Goal: Task Accomplishment & Management: Manage account settings

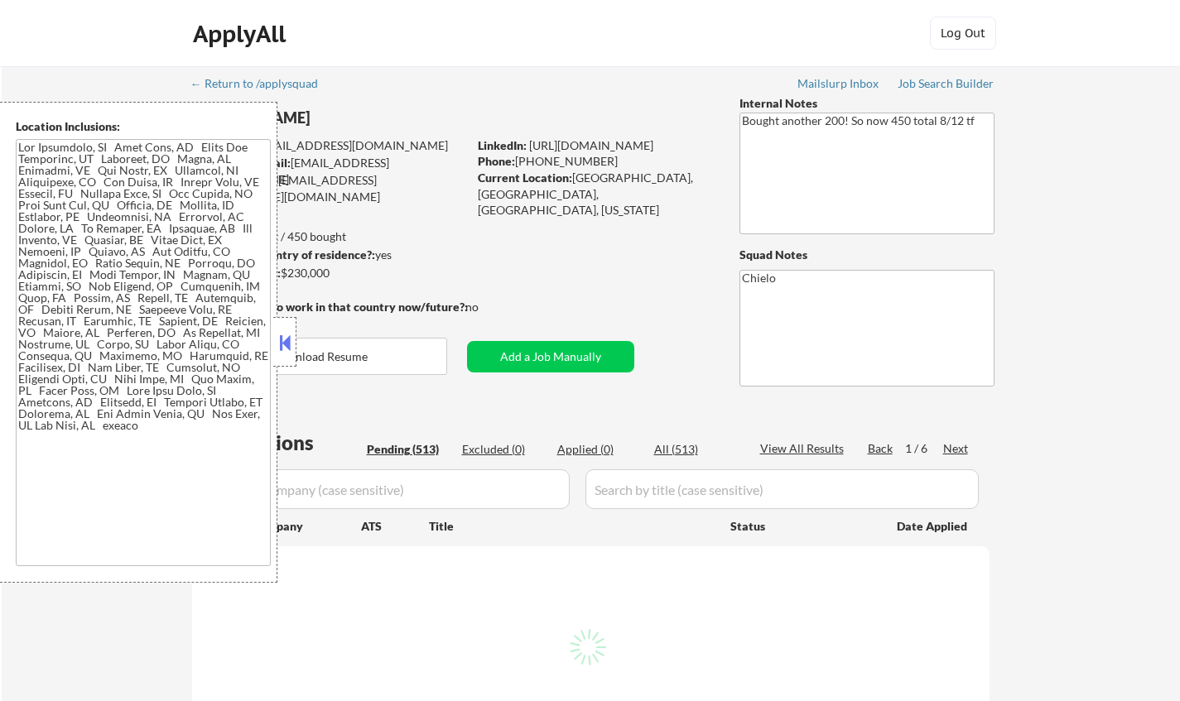
select select ""pending""
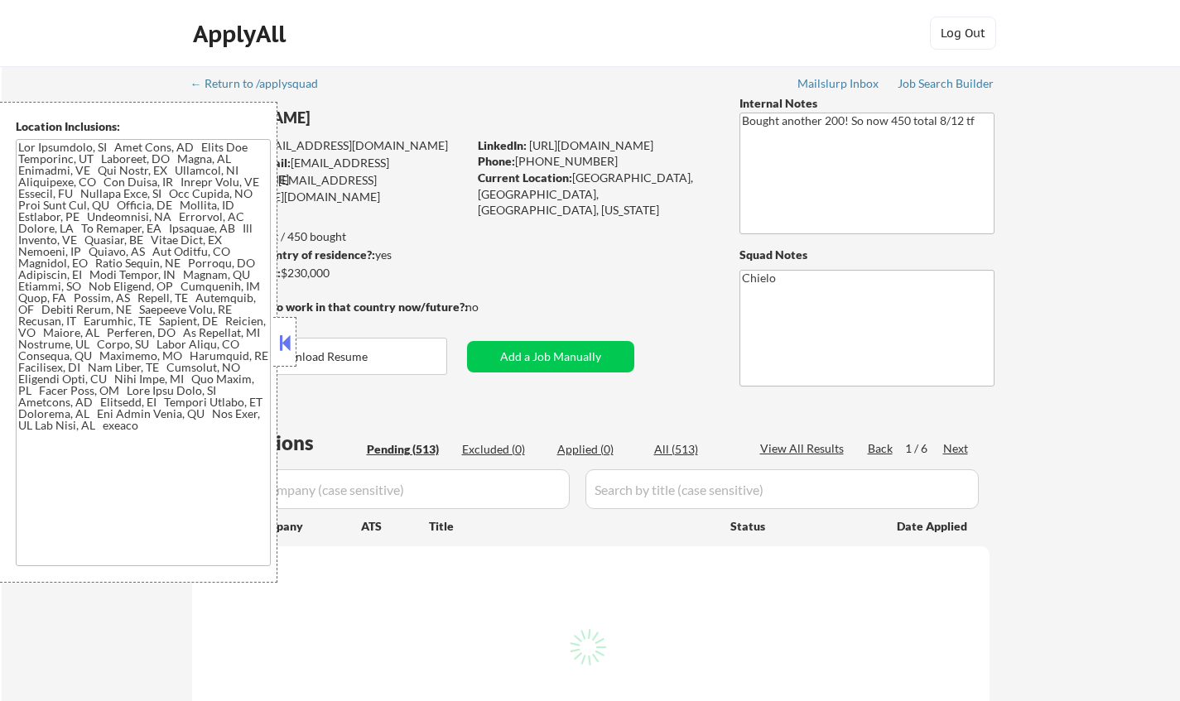
select select ""pending""
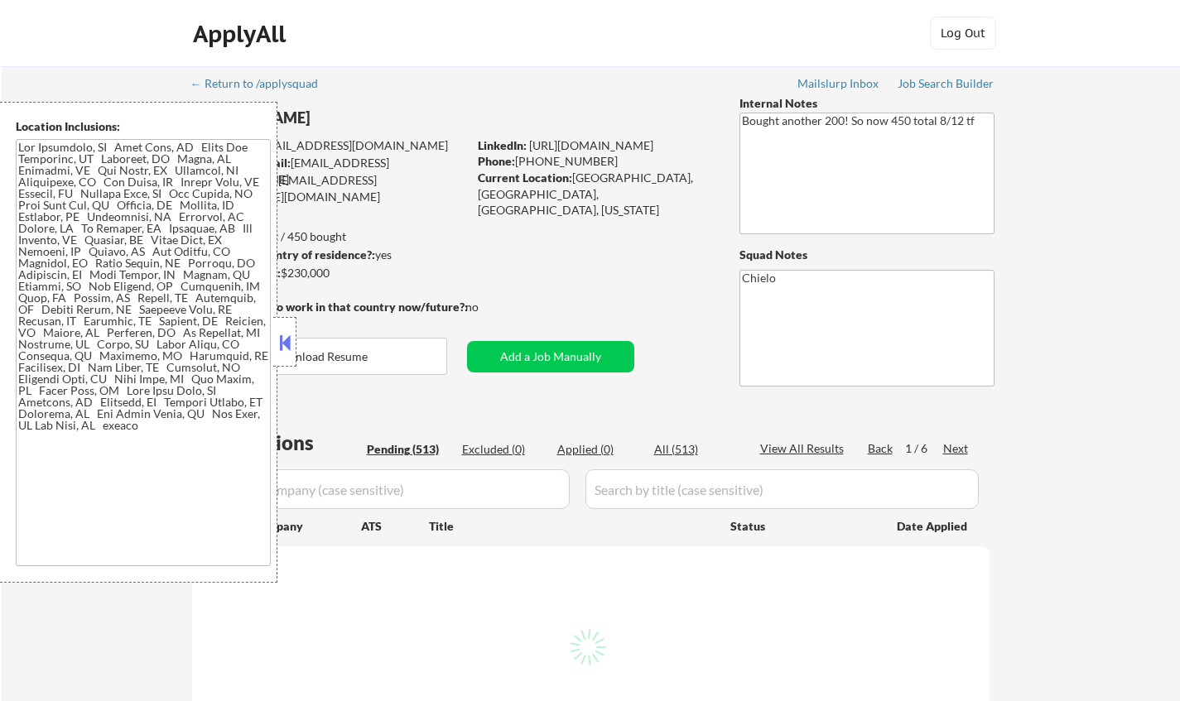
select select ""pending""
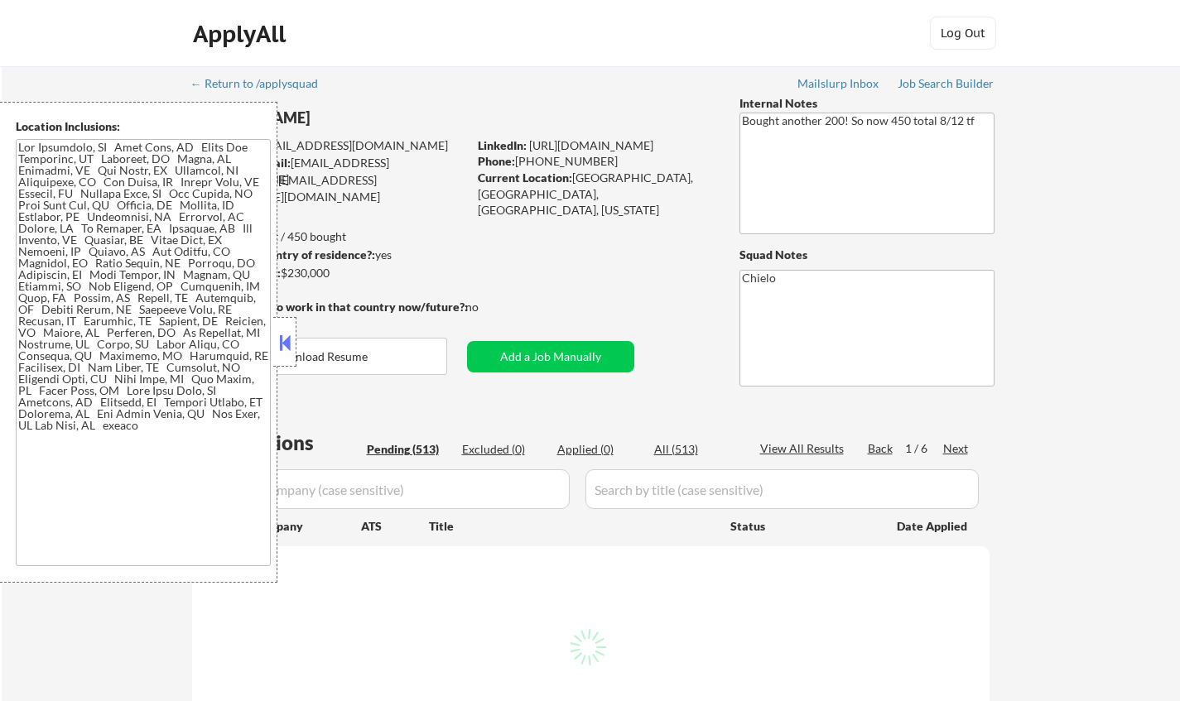
select select ""pending""
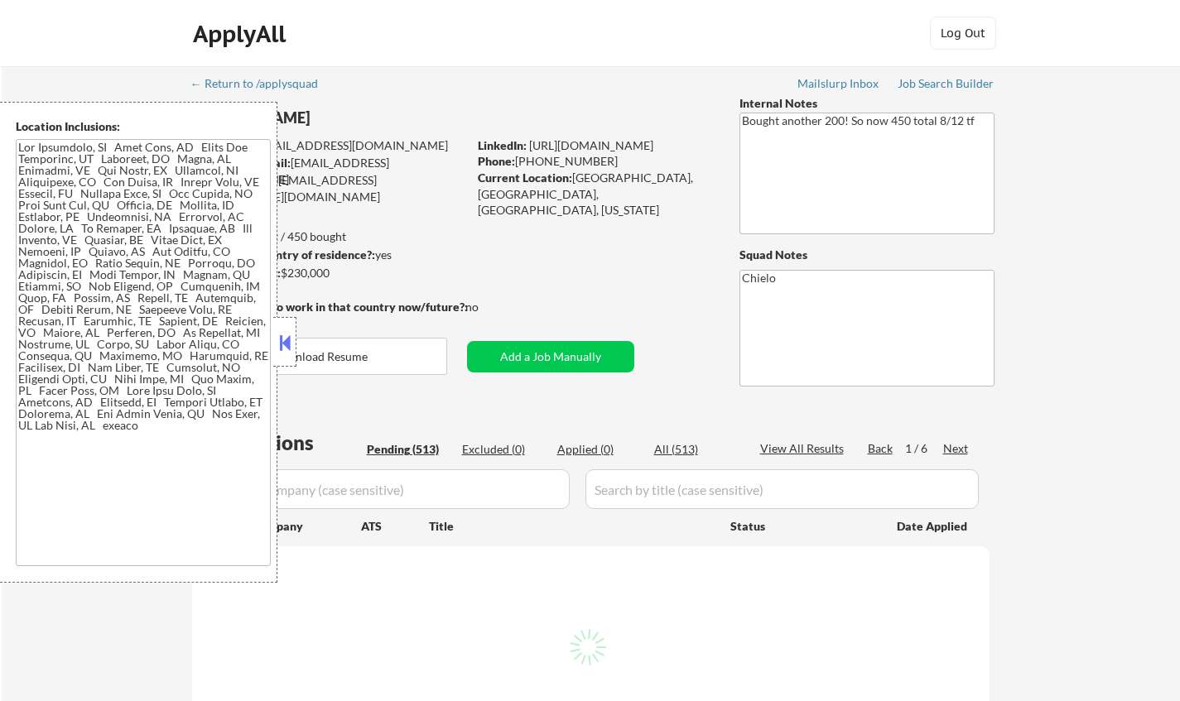
select select ""pending""
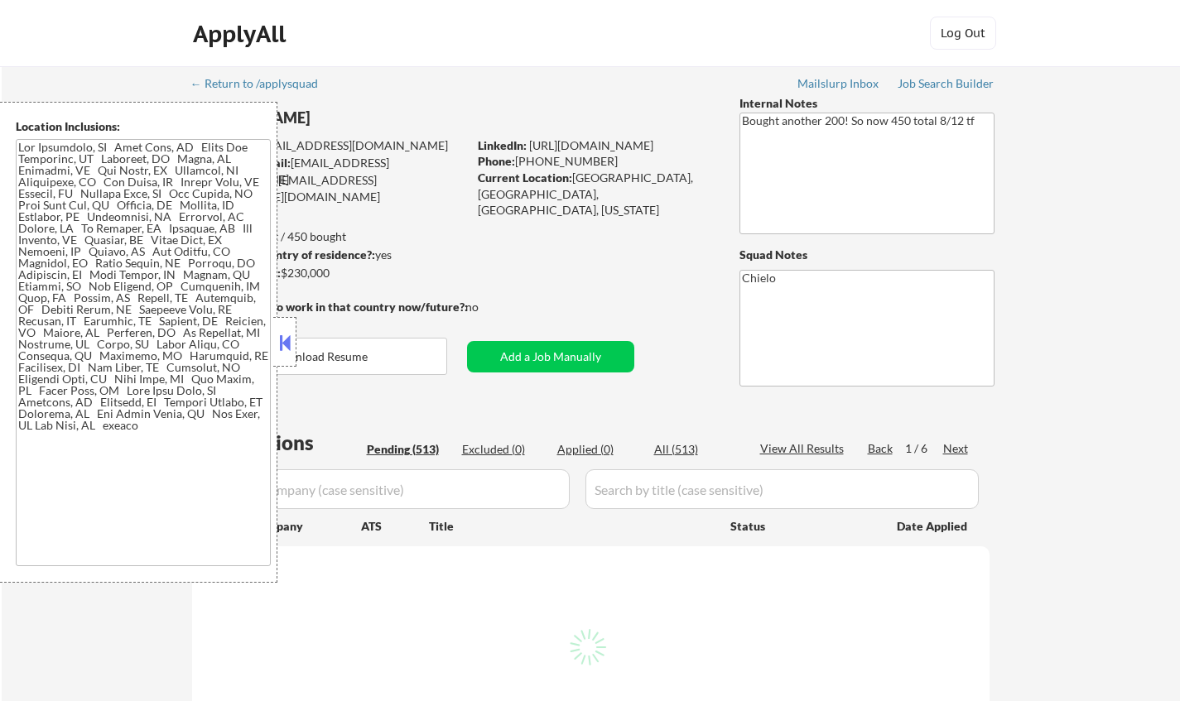
select select ""pending""
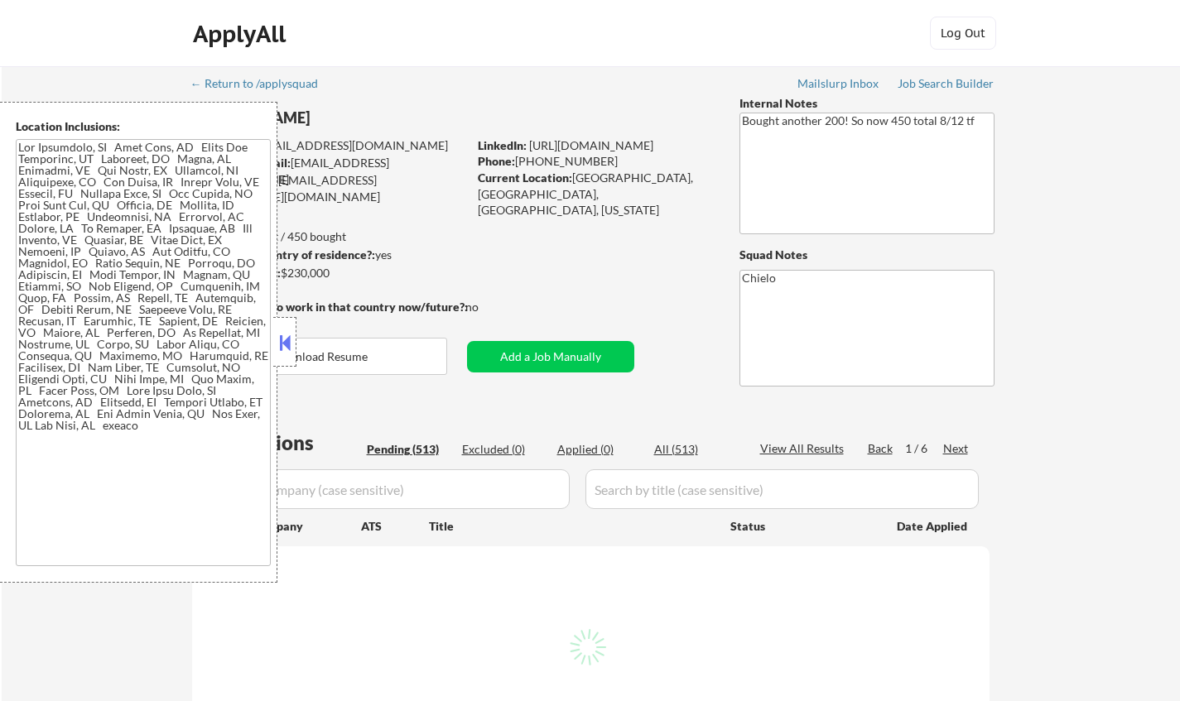
select select ""pending""
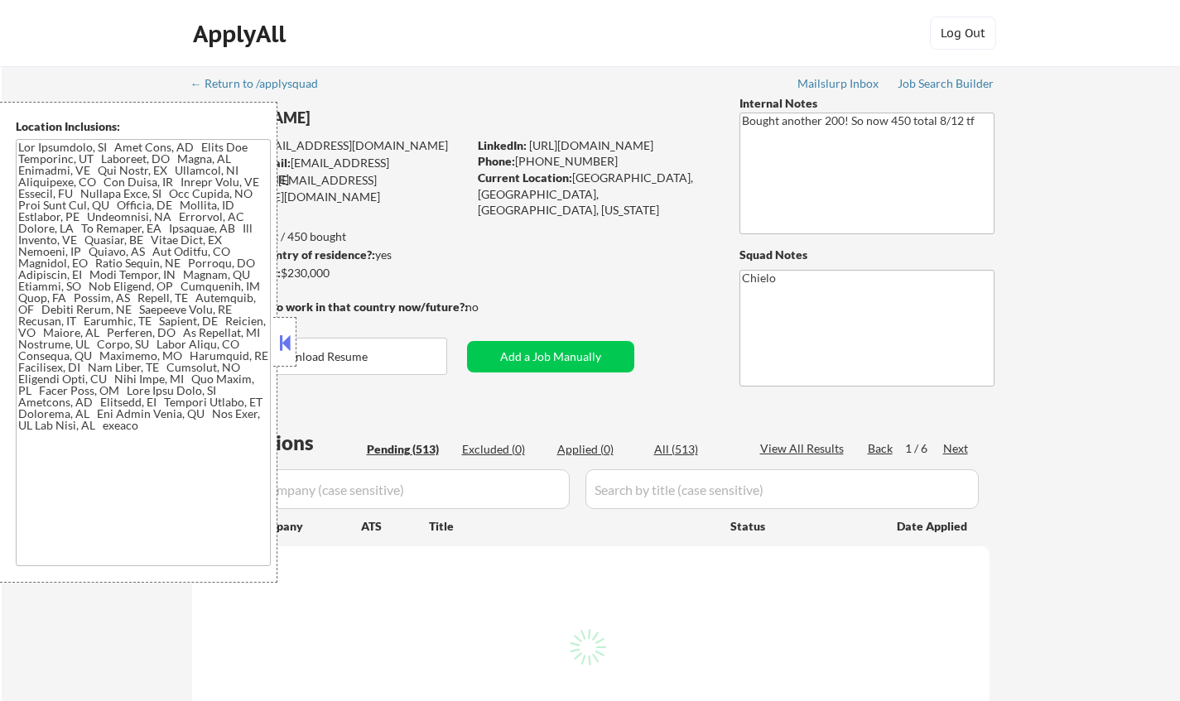
select select ""pending""
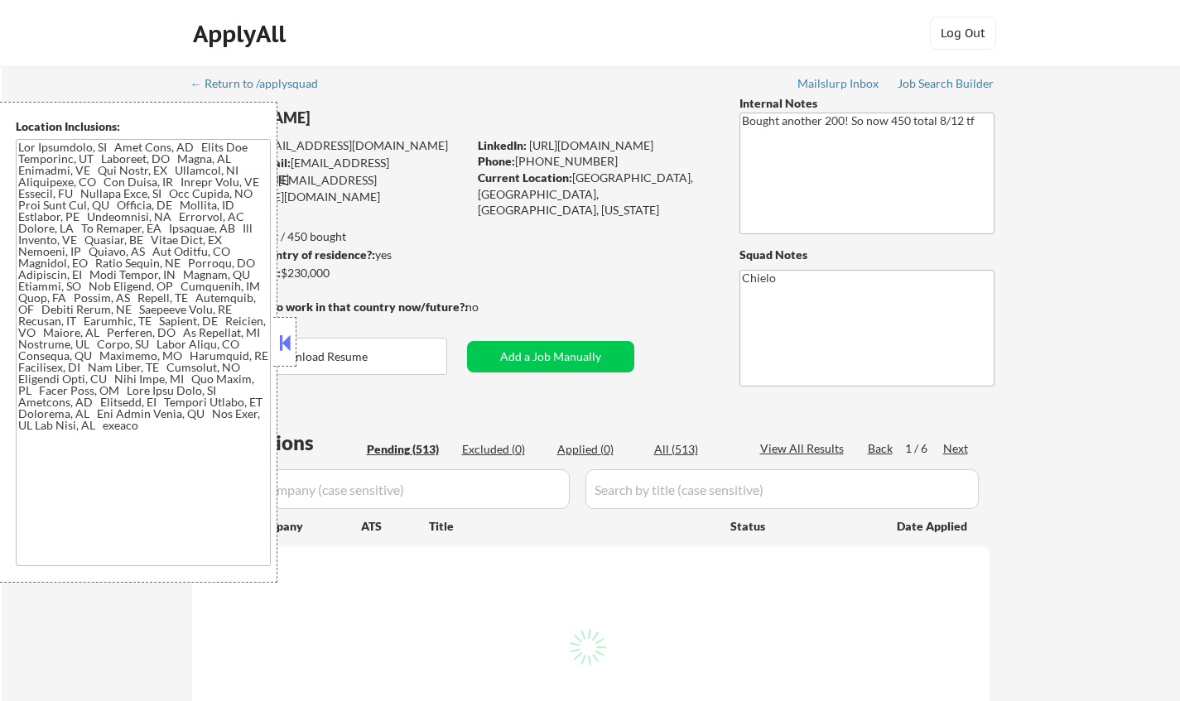
select select ""pending""
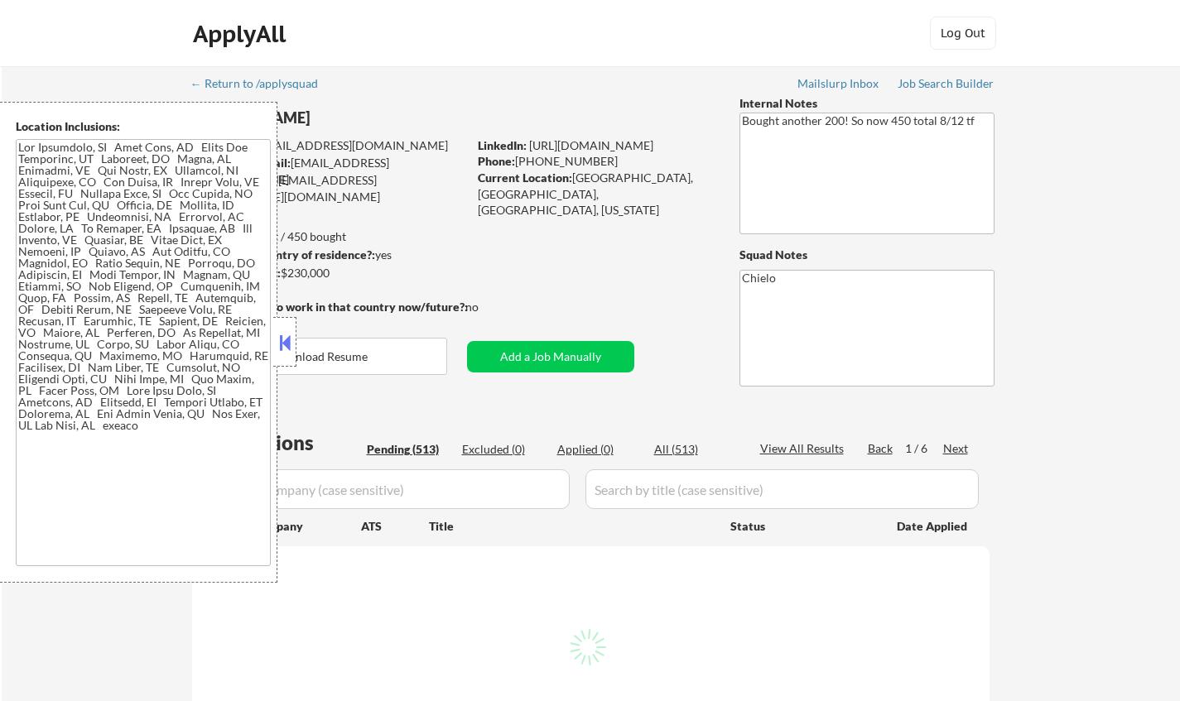
select select ""pending""
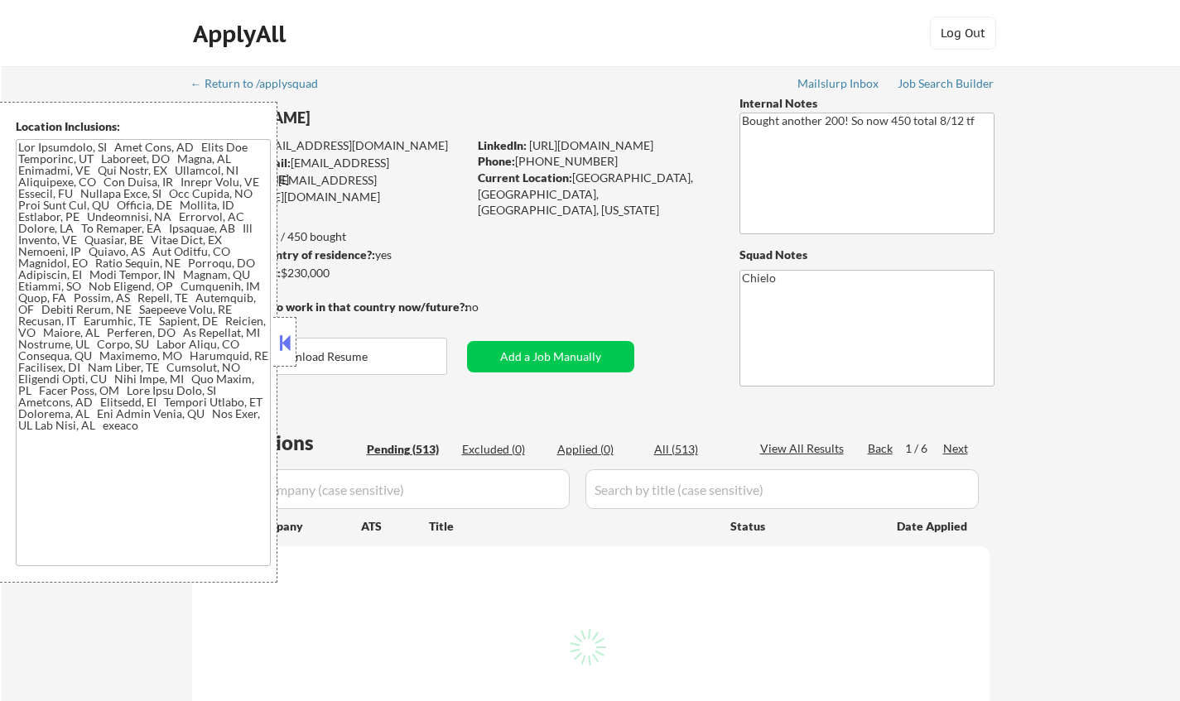
select select ""pending""
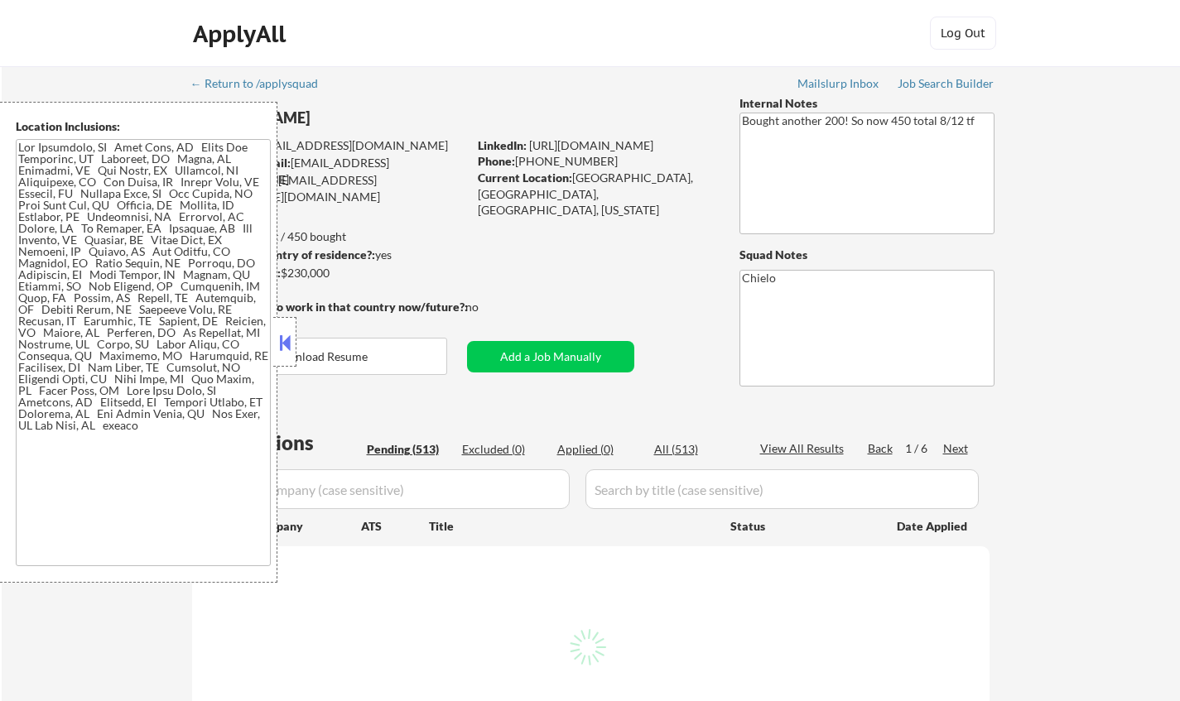
select select ""pending""
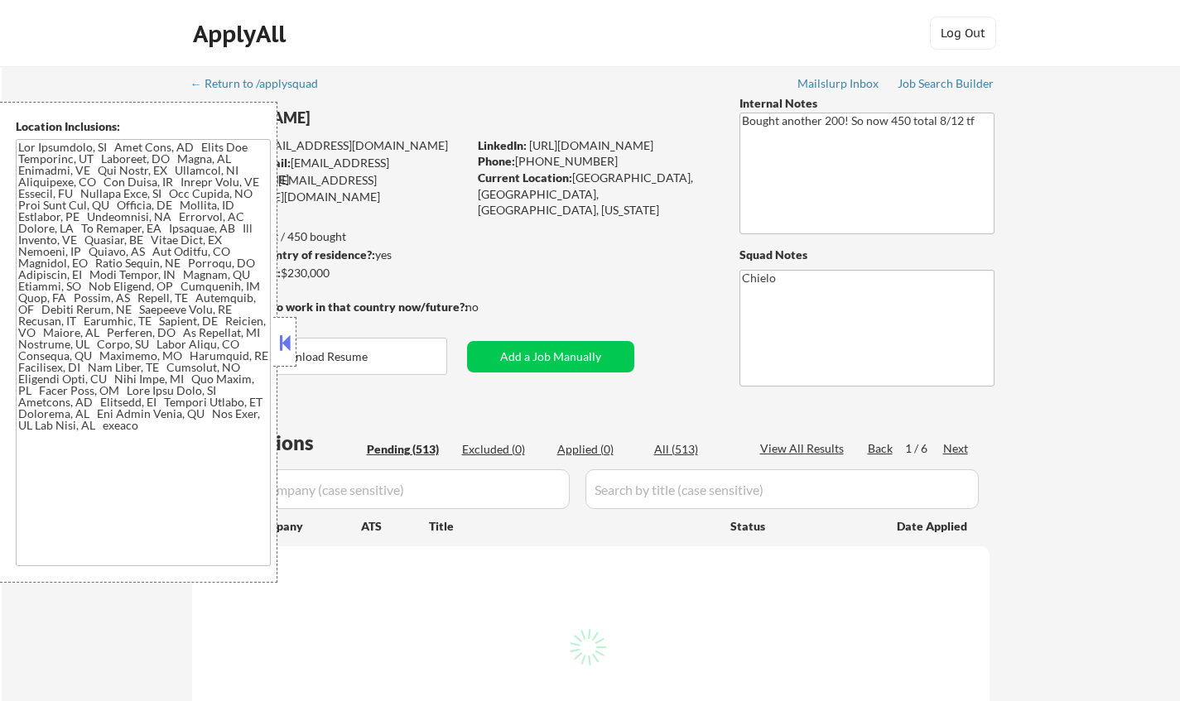
select select ""pending""
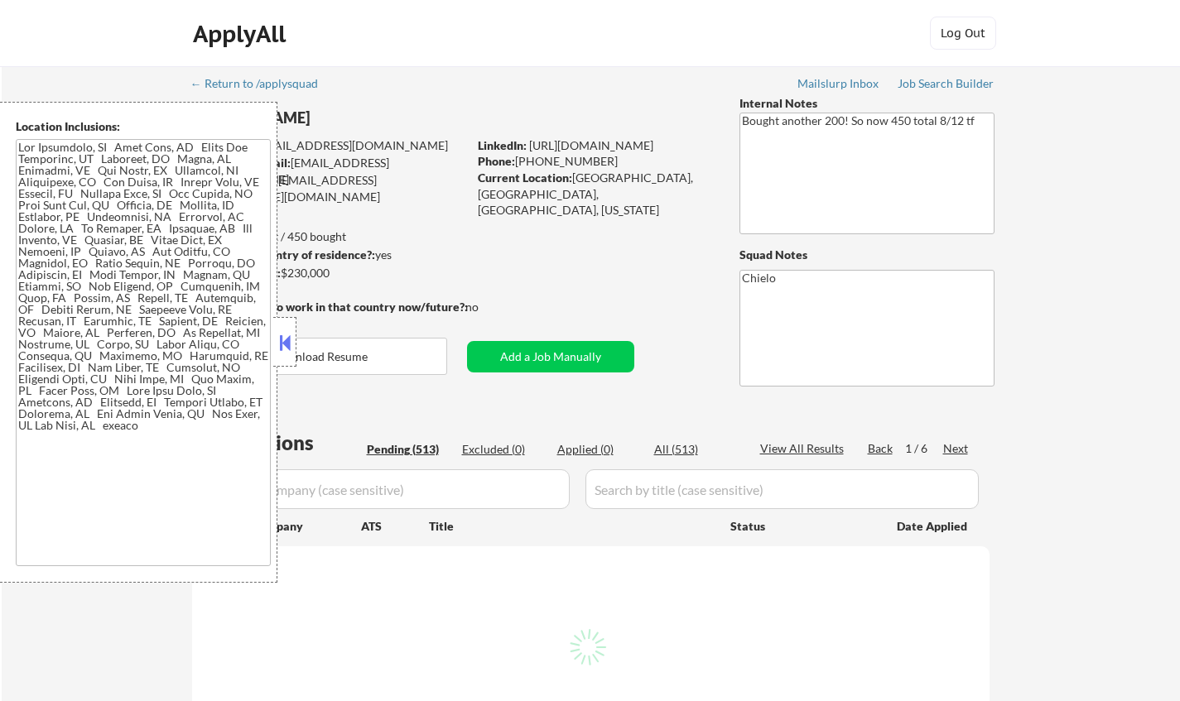
select select ""pending""
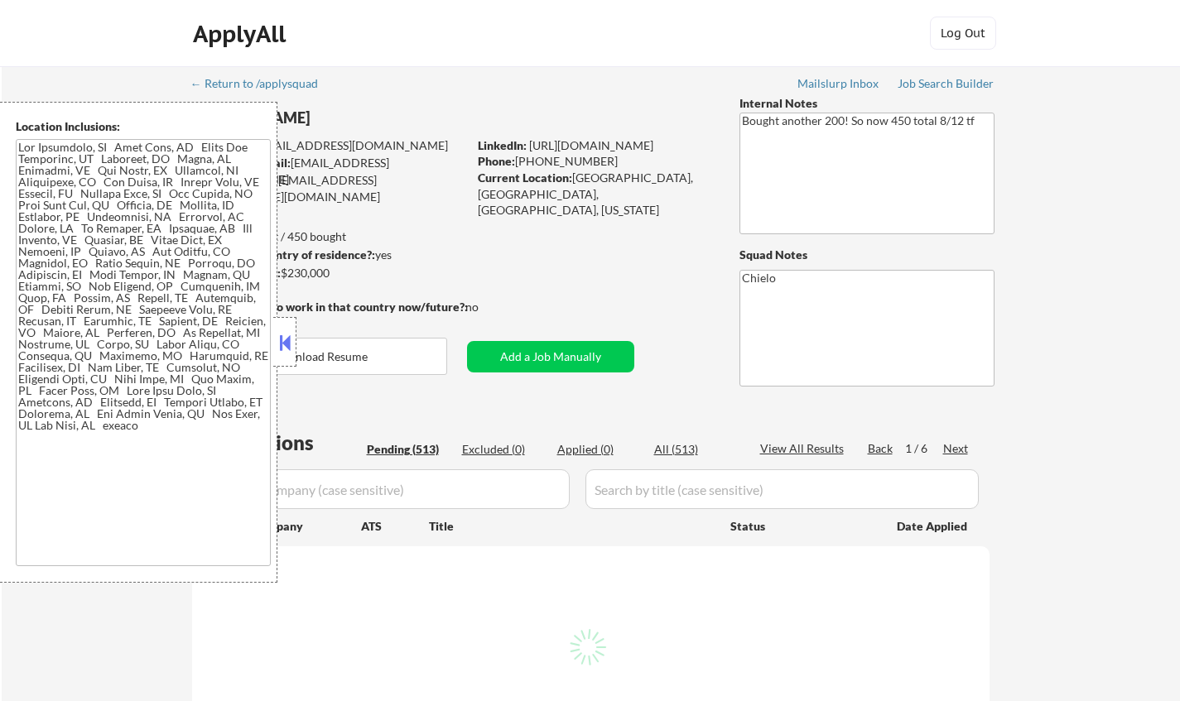
select select ""pending""
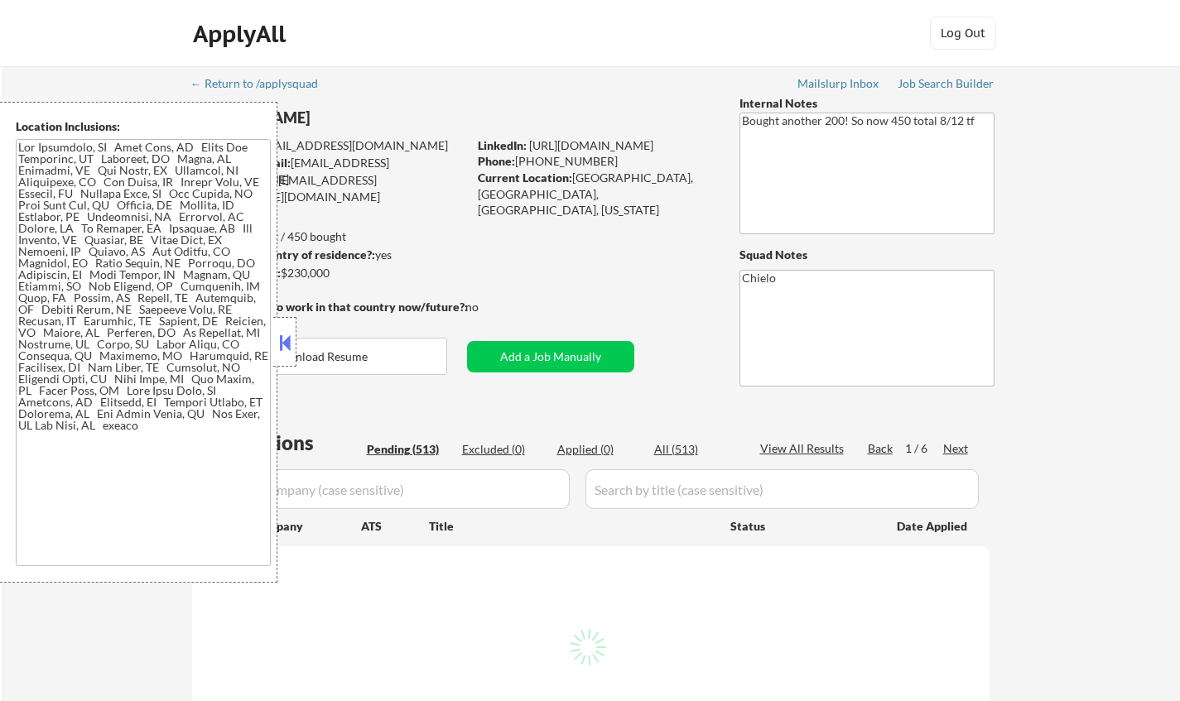
select select ""pending""
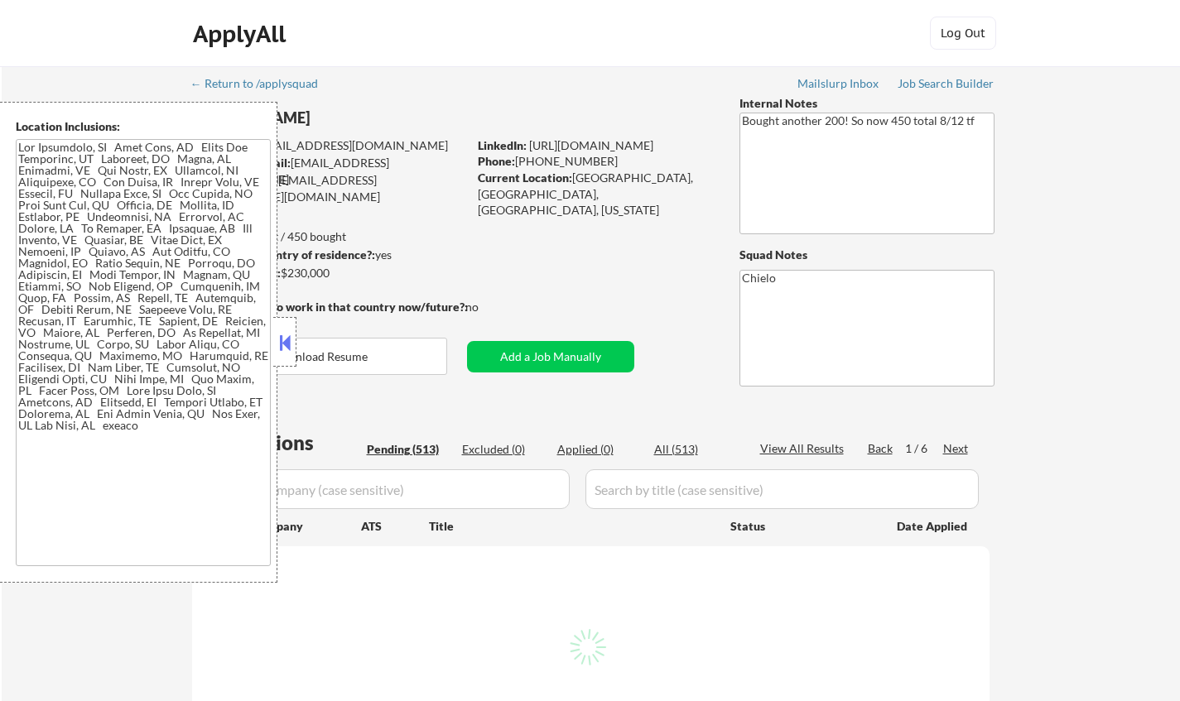
select select ""pending""
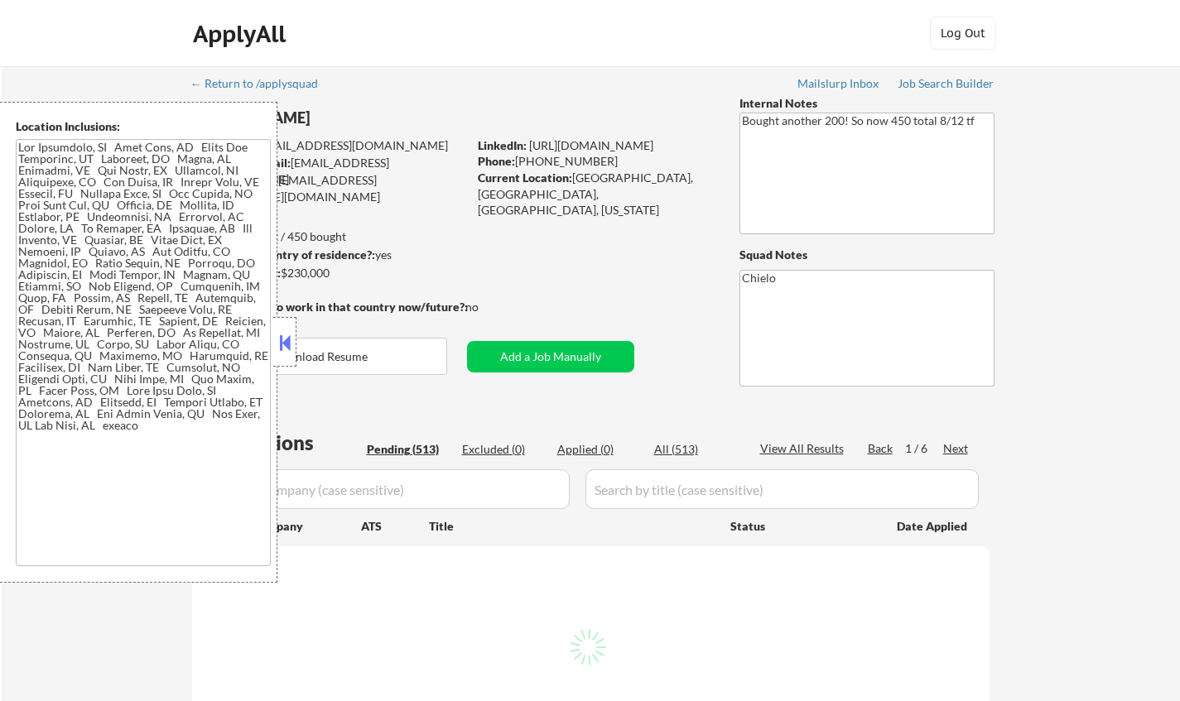
select select ""pending""
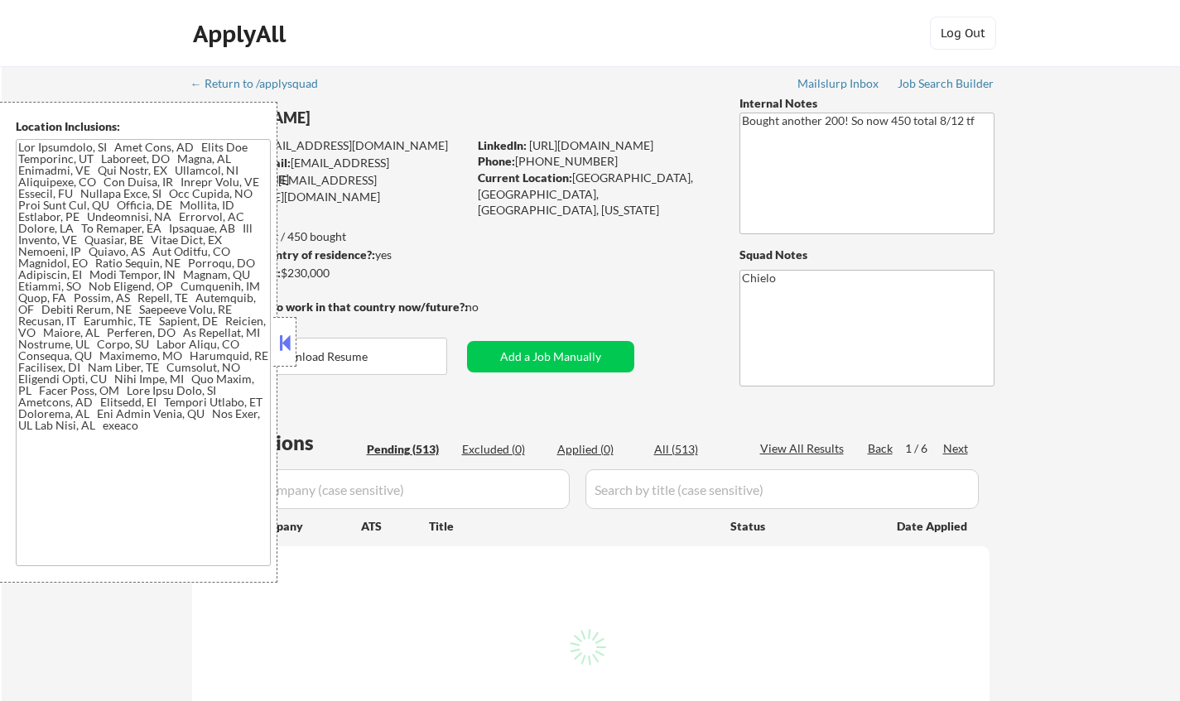
select select ""pending""
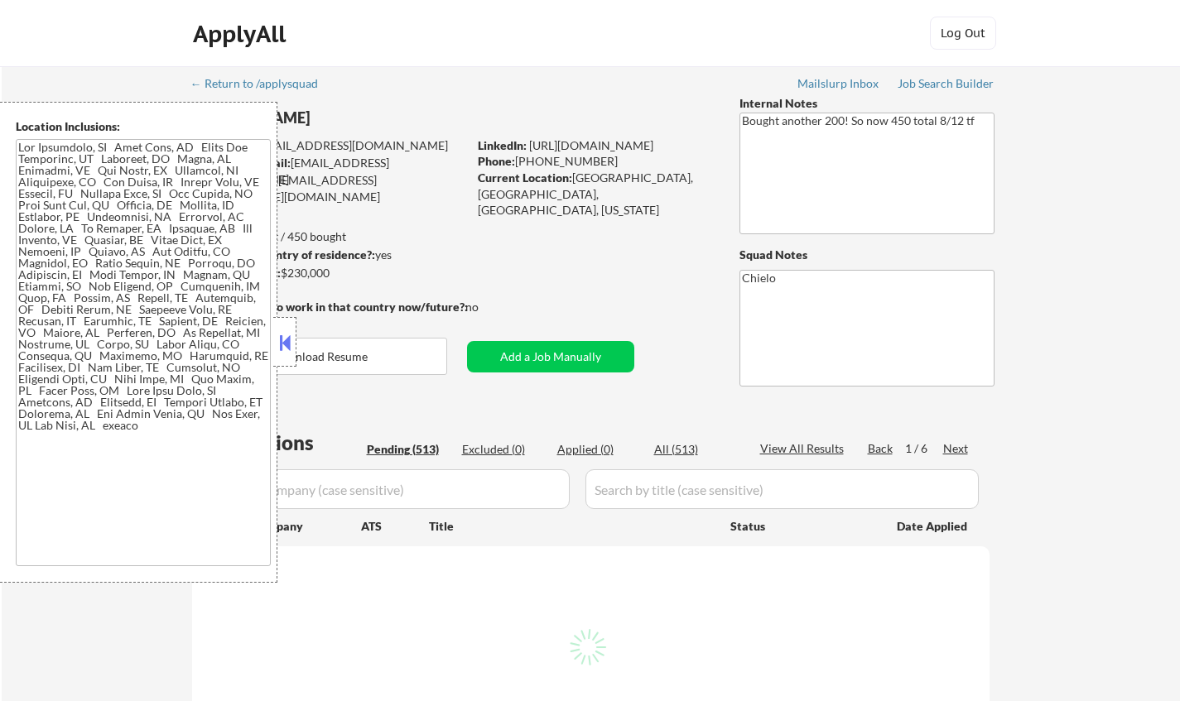
select select ""pending""
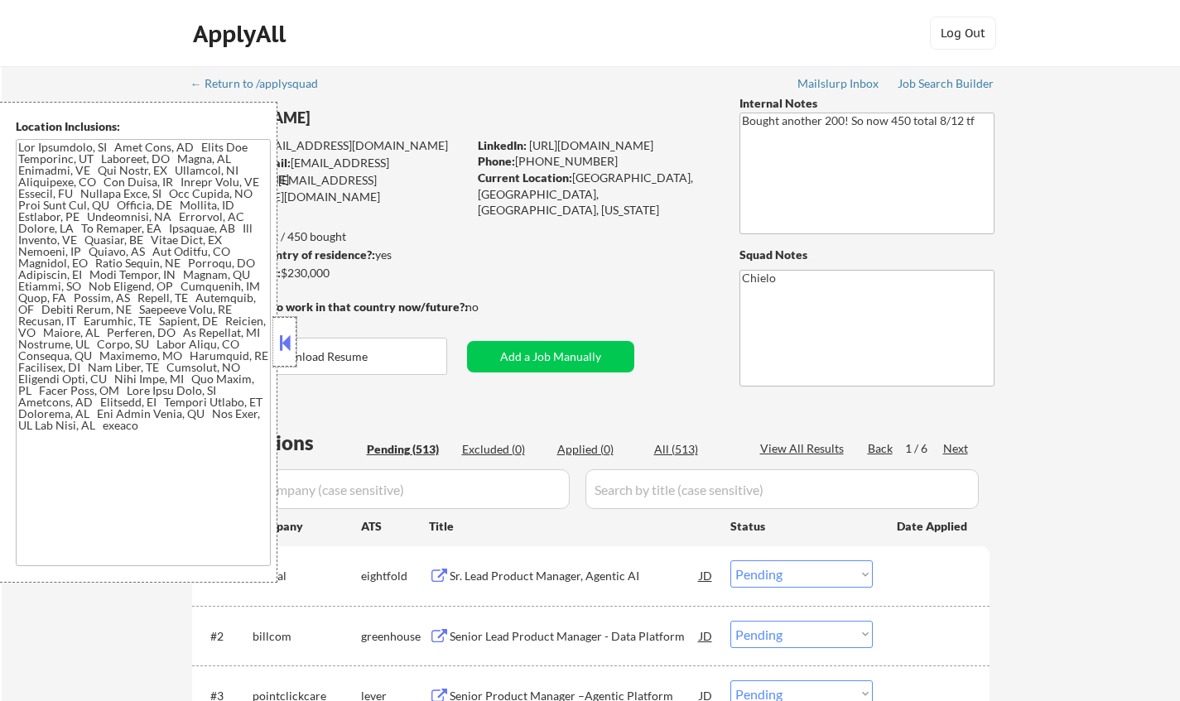
click at [280, 325] on div at bounding box center [284, 342] width 23 height 50
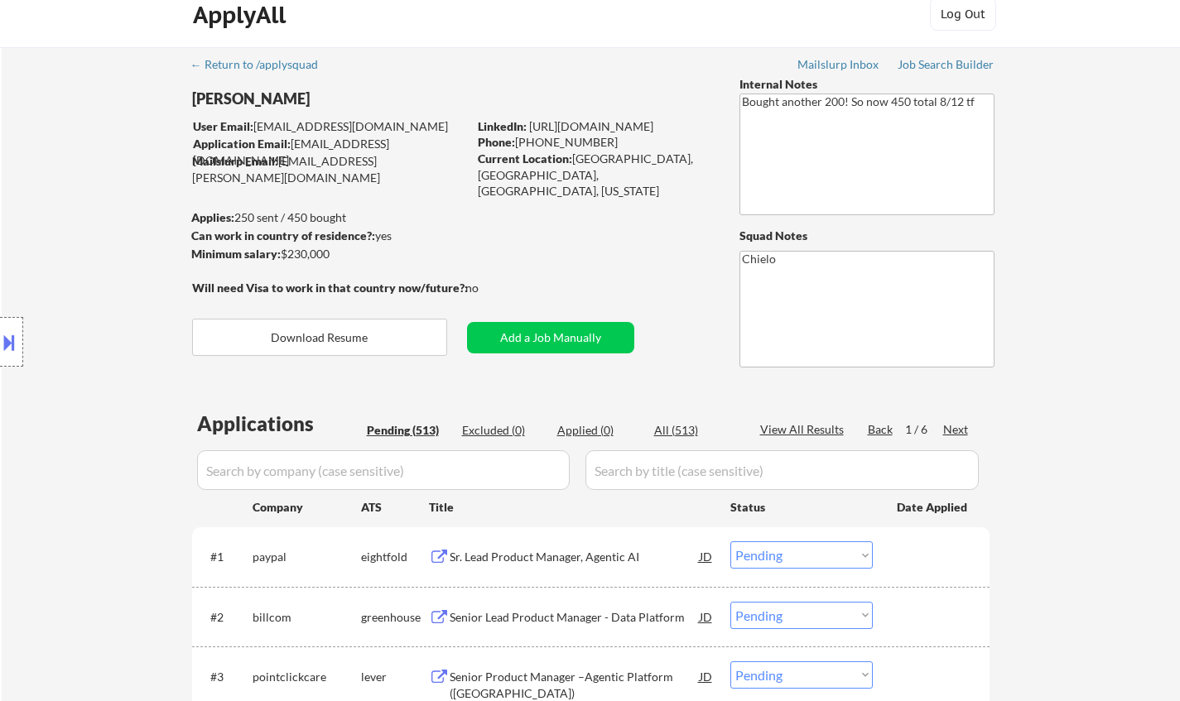
scroll to position [248, 0]
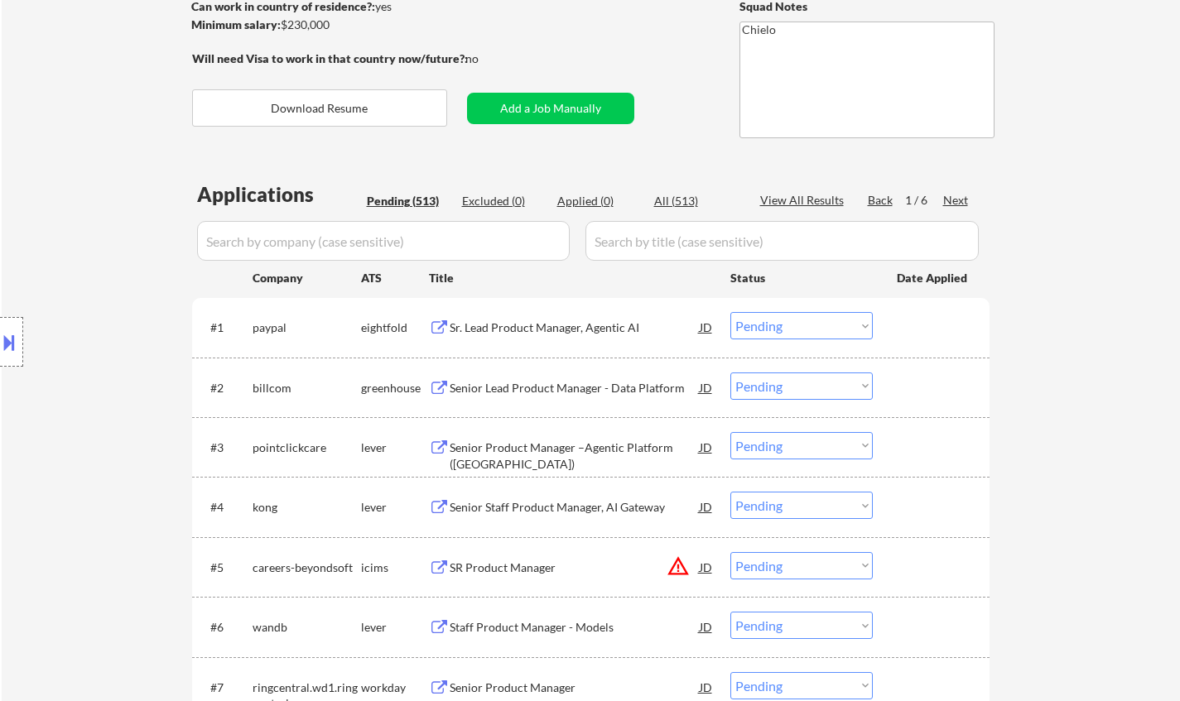
click at [561, 380] on div "Senior Lead Product Manager - Data Platform" at bounding box center [575, 388] width 250 height 17
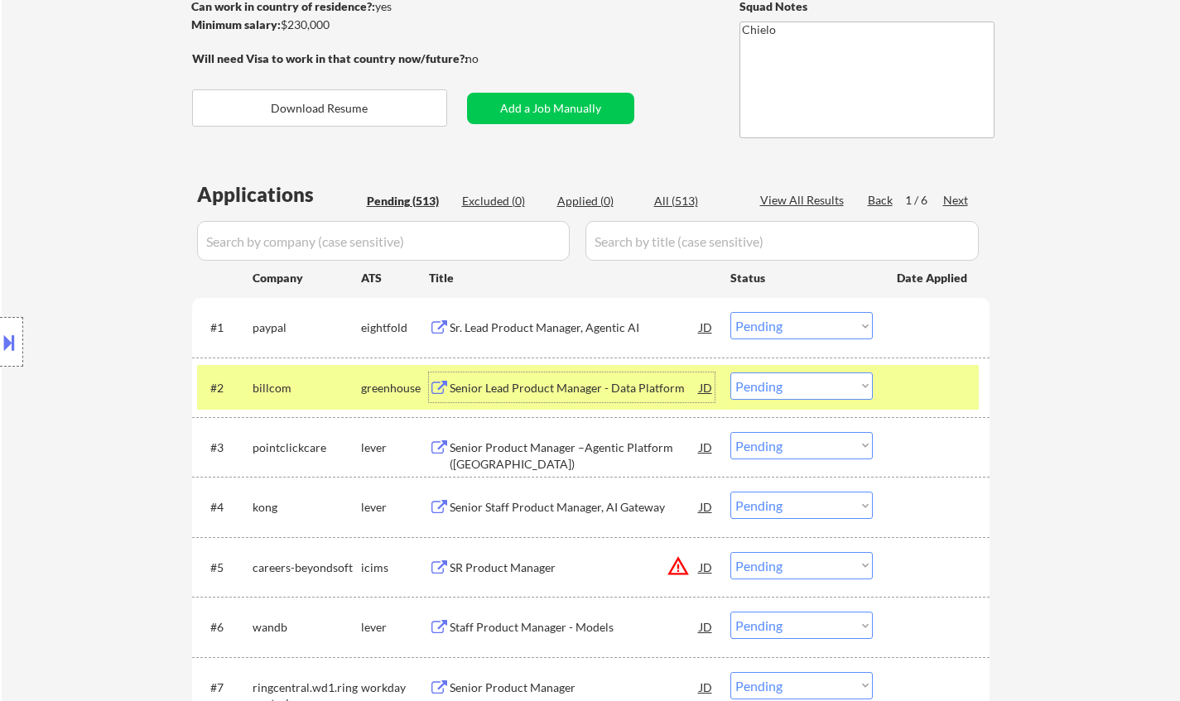
click at [797, 386] on select "Choose an option... Pending Applied Excluded (Questions) Excluded (Expired) Exc…" at bounding box center [801, 386] width 142 height 27
click at [730, 373] on select "Choose an option... Pending Applied Excluded (Questions) Excluded (Expired) Exc…" at bounding box center [801, 386] width 142 height 27
select select ""pending""
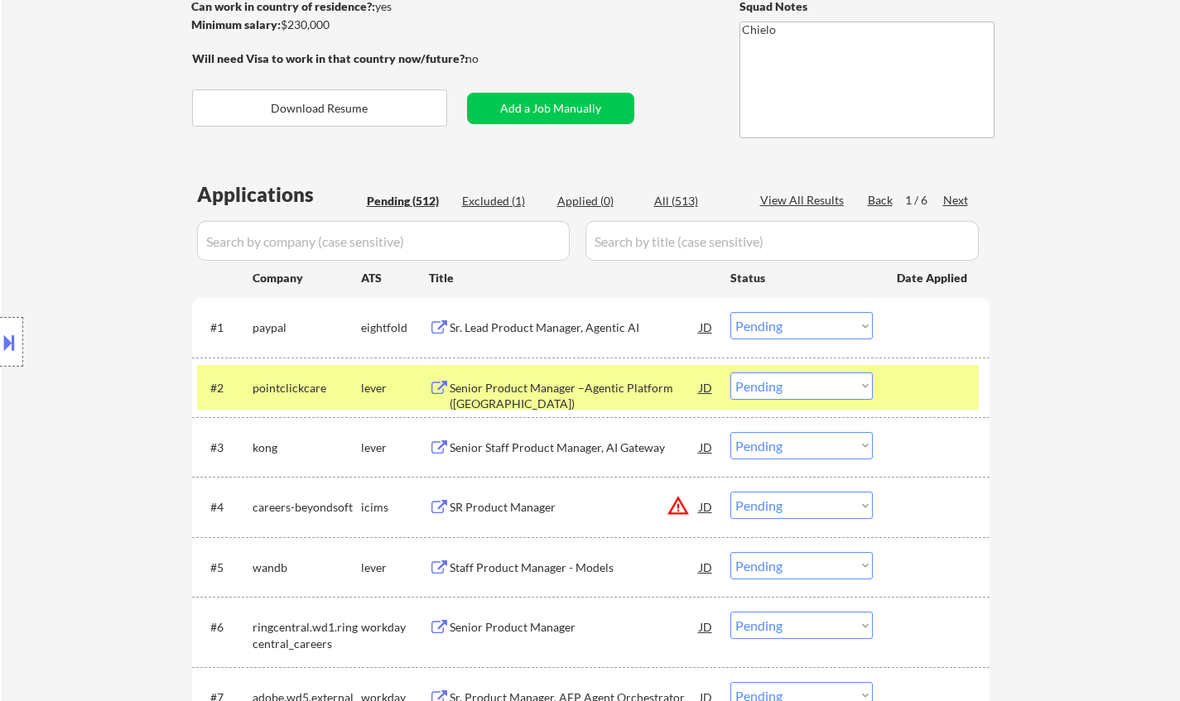
click at [561, 438] on div "Senior Staff Product Manager, AI Gateway" at bounding box center [575, 447] width 250 height 30
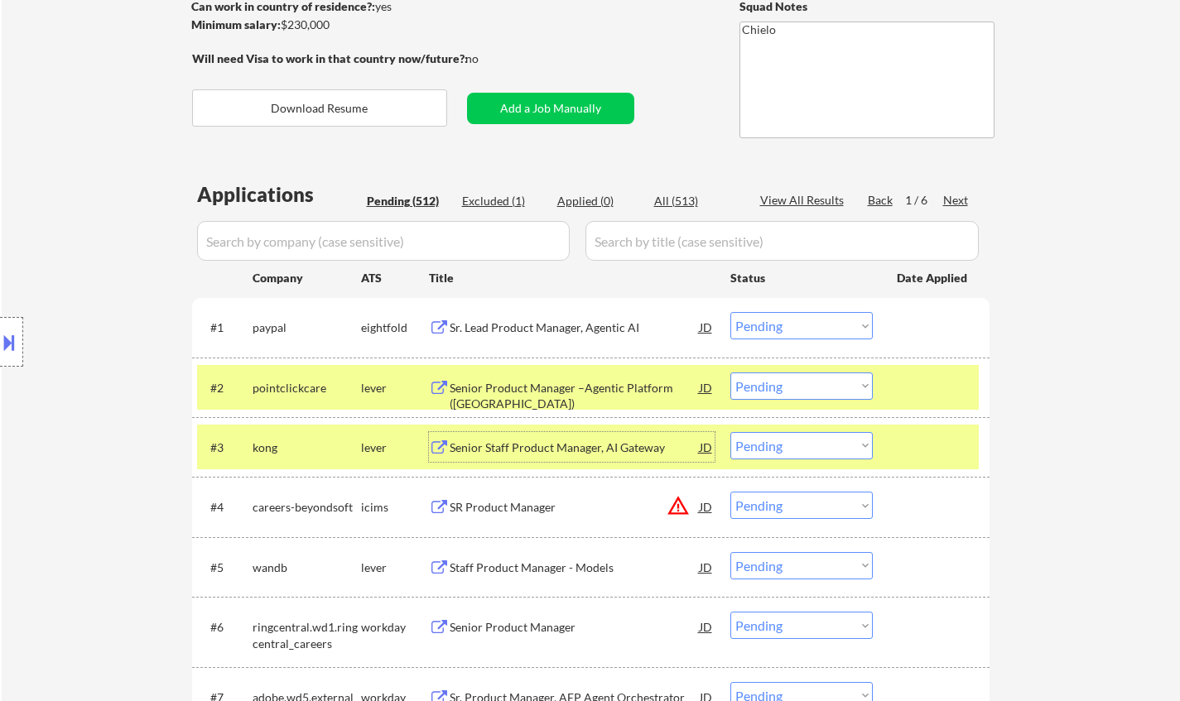
click at [809, 445] on select "Choose an option... Pending Applied Excluded (Questions) Excluded (Expired) Exc…" at bounding box center [801, 445] width 142 height 27
click at [730, 432] on select "Choose an option... Pending Applied Excluded (Questions) Excluded (Expired) Exc…" at bounding box center [801, 445] width 142 height 27
select select ""pending""
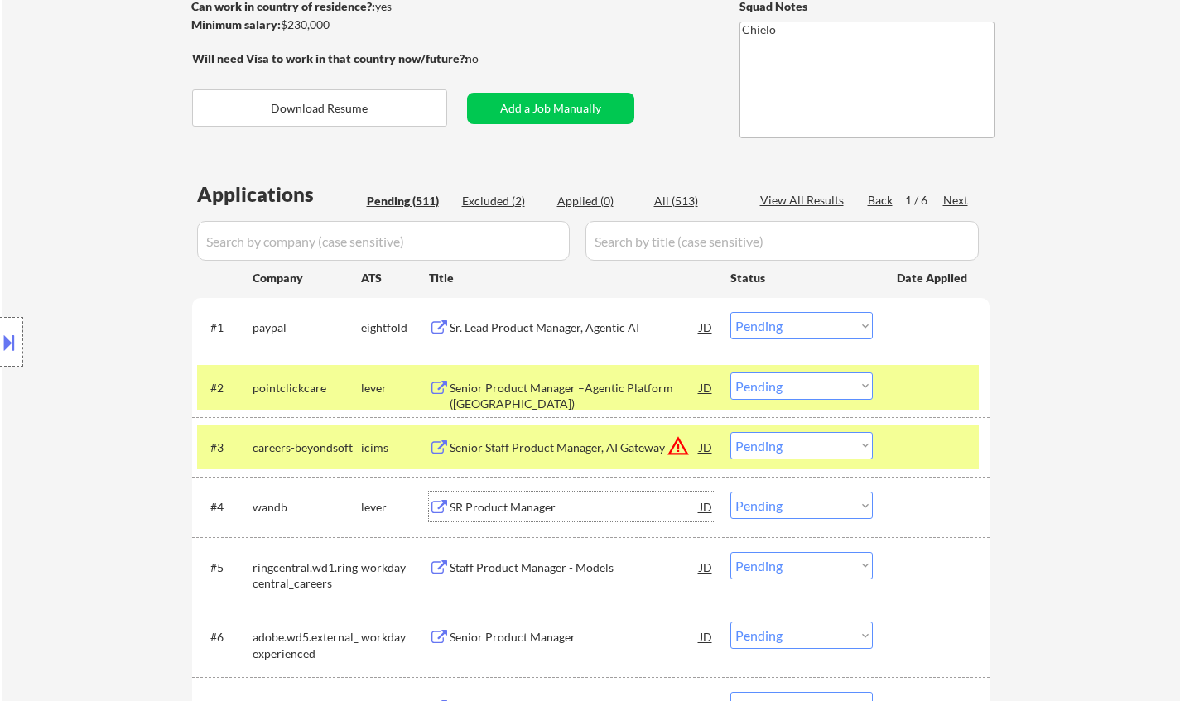
click at [498, 519] on div "SR Product Manager" at bounding box center [575, 507] width 250 height 30
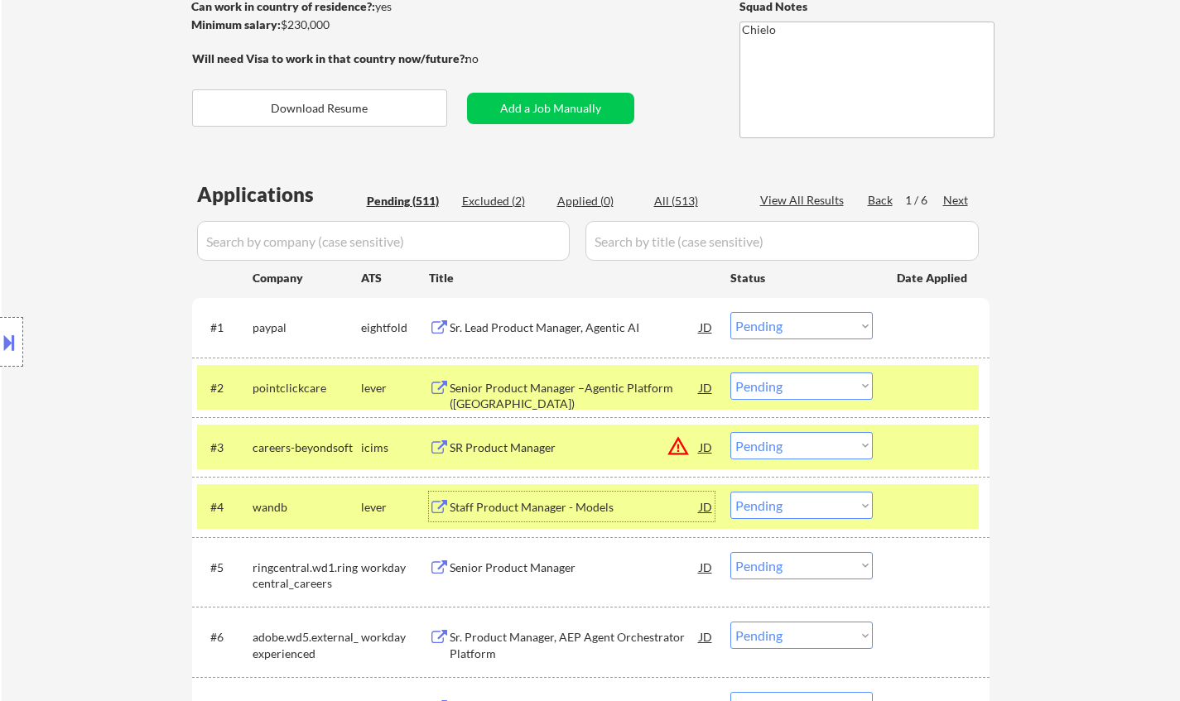
click at [766, 507] on select "Choose an option... Pending Applied Excluded (Questions) Excluded (Expired) Exc…" at bounding box center [801, 505] width 142 height 27
click at [730, 492] on select "Choose an option... Pending Applied Excluded (Questions) Excluded (Expired) Exc…" at bounding box center [801, 505] width 142 height 27
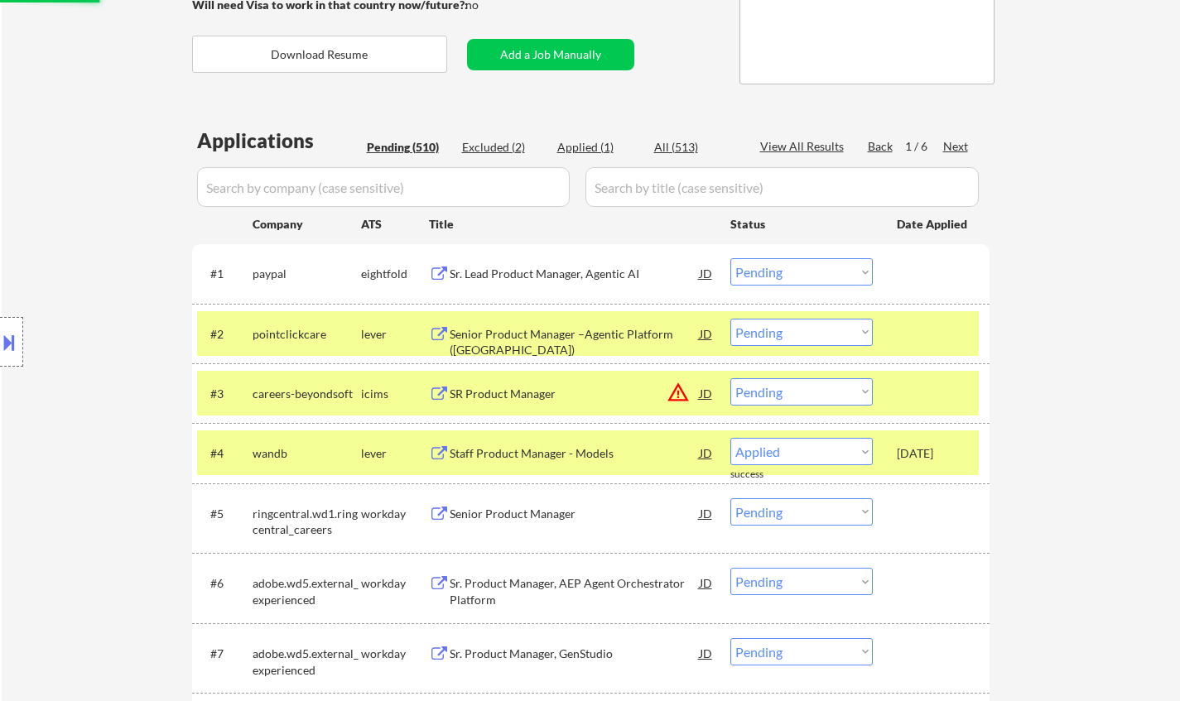
scroll to position [331, 0]
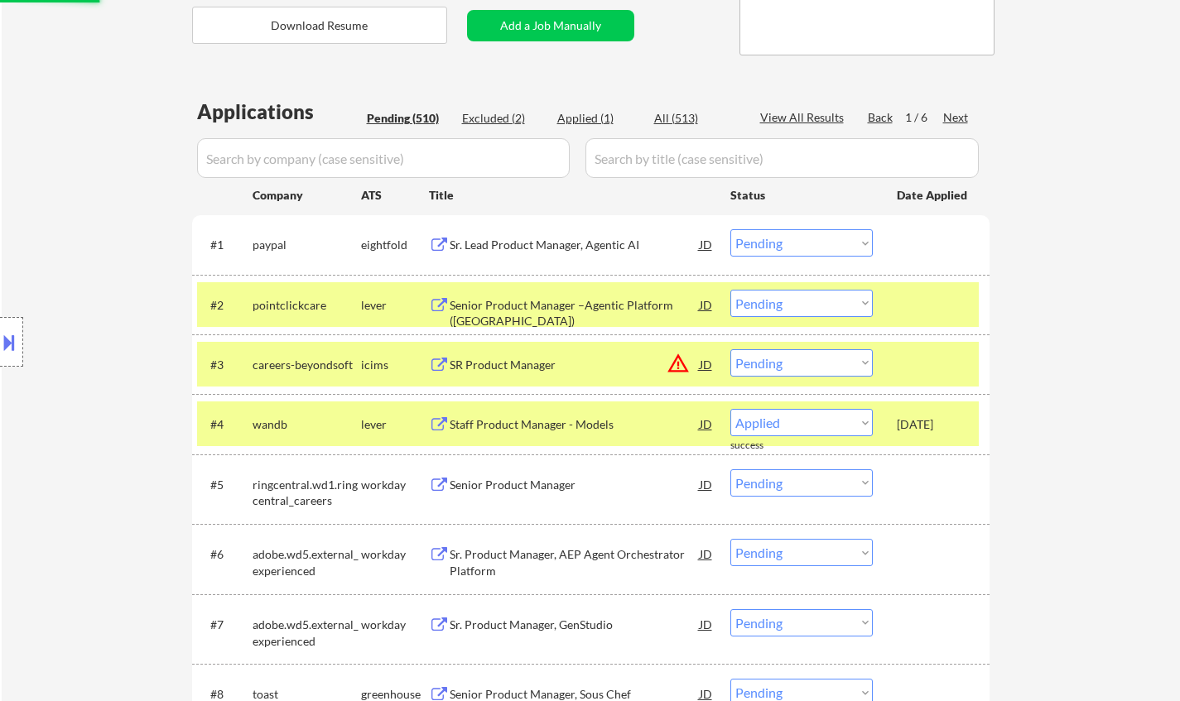
select select ""pending""
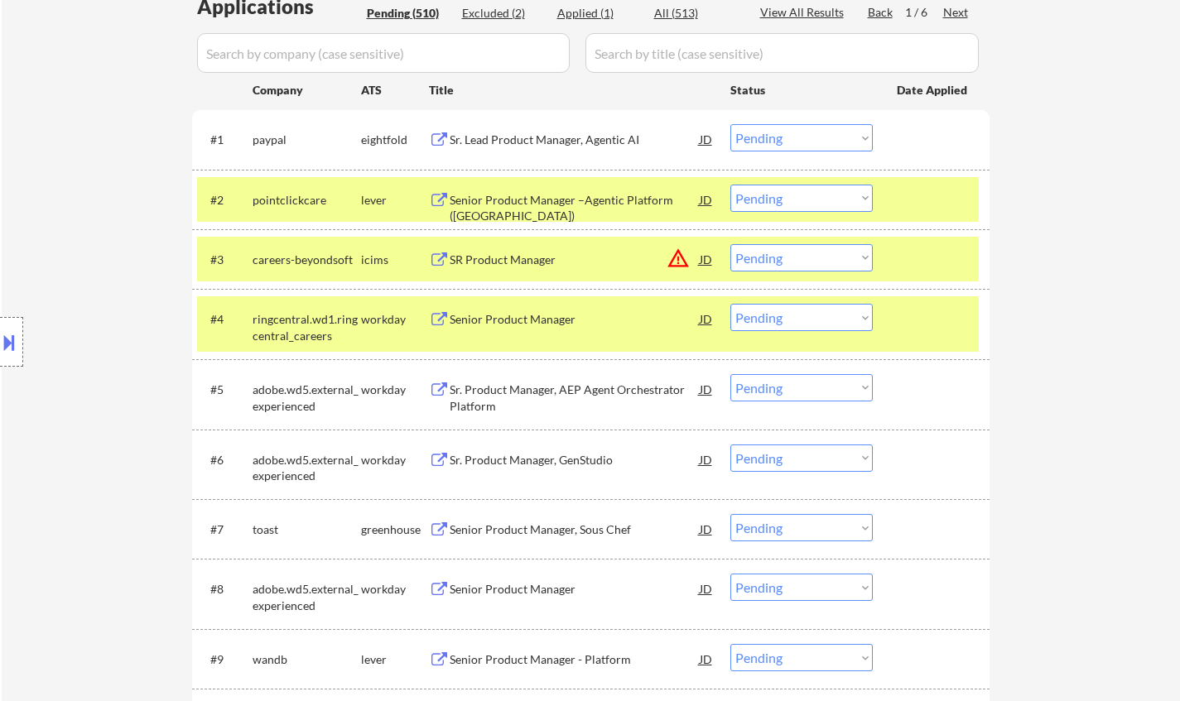
scroll to position [497, 0]
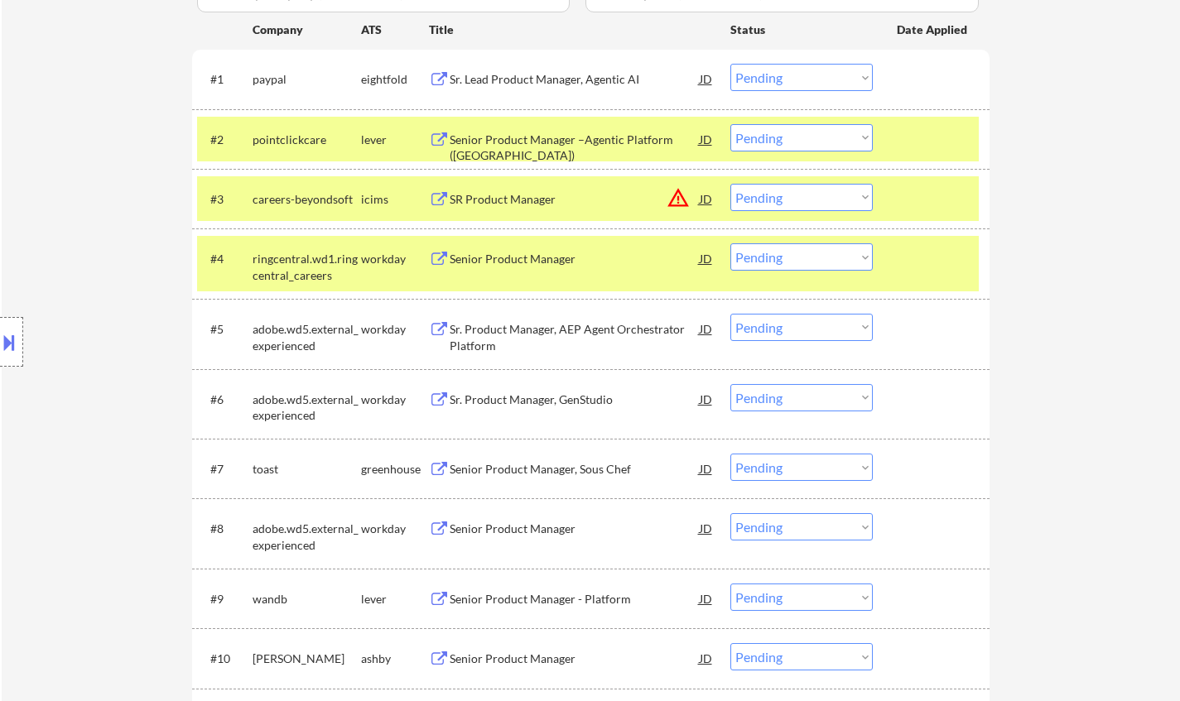
click at [565, 469] on div "Senior Product Manager, Sous Chef" at bounding box center [575, 469] width 250 height 17
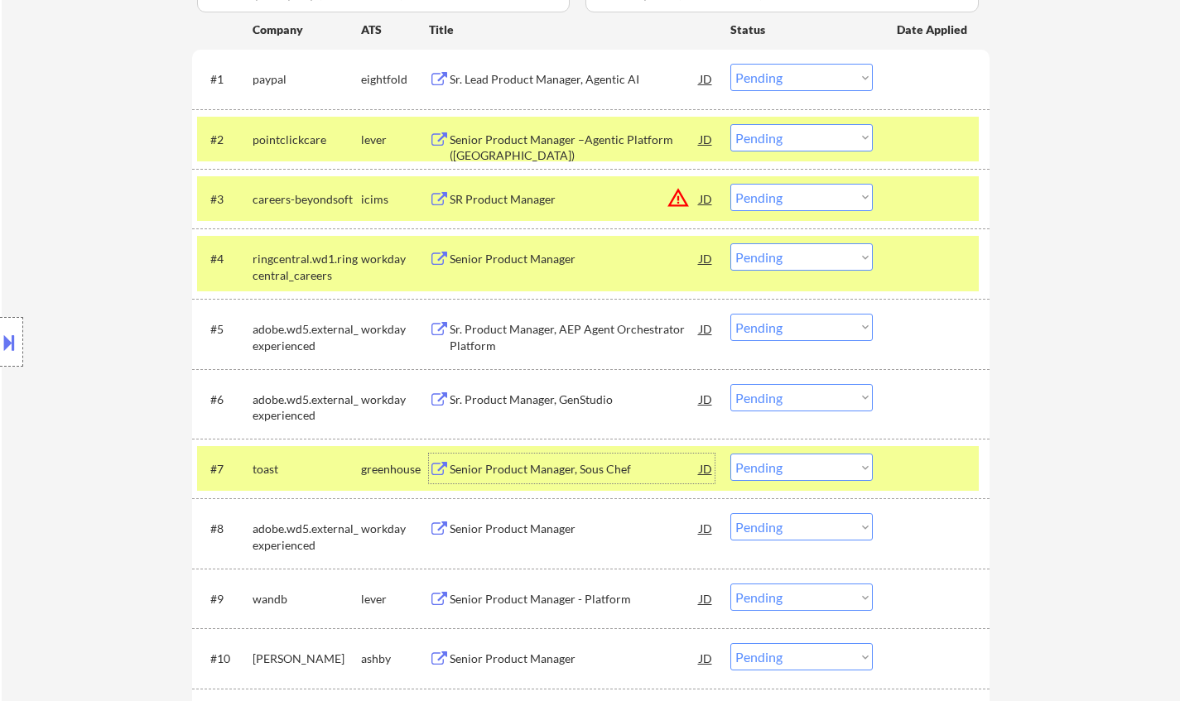
scroll to position [662, 0]
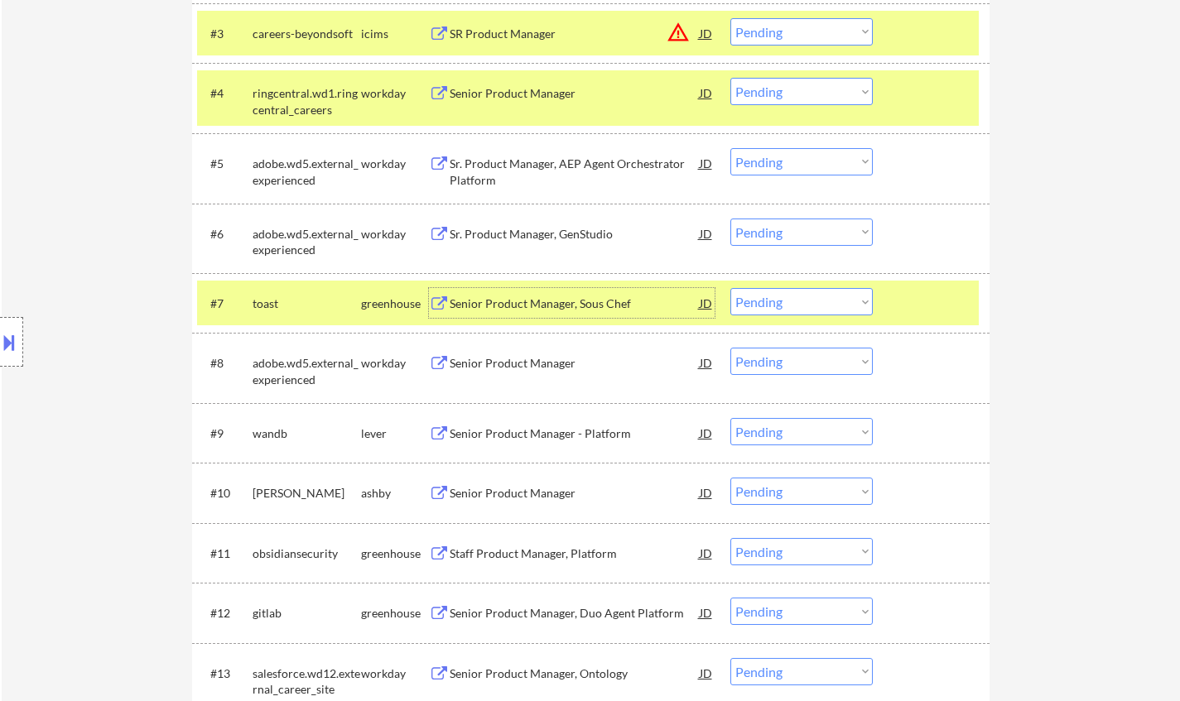
click at [796, 300] on select "Choose an option... Pending Applied Excluded (Questions) Excluded (Expired) Exc…" at bounding box center [801, 301] width 142 height 27
click at [730, 288] on select "Choose an option... Pending Applied Excluded (Questions) Excluded (Expired) Exc…" at bounding box center [801, 301] width 142 height 27
select select ""pending""
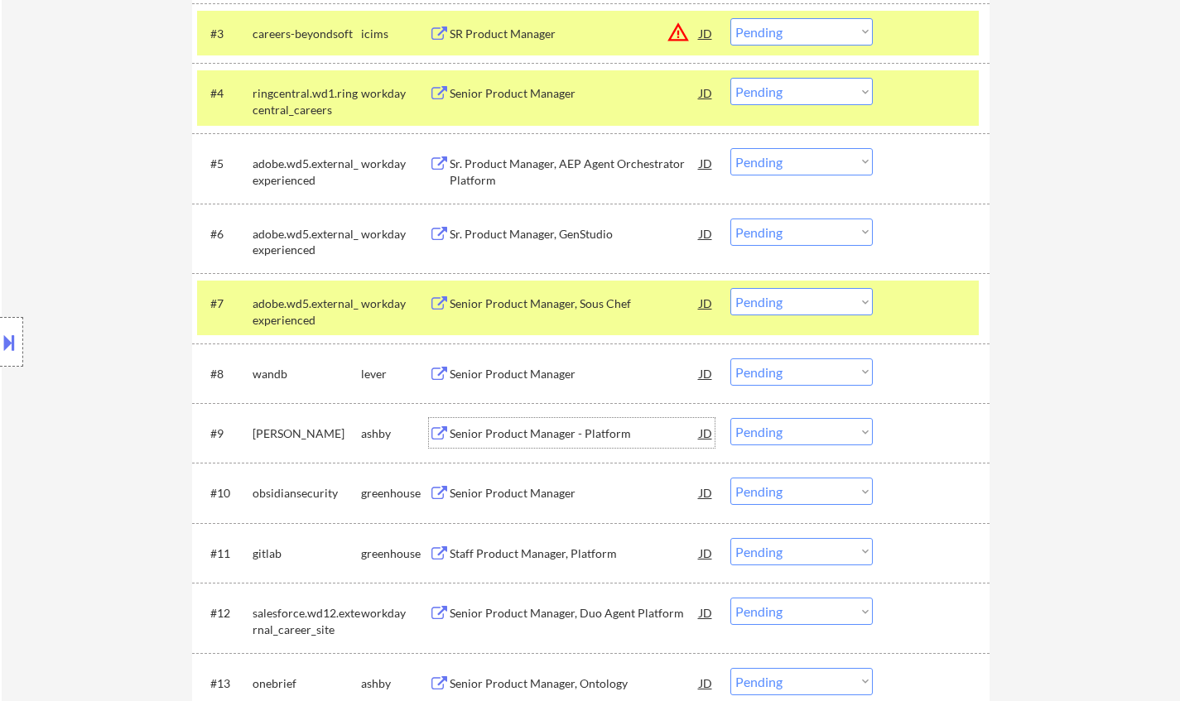
click at [545, 429] on div "Senior Product Manager - Platform" at bounding box center [575, 434] width 250 height 17
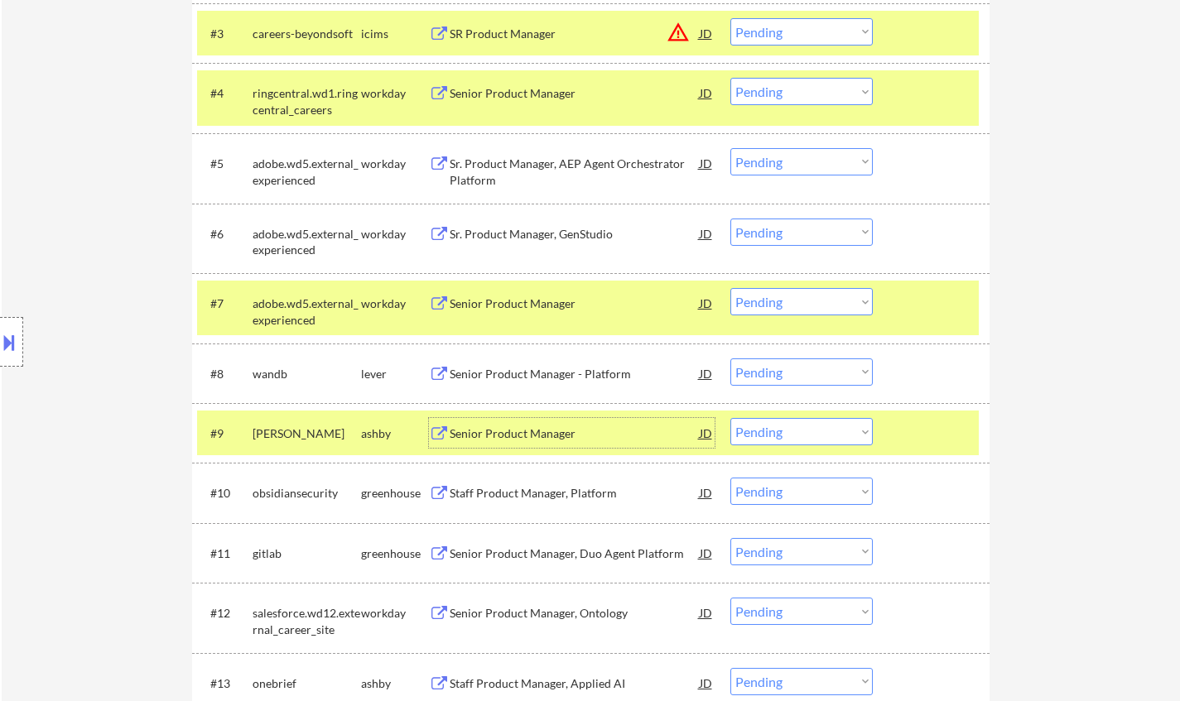
click at [791, 435] on select "Choose an option... Pending Applied Excluded (Questions) Excluded (Expired) Exc…" at bounding box center [801, 431] width 142 height 27
click at [730, 418] on select "Choose an option... Pending Applied Excluded (Questions) Excluded (Expired) Exc…" at bounding box center [801, 431] width 142 height 27
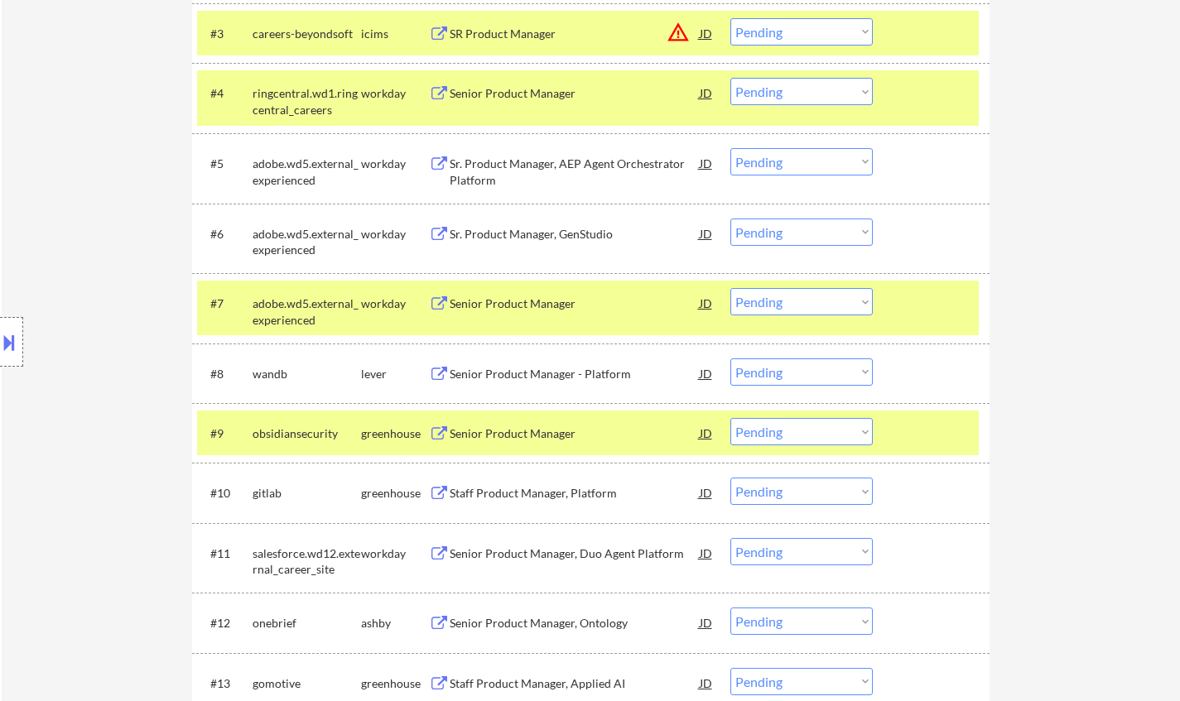
click at [511, 435] on div "Senior Product Manager" at bounding box center [575, 434] width 250 height 17
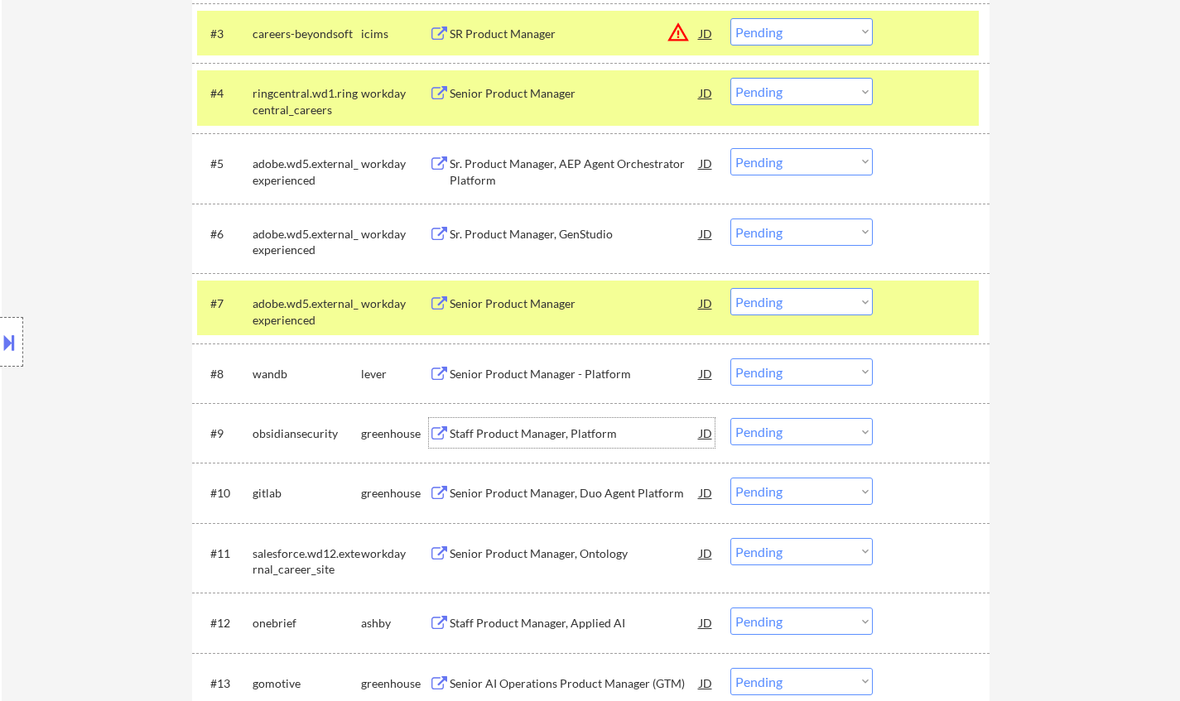
click at [759, 435] on select "Choose an option... Pending Applied Excluded (Questions) Excluded (Expired) Exc…" at bounding box center [801, 431] width 142 height 27
click at [803, 432] on select "Choose an option... Pending Applied Excluded (Questions) Excluded (Expired) Exc…" at bounding box center [801, 431] width 142 height 27
click at [730, 418] on select "Choose an option... Pending Applied Excluded (Questions) Excluded (Expired) Exc…" at bounding box center [801, 431] width 142 height 27
click at [552, 485] on div "Senior Product Manager, Duo Agent Platform" at bounding box center [575, 493] width 250 height 17
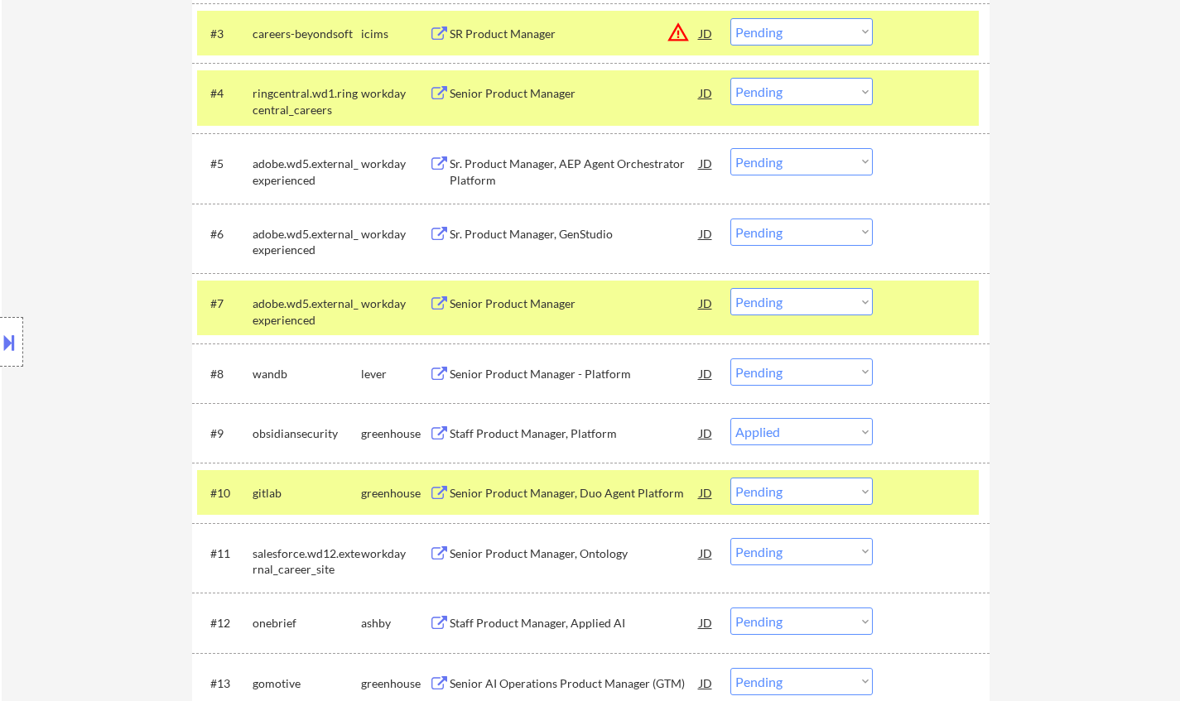
scroll to position [828, 0]
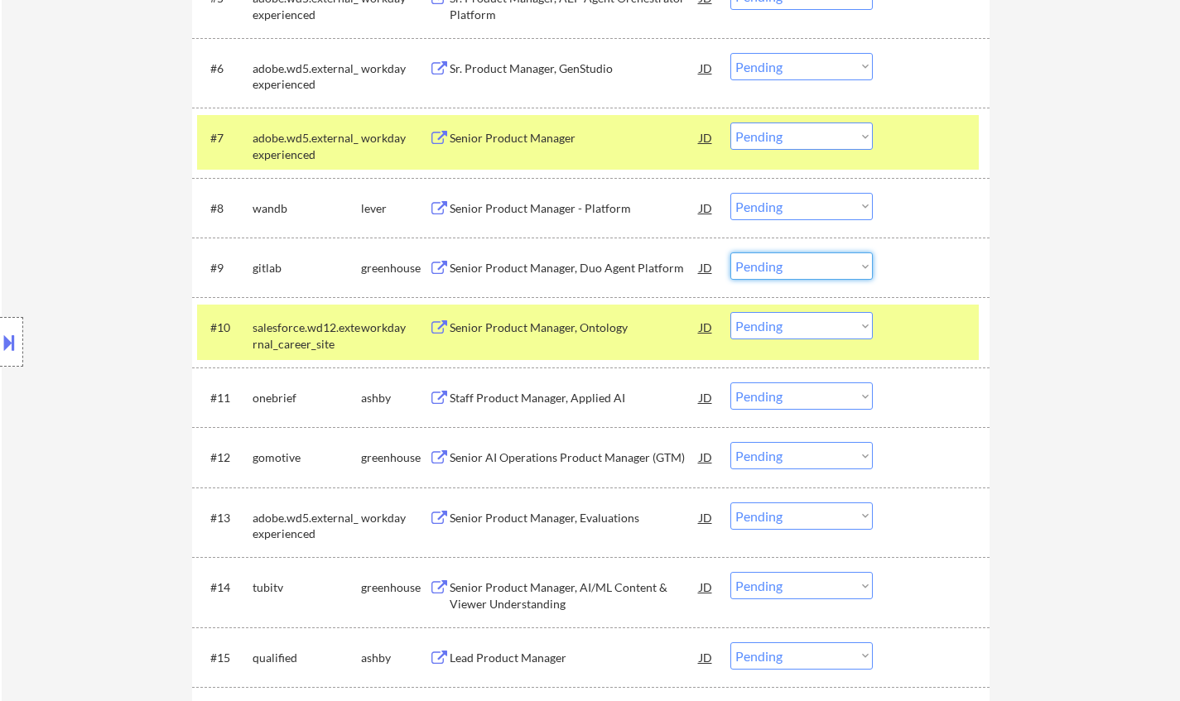
click at [777, 261] on select "Choose an option... Pending Applied Excluded (Questions) Excluded (Expired) Exc…" at bounding box center [801, 266] width 142 height 27
click at [730, 253] on select "Choose an option... Pending Applied Excluded (Questions) Excluded (Expired) Exc…" at bounding box center [801, 266] width 142 height 27
select select ""pending""
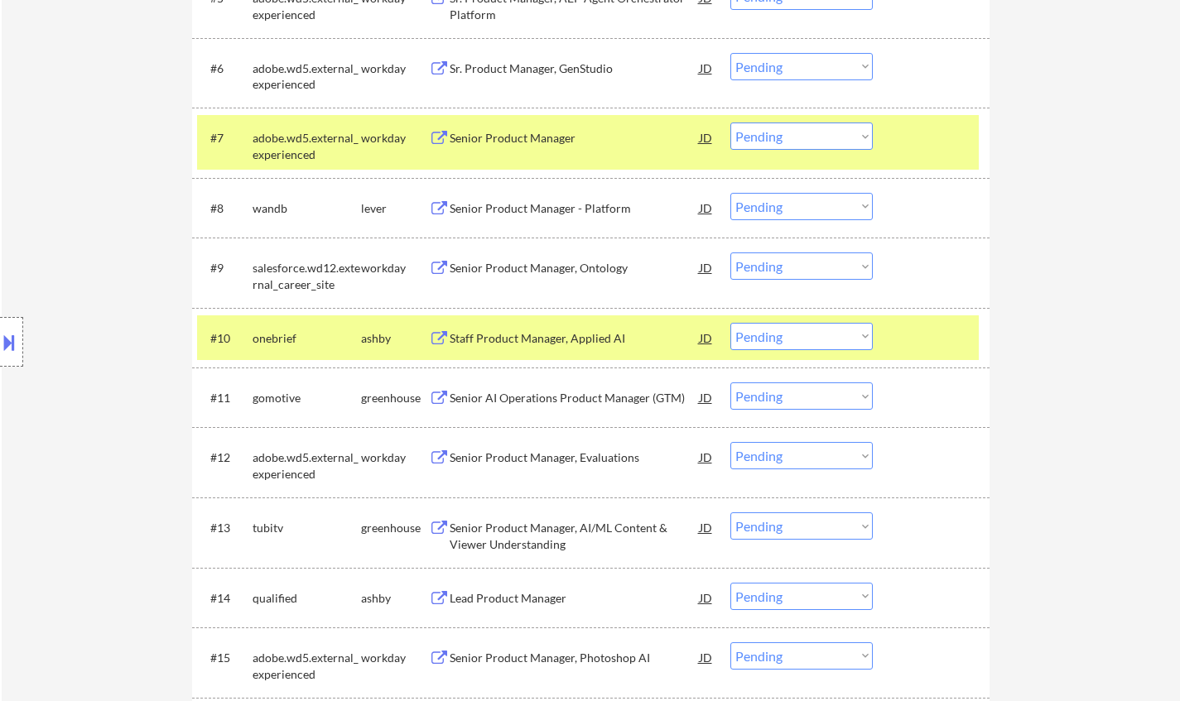
click at [537, 335] on div "Staff Product Manager, Applied AI" at bounding box center [575, 338] width 250 height 17
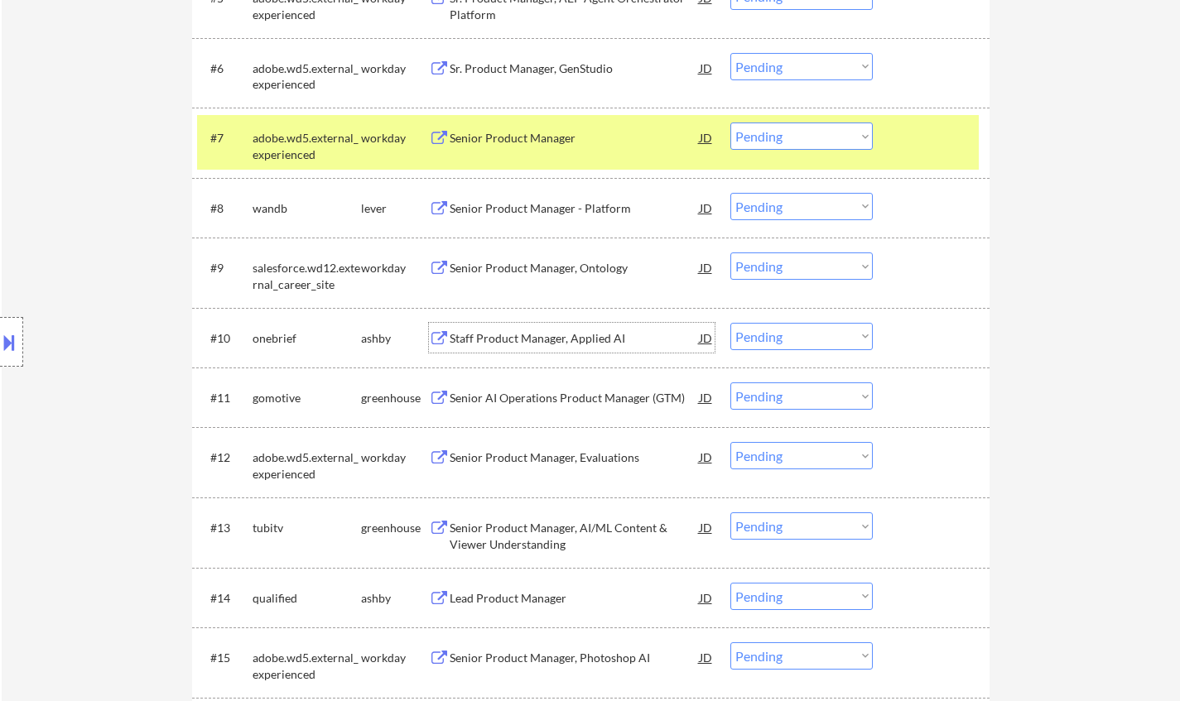
click at [786, 339] on select "Choose an option... Pending Applied Excluded (Questions) Excluded (Expired) Exc…" at bounding box center [801, 336] width 142 height 27
click at [773, 330] on select "Choose an option... Pending Applied Excluded (Questions) Excluded (Expired) Exc…" at bounding box center [801, 336] width 142 height 27
click at [730, 323] on select "Choose an option... Pending Applied Excluded (Questions) Excluded (Expired) Exc…" at bounding box center [801, 336] width 142 height 27
select select ""pending""
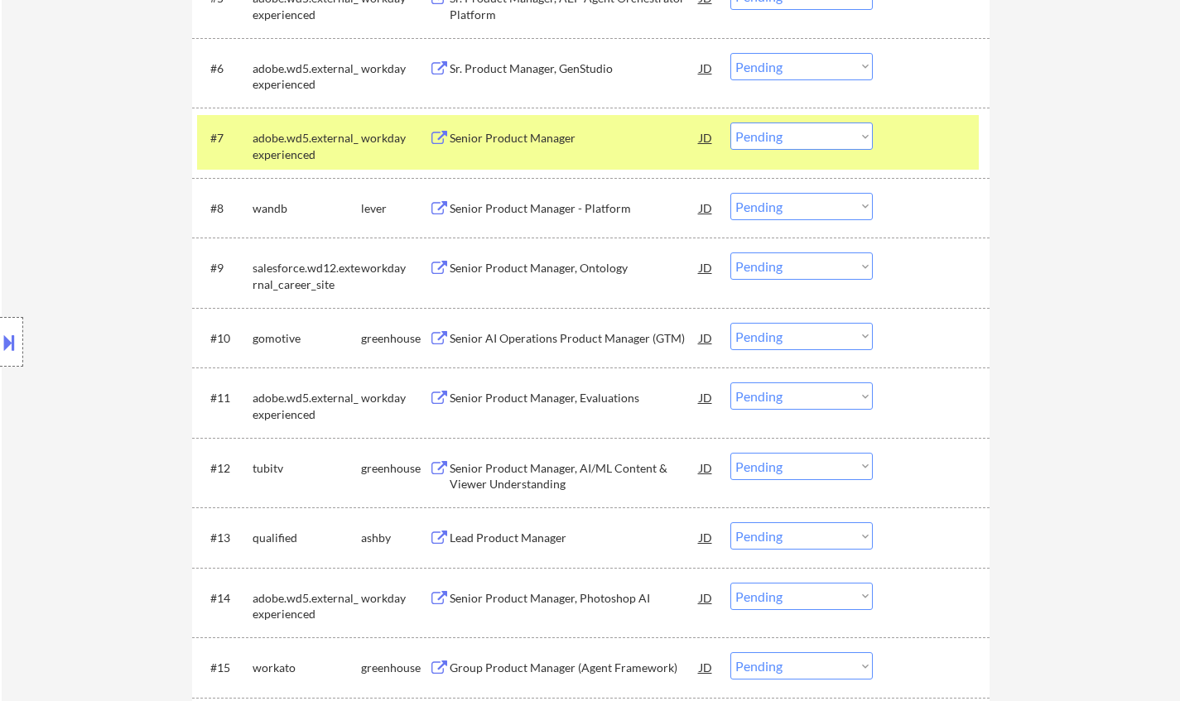
click at [585, 481] on div "Senior Product Manager, AI/ML Content & Viewer Understanding" at bounding box center [575, 476] width 250 height 32
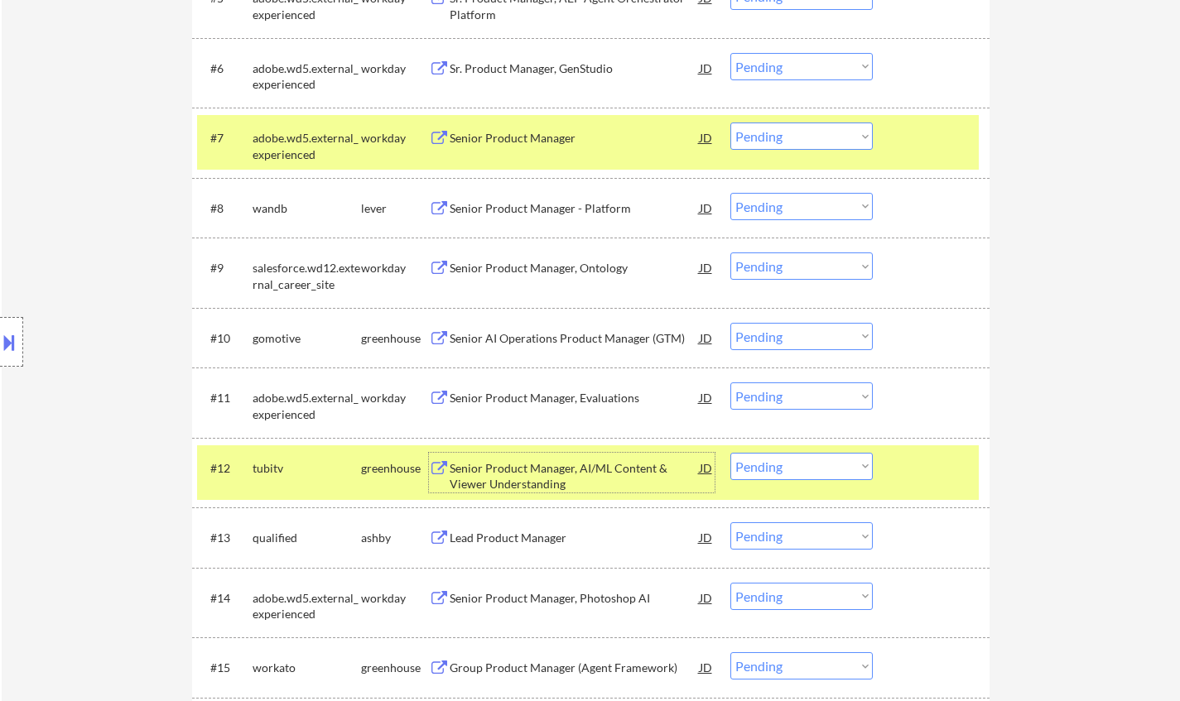
click at [806, 470] on select "Choose an option... Pending Applied Excluded (Questions) Excluded (Expired) Exc…" at bounding box center [801, 466] width 142 height 27
click at [730, 453] on select "Choose an option... Pending Applied Excluded (Questions) Excluded (Expired) Exc…" at bounding box center [801, 466] width 142 height 27
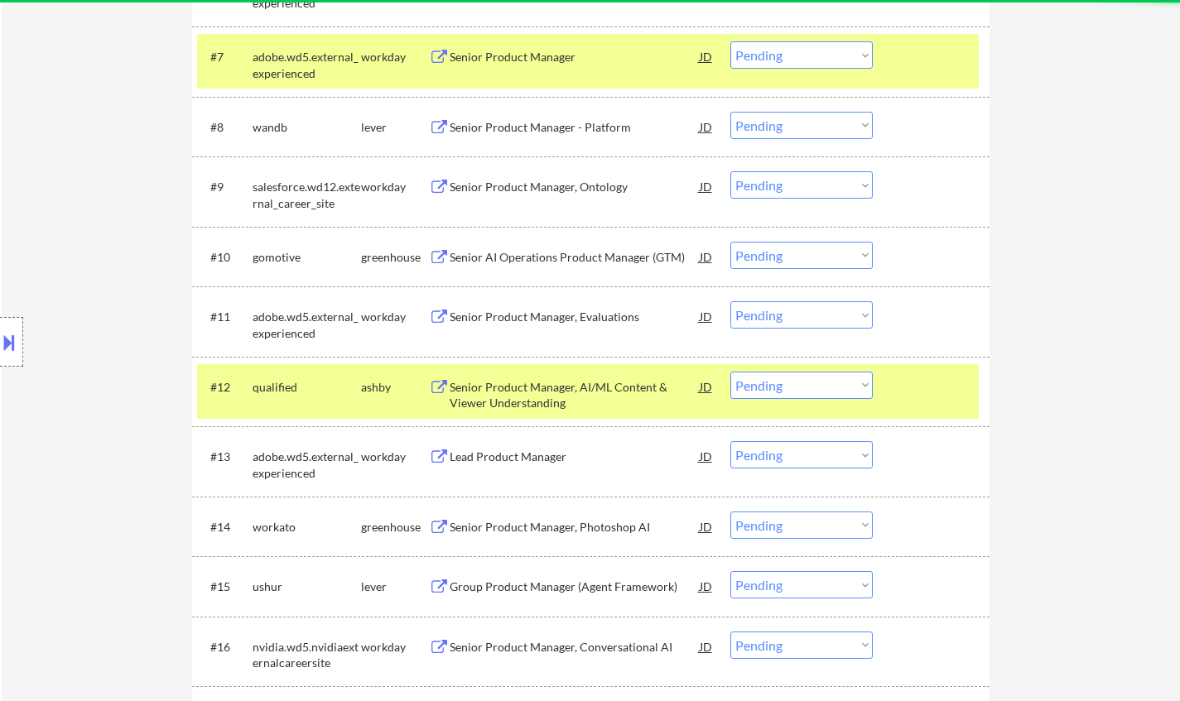
scroll to position [911, 0]
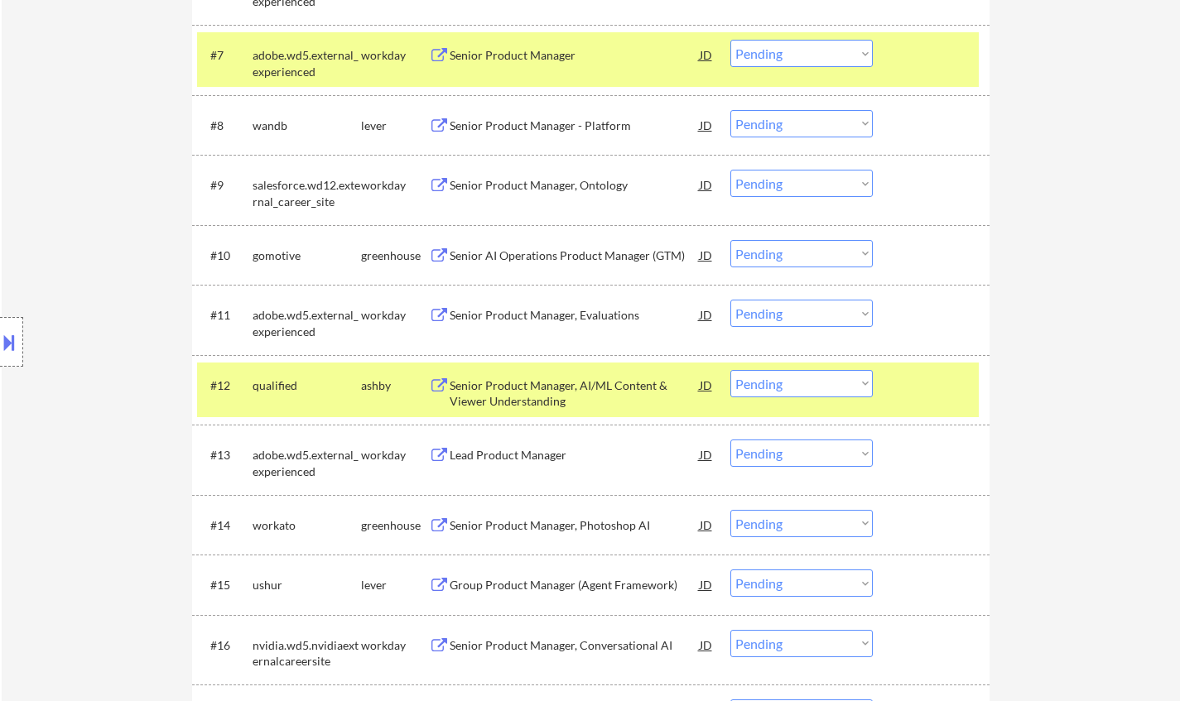
click at [553, 391] on div "Senior Product Manager, AI/ML Content & Viewer Understanding" at bounding box center [575, 394] width 250 height 32
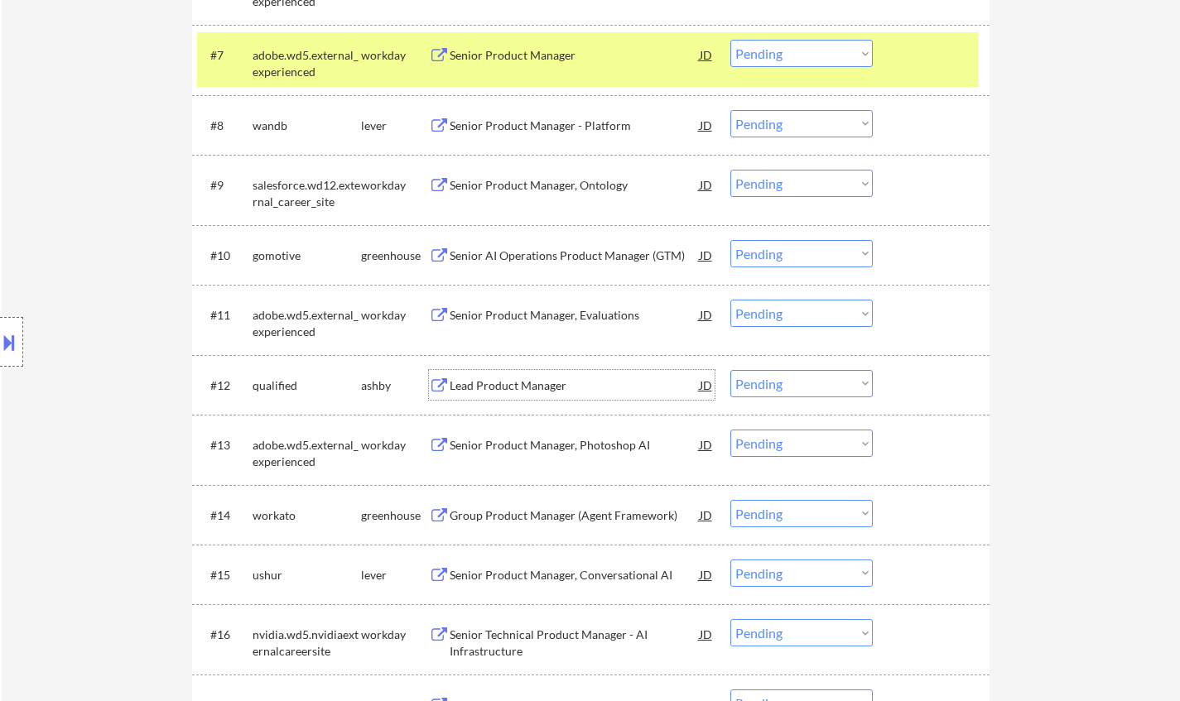
click at [833, 390] on select "Choose an option... Pending Applied Excluded (Questions) Excluded (Expired) Exc…" at bounding box center [801, 383] width 142 height 27
click at [730, 370] on select "Choose an option... Pending Applied Excluded (Questions) Excluded (Expired) Exc…" at bounding box center [801, 383] width 142 height 27
select select ""pending""
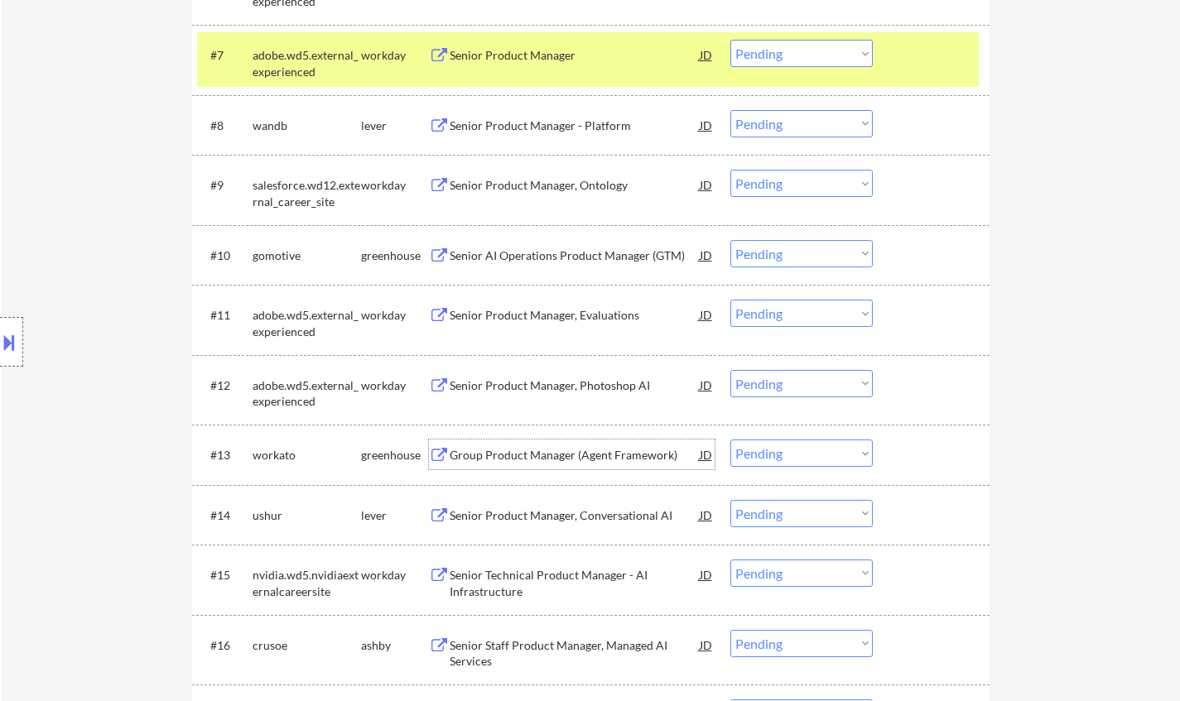
click at [562, 450] on div "Group Product Manager (Agent Framework)" at bounding box center [575, 455] width 250 height 17
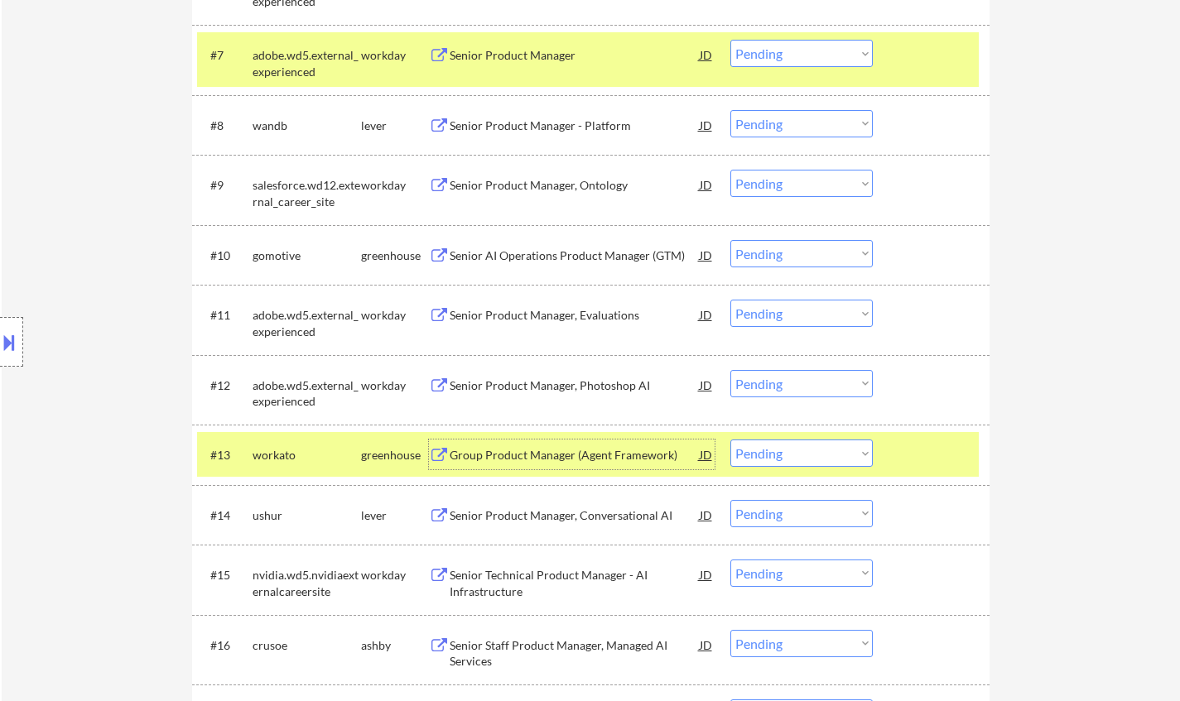
click at [766, 446] on select "Choose an option... Pending Applied Excluded (Questions) Excluded (Expired) Exc…" at bounding box center [801, 453] width 142 height 27
click at [730, 440] on select "Choose an option... Pending Applied Excluded (Questions) Excluded (Expired) Exc…" at bounding box center [801, 453] width 142 height 27
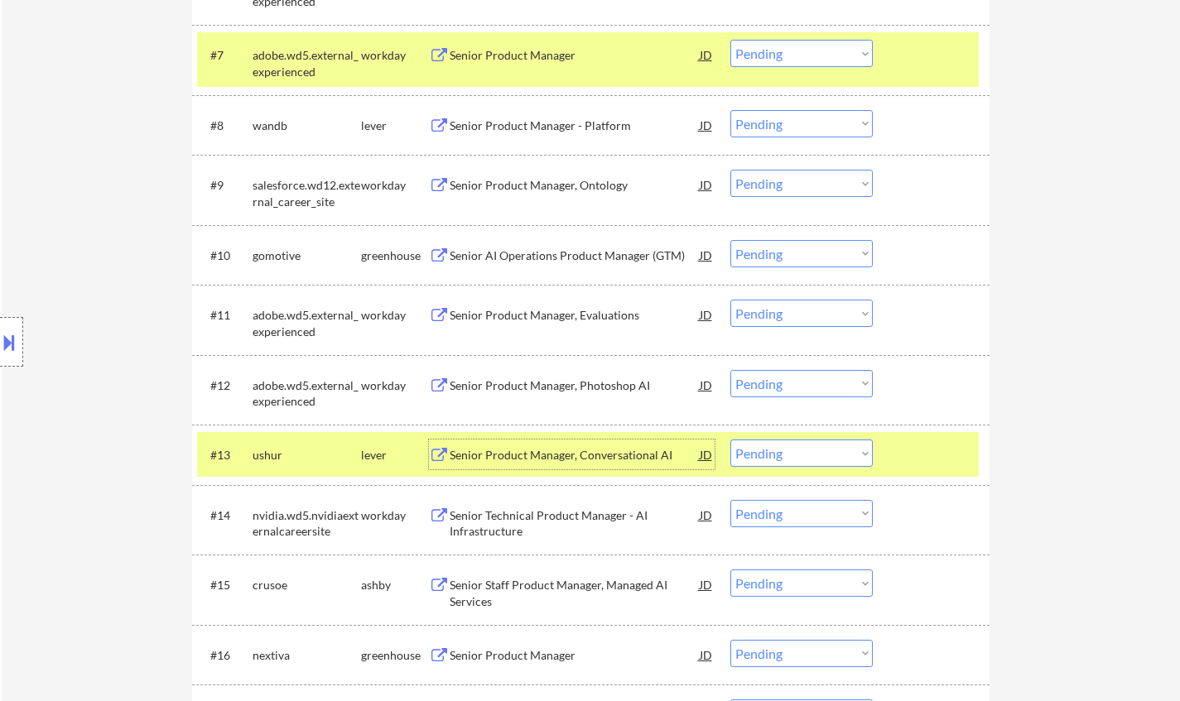
click at [517, 455] on div "Senior Product Manager, Conversational AI" at bounding box center [575, 455] width 250 height 17
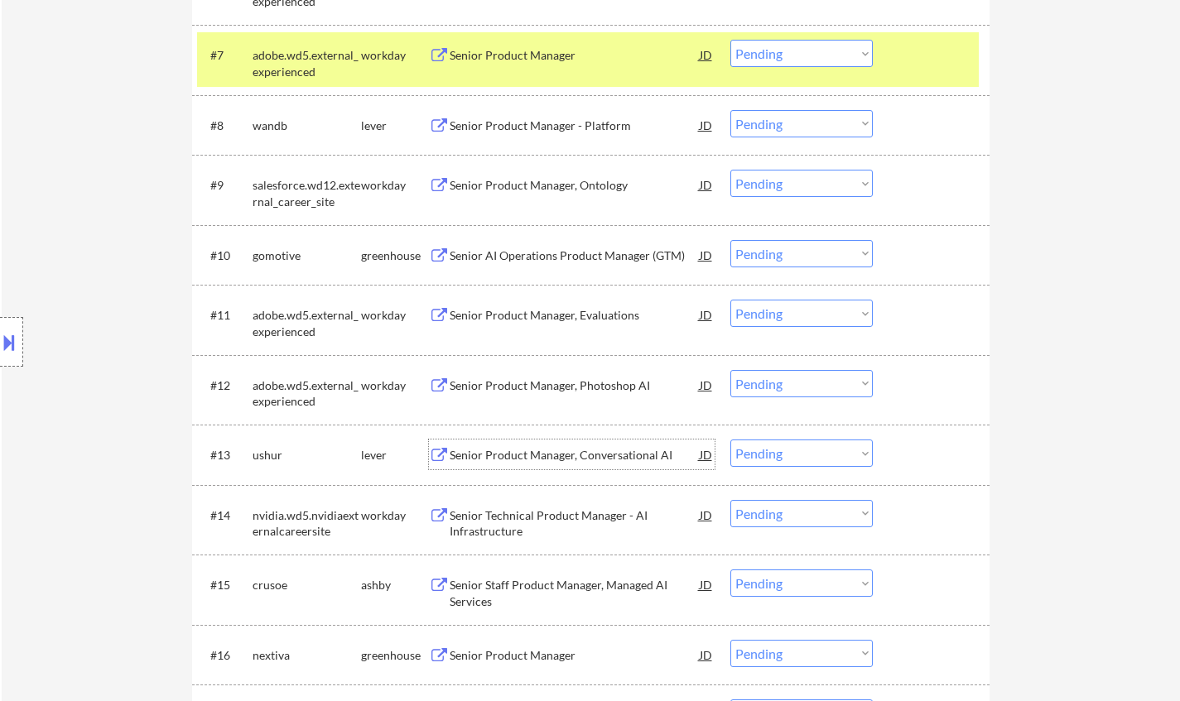
click at [810, 455] on select "Choose an option... Pending Applied Excluded (Questions) Excluded (Expired) Exc…" at bounding box center [801, 453] width 142 height 27
click at [730, 440] on select "Choose an option... Pending Applied Excluded (Questions) Excluded (Expired) Exc…" at bounding box center [801, 453] width 142 height 27
select select ""pending""
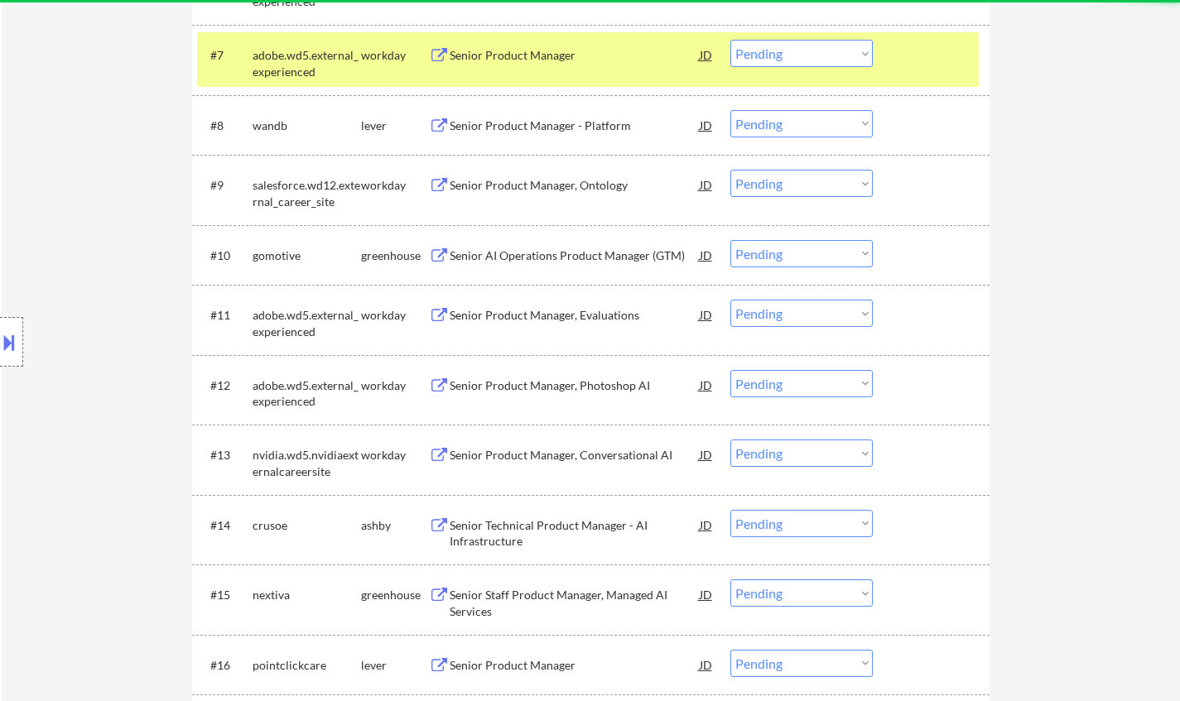
scroll to position [993, 0]
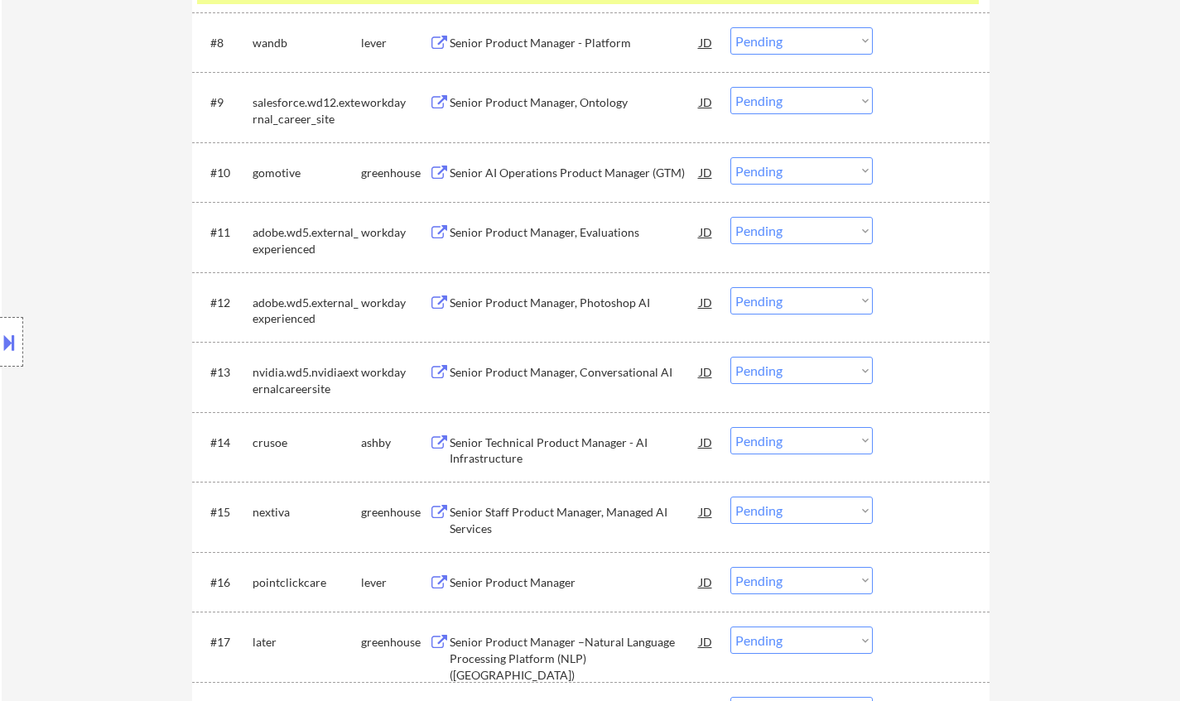
click at [536, 450] on div "Senior Technical Product Manager - AI Infrastructure" at bounding box center [575, 451] width 250 height 32
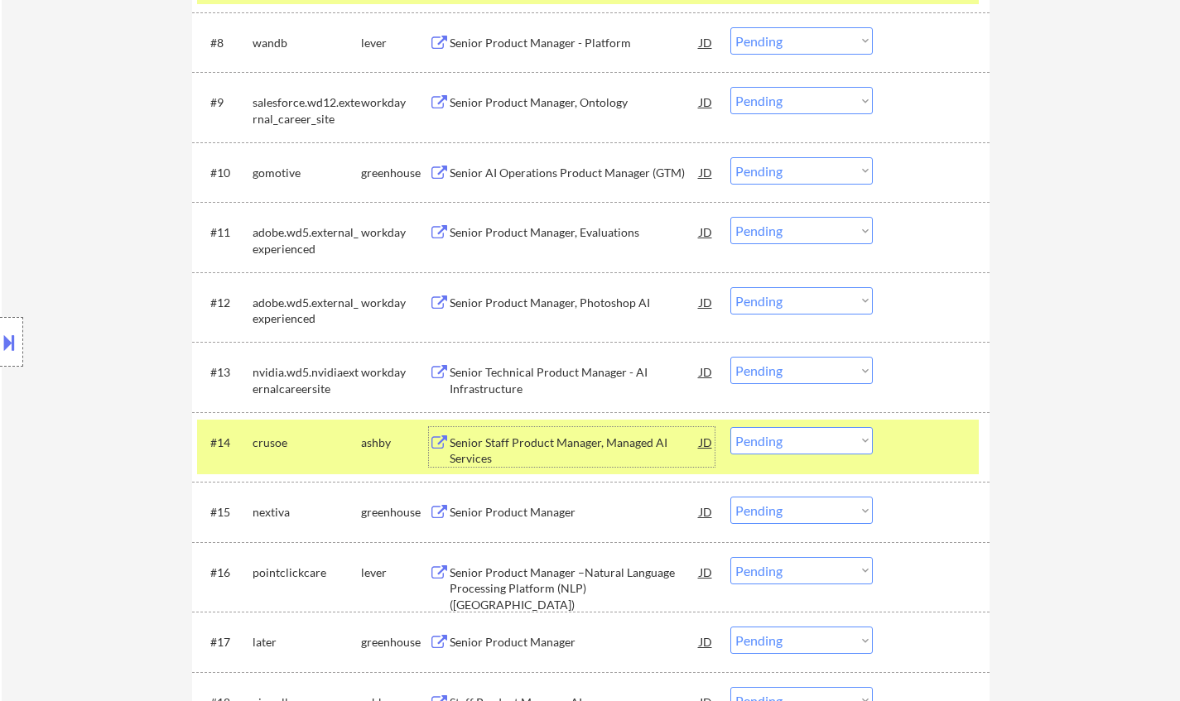
click at [802, 438] on select "Choose an option... Pending Applied Excluded (Questions) Excluded (Expired) Exc…" at bounding box center [801, 440] width 142 height 27
click at [730, 427] on select "Choose an option... Pending Applied Excluded (Questions) Excluded (Expired) Exc…" at bounding box center [801, 440] width 142 height 27
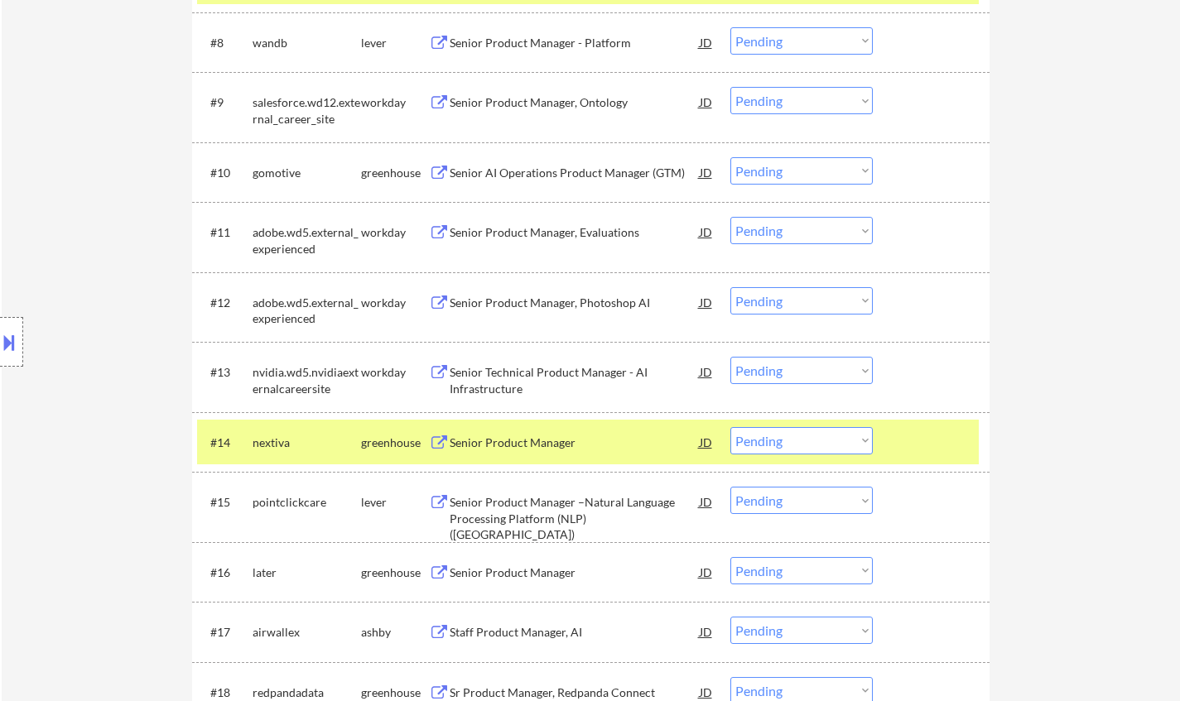
click at [518, 449] on div "Senior Product Manager" at bounding box center [575, 443] width 250 height 17
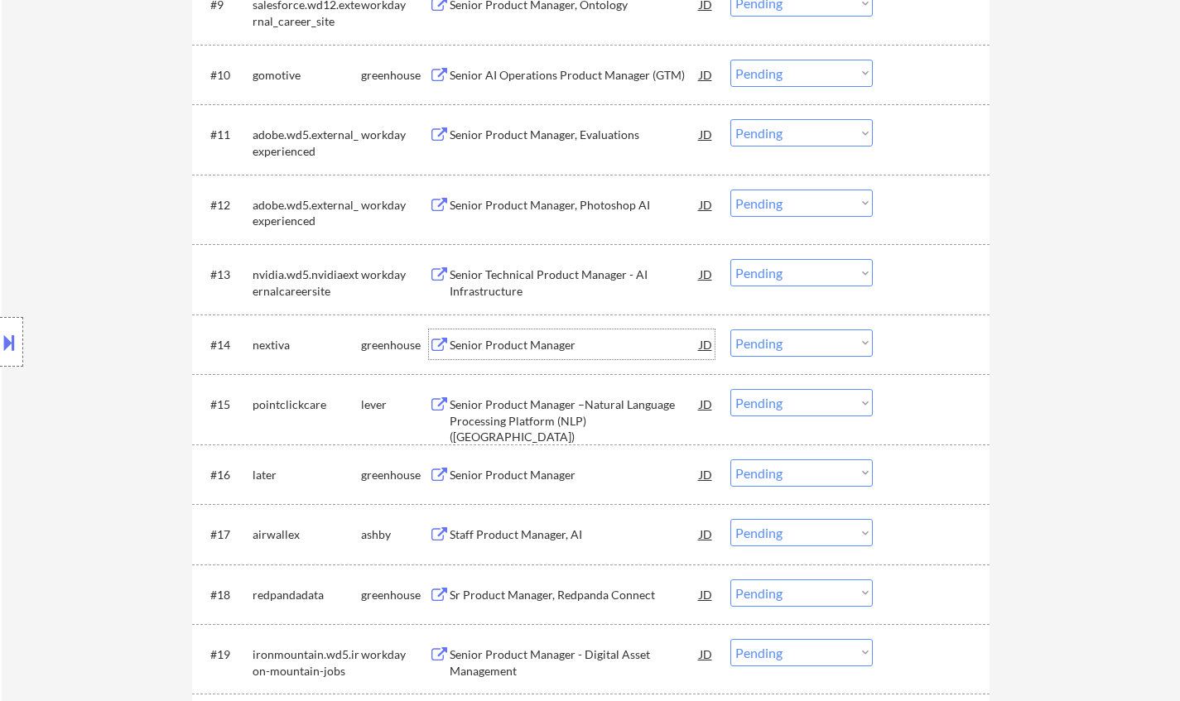
scroll to position [1242, 0]
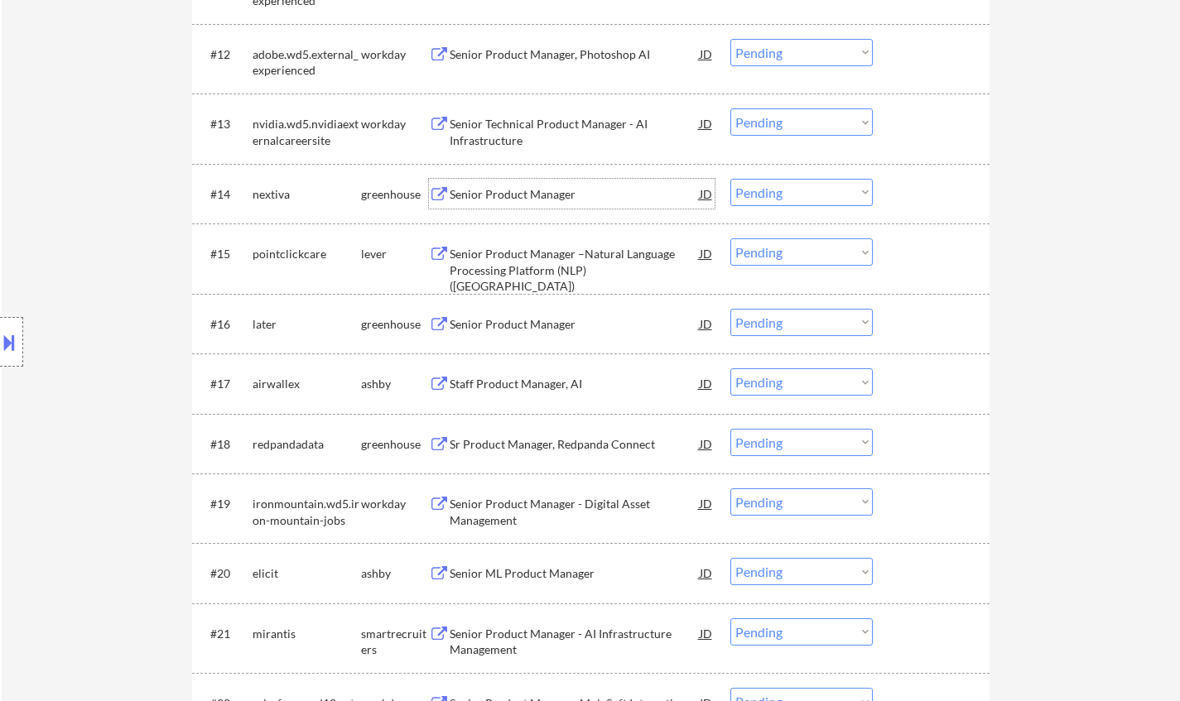
click at [791, 192] on select "Choose an option... Pending Applied Excluded (Questions) Excluded (Expired) Exc…" at bounding box center [801, 192] width 142 height 27
click at [730, 179] on select "Choose an option... Pending Applied Excluded (Questions) Excluded (Expired) Exc…" at bounding box center [801, 192] width 142 height 27
select select ""pending""
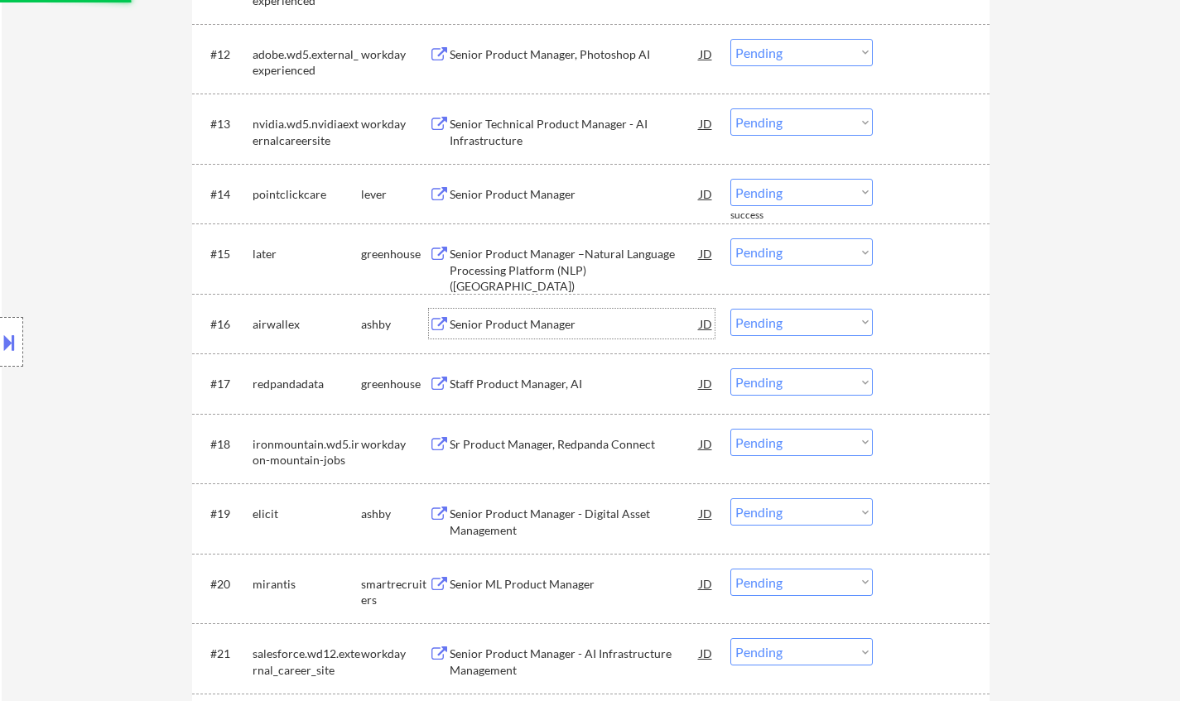
click at [529, 329] on div "Senior Product Manager" at bounding box center [575, 324] width 250 height 17
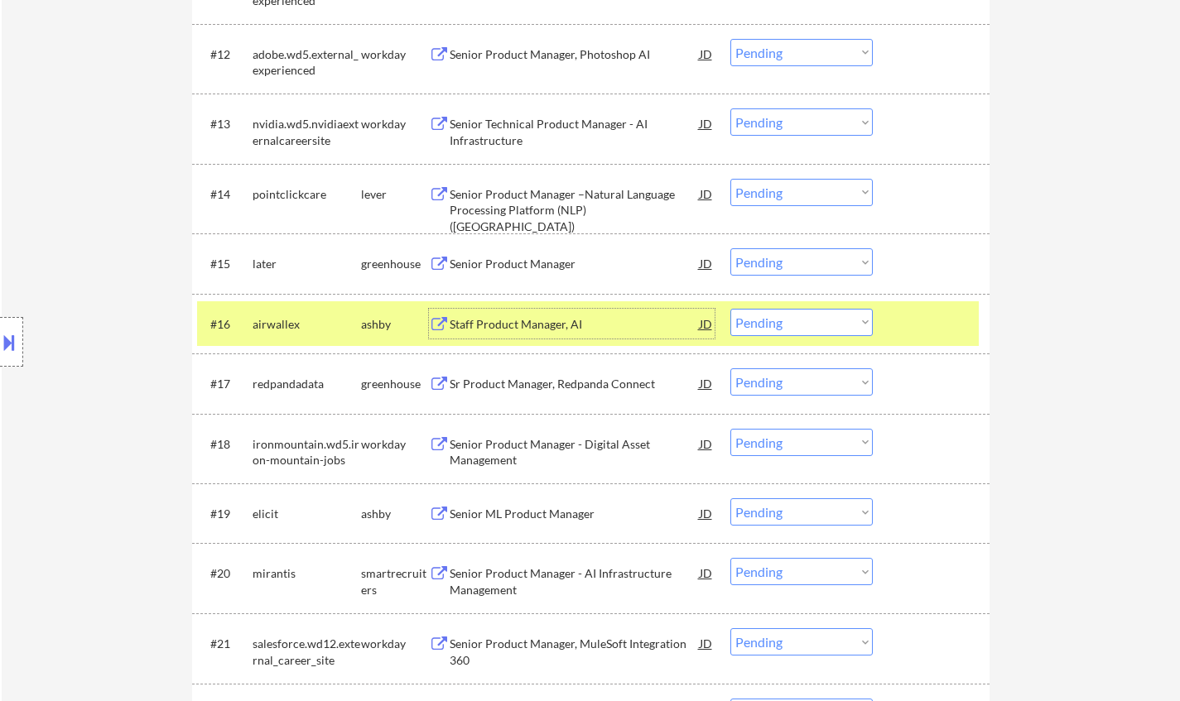
click at [810, 332] on select "Choose an option... Pending Applied Excluded (Questions) Excluded (Expired) Exc…" at bounding box center [801, 322] width 142 height 27
click at [730, 309] on select "Choose an option... Pending Applied Excluded (Questions) Excluded (Expired) Exc…" at bounding box center [801, 322] width 142 height 27
select select ""pending""
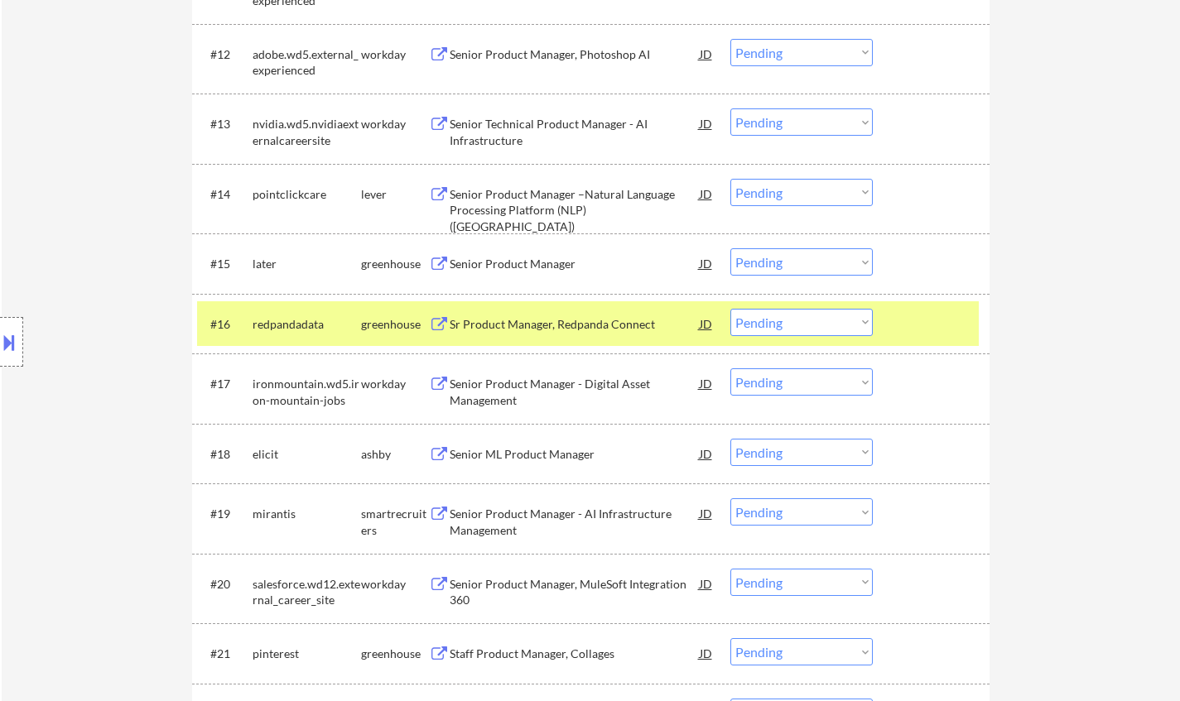
click at [514, 259] on div "Senior Product Manager" at bounding box center [575, 264] width 250 height 17
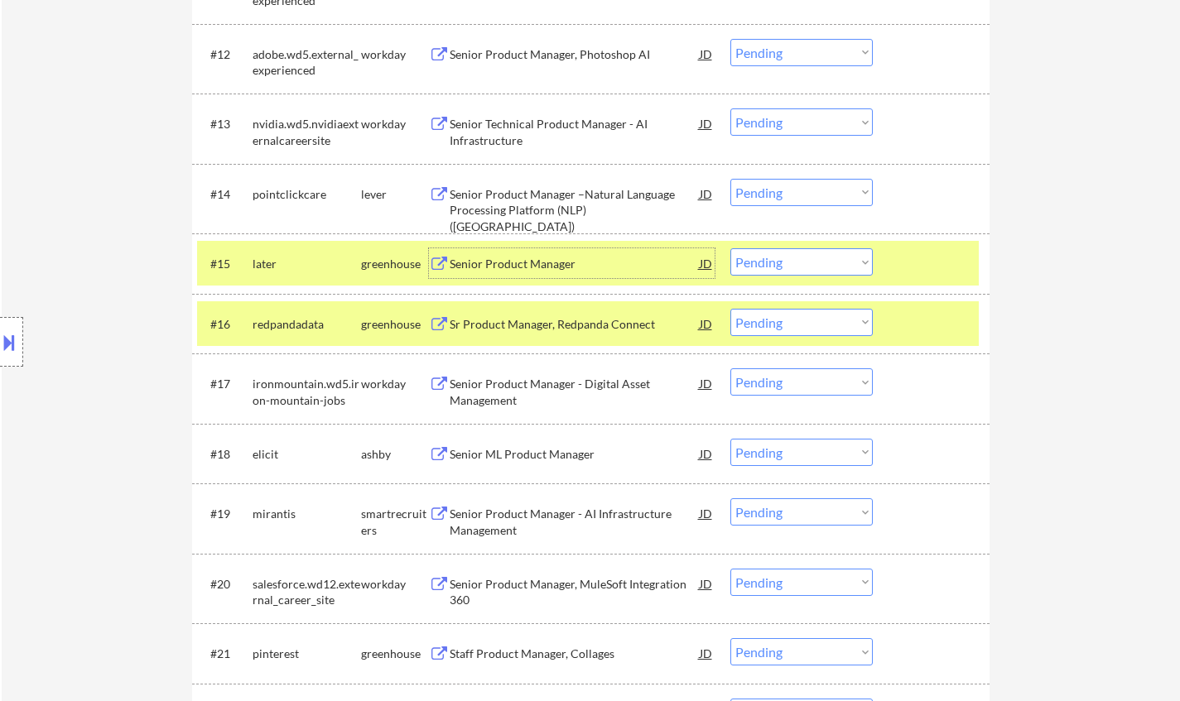
drag, startPoint x: 784, startPoint y: 268, endPoint x: 791, endPoint y: 272, distance: 8.5
click at [784, 268] on select "Choose an option... Pending Applied Excluded (Questions) Excluded (Expired) Exc…" at bounding box center [801, 261] width 142 height 27
click at [730, 248] on select "Choose an option... Pending Applied Excluded (Questions) Excluded (Expired) Exc…" at bounding box center [801, 261] width 142 height 27
select select ""pending""
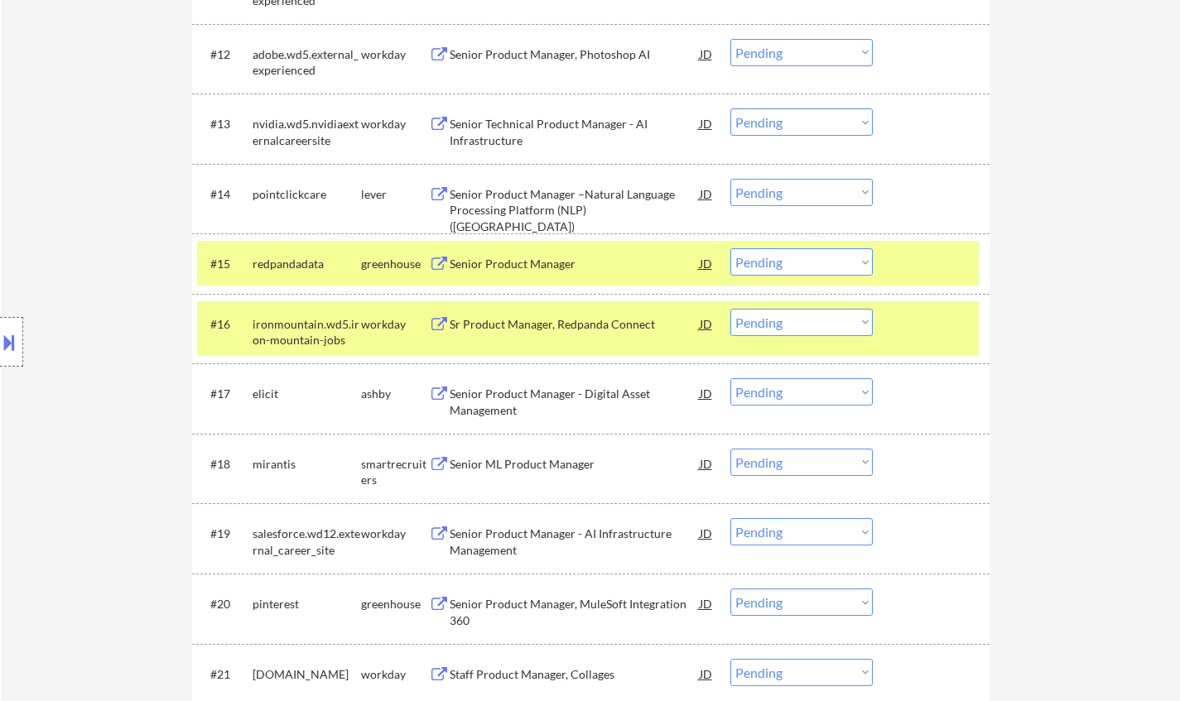
click at [522, 401] on div "Senior Product Manager - Digital Asset Management" at bounding box center [575, 402] width 250 height 32
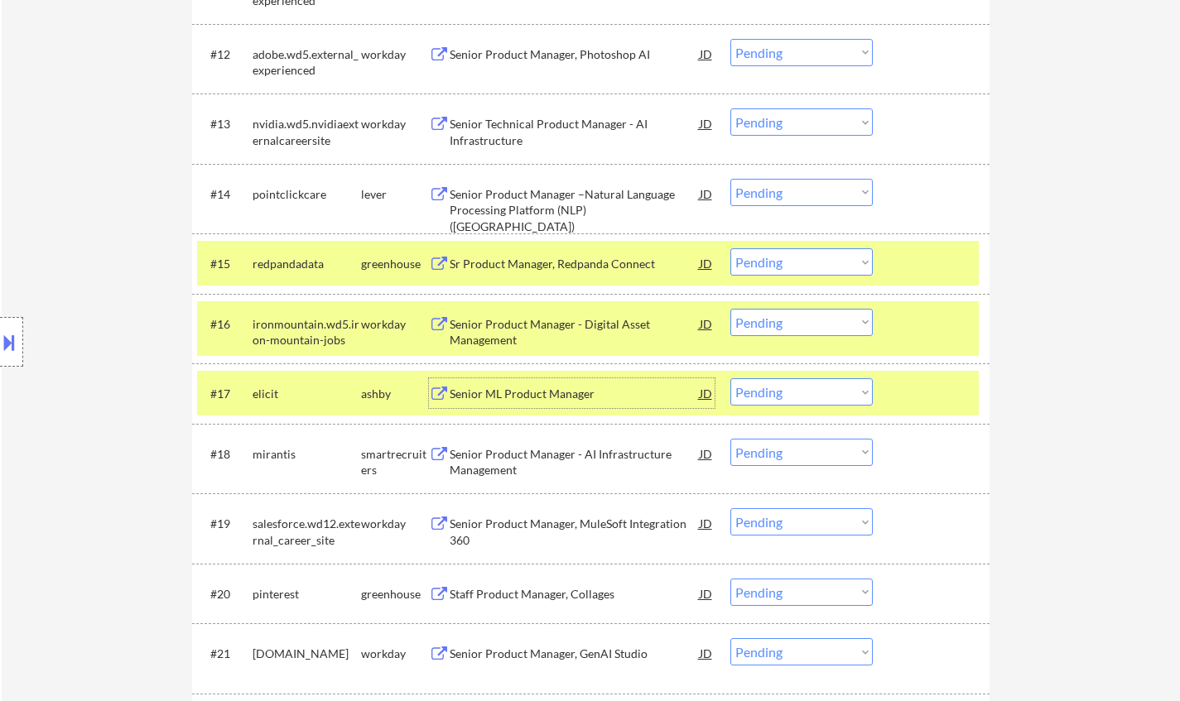
click at [823, 392] on select "Choose an option... Pending Applied Excluded (Questions) Excluded (Expired) Exc…" at bounding box center [801, 391] width 142 height 27
click at [730, 378] on select "Choose an option... Pending Applied Excluded (Questions) Excluded (Expired) Exc…" at bounding box center [801, 391] width 142 height 27
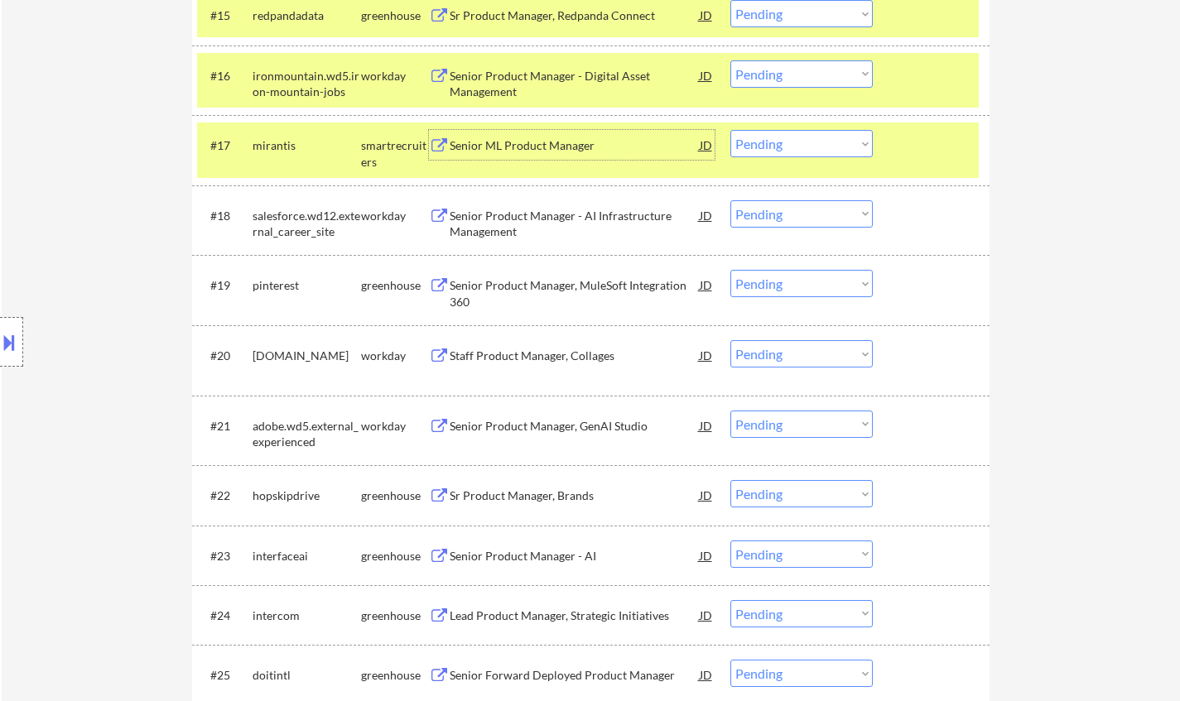
click at [543, 149] on div "Senior ML Product Manager" at bounding box center [575, 145] width 250 height 17
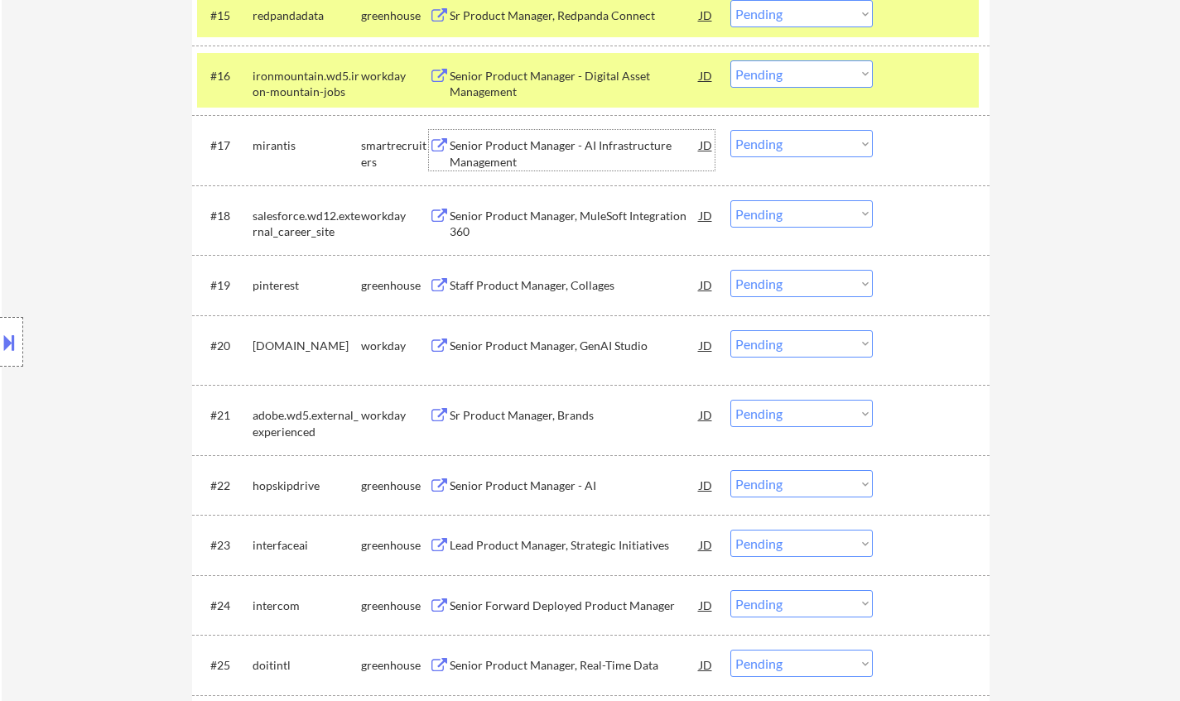
click at [803, 135] on select "Choose an option... Pending Applied Excluded (Questions) Excluded (Expired) Exc…" at bounding box center [801, 143] width 142 height 27
click at [730, 130] on select "Choose an option... Pending Applied Excluded (Questions) Excluded (Expired) Exc…" at bounding box center [801, 143] width 142 height 27
select select ""pending""
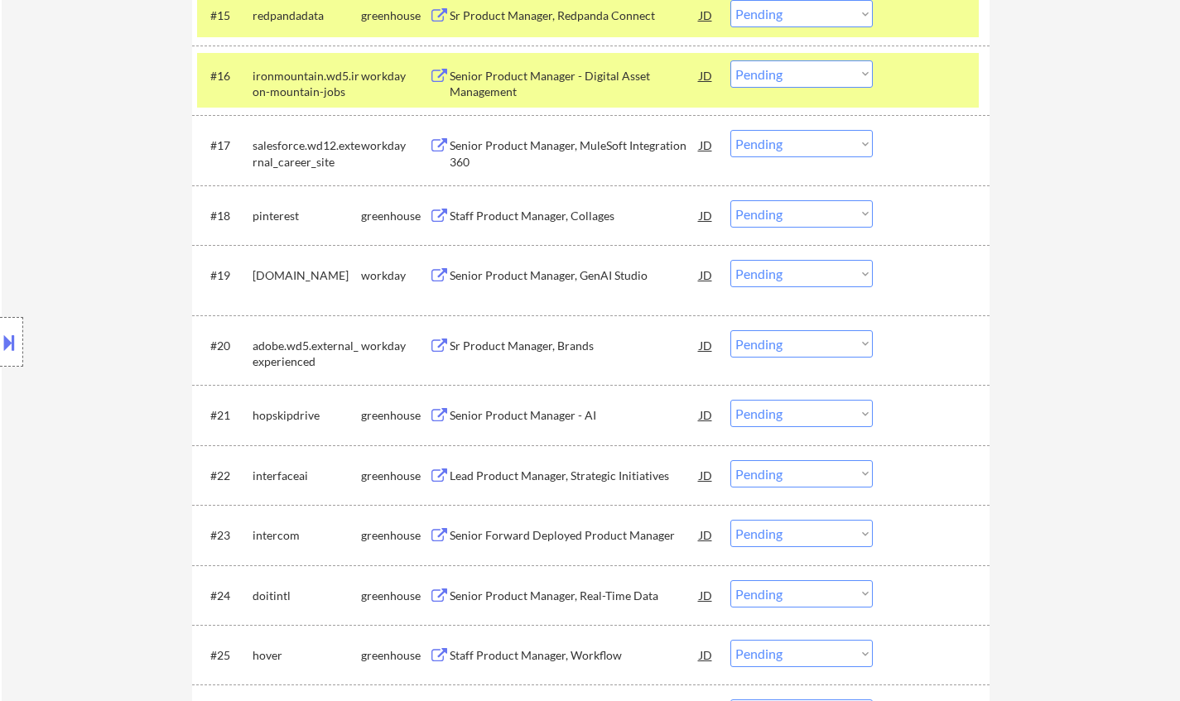
click at [512, 414] on div "Senior Product Manager - AI" at bounding box center [575, 415] width 250 height 17
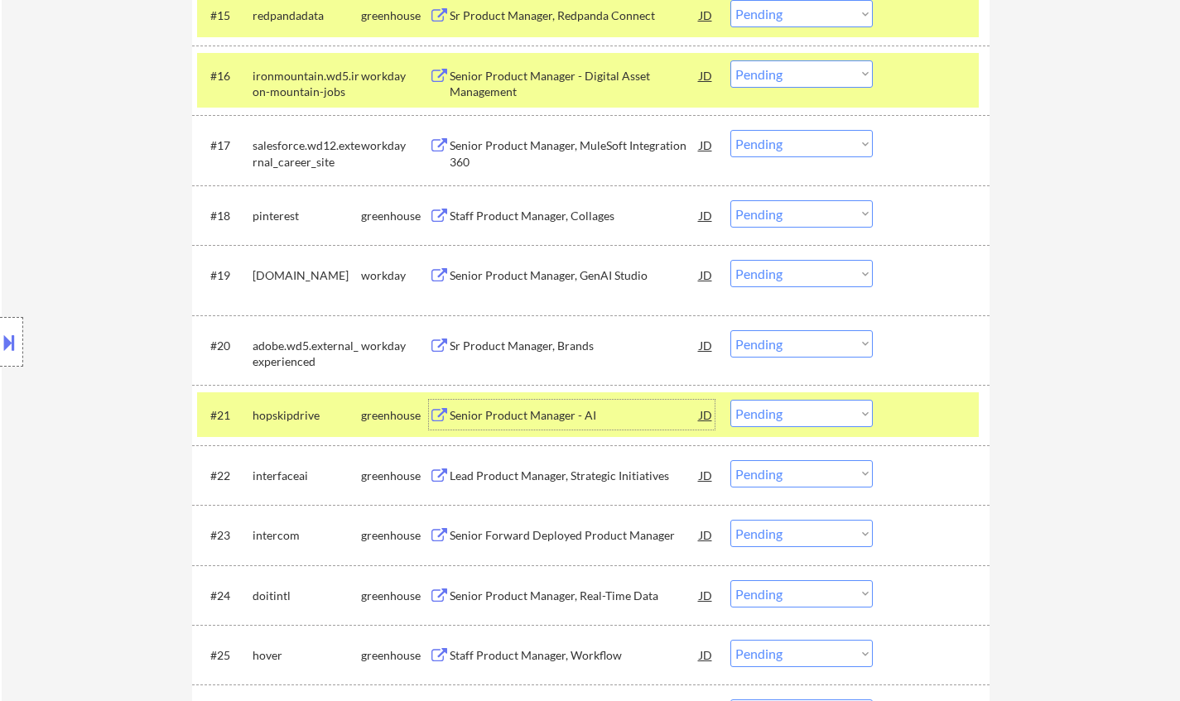
click at [780, 418] on select "Choose an option... Pending Applied Excluded (Questions) Excluded (Expired) Exc…" at bounding box center [801, 413] width 142 height 27
click at [730, 400] on select "Choose an option... Pending Applied Excluded (Questions) Excluded (Expired) Exc…" at bounding box center [801, 413] width 142 height 27
click at [535, 416] on div "Senior Product Manager - AI" at bounding box center [575, 415] width 250 height 17
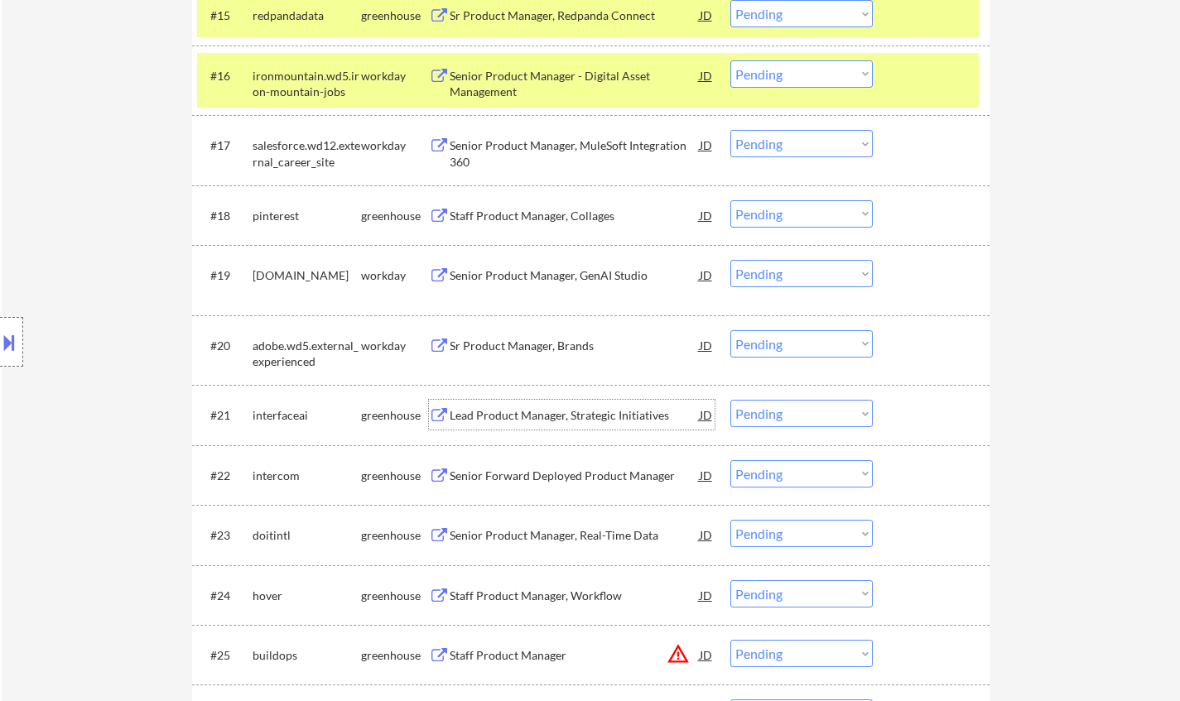
drag, startPoint x: 798, startPoint y: 414, endPoint x: 811, endPoint y: 421, distance: 15.2
click at [798, 413] on select "Choose an option... Pending Applied Excluded (Questions) Excluded (Expired) Exc…" at bounding box center [801, 413] width 142 height 27
click at [730, 400] on select "Choose an option... Pending Applied Excluded (Questions) Excluded (Expired) Exc…" at bounding box center [801, 413] width 142 height 27
click at [527, 413] on div "Senior Forward Deployed Product Manager" at bounding box center [575, 415] width 250 height 17
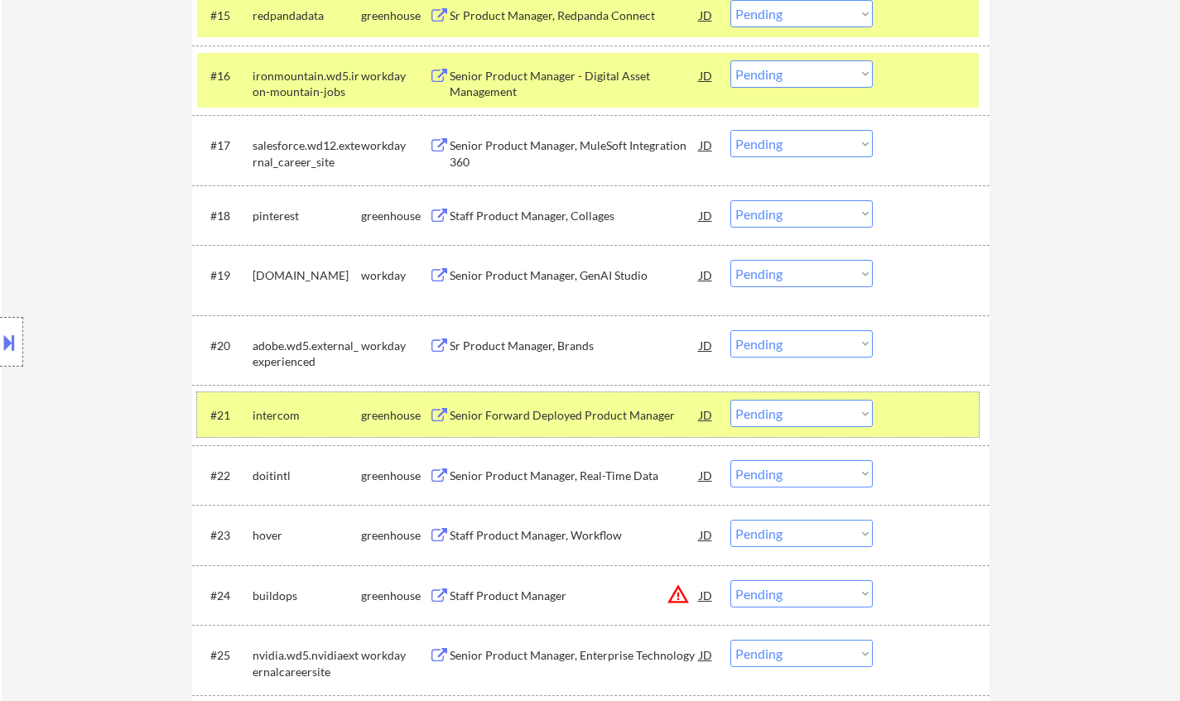
click at [873, 416] on div "#21 intercom greenhouse Senior Forward Deployed Product Manager JD Choose an op…" at bounding box center [588, 414] width 782 height 45
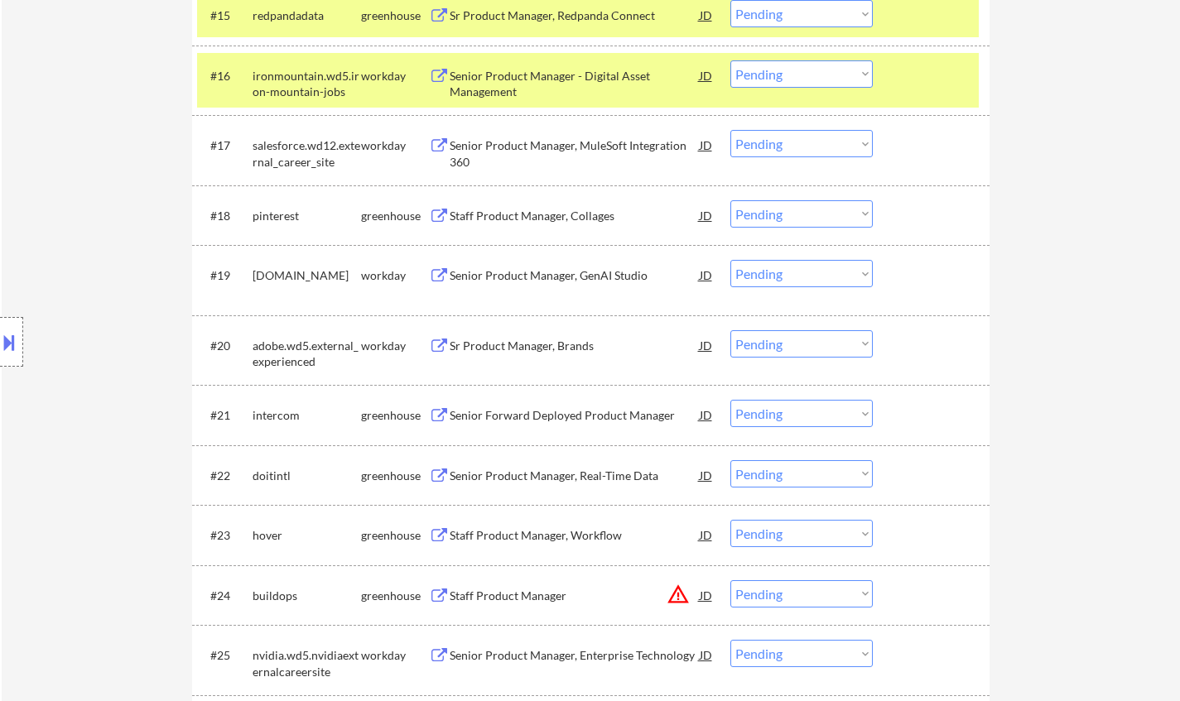
click at [826, 412] on select "Choose an option... Pending Applied Excluded (Questions) Excluded (Expired) Exc…" at bounding box center [801, 413] width 142 height 27
click at [730, 400] on select "Choose an option... Pending Applied Excluded (Questions) Excluded (Expired) Exc…" at bounding box center [801, 413] width 142 height 27
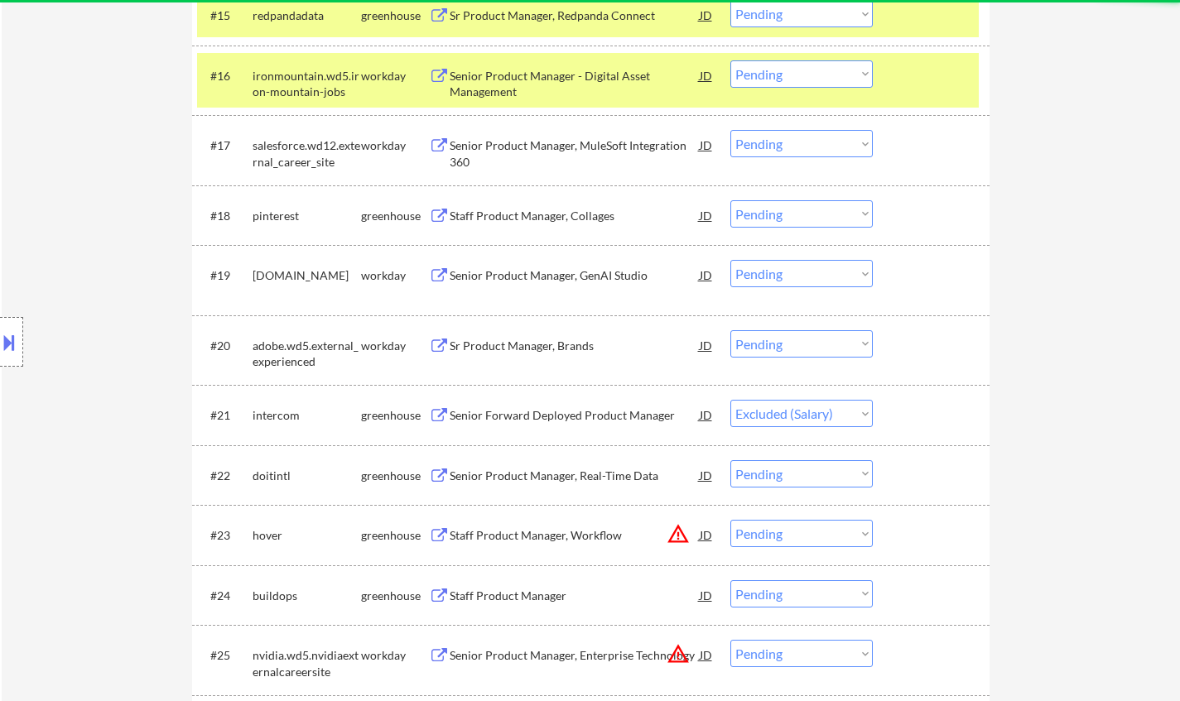
select select ""pending""
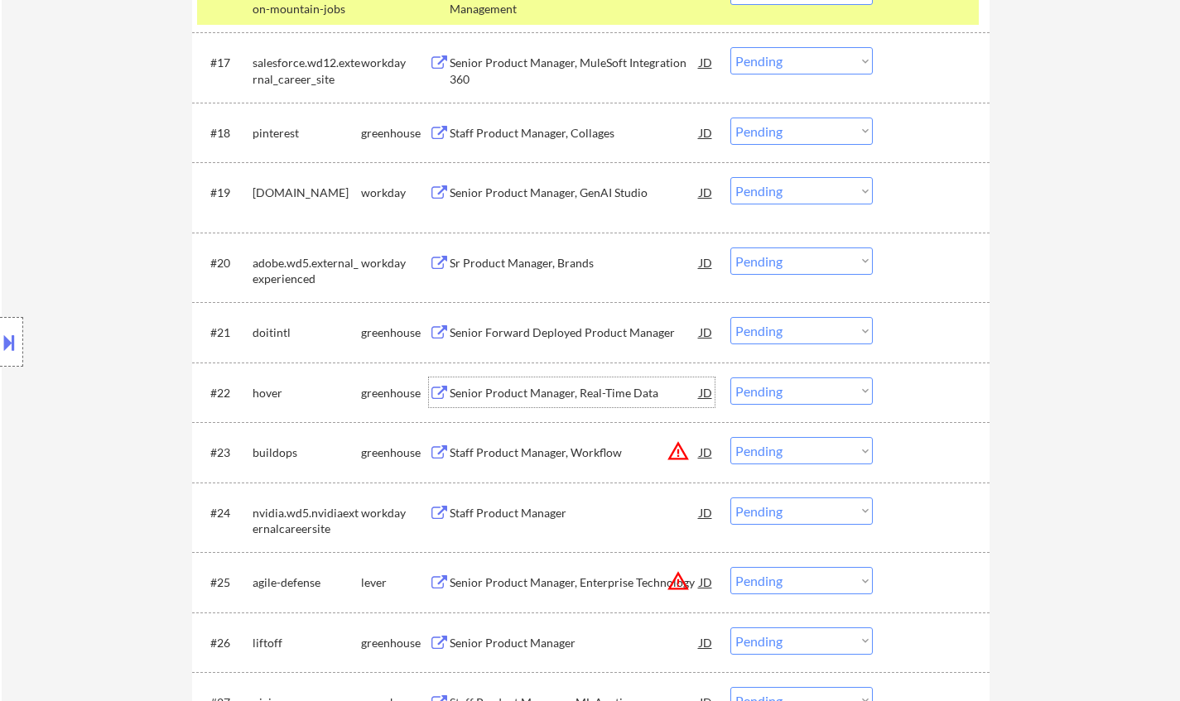
click at [539, 393] on div "Senior Product Manager, Real-Time Data" at bounding box center [575, 393] width 250 height 17
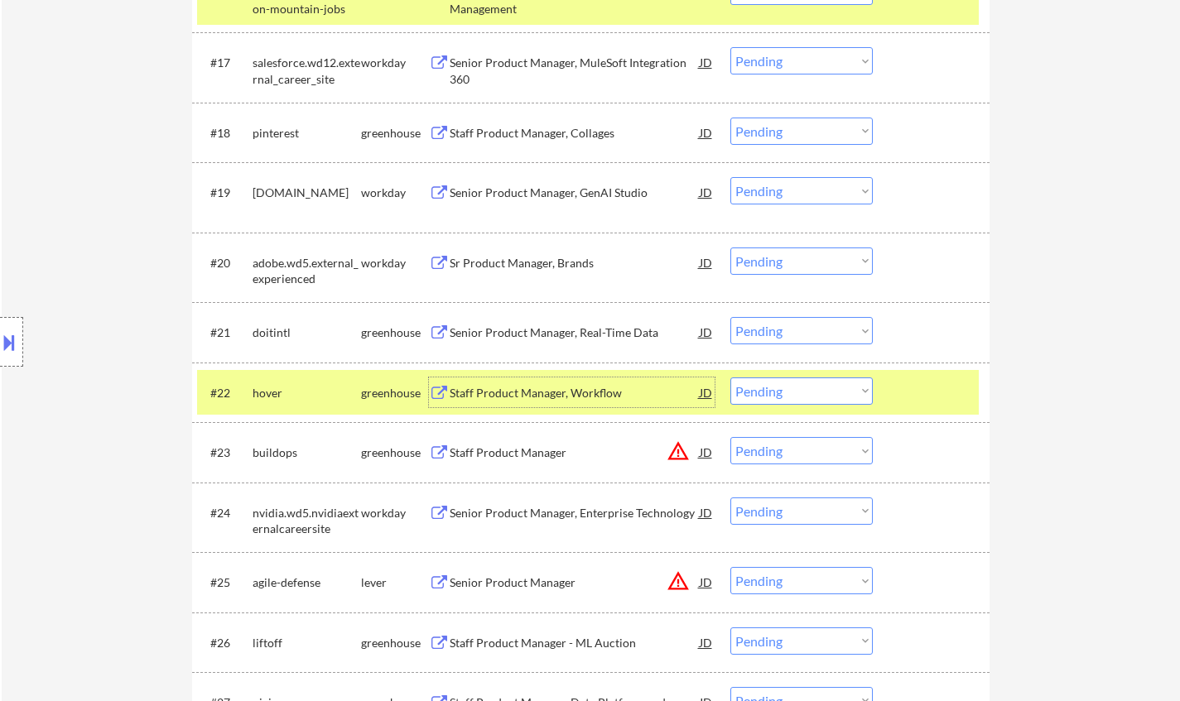
drag, startPoint x: 807, startPoint y: 391, endPoint x: 819, endPoint y: 402, distance: 15.8
click at [810, 392] on select "Choose an option... Pending Applied Excluded (Questions) Excluded (Expired) Exc…" at bounding box center [801, 391] width 142 height 27
click at [730, 378] on select "Choose an option... Pending Applied Excluded (Questions) Excluded (Expired) Exc…" at bounding box center [801, 391] width 142 height 27
select select ""pending""
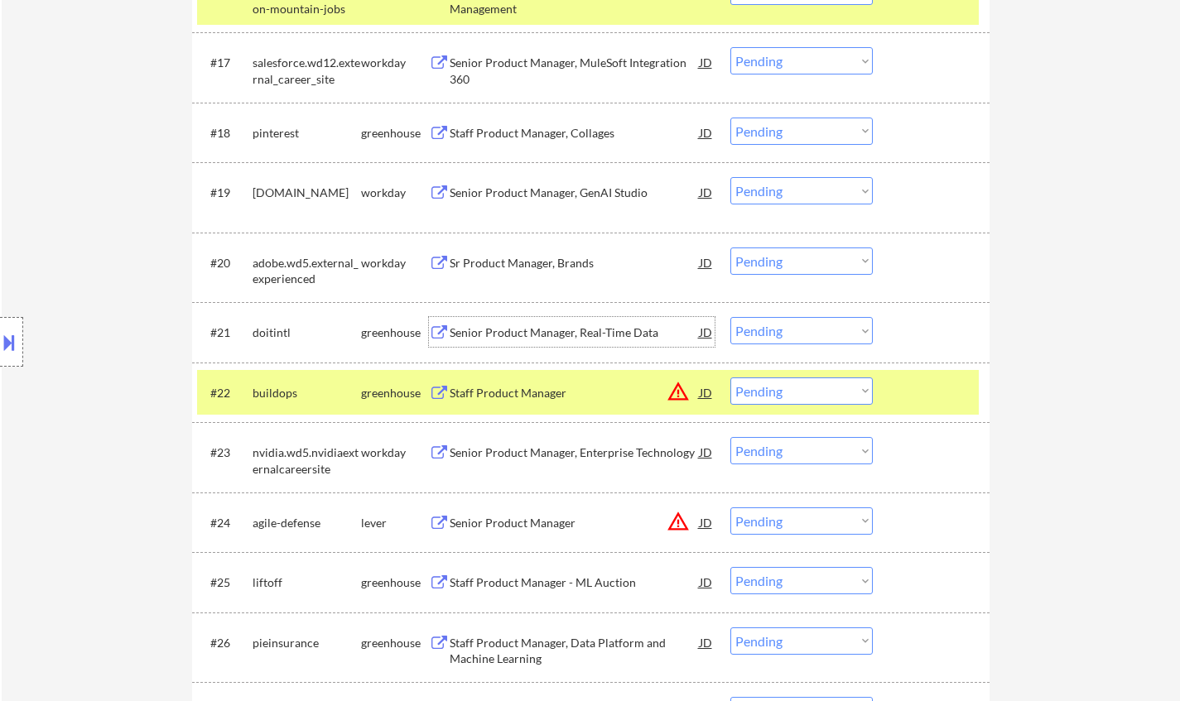
click at [531, 334] on div "Senior Product Manager, Real-Time Data" at bounding box center [575, 333] width 250 height 17
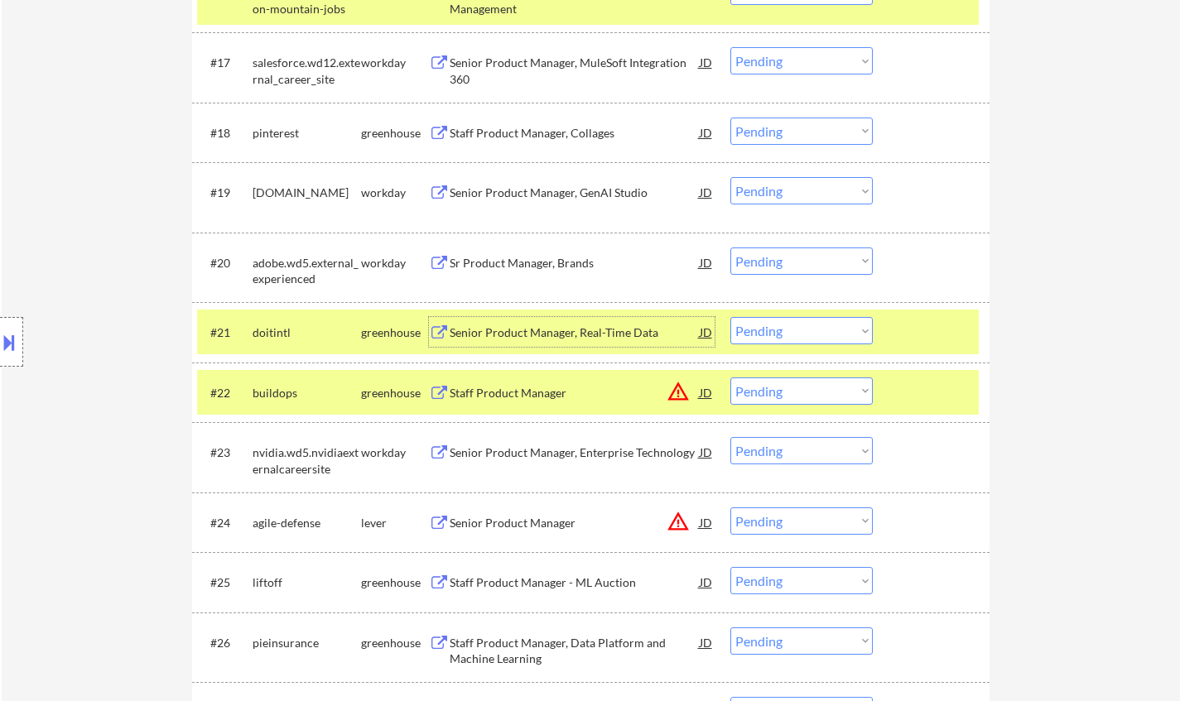
click at [794, 331] on select "Choose an option... Pending Applied Excluded (Questions) Excluded (Expired) Exc…" at bounding box center [801, 330] width 142 height 27
click at [730, 317] on select "Choose an option... Pending Applied Excluded (Questions) Excluded (Expired) Exc…" at bounding box center [801, 330] width 142 height 27
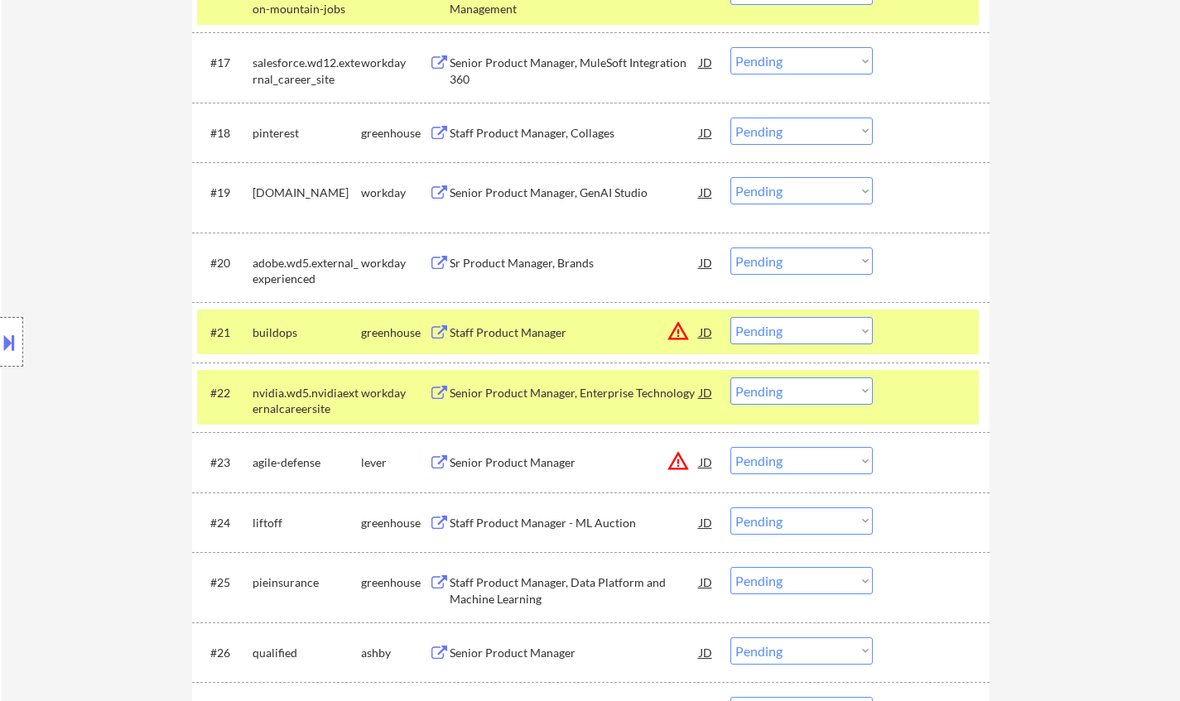
click at [709, 335] on div "JD" at bounding box center [706, 332] width 17 height 30
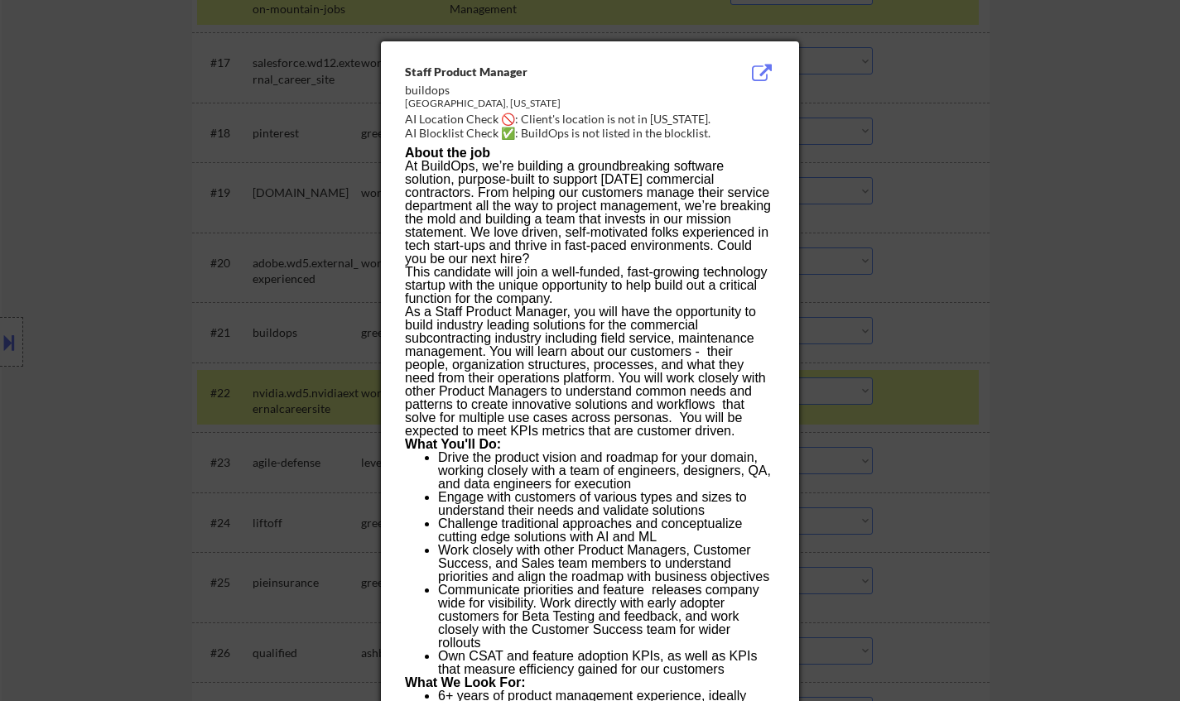
click at [1000, 403] on div at bounding box center [590, 350] width 1180 height 701
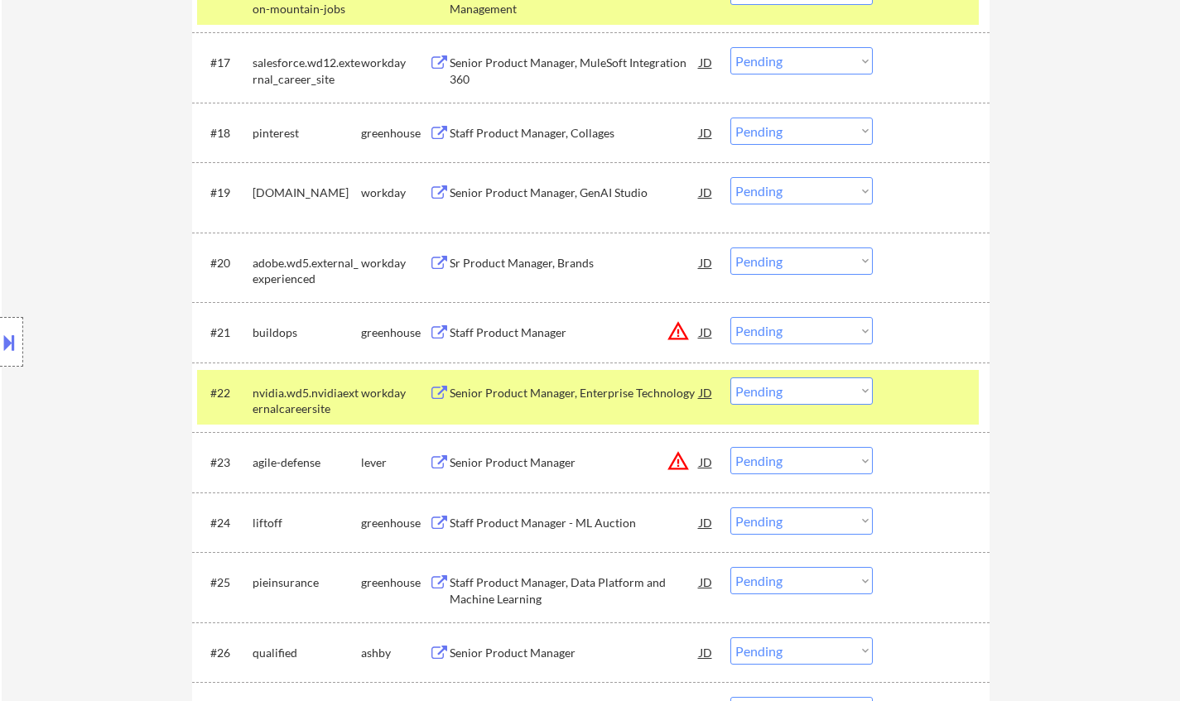
click at [812, 325] on select "Choose an option... Pending Applied Excluded (Questions) Excluded (Expired) Exc…" at bounding box center [801, 330] width 142 height 27
click at [730, 317] on select "Choose an option... Pending Applied Excluded (Questions) Excluded (Expired) Exc…" at bounding box center [801, 330] width 142 height 27
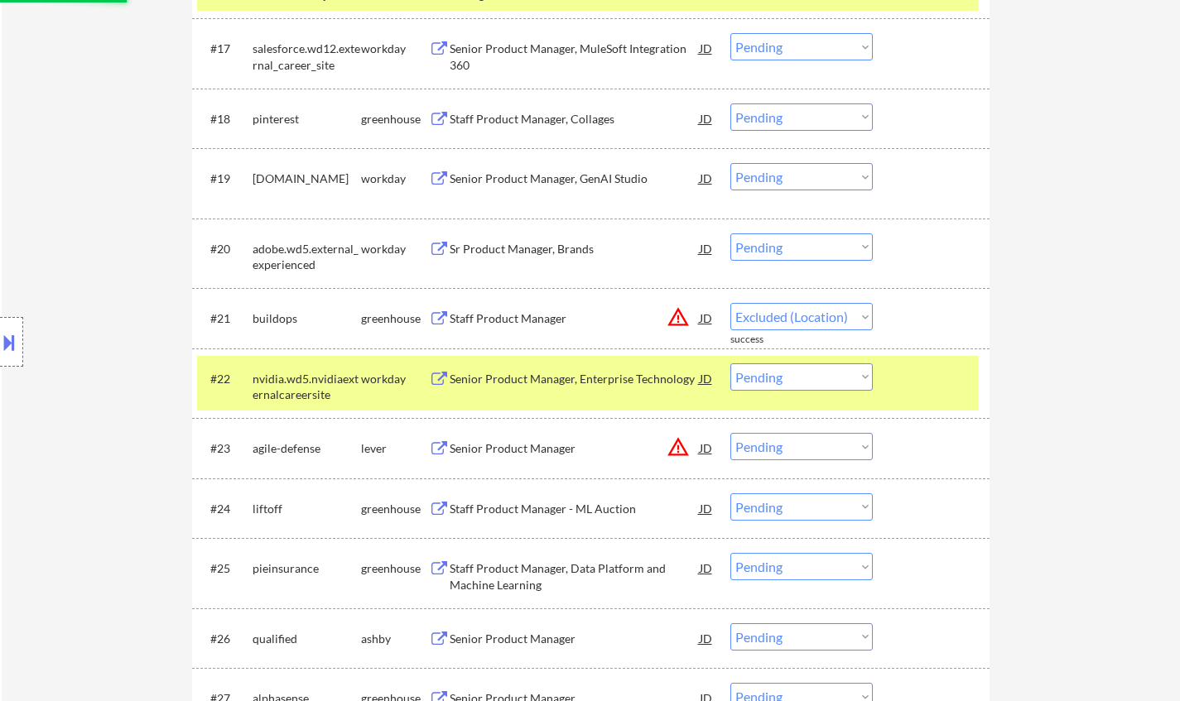
scroll to position [1656, 0]
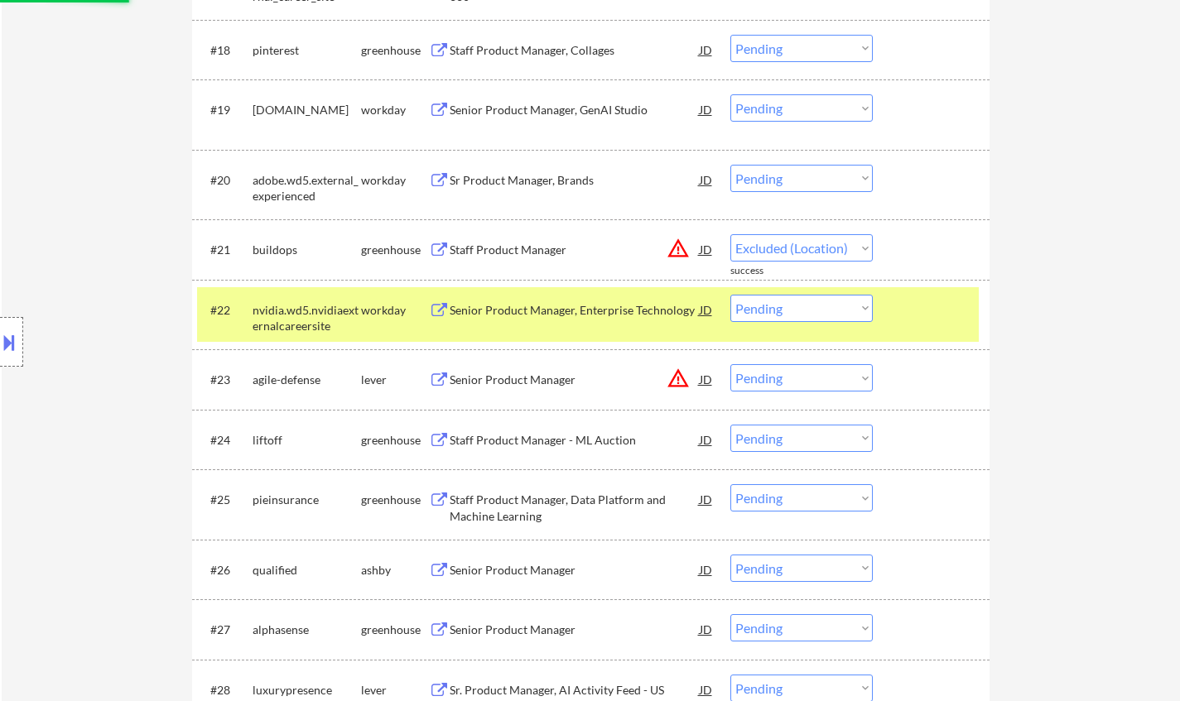
select select ""pending""
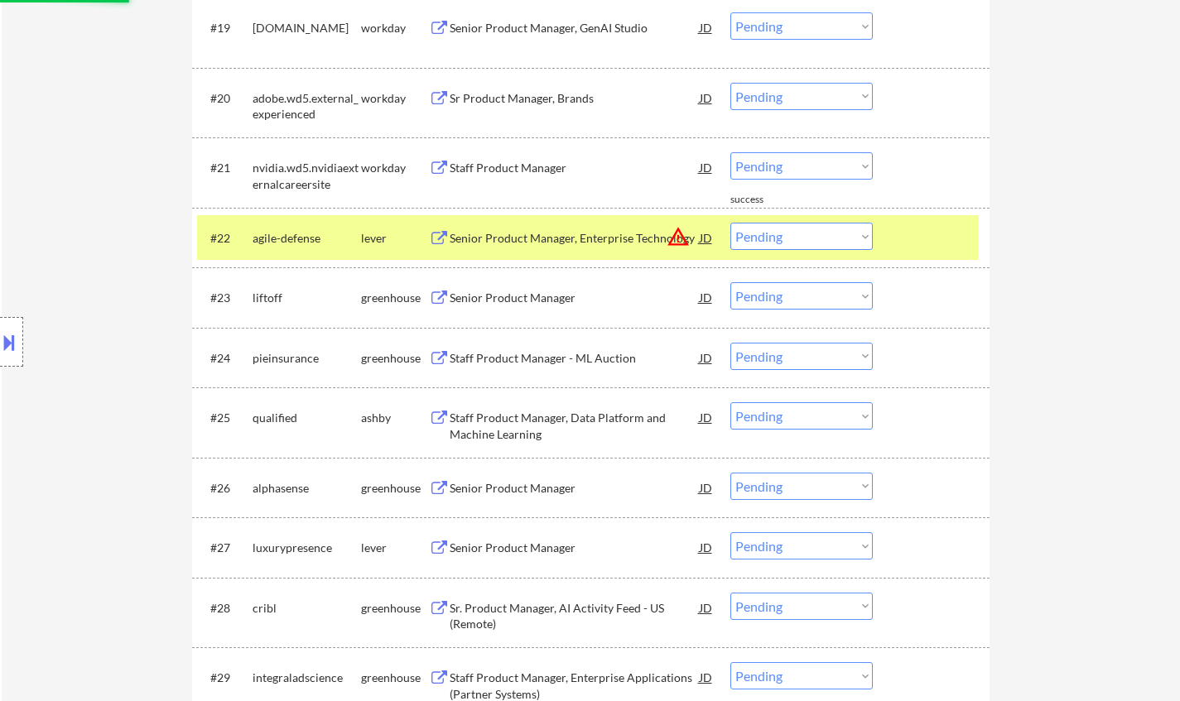
scroll to position [1739, 0]
click at [702, 238] on div "JD" at bounding box center [706, 237] width 17 height 30
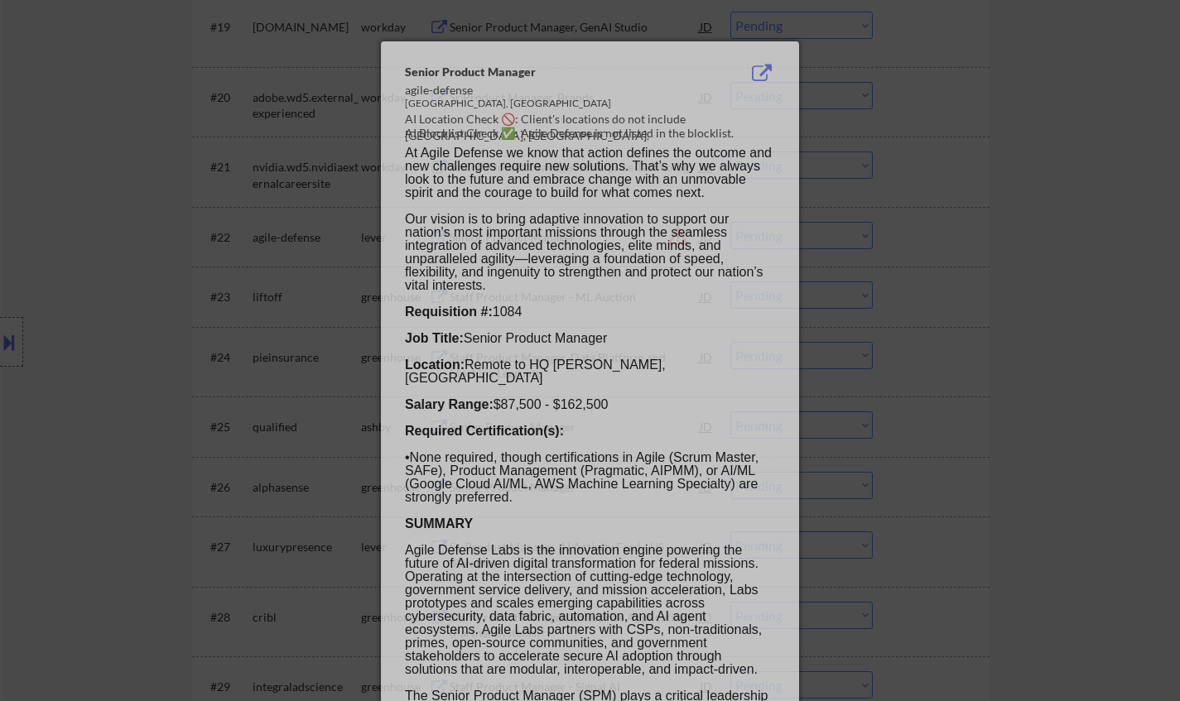
click at [1017, 277] on div at bounding box center [590, 350] width 1180 height 701
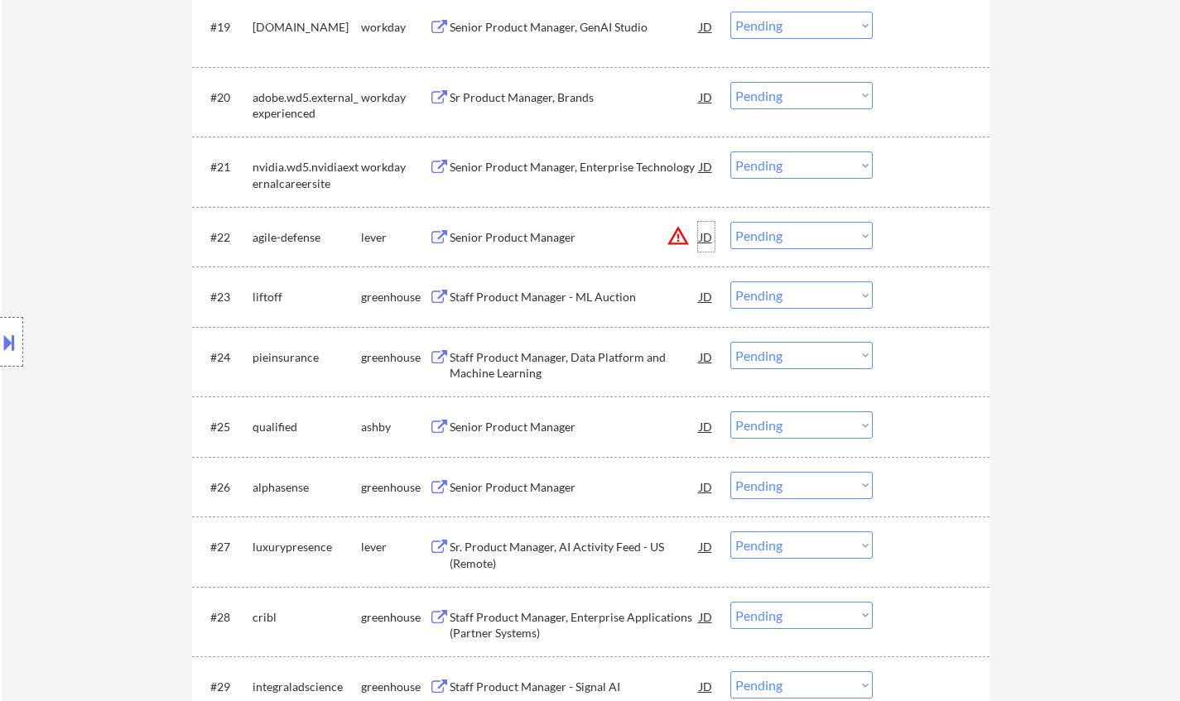
click at [700, 239] on div "JD" at bounding box center [706, 237] width 17 height 30
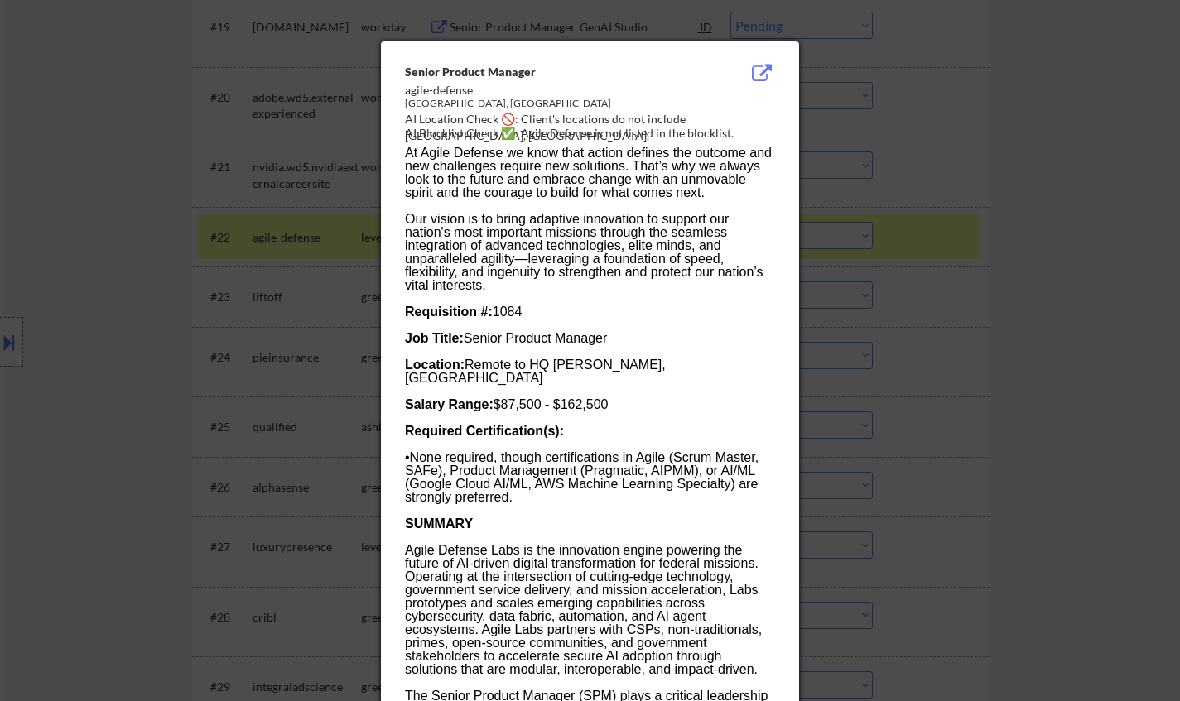
click at [1136, 254] on div at bounding box center [590, 350] width 1180 height 701
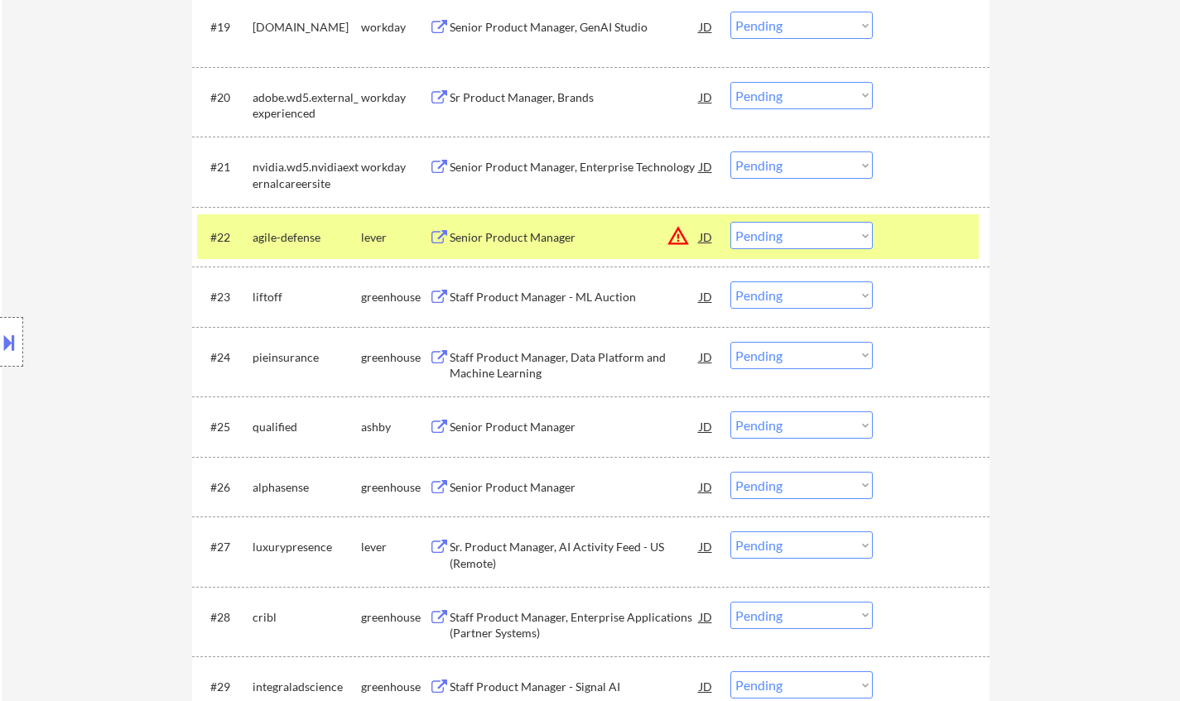
click at [820, 230] on select "Choose an option... Pending Applied Excluded (Questions) Excluded (Expired) Exc…" at bounding box center [801, 235] width 142 height 27
click at [730, 222] on select "Choose an option... Pending Applied Excluded (Questions) Excluded (Expired) Exc…" at bounding box center [801, 235] width 142 height 27
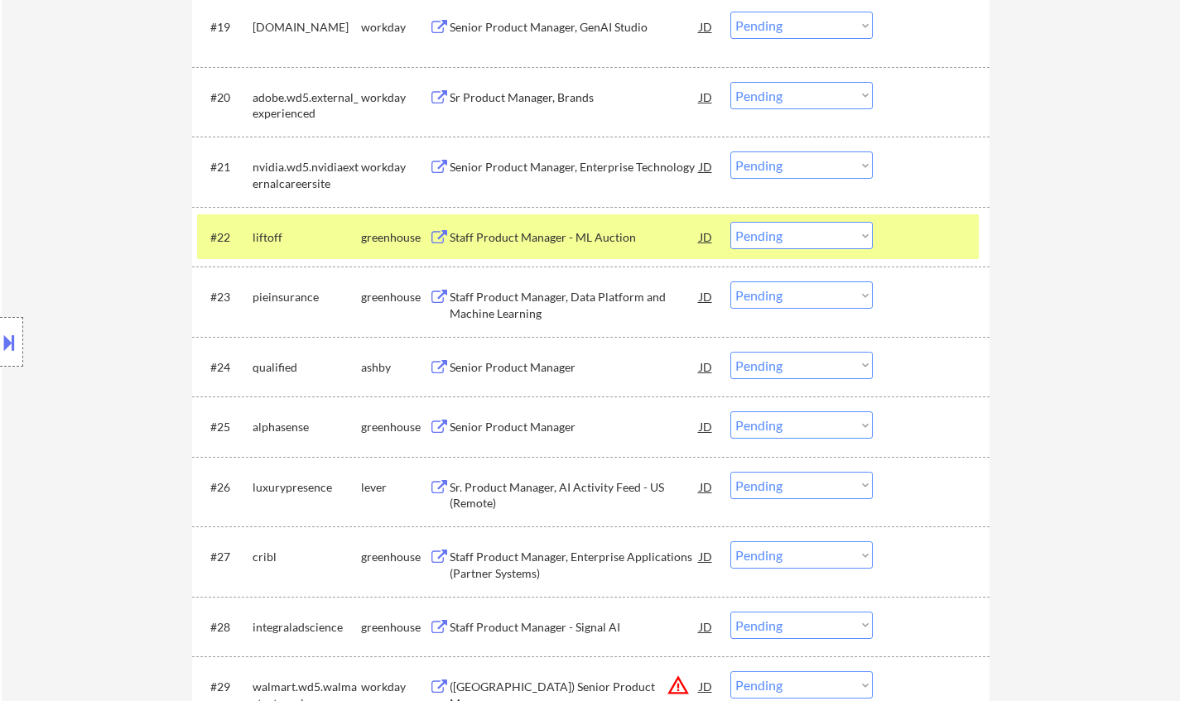
click at [518, 243] on div "Staff Product Manager - ML Auction" at bounding box center [575, 237] width 250 height 17
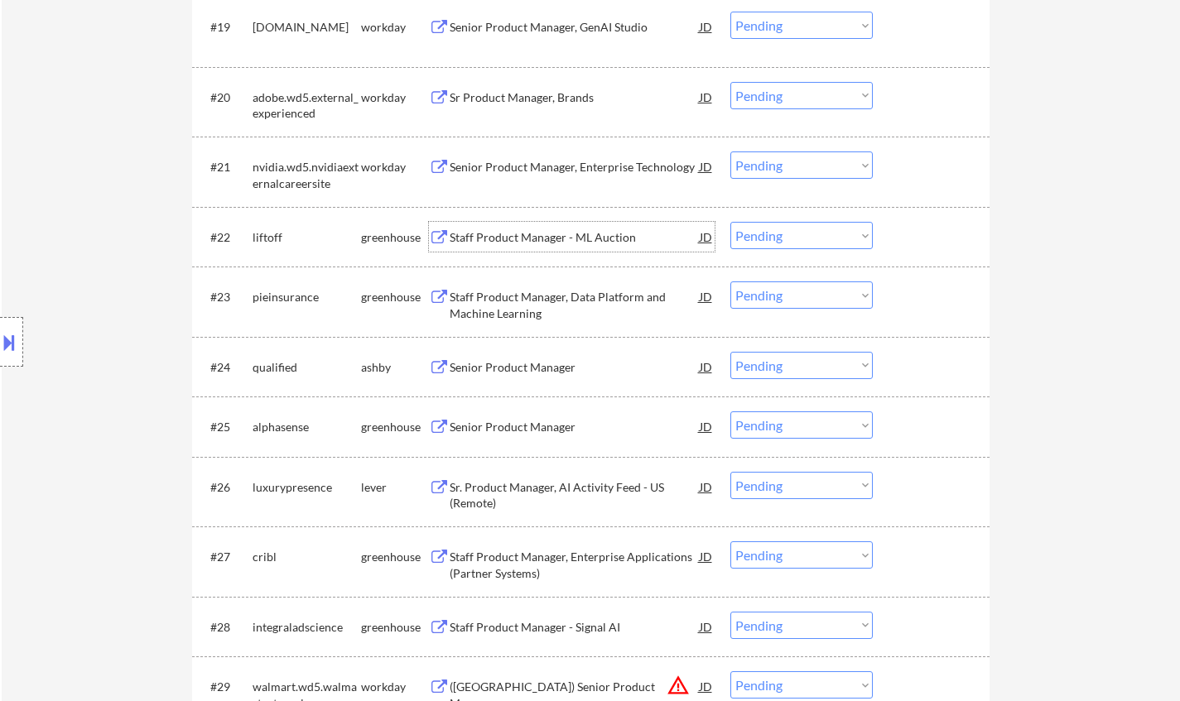
click at [769, 241] on select "Choose an option... Pending Applied Excluded (Questions) Excluded (Expired) Exc…" at bounding box center [801, 235] width 142 height 27
click at [730, 222] on select "Choose an option... Pending Applied Excluded (Questions) Excluded (Expired) Exc…" at bounding box center [801, 235] width 142 height 27
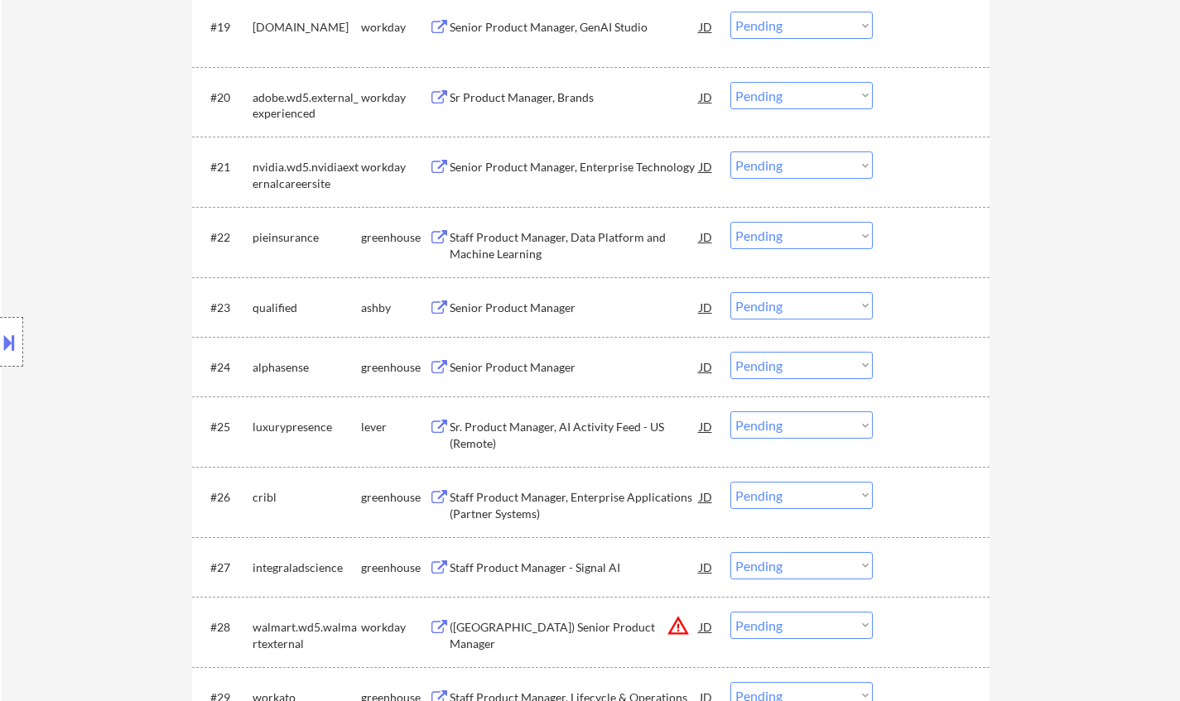
click at [536, 226] on div "Staff Product Manager, Data Platform and Machine Learning" at bounding box center [575, 242] width 250 height 40
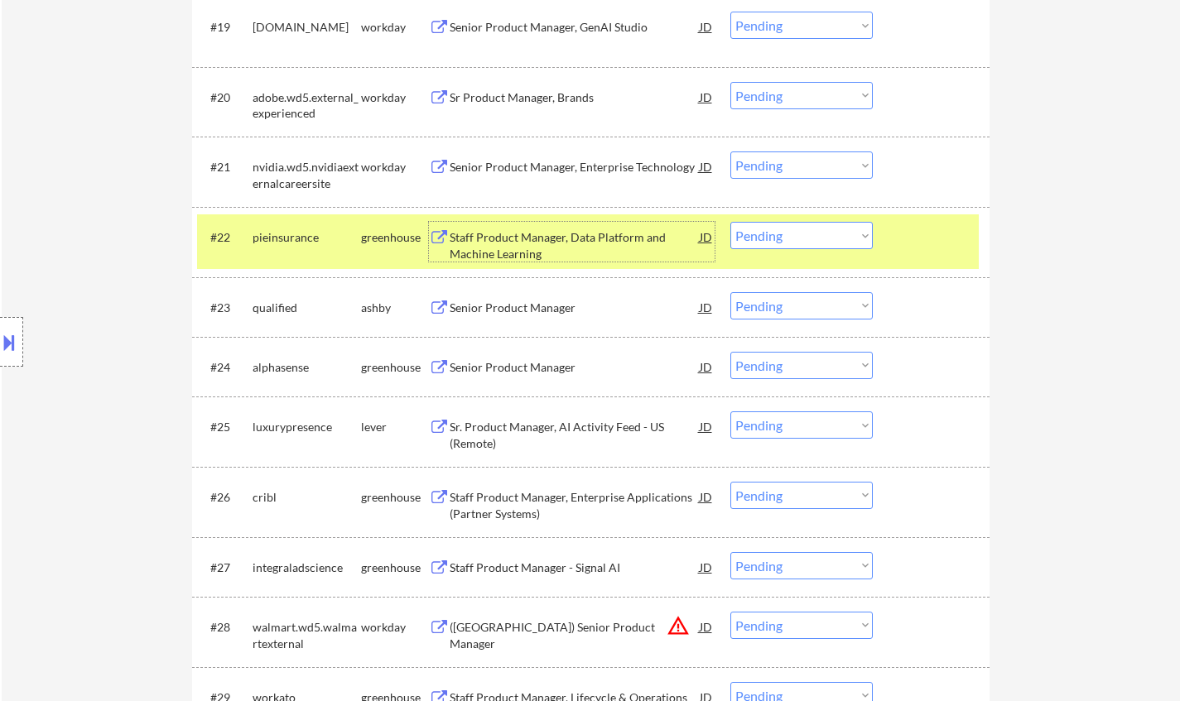
drag, startPoint x: 796, startPoint y: 235, endPoint x: 801, endPoint y: 245, distance: 11.5
click at [796, 235] on select "Choose an option... Pending Applied Excluded (Questions) Excluded (Expired) Exc…" at bounding box center [801, 235] width 142 height 27
click at [730, 222] on select "Choose an option... Pending Applied Excluded (Questions) Excluded (Expired) Exc…" at bounding box center [801, 235] width 142 height 27
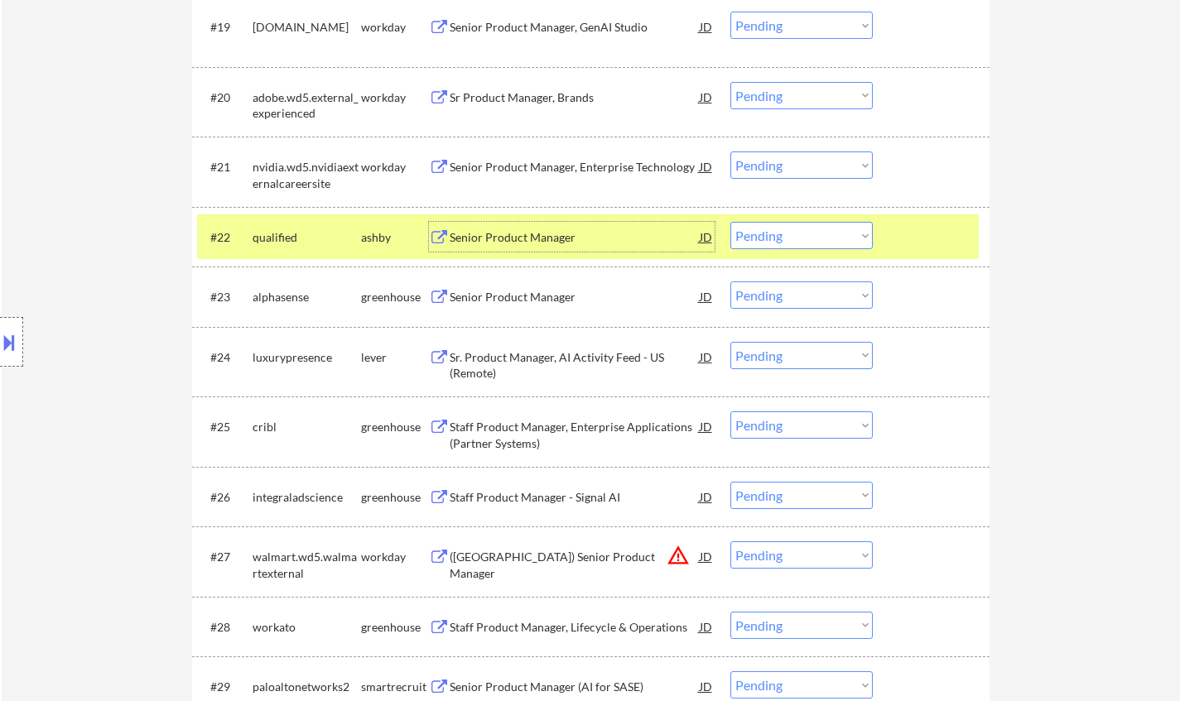
click at [519, 248] on div "Senior Product Manager" at bounding box center [575, 237] width 250 height 30
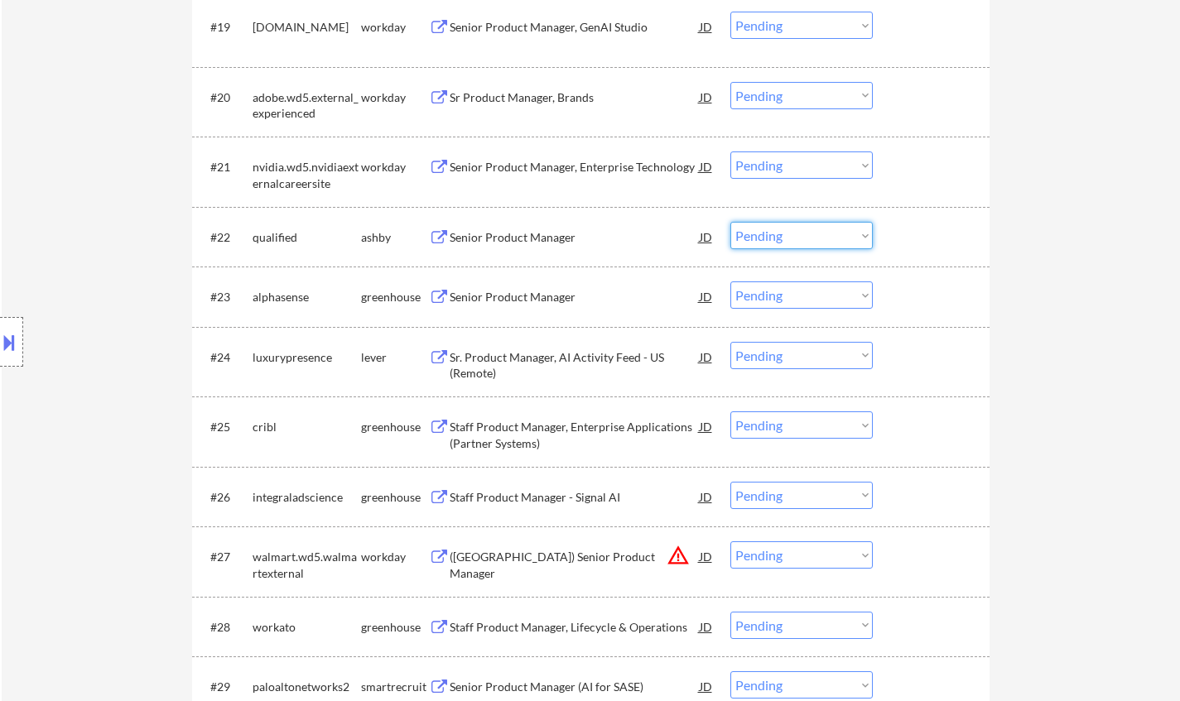
click at [810, 233] on select "Choose an option... Pending Applied Excluded (Questions) Excluded (Expired) Exc…" at bounding box center [801, 235] width 142 height 27
click at [730, 222] on select "Choose an option... Pending Applied Excluded (Questions) Excluded (Expired) Exc…" at bounding box center [801, 235] width 142 height 27
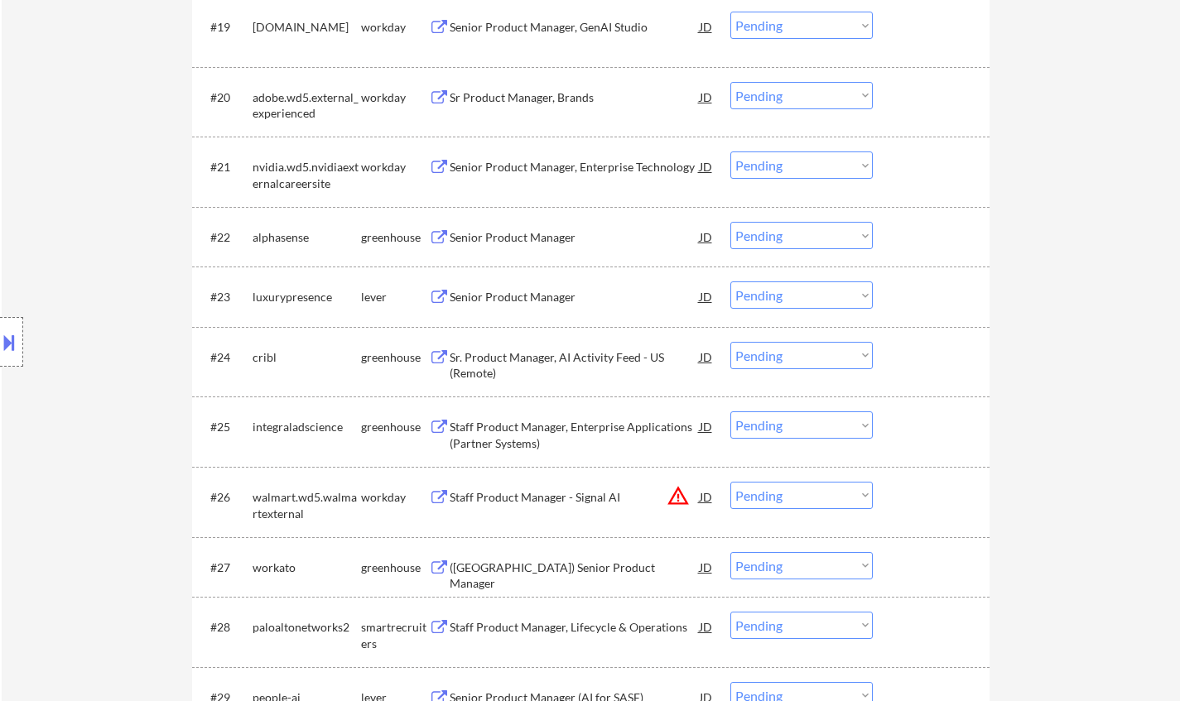
click at [522, 232] on div "Senior Product Manager" at bounding box center [575, 237] width 250 height 17
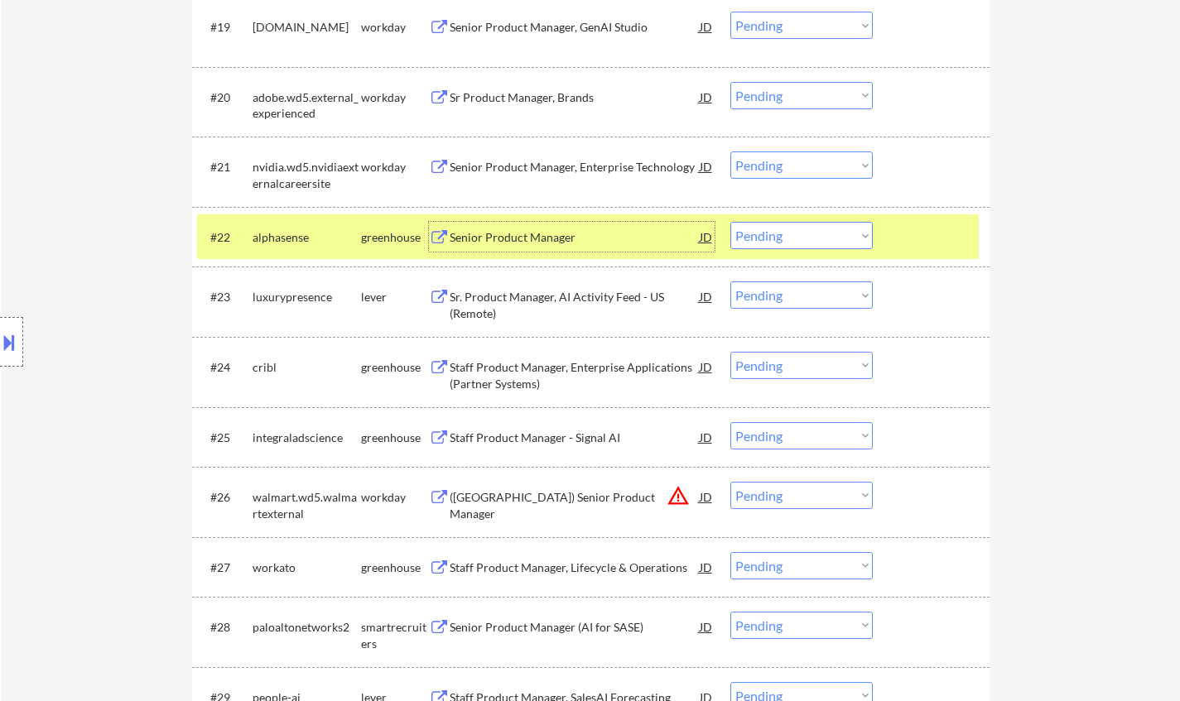
click at [784, 232] on select "Choose an option... Pending Applied Excluded (Questions) Excluded (Expired) Exc…" at bounding box center [801, 235] width 142 height 27
click at [730, 222] on select "Choose an option... Pending Applied Excluded (Questions) Excluded (Expired) Exc…" at bounding box center [801, 235] width 142 height 27
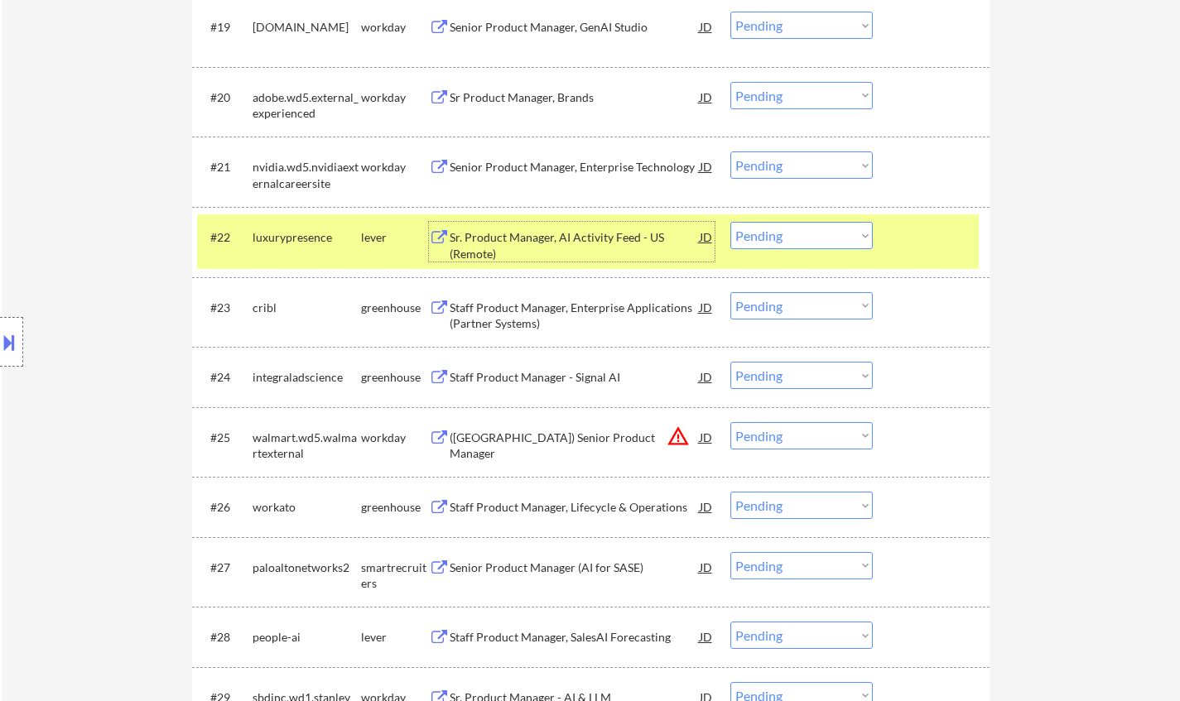
click at [608, 246] on div "Sr. Product Manager, AI Activity Feed - US (Remote)" at bounding box center [575, 245] width 250 height 32
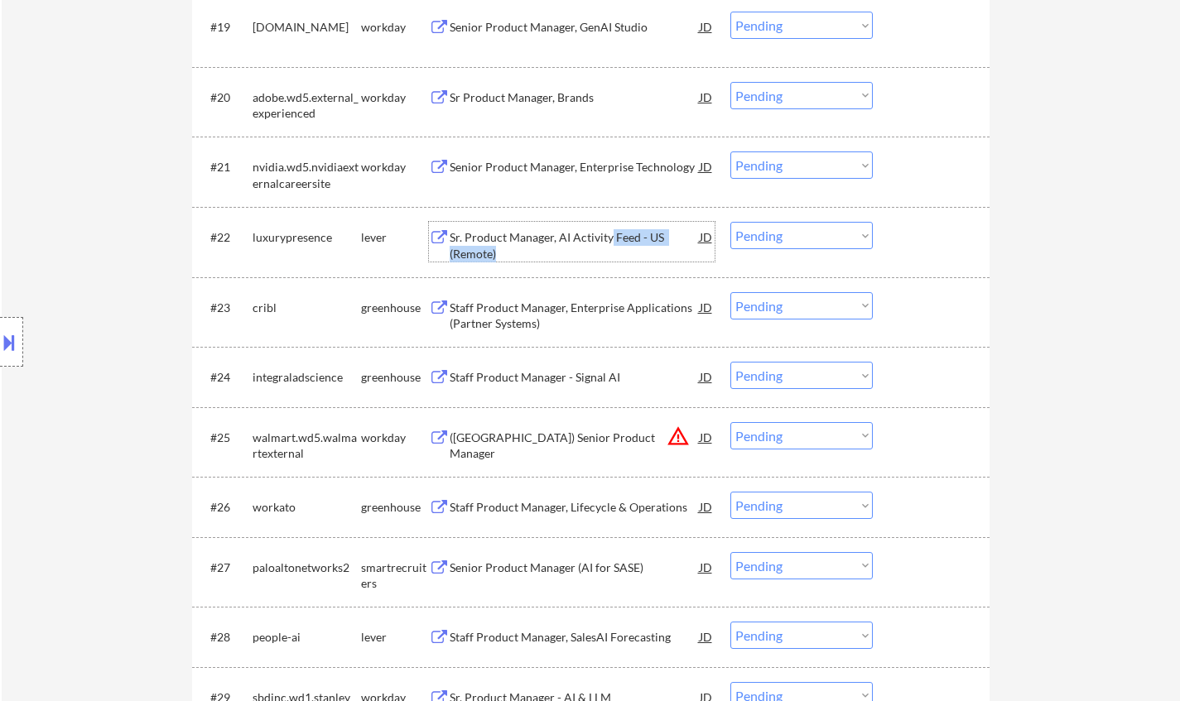
click at [783, 234] on select "Choose an option... Pending Applied Excluded (Questions) Excluded (Expired) Exc…" at bounding box center [801, 235] width 142 height 27
click at [730, 222] on select "Choose an option... Pending Applied Excluded (Questions) Excluded (Expired) Exc…" at bounding box center [801, 235] width 142 height 27
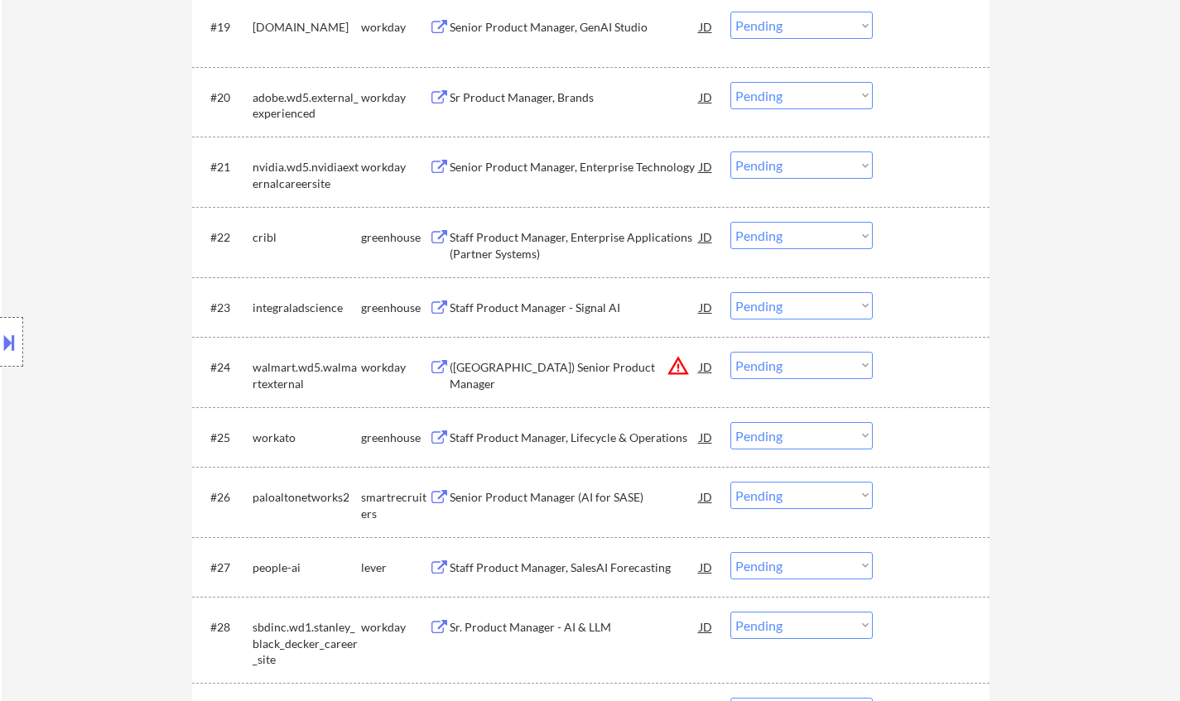
click at [527, 236] on div "Staff Product Manager, Enterprise Applications (Partner Systems)" at bounding box center [575, 245] width 250 height 32
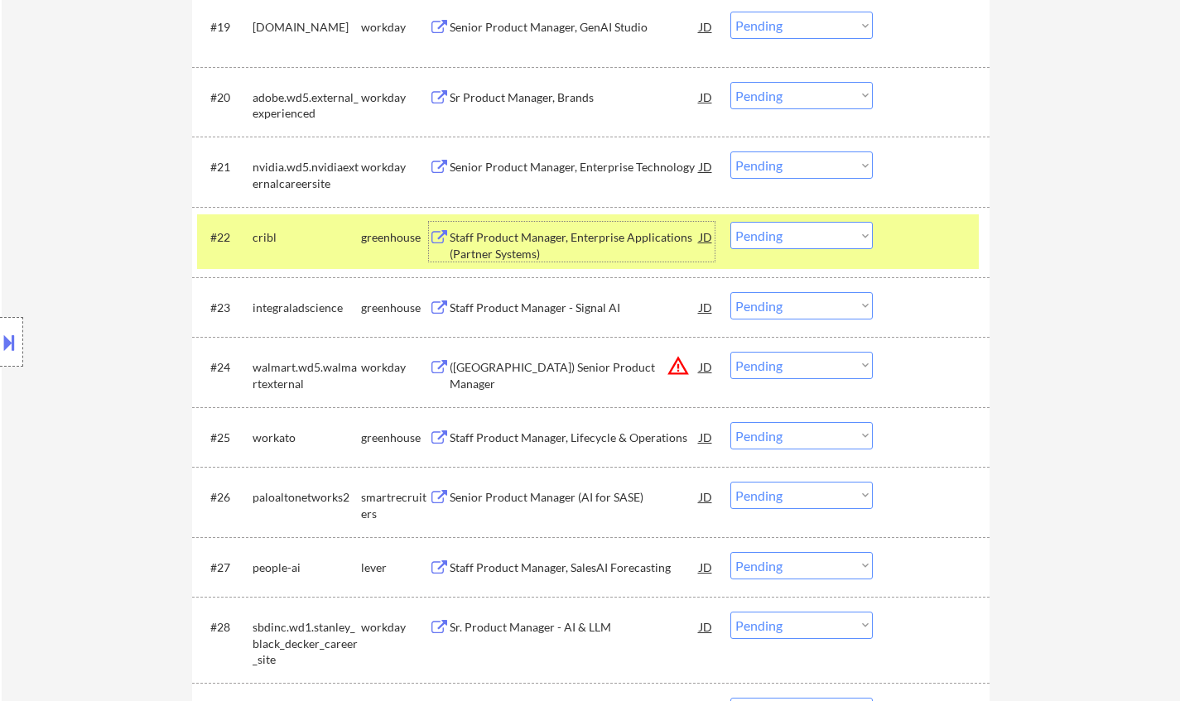
drag, startPoint x: 782, startPoint y: 233, endPoint x: 785, endPoint y: 243, distance: 10.5
click at [782, 233] on select "Choose an option... Pending Applied Excluded (Questions) Excluded (Expired) Exc…" at bounding box center [801, 235] width 142 height 27
click at [730, 222] on select "Choose an option... Pending Applied Excluded (Questions) Excluded (Expired) Exc…" at bounding box center [801, 235] width 142 height 27
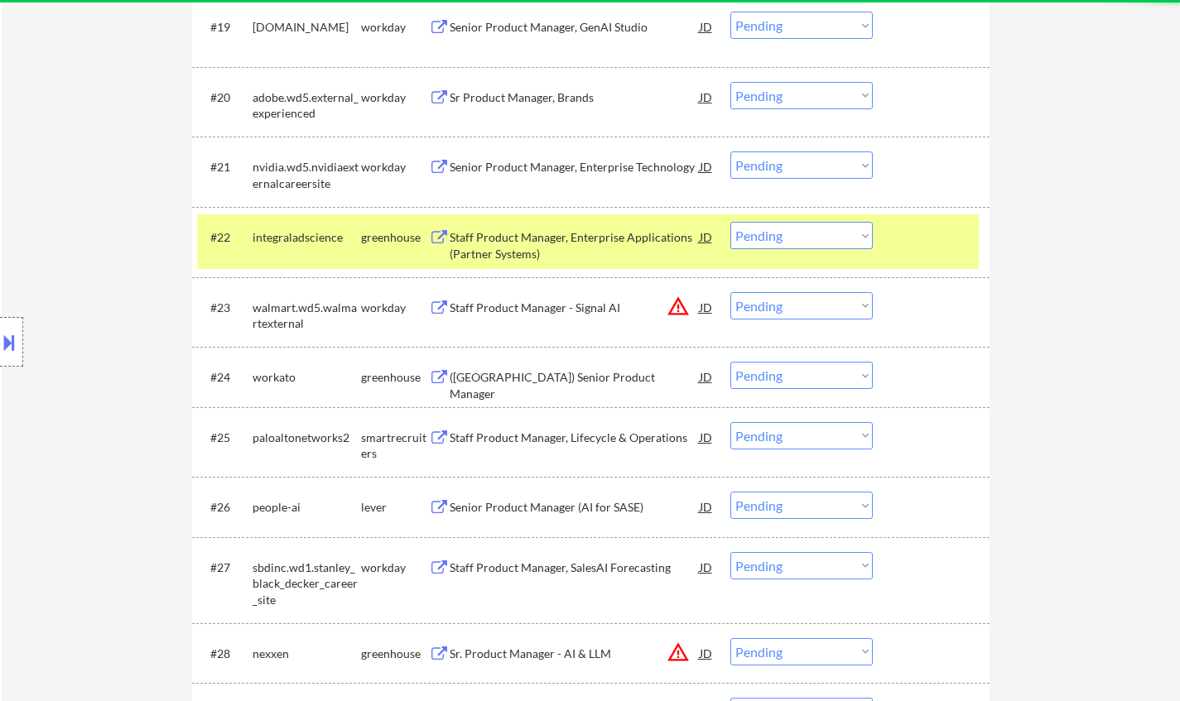
click at [518, 238] on div "Staff Product Manager, Enterprise Applications (Partner Systems)" at bounding box center [575, 245] width 250 height 32
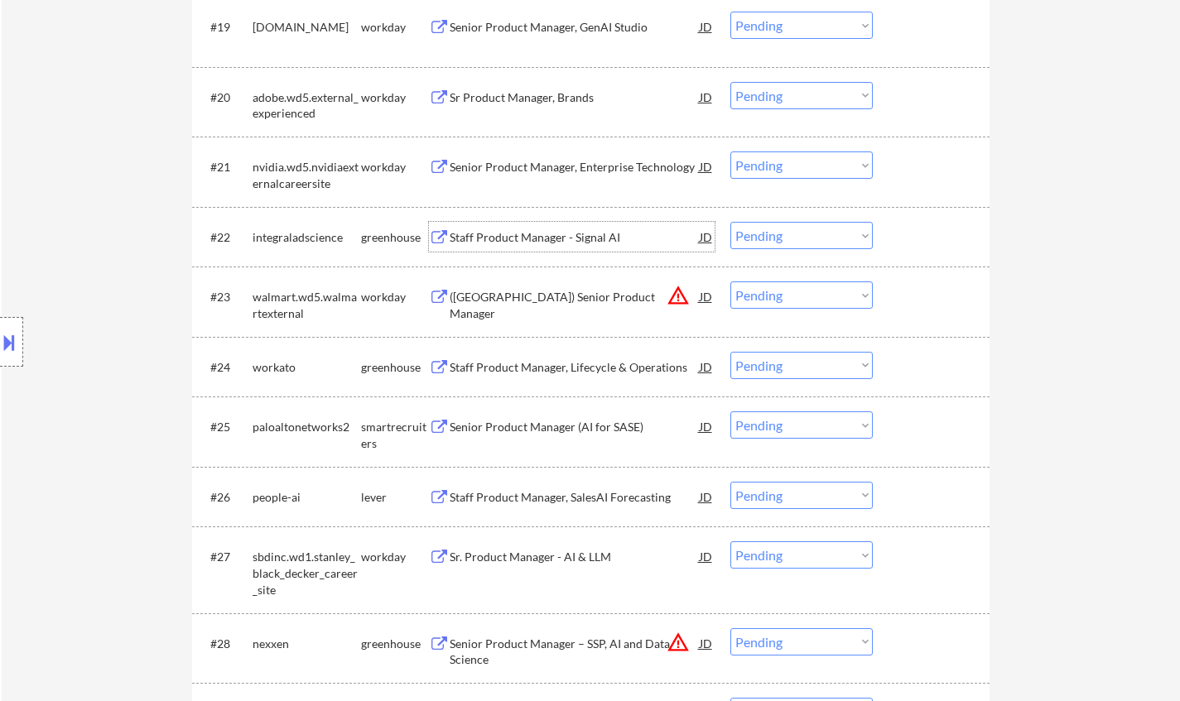
click at [781, 233] on select "Choose an option... Pending Applied Excluded (Questions) Excluded (Expired) Exc…" at bounding box center [801, 235] width 142 height 27
click at [730, 222] on select "Choose an option... Pending Applied Excluded (Questions) Excluded (Expired) Exc…" at bounding box center [801, 235] width 142 height 27
select select ""pending""
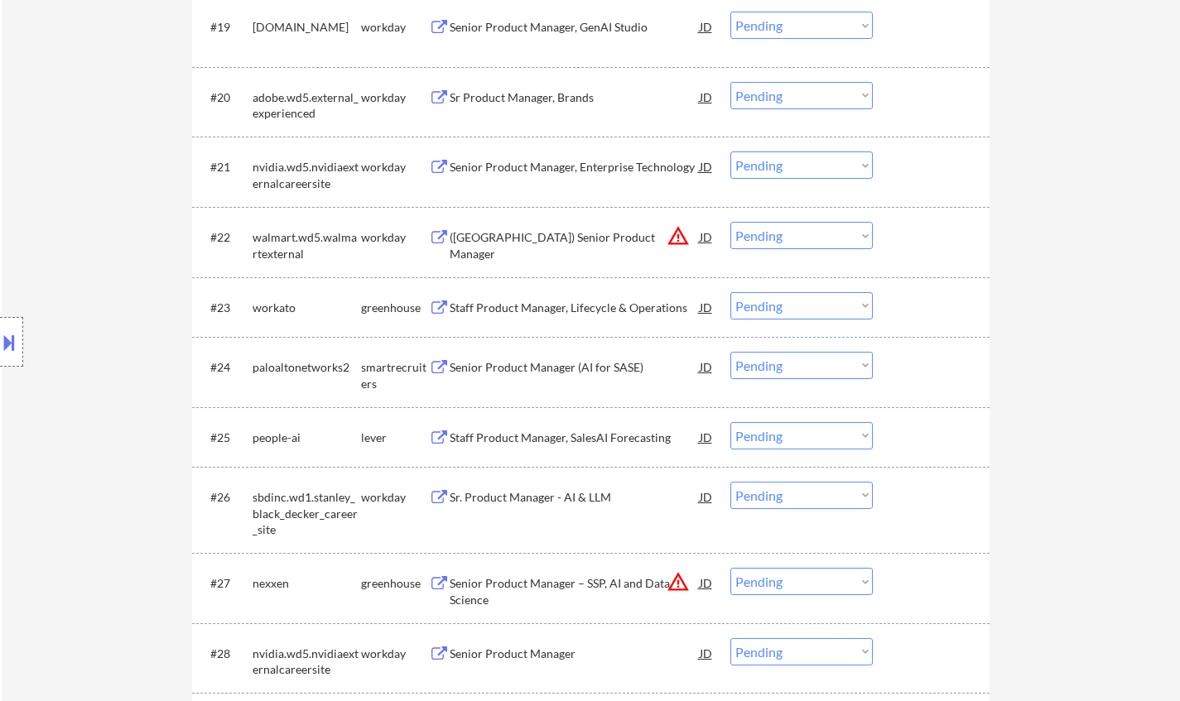
click at [549, 369] on div "Senior Product Manager (AI for SASE)" at bounding box center [575, 367] width 250 height 17
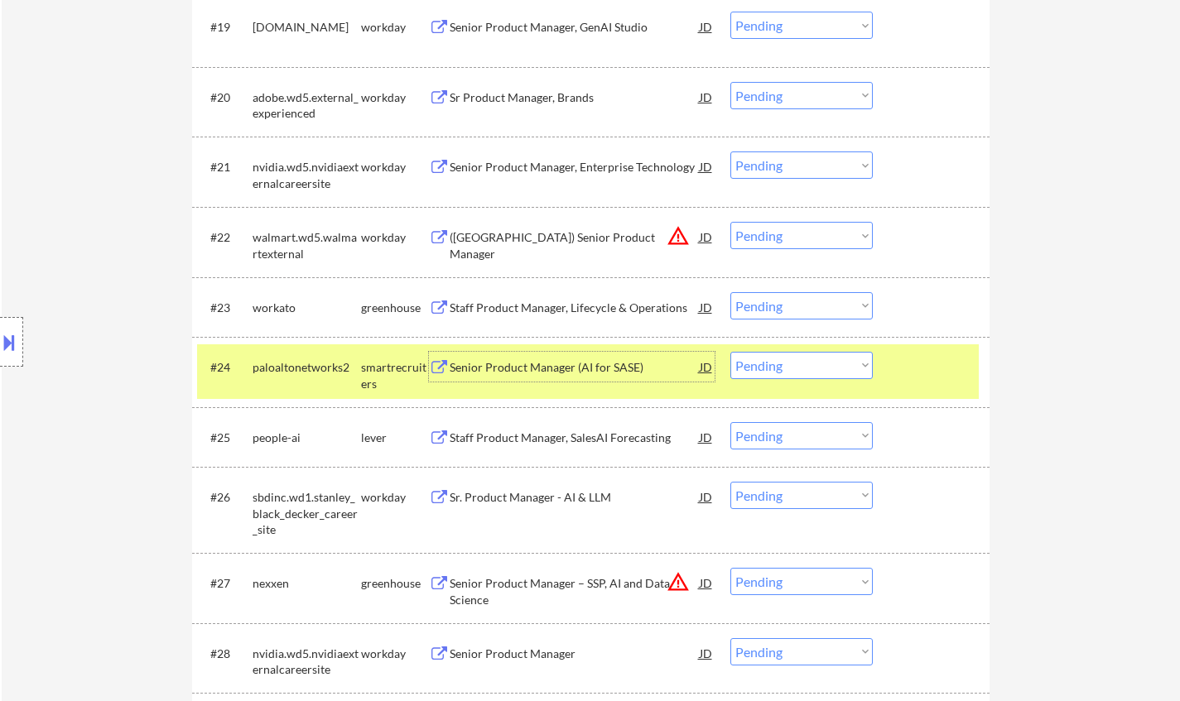
click at [819, 364] on select "Choose an option... Pending Applied Excluded (Questions) Excluded (Expired) Exc…" at bounding box center [801, 365] width 142 height 27
click at [730, 352] on select "Choose an option... Pending Applied Excluded (Questions) Excluded (Expired) Exc…" at bounding box center [801, 365] width 142 height 27
click at [788, 363] on select "Choose an option... Pending Applied Excluded (Questions) Excluded (Expired) Exc…" at bounding box center [801, 365] width 142 height 27
click at [730, 352] on select "Choose an option... Pending Applied Excluded (Questions) Excluded (Expired) Exc…" at bounding box center [801, 365] width 142 height 27
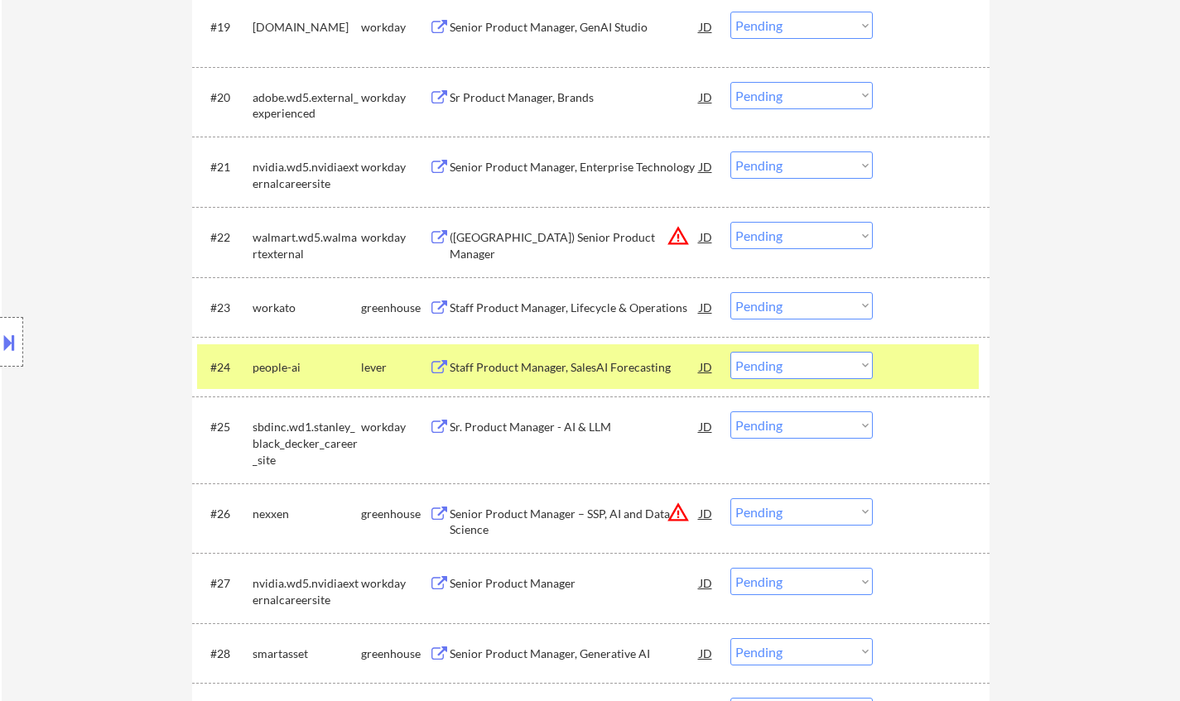
click at [498, 366] on div "Staff Product Manager, SalesAI Forecasting" at bounding box center [575, 367] width 250 height 17
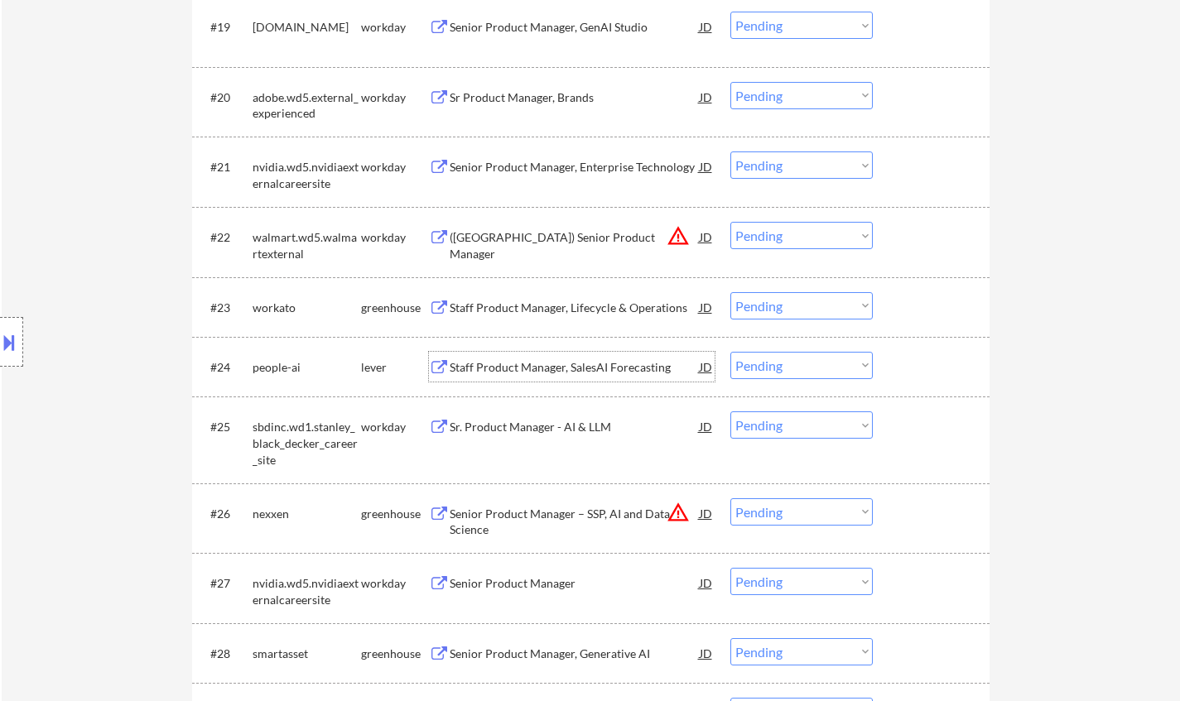
click at [782, 368] on select "Choose an option... Pending Applied Excluded (Questions) Excluded (Expired) Exc…" at bounding box center [801, 365] width 142 height 27
click at [730, 352] on select "Choose an option... Pending Applied Excluded (Questions) Excluded (Expired) Exc…" at bounding box center [801, 365] width 142 height 27
select select ""pending""
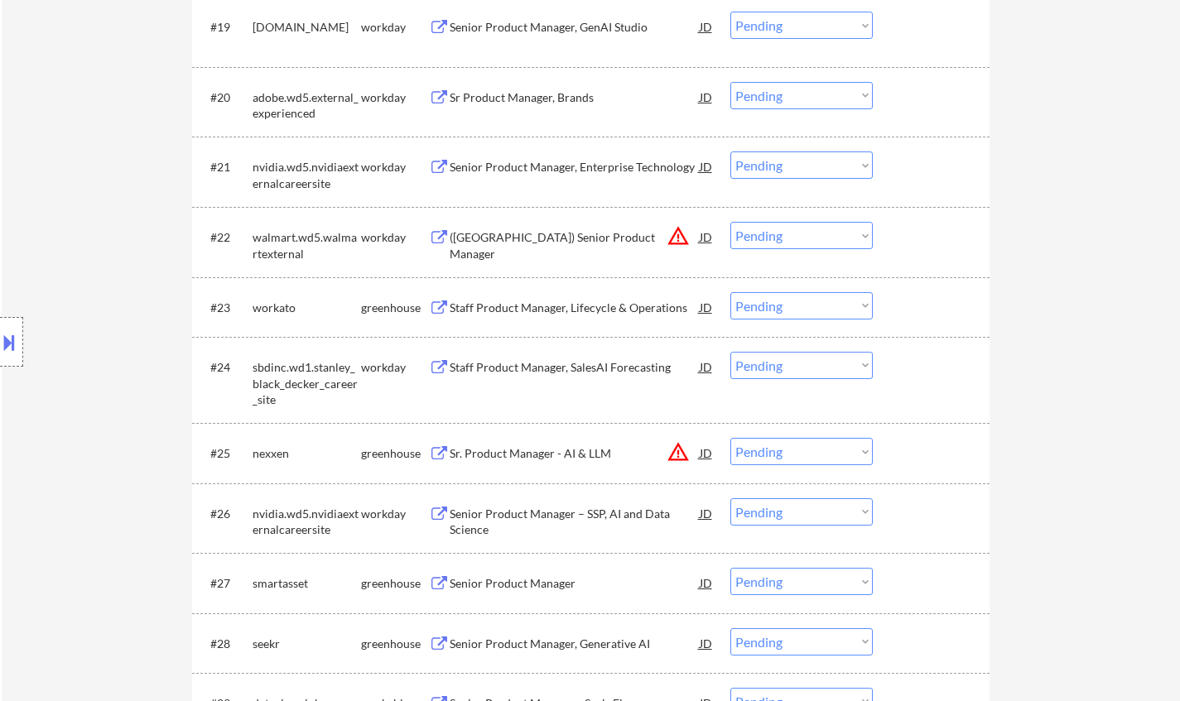
scroll to position [1821, 0]
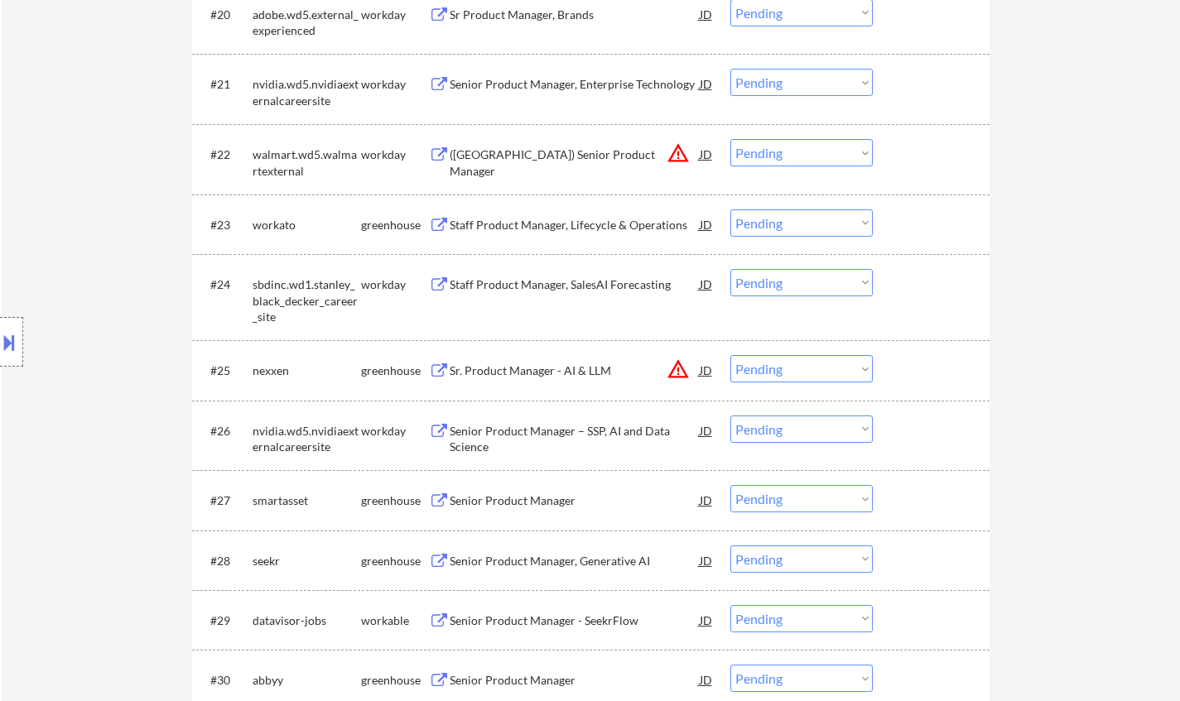
click at [702, 370] on div "JD" at bounding box center [706, 370] width 17 height 30
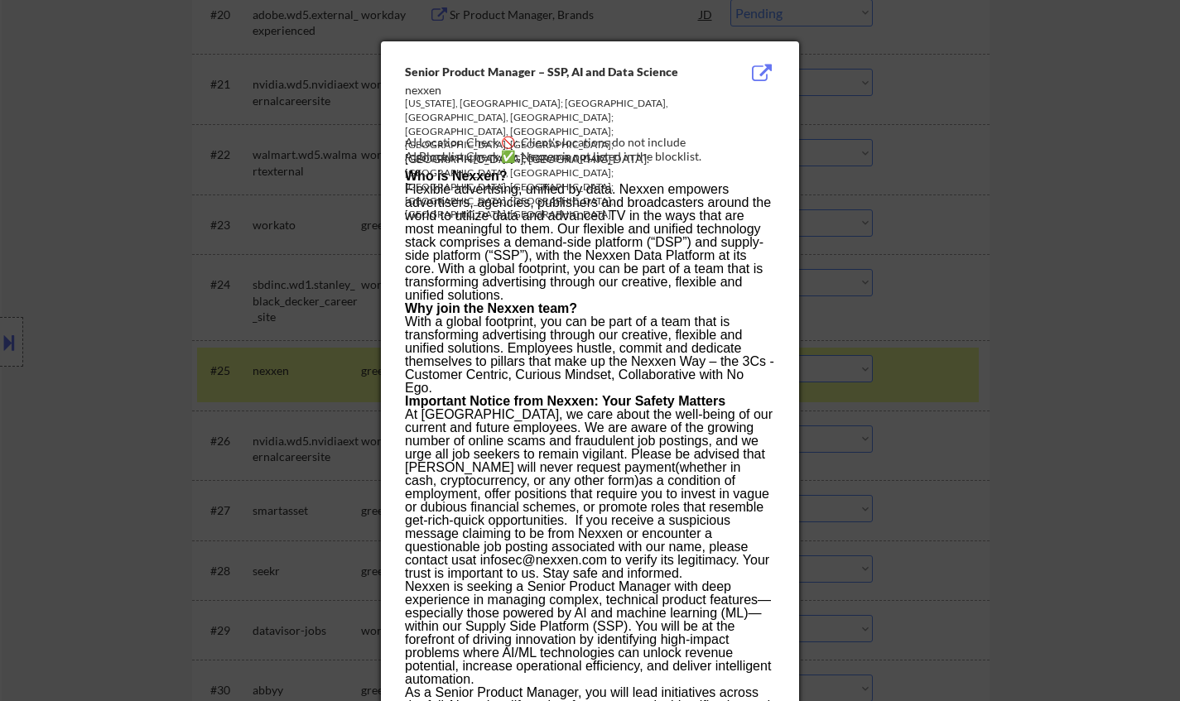
click at [964, 452] on div at bounding box center [590, 350] width 1180 height 701
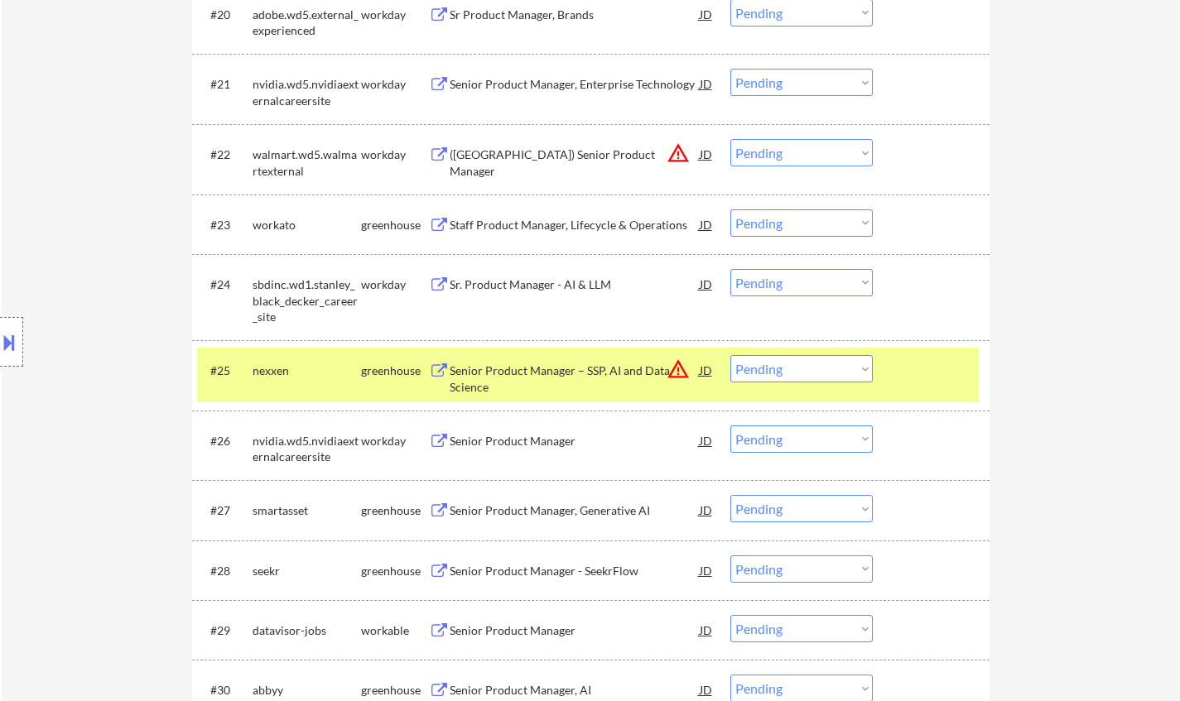
click at [811, 370] on select "Choose an option... Pending Applied Excluded (Questions) Excluded (Expired) Exc…" at bounding box center [801, 368] width 142 height 27
click at [730, 355] on select "Choose an option... Pending Applied Excluded (Questions) Excluded (Expired) Exc…" at bounding box center [801, 368] width 142 height 27
select select ""pending""
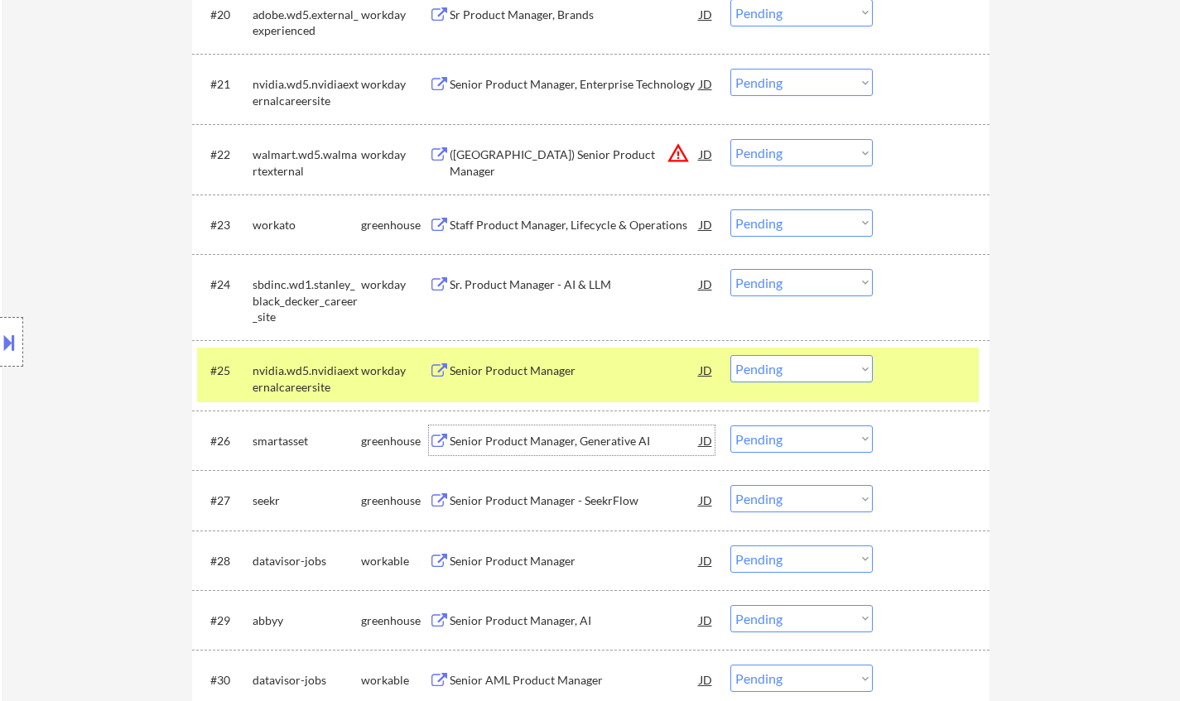
click at [536, 443] on div "Senior Product Manager, Generative AI" at bounding box center [575, 441] width 250 height 17
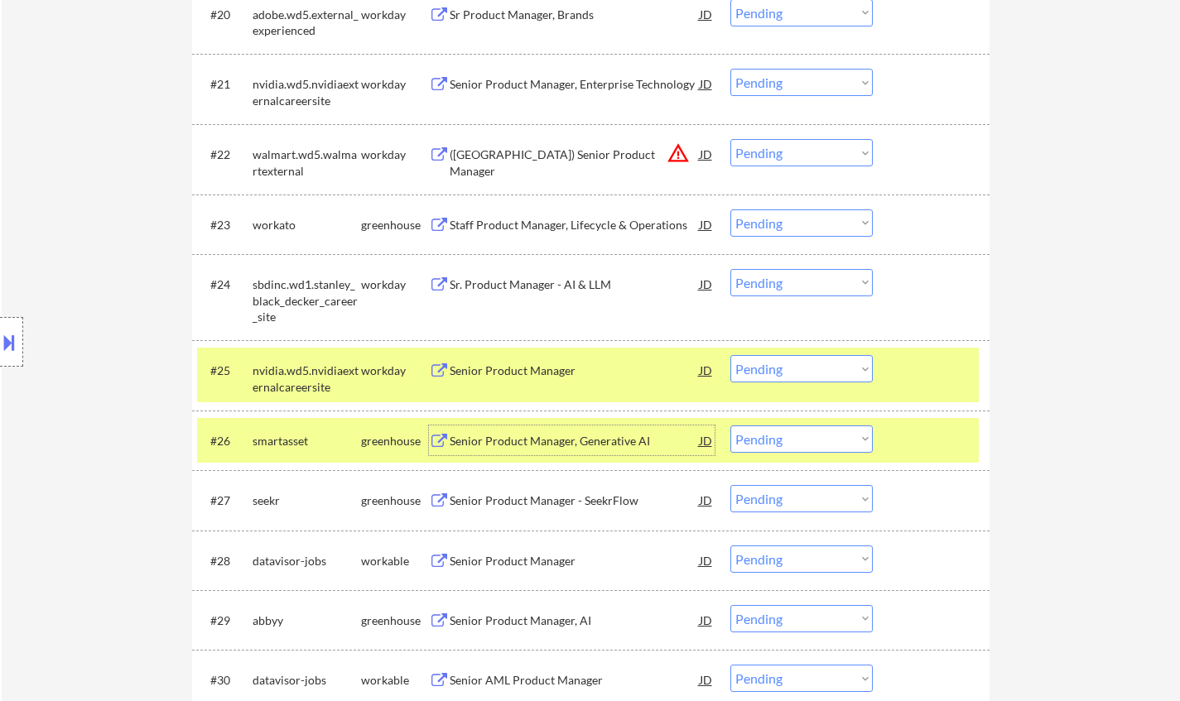
click at [798, 440] on select "Choose an option... Pending Applied Excluded (Questions) Excluded (Expired) Exc…" at bounding box center [801, 439] width 142 height 27
click at [730, 426] on select "Choose an option... Pending Applied Excluded (Questions) Excluded (Expired) Exc…" at bounding box center [801, 439] width 142 height 27
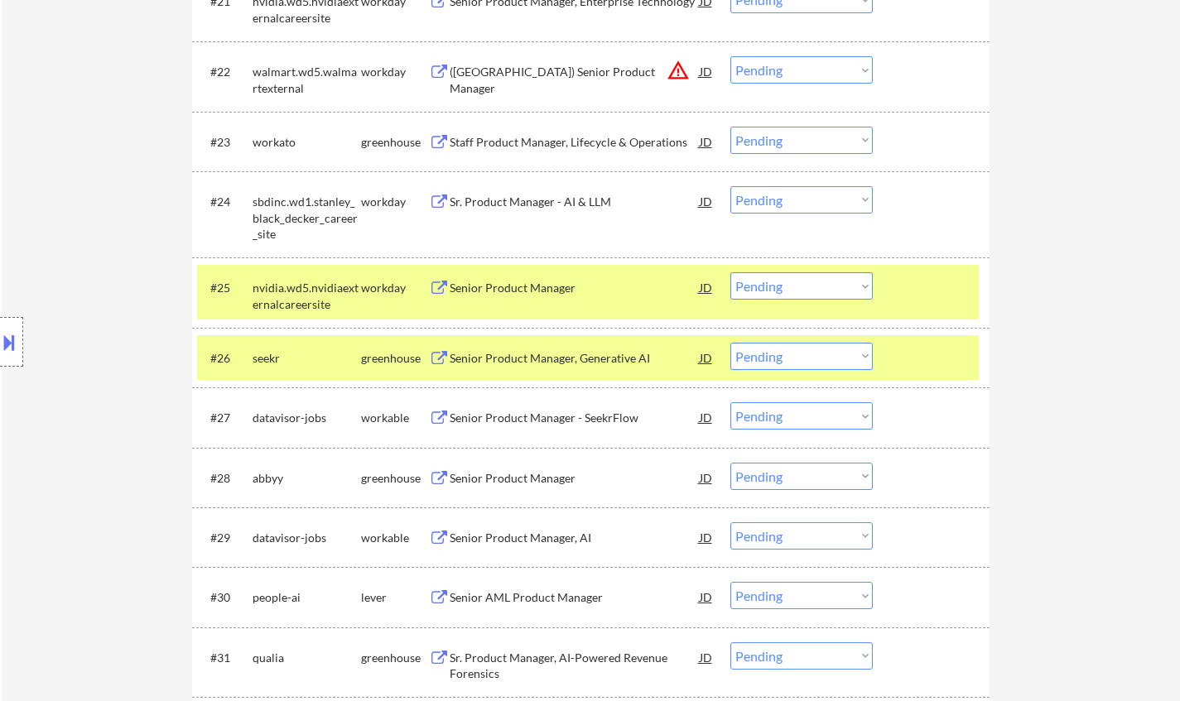
click at [521, 361] on div "Senior Product Manager, Generative AI" at bounding box center [575, 358] width 250 height 17
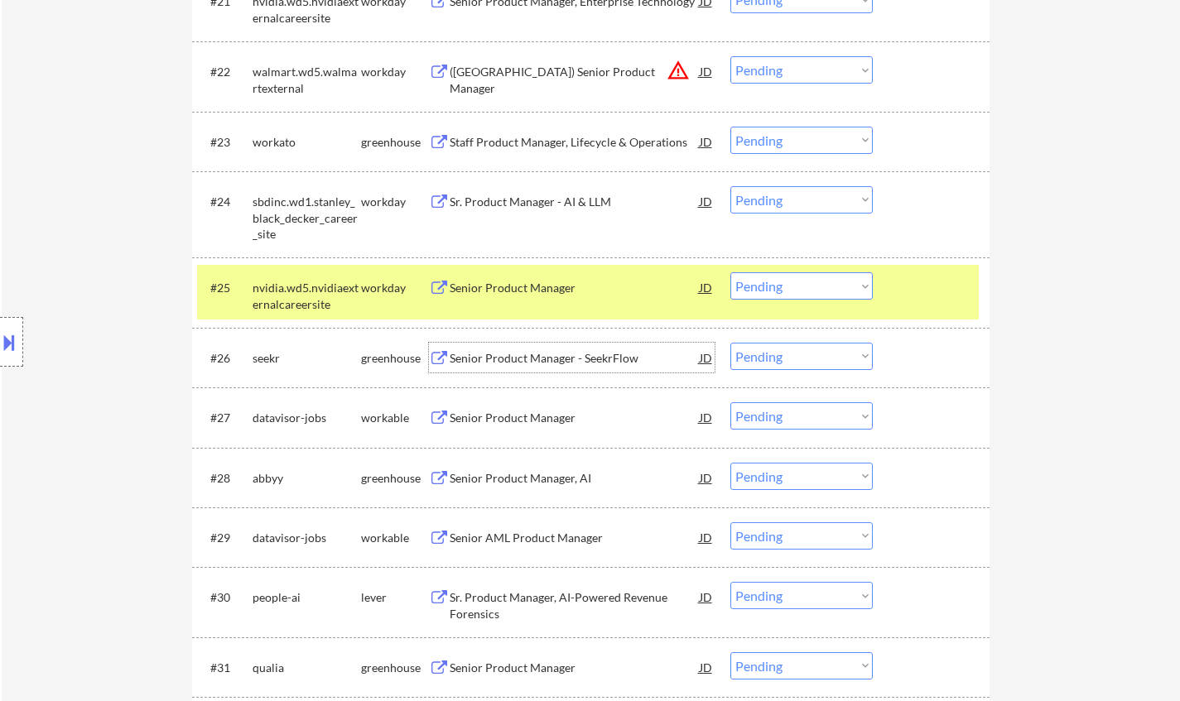
click at [773, 357] on select "Choose an option... Pending Applied Excluded (Questions) Excluded (Expired) Exc…" at bounding box center [801, 356] width 142 height 27
click at [730, 343] on select "Choose an option... Pending Applied Excluded (Questions) Excluded (Expired) Exc…" at bounding box center [801, 356] width 142 height 27
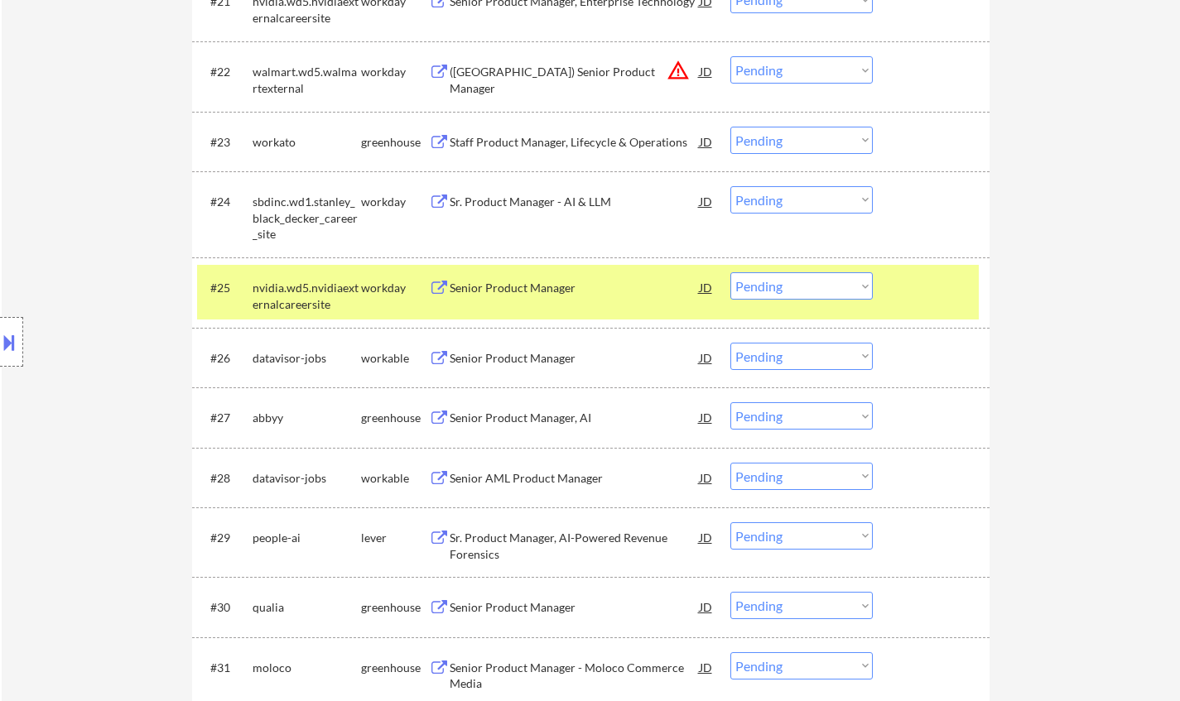
click at [513, 358] on div "Senior Product Manager" at bounding box center [575, 358] width 250 height 17
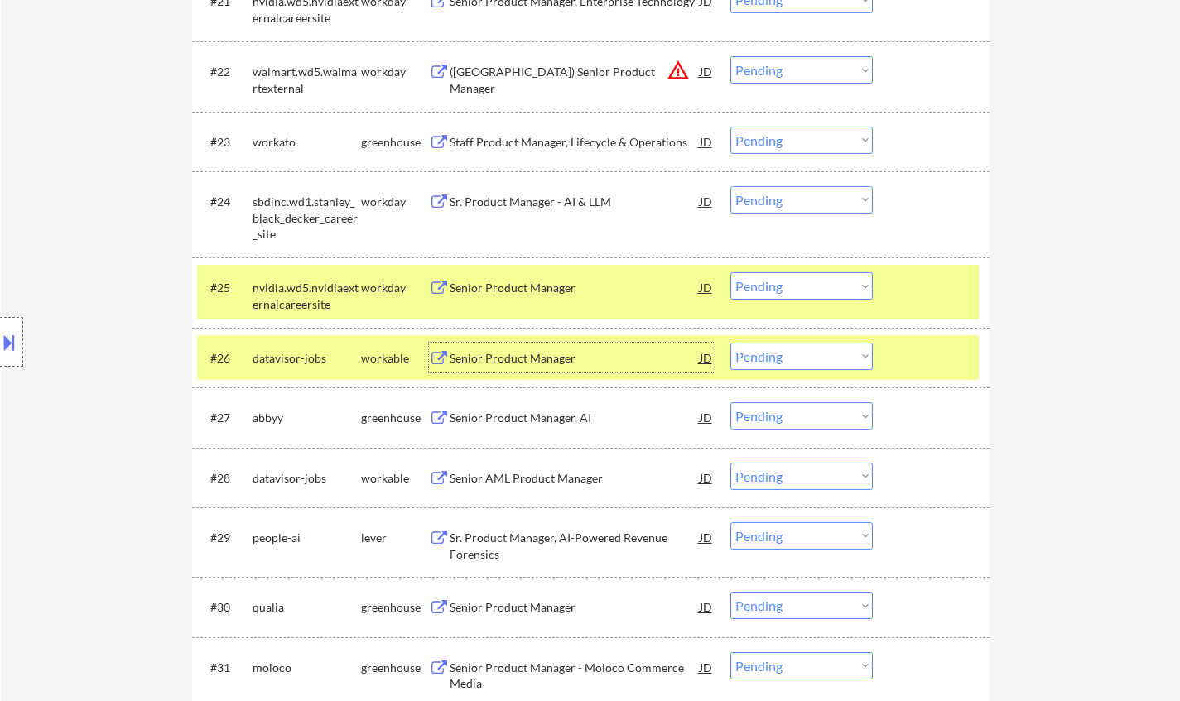
click at [796, 358] on select "Choose an option... Pending Applied Excluded (Questions) Excluded (Expired) Exc…" at bounding box center [801, 356] width 142 height 27
click at [730, 343] on select "Choose an option... Pending Applied Excluded (Questions) Excluded (Expired) Exc…" at bounding box center [801, 356] width 142 height 27
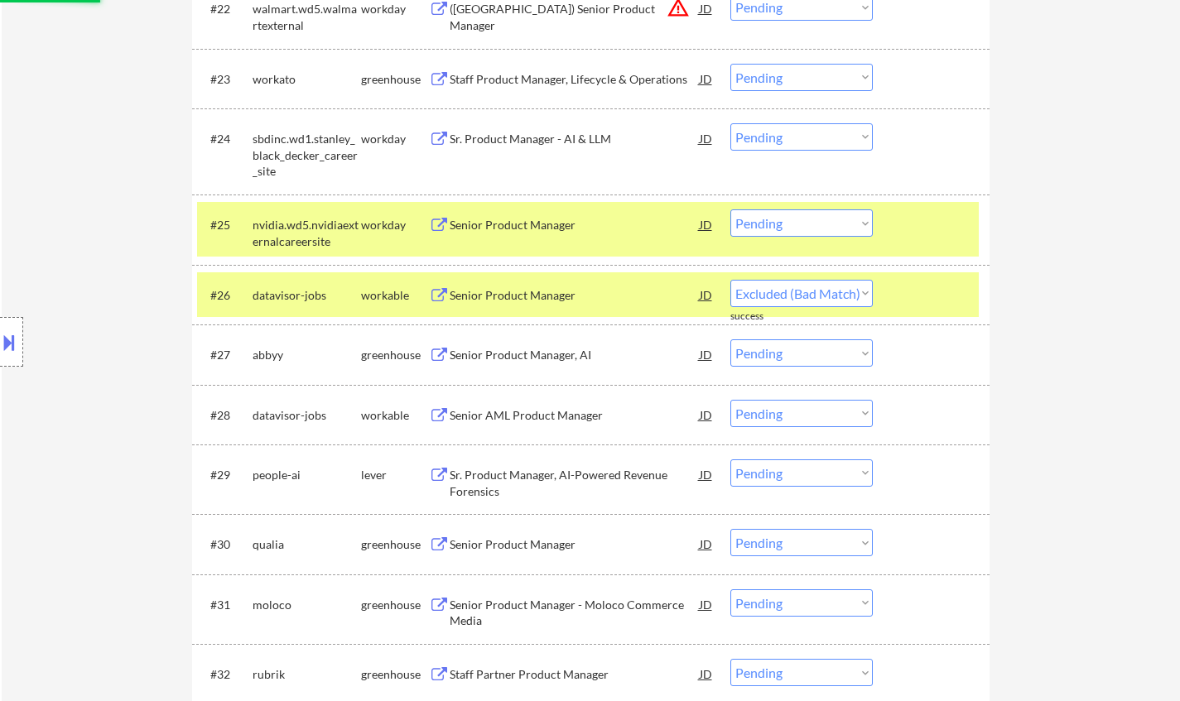
scroll to position [1987, 0]
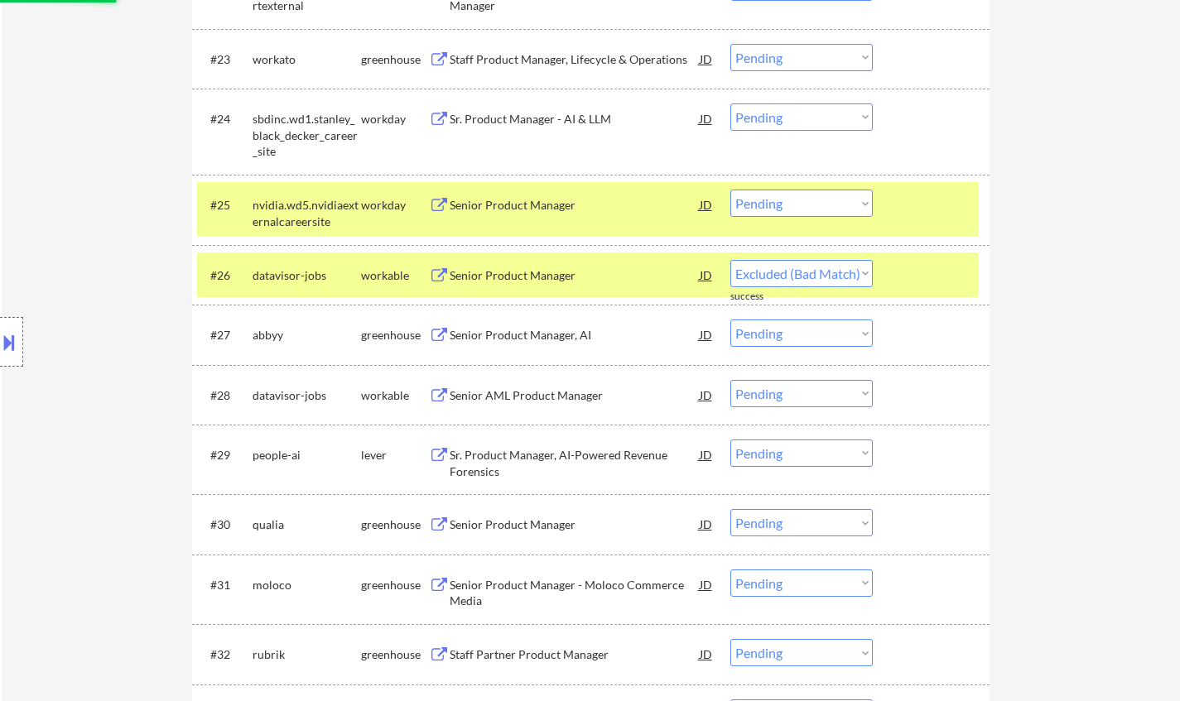
select select ""pending""
click at [522, 329] on div "Senior Product Manager, AI" at bounding box center [575, 335] width 250 height 17
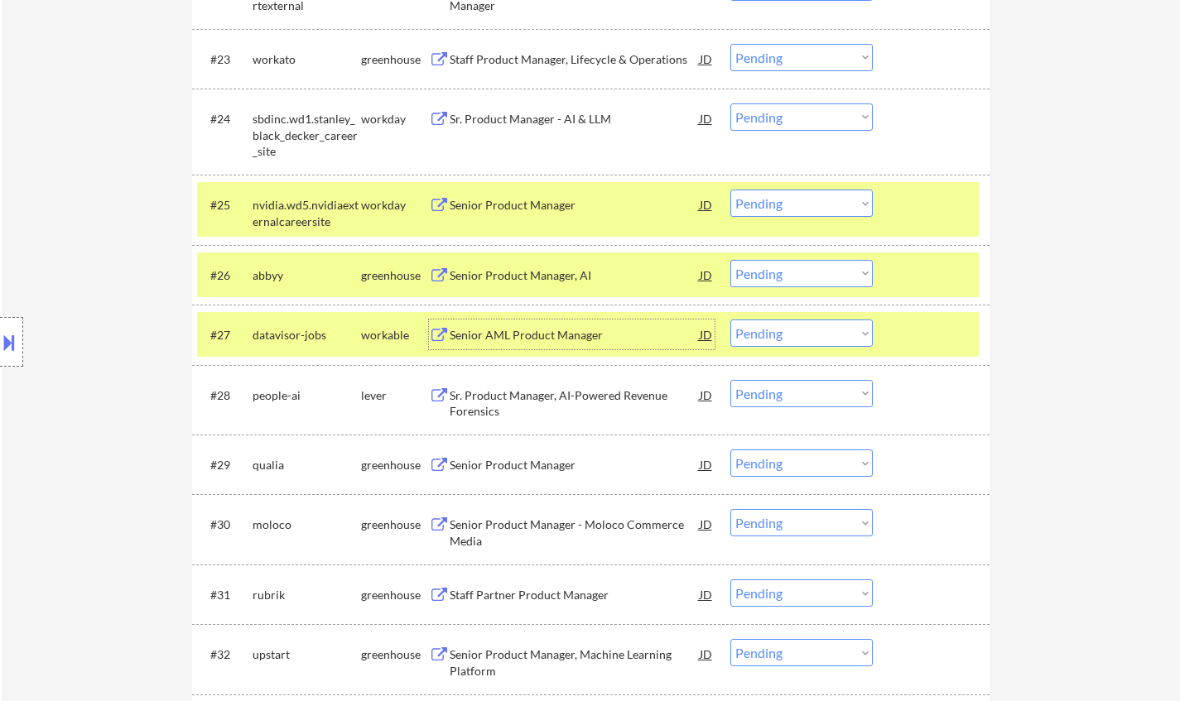
click at [794, 329] on select "Choose an option... Pending Applied Excluded (Questions) Excluded (Expired) Exc…" at bounding box center [801, 333] width 142 height 27
click at [730, 320] on select "Choose an option... Pending Applied Excluded (Questions) Excluded (Expired) Exc…" at bounding box center [801, 333] width 142 height 27
select select ""pending""
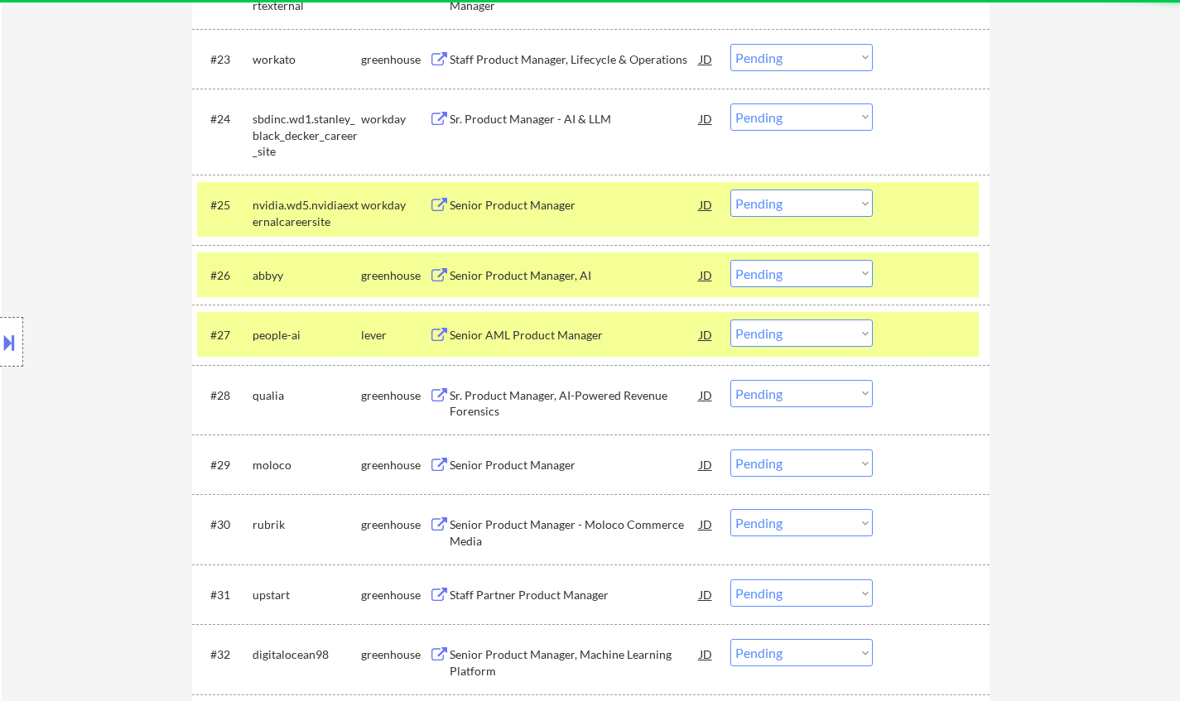
click at [537, 272] on div "Senior Product Manager, AI" at bounding box center [575, 275] width 250 height 17
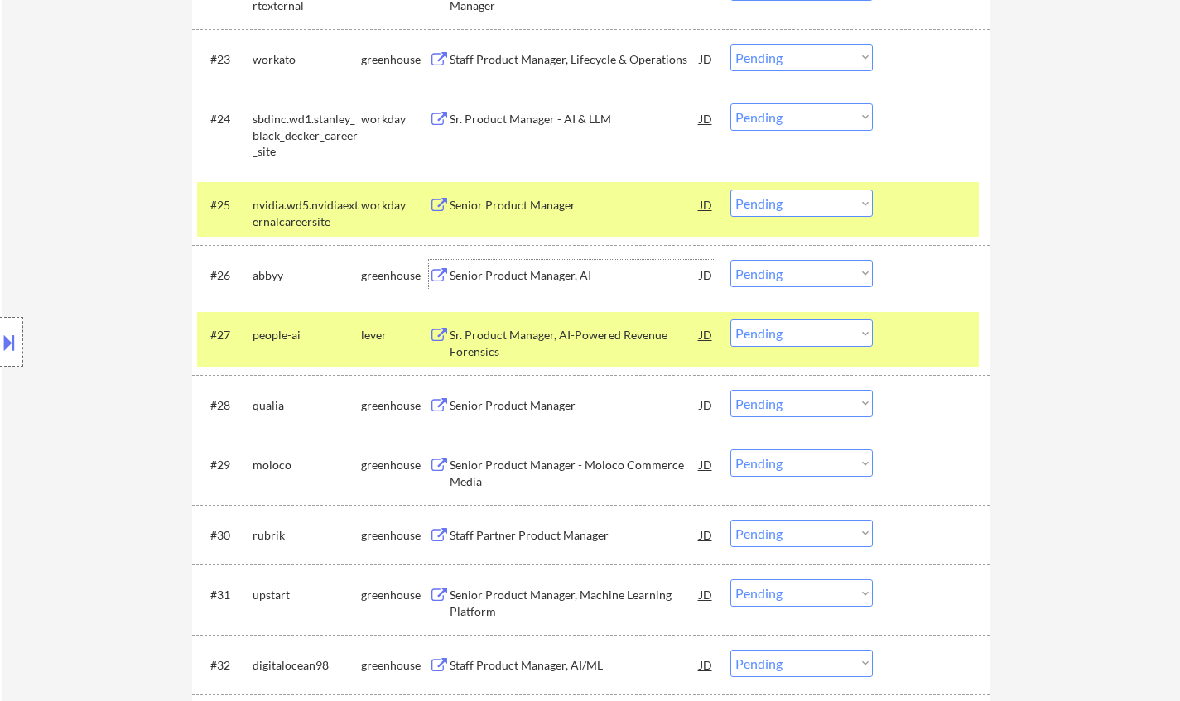
drag, startPoint x: 844, startPoint y: 267, endPoint x: 855, endPoint y: 277, distance: 14.6
click at [844, 267] on select "Choose an option... Pending Applied Excluded (Questions) Excluded (Expired) Exc…" at bounding box center [801, 273] width 142 height 27
click at [730, 260] on select "Choose an option... Pending Applied Excluded (Questions) Excluded (Expired) Exc…" at bounding box center [801, 273] width 142 height 27
select select ""pending""
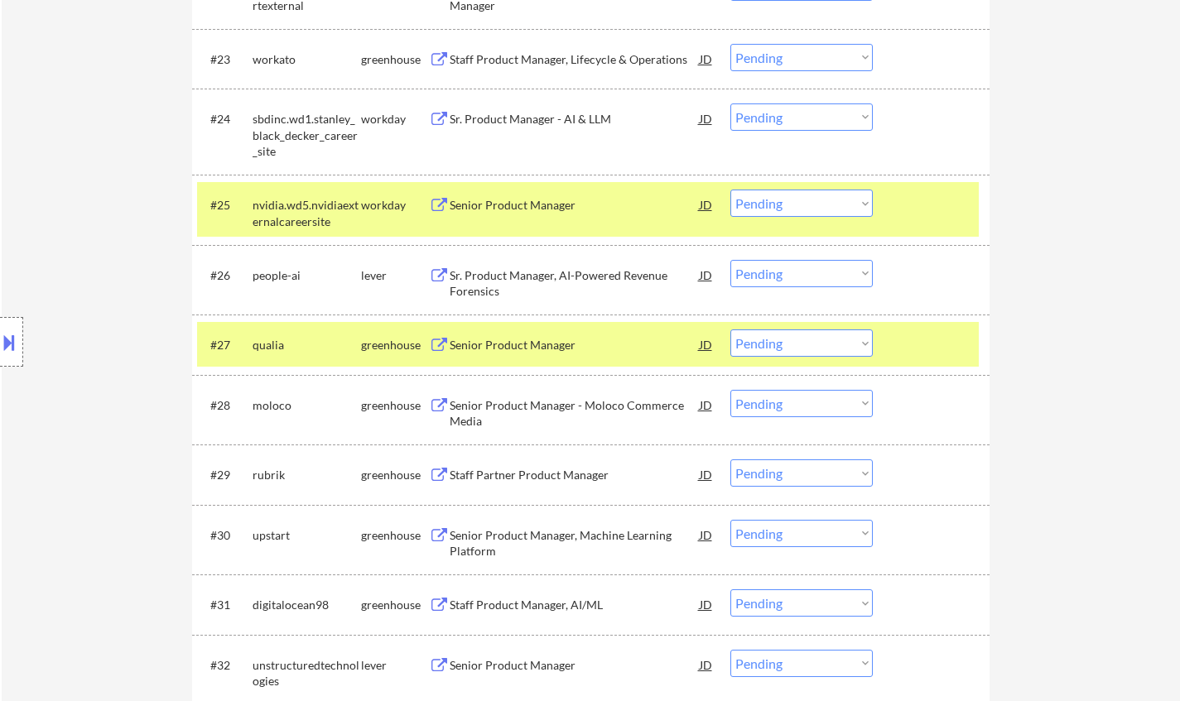
click at [521, 354] on div "Senior Product Manager" at bounding box center [575, 345] width 250 height 17
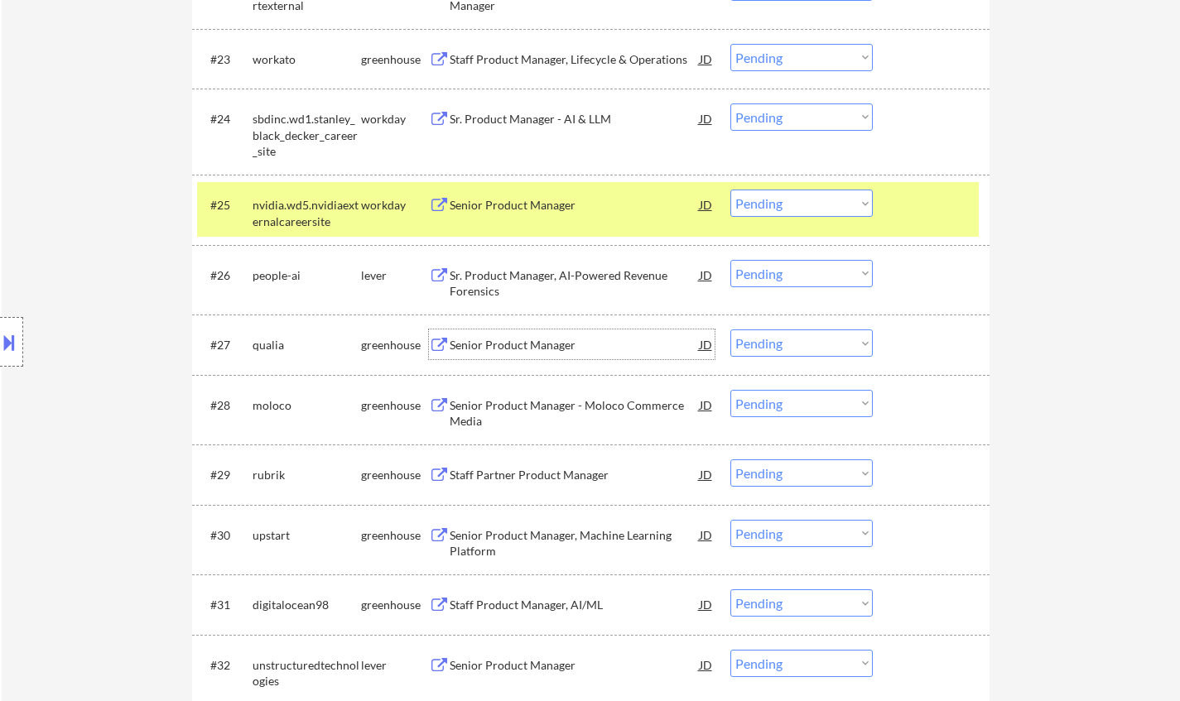
drag, startPoint x: 780, startPoint y: 340, endPoint x: 794, endPoint y: 350, distance: 17.2
click at [780, 340] on select "Choose an option... Pending Applied Excluded (Questions) Excluded (Expired) Exc…" at bounding box center [801, 342] width 142 height 27
click at [730, 329] on select "Choose an option... Pending Applied Excluded (Questions) Excluded (Expired) Exc…" at bounding box center [801, 342] width 142 height 27
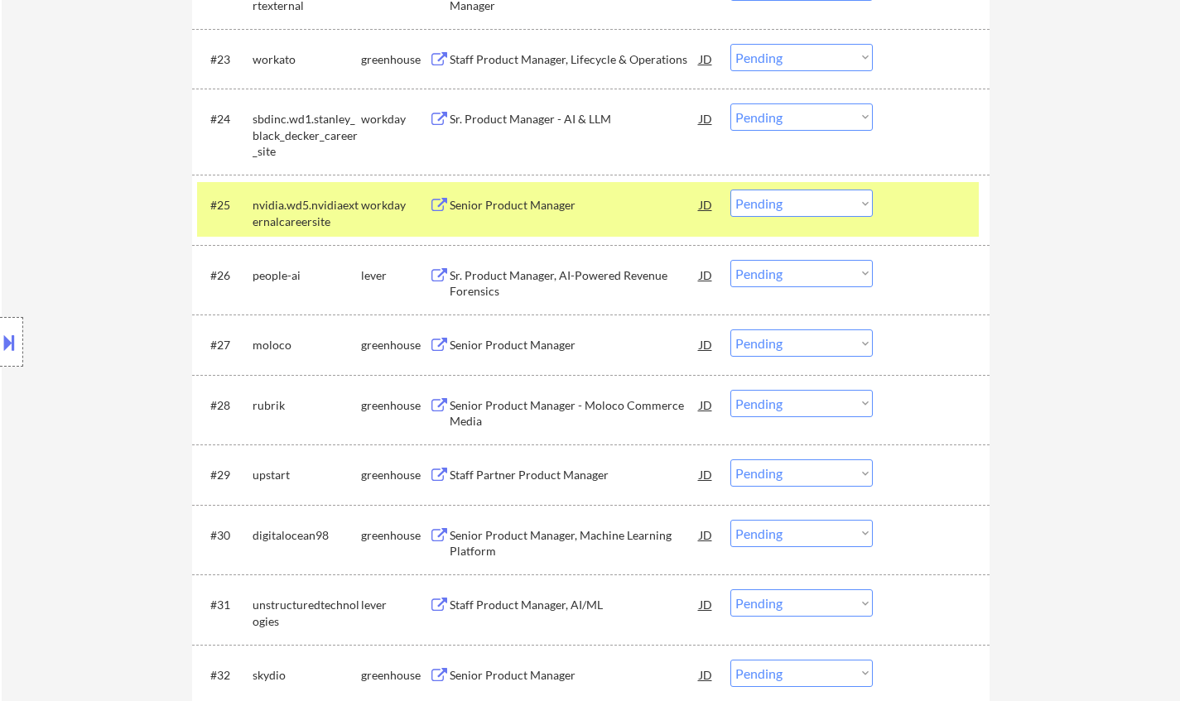
click at [525, 349] on div "Senior Product Manager" at bounding box center [575, 345] width 250 height 17
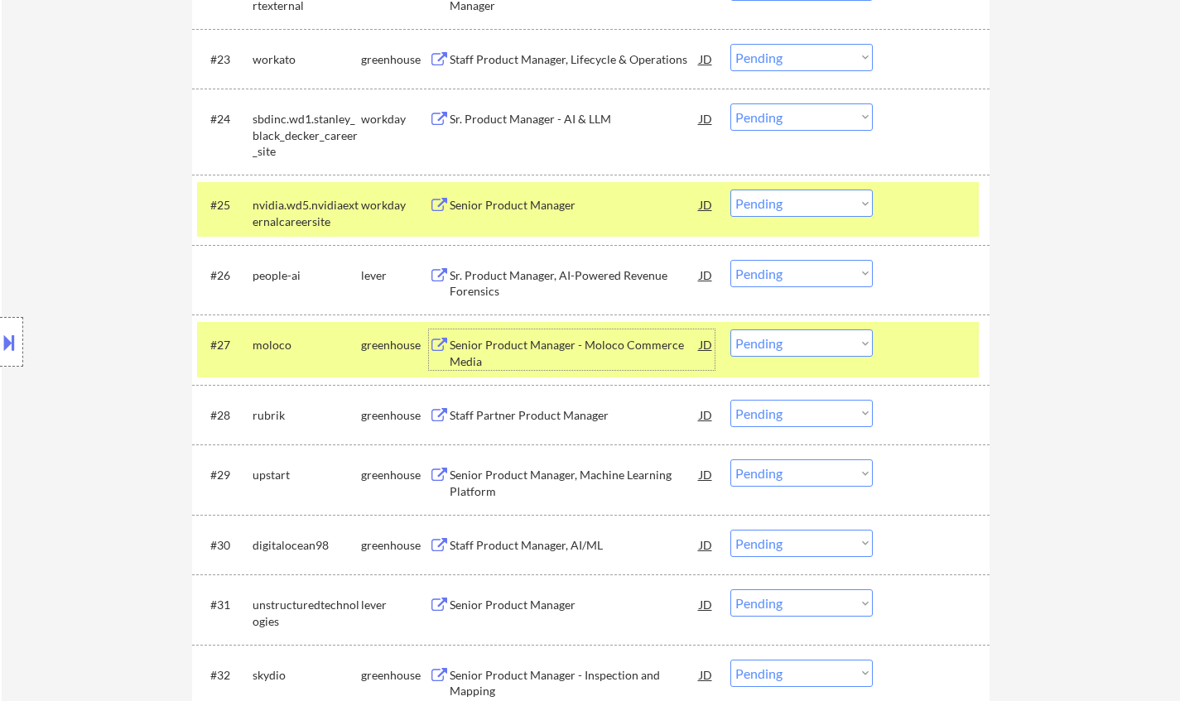
drag, startPoint x: 788, startPoint y: 341, endPoint x: 802, endPoint y: 353, distance: 18.2
click at [788, 341] on select "Choose an option... Pending Applied Excluded (Questions) Excluded (Expired) Exc…" at bounding box center [801, 342] width 142 height 27
click at [730, 329] on select "Choose an option... Pending Applied Excluded (Questions) Excluded (Expired) Exc…" at bounding box center [801, 342] width 142 height 27
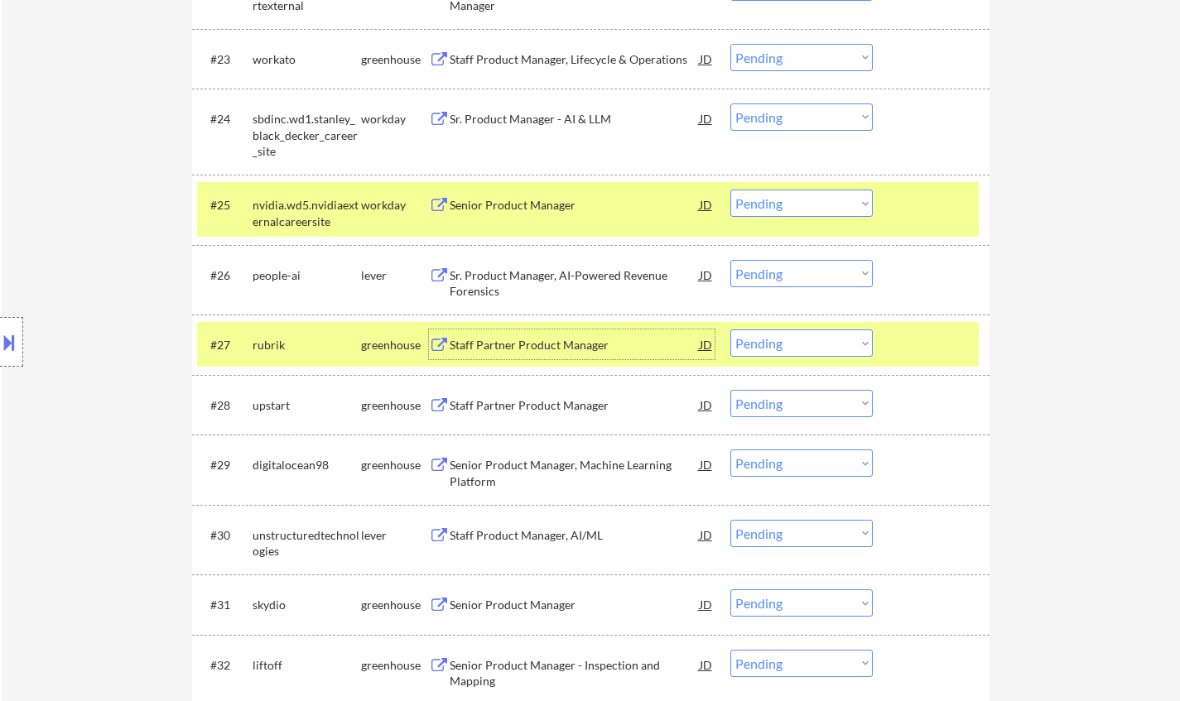
click at [499, 349] on div "Staff Partner Product Manager" at bounding box center [575, 345] width 250 height 17
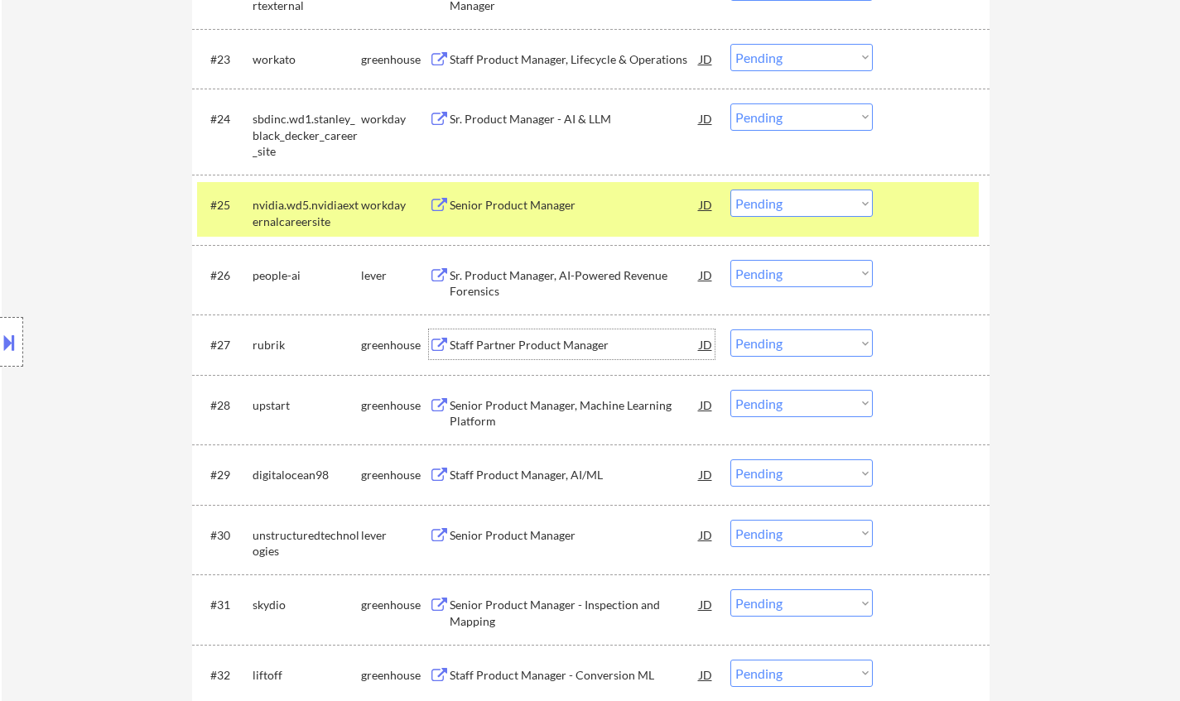
click at [776, 348] on select "Choose an option... Pending Applied Excluded (Questions) Excluded (Expired) Exc…" at bounding box center [801, 342] width 142 height 27
click at [730, 329] on select "Choose an option... Pending Applied Excluded (Questions) Excluded (Expired) Exc…" at bounding box center [801, 342] width 142 height 27
select select ""pending""
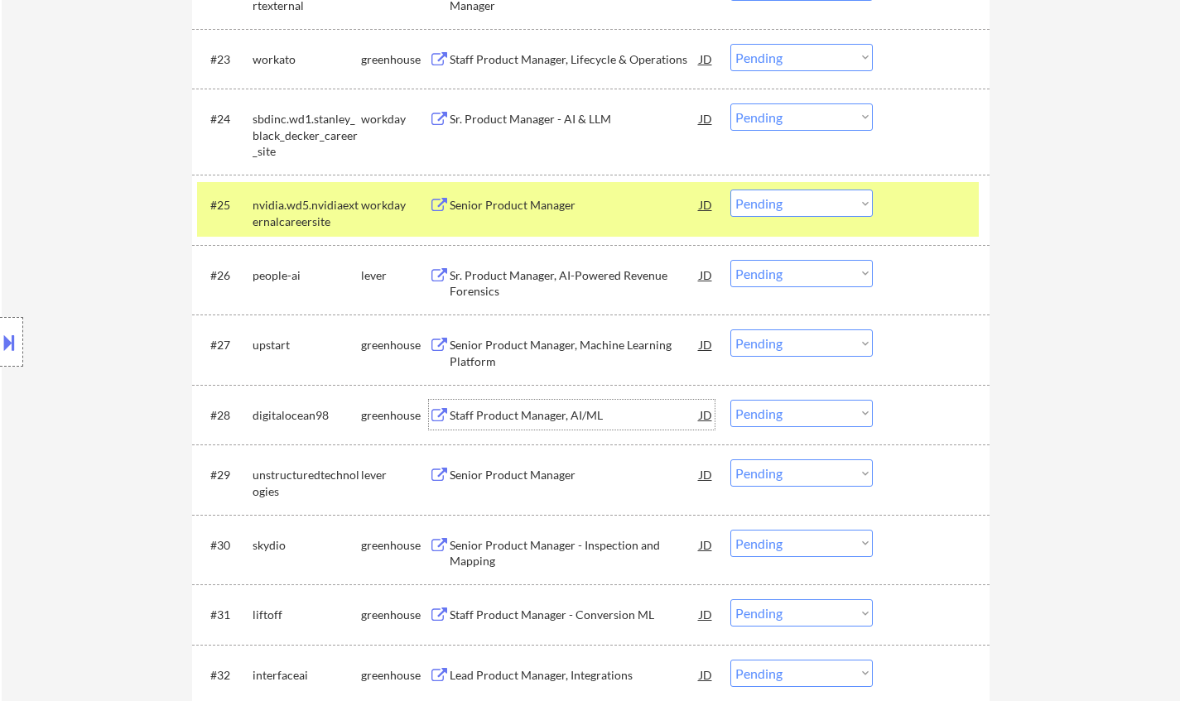
click at [507, 416] on div "Staff Product Manager, AI/ML" at bounding box center [575, 415] width 250 height 17
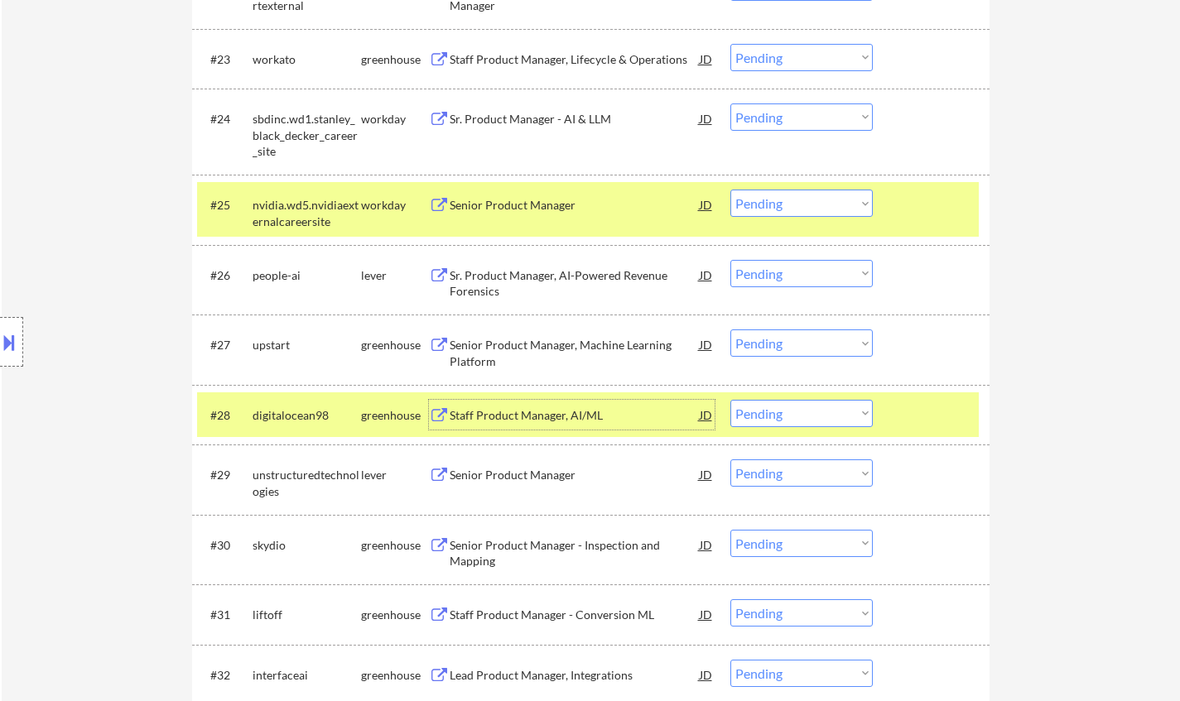
click at [803, 409] on select "Choose an option... Pending Applied Excluded (Questions) Excluded (Expired) Exc…" at bounding box center [801, 413] width 142 height 27
click at [730, 400] on select "Choose an option... Pending Applied Excluded (Questions) Excluded (Expired) Exc…" at bounding box center [801, 413] width 142 height 27
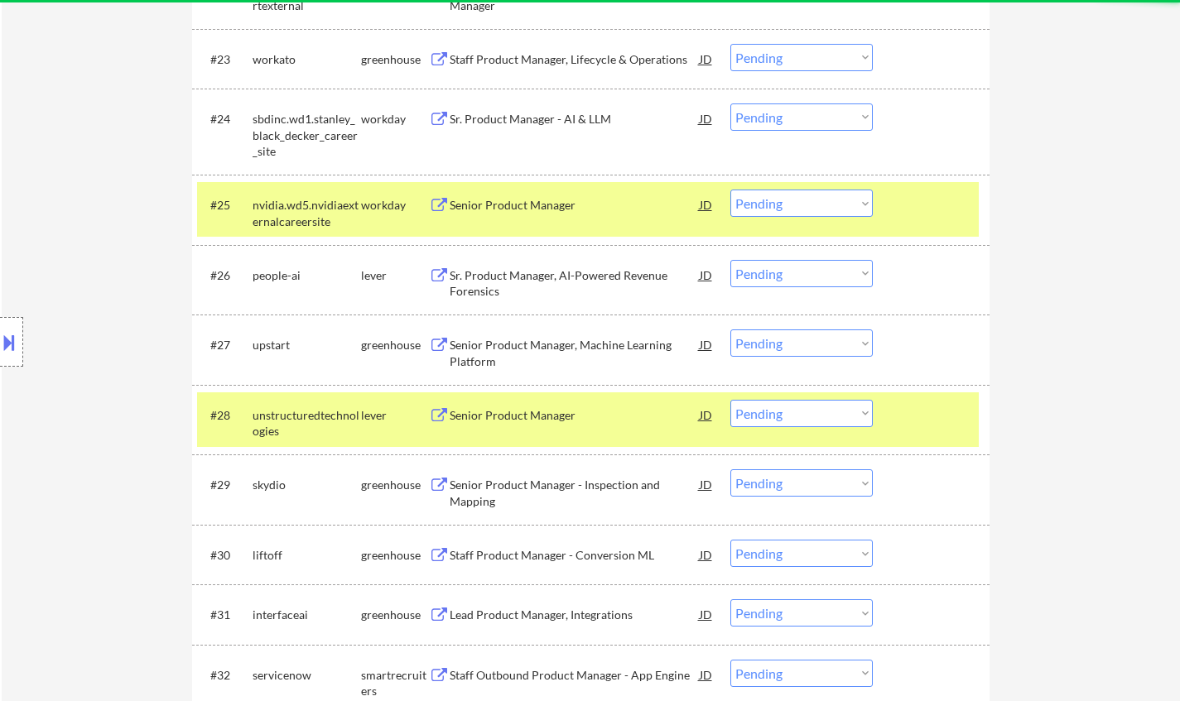
scroll to position [2152, 0]
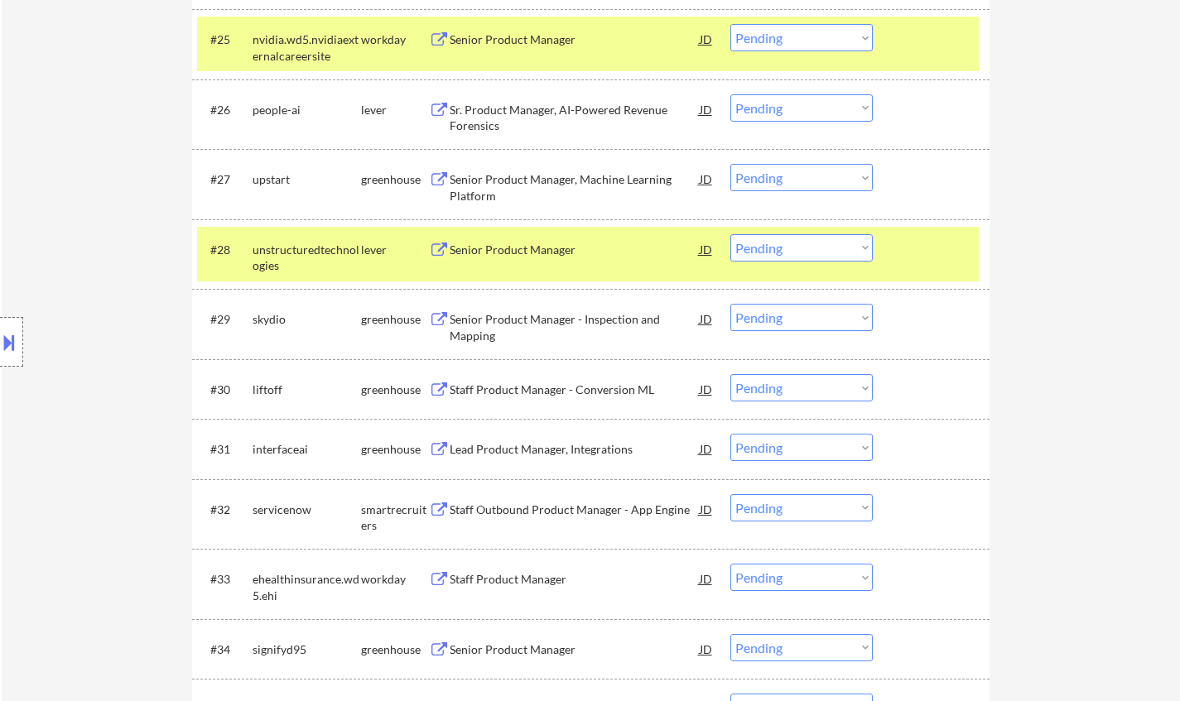
click at [522, 248] on div "Senior Product Manager" at bounding box center [575, 250] width 250 height 17
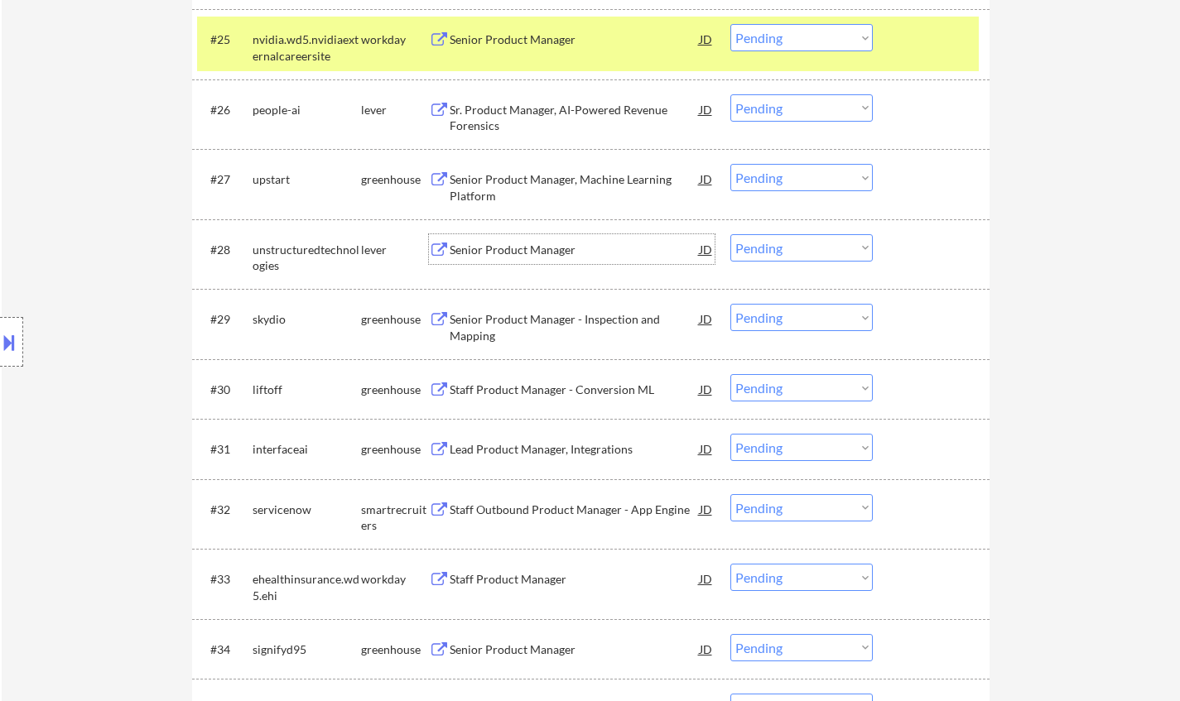
click at [12, 343] on button at bounding box center [9, 342] width 18 height 27
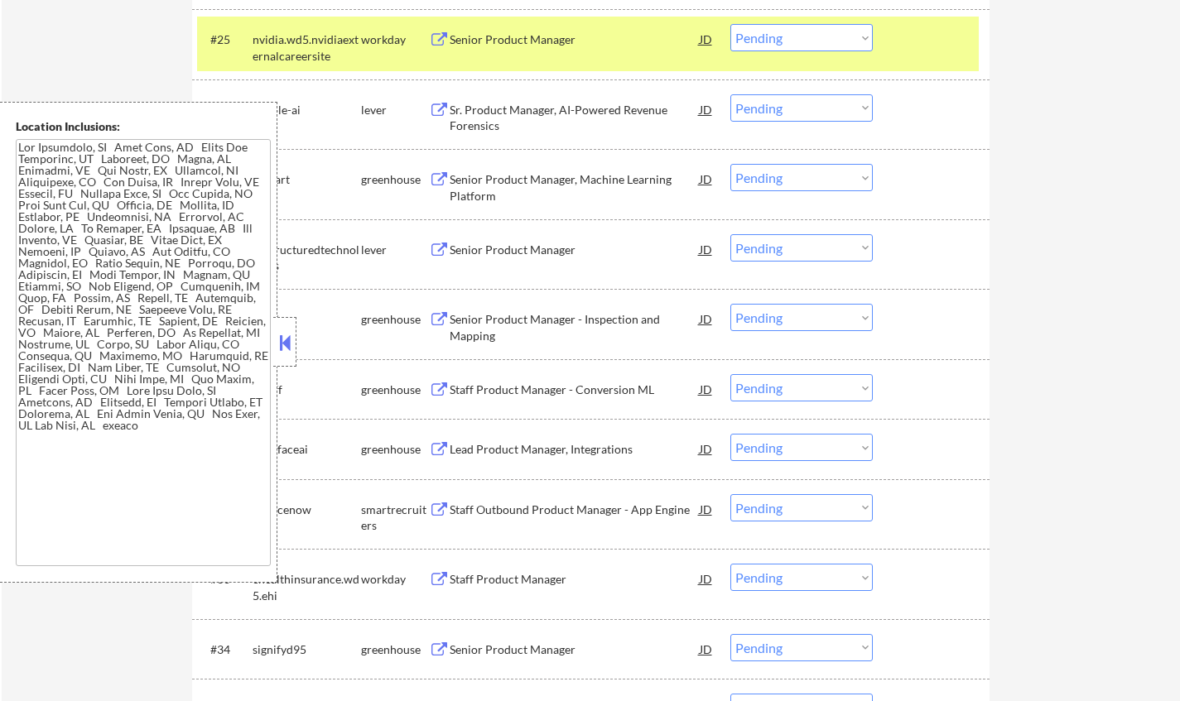
drag, startPoint x: 282, startPoint y: 341, endPoint x: 276, endPoint y: 334, distance: 9.4
click at [280, 341] on button at bounding box center [285, 342] width 18 height 25
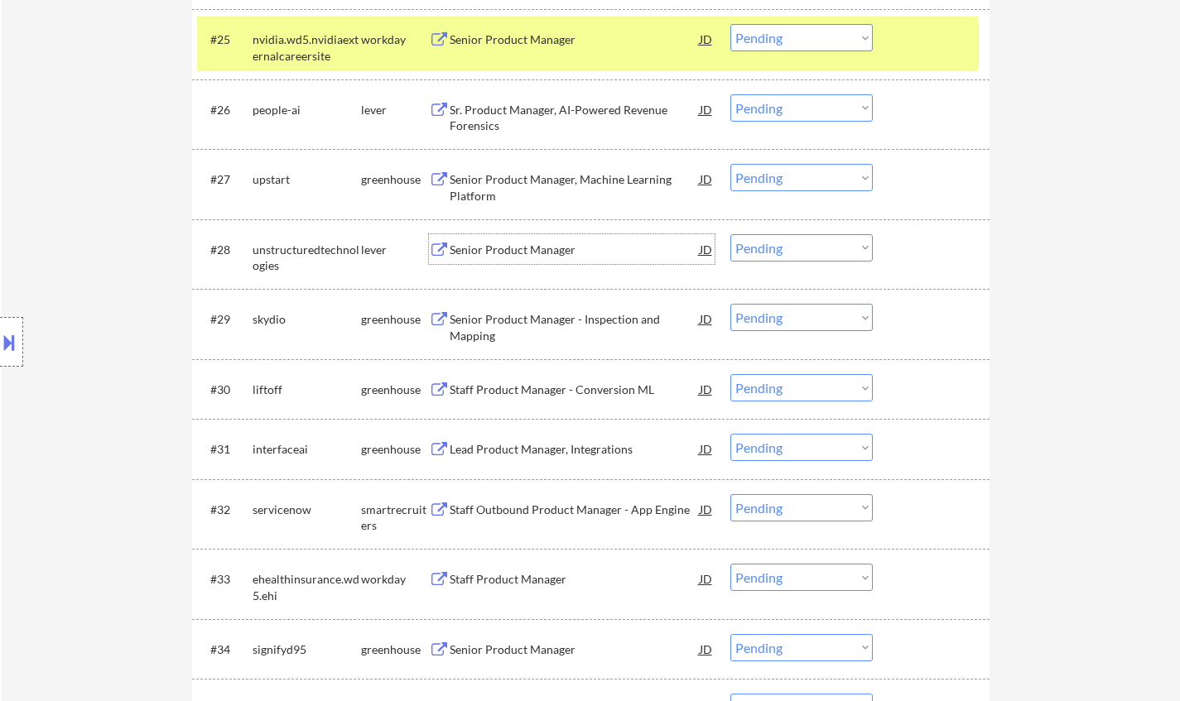
click at [521, 246] on div "Senior Product Manager" at bounding box center [575, 250] width 250 height 17
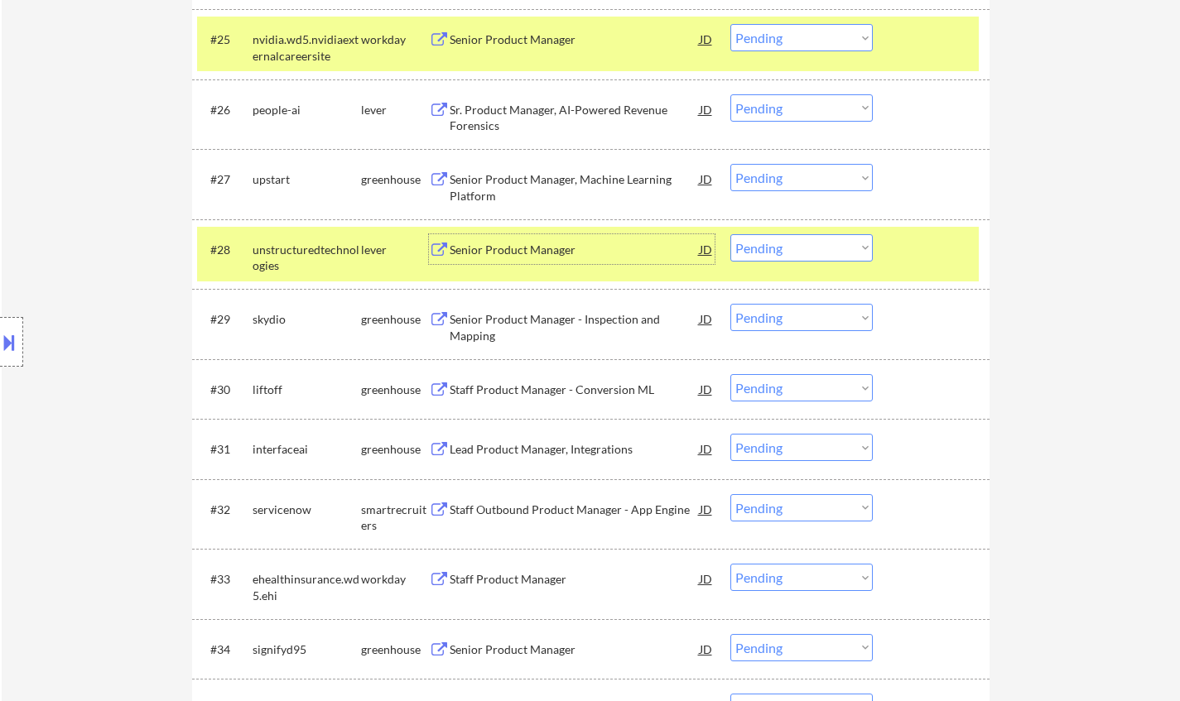
click at [820, 250] on select "Choose an option... Pending Applied Excluded (Questions) Excluded (Expired) Exc…" at bounding box center [801, 247] width 142 height 27
click at [730, 234] on select "Choose an option... Pending Applied Excluded (Questions) Excluded (Expired) Exc…" at bounding box center [801, 247] width 142 height 27
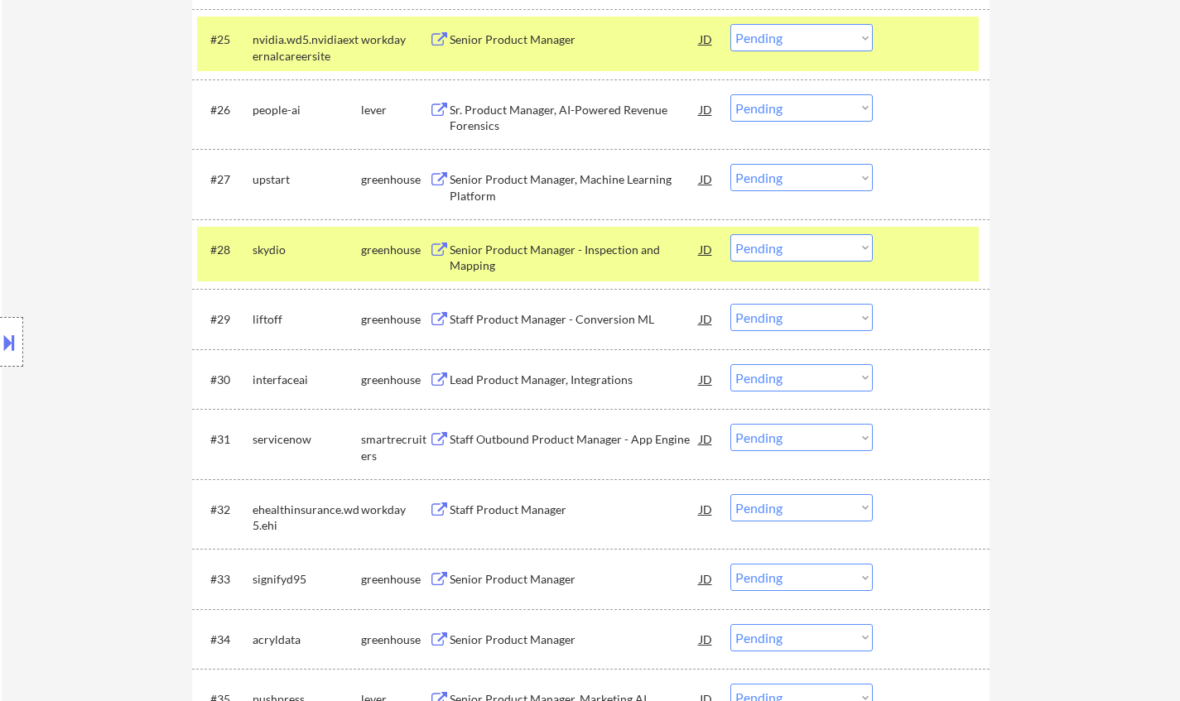
click at [540, 251] on div "Senior Product Manager - Inspection and Mapping" at bounding box center [575, 258] width 250 height 32
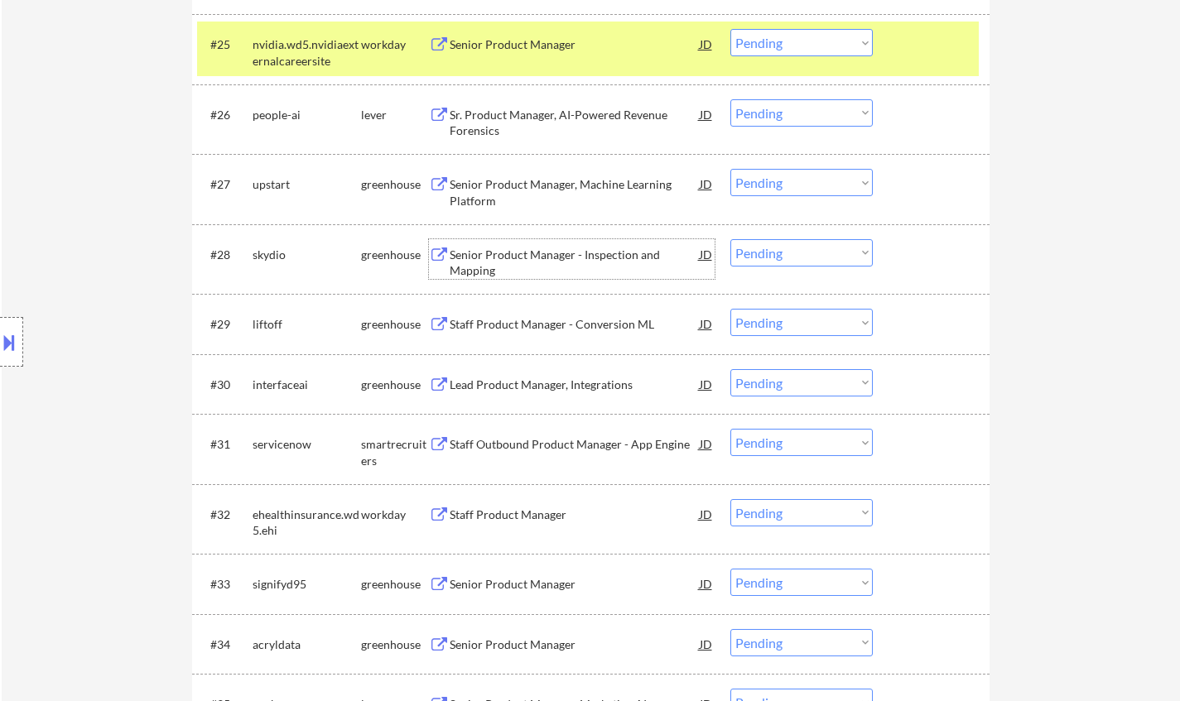
scroll to position [2172, 0]
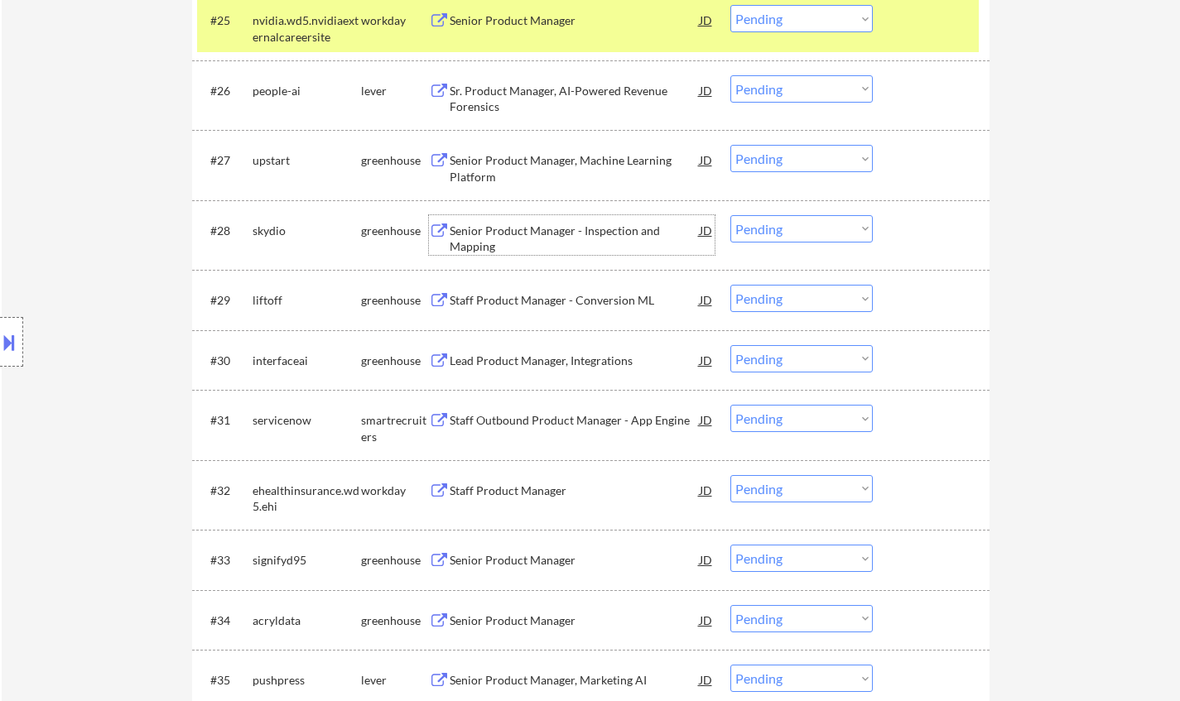
click at [792, 225] on select "Choose an option... Pending Applied Excluded (Questions) Excluded (Expired) Exc…" at bounding box center [801, 228] width 142 height 27
click at [730, 215] on select "Choose an option... Pending Applied Excluded (Questions) Excluded (Expired) Exc…" at bounding box center [801, 228] width 142 height 27
select select ""pending""
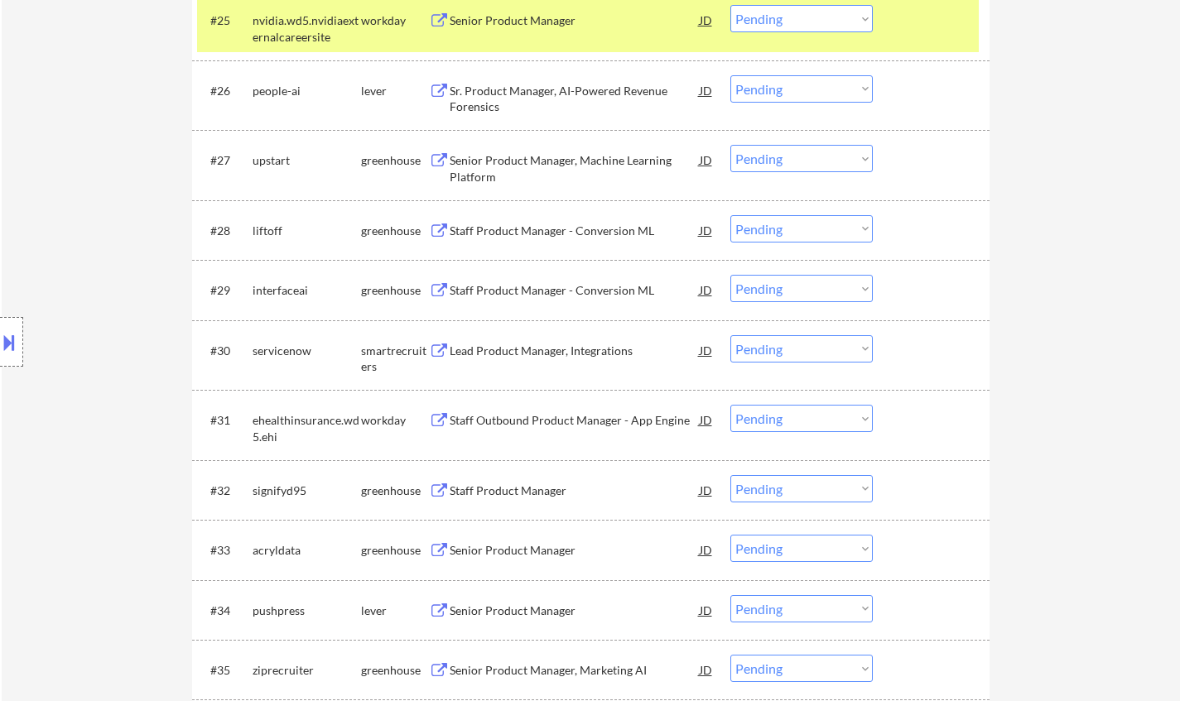
click at [573, 302] on div "Staff Product Manager - Conversion ML" at bounding box center [575, 290] width 250 height 30
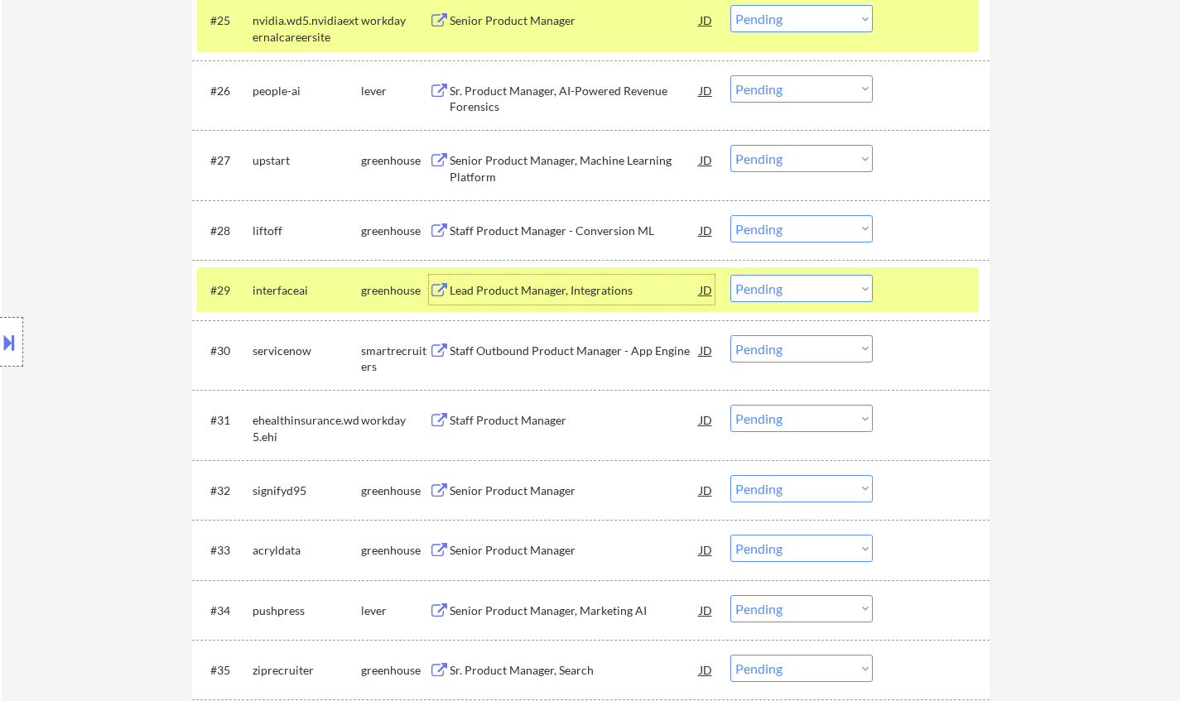
drag, startPoint x: 795, startPoint y: 290, endPoint x: 801, endPoint y: 301, distance: 12.2
click at [795, 290] on select "Choose an option... Pending Applied Excluded (Questions) Excluded (Expired) Exc…" at bounding box center [801, 288] width 142 height 27
click at [730, 275] on select "Choose an option... Pending Applied Excluded (Questions) Excluded (Expired) Exc…" at bounding box center [801, 288] width 142 height 27
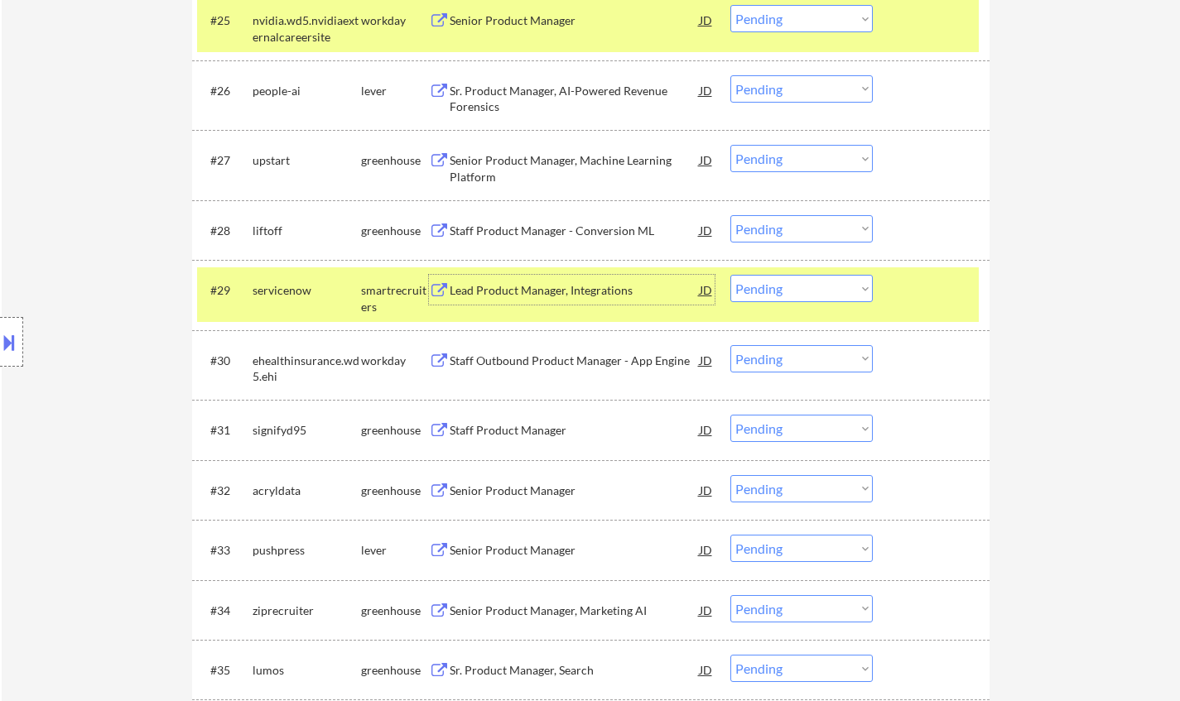
click at [536, 291] on div "Lead Product Manager, Integrations" at bounding box center [575, 290] width 250 height 17
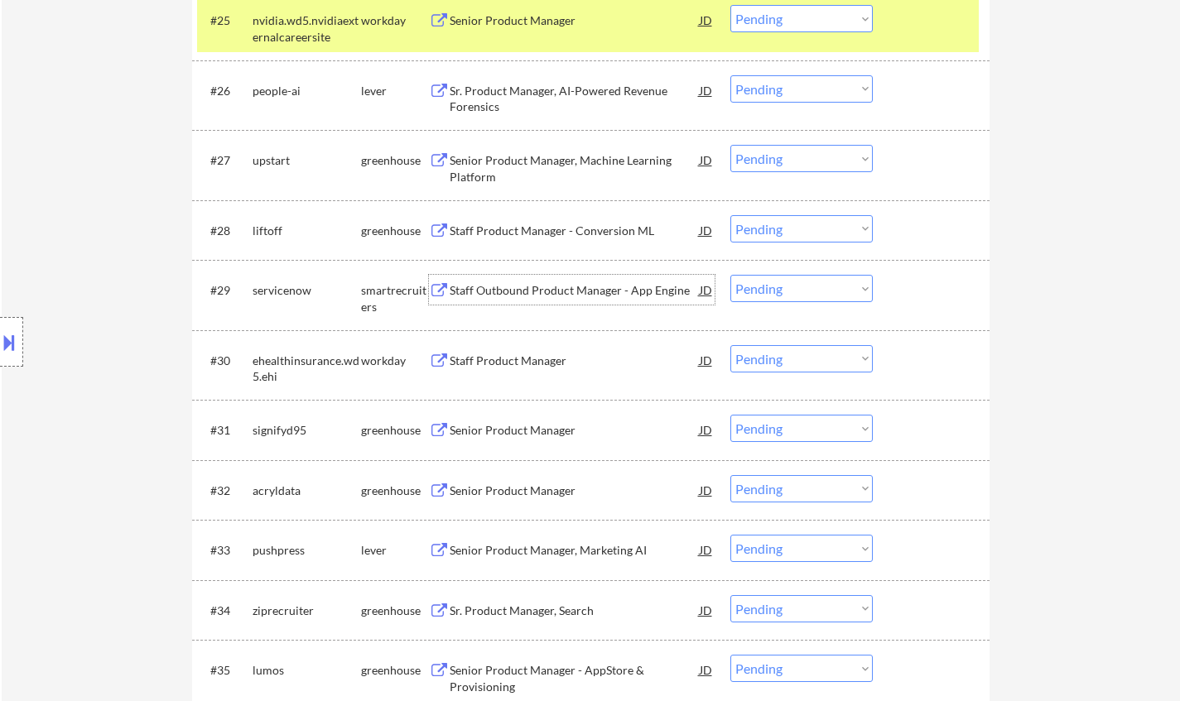
drag, startPoint x: 813, startPoint y: 290, endPoint x: 816, endPoint y: 301, distance: 11.3
click at [812, 290] on select "Choose an option... Pending Applied Excluded (Questions) Excluded (Expired) Exc…" at bounding box center [801, 288] width 142 height 27
click at [730, 275] on select "Choose an option... Pending Applied Excluded (Questions) Excluded (Expired) Exc…" at bounding box center [801, 288] width 142 height 27
select select ""pending""
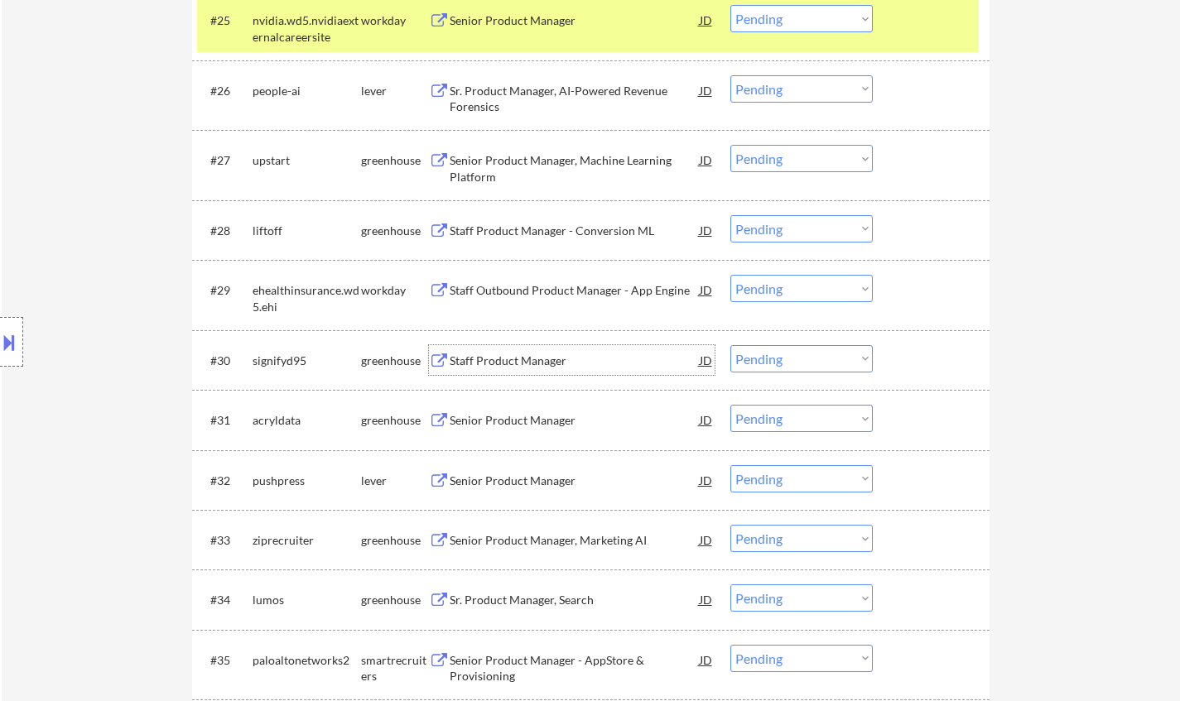
click at [498, 367] on div "Staff Product Manager" at bounding box center [575, 361] width 250 height 17
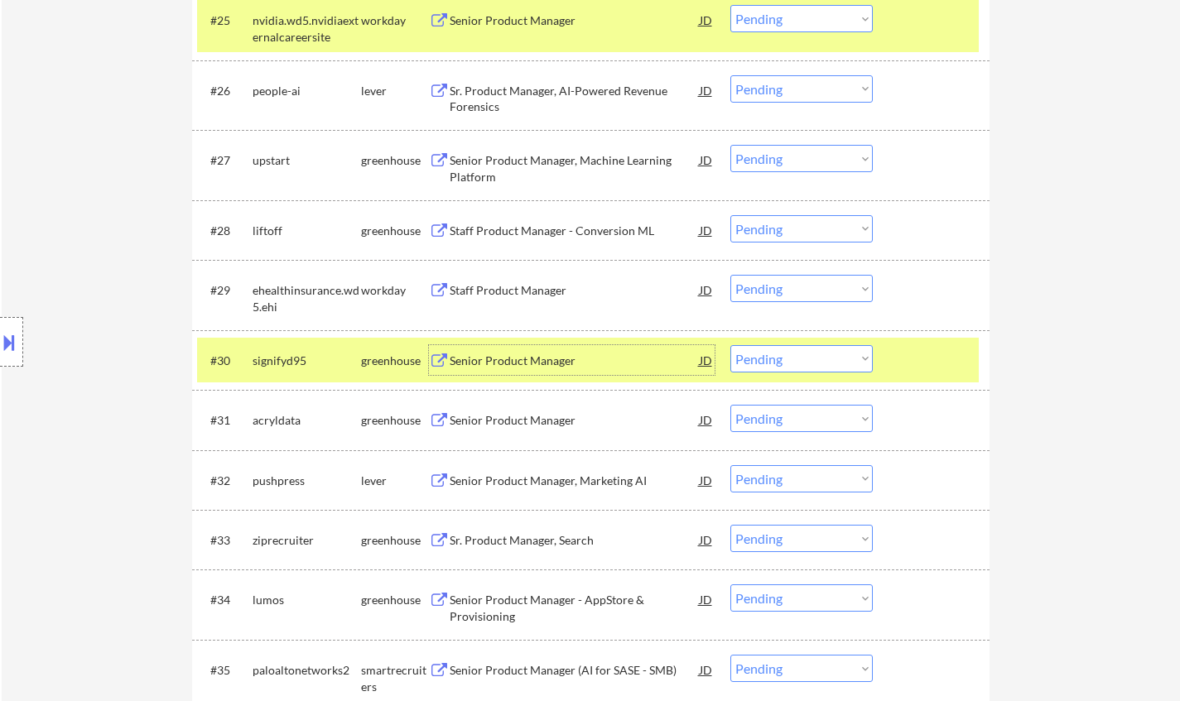
click at [787, 368] on select "Choose an option... Pending Applied Excluded (Questions) Excluded (Expired) Exc…" at bounding box center [801, 358] width 142 height 27
click at [730, 345] on select "Choose an option... Pending Applied Excluded (Questions) Excluded (Expired) Exc…" at bounding box center [801, 358] width 142 height 27
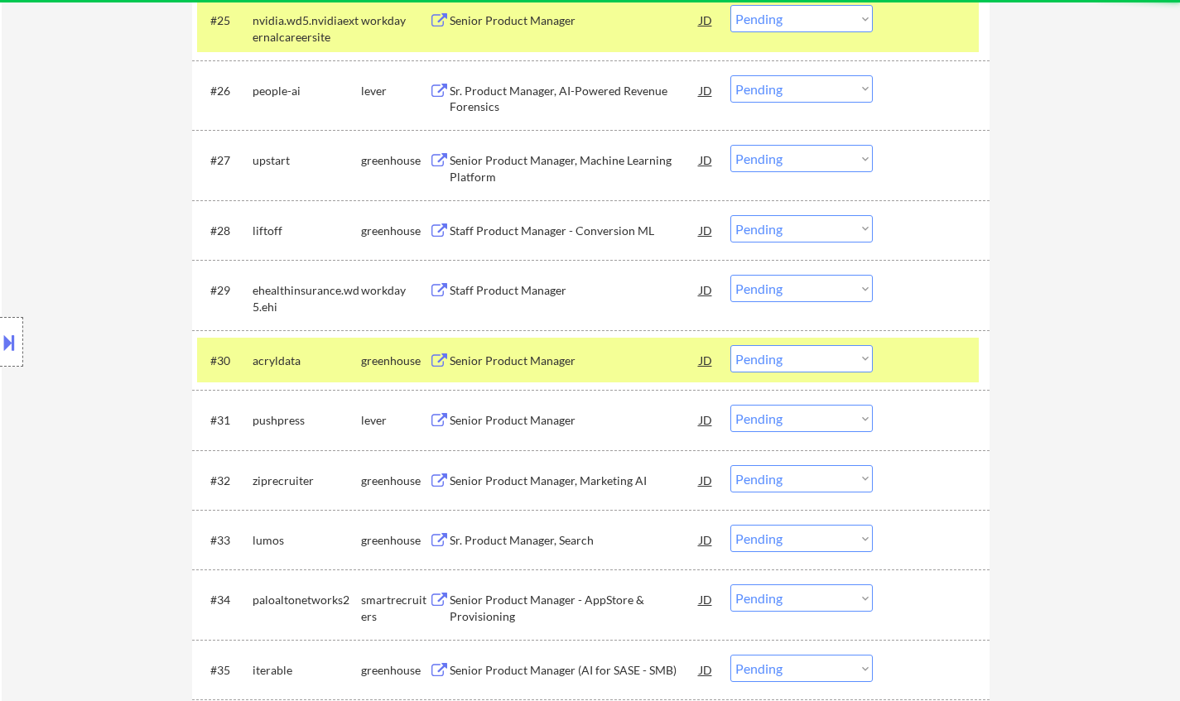
click at [515, 361] on div "Senior Product Manager" at bounding box center [575, 361] width 250 height 17
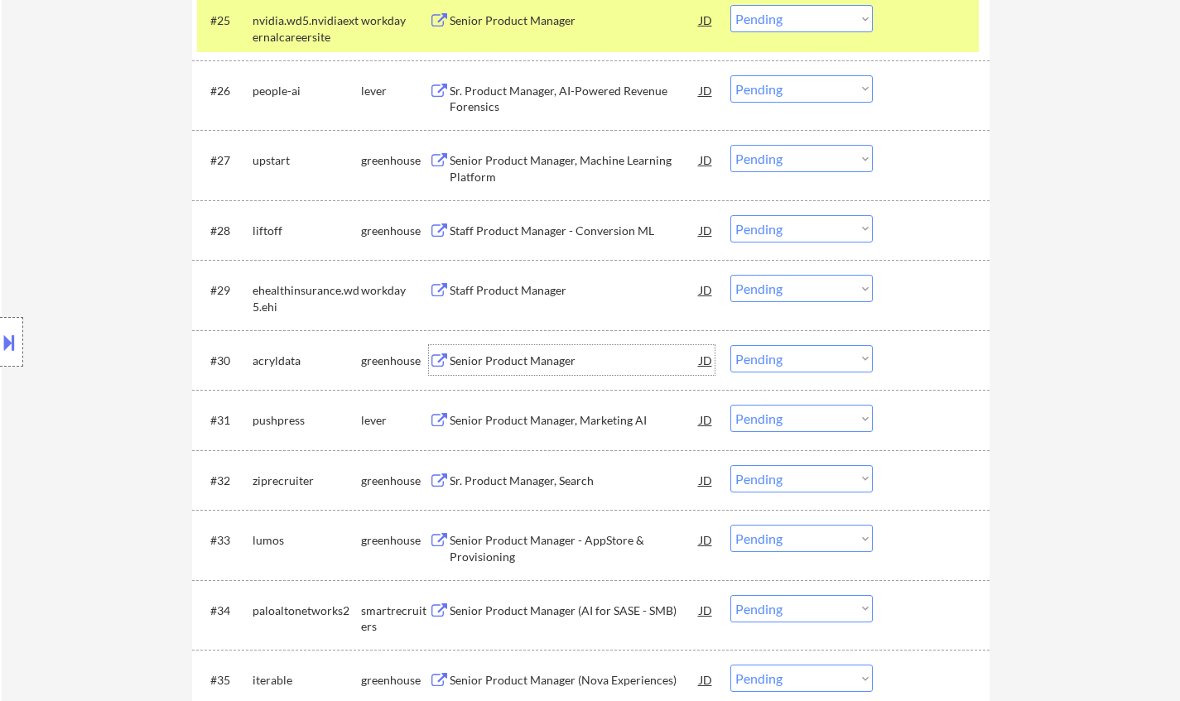
click at [773, 359] on select "Choose an option... Pending Applied Excluded (Questions) Excluded (Expired) Exc…" at bounding box center [801, 358] width 142 height 27
click at [730, 345] on select "Choose an option... Pending Applied Excluded (Questions) Excluded (Expired) Exc…" at bounding box center [801, 358] width 142 height 27
select select ""pending""
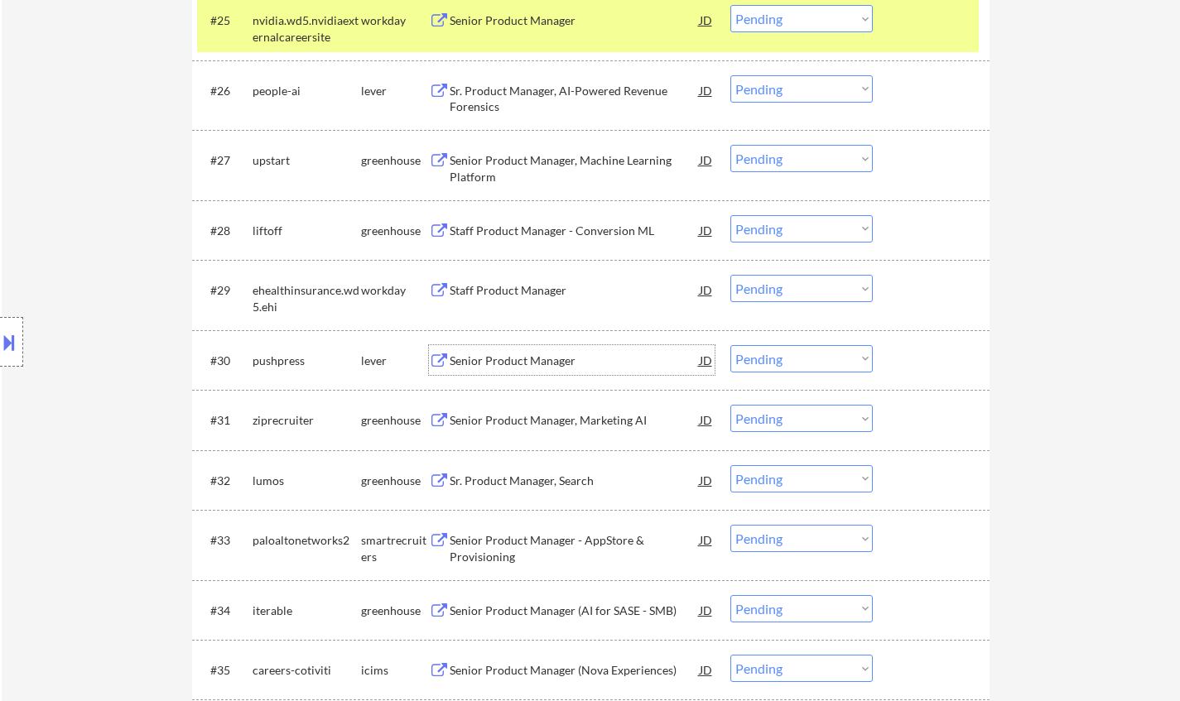
click at [543, 357] on div "Senior Product Manager" at bounding box center [575, 361] width 250 height 17
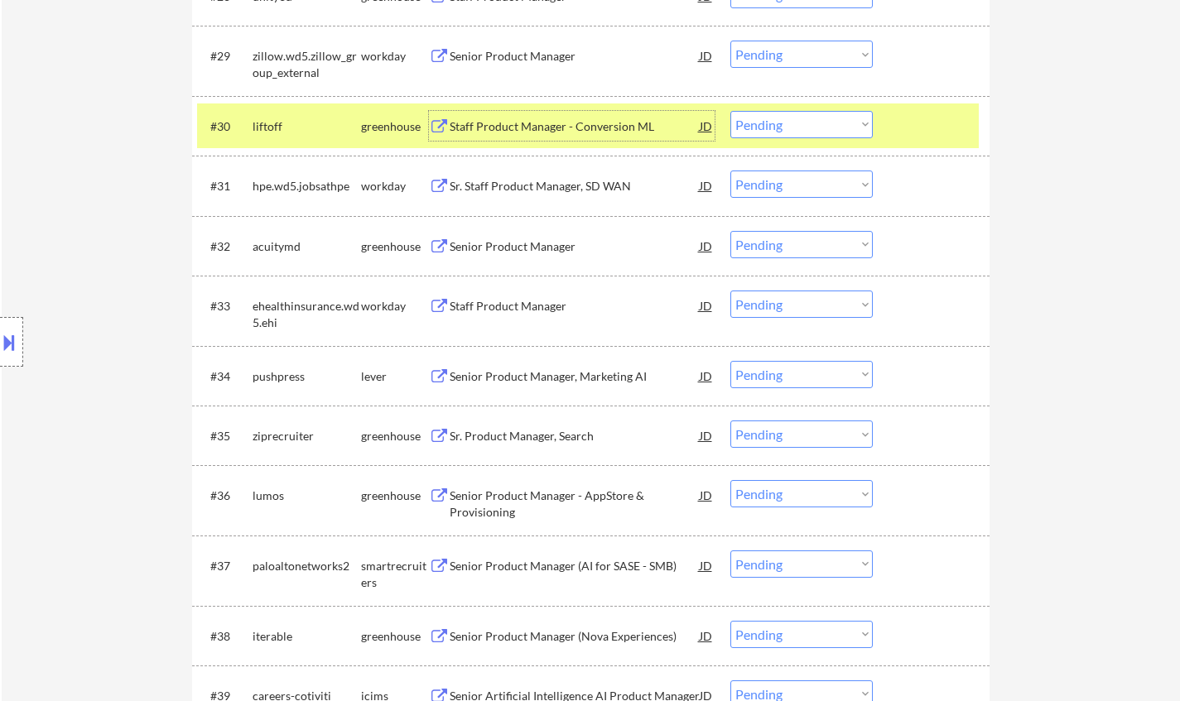
scroll to position [2420, 0]
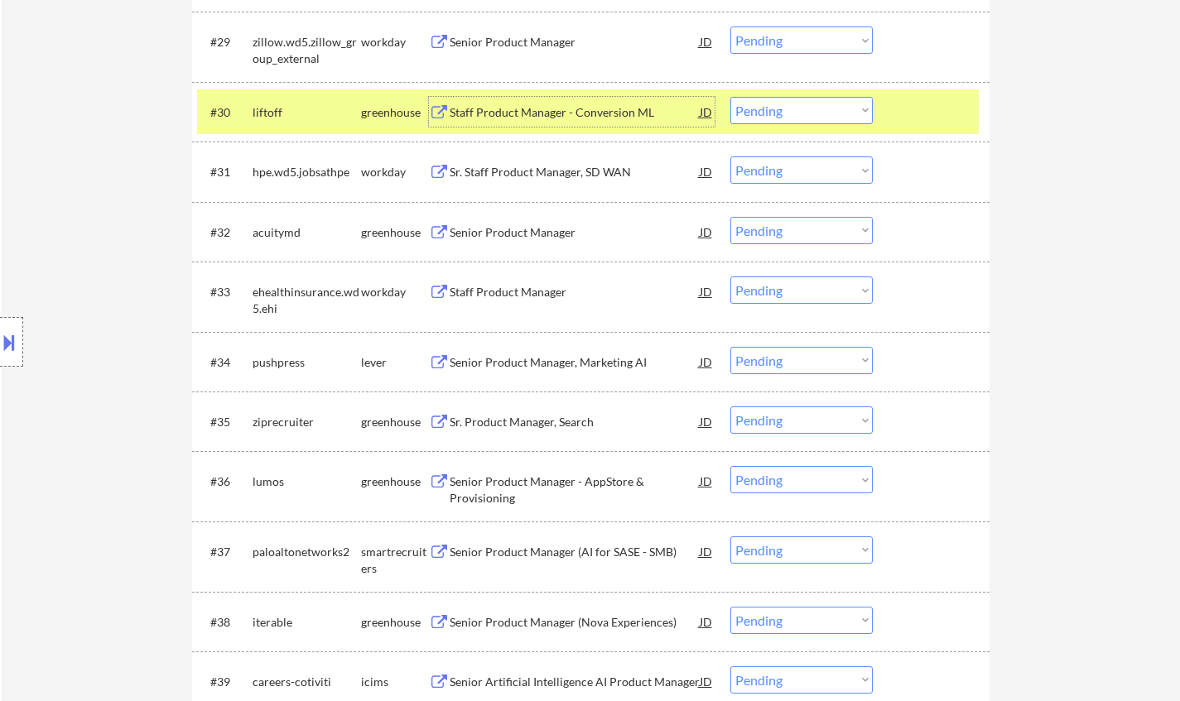
click at [569, 360] on div "Senior Product Manager, Marketing AI" at bounding box center [575, 362] width 250 height 17
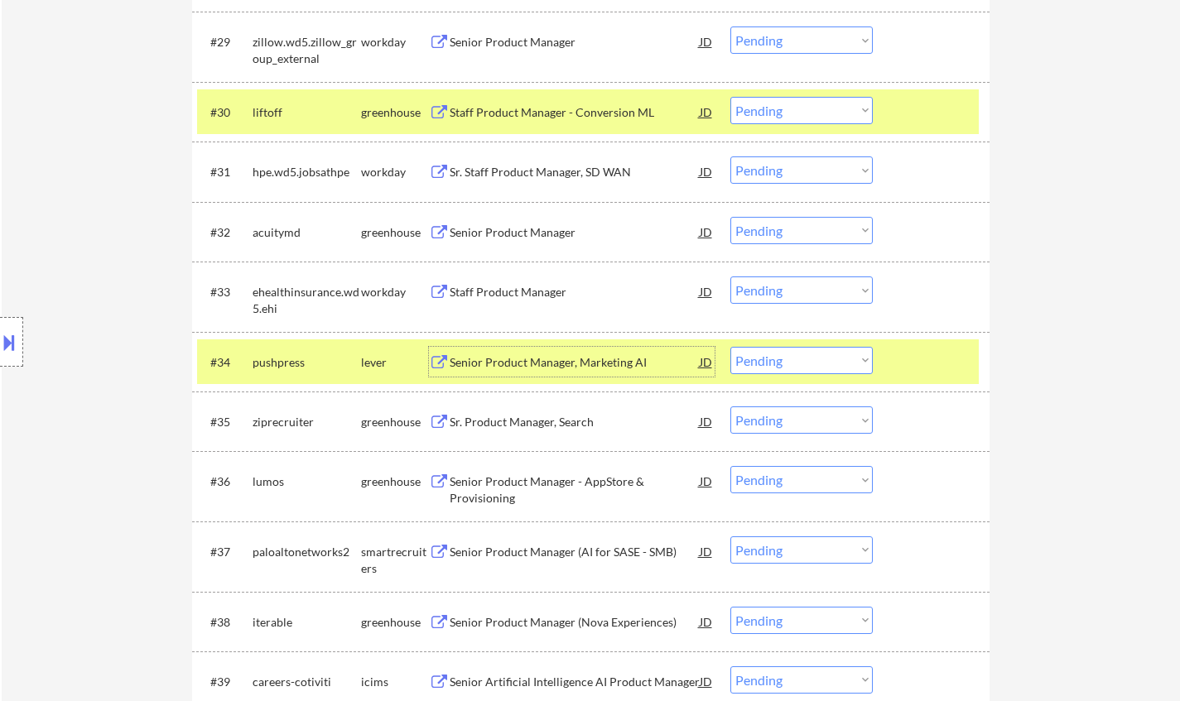
drag, startPoint x: 806, startPoint y: 354, endPoint x: 807, endPoint y: 363, distance: 9.1
click at [806, 354] on select "Choose an option... Pending Applied Excluded (Questions) Excluded (Expired) Exc…" at bounding box center [801, 360] width 142 height 27
click at [730, 347] on select "Choose an option... Pending Applied Excluded (Questions) Excluded (Expired) Exc…" at bounding box center [801, 360] width 142 height 27
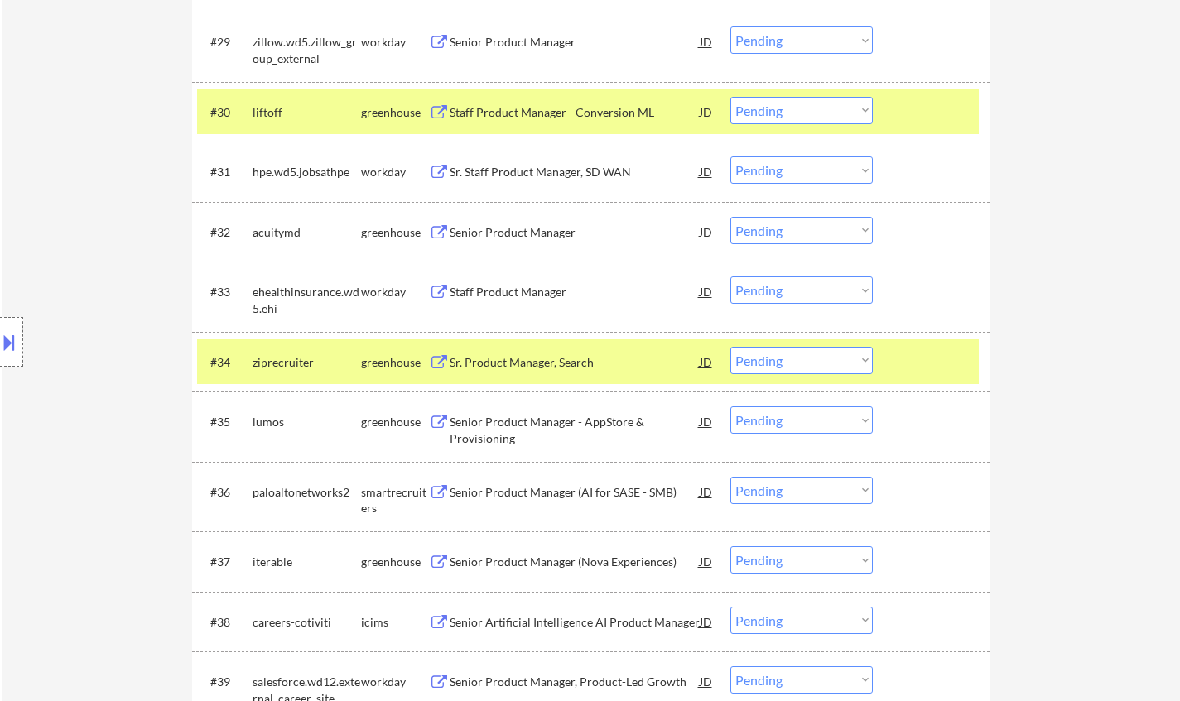
click at [525, 369] on div "Sr. Product Manager, Search" at bounding box center [575, 362] width 250 height 17
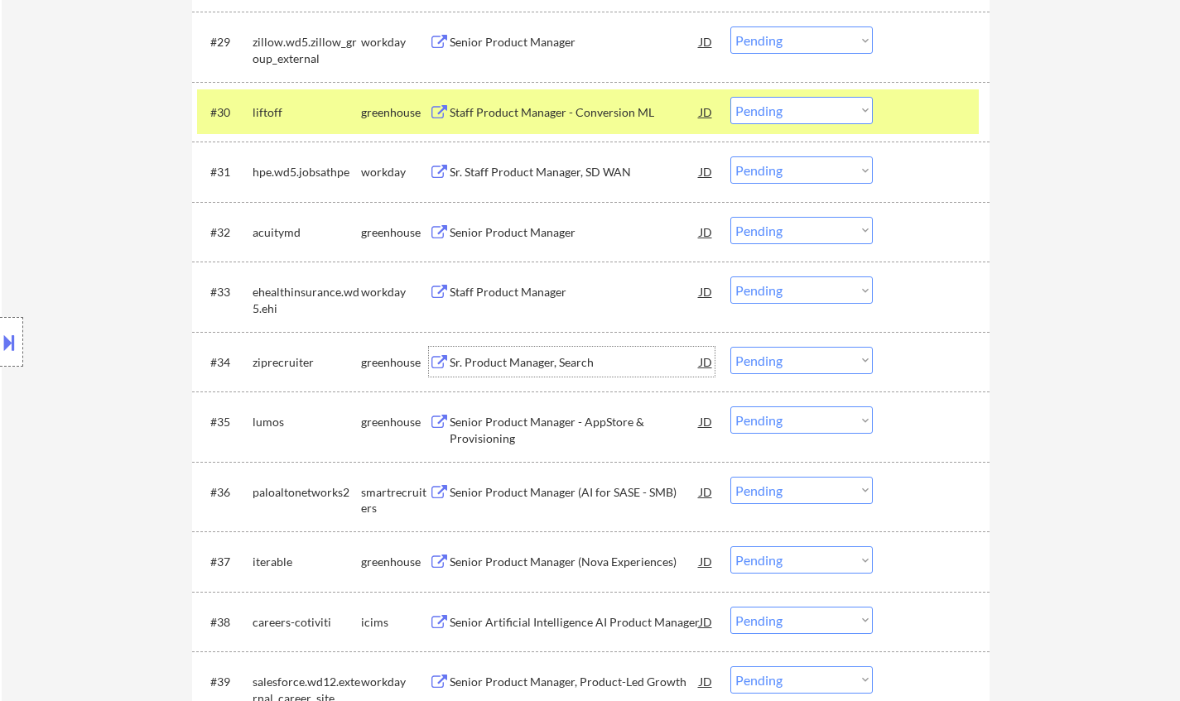
click at [830, 358] on select "Choose an option... Pending Applied Excluded (Questions) Excluded (Expired) Exc…" at bounding box center [801, 360] width 142 height 27
click at [730, 347] on select "Choose an option... Pending Applied Excluded (Questions) Excluded (Expired) Exc…" at bounding box center [801, 360] width 142 height 27
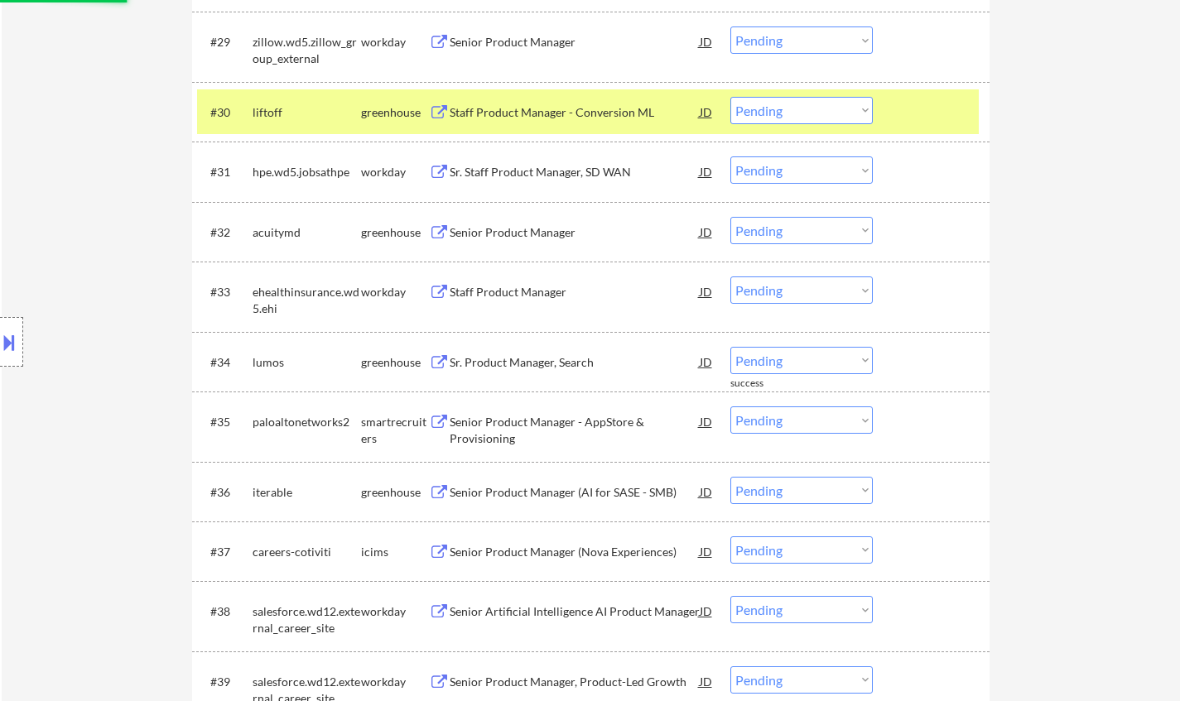
scroll to position [2503, 0]
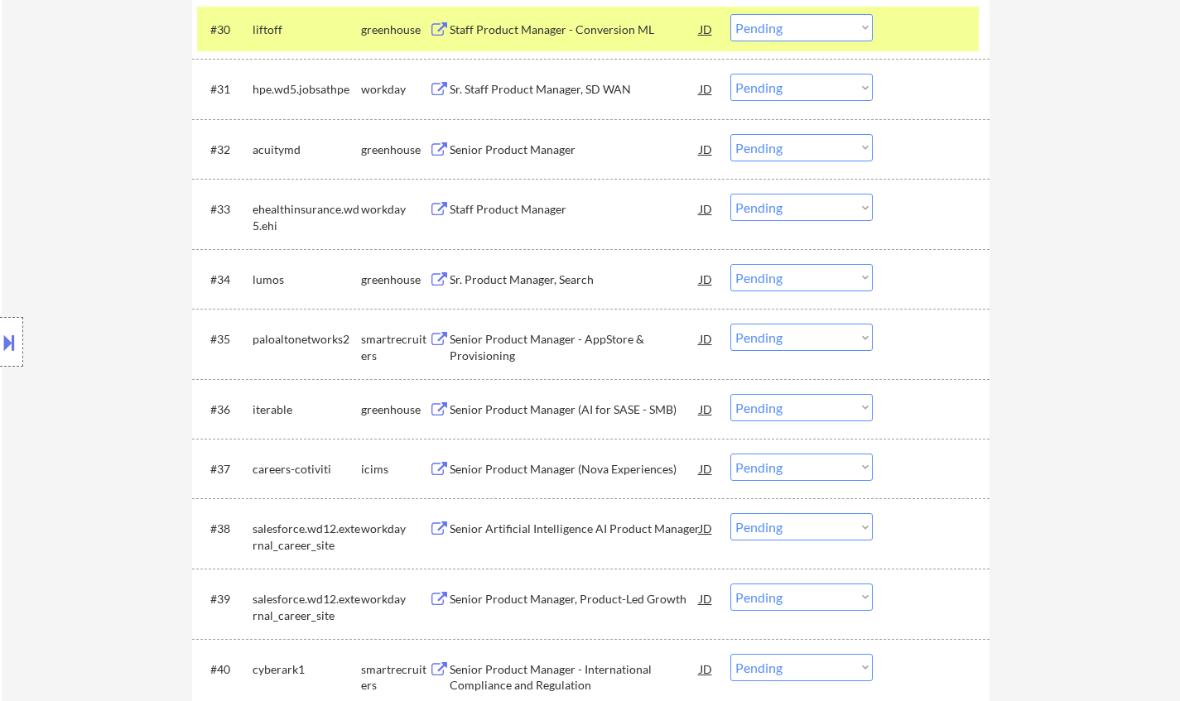
click at [530, 272] on div "Sr. Product Manager, Search" at bounding box center [575, 280] width 250 height 17
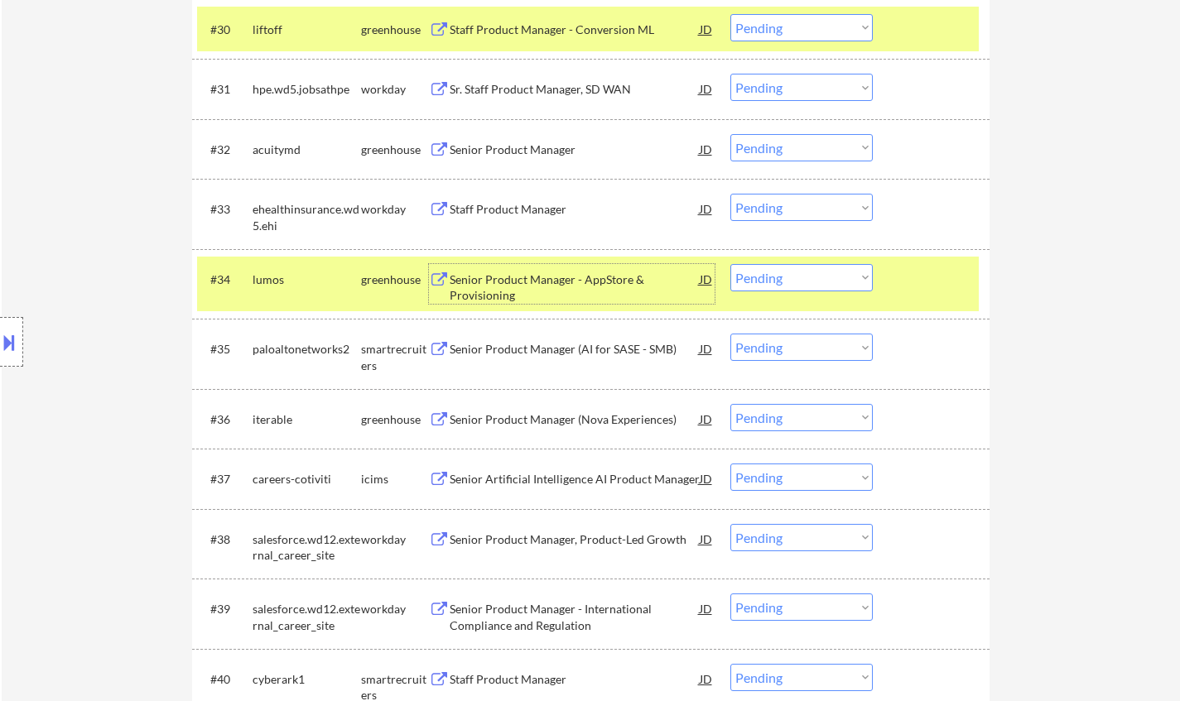
click at [775, 277] on select "Choose an option... Pending Applied Excluded (Questions) Excluded (Expired) Exc…" at bounding box center [801, 277] width 142 height 27
click at [730, 264] on select "Choose an option... Pending Applied Excluded (Questions) Excluded (Expired) Exc…" at bounding box center [801, 277] width 142 height 27
select select ""pending""
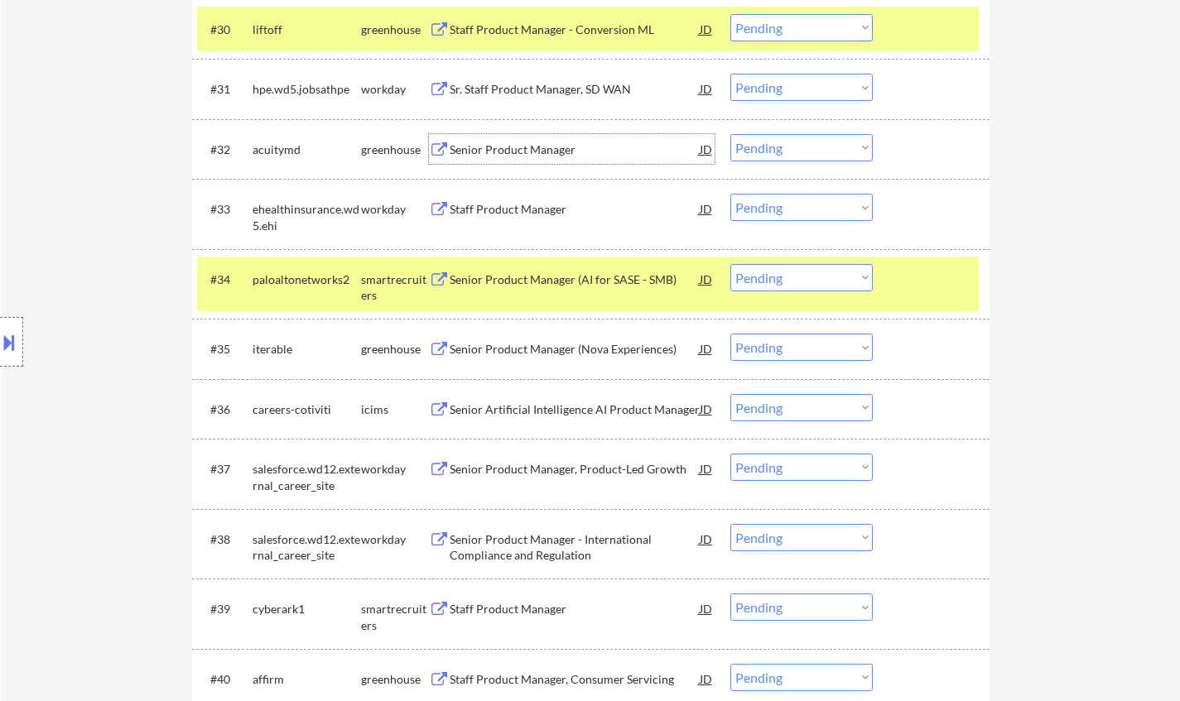
click at [503, 143] on div "Senior Product Manager" at bounding box center [575, 150] width 250 height 17
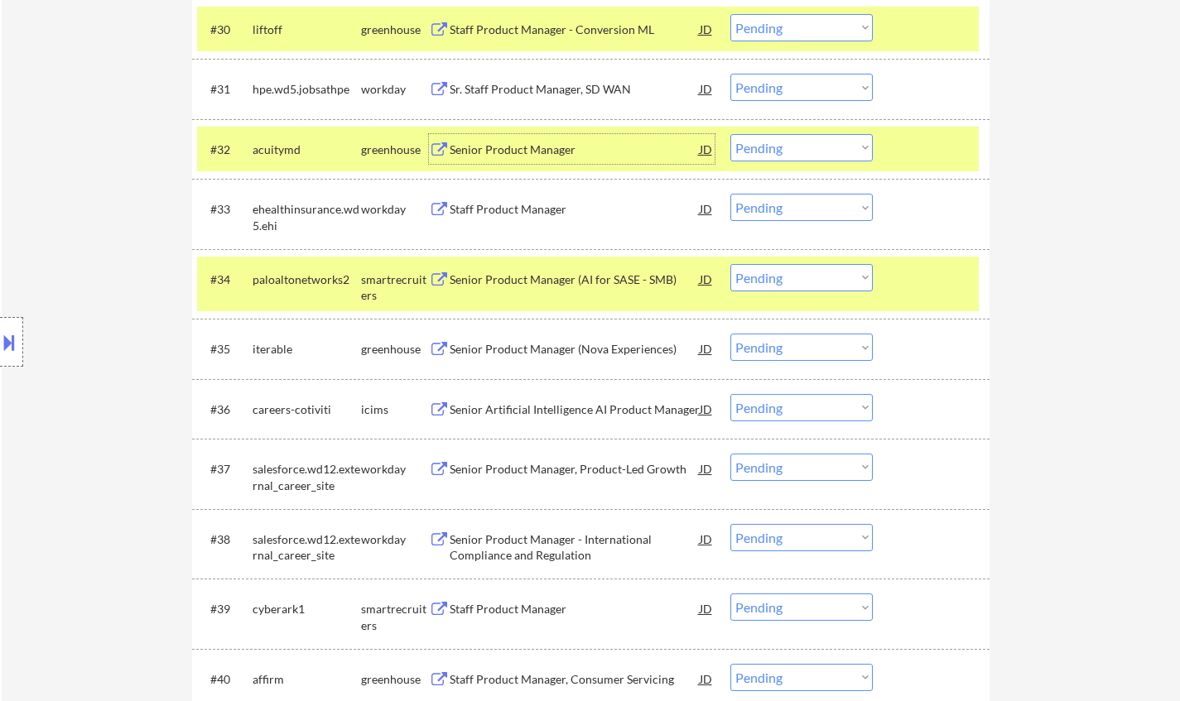
drag, startPoint x: 835, startPoint y: 137, endPoint x: 837, endPoint y: 150, distance: 13.3
click at [835, 137] on select "Choose an option... Pending Applied Excluded (Questions) Excluded (Expired) Exc…" at bounding box center [801, 147] width 142 height 27
click at [730, 134] on select "Choose an option... Pending Applied Excluded (Questions) Excluded (Expired) Exc…" at bounding box center [801, 147] width 142 height 27
select select ""pending""
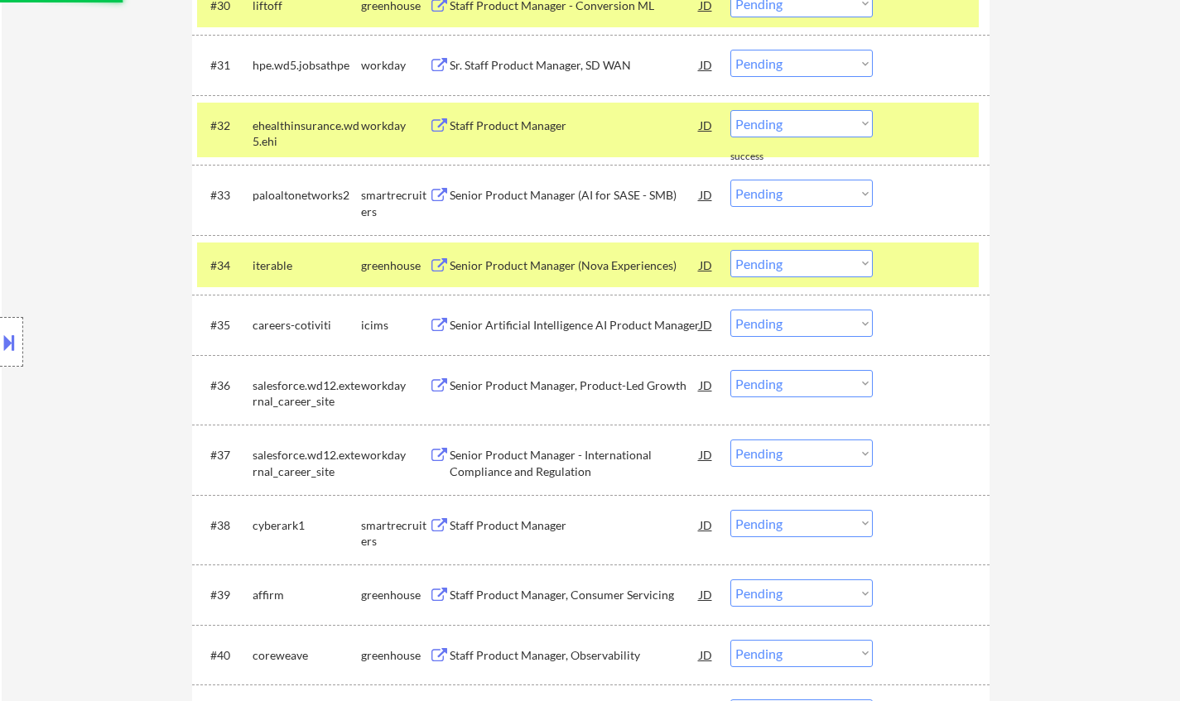
scroll to position [2834, 0]
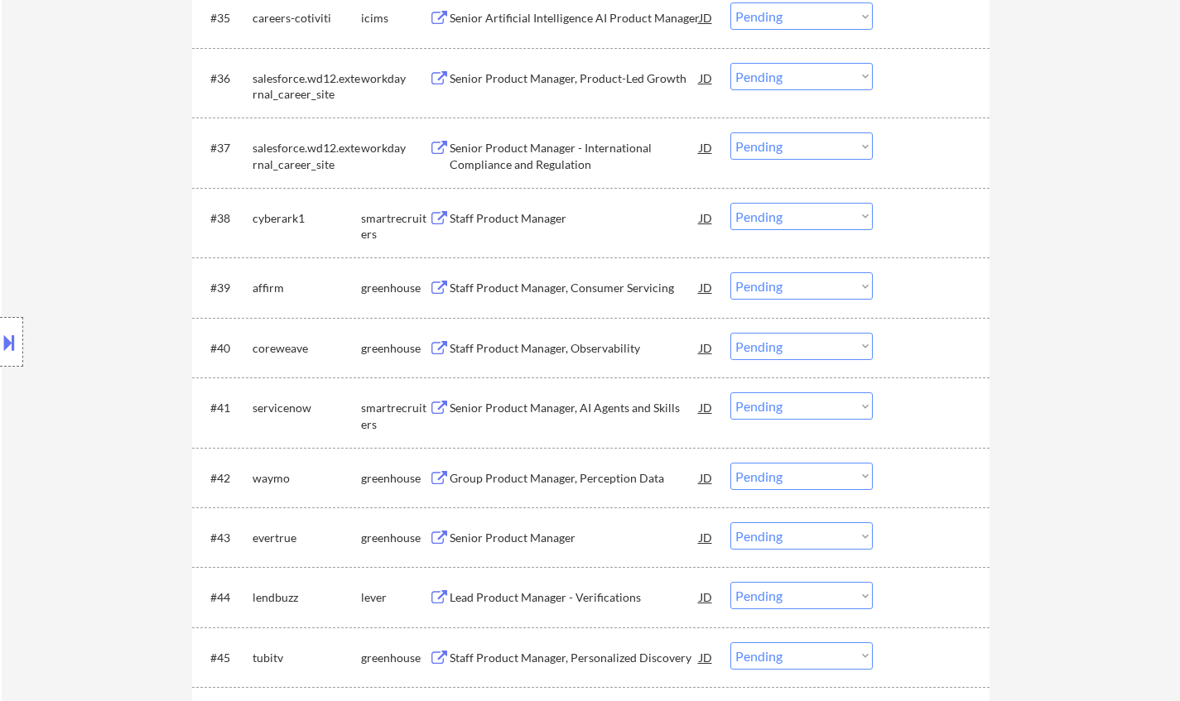
click at [517, 286] on div "Staff Product Manager, Consumer Servicing" at bounding box center [575, 288] width 250 height 17
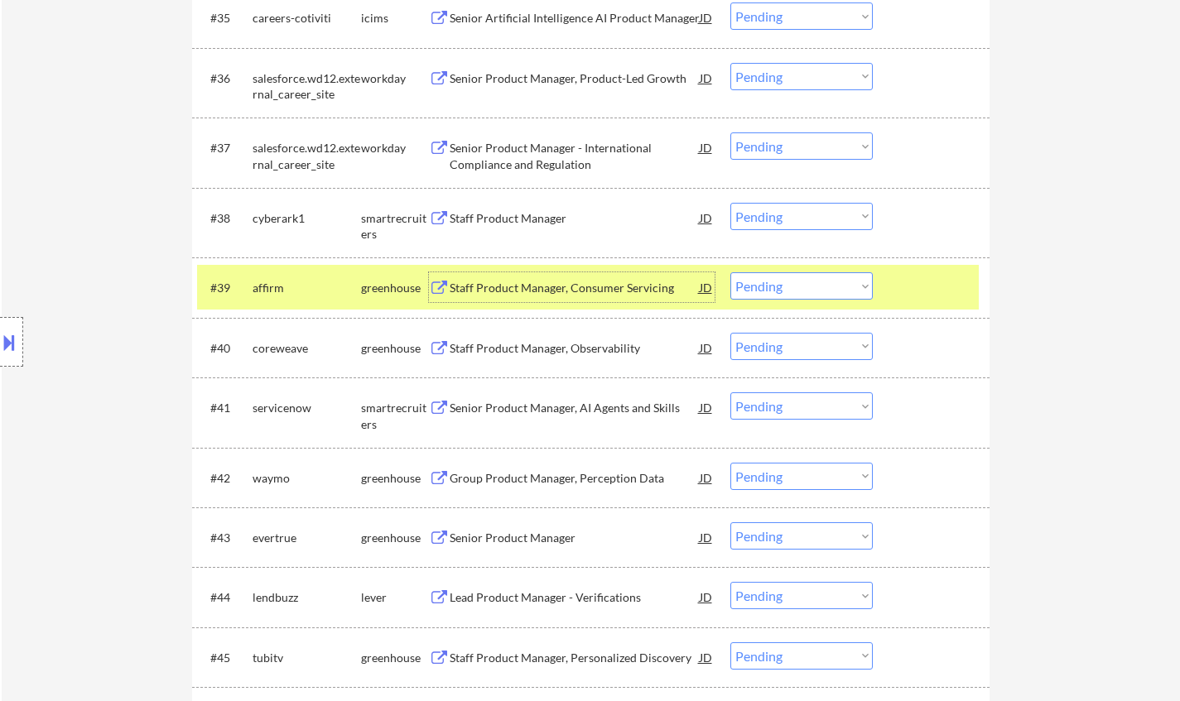
click at [803, 286] on select "Choose an option... Pending Applied Excluded (Questions) Excluded (Expired) Exc…" at bounding box center [801, 285] width 142 height 27
click at [730, 272] on select "Choose an option... Pending Applied Excluded (Questions) Excluded (Expired) Exc…" at bounding box center [801, 285] width 142 height 27
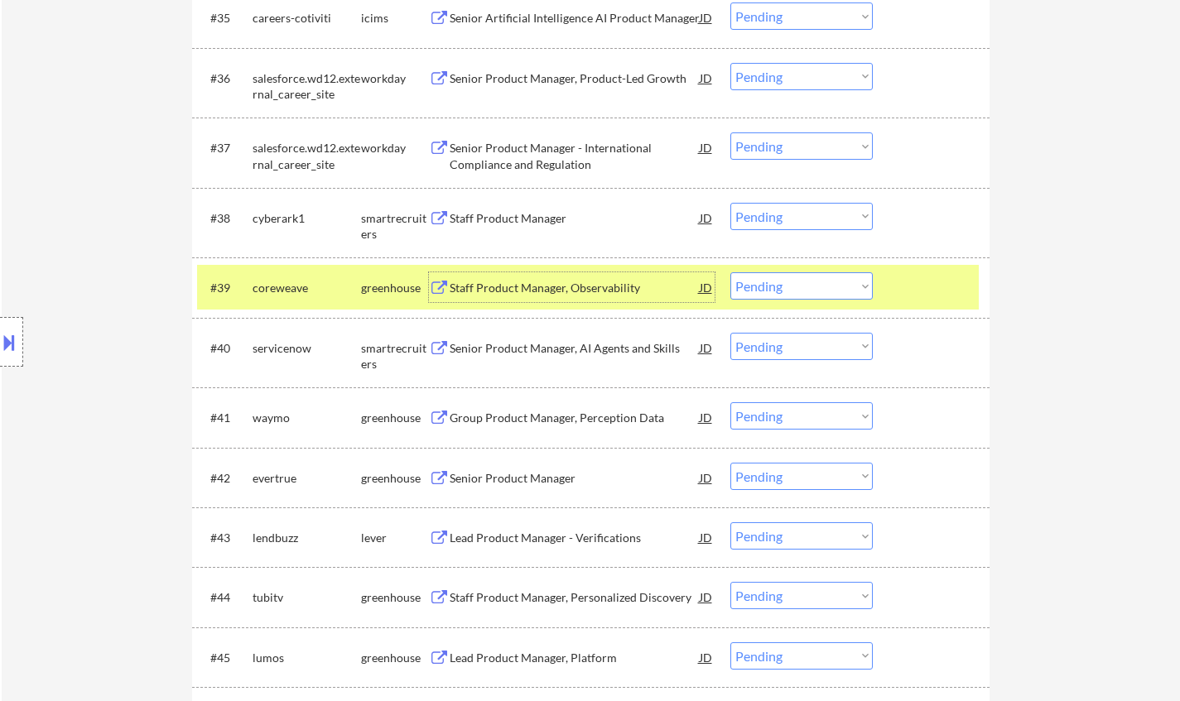
click at [565, 291] on div "Staff Product Manager, Observability" at bounding box center [575, 288] width 250 height 17
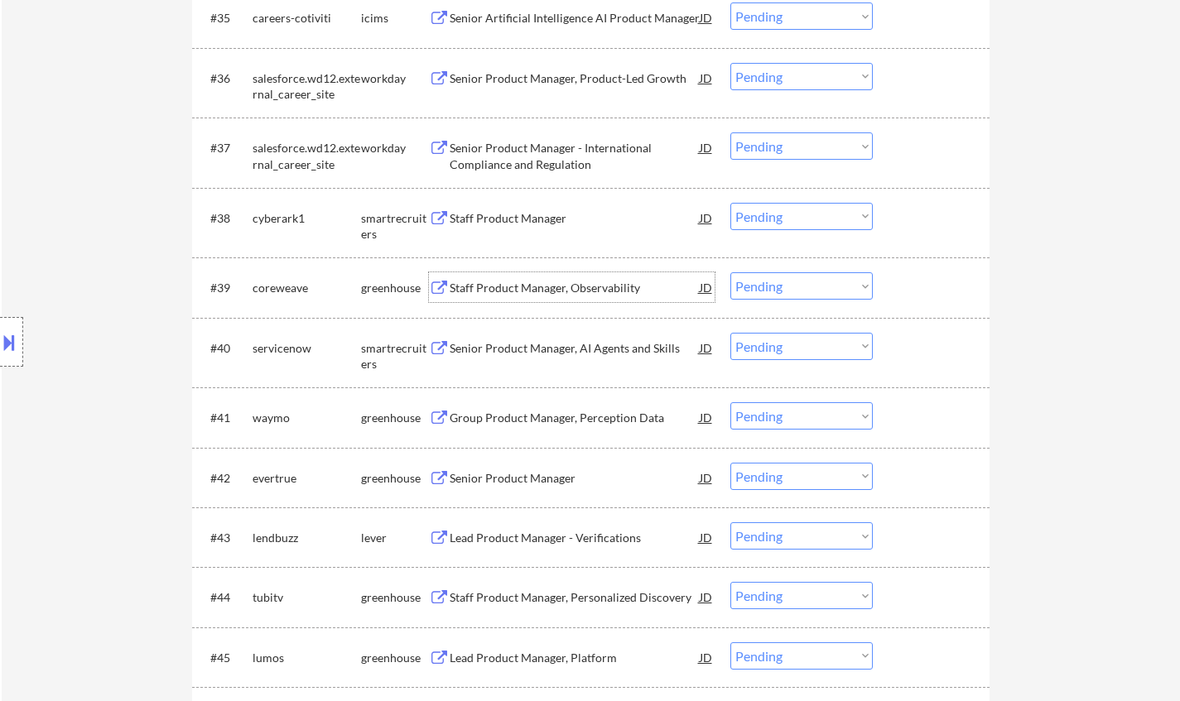
click at [819, 293] on select "Choose an option... Pending Applied Excluded (Questions) Excluded (Expired) Exc…" at bounding box center [801, 285] width 142 height 27
click at [833, 294] on select "Choose an option... Pending Applied Excluded (Questions) Excluded (Expired) Exc…" at bounding box center [801, 285] width 142 height 27
click at [730, 272] on select "Choose an option... Pending Applied Excluded (Questions) Excluded (Expired) Exc…" at bounding box center [801, 285] width 142 height 27
select select ""pending""
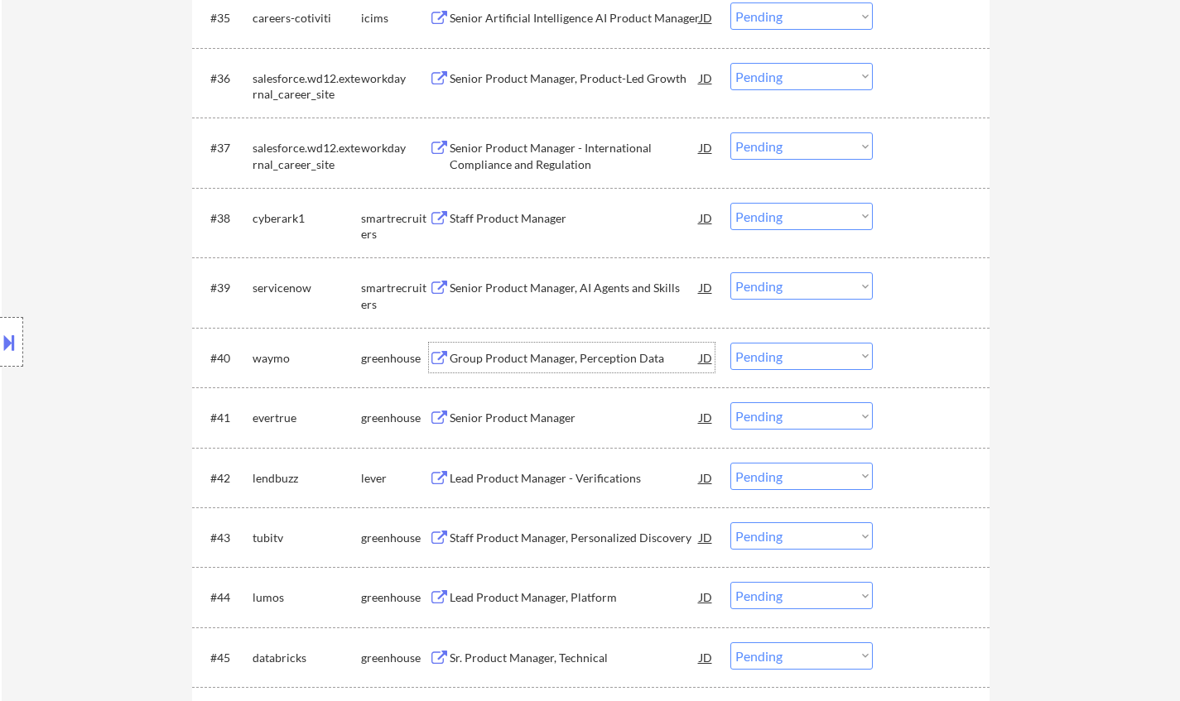
click at [556, 362] on div "Group Product Manager, Perception Data" at bounding box center [575, 358] width 250 height 17
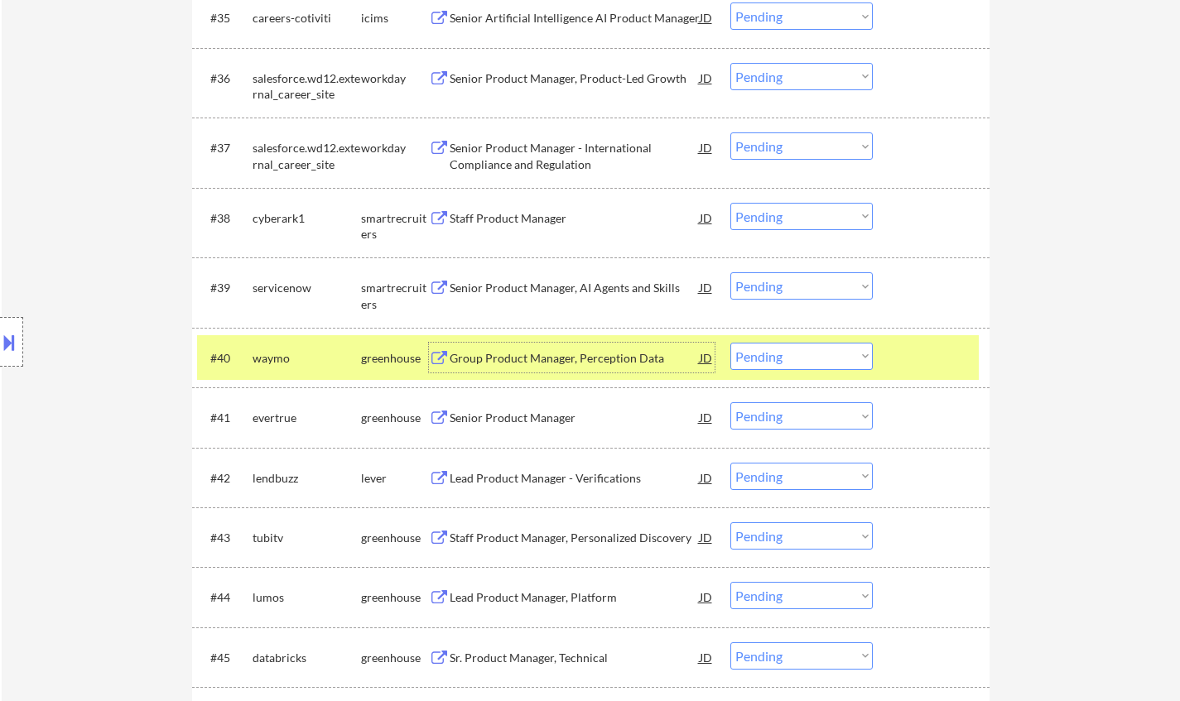
click at [779, 349] on select "Choose an option... Pending Applied Excluded (Questions) Excluded (Expired) Exc…" at bounding box center [801, 356] width 142 height 27
click at [730, 343] on select "Choose an option... Pending Applied Excluded (Questions) Excluded (Expired) Exc…" at bounding box center [801, 356] width 142 height 27
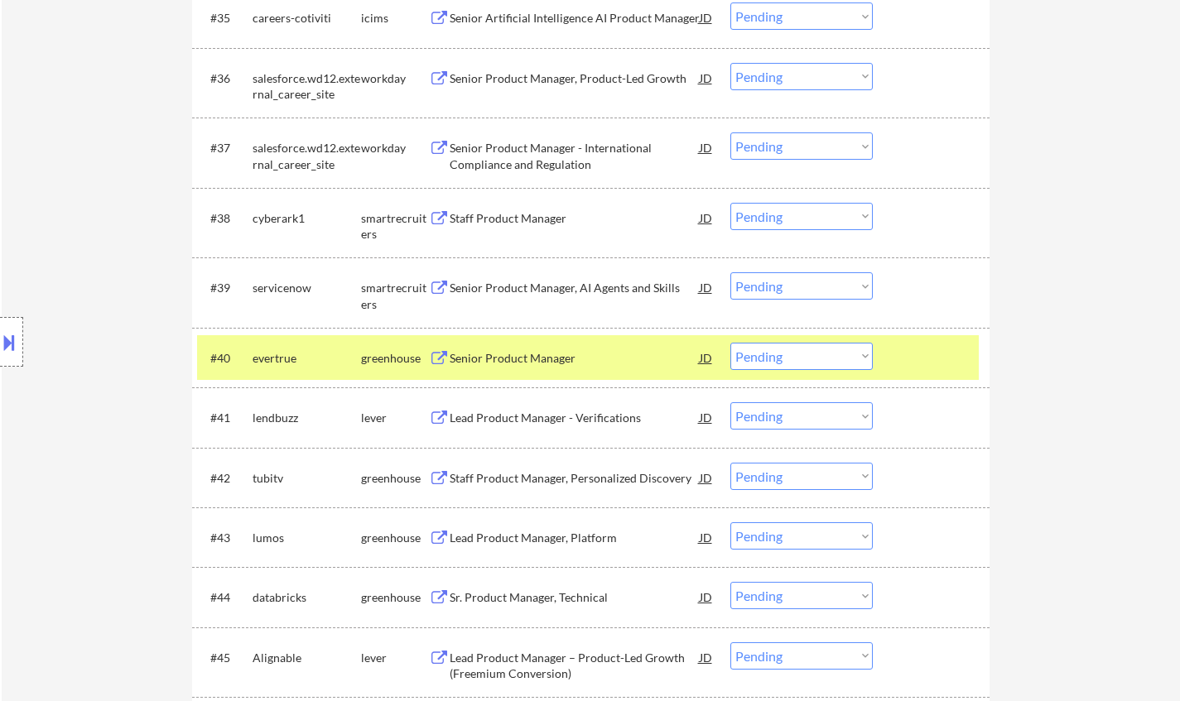
click at [508, 366] on div "Senior Product Manager" at bounding box center [575, 358] width 250 height 30
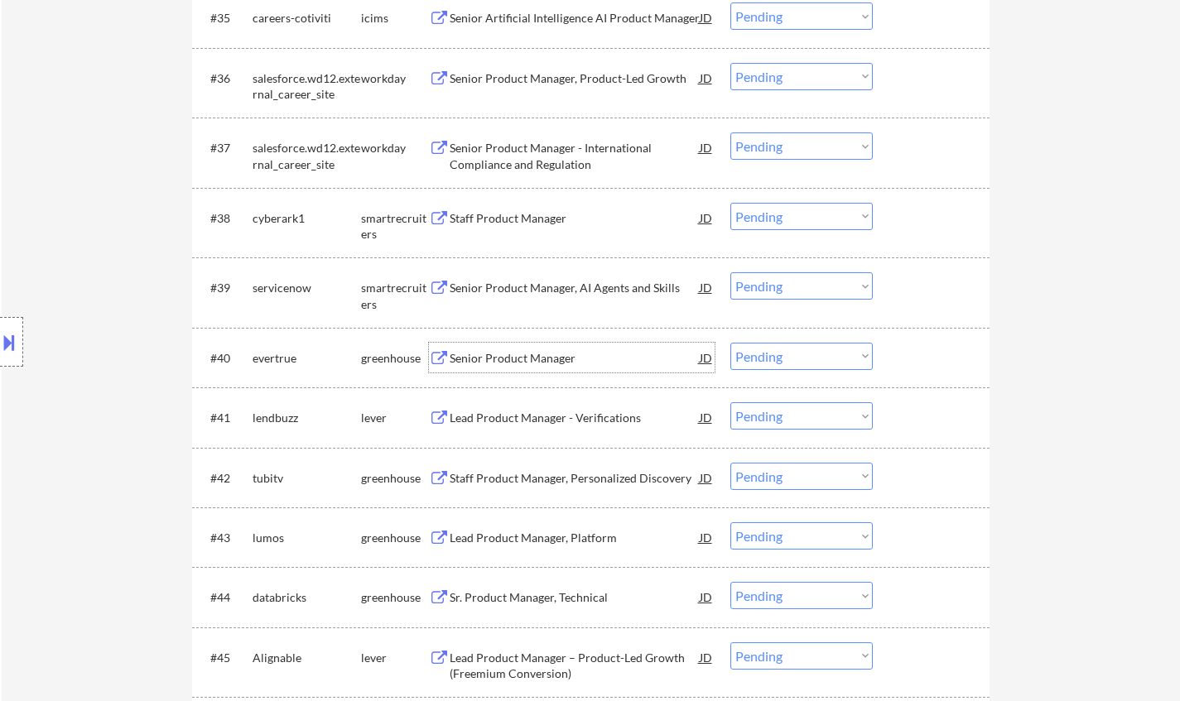
drag, startPoint x: 789, startPoint y: 352, endPoint x: 802, endPoint y: 365, distance: 18.7
click at [789, 352] on select "Choose an option... Pending Applied Excluded (Questions) Excluded (Expired) Exc…" at bounding box center [801, 356] width 142 height 27
click at [730, 343] on select "Choose an option... Pending Applied Excluded (Questions) Excluded (Expired) Exc…" at bounding box center [801, 356] width 142 height 27
select select ""pending""
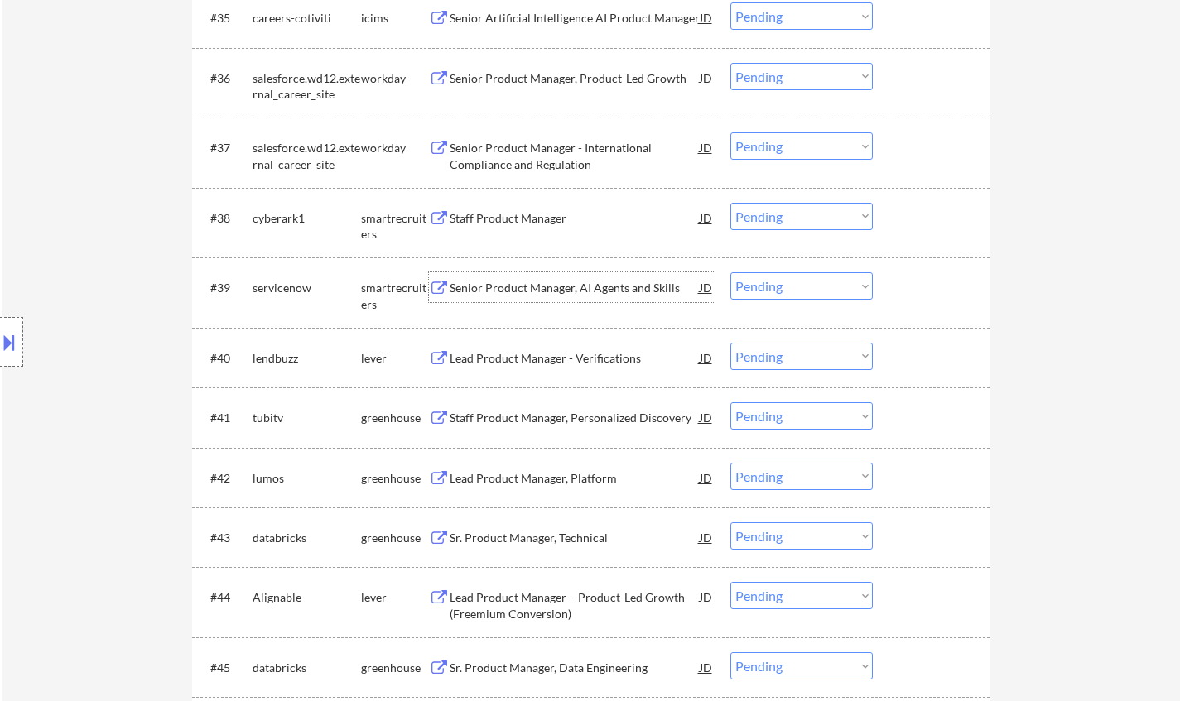
click at [538, 290] on div "Senior Product Manager, AI Agents and Skills" at bounding box center [575, 288] width 250 height 17
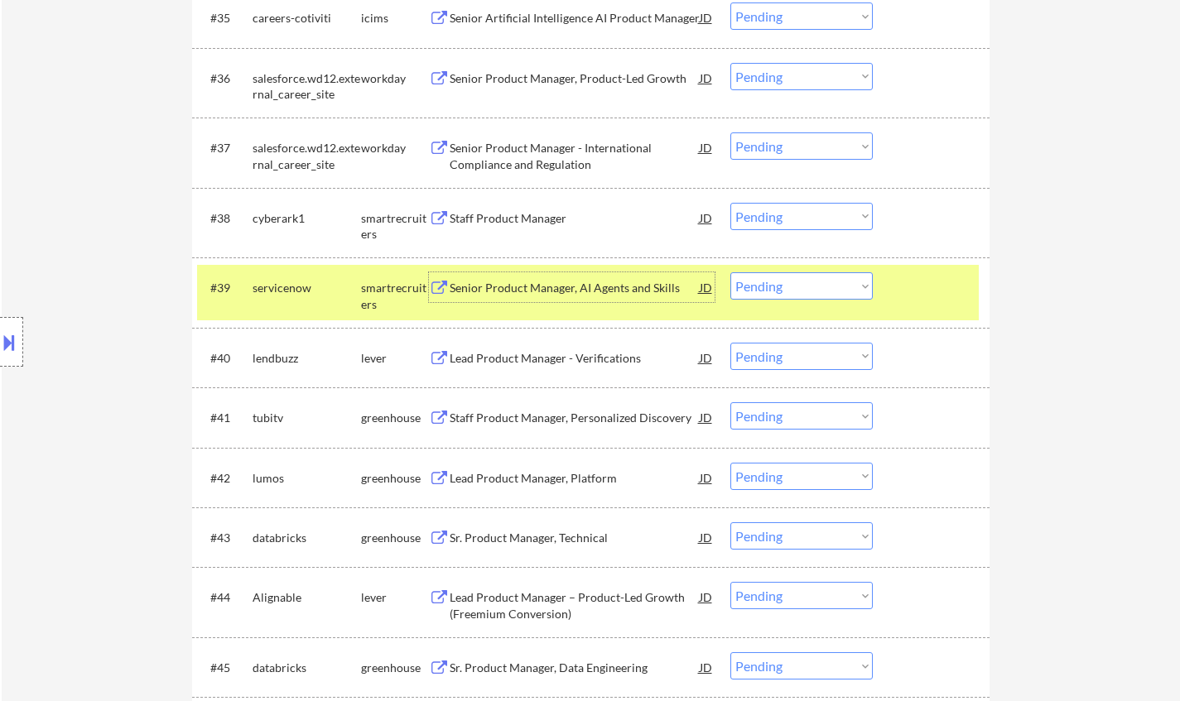
click at [808, 286] on select "Choose an option... Pending Applied Excluded (Questions) Excluded (Expired) Exc…" at bounding box center [801, 285] width 142 height 27
click at [730, 272] on select "Choose an option... Pending Applied Excluded (Questions) Excluded (Expired) Exc…" at bounding box center [801, 285] width 142 height 27
select select ""pending""
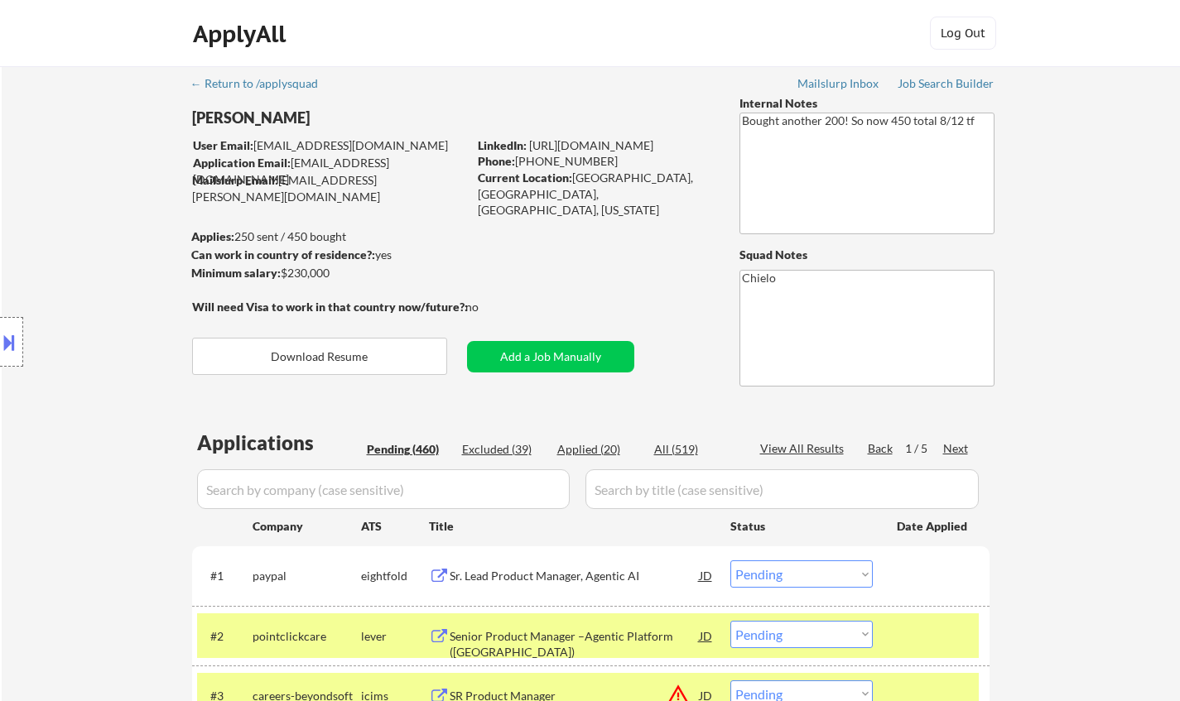
select select ""pending""
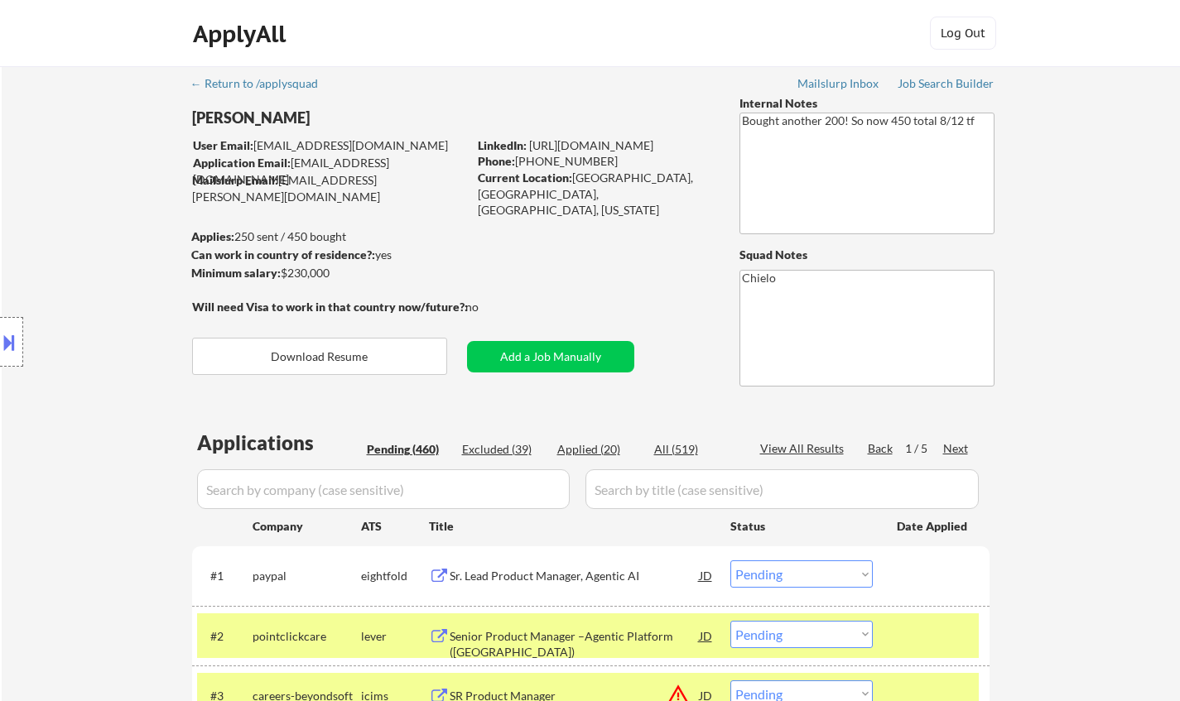
select select ""pending""
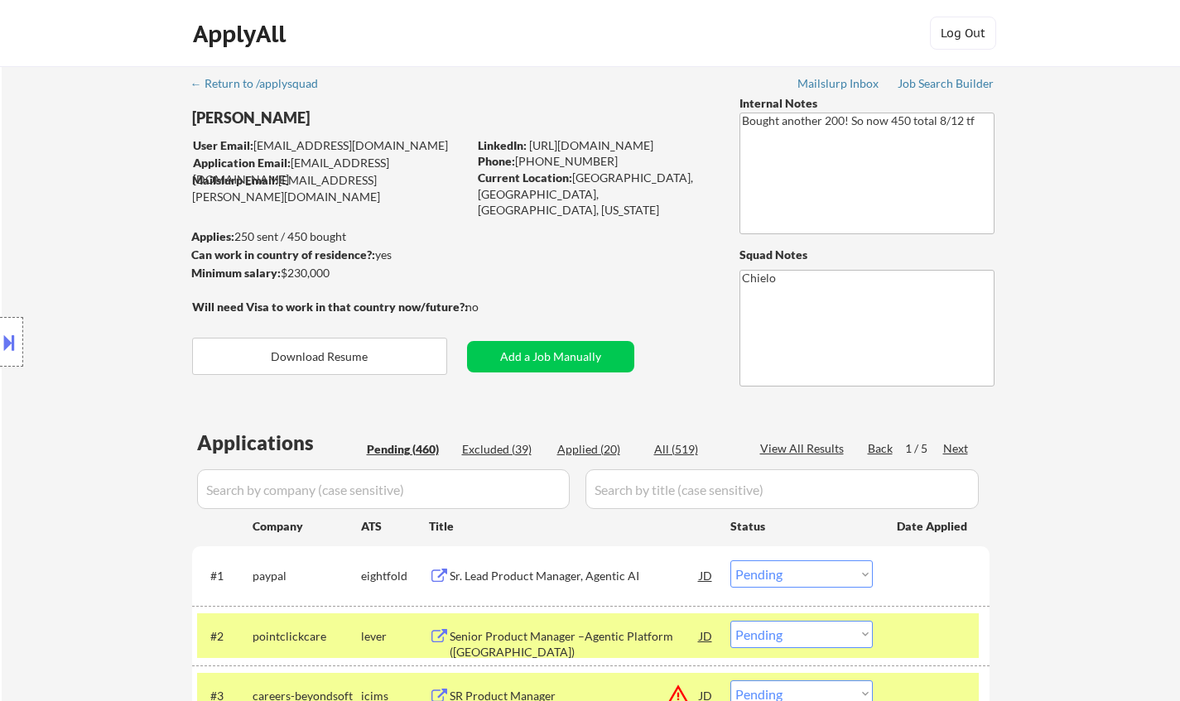
select select ""pending""
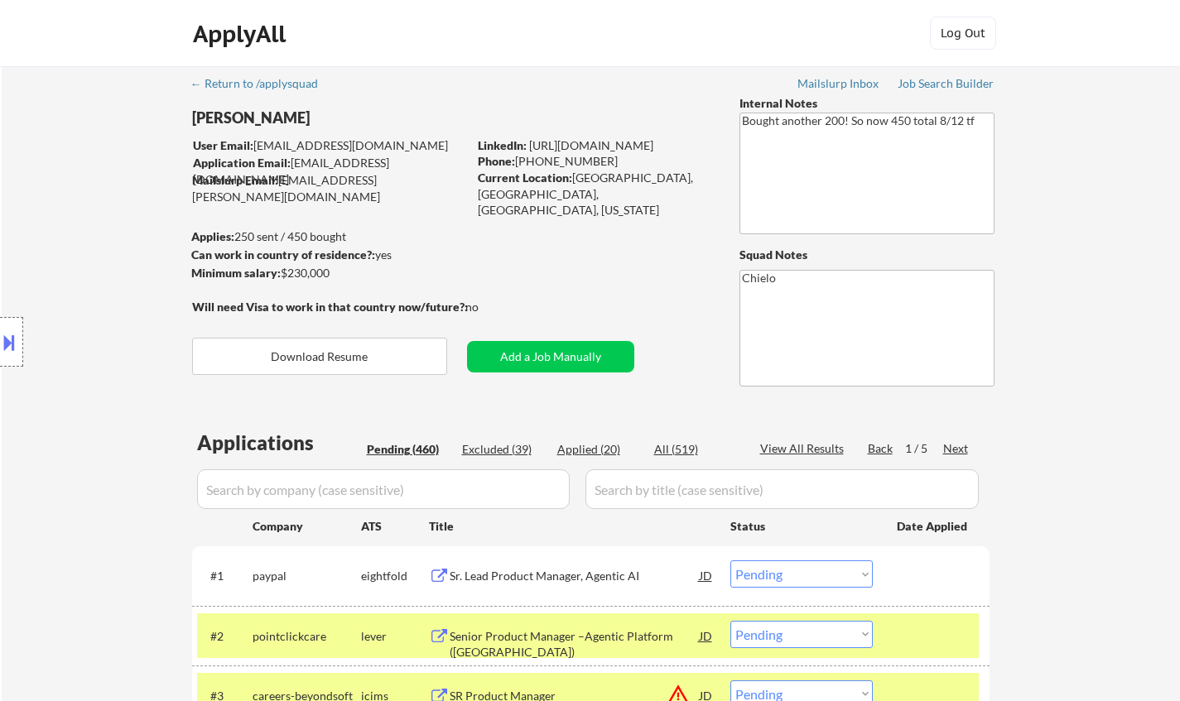
select select ""pending""
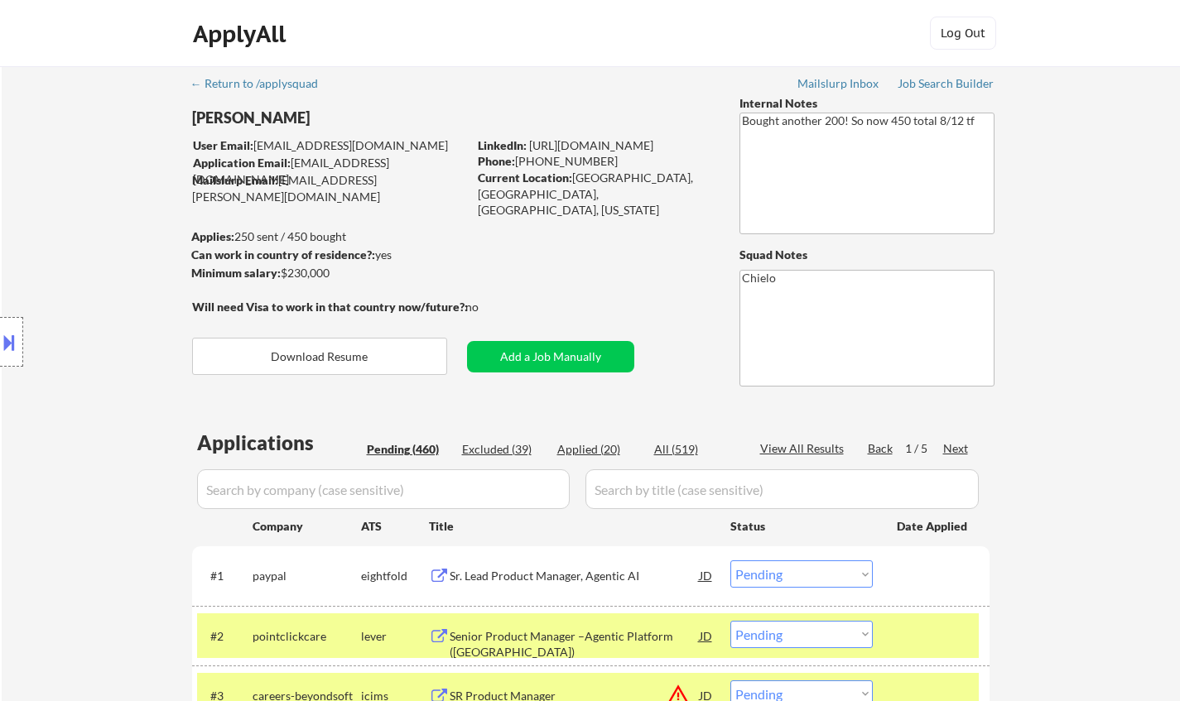
select select ""pending""
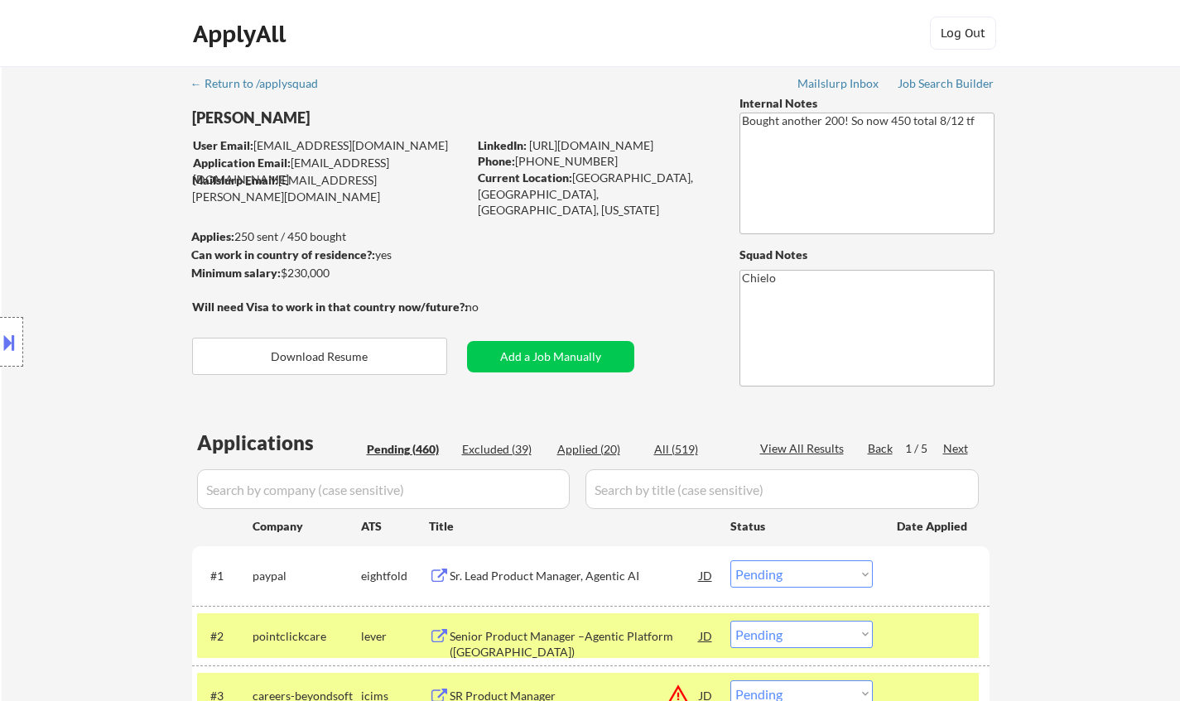
select select ""pending""
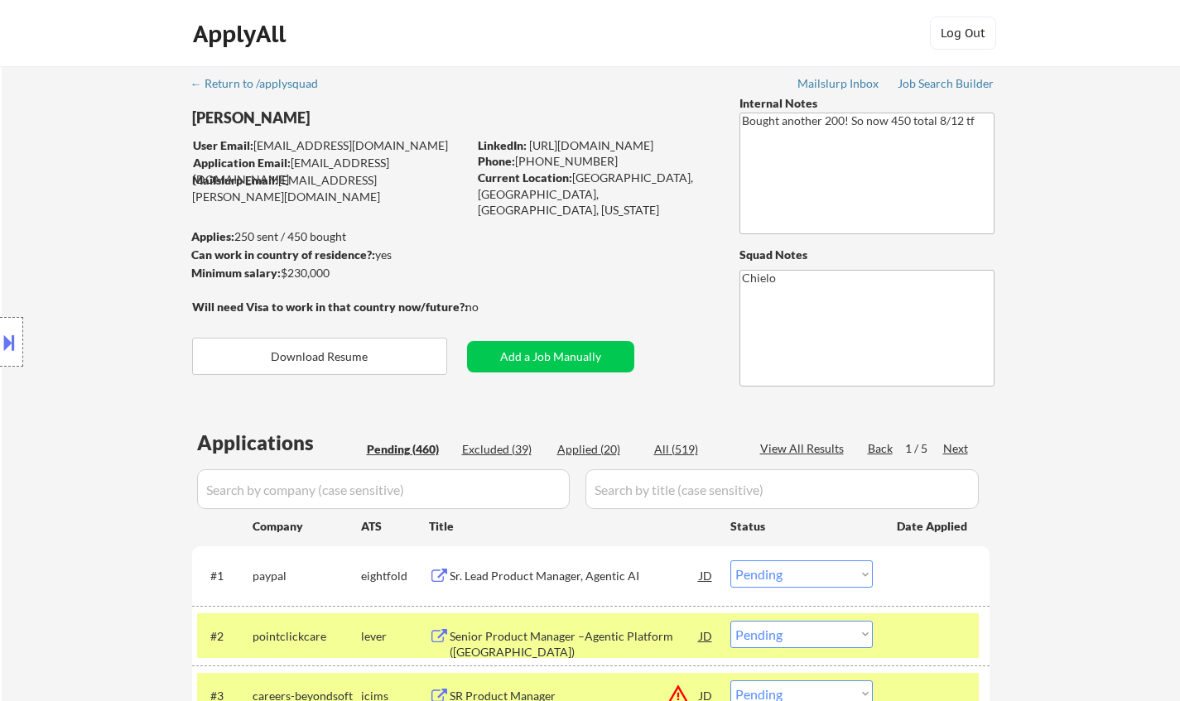
select select ""pending""
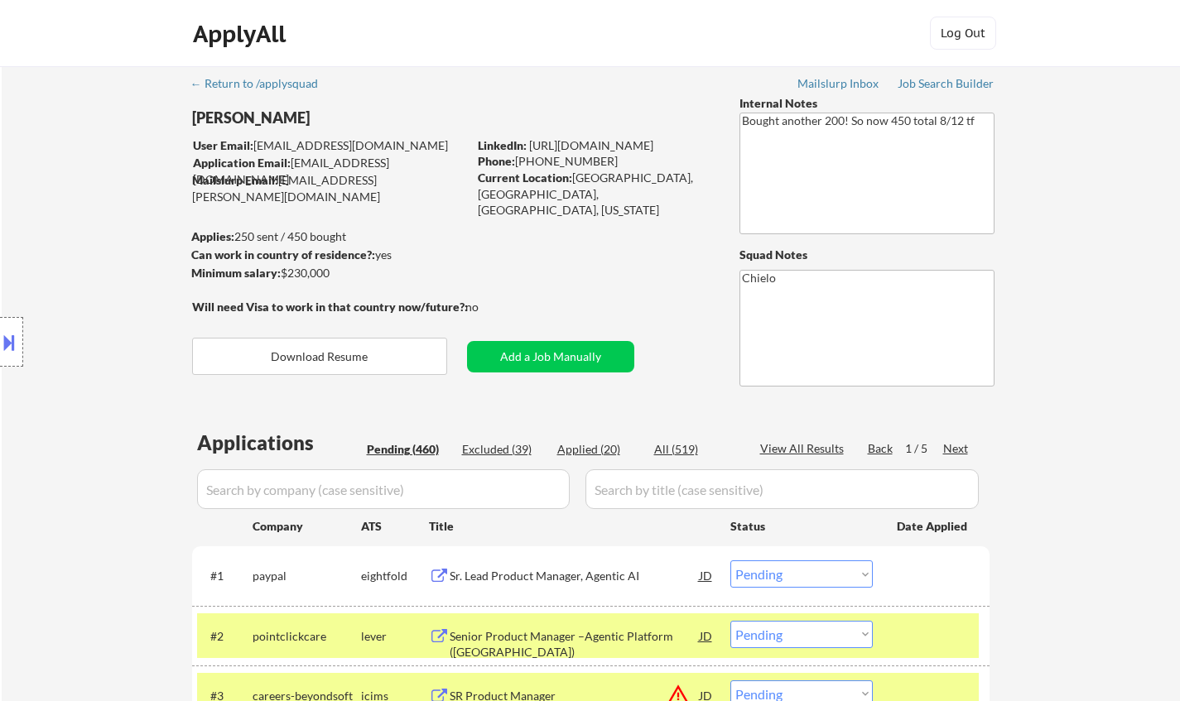
select select ""pending""
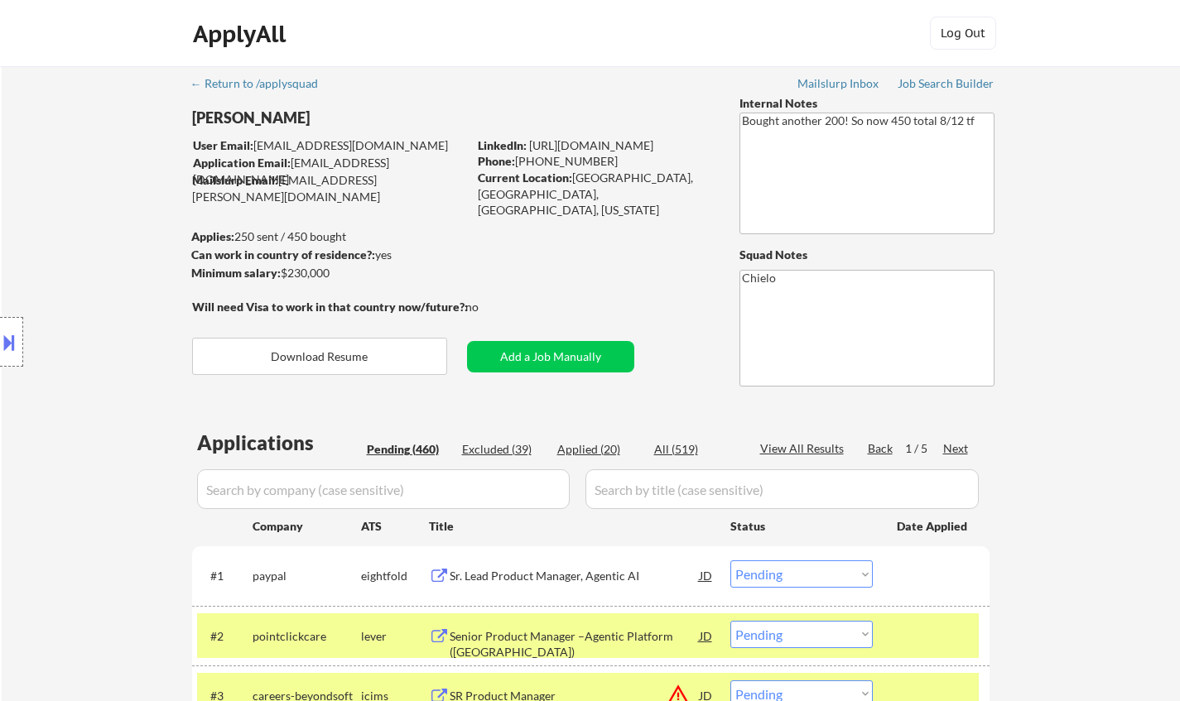
select select ""pending""
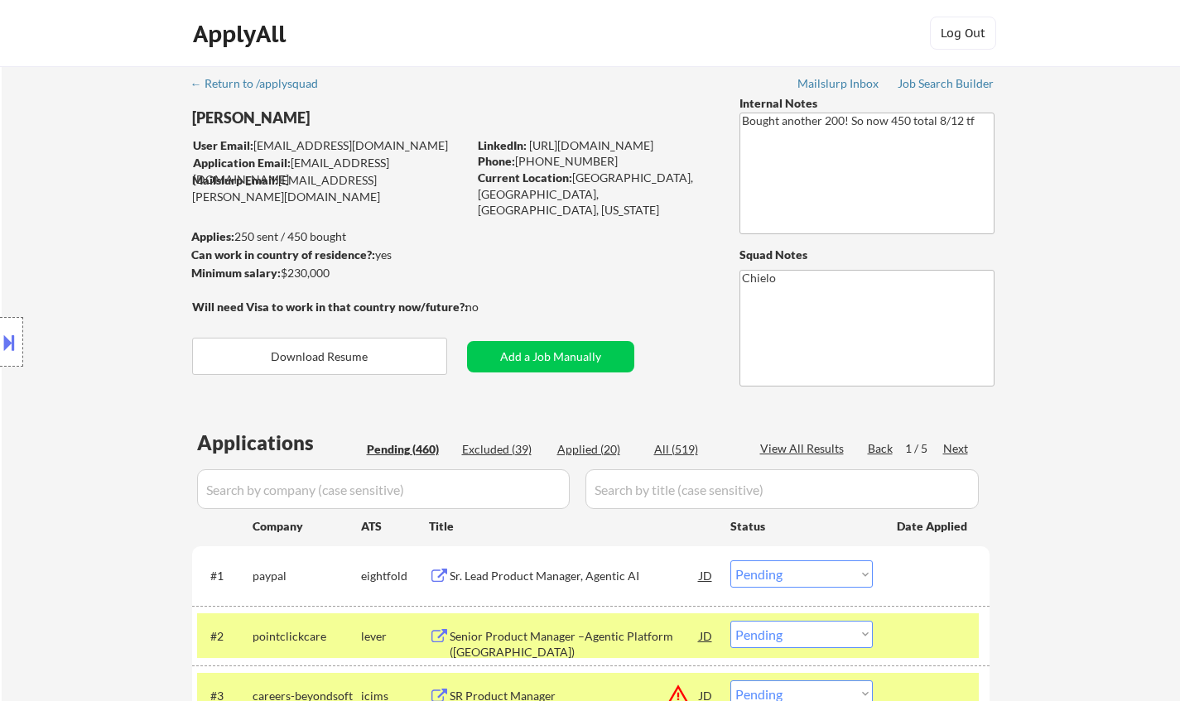
select select ""pending""
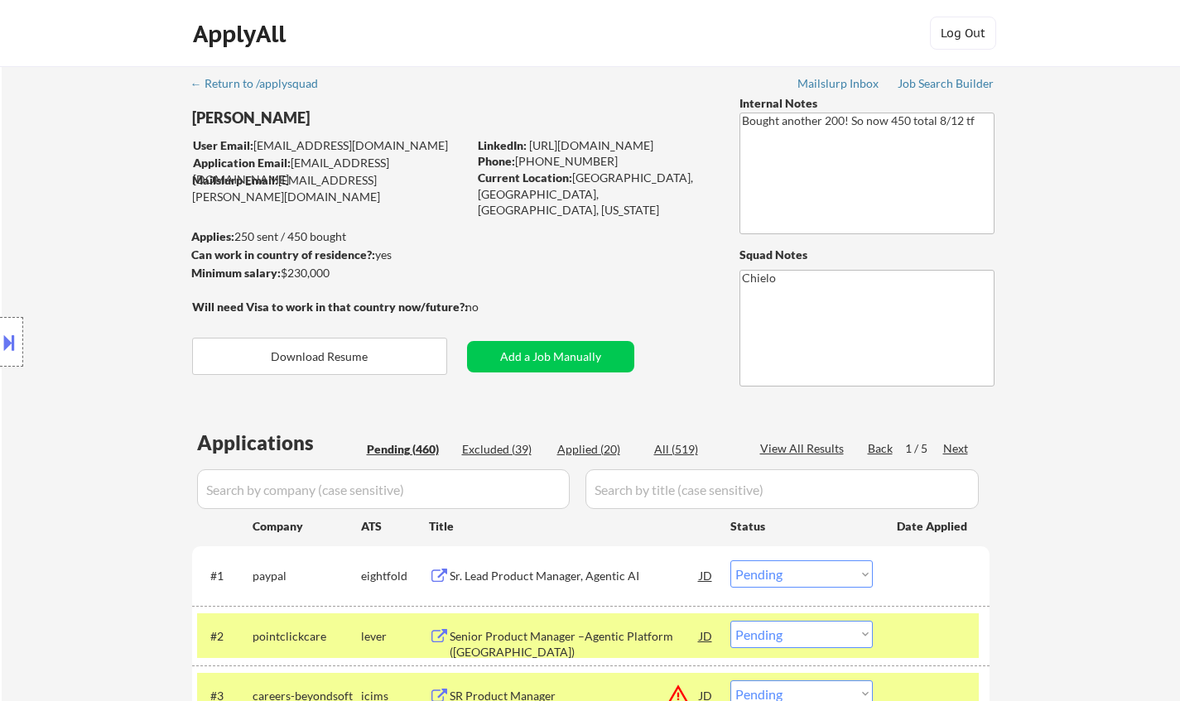
select select ""pending""
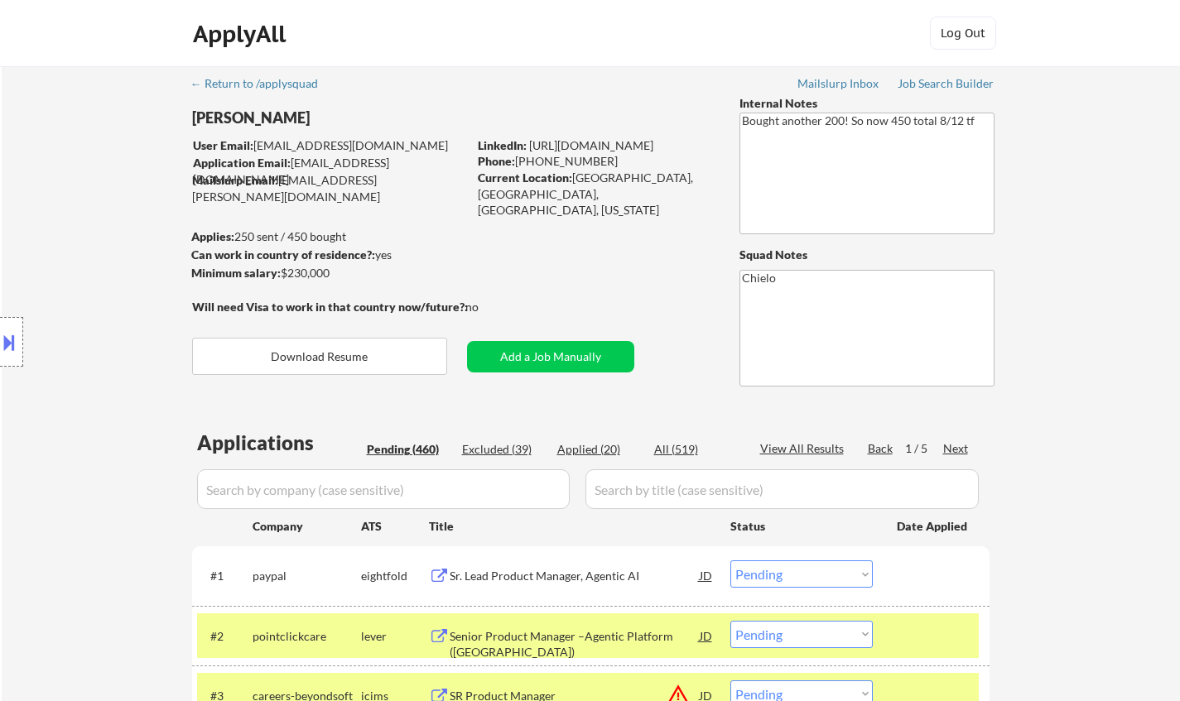
select select ""pending""
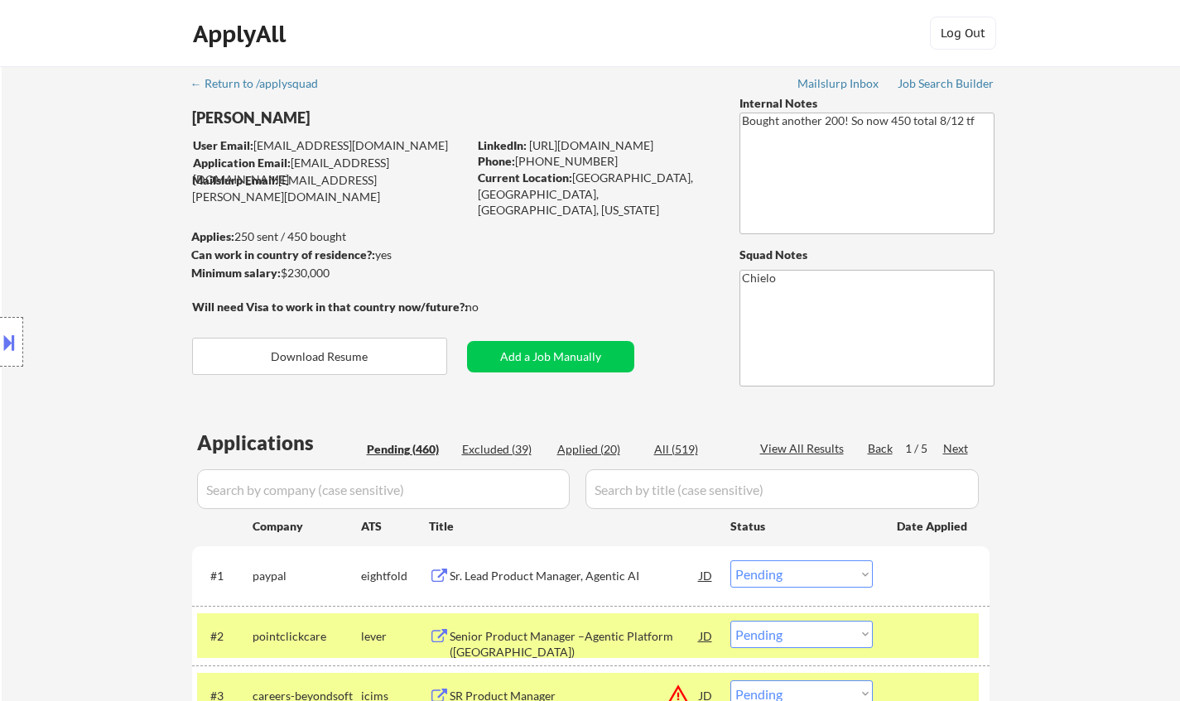
select select ""pending""
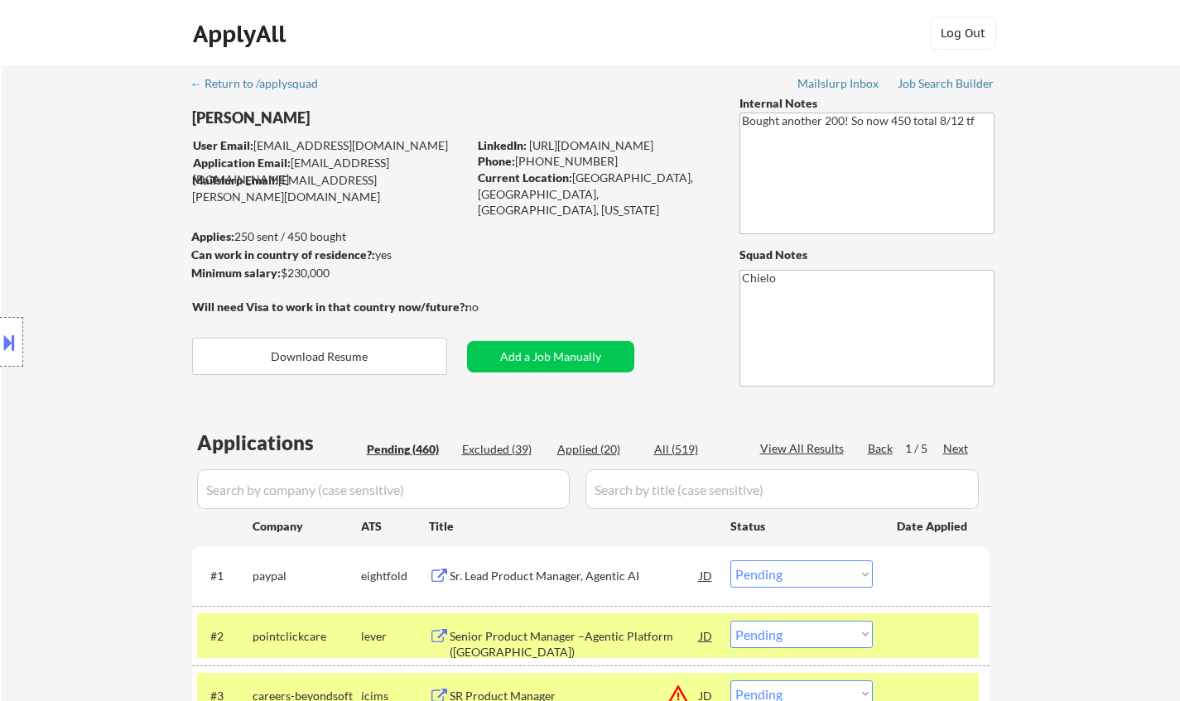
select select ""pending""
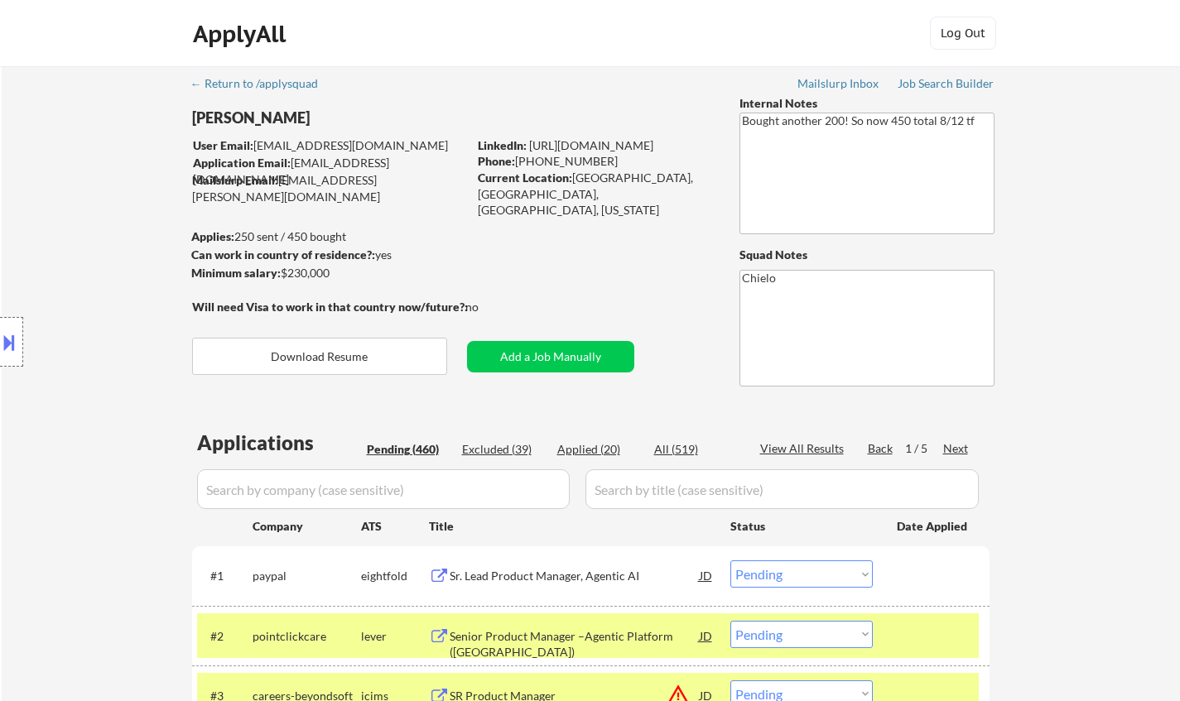
select select ""pending""
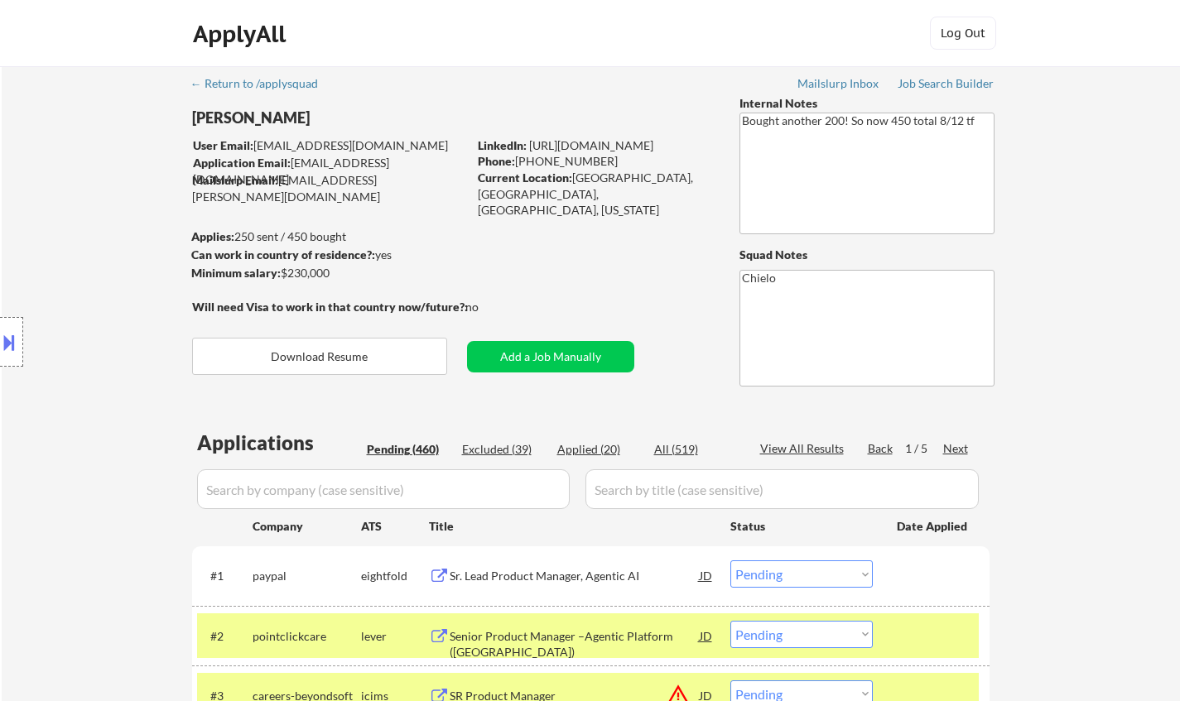
select select ""pending""
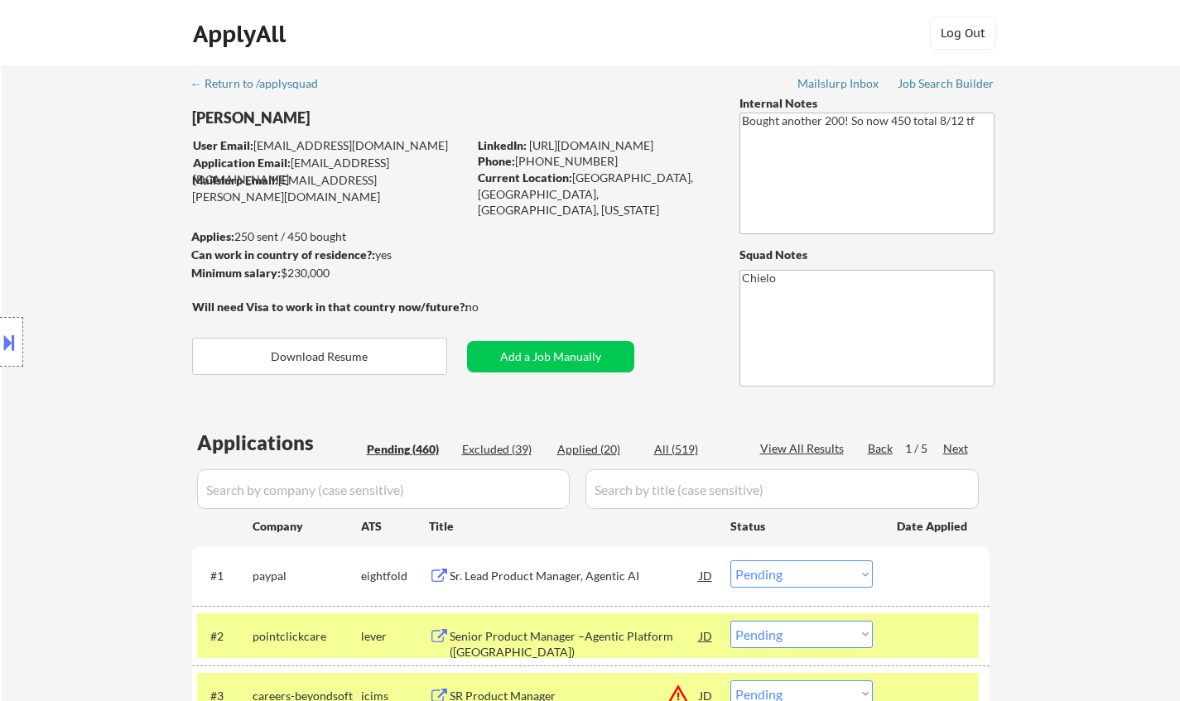
select select ""pending""
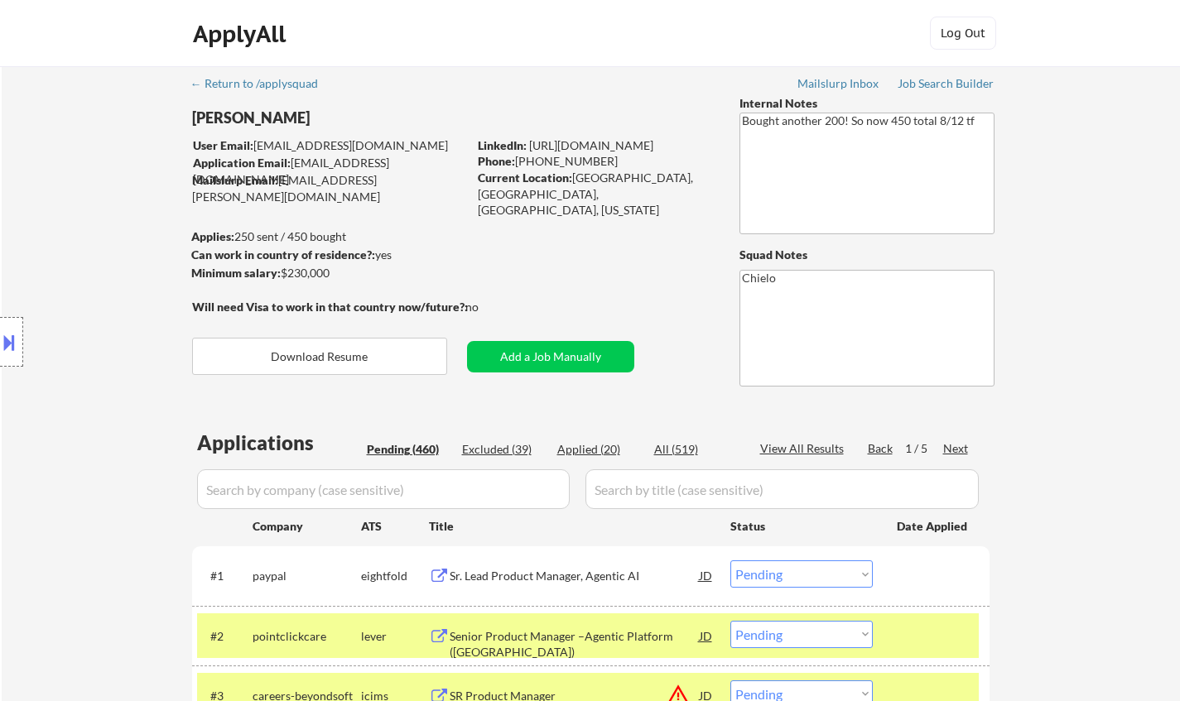
select select ""pending""
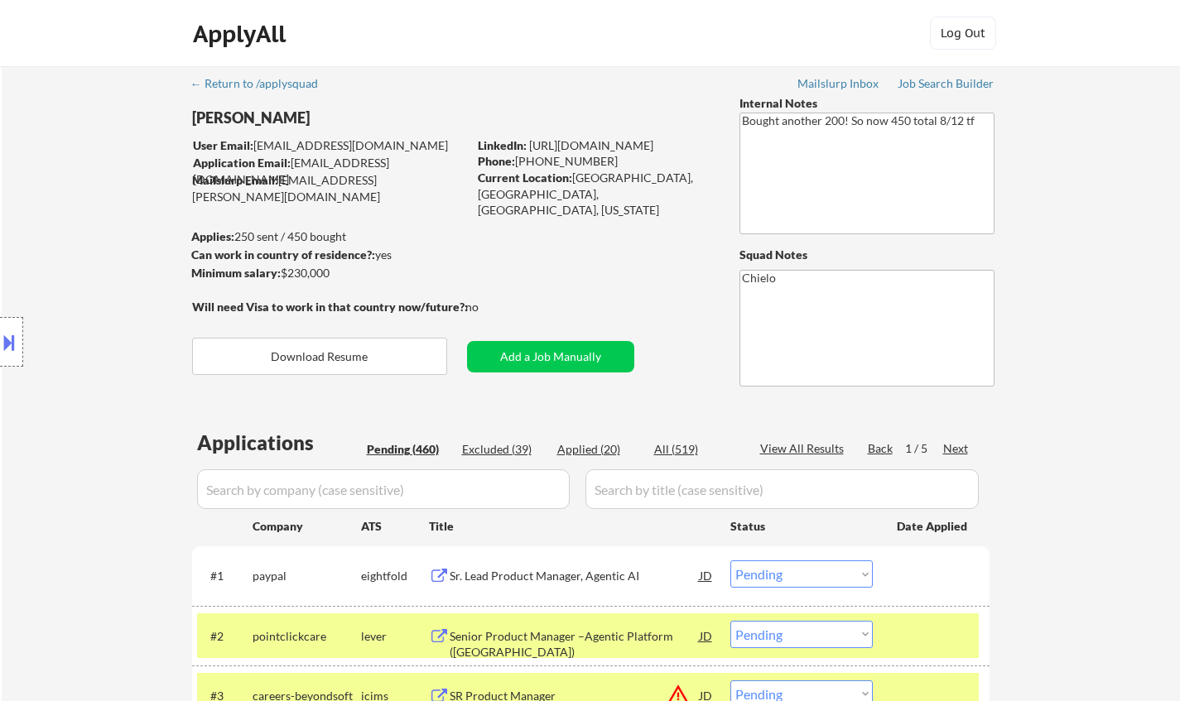
select select ""pending""
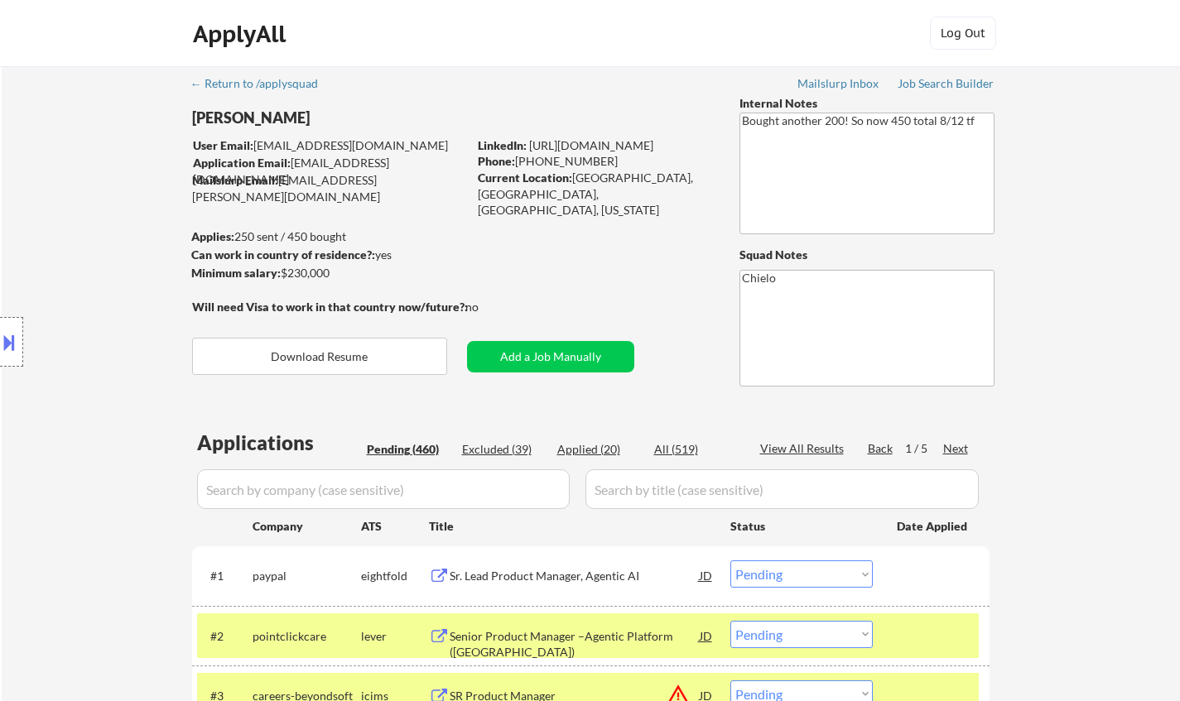
select select ""pending""
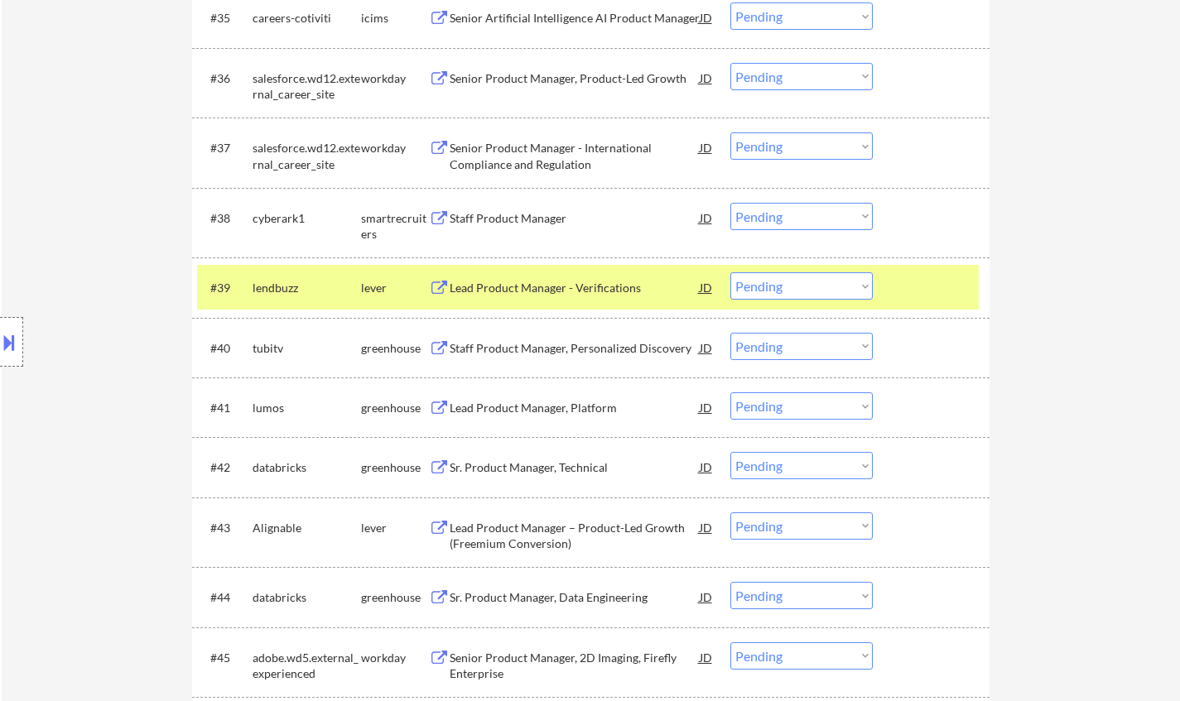
scroll to position [2917, 0]
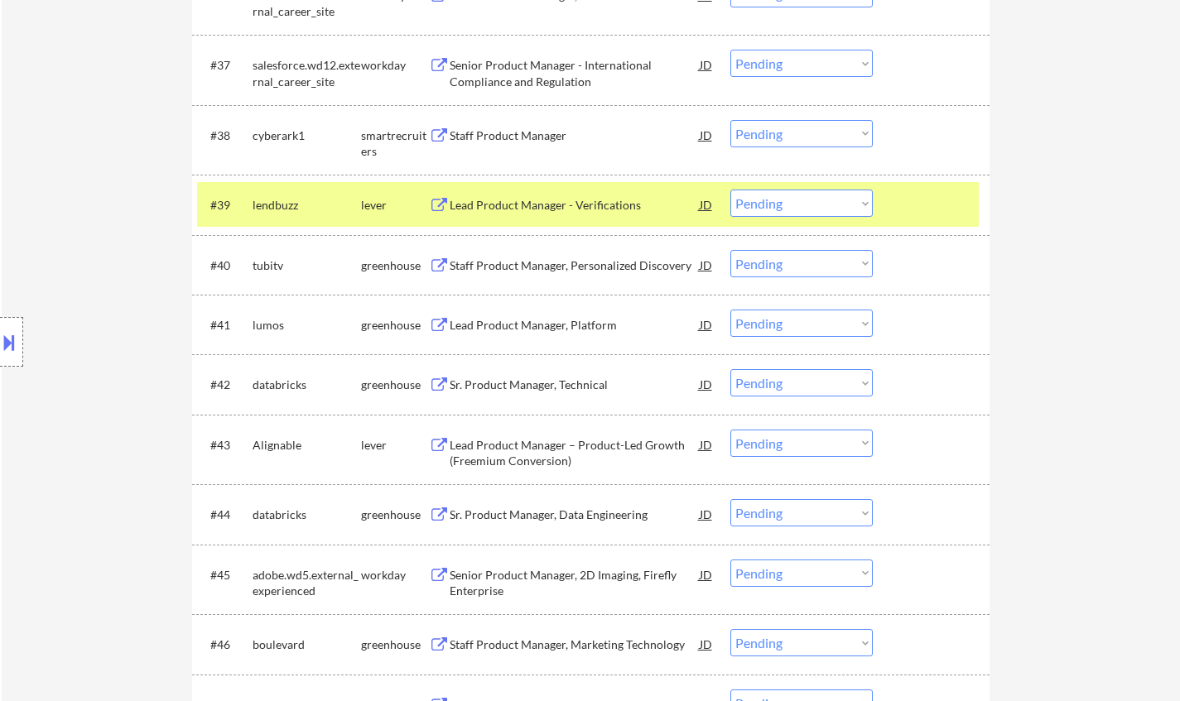
click at [548, 386] on div "Sr. Product Manager, Technical" at bounding box center [575, 385] width 250 height 17
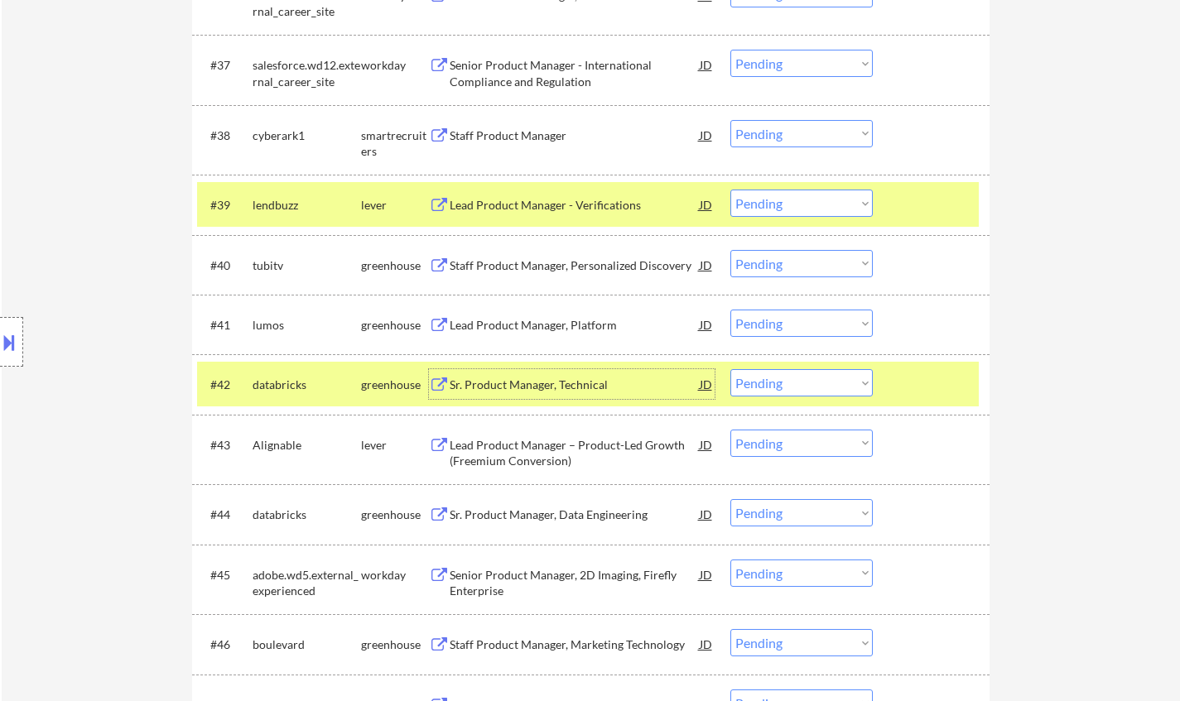
drag, startPoint x: 803, startPoint y: 383, endPoint x: 810, endPoint y: 393, distance: 11.9
click at [803, 383] on select "Choose an option... Pending Applied Excluded (Questions) Excluded (Expired) Exc…" at bounding box center [801, 382] width 142 height 27
click at [730, 369] on select "Choose an option... Pending Applied Excluded (Questions) Excluded (Expired) Exc…" at bounding box center [801, 382] width 142 height 27
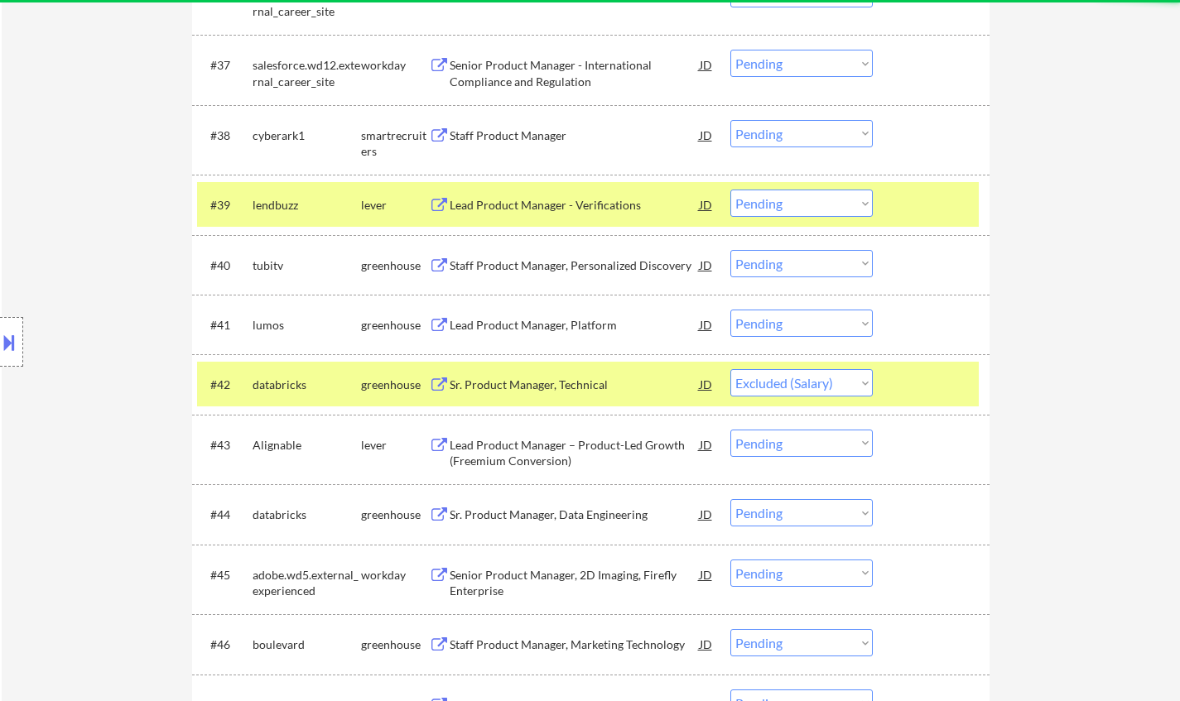
select select ""pending""
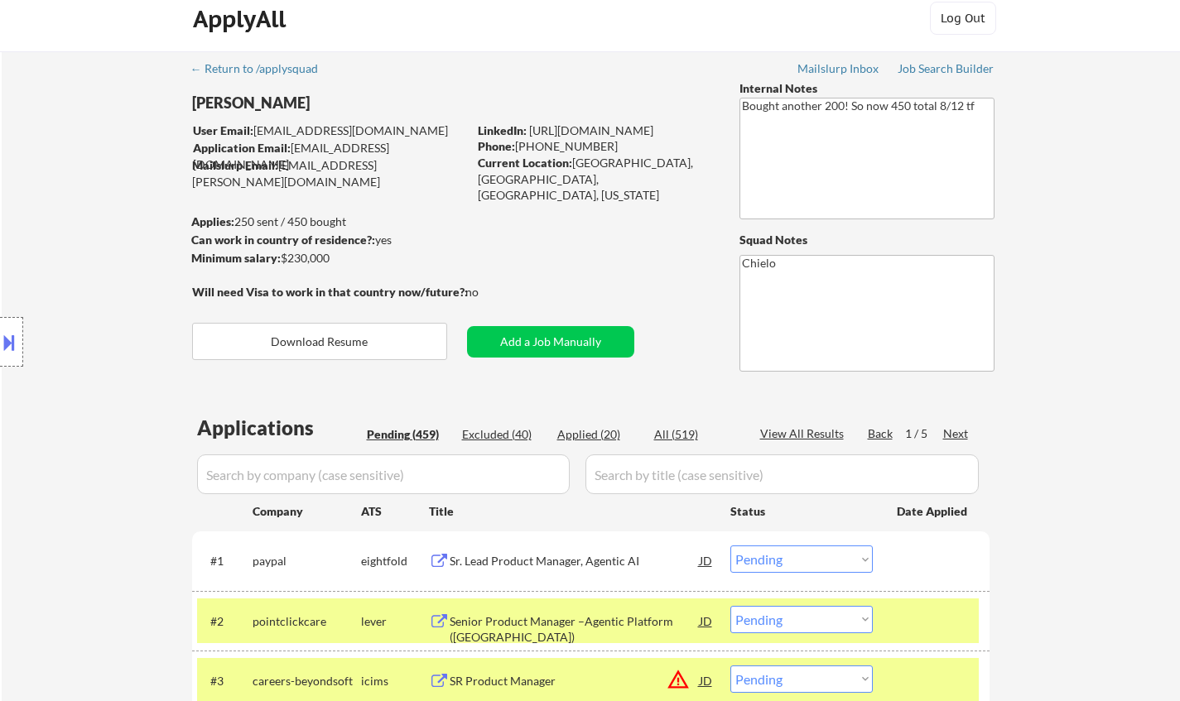
scroll to position [0, 0]
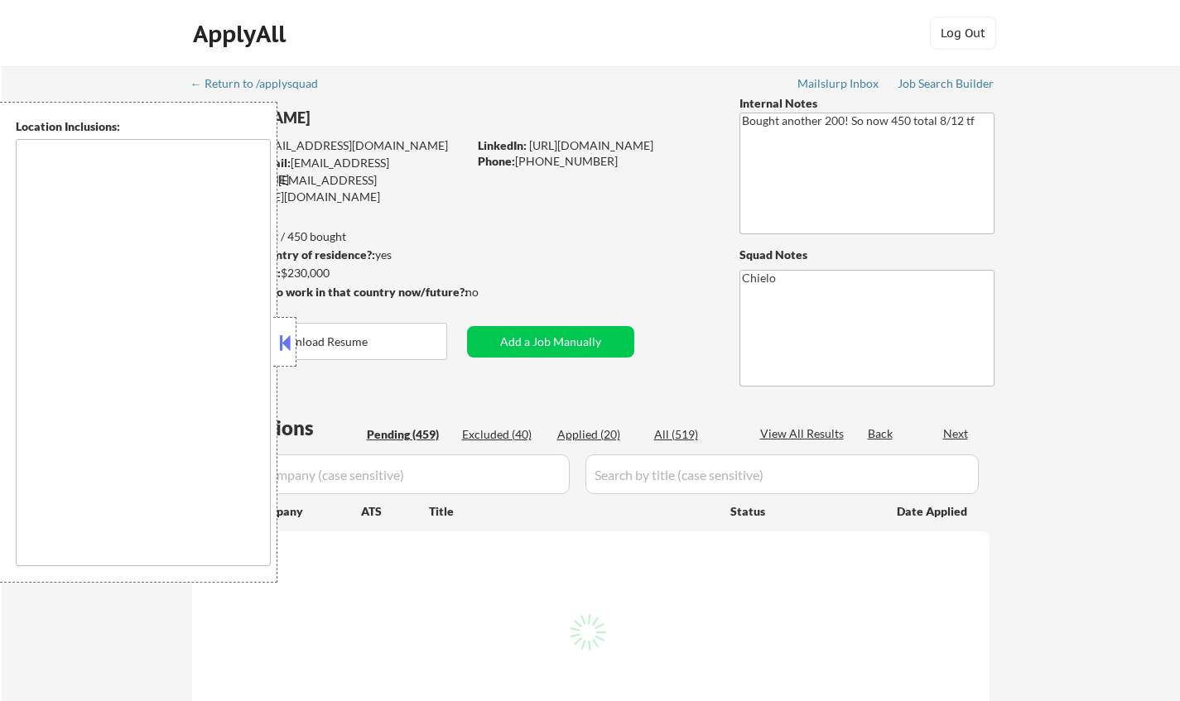
type textarea "[GEOGRAPHIC_DATA], [GEOGRAPHIC_DATA] [GEOGRAPHIC_DATA], [GEOGRAPHIC_DATA] [GEOG…"
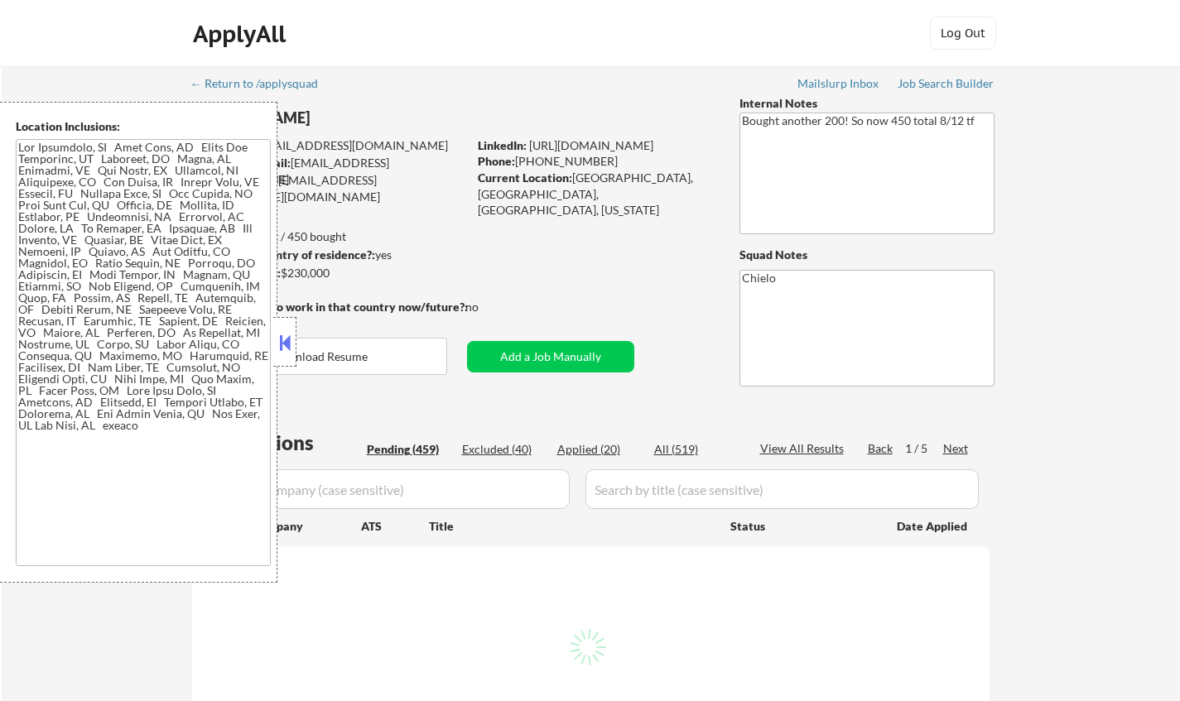
click at [289, 326] on div at bounding box center [284, 342] width 23 height 50
click at [286, 336] on button at bounding box center [285, 342] width 18 height 25
click at [282, 329] on div at bounding box center [284, 342] width 23 height 50
select select ""pending""
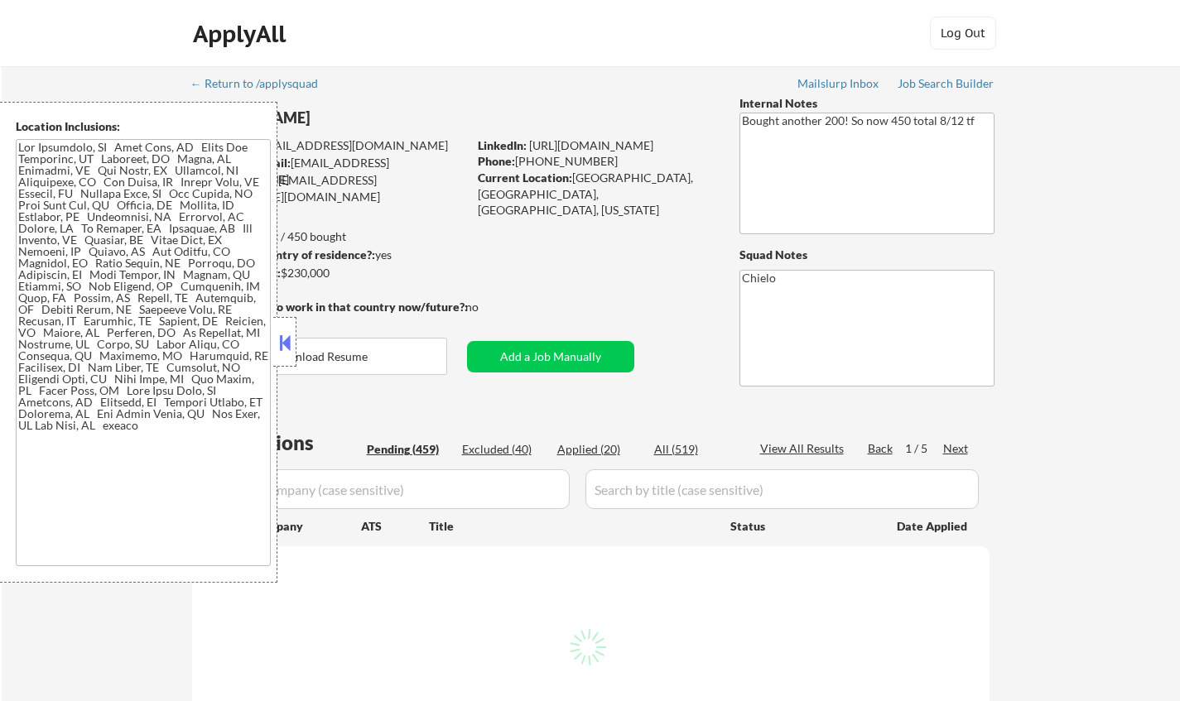
select select ""pending""
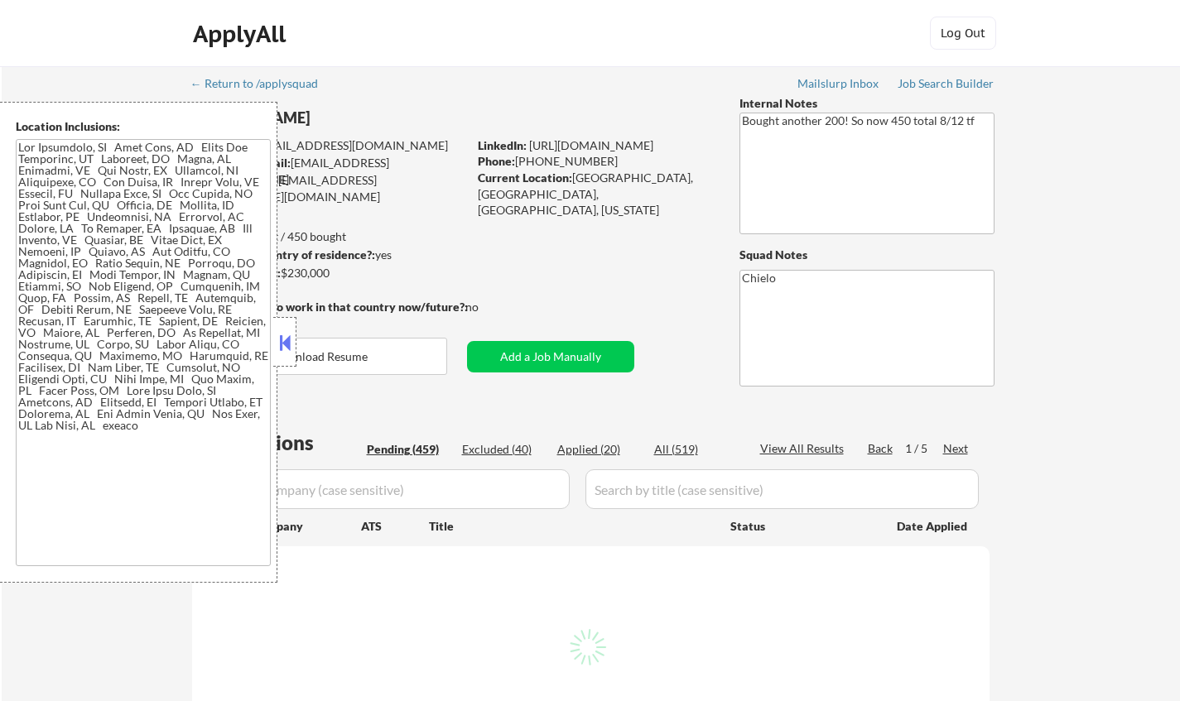
select select ""pending""
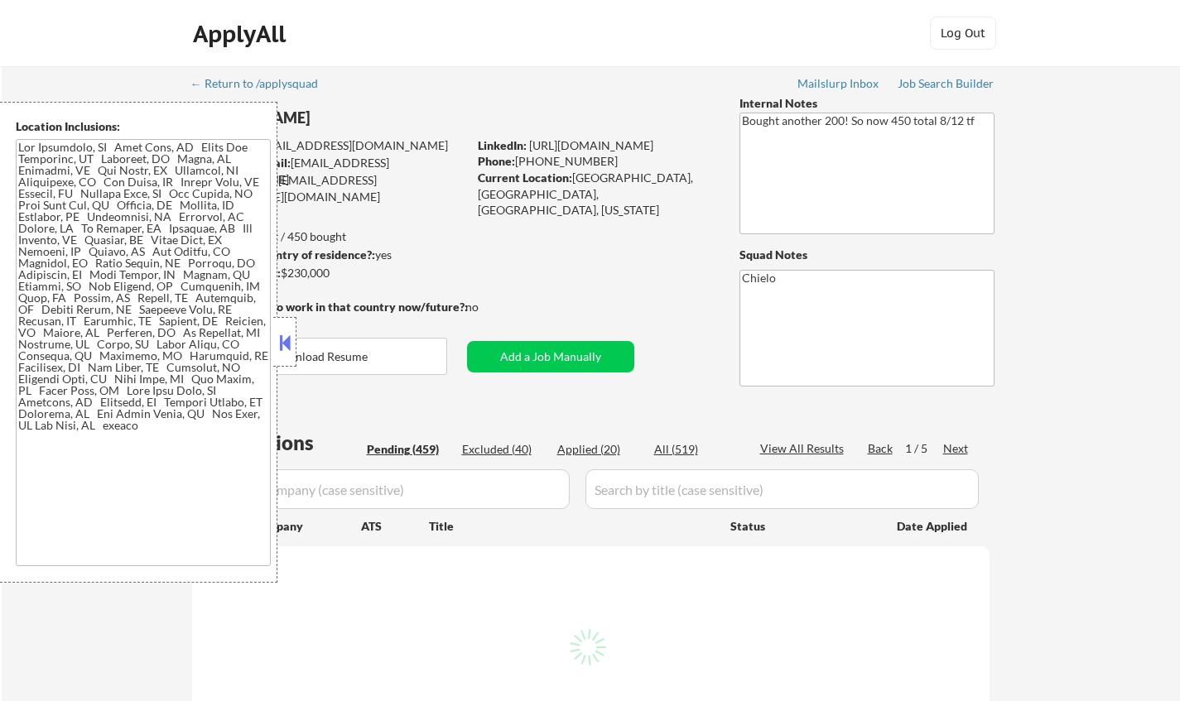
select select ""pending""
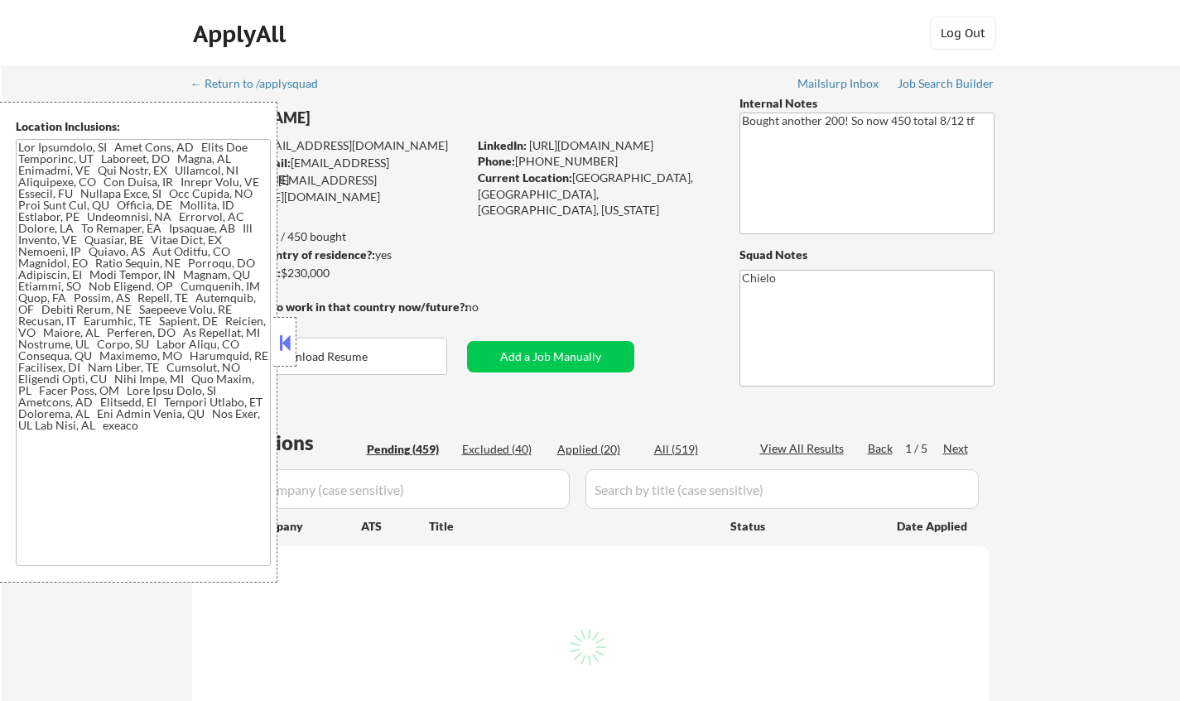
select select ""pending""
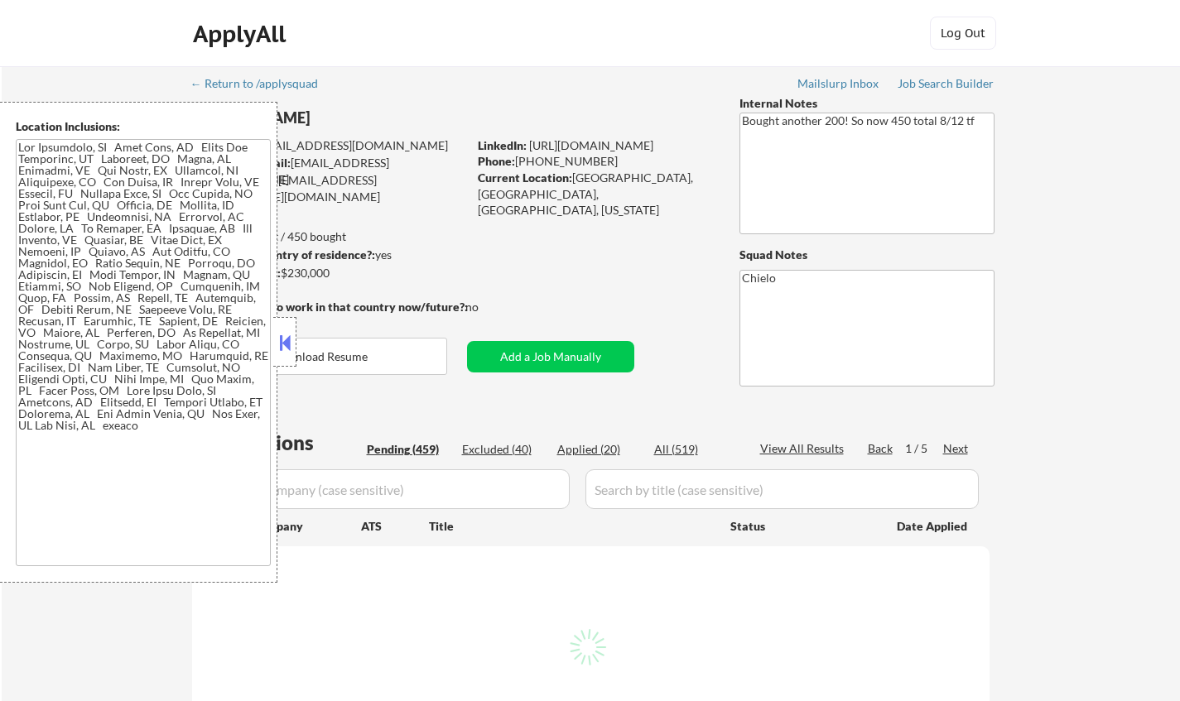
select select ""pending""
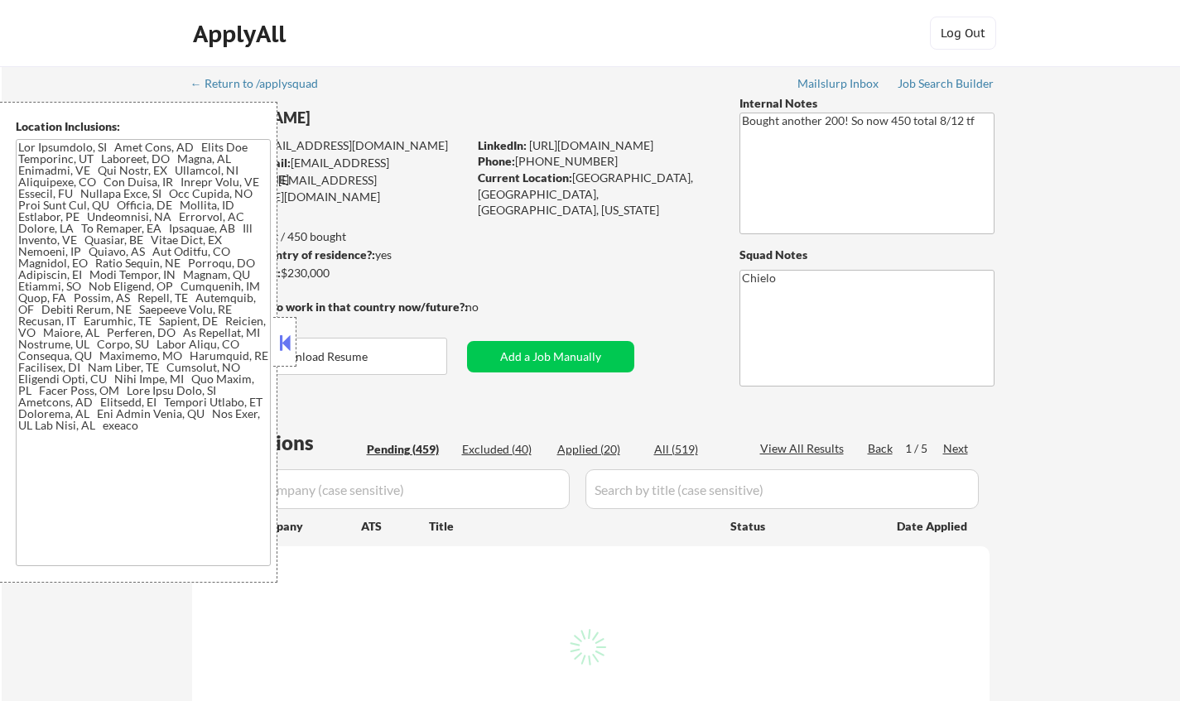
select select ""pending""
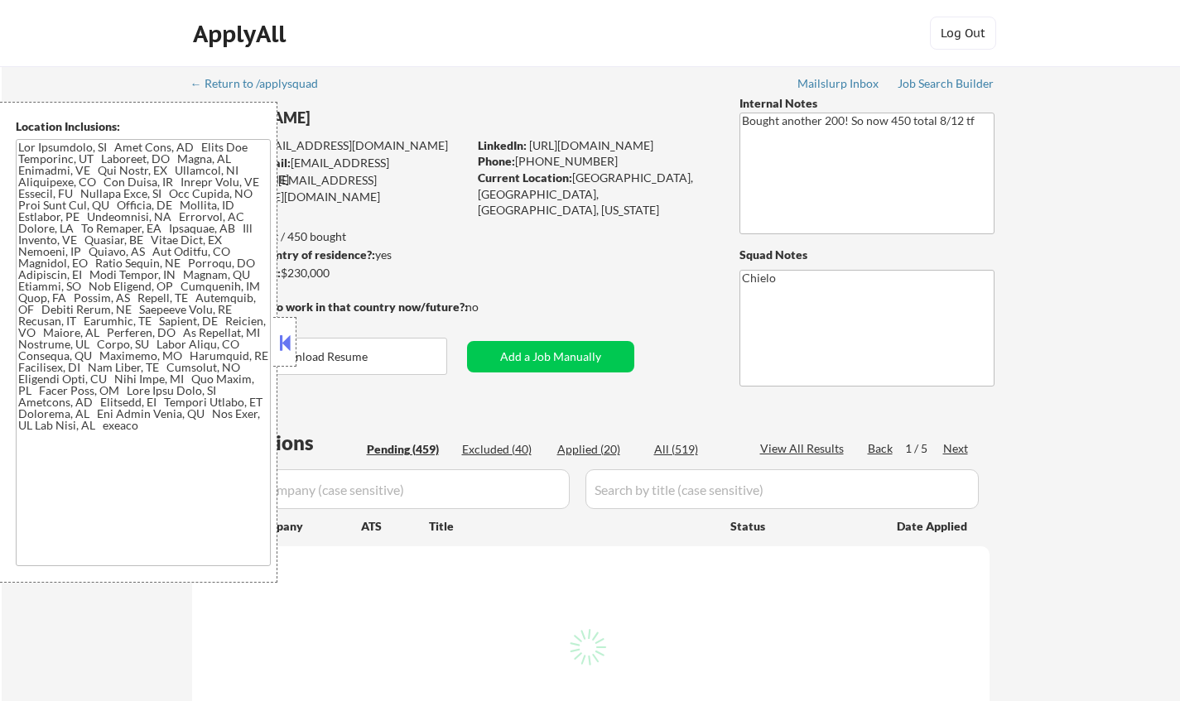
select select ""pending""
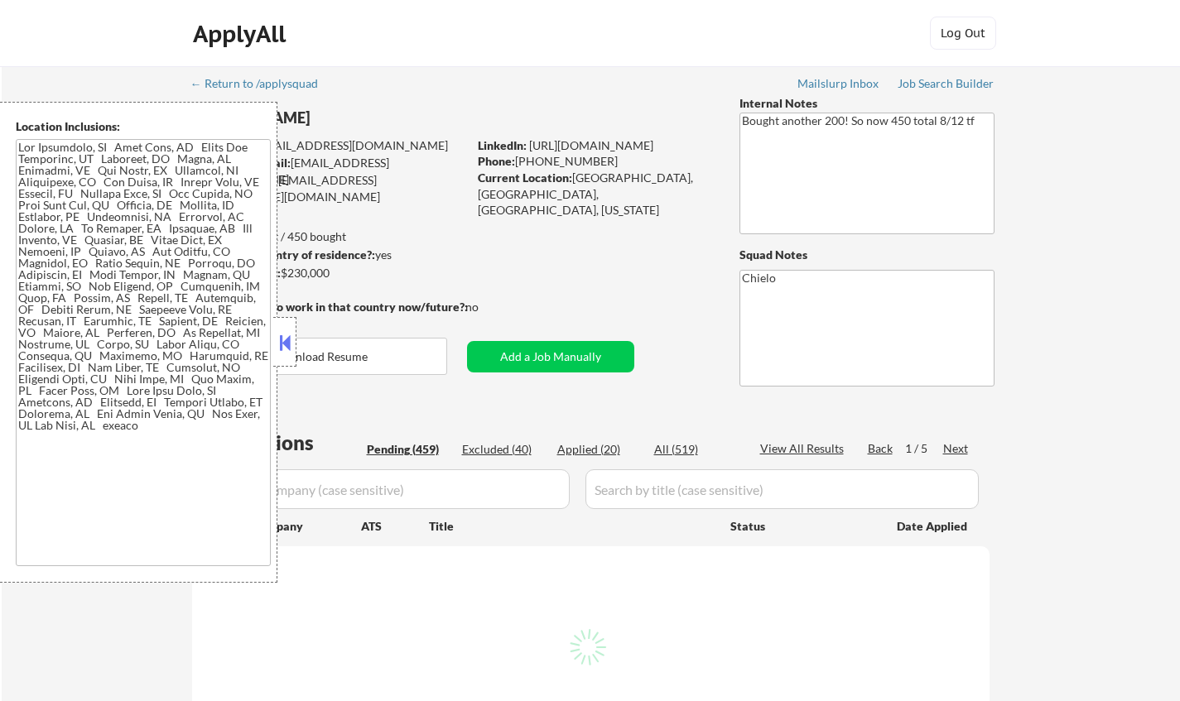
select select ""pending""
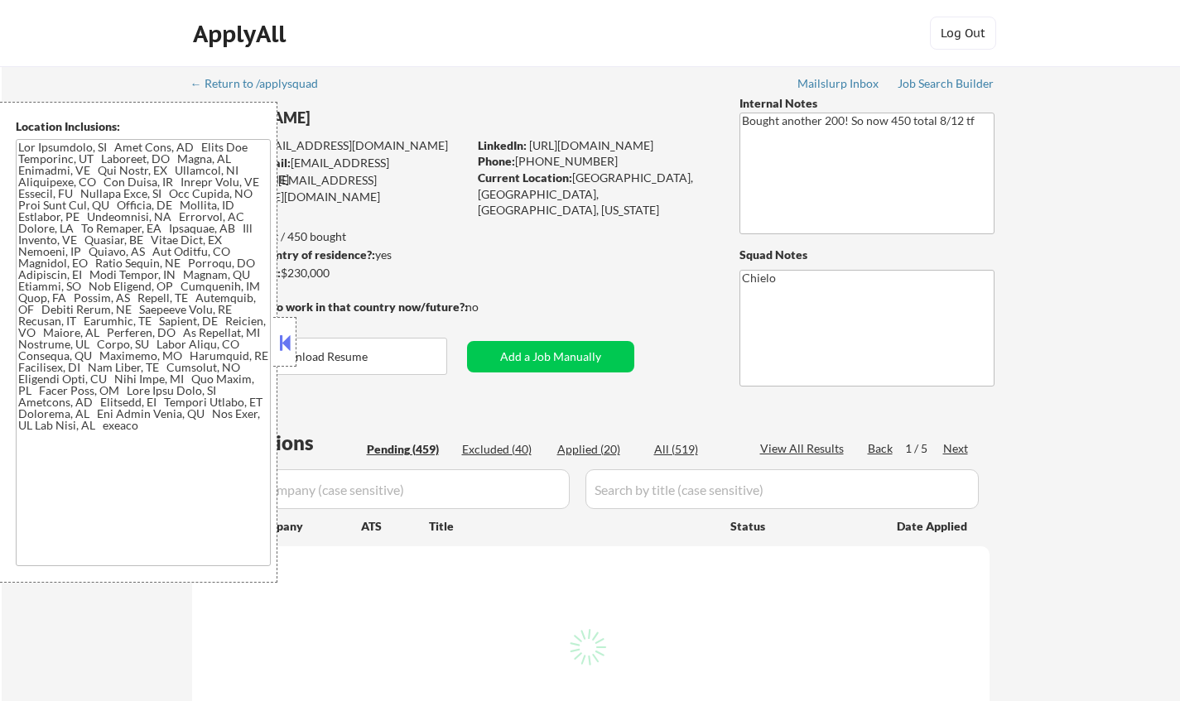
select select ""pending""
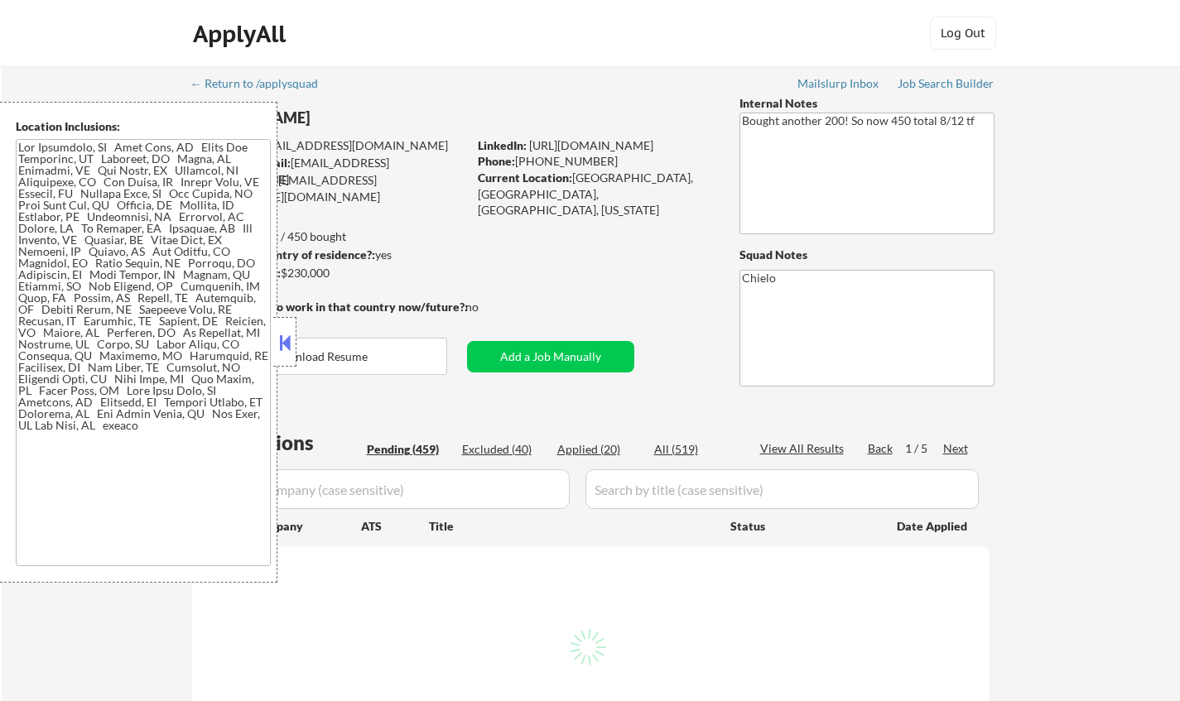
select select ""pending""
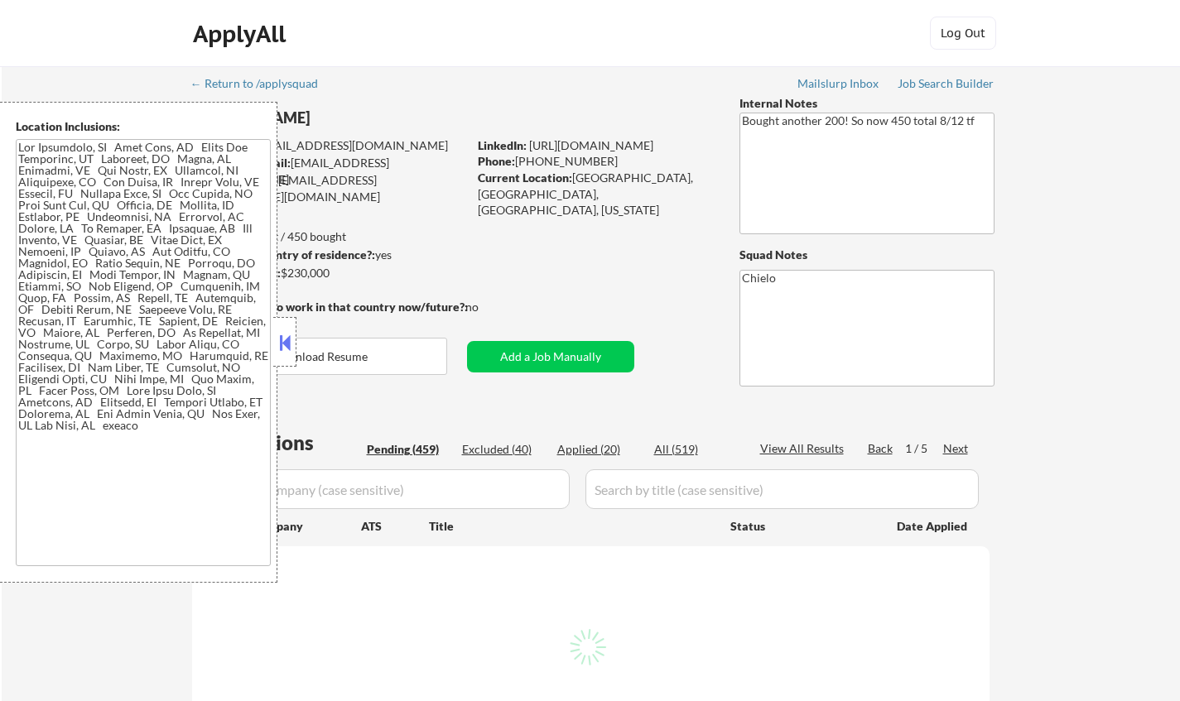
select select ""pending""
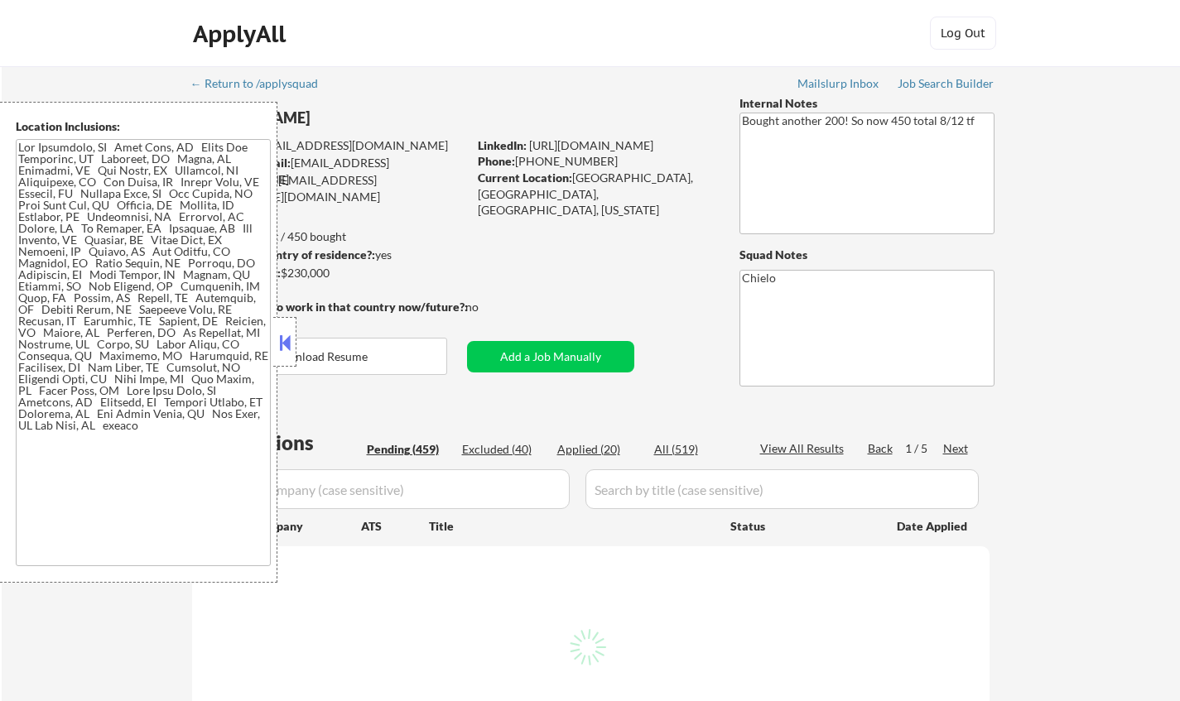
select select ""pending""
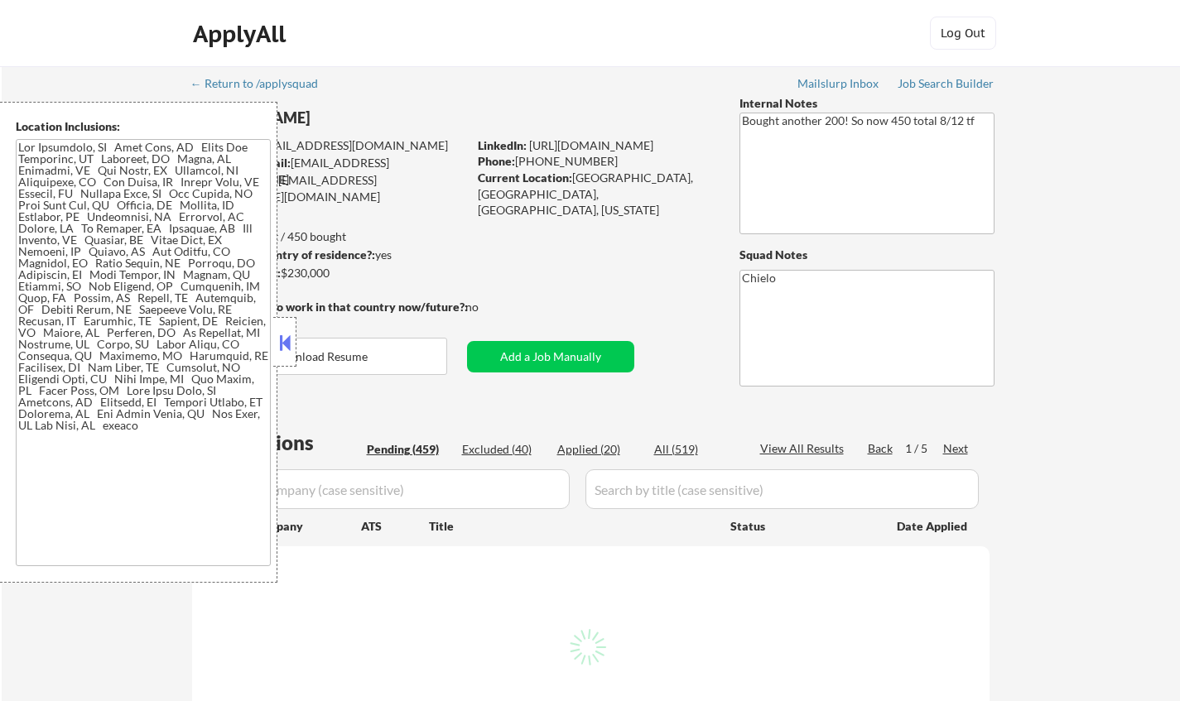
select select ""pending""
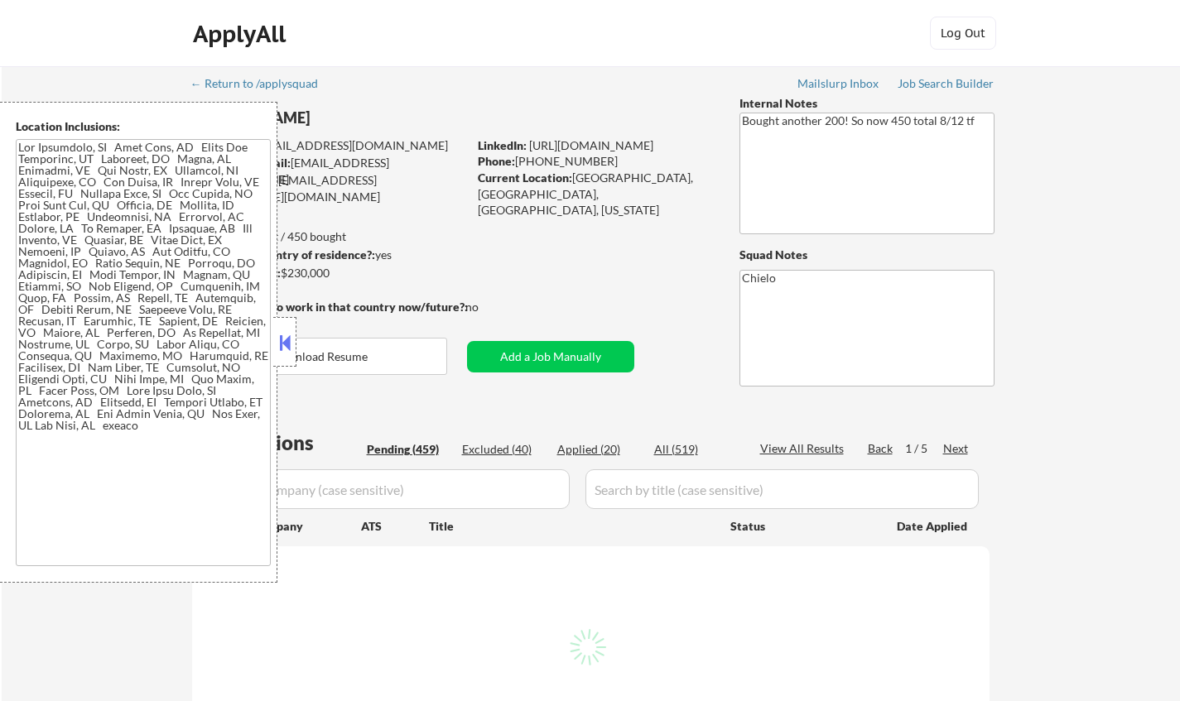
select select ""pending""
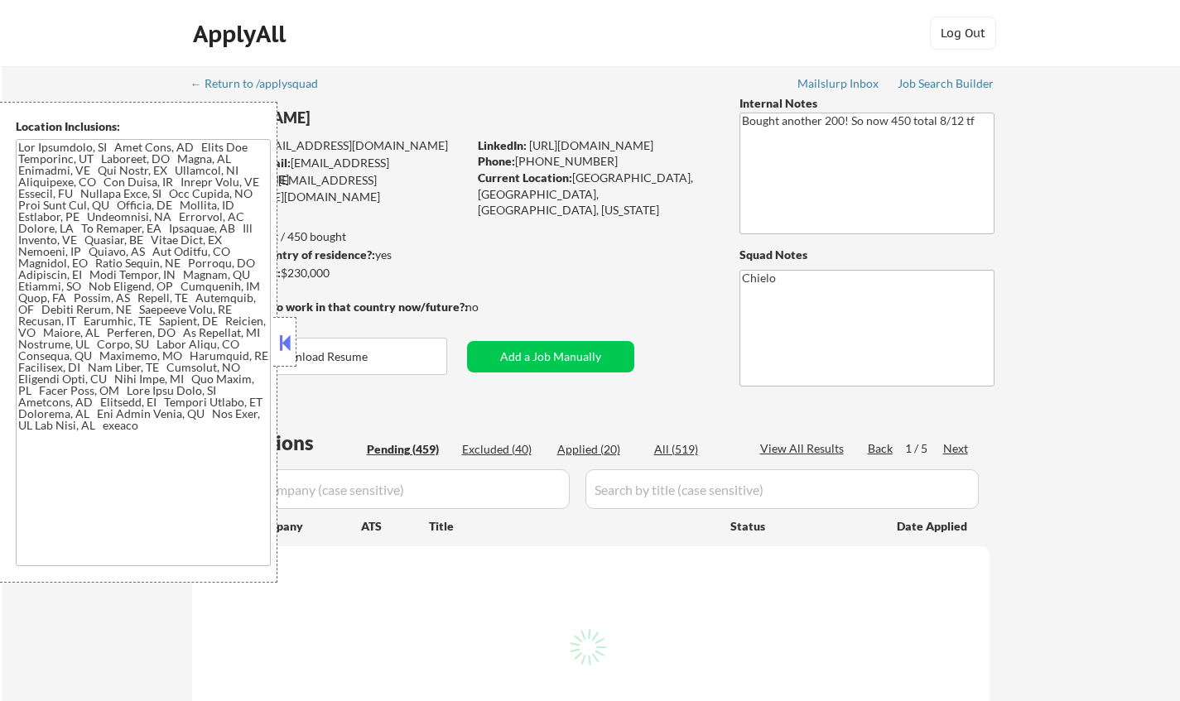
select select ""pending""
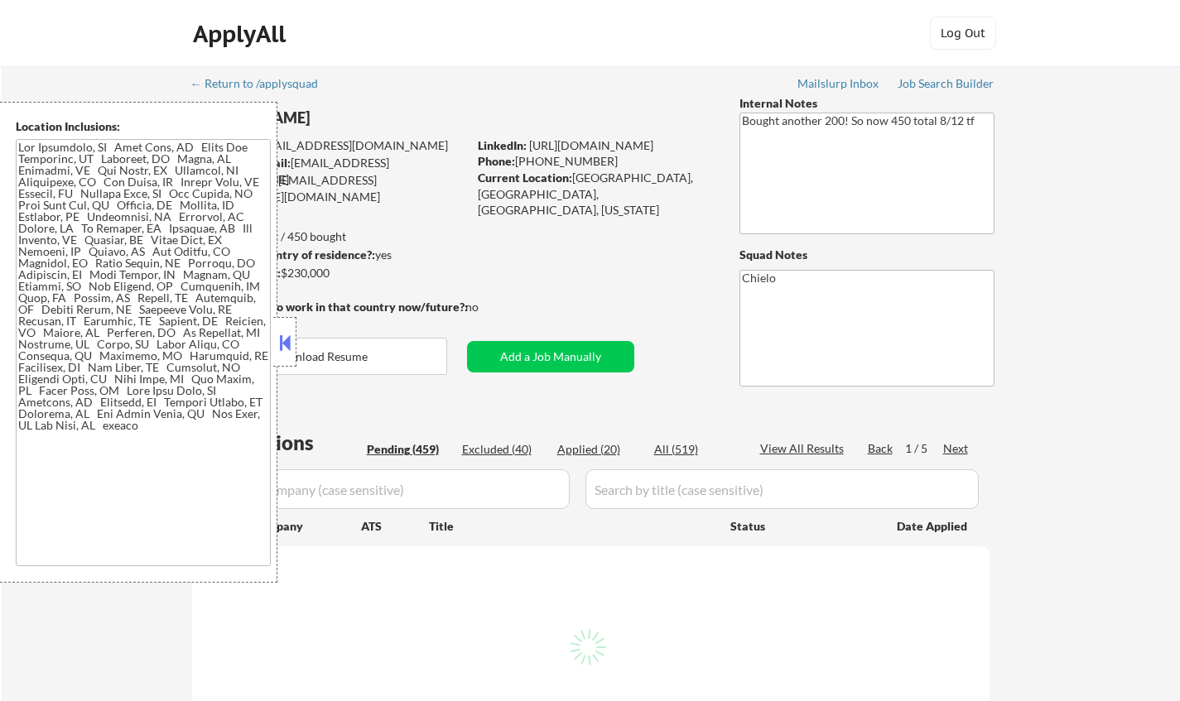
select select ""pending""
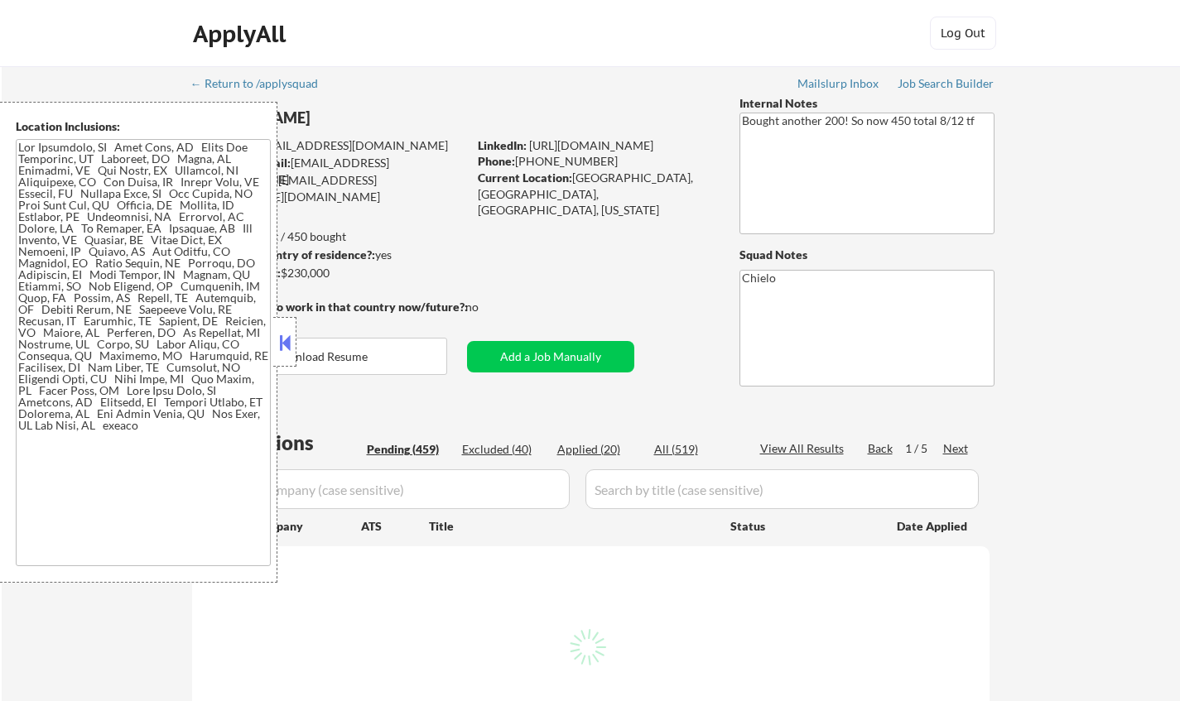
select select ""pending""
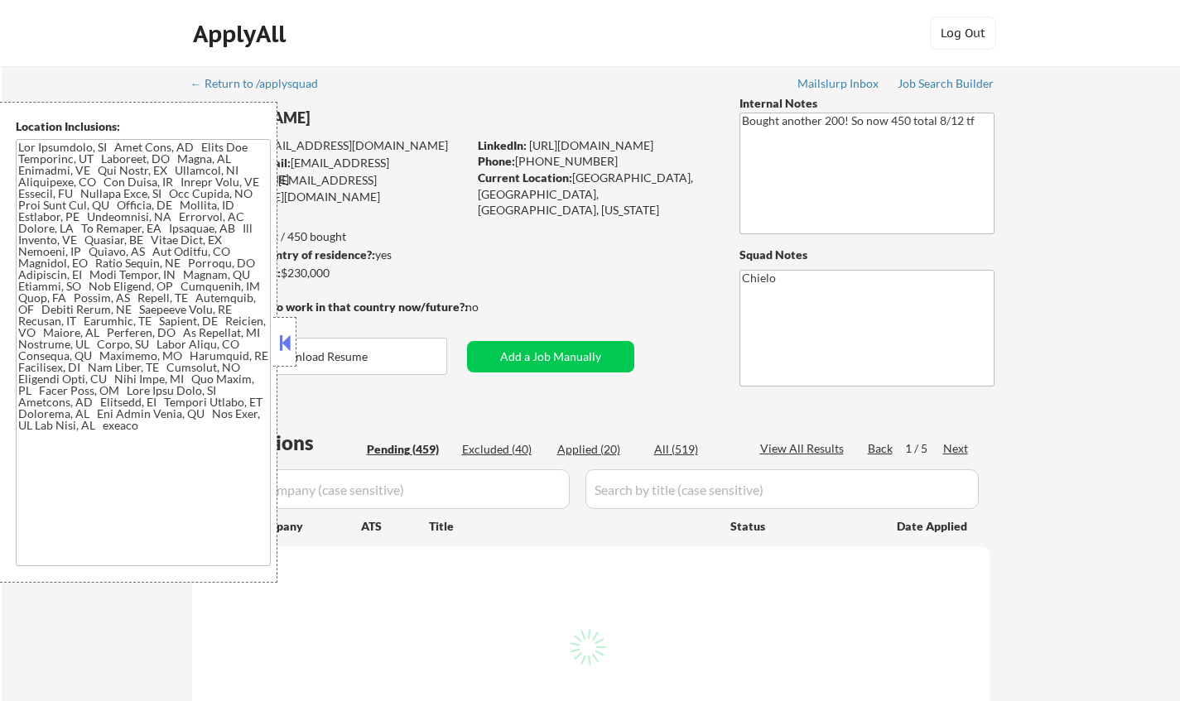
select select ""pending""
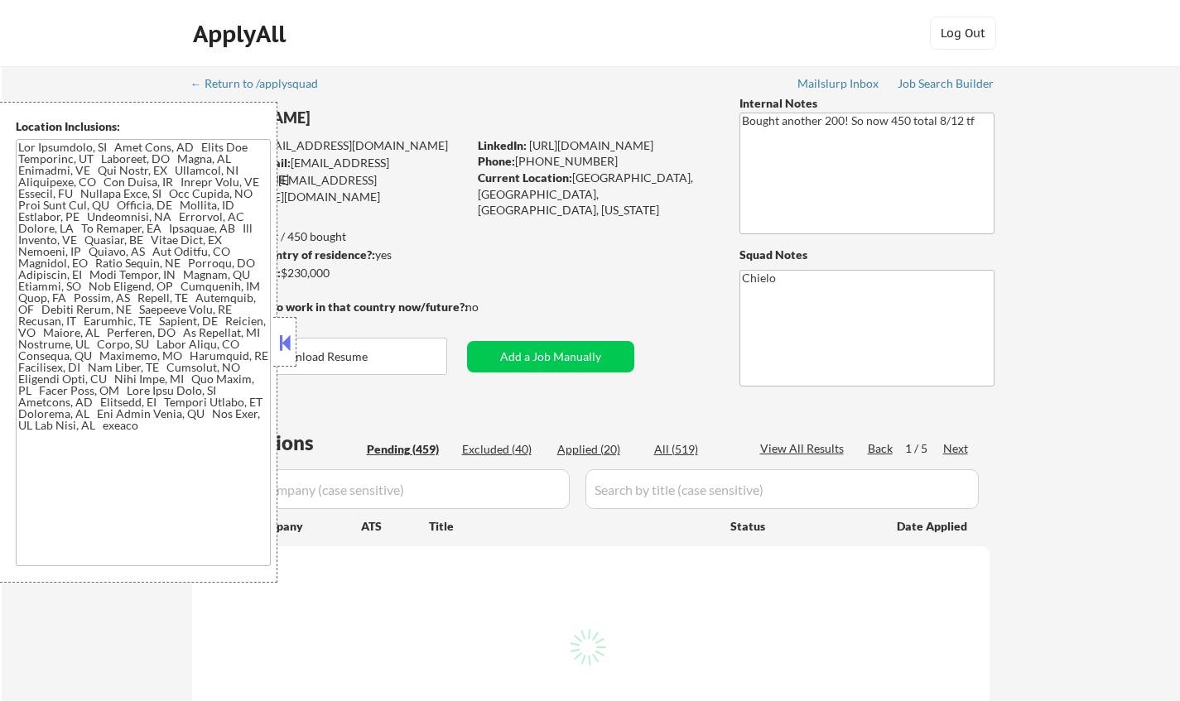
select select ""pending""
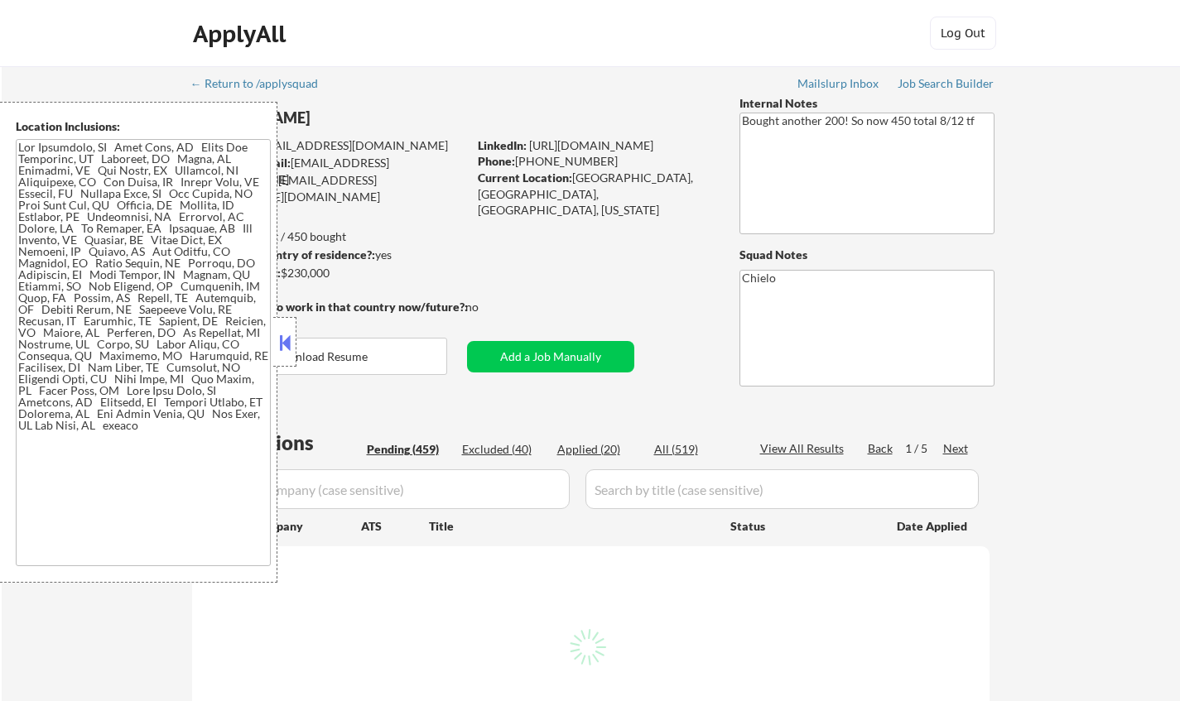
select select ""pending""
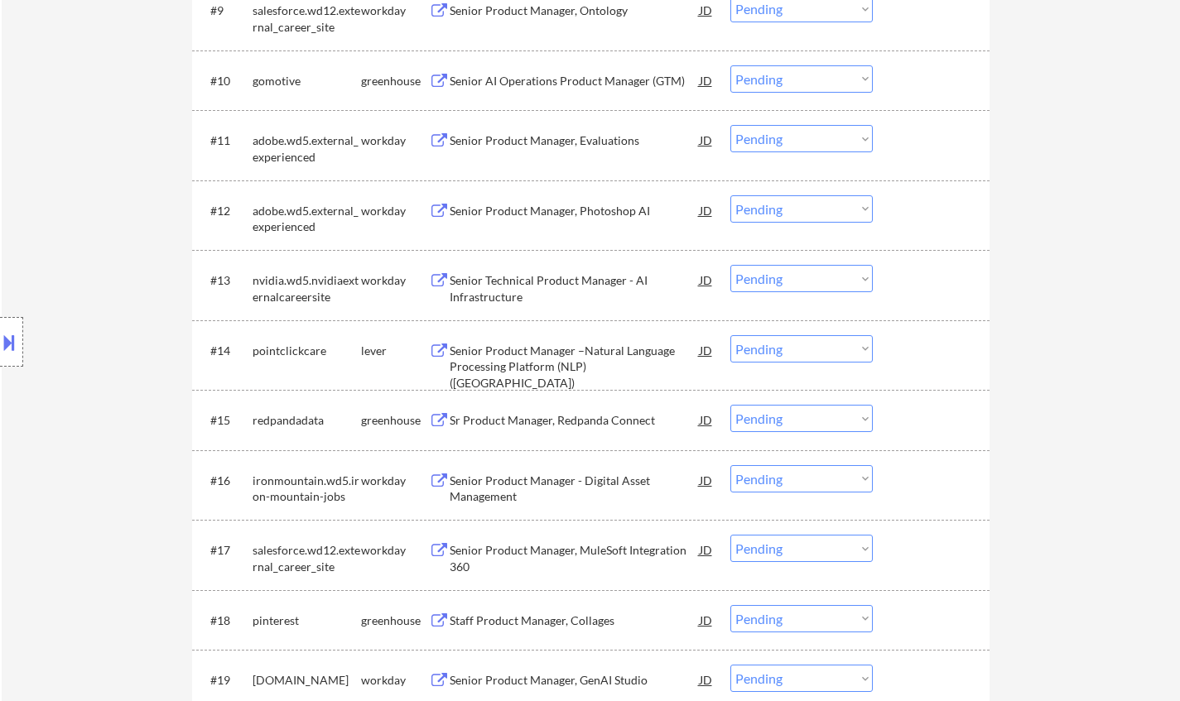
scroll to position [1912, 0]
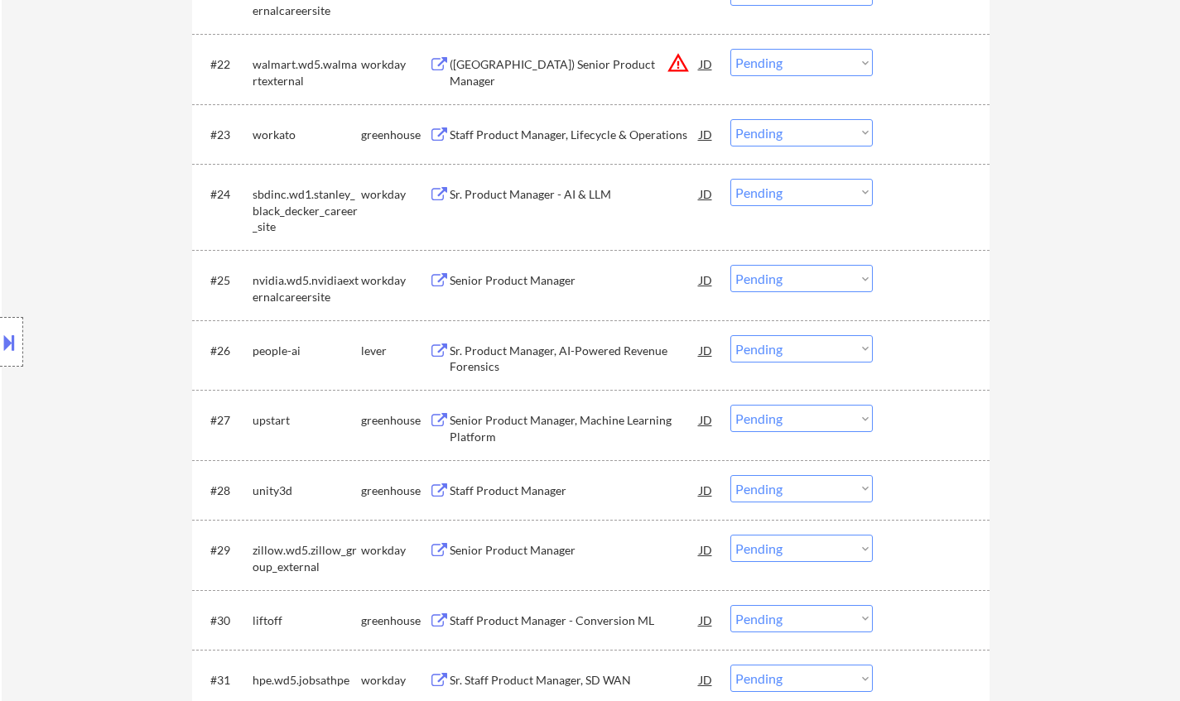
click at [546, 351] on div "Sr. Product Manager, AI-Powered Revenue Forensics" at bounding box center [575, 359] width 250 height 32
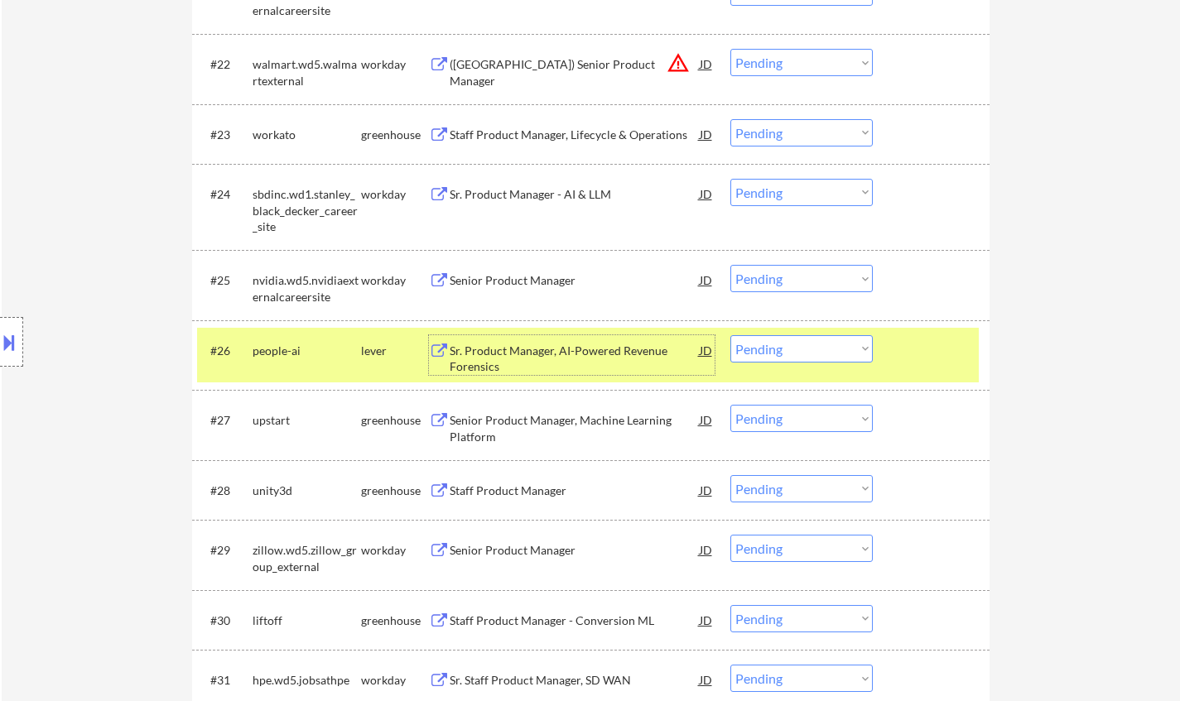
click at [834, 345] on select "Choose an option... Pending Applied Excluded (Questions) Excluded (Expired) Exc…" at bounding box center [801, 348] width 142 height 27
click at [730, 335] on select "Choose an option... Pending Applied Excluded (Questions) Excluded (Expired) Exc…" at bounding box center [801, 348] width 142 height 27
select select ""pending""
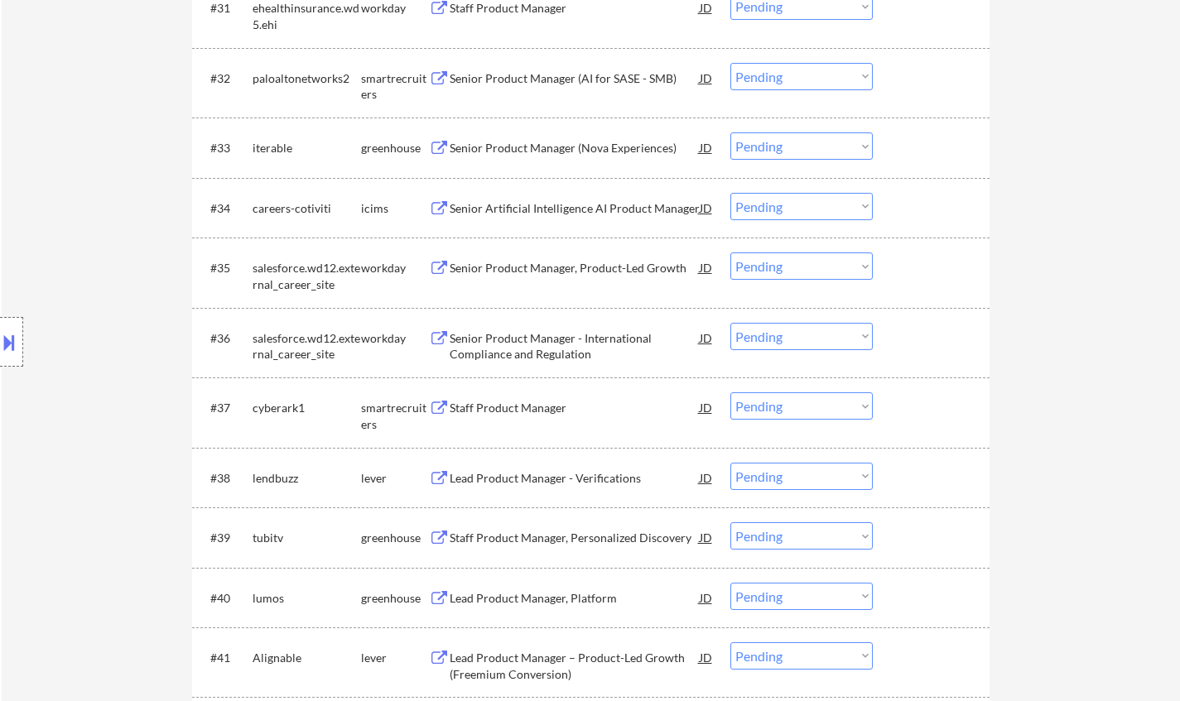
scroll to position [2739, 0]
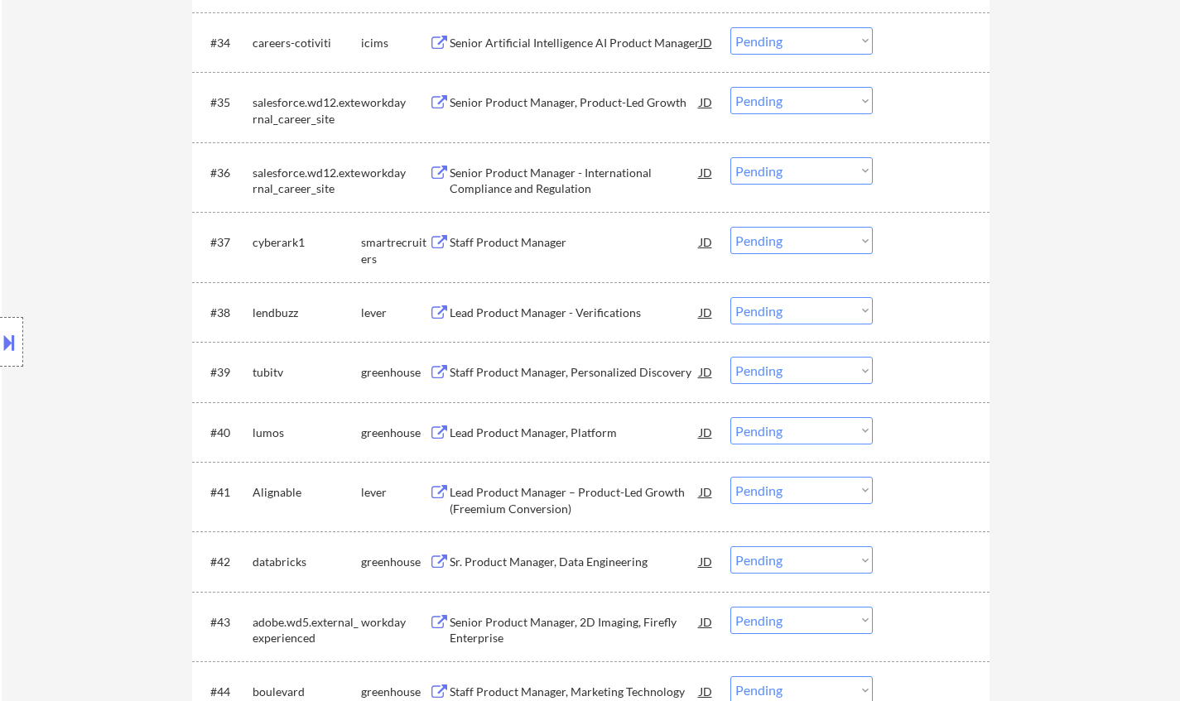
click at [499, 488] on div "Lead Product Manager – Product-Led Growth (Freemium Conversion)" at bounding box center [575, 500] width 250 height 32
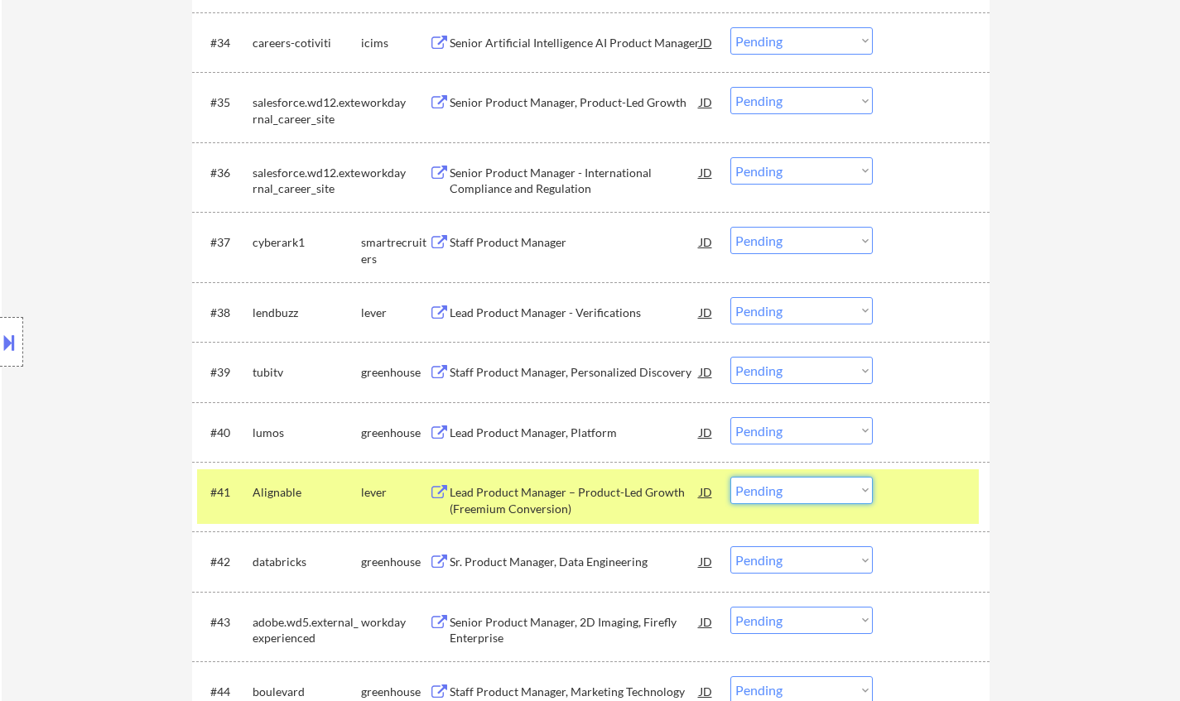
click at [837, 499] on select "Choose an option... Pending Applied Excluded (Questions) Excluded (Expired) Exc…" at bounding box center [801, 490] width 142 height 27
click at [730, 477] on select "Choose an option... Pending Applied Excluded (Questions) Excluded (Expired) Exc…" at bounding box center [801, 490] width 142 height 27
select select ""pending""
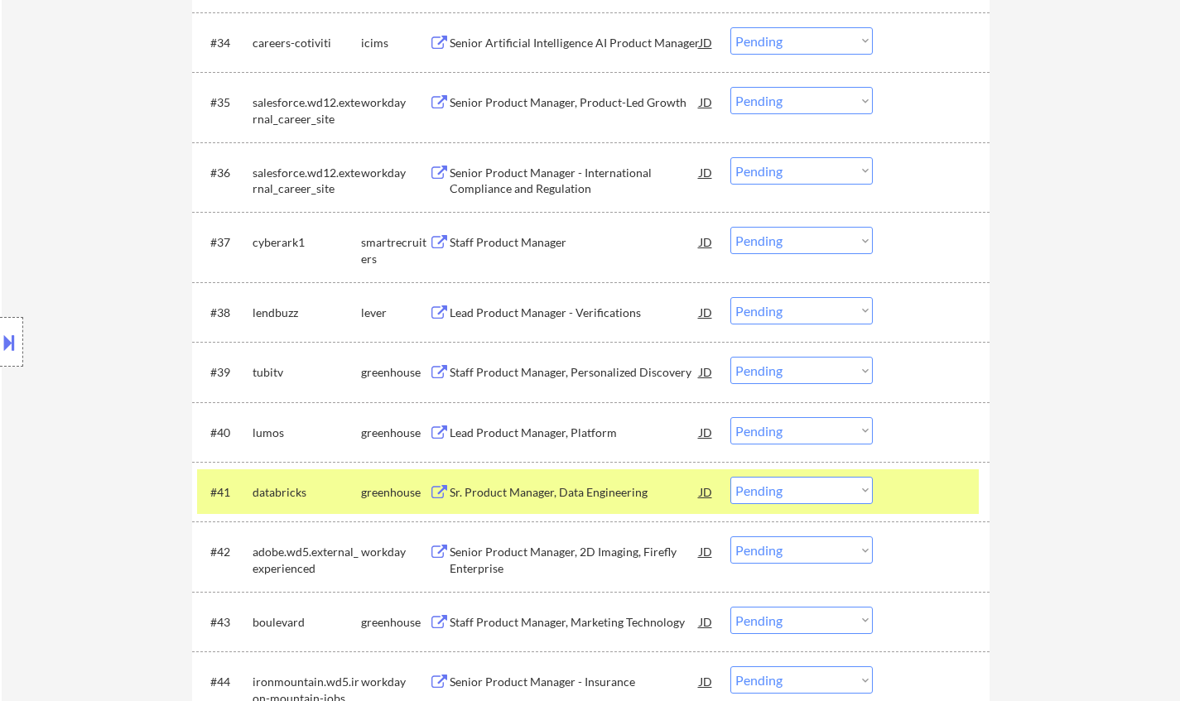
scroll to position [3581, 0]
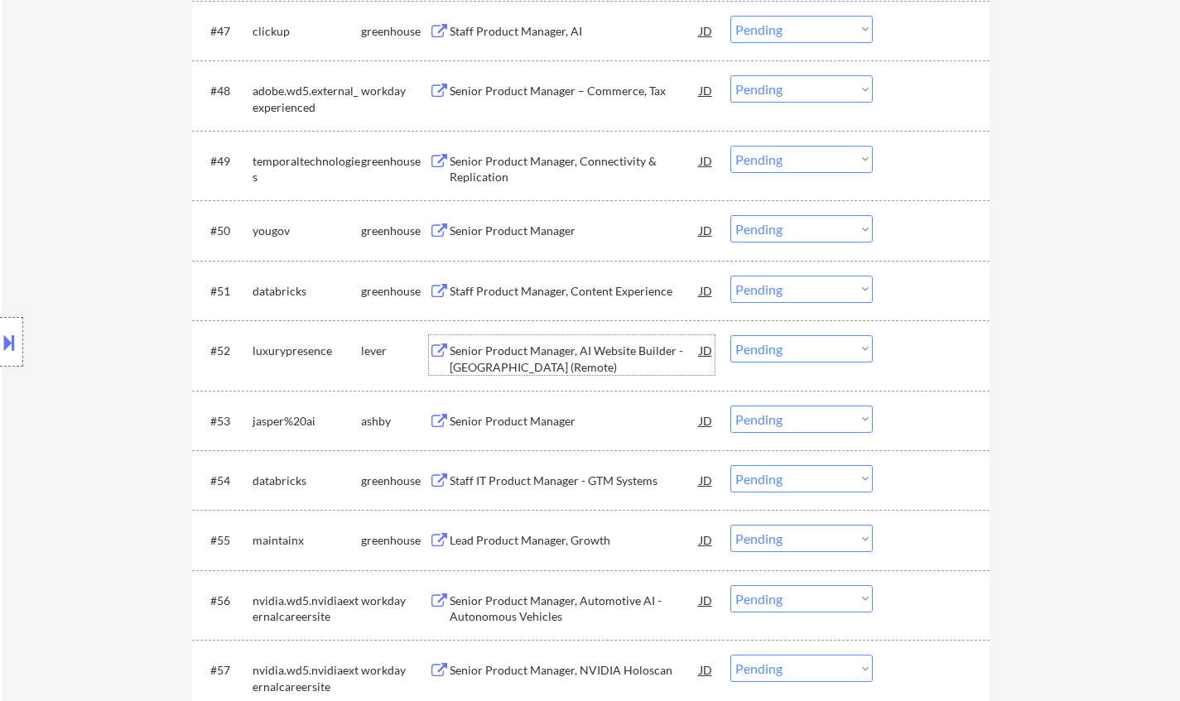
click at [562, 342] on div "Senior Product Manager, AI Website Builder - US (Remote)" at bounding box center [575, 355] width 250 height 40
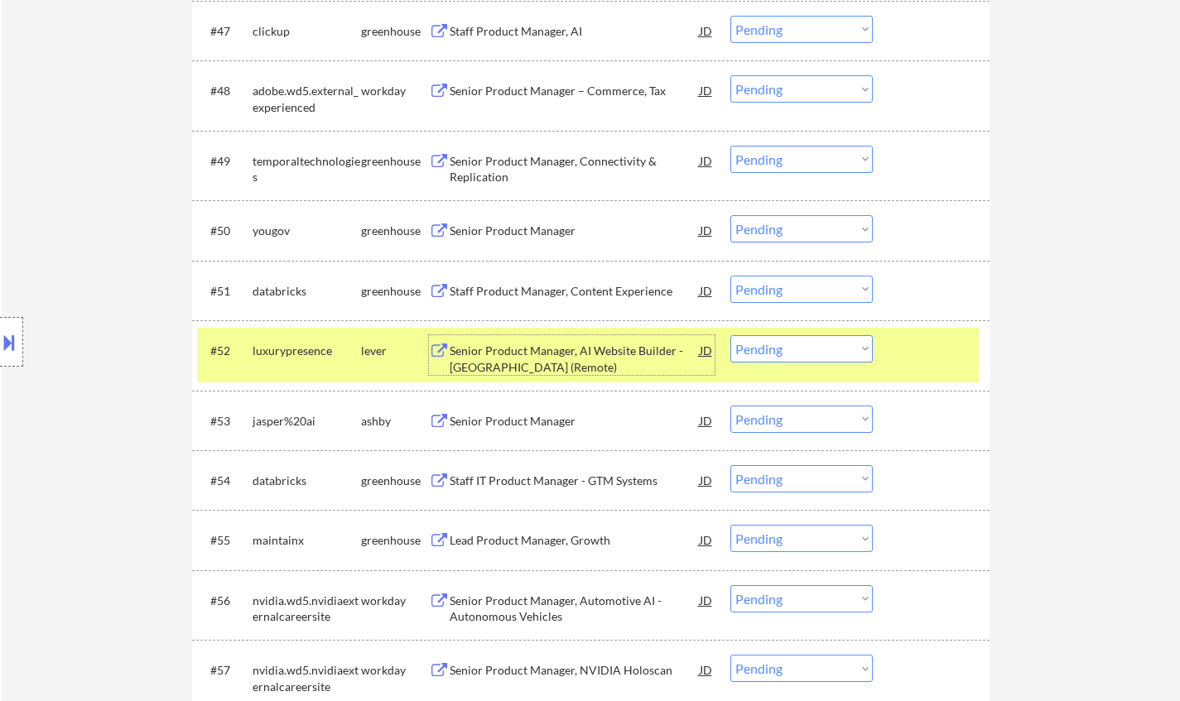
drag, startPoint x: 844, startPoint y: 344, endPoint x: 850, endPoint y: 356, distance: 13.0
click at [844, 344] on select "Choose an option... Pending Applied Excluded (Questions) Excluded (Expired) Exc…" at bounding box center [801, 348] width 142 height 27
click at [730, 335] on select "Choose an option... Pending Applied Excluded (Questions) Excluded (Expired) Exc…" at bounding box center [801, 348] width 142 height 27
select select ""pending""
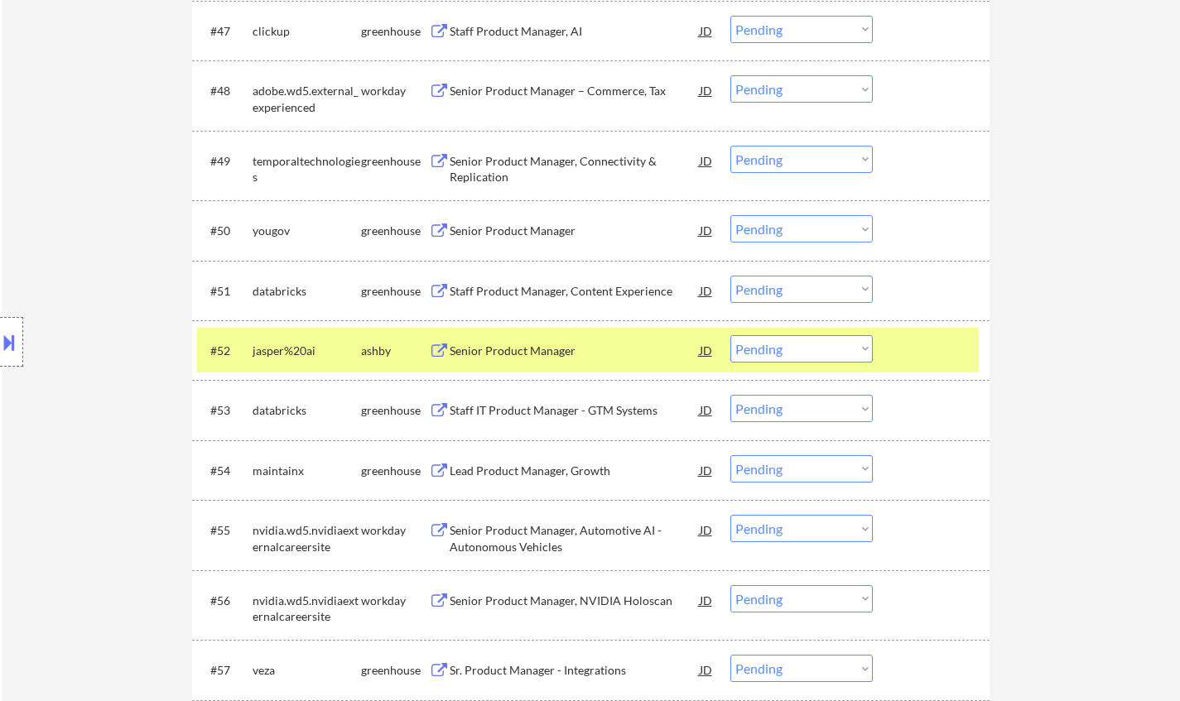
scroll to position [5550, 0]
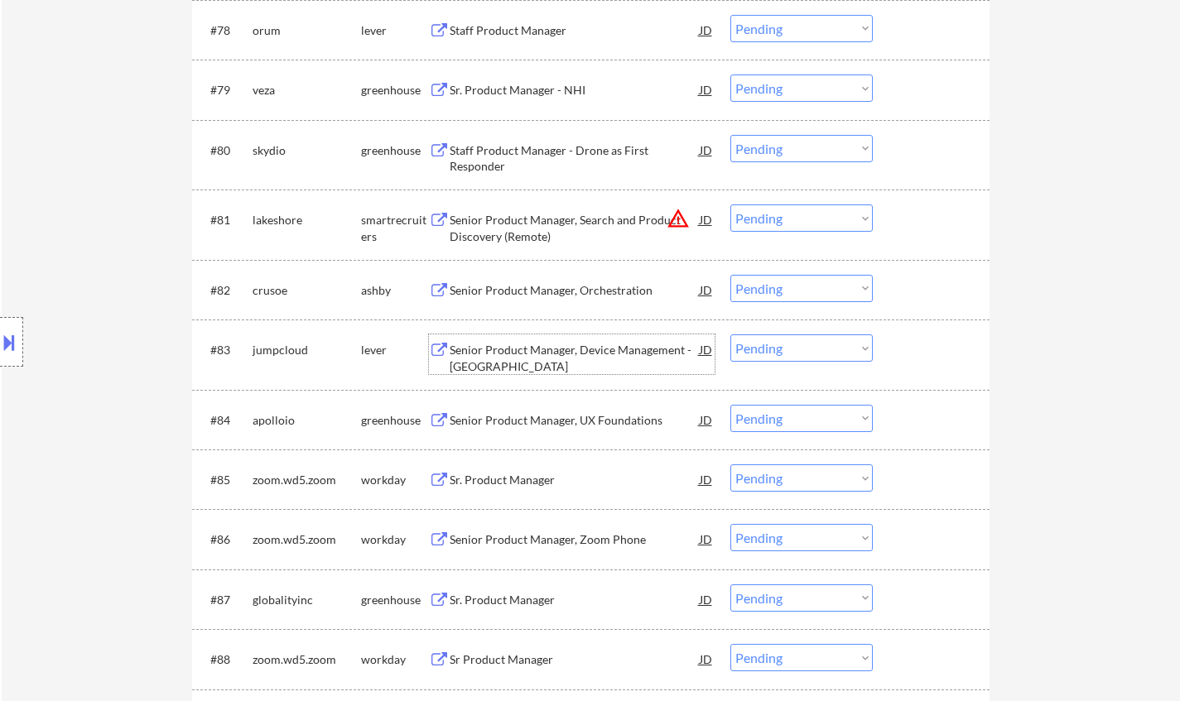
click at [570, 348] on div "Senior Product Manager, Device Management - United States" at bounding box center [575, 358] width 250 height 32
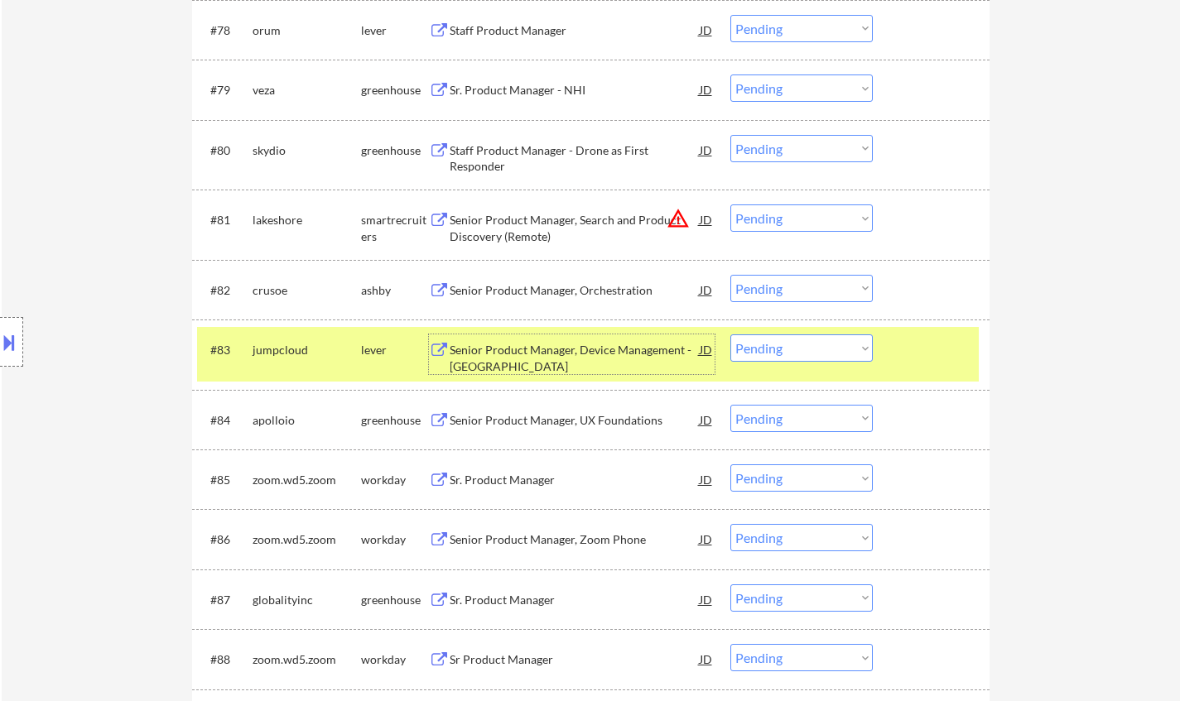
click at [854, 357] on select "Choose an option... Pending Applied Excluded (Questions) Excluded (Expired) Exc…" at bounding box center [801, 347] width 142 height 27
click at [730, 334] on select "Choose an option... Pending Applied Excluded (Questions) Excluded (Expired) Exc…" at bounding box center [801, 347] width 142 height 27
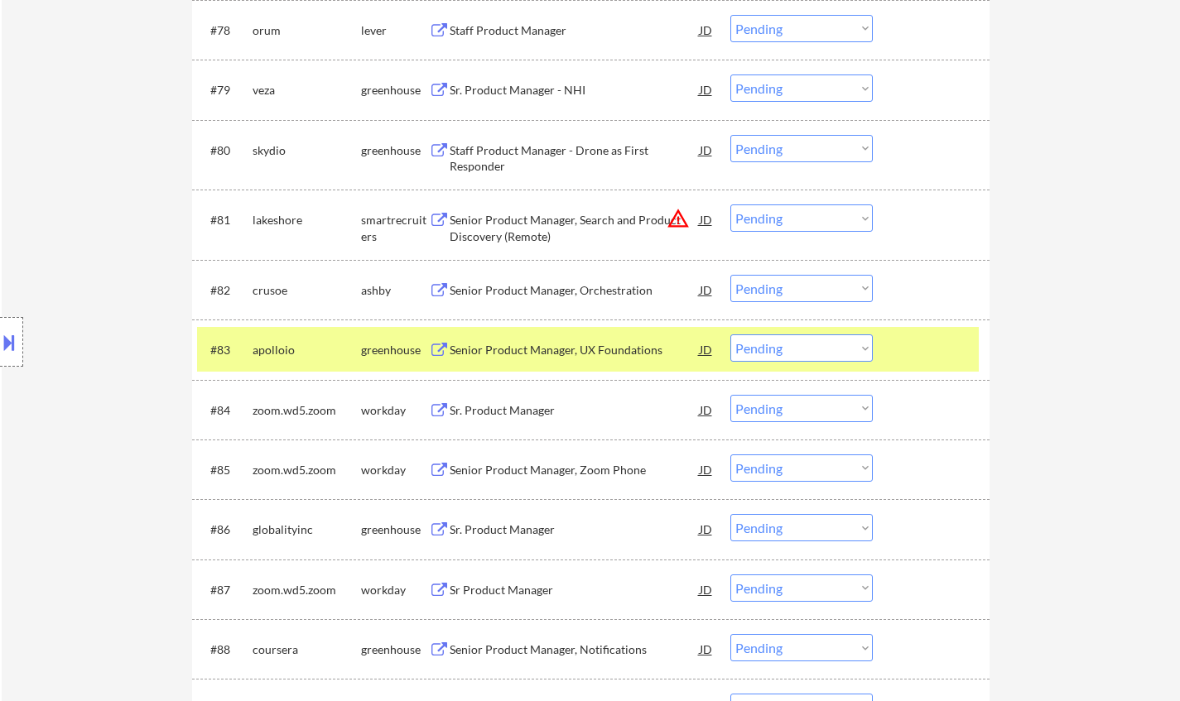
click at [559, 354] on div "Senior Product Manager, UX Foundations" at bounding box center [575, 350] width 250 height 17
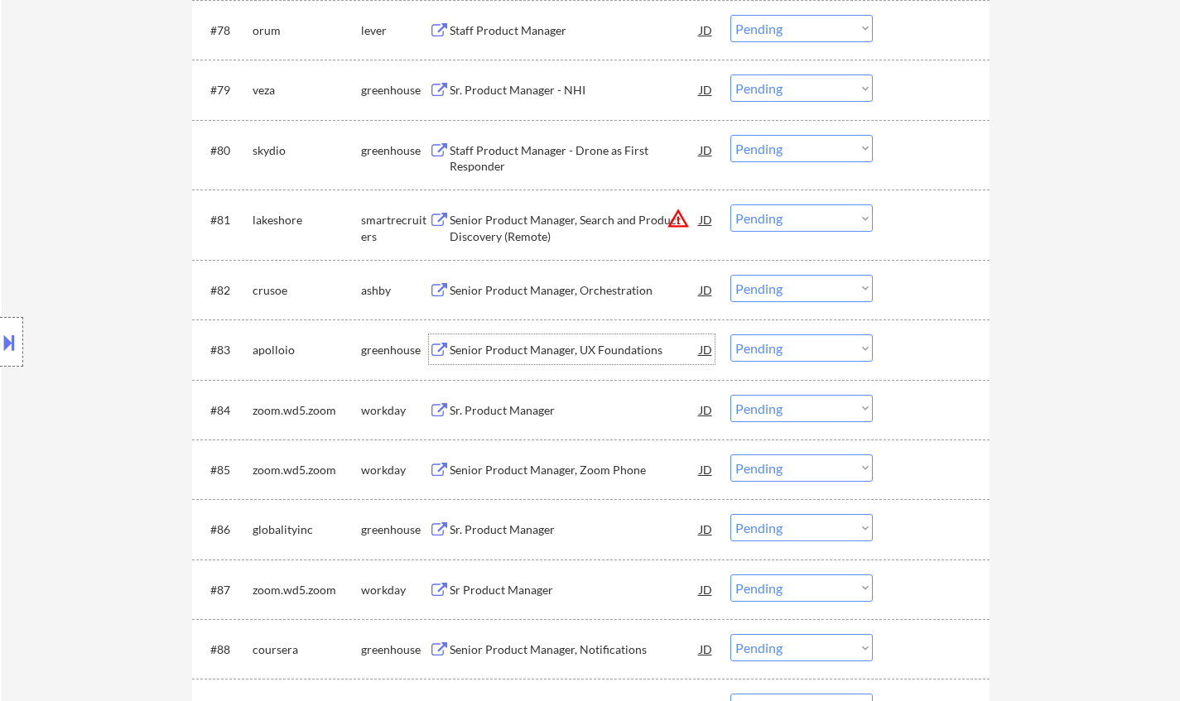
click at [786, 351] on select "Choose an option... Pending Applied Excluded (Questions) Excluded (Expired) Exc…" at bounding box center [801, 347] width 142 height 27
click at [730, 334] on select "Choose an option... Pending Applied Excluded (Questions) Excluded (Expired) Exc…" at bounding box center [801, 347] width 142 height 27
select select ""pending""
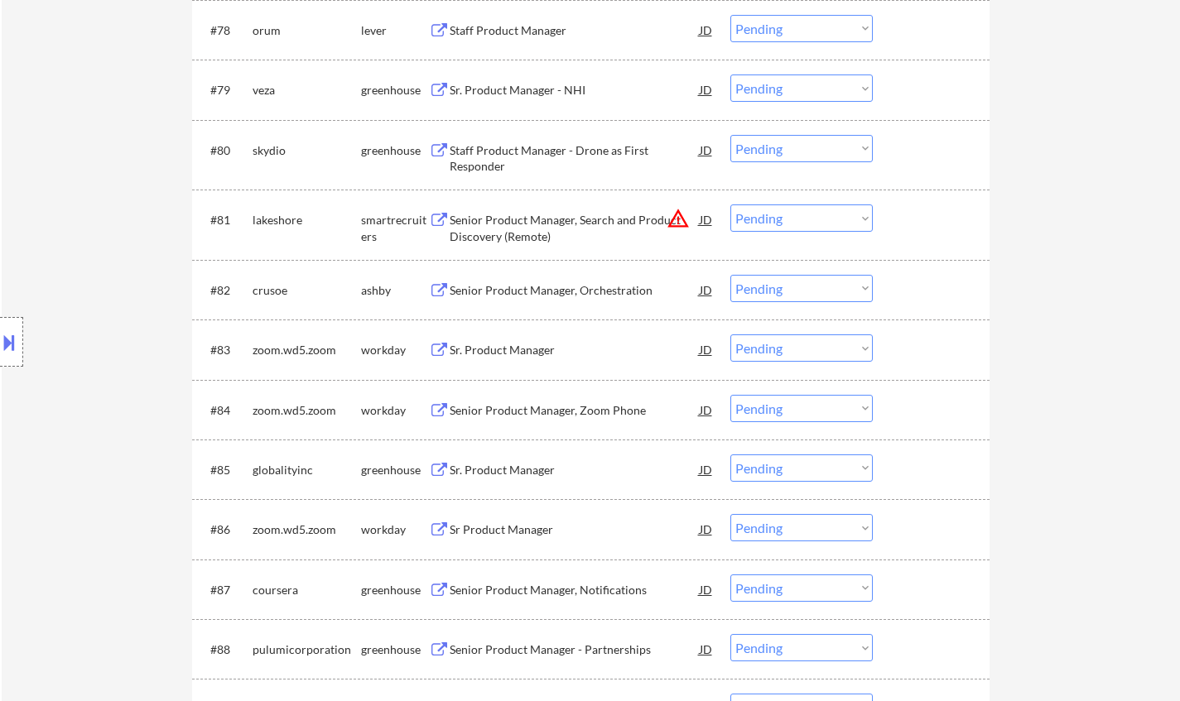
click at [494, 472] on div "Sr. Product Manager" at bounding box center [575, 470] width 250 height 17
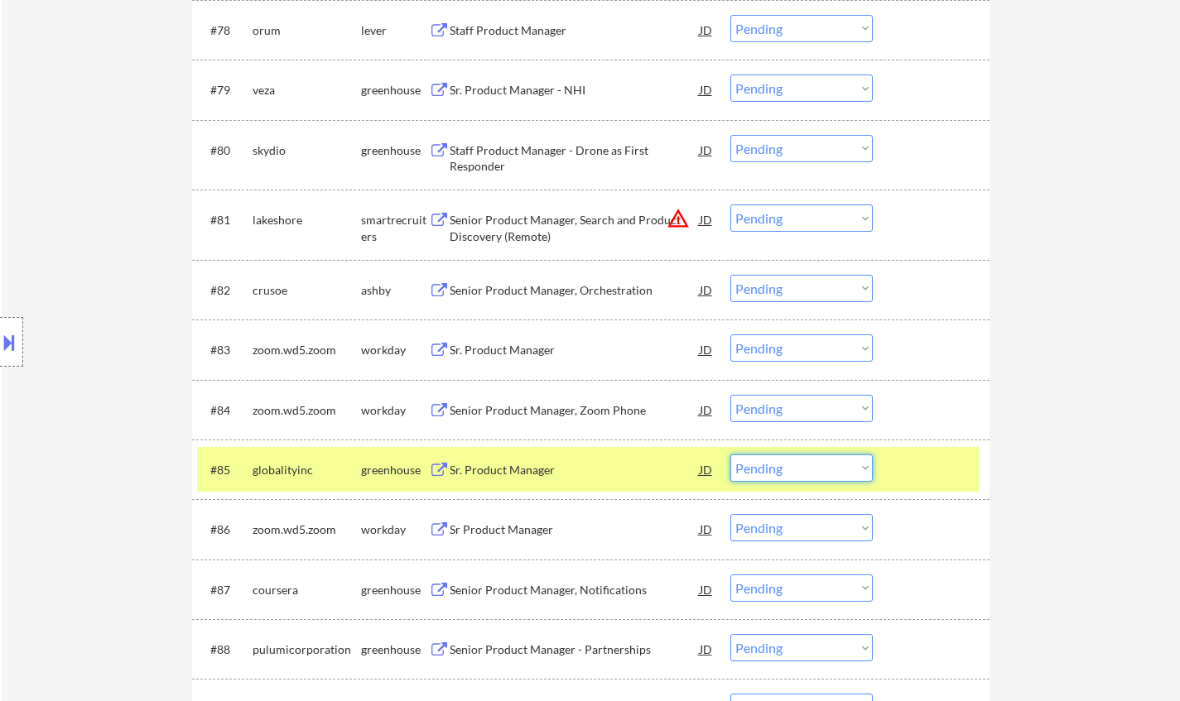
click at [806, 469] on select "Choose an option... Pending Applied Excluded (Questions) Excluded (Expired) Exc…" at bounding box center [801, 468] width 142 height 27
click at [730, 455] on select "Choose an option... Pending Applied Excluded (Questions) Excluded (Expired) Exc…" at bounding box center [801, 468] width 142 height 27
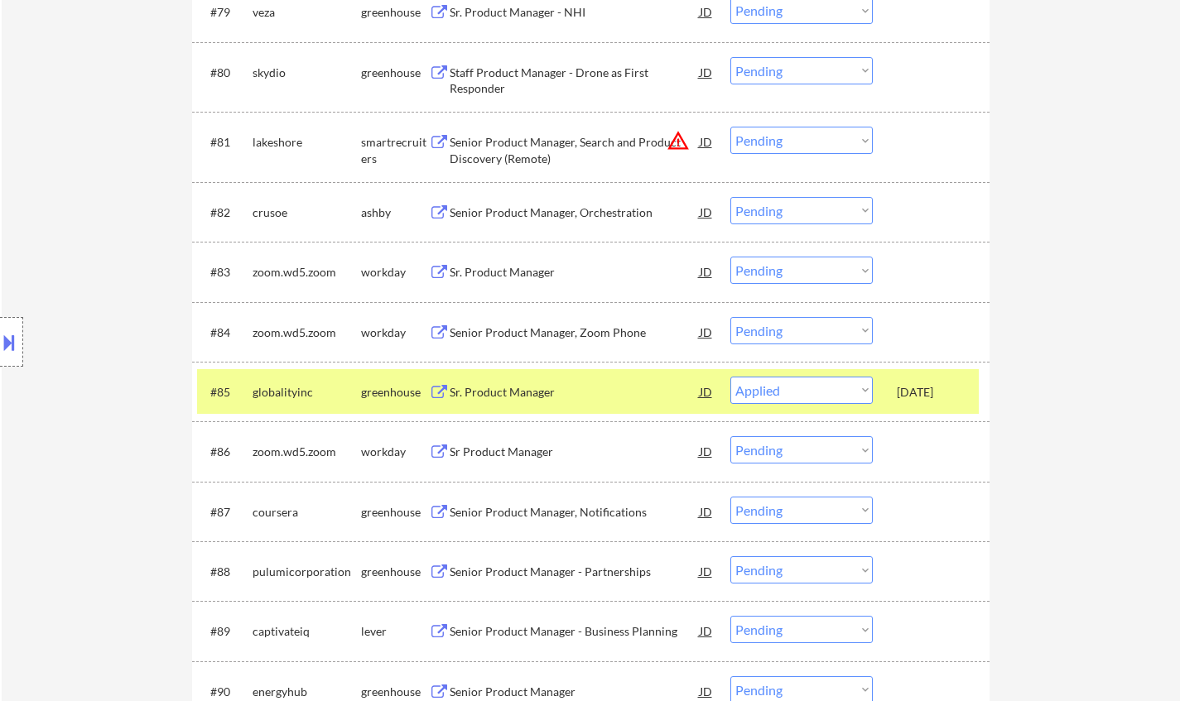
scroll to position [5716, 0]
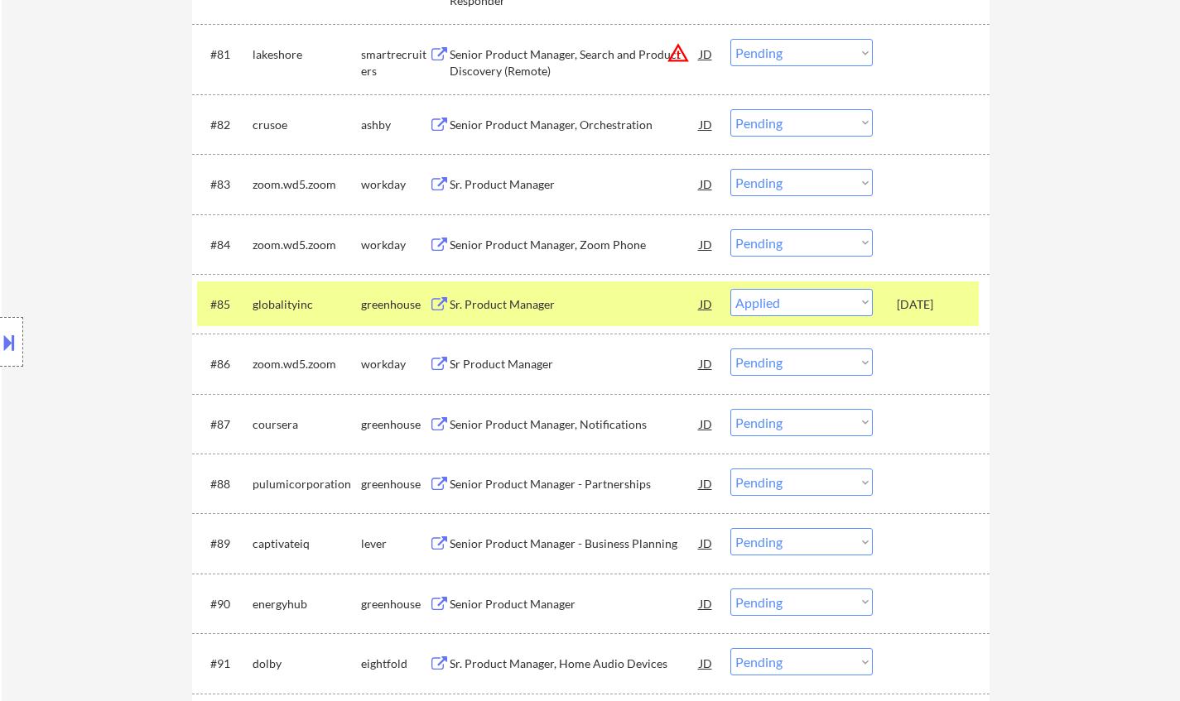
select select ""pending""
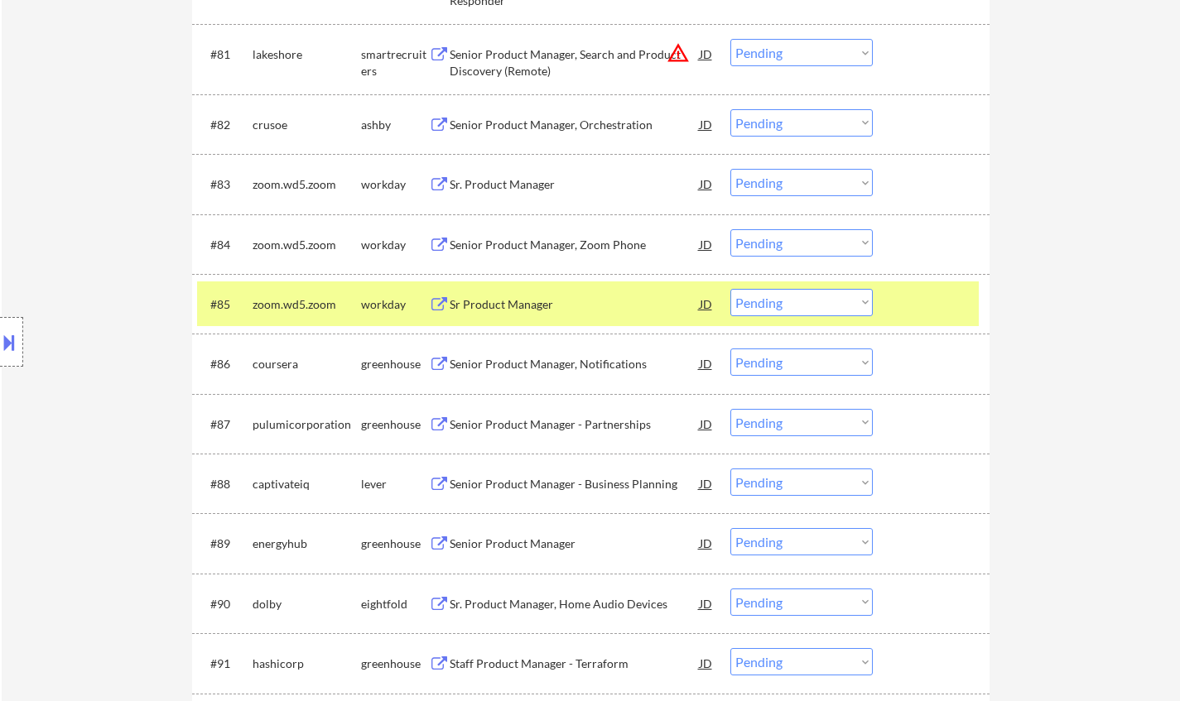
click at [511, 367] on div "Senior Product Manager, Notifications" at bounding box center [575, 364] width 250 height 17
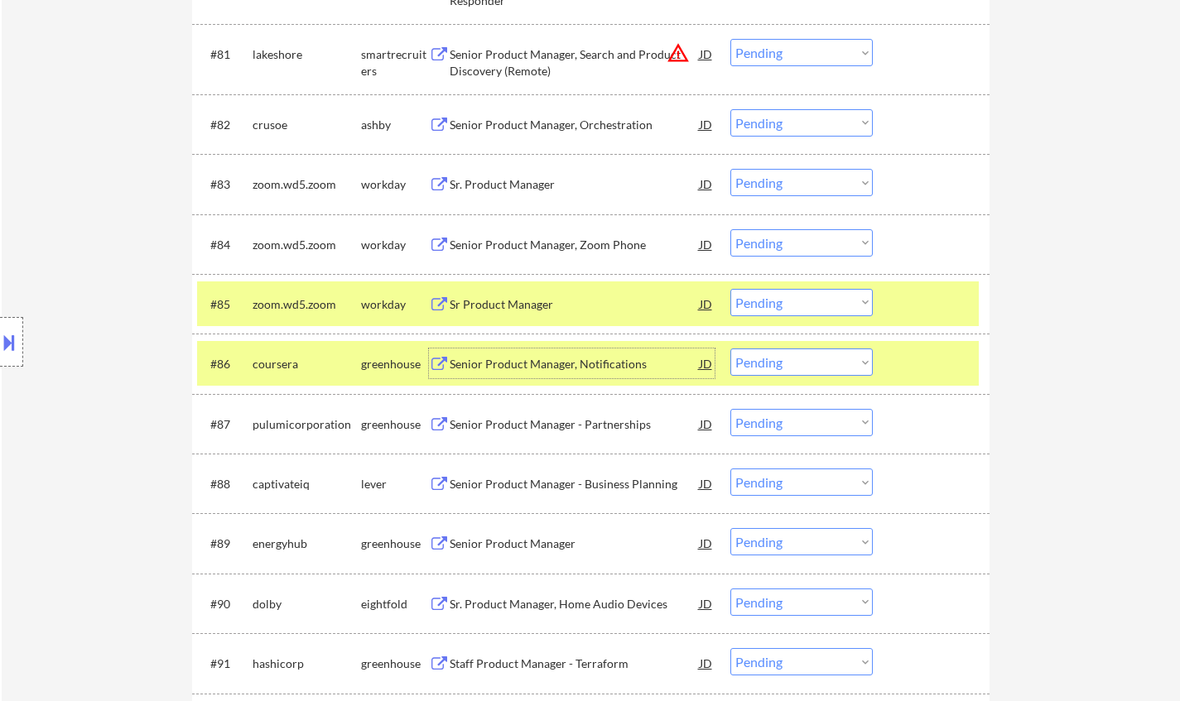
click at [786, 368] on select "Choose an option... Pending Applied Excluded (Questions) Excluded (Expired) Exc…" at bounding box center [801, 362] width 142 height 27
click at [730, 349] on select "Choose an option... Pending Applied Excluded (Questions) Excluded (Expired) Exc…" at bounding box center [801, 362] width 142 height 27
click at [549, 357] on div "Senior Product Manager - Partnerships" at bounding box center [575, 364] width 250 height 17
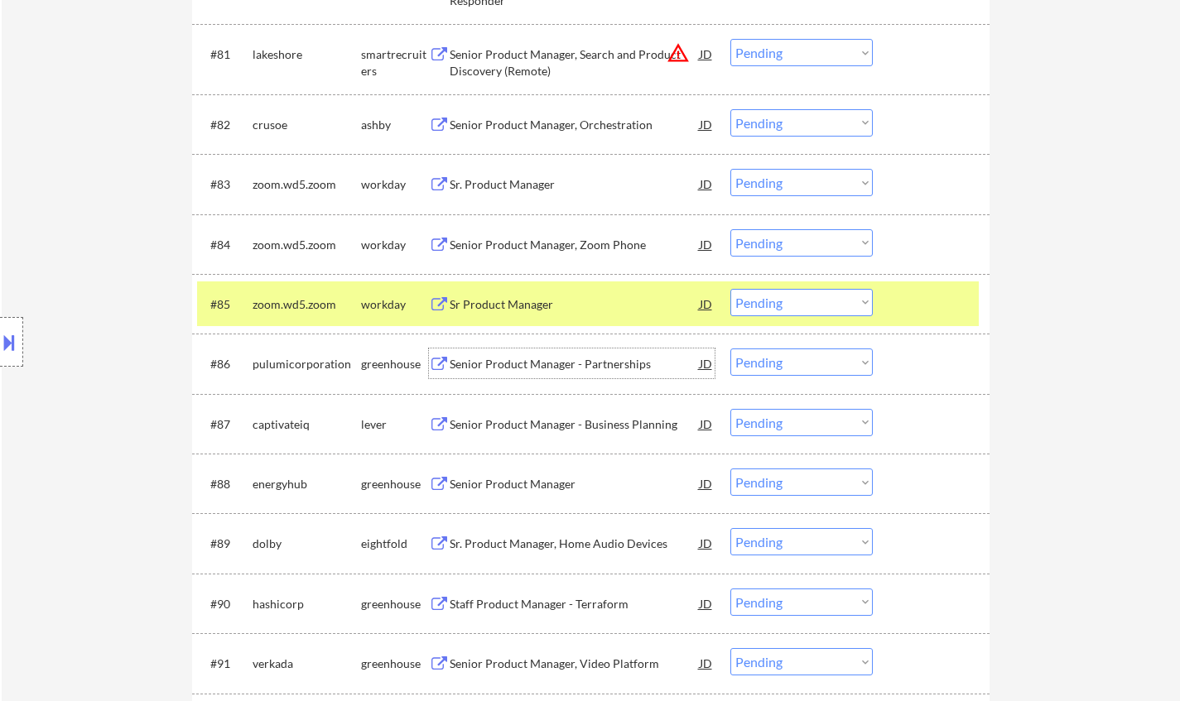
drag, startPoint x: 806, startPoint y: 366, endPoint x: 807, endPoint y: 376, distance: 10.0
click at [806, 366] on select "Choose an option... Pending Applied Excluded (Questions) Excluded (Expired) Exc…" at bounding box center [801, 362] width 142 height 27
click at [730, 349] on select "Choose an option... Pending Applied Excluded (Questions) Excluded (Expired) Exc…" at bounding box center [801, 362] width 142 height 27
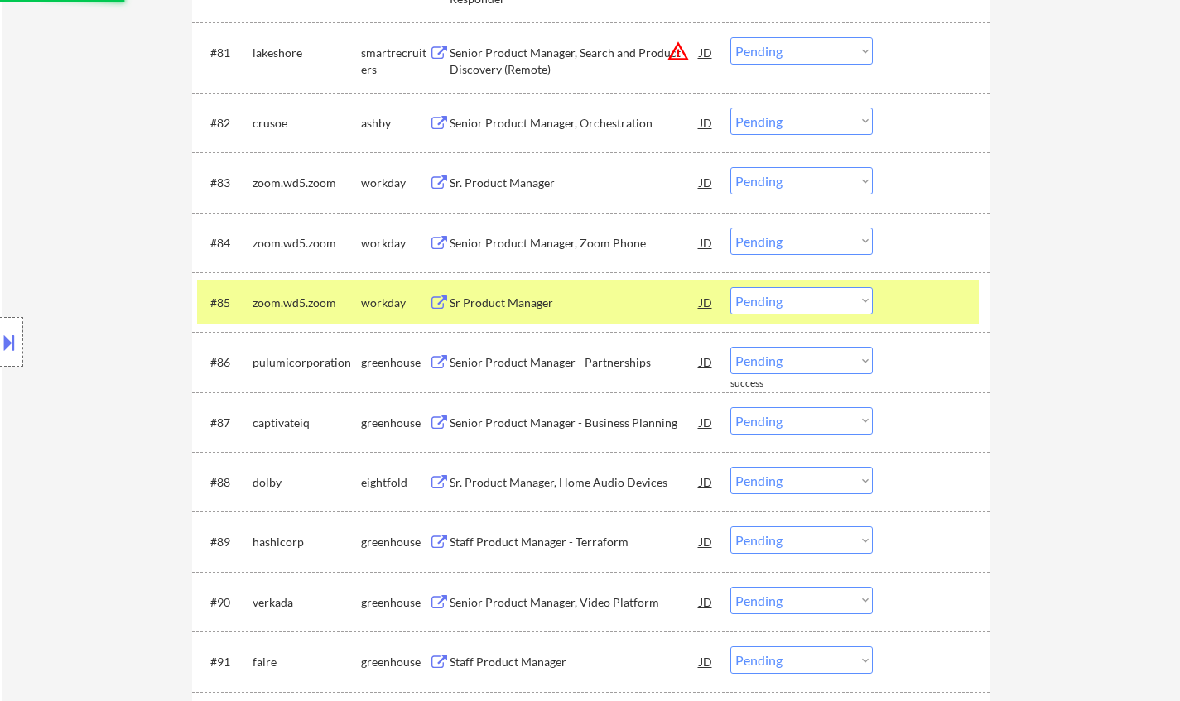
scroll to position [5798, 0]
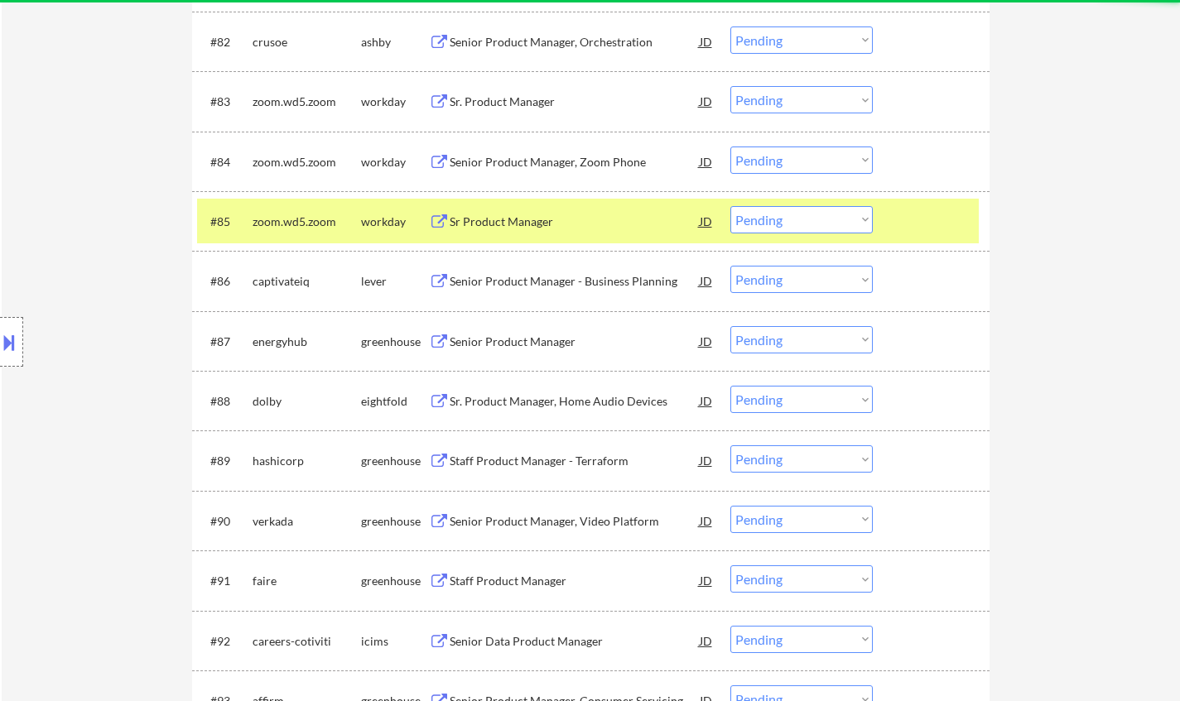
click at [541, 279] on div "Senior Product Manager - Business Planning" at bounding box center [575, 281] width 250 height 17
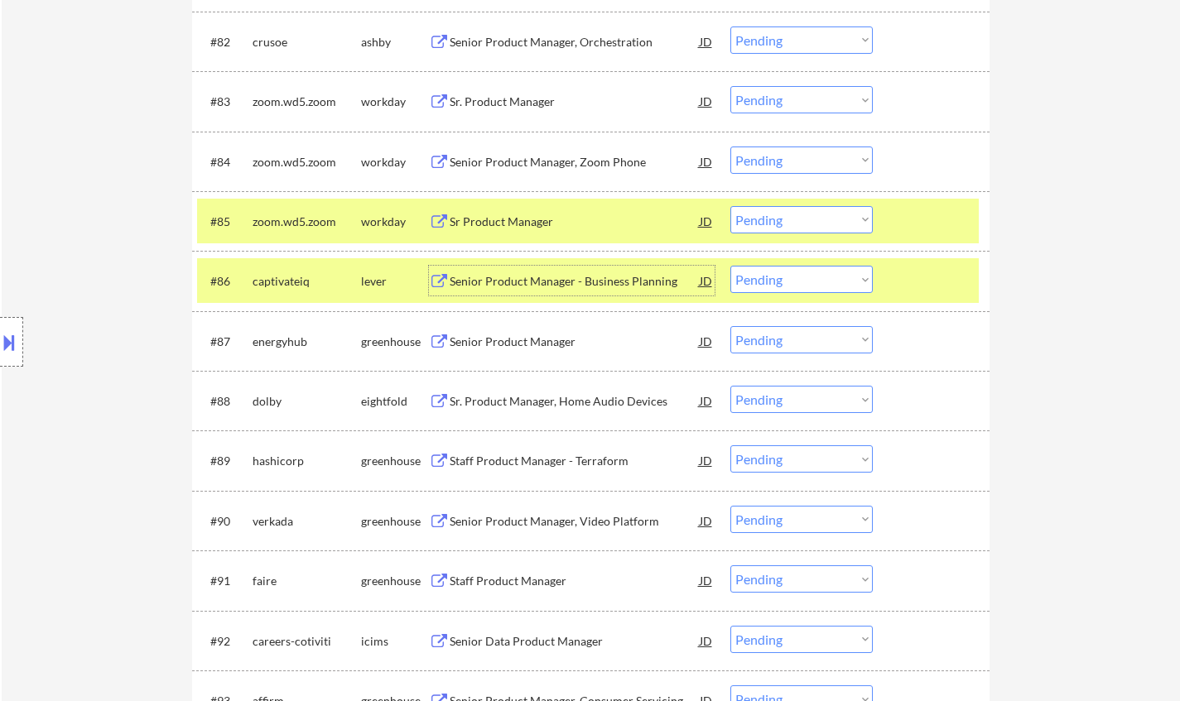
click at [811, 278] on select "Choose an option... Pending Applied Excluded (Questions) Excluded (Expired) Exc…" at bounding box center [801, 279] width 142 height 27
click at [850, 276] on select "Choose an option... Pending Applied Excluded (Questions) Excluded (Expired) Exc…" at bounding box center [801, 279] width 142 height 27
click at [730, 266] on select "Choose an option... Pending Applied Excluded (Questions) Excluded (Expired) Exc…" at bounding box center [801, 279] width 142 height 27
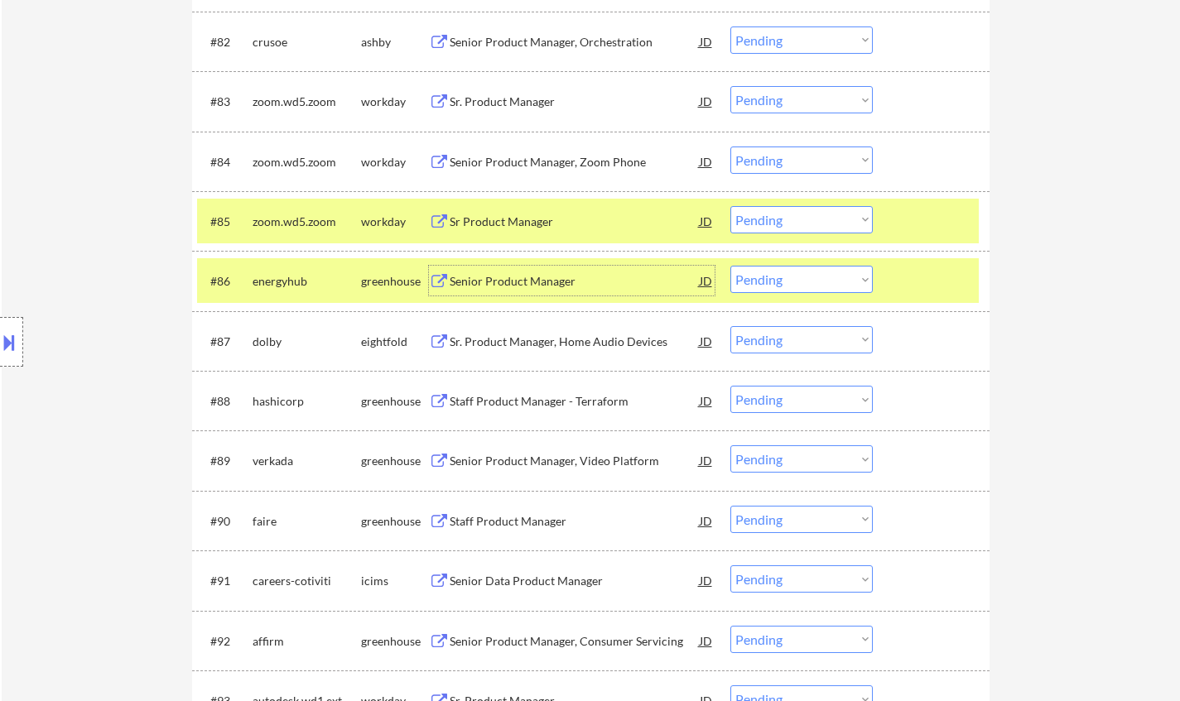
click at [519, 274] on div "Senior Product Manager" at bounding box center [575, 281] width 250 height 17
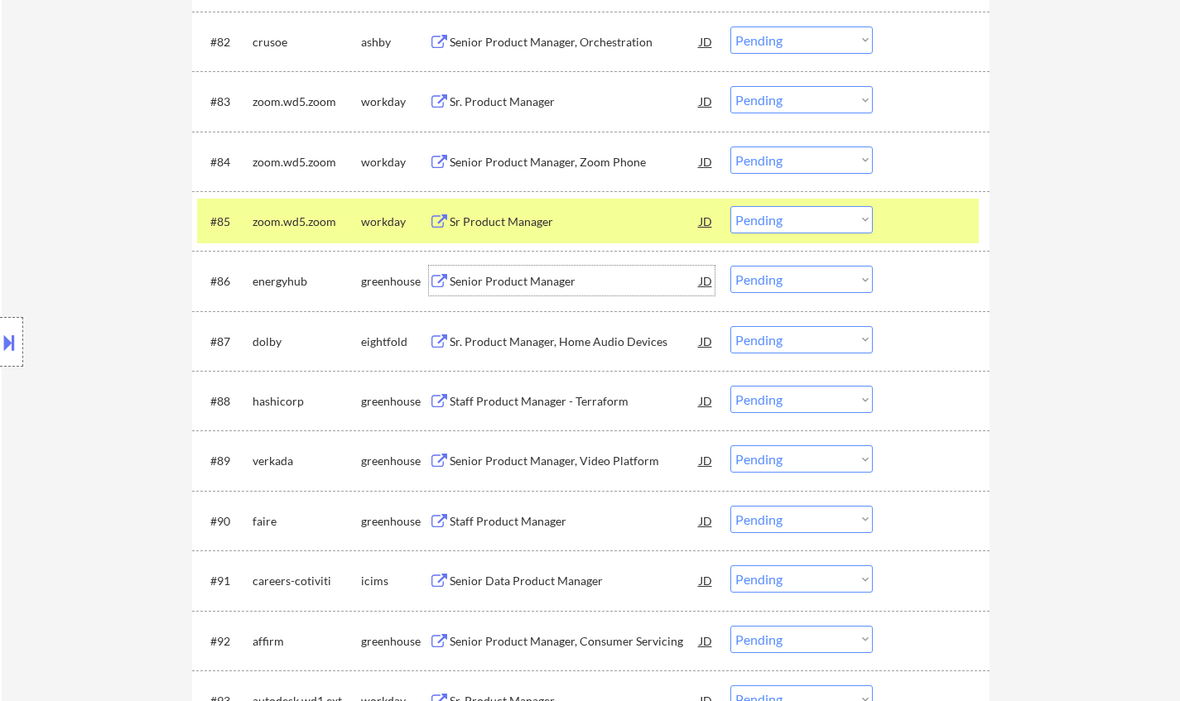
drag, startPoint x: 795, startPoint y: 277, endPoint x: 801, endPoint y: 289, distance: 13.7
click at [795, 277] on select "Choose an option... Pending Applied Excluded (Questions) Excluded (Expired) Exc…" at bounding box center [801, 279] width 142 height 27
click at [730, 266] on select "Choose an option... Pending Applied Excluded (Questions) Excluded (Expired) Exc…" at bounding box center [801, 279] width 142 height 27
select select ""pending""
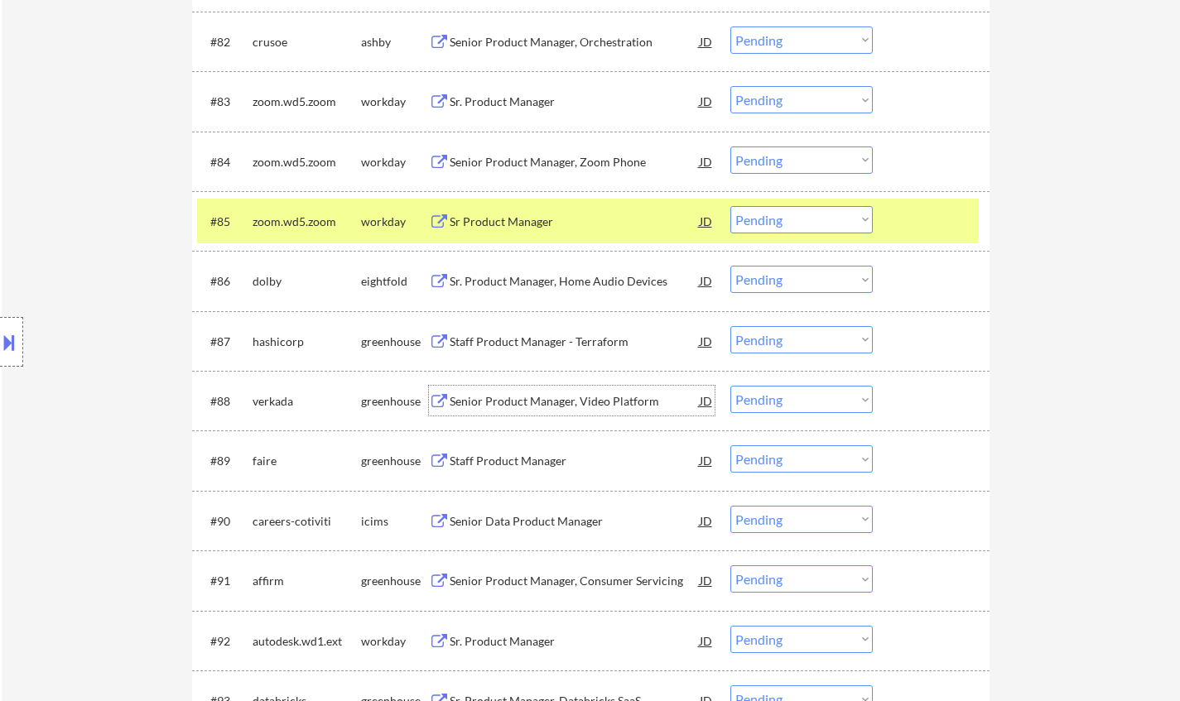
click at [547, 406] on div "Senior Product Manager, Video Platform" at bounding box center [575, 401] width 250 height 17
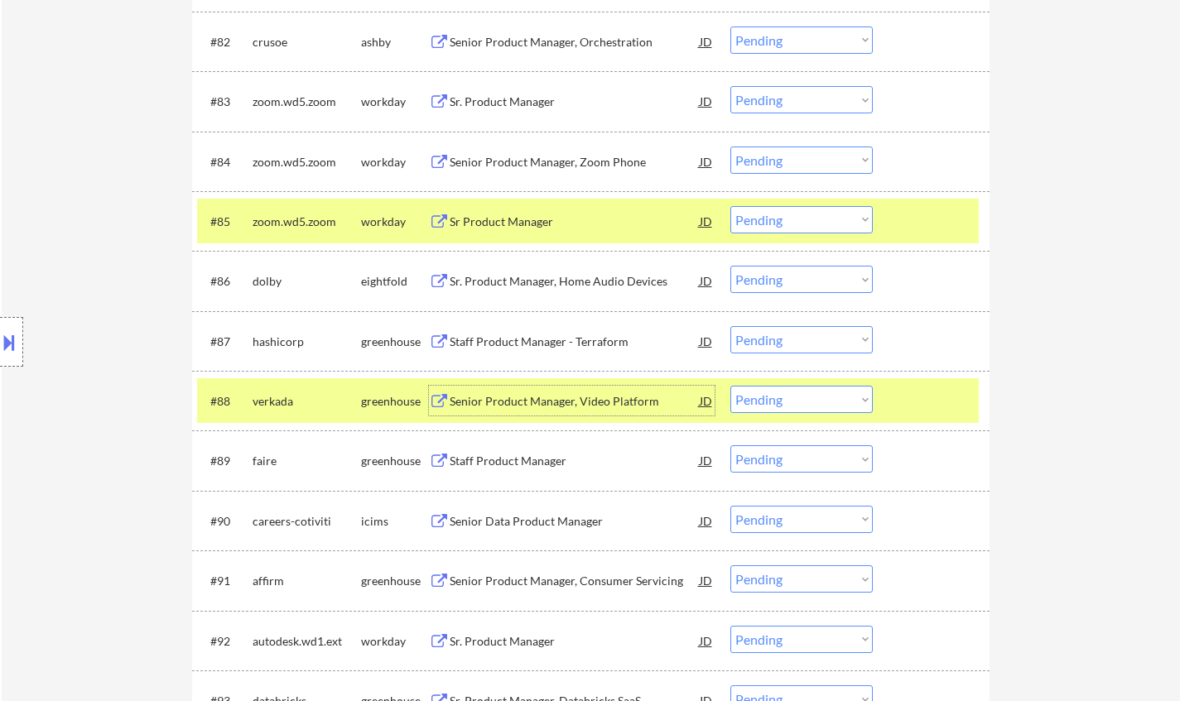
click at [793, 408] on select "Choose an option... Pending Applied Excluded (Questions) Excluded (Expired) Exc…" at bounding box center [801, 399] width 142 height 27
click at [730, 386] on select "Choose an option... Pending Applied Excluded (Questions) Excluded (Expired) Exc…" at bounding box center [801, 399] width 142 height 27
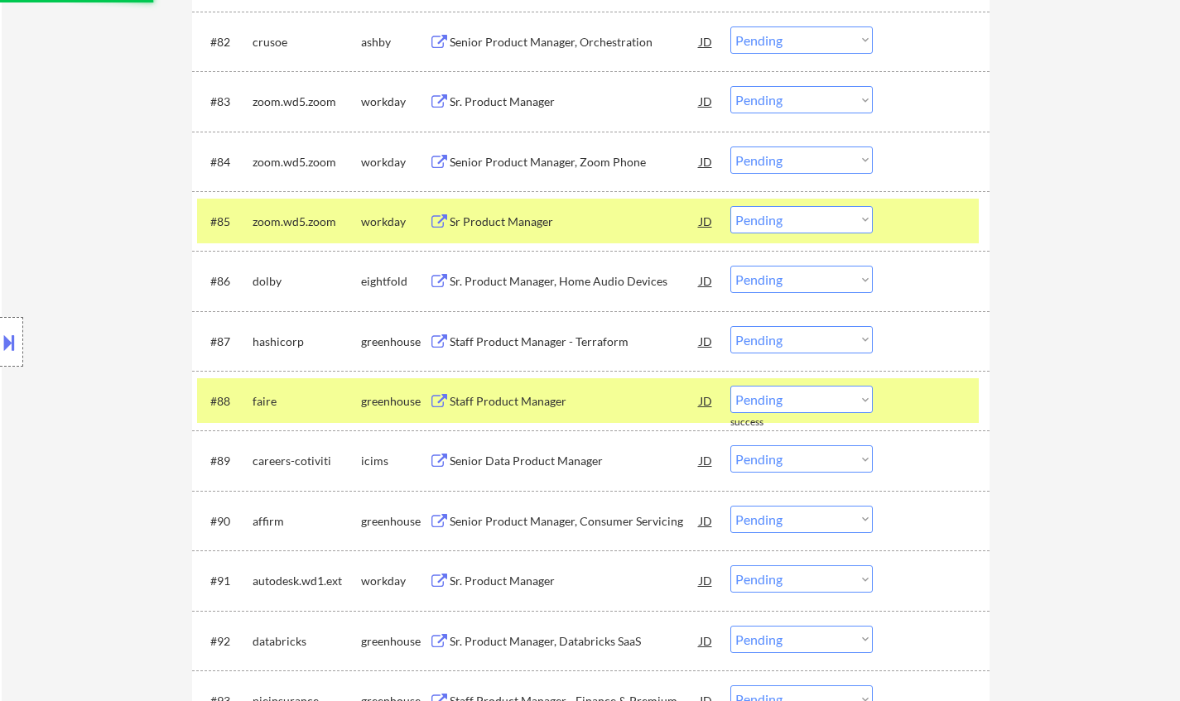
click at [515, 408] on div "Staff Product Manager" at bounding box center [575, 401] width 250 height 17
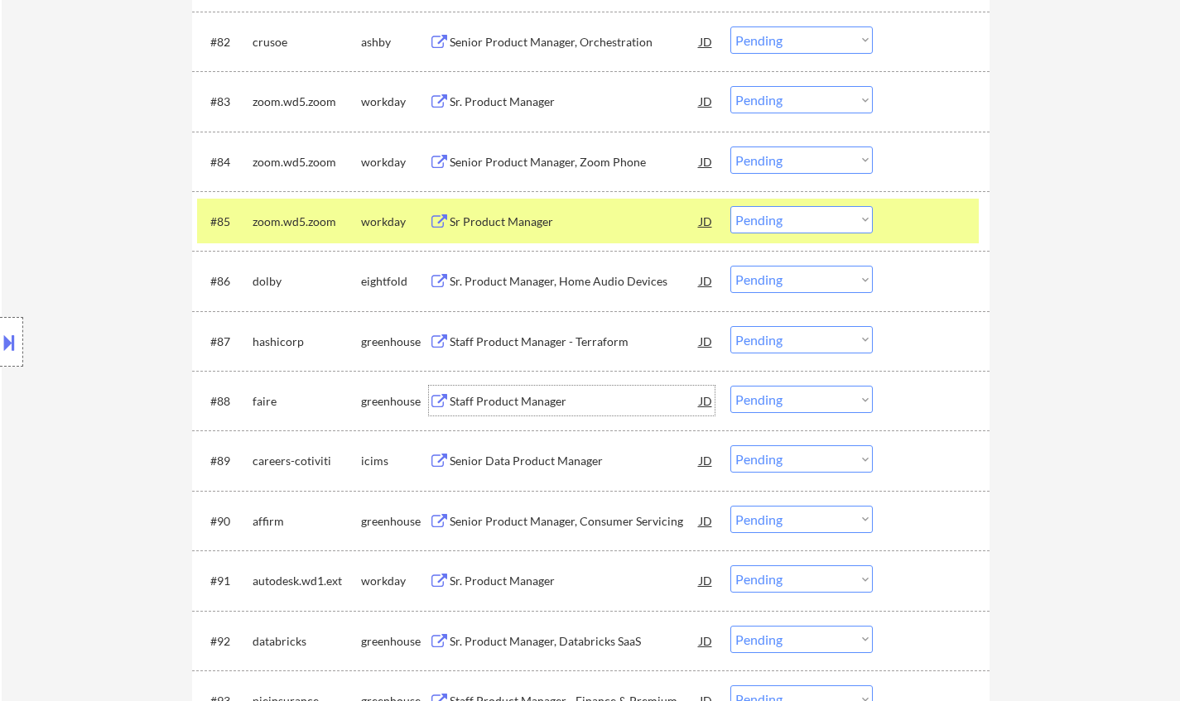
click at [785, 394] on select "Choose an option... Pending Applied Excluded (Questions) Excluded (Expired) Exc…" at bounding box center [801, 399] width 142 height 27
click at [730, 386] on select "Choose an option... Pending Applied Excluded (Questions) Excluded (Expired) Exc…" at bounding box center [801, 399] width 142 height 27
select select ""pending""
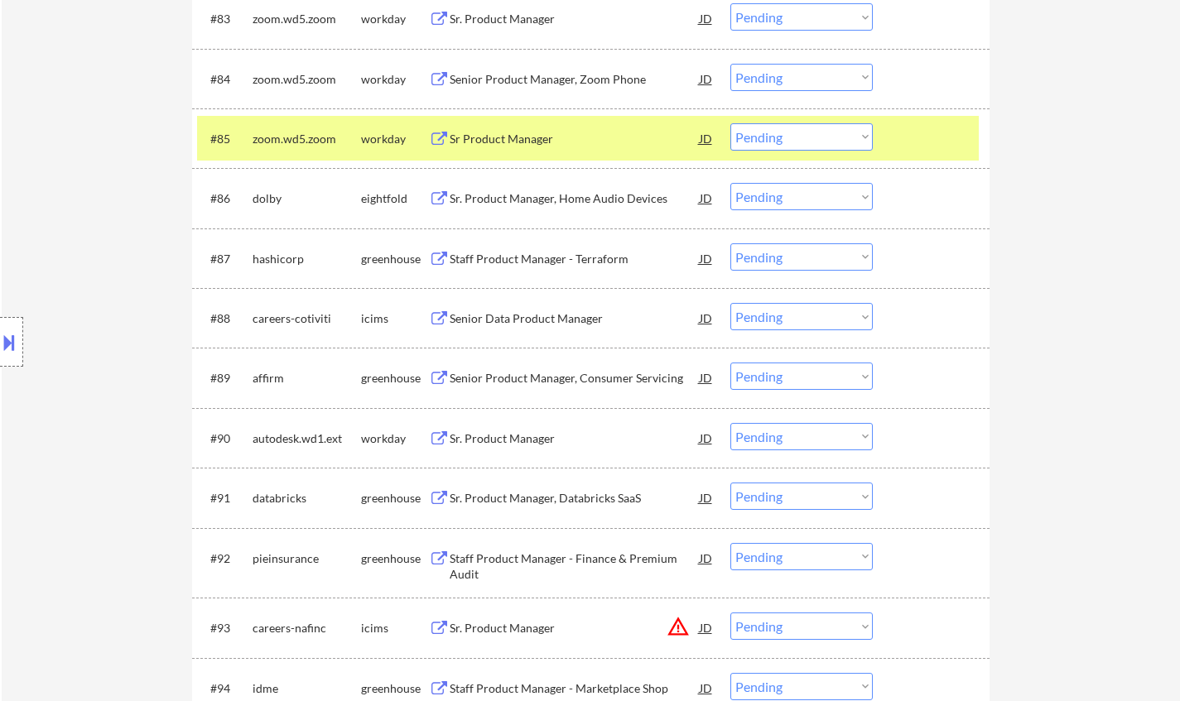
scroll to position [5964, 0]
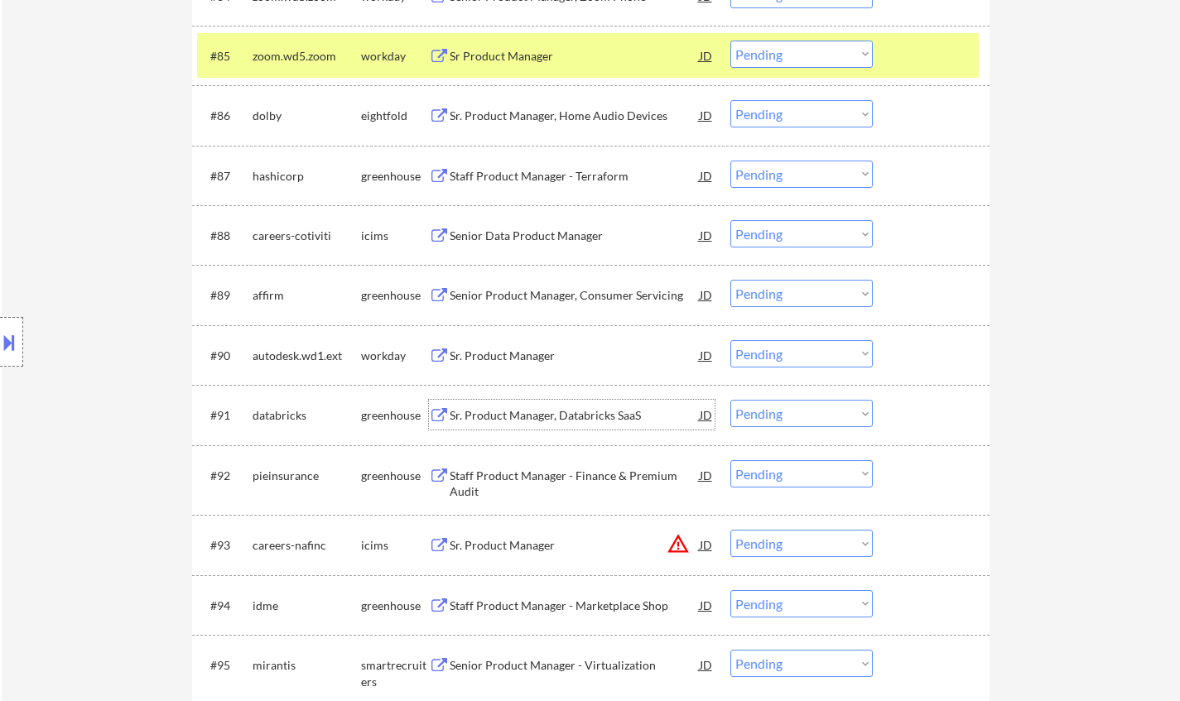
click at [539, 414] on div "Sr. Product Manager, Databricks SaaS" at bounding box center [575, 415] width 250 height 17
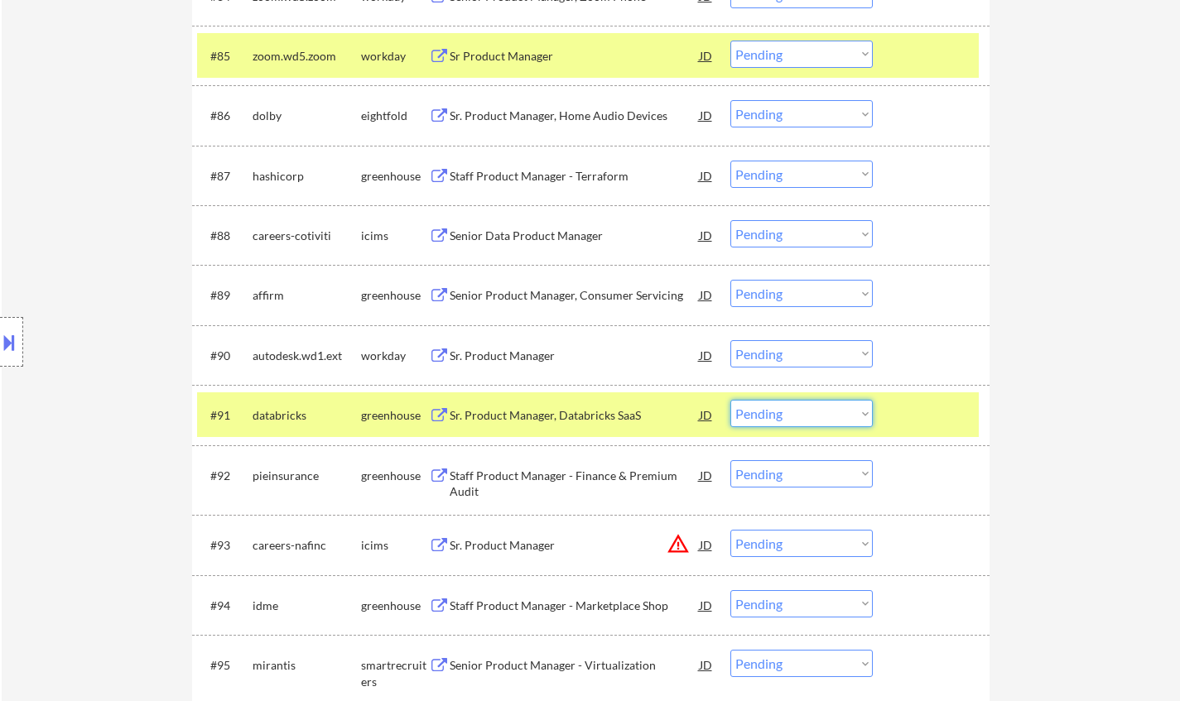
drag, startPoint x: 820, startPoint y: 412, endPoint x: 830, endPoint y: 426, distance: 16.8
click at [820, 412] on select "Choose an option... Pending Applied Excluded (Questions) Excluded (Expired) Exc…" at bounding box center [801, 413] width 142 height 27
click at [730, 400] on select "Choose an option... Pending Applied Excluded (Questions) Excluded (Expired) Exc…" at bounding box center [801, 413] width 142 height 27
select select ""pending""
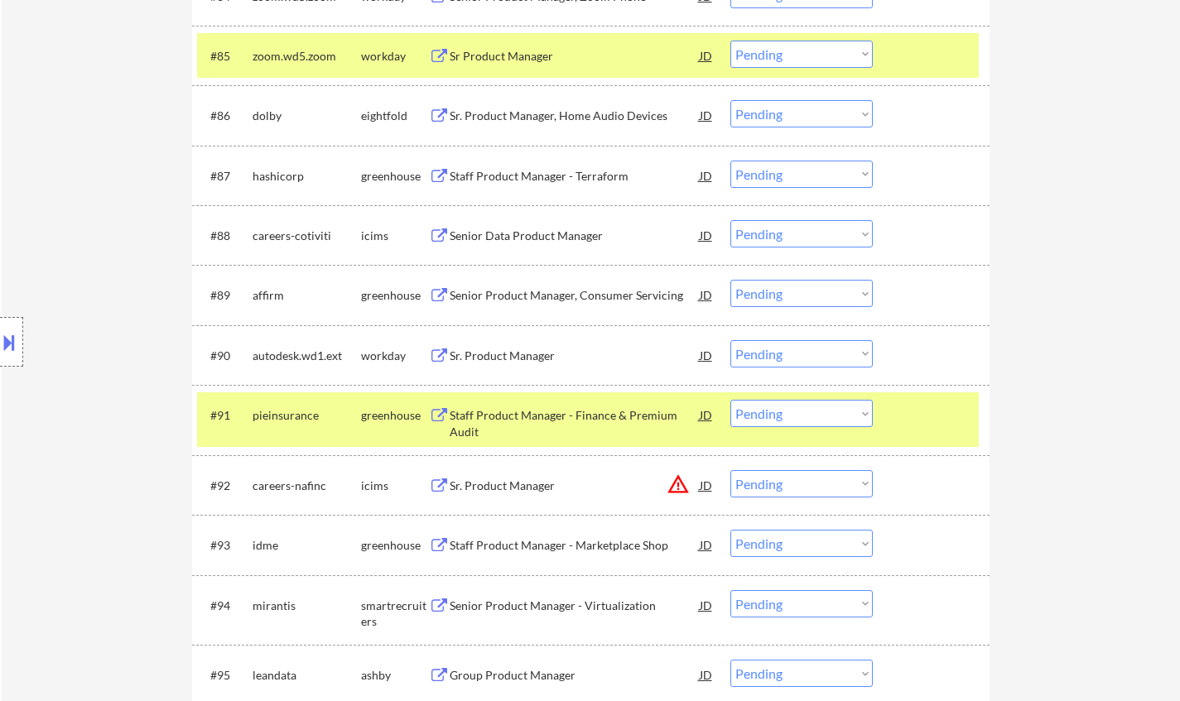
scroll to position [6047, 0]
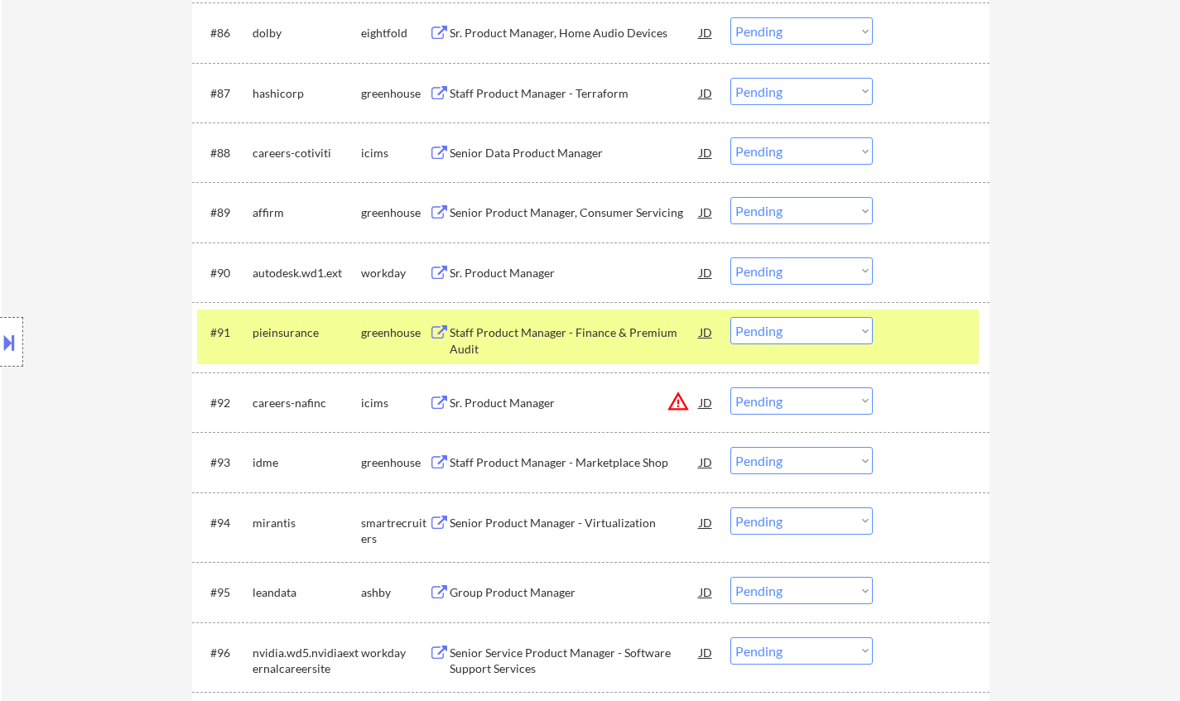
click at [593, 468] on div "Staff Product Manager - Marketplace Shop" at bounding box center [575, 463] width 250 height 17
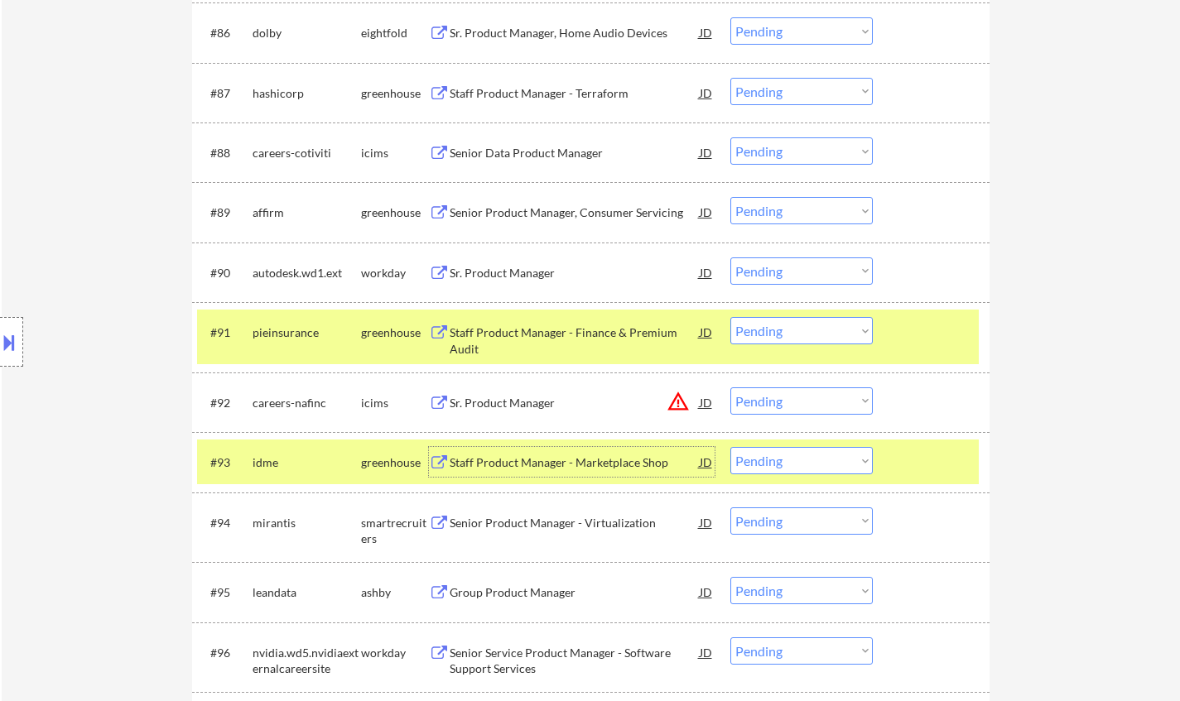
click at [812, 466] on select "Choose an option... Pending Applied Excluded (Questions) Excluded (Expired) Exc…" at bounding box center [801, 460] width 142 height 27
click at [730, 447] on select "Choose an option... Pending Applied Excluded (Questions) Excluded (Expired) Exc…" at bounding box center [801, 460] width 142 height 27
select select ""pending""
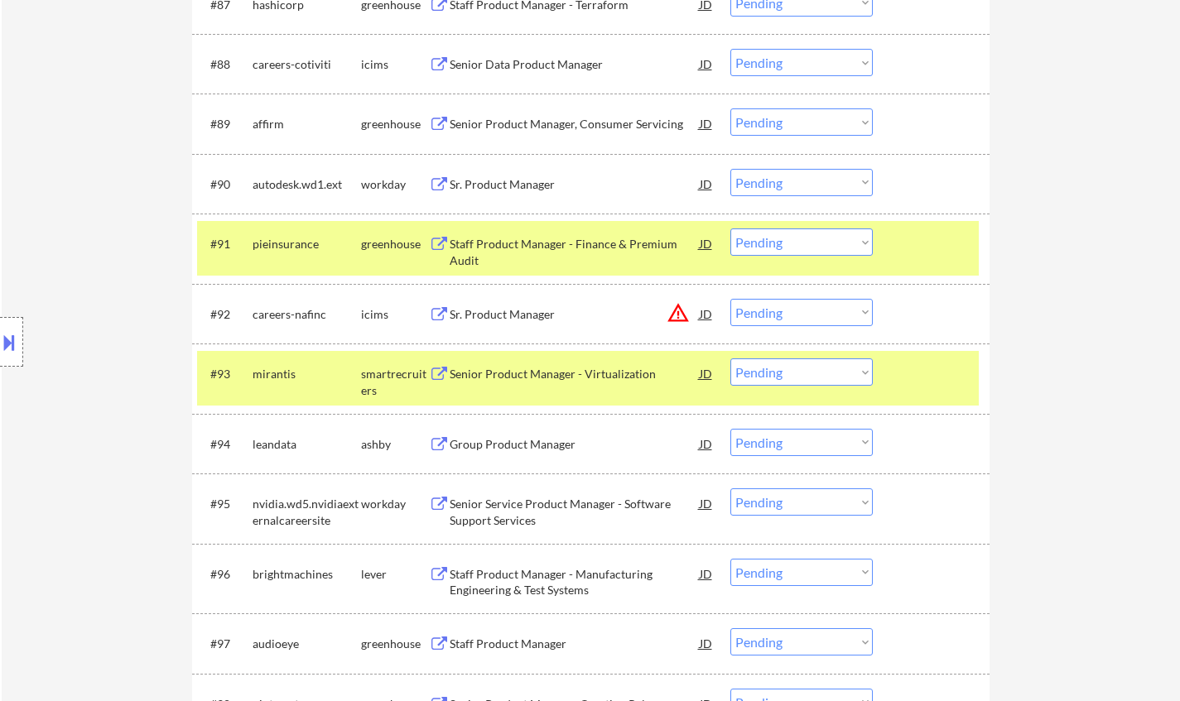
scroll to position [6212, 0]
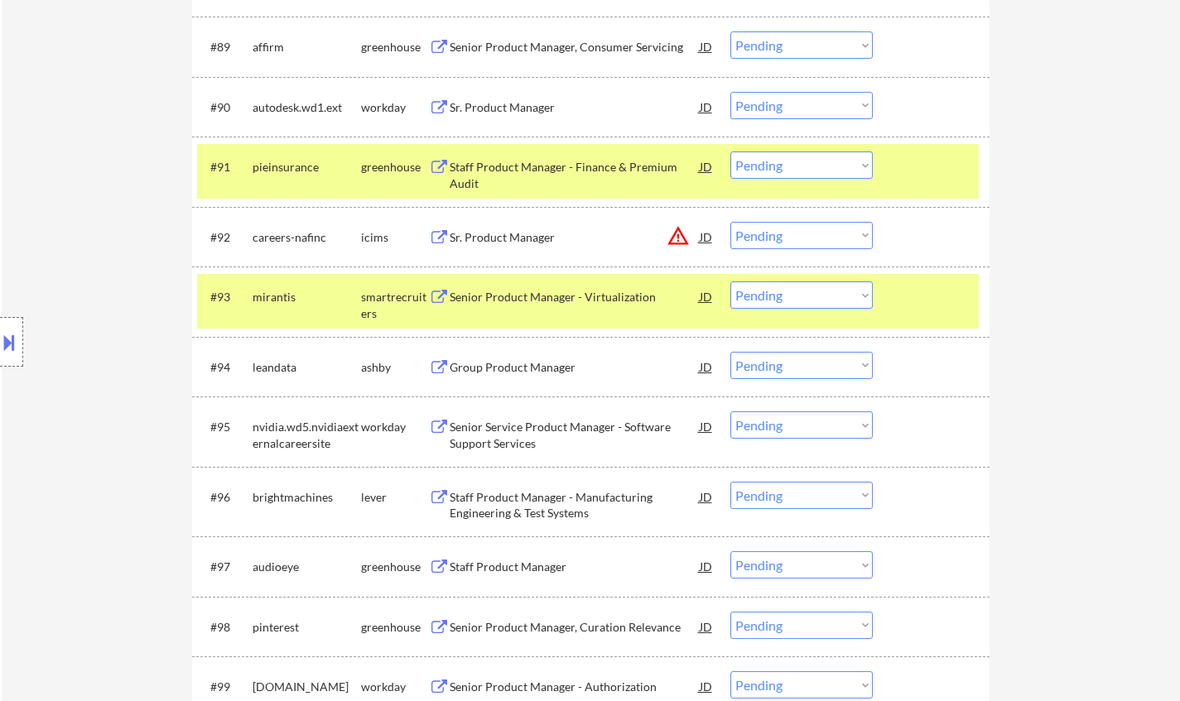
click at [520, 362] on div "Group Product Manager" at bounding box center [575, 367] width 250 height 17
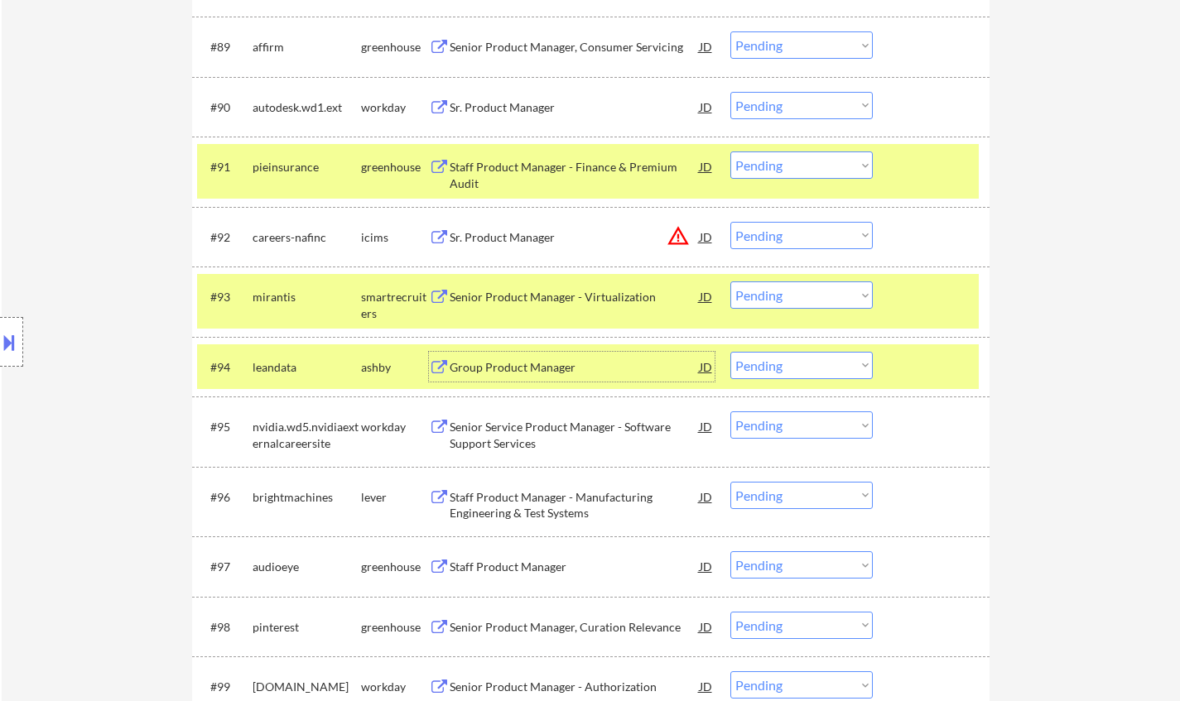
click at [819, 368] on select "Choose an option... Pending Applied Excluded (Questions) Excluded (Expired) Exc…" at bounding box center [801, 365] width 142 height 27
click at [730, 352] on select "Choose an option... Pending Applied Excluded (Questions) Excluded (Expired) Exc…" at bounding box center [801, 365] width 142 height 27
select select ""pending""
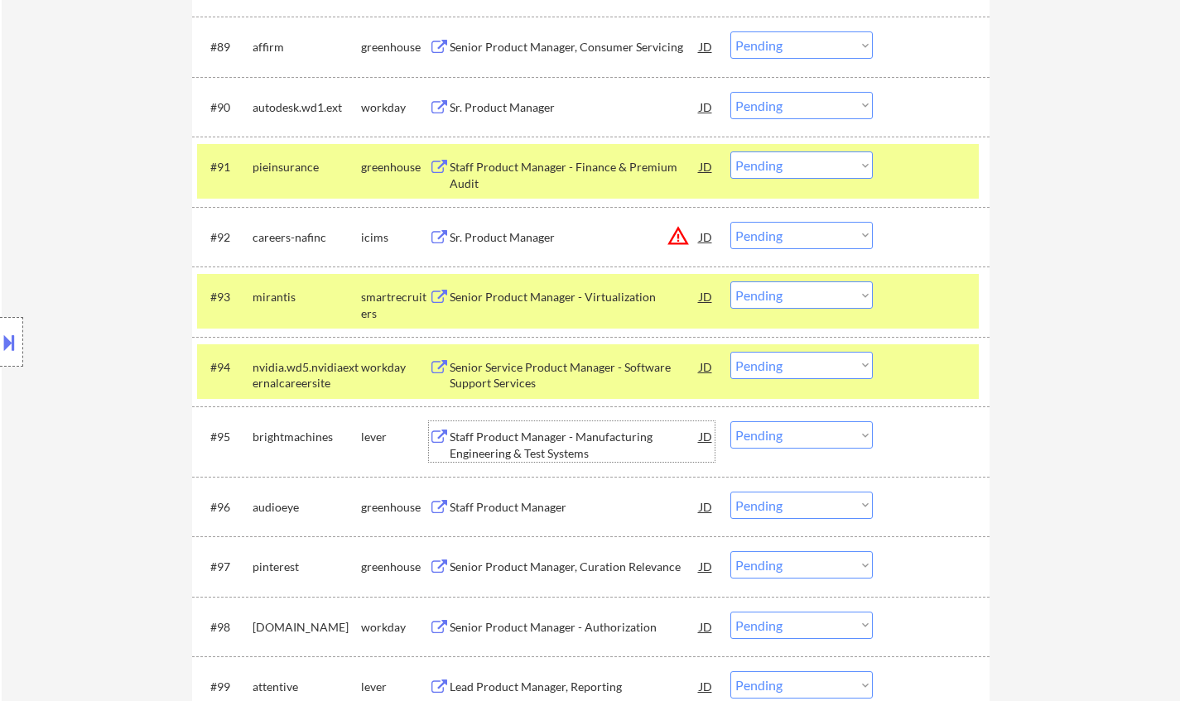
click at [546, 444] on div "Staff Product Manager - Manufacturing Engineering & Test Systems" at bounding box center [575, 445] width 250 height 32
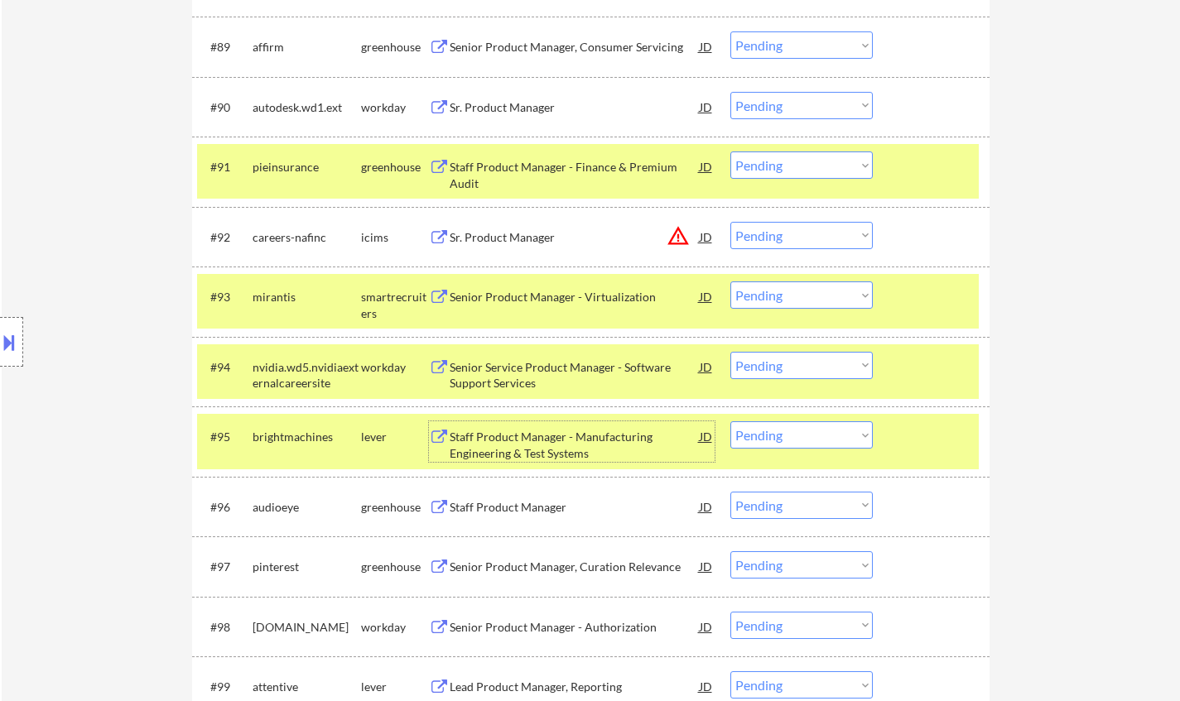
click at [820, 440] on select "Choose an option... Pending Applied Excluded (Questions) Excluded (Expired) Exc…" at bounding box center [801, 434] width 142 height 27
click at [730, 422] on select "Choose an option... Pending Applied Excluded (Questions) Excluded (Expired) Exc…" at bounding box center [801, 434] width 142 height 27
select select ""pending""
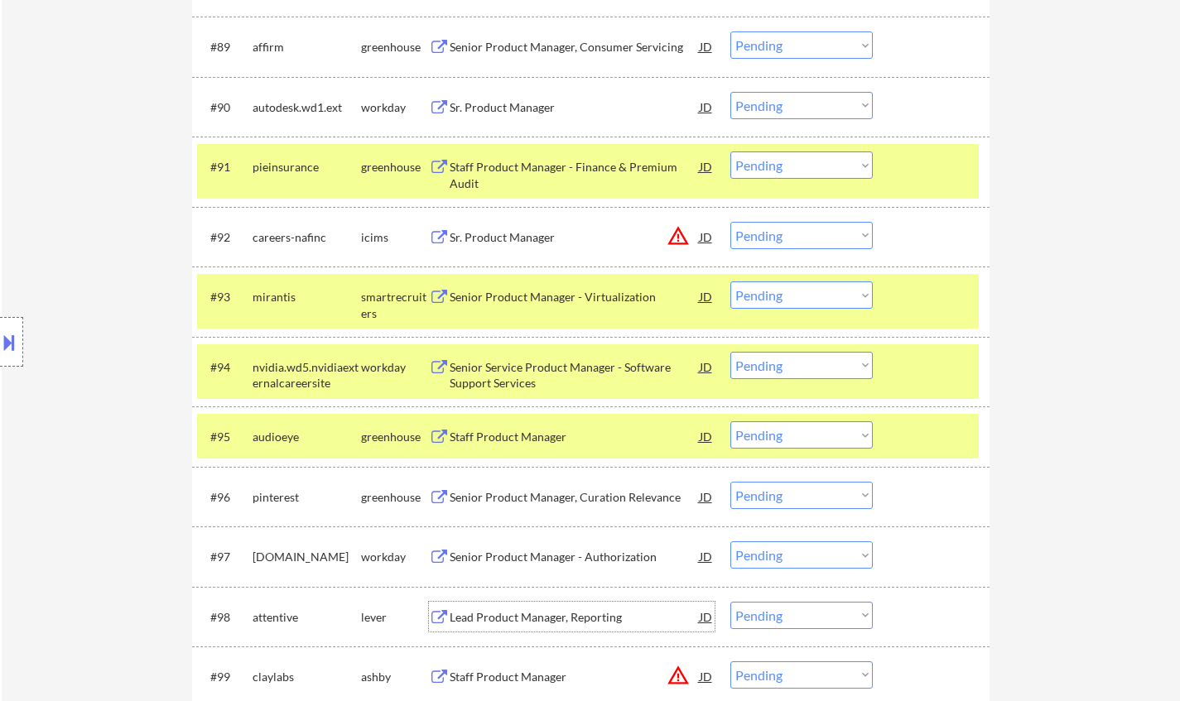
click at [540, 616] on div "Lead Product Manager, Reporting" at bounding box center [575, 617] width 250 height 17
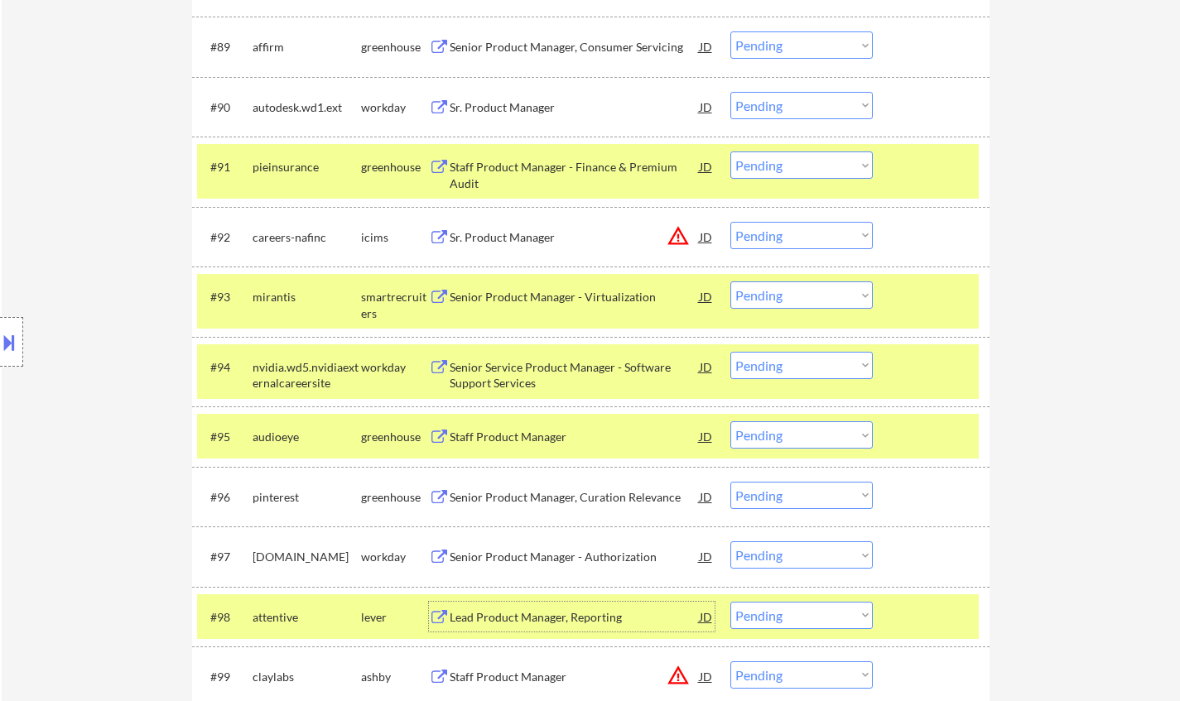
scroll to position [6461, 0]
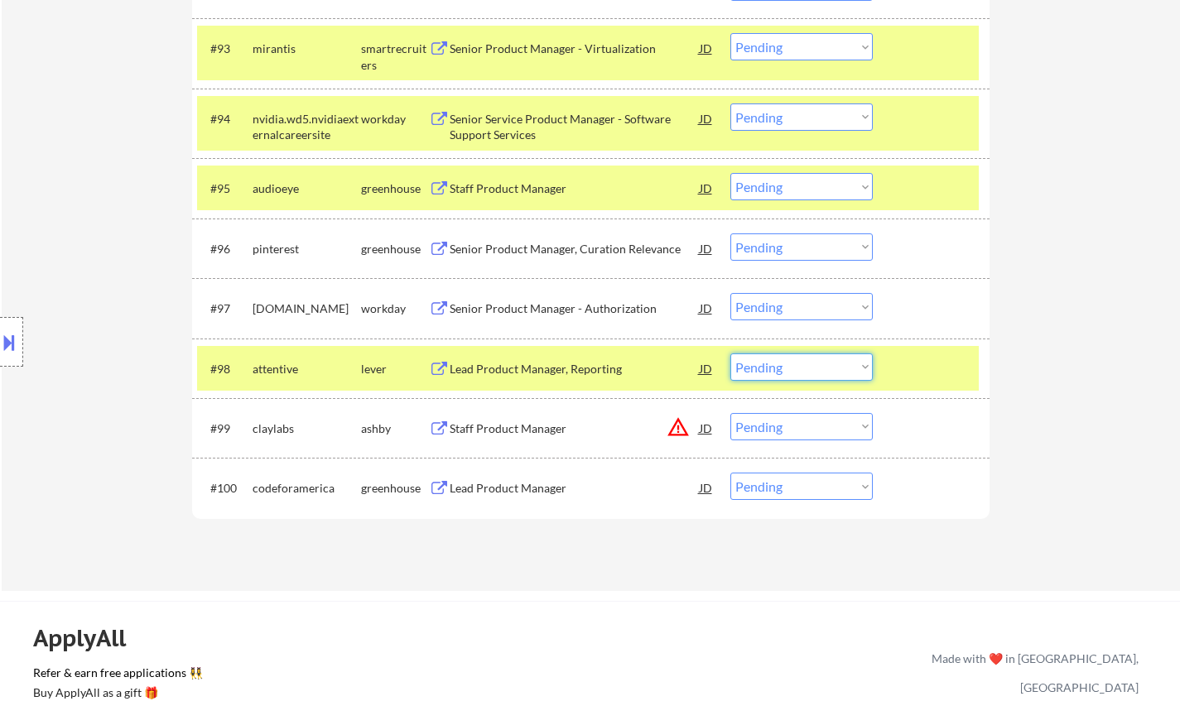
click at [796, 375] on select "Choose an option... Pending Applied Excluded (Questions) Excluded (Expired) Exc…" at bounding box center [801, 367] width 142 height 27
click at [730, 354] on select "Choose an option... Pending Applied Excluded (Questions) Excluded (Expired) Exc…" at bounding box center [801, 367] width 142 height 27
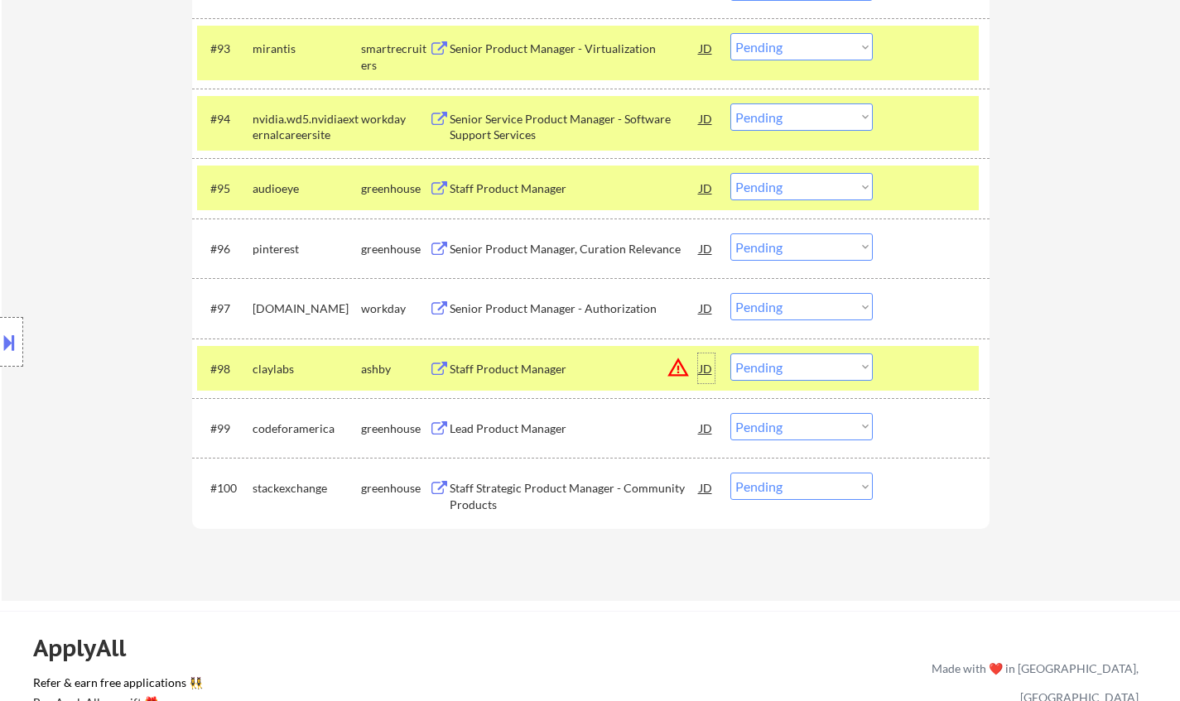
click at [705, 371] on div "JD" at bounding box center [706, 369] width 17 height 30
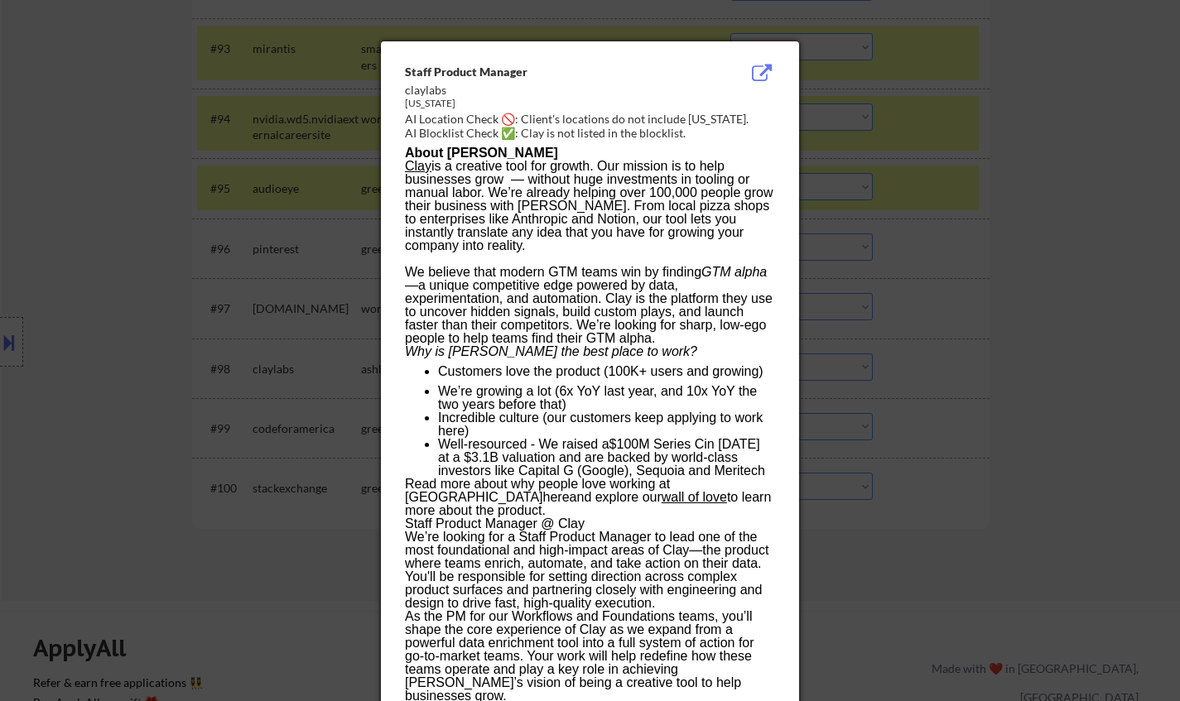
click at [961, 409] on div at bounding box center [590, 350] width 1180 height 701
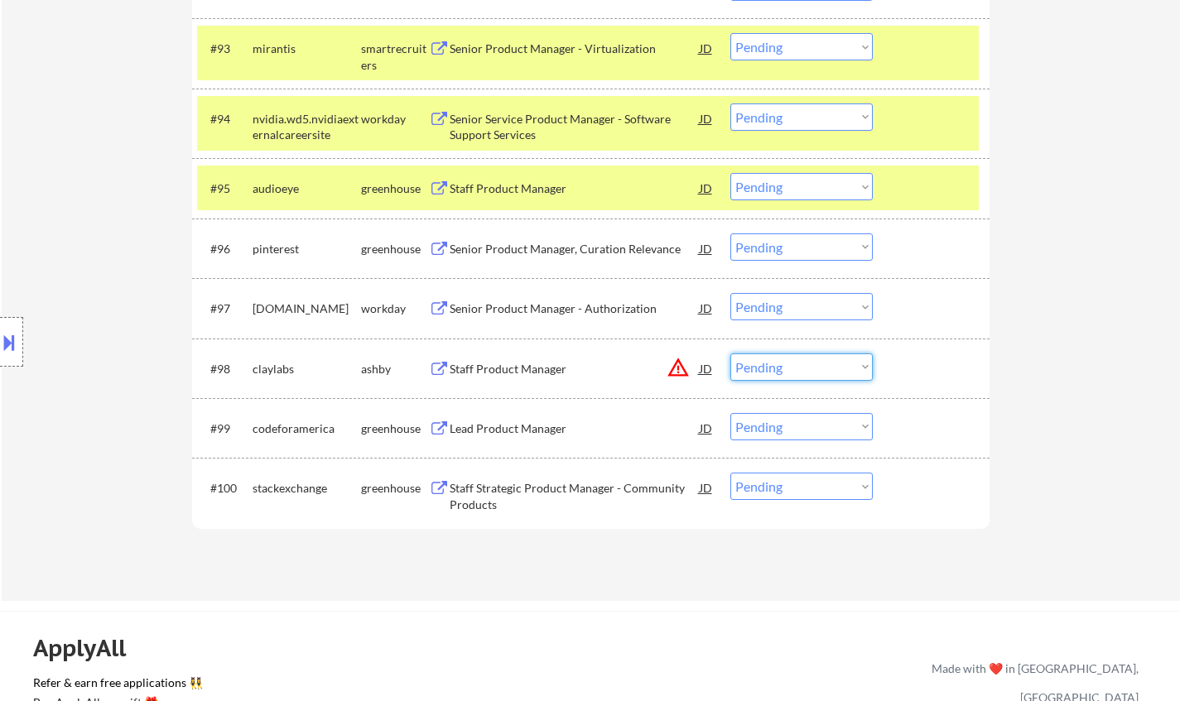
click at [804, 373] on select "Choose an option... Pending Applied Excluded (Questions) Excluded (Expired) Exc…" at bounding box center [801, 367] width 142 height 27
click at [730, 354] on select "Choose an option... Pending Applied Excluded (Questions) Excluded (Expired) Exc…" at bounding box center [801, 367] width 142 height 27
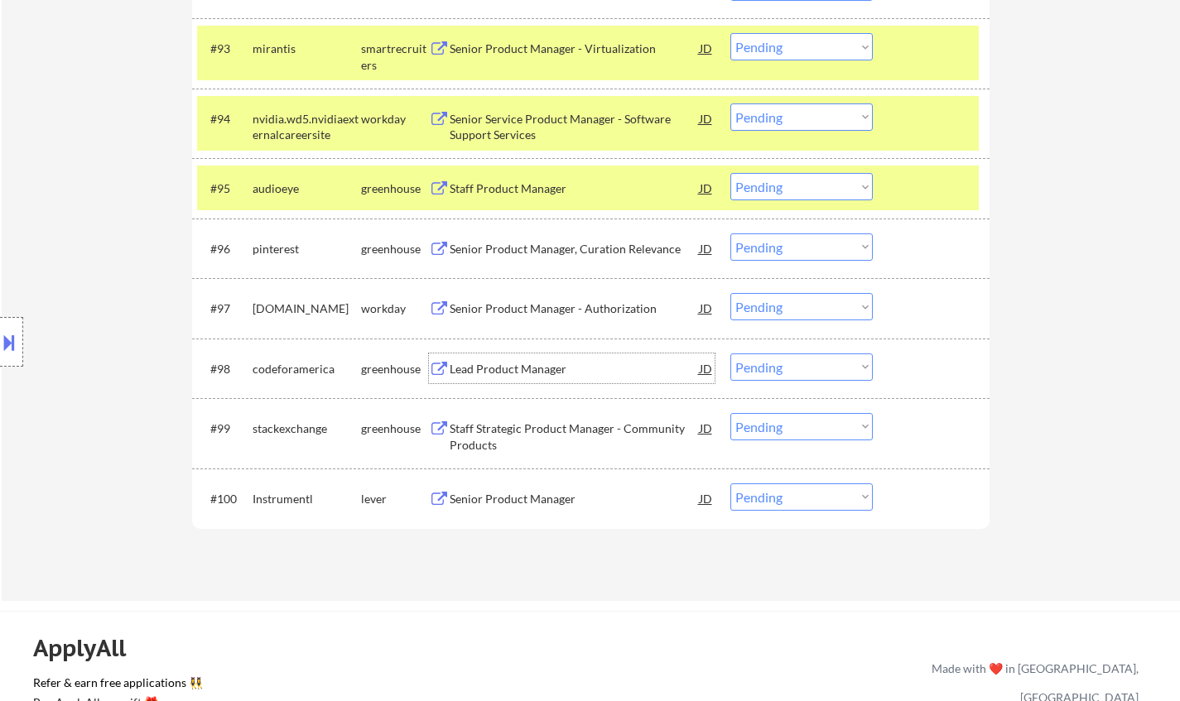
click at [520, 380] on div "Lead Product Manager" at bounding box center [575, 369] width 250 height 30
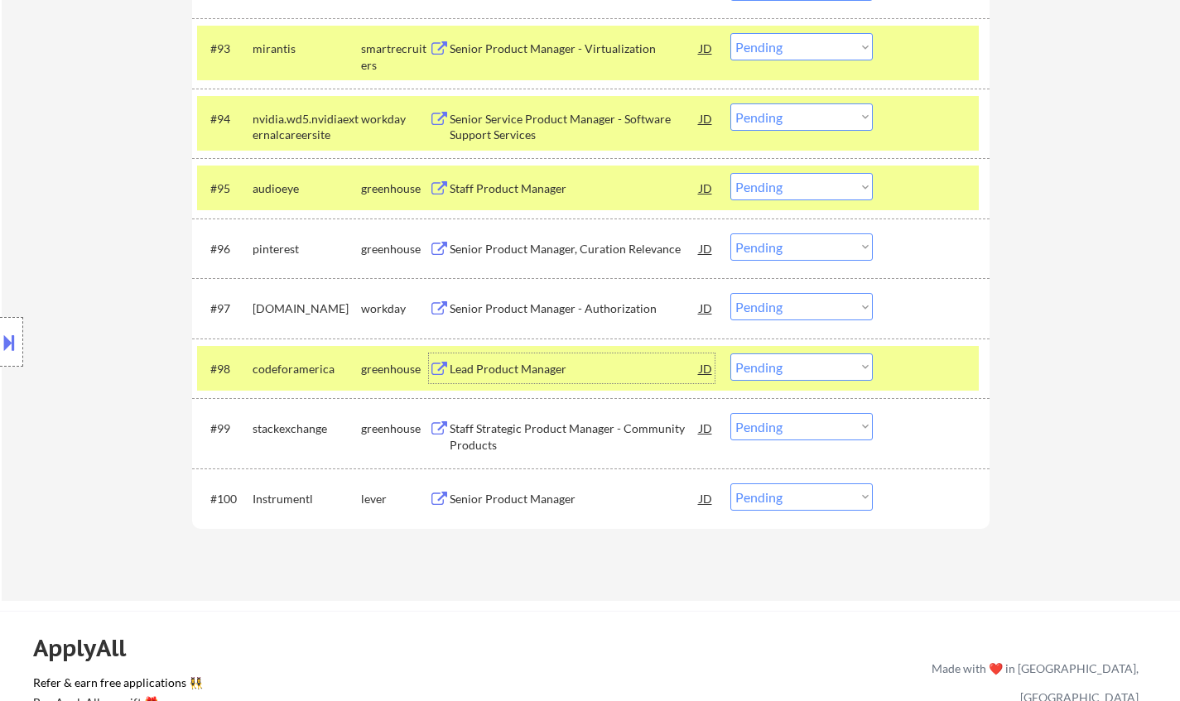
click at [776, 368] on select "Choose an option... Pending Applied Excluded (Questions) Excluded (Expired) Exc…" at bounding box center [801, 367] width 142 height 27
click at [730, 354] on select "Choose an option... Pending Applied Excluded (Questions) Excluded (Expired) Exc…" at bounding box center [801, 367] width 142 height 27
select select ""pending""
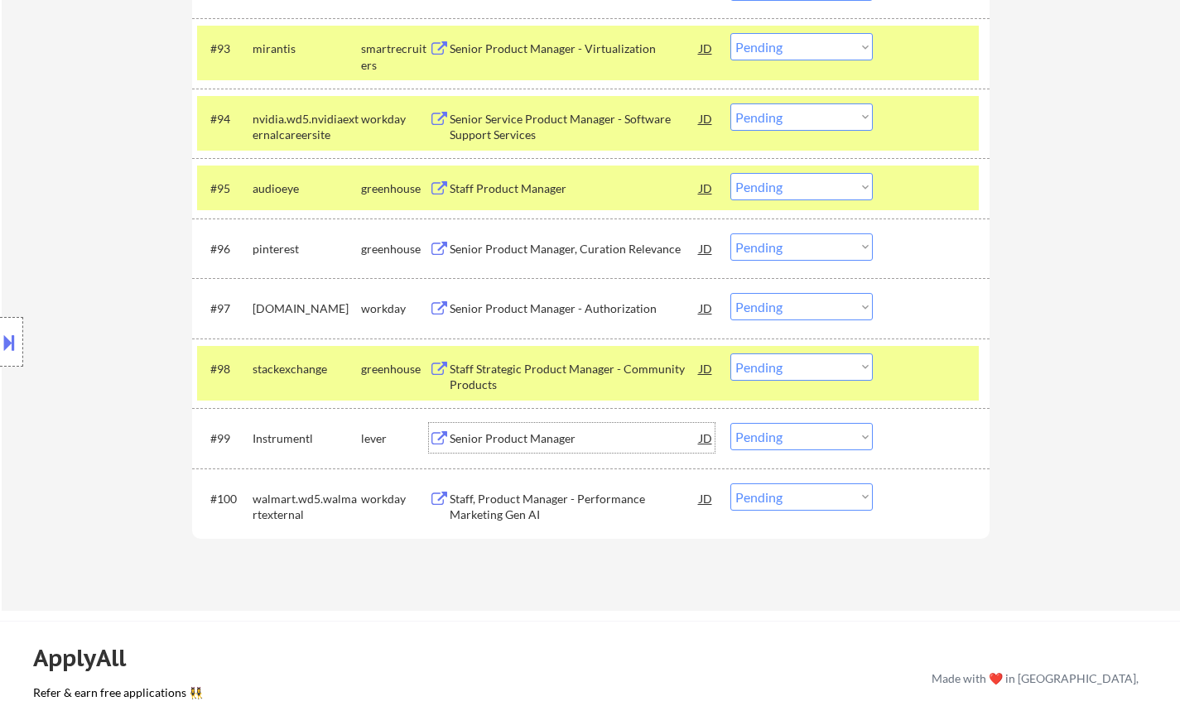
click at [512, 452] on div "Senior Product Manager" at bounding box center [575, 438] width 250 height 30
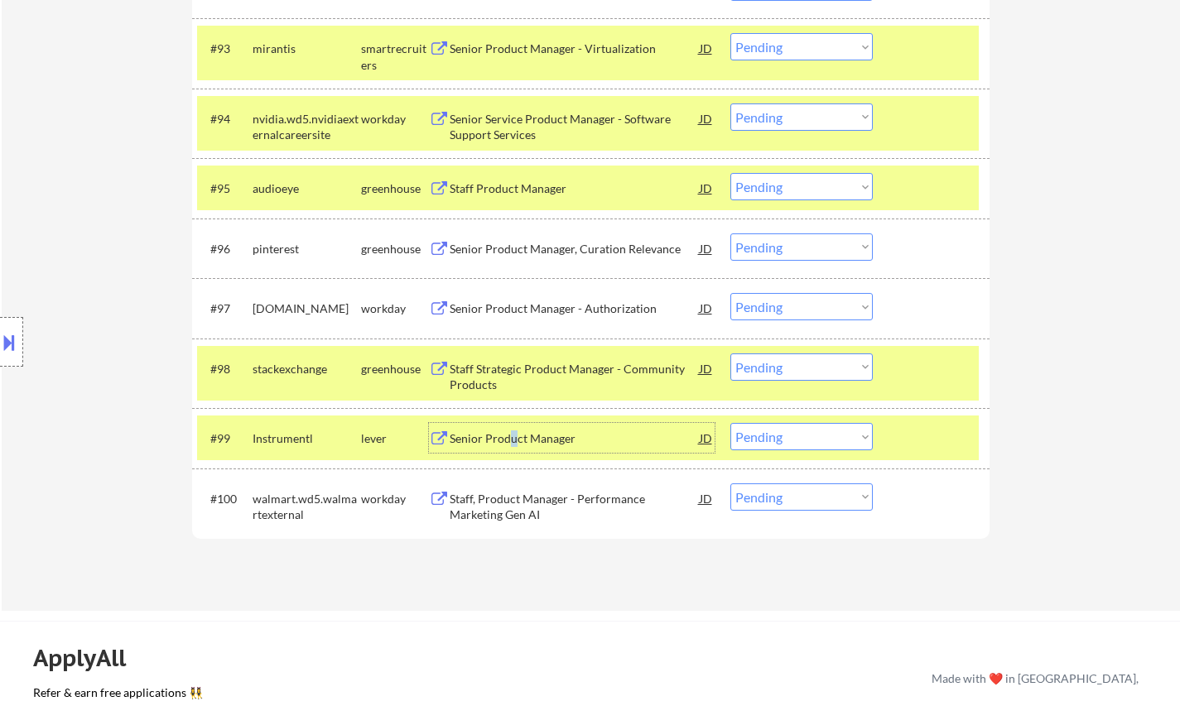
click at [800, 430] on select "Choose an option... Pending Applied Excluded (Questions) Excluded (Expired) Exc…" at bounding box center [801, 436] width 142 height 27
click at [730, 423] on select "Choose an option... Pending Applied Excluded (Questions) Excluded (Expired) Exc…" at bounding box center [801, 436] width 142 height 27
select select ""pending""
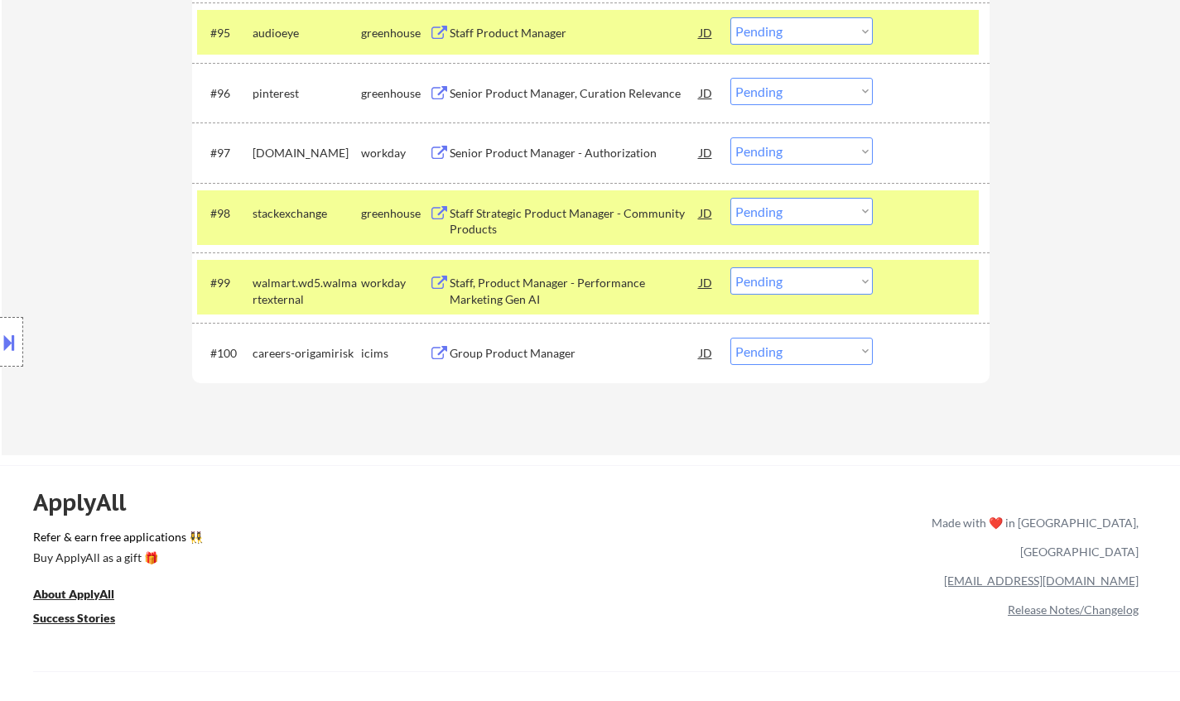
scroll to position [6378, 0]
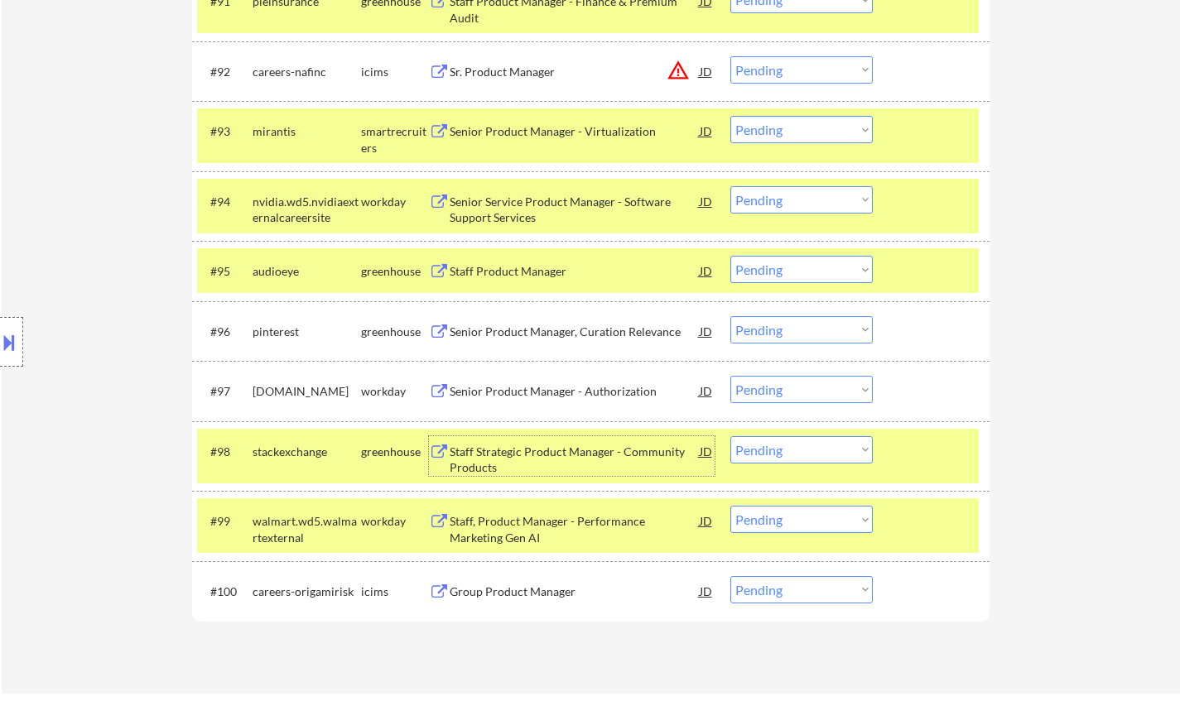
click at [540, 452] on div "Staff Strategic Product Manager - Community Products" at bounding box center [575, 460] width 250 height 32
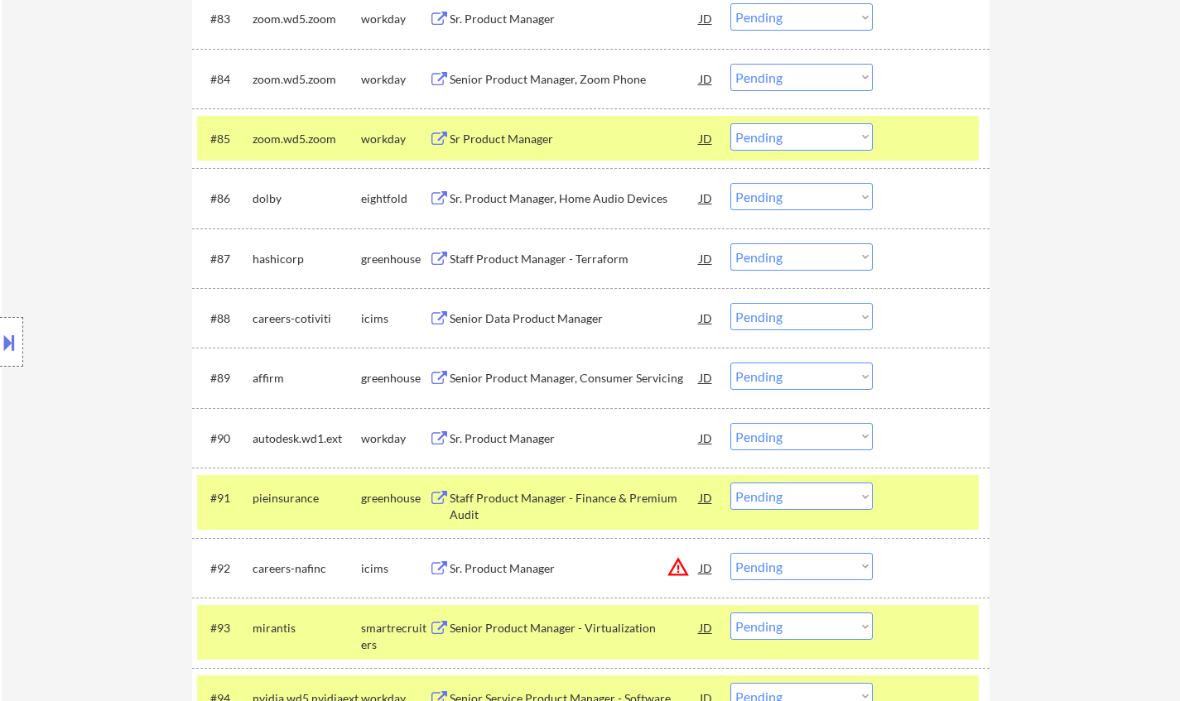
scroll to position [5384, 0]
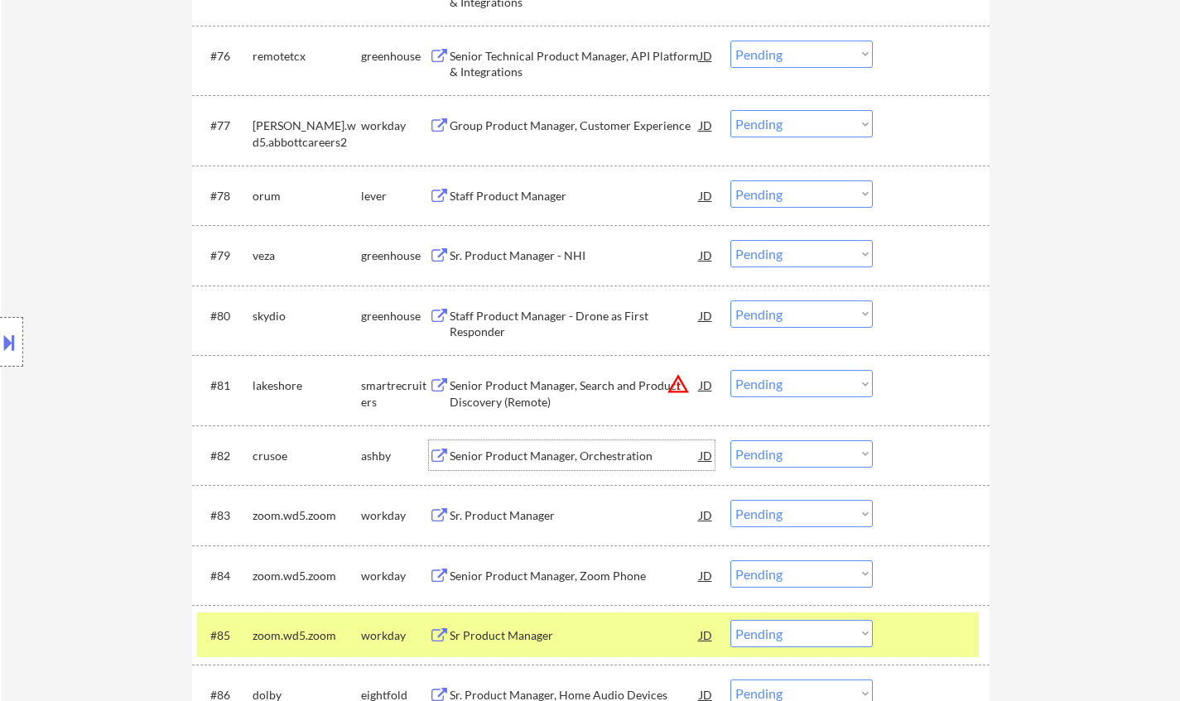
click at [577, 466] on div "Senior Product Manager, Orchestration" at bounding box center [575, 455] width 250 height 30
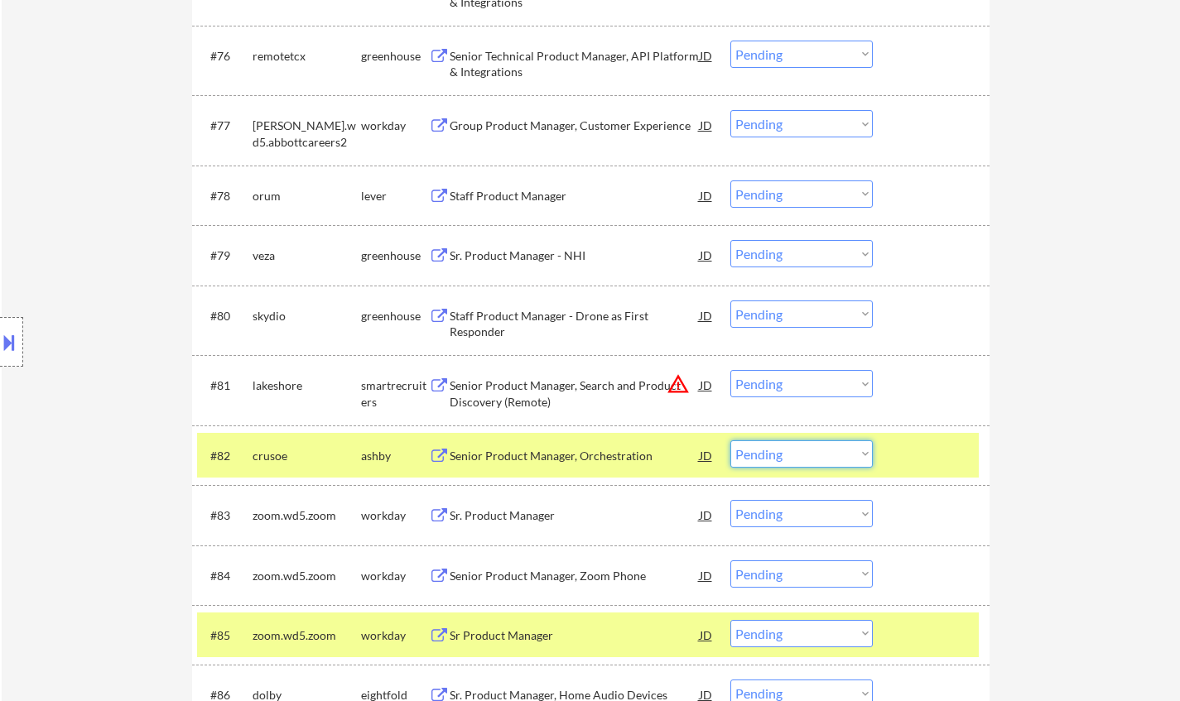
click at [786, 452] on select "Choose an option... Pending Applied Excluded (Questions) Excluded (Expired) Exc…" at bounding box center [801, 453] width 142 height 27
click at [730, 440] on select "Choose an option... Pending Applied Excluded (Questions) Excluded (Expired) Exc…" at bounding box center [801, 453] width 142 height 27
select select ""pending""
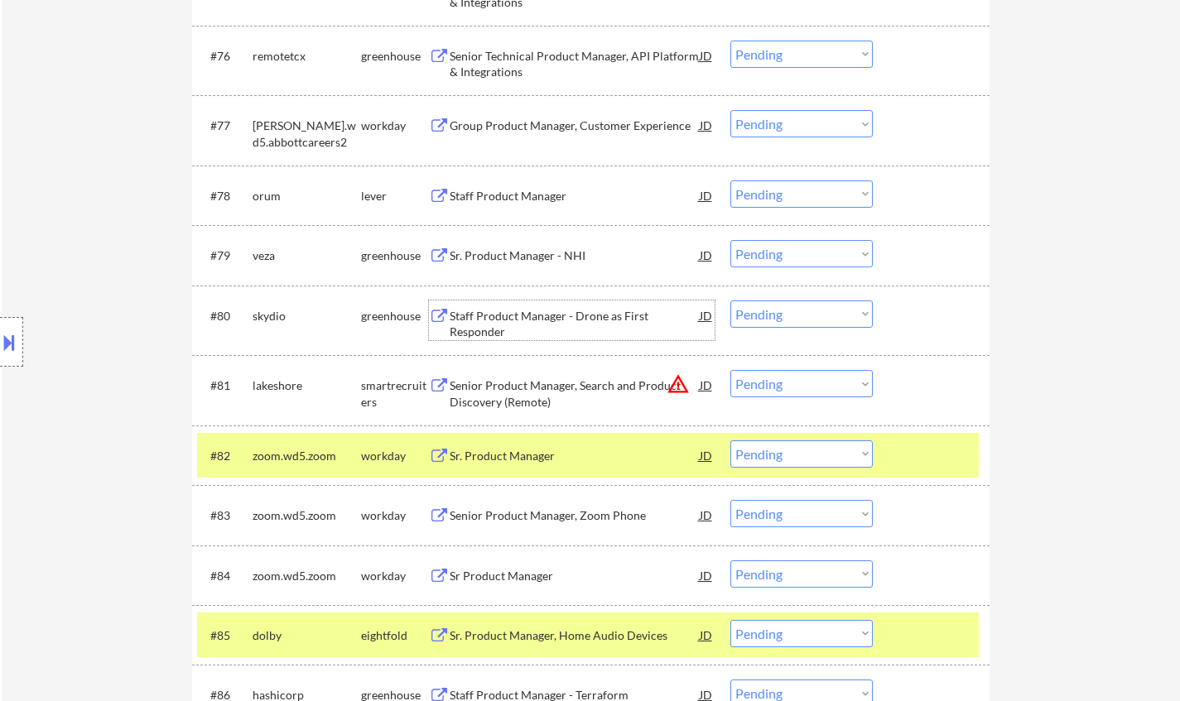
click at [502, 305] on div "Staff Product Manager - Drone as First Responder" at bounding box center [575, 321] width 250 height 40
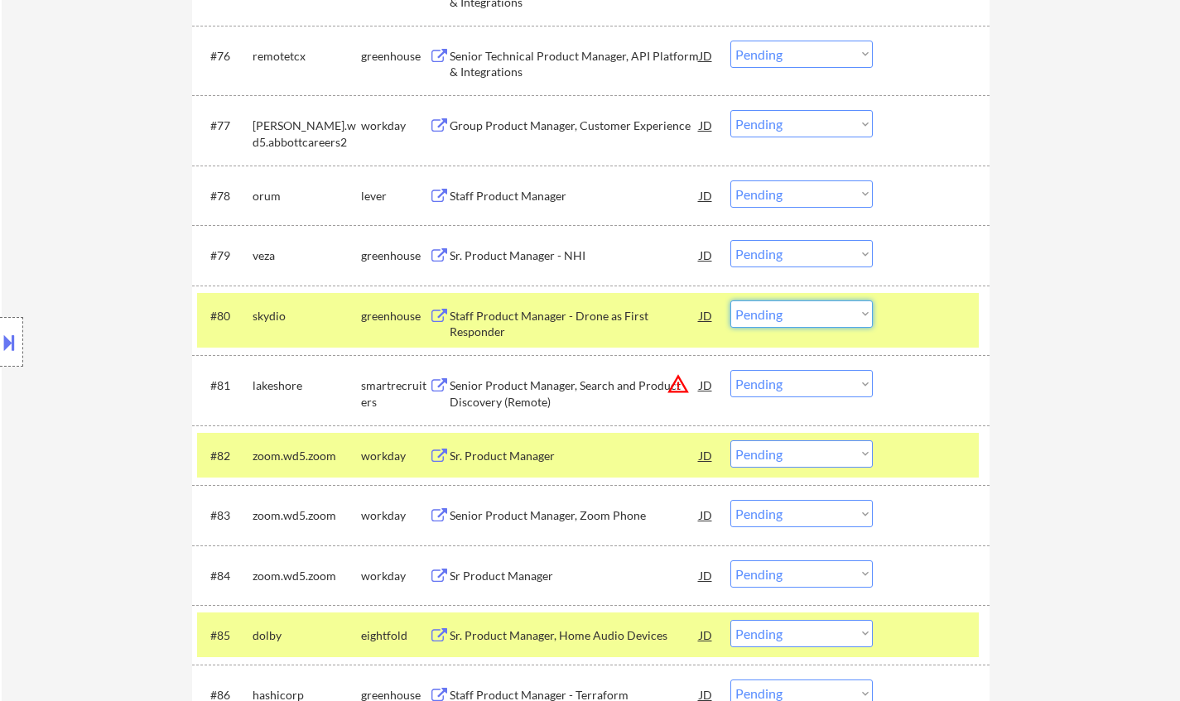
click at [801, 323] on select "Choose an option... Pending Applied Excluded (Questions) Excluded (Expired) Exc…" at bounding box center [801, 314] width 142 height 27
click at [730, 301] on select "Choose an option... Pending Applied Excluded (Questions) Excluded (Expired) Exc…" at bounding box center [801, 314] width 142 height 27
select select ""pending""
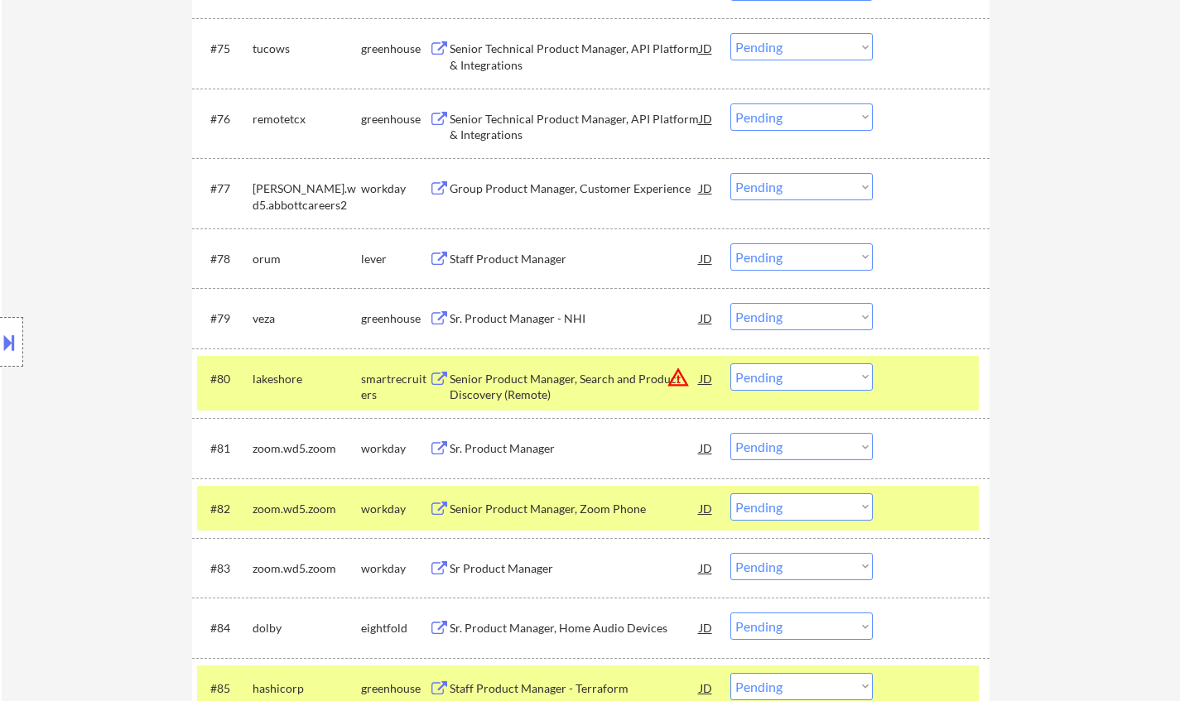
scroll to position [5302, 0]
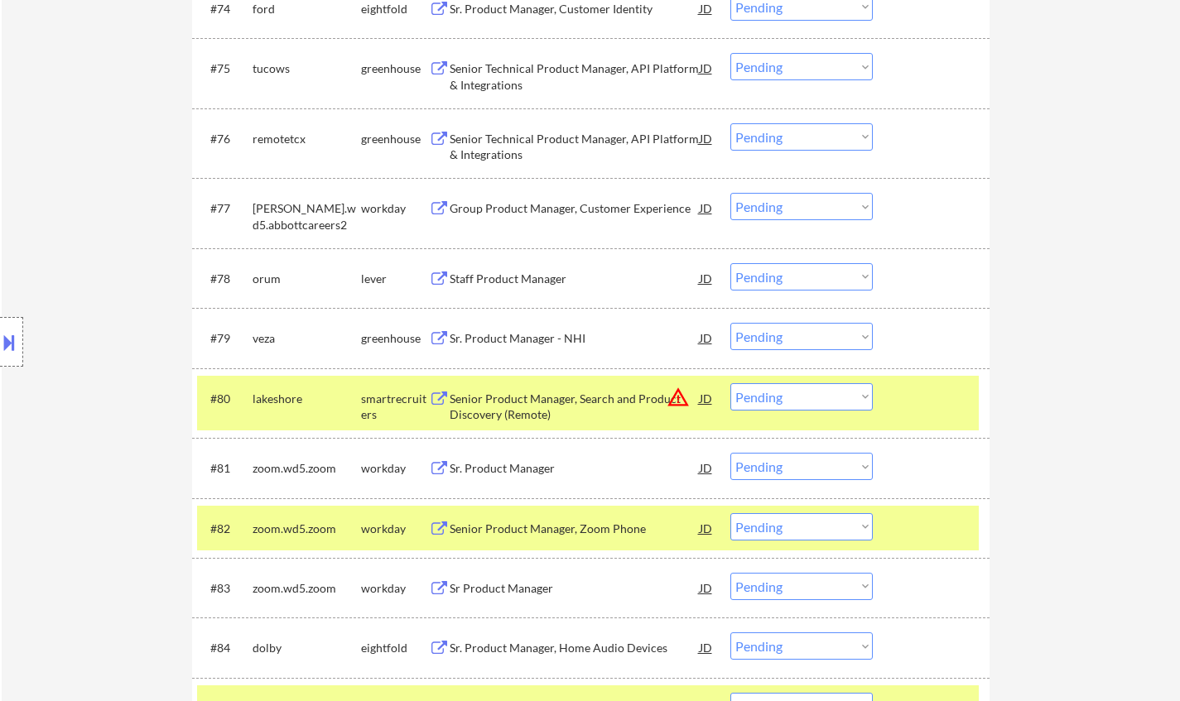
click at [523, 278] on div "Staff Product Manager" at bounding box center [575, 279] width 250 height 17
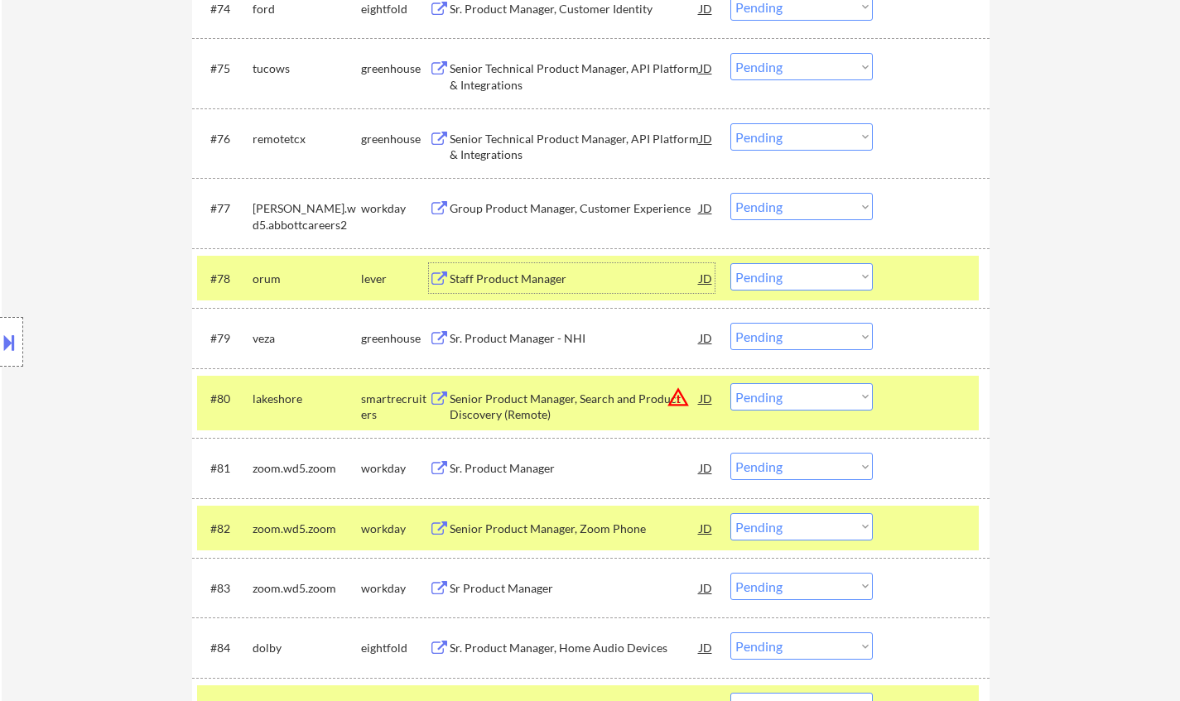
click at [836, 287] on select "Choose an option... Pending Applied Excluded (Questions) Excluded (Expired) Exc…" at bounding box center [801, 276] width 142 height 27
click at [730, 263] on select "Choose an option... Pending Applied Excluded (Questions) Excluded (Expired) Exc…" at bounding box center [801, 276] width 142 height 27
select select ""pending""
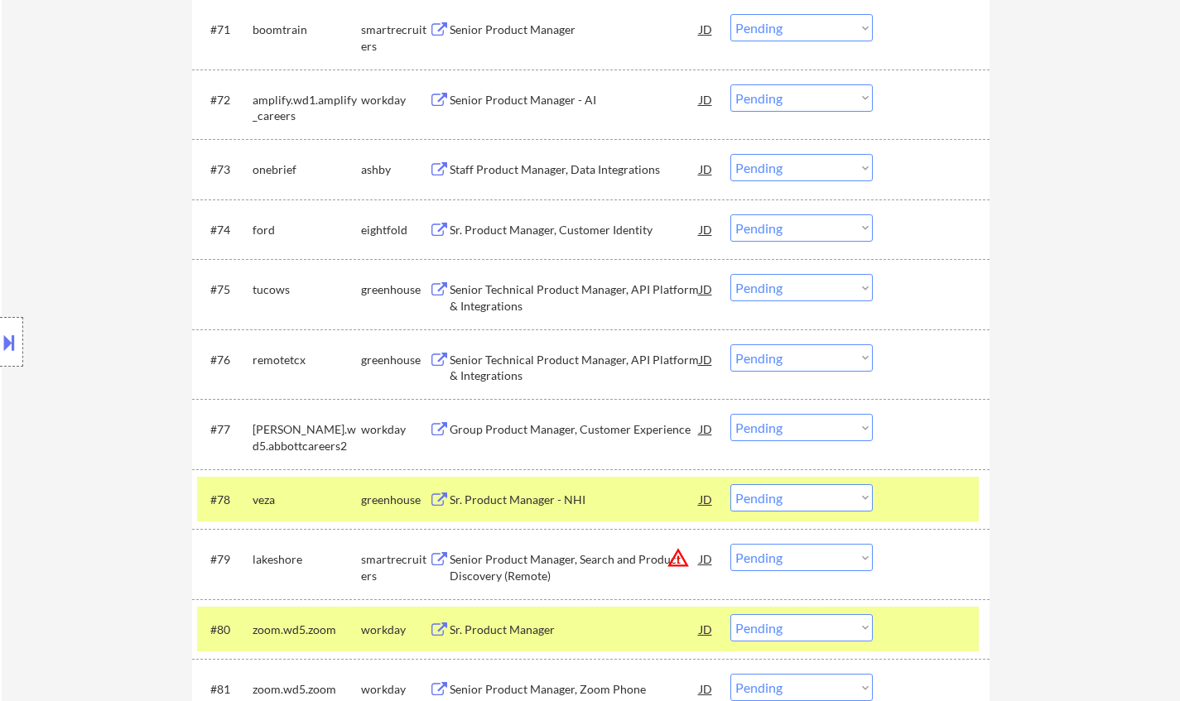
scroll to position [5053, 0]
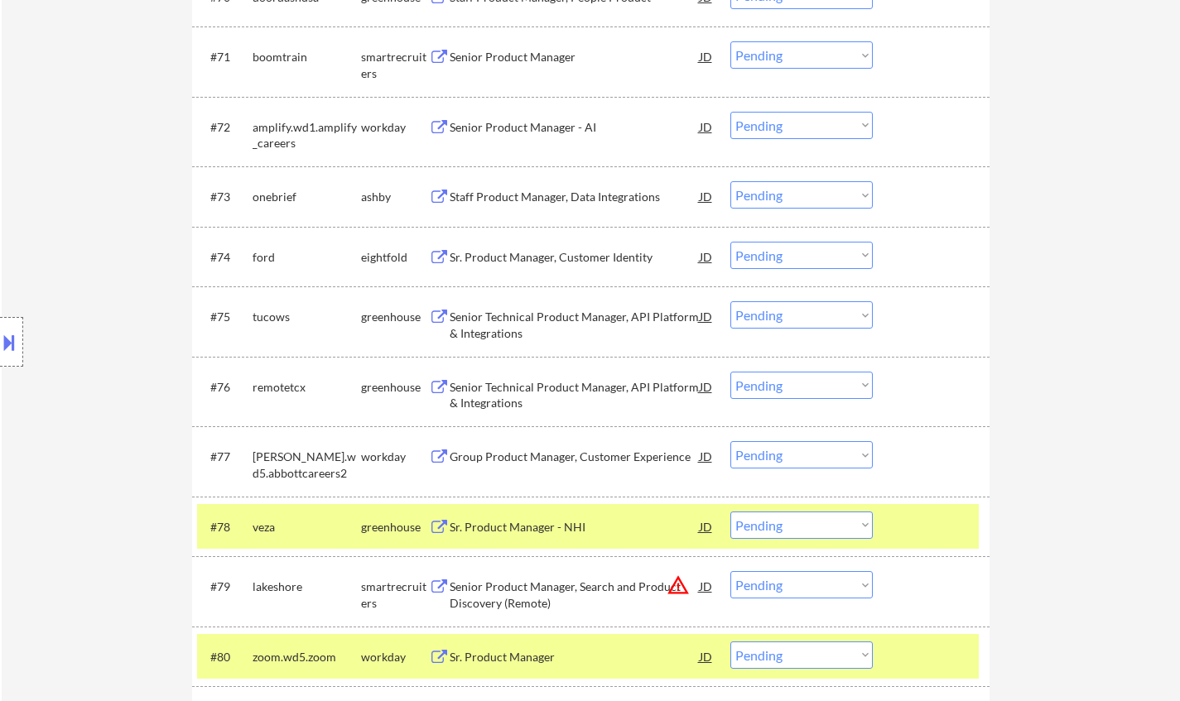
click at [519, 394] on div "Senior Technical Product Manager, API Platform & Integrations" at bounding box center [575, 395] width 250 height 32
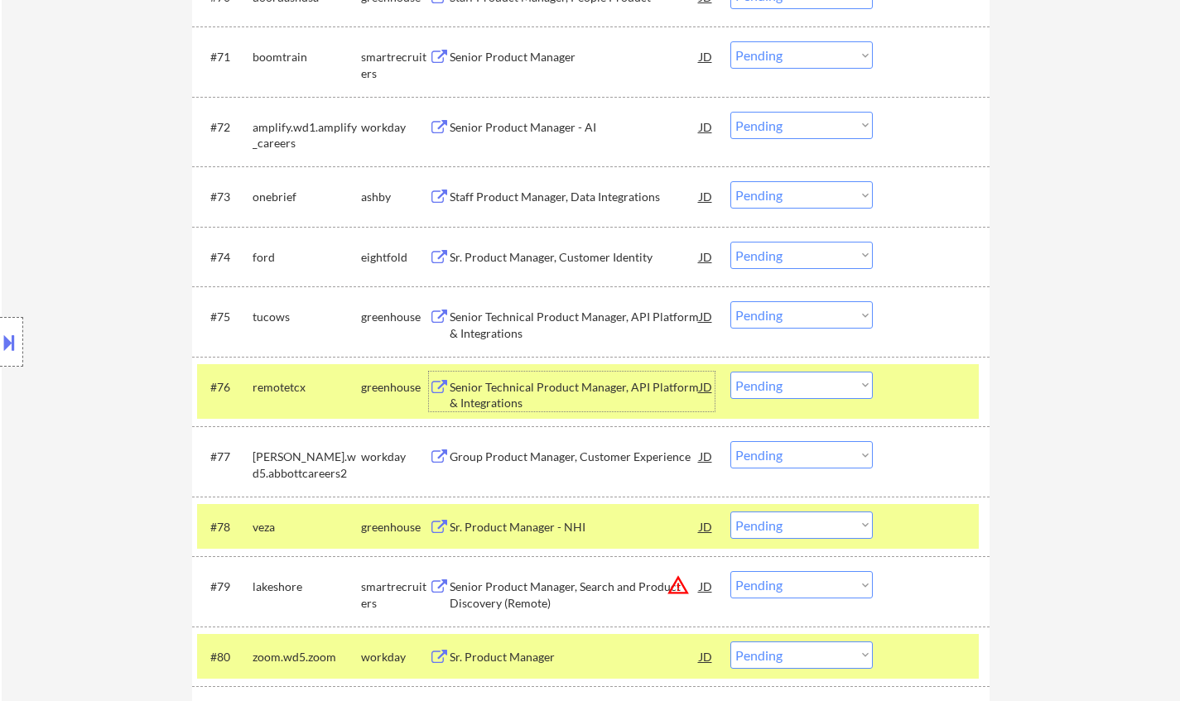
click at [502, 385] on div "Senior Technical Product Manager, API Platform & Integrations" at bounding box center [575, 395] width 250 height 32
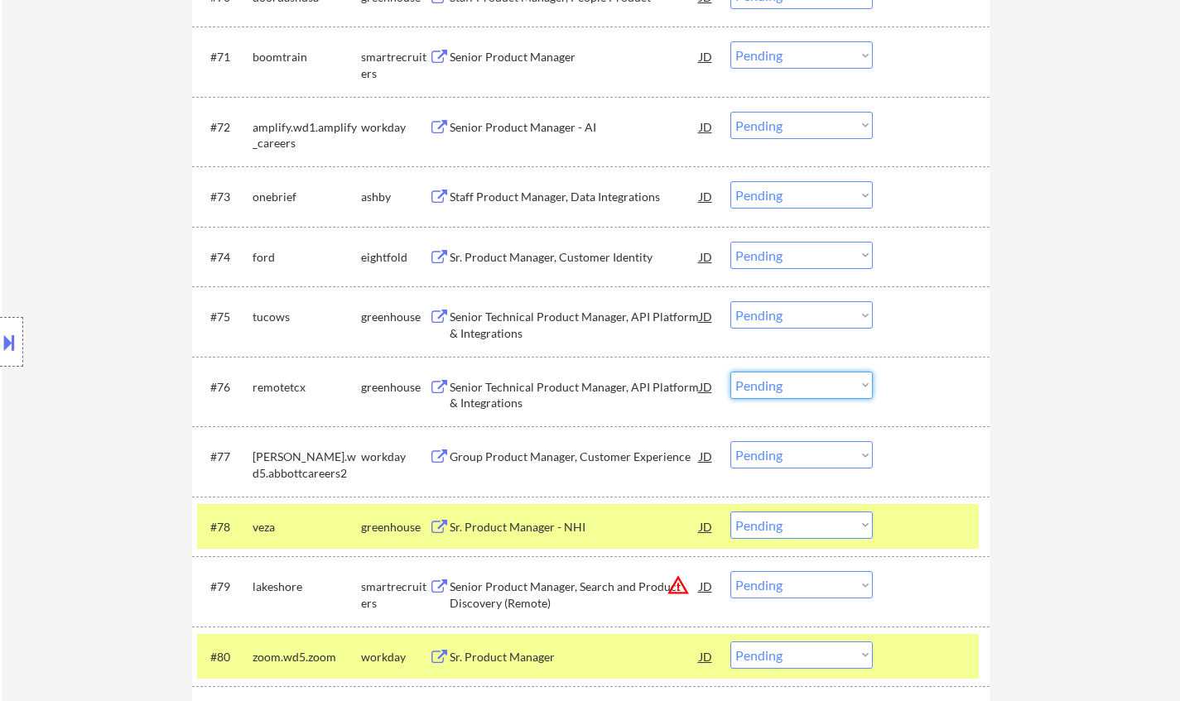
click at [839, 385] on select "Choose an option... Pending Applied Excluded (Questions) Excluded (Expired) Exc…" at bounding box center [801, 385] width 142 height 27
click at [730, 372] on select "Choose an option... Pending Applied Excluded (Questions) Excluded (Expired) Exc…" at bounding box center [801, 385] width 142 height 27
select select ""pending""
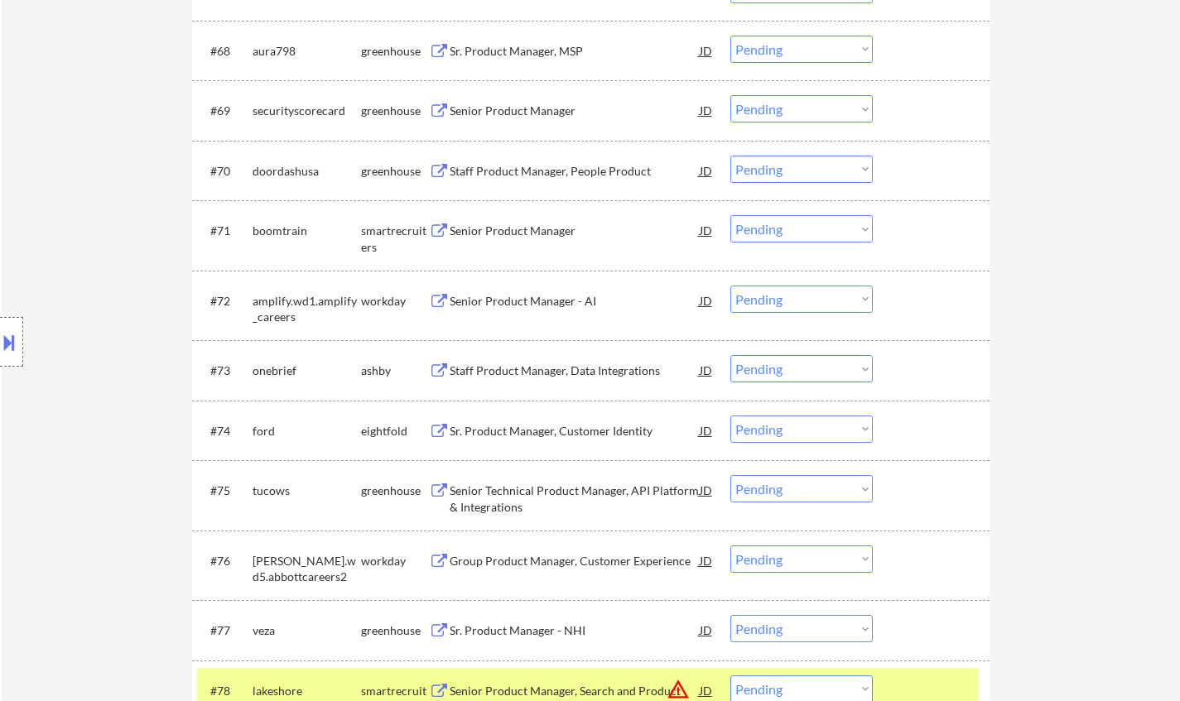
scroll to position [4722, 0]
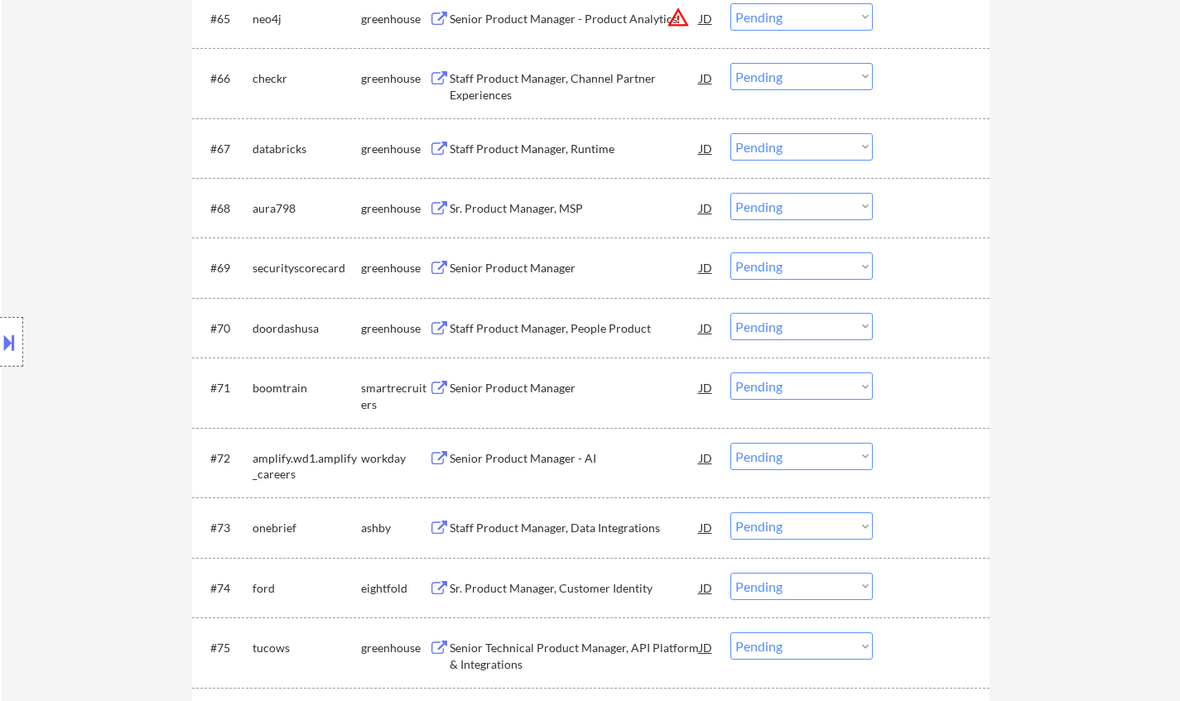
click at [536, 265] on div "Senior Product Manager" at bounding box center [575, 268] width 250 height 17
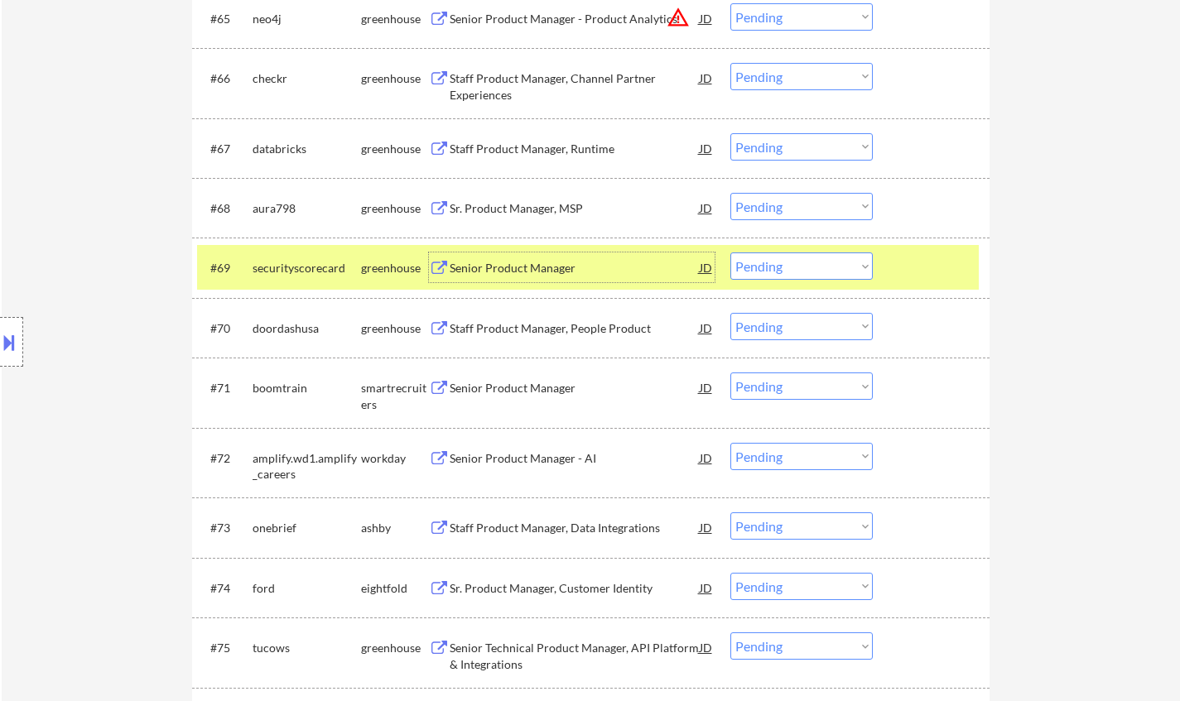
click at [814, 274] on select "Choose an option... Pending Applied Excluded (Questions) Excluded (Expired) Exc…" at bounding box center [801, 266] width 142 height 27
click at [730, 253] on select "Choose an option... Pending Applied Excluded (Questions) Excluded (Expired) Exc…" at bounding box center [801, 266] width 142 height 27
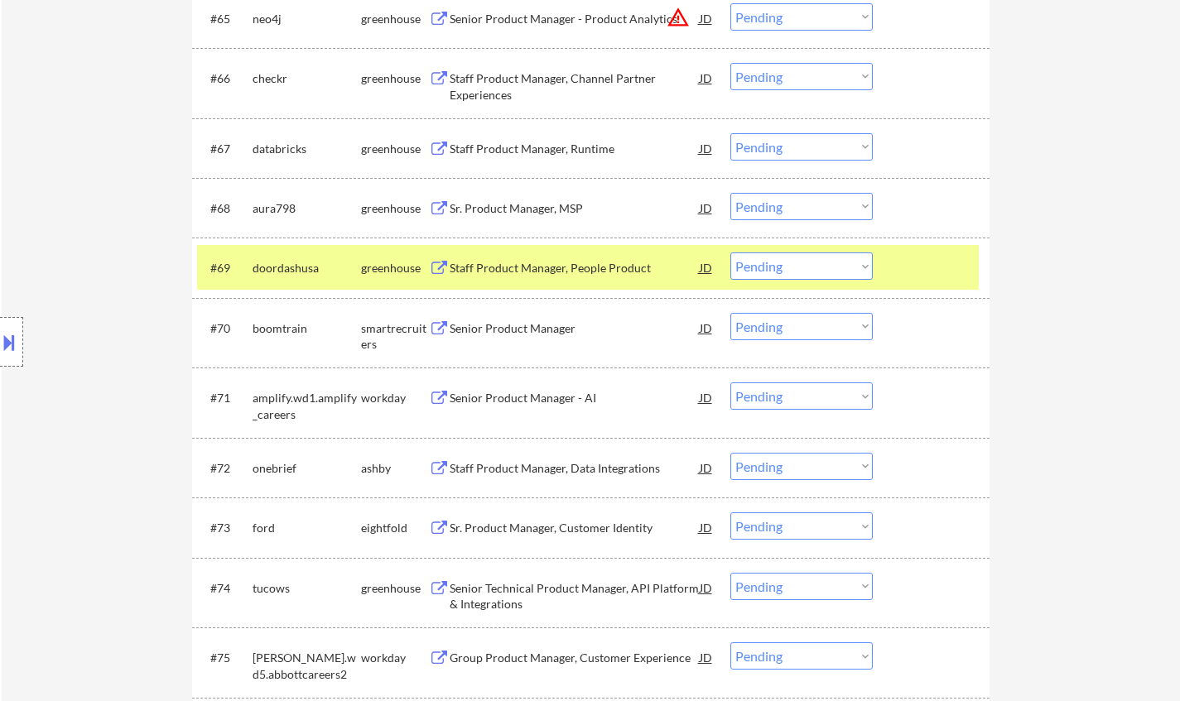
click at [563, 275] on div "Staff Product Manager, People Product" at bounding box center [575, 268] width 250 height 17
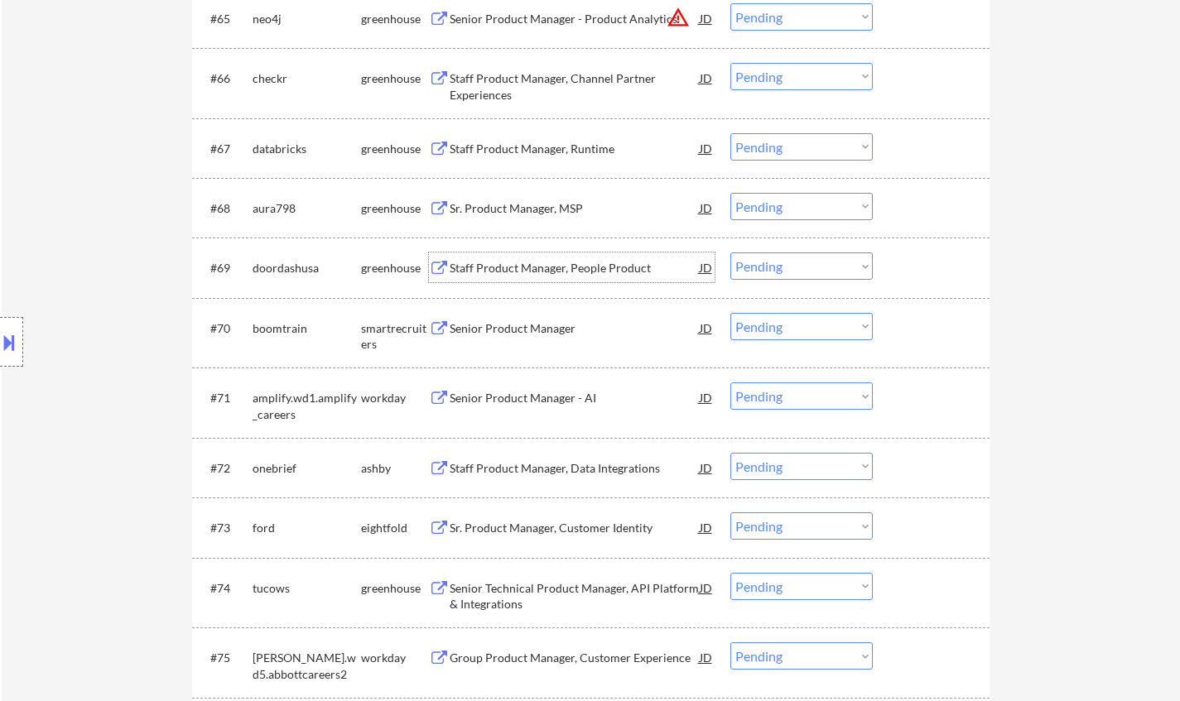
drag, startPoint x: 813, startPoint y: 260, endPoint x: 812, endPoint y: 268, distance: 8.3
click at [813, 260] on select "Choose an option... Pending Applied Excluded (Questions) Excluded (Expired) Exc…" at bounding box center [801, 266] width 142 height 27
click at [730, 253] on select "Choose an option... Pending Applied Excluded (Questions) Excluded (Expired) Exc…" at bounding box center [801, 266] width 142 height 27
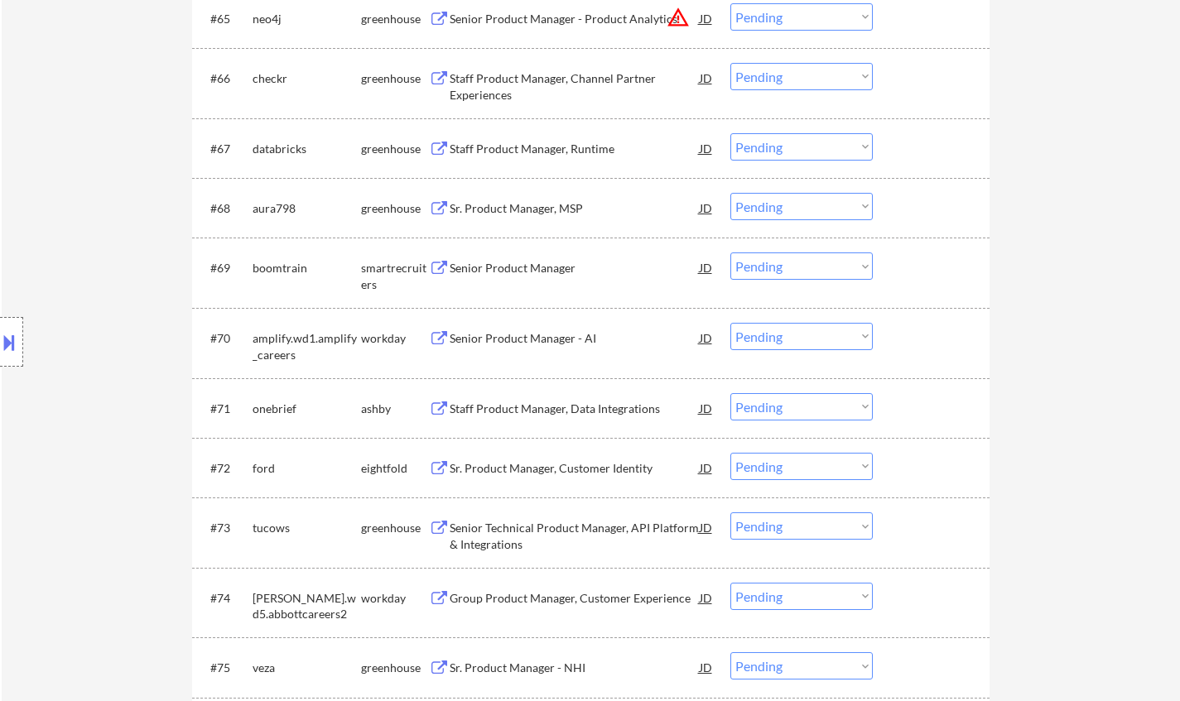
click at [510, 273] on div "Senior Product Manager" at bounding box center [575, 268] width 250 height 17
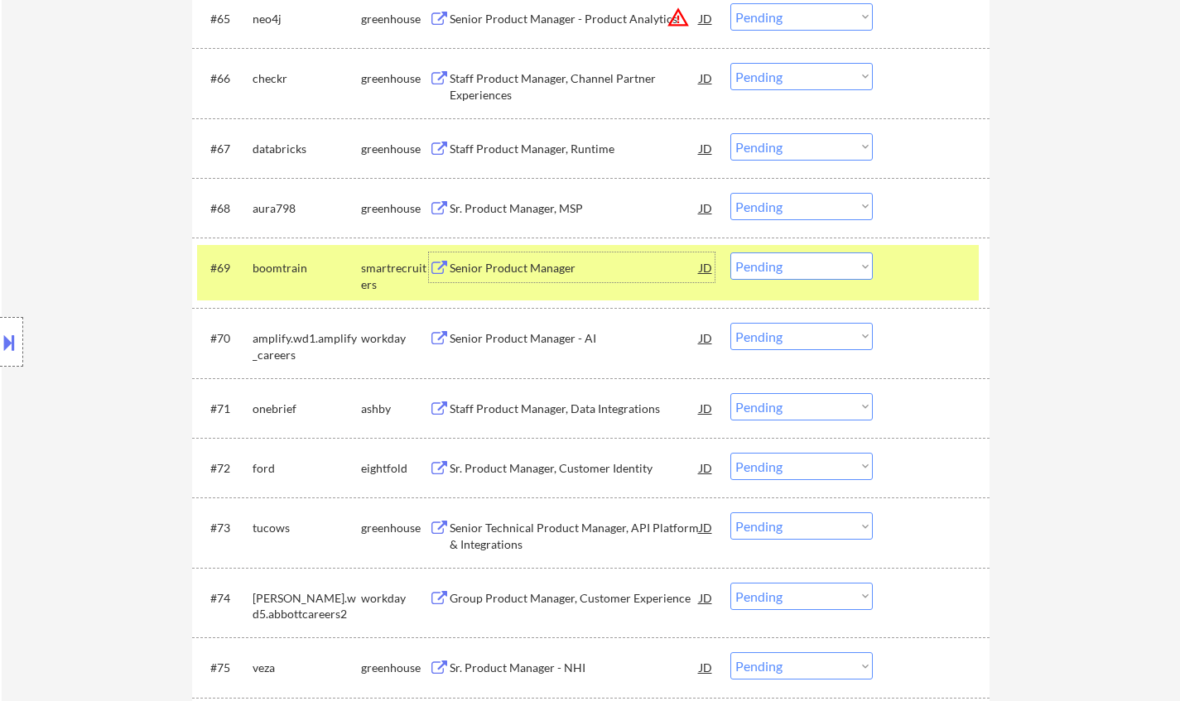
drag, startPoint x: 807, startPoint y: 268, endPoint x: 807, endPoint y: 277, distance: 9.1
click at [807, 268] on select "Choose an option... Pending Applied Excluded (Questions) Excluded (Expired) Exc…" at bounding box center [801, 266] width 142 height 27
click at [730, 253] on select "Choose an option... Pending Applied Excluded (Questions) Excluded (Expired) Exc…" at bounding box center [801, 266] width 142 height 27
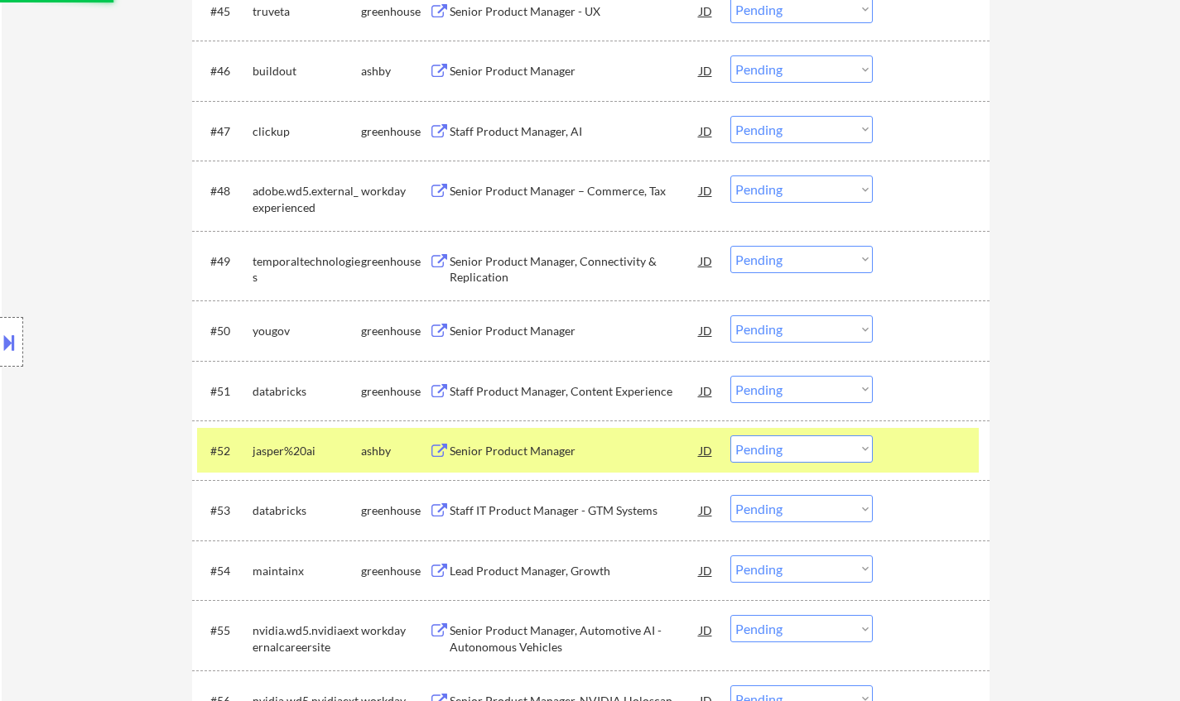
select select ""pending""
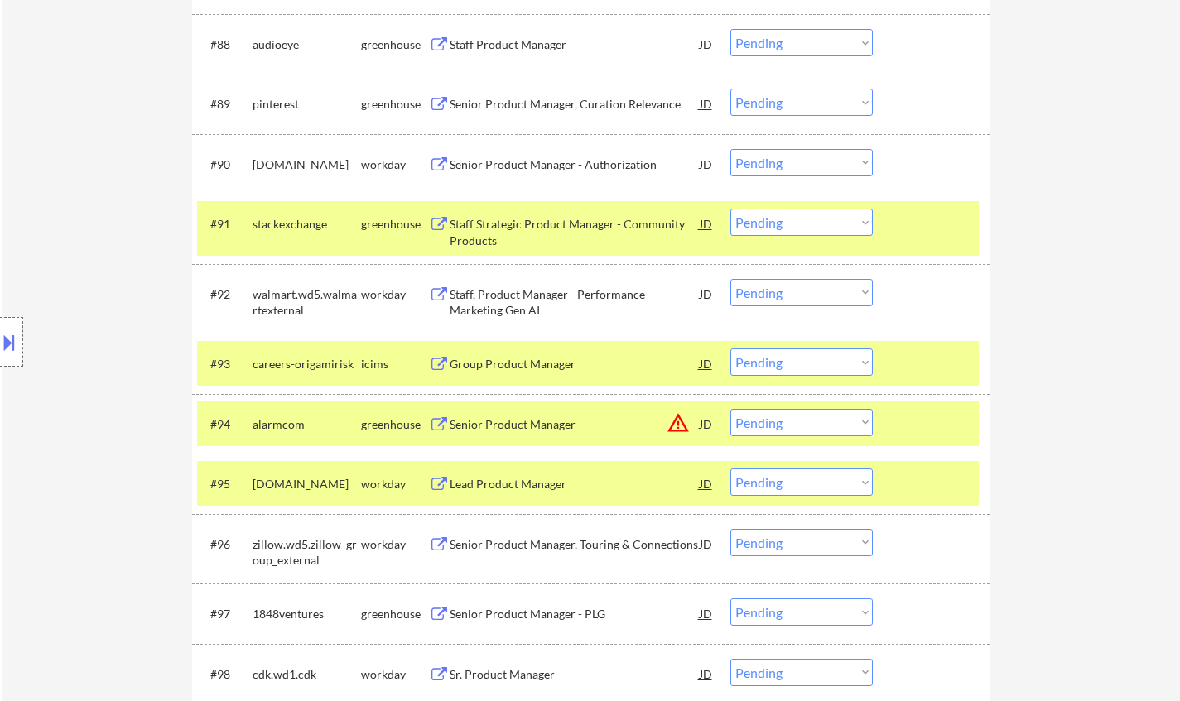
scroll to position [6348, 0]
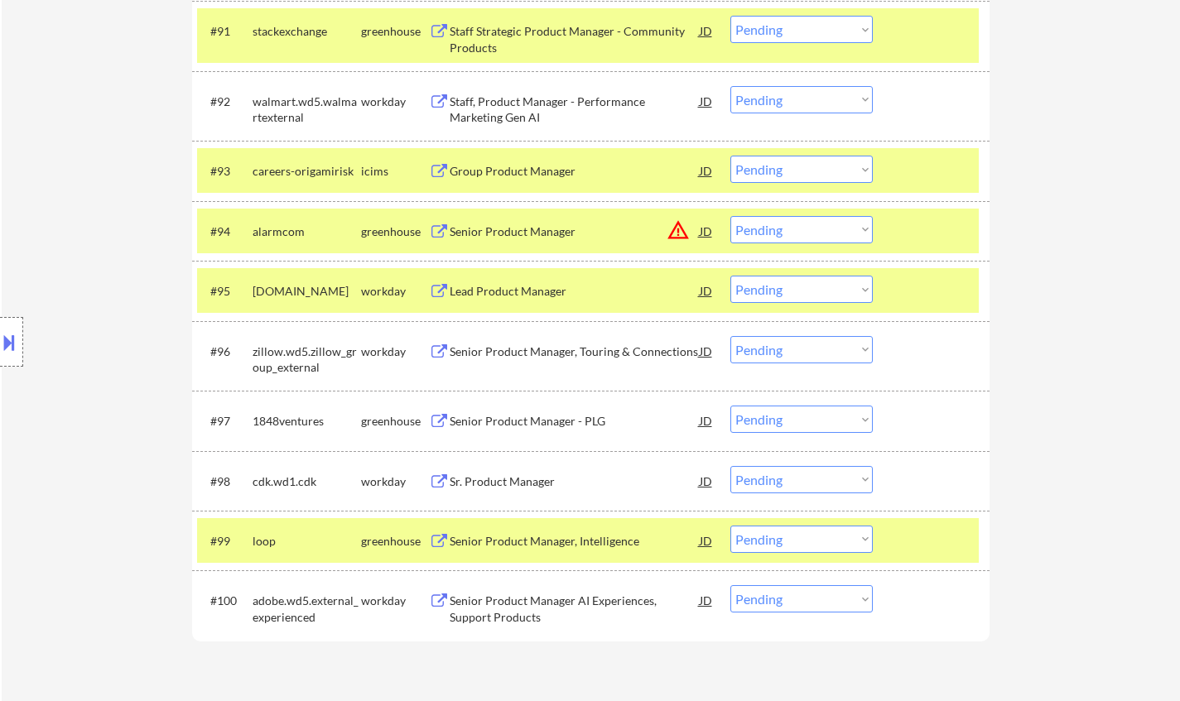
click at [524, 425] on div "Senior Product Manager - PLG" at bounding box center [575, 421] width 250 height 17
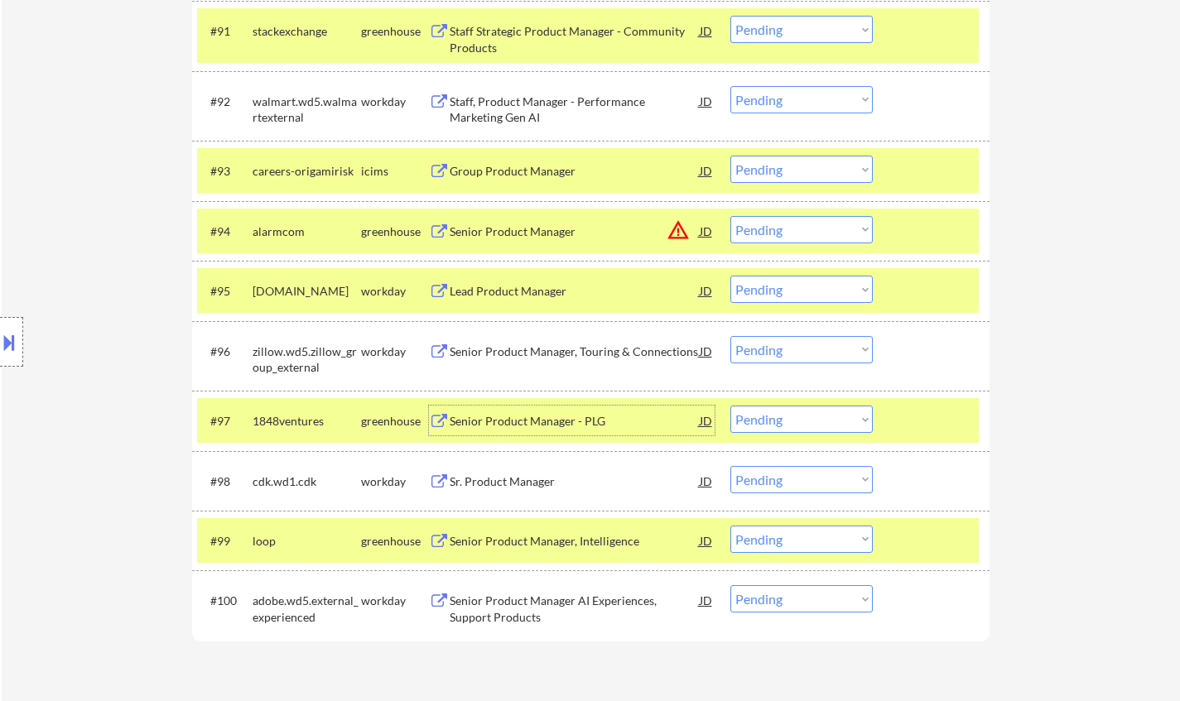
click at [816, 419] on select "Choose an option... Pending Applied Excluded (Questions) Excluded (Expired) Exc…" at bounding box center [801, 419] width 142 height 27
click at [730, 406] on select "Choose an option... Pending Applied Excluded (Questions) Excluded (Expired) Exc…" at bounding box center [801, 419] width 142 height 27
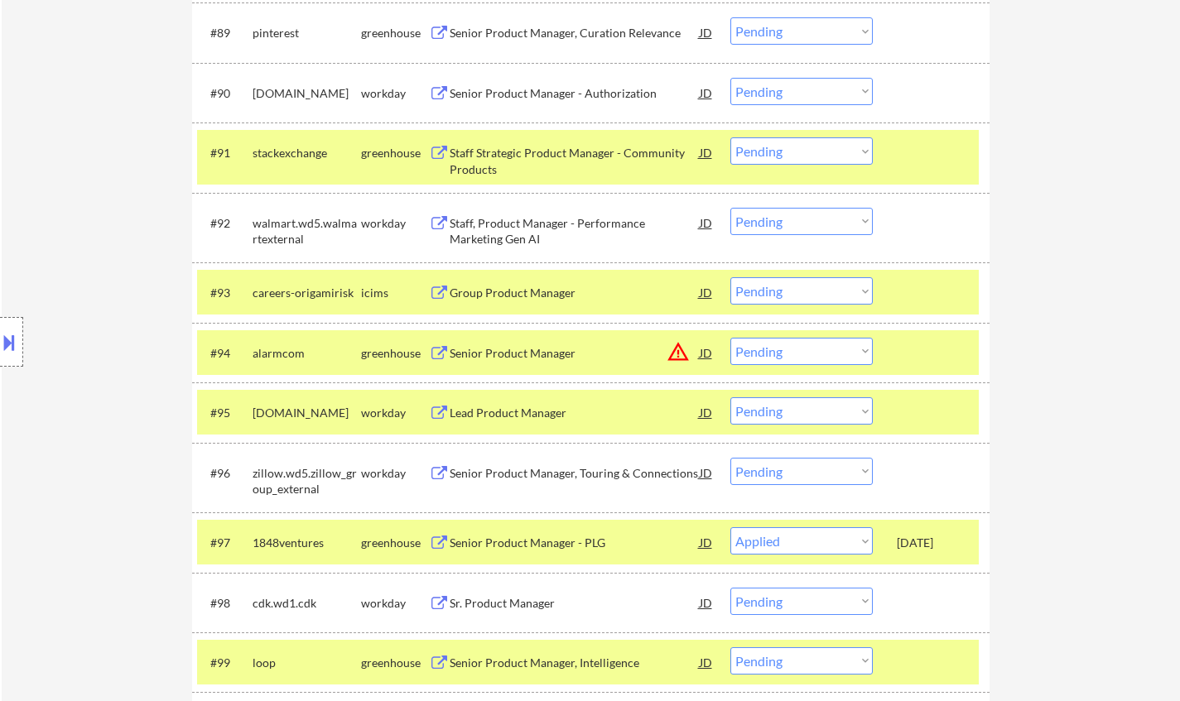
scroll to position [6183, 0]
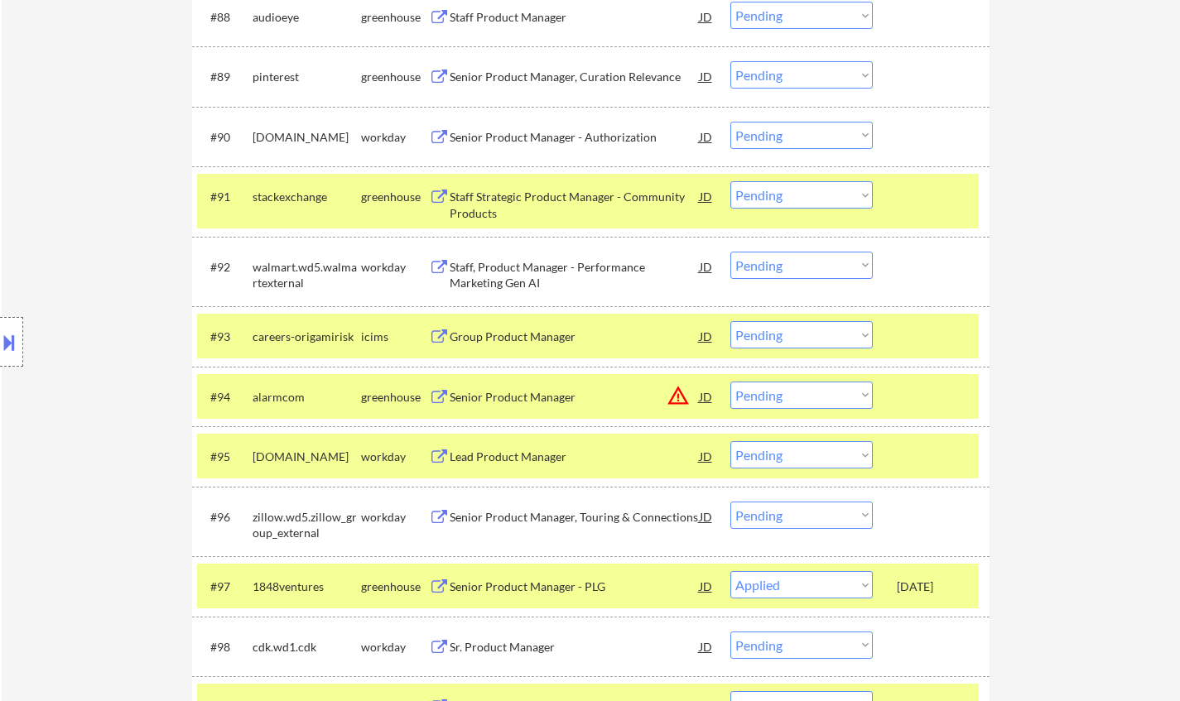
select select ""pending""
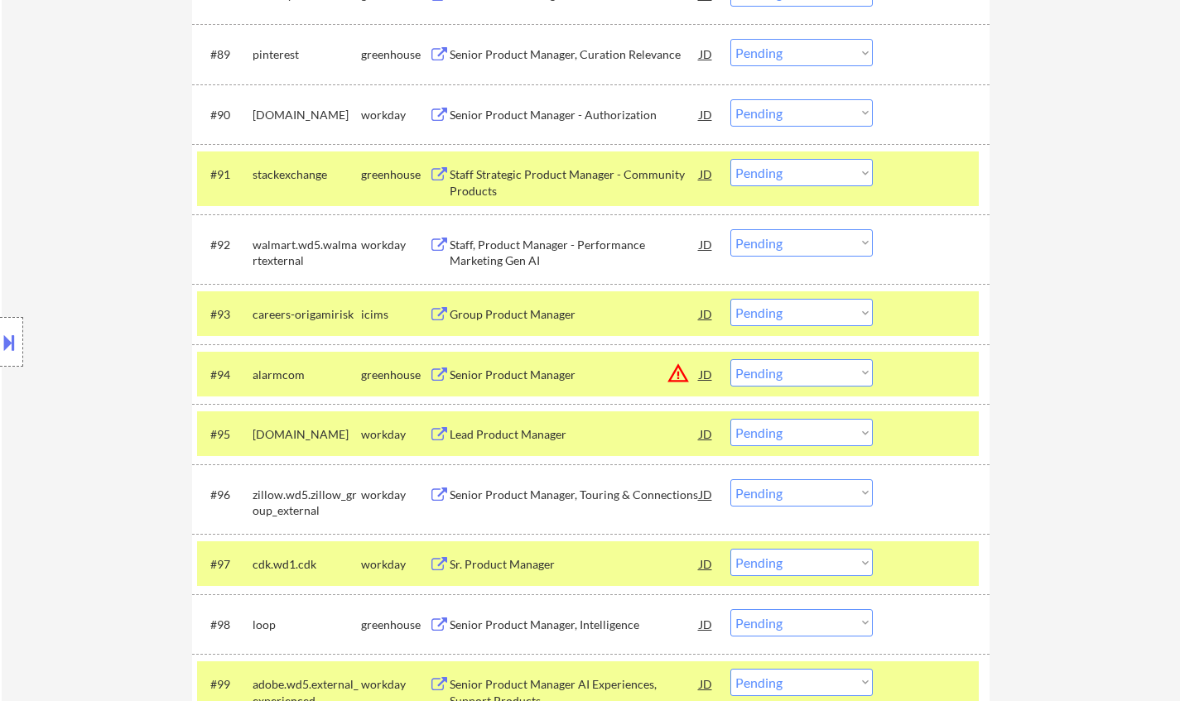
scroll to position [6265, 0]
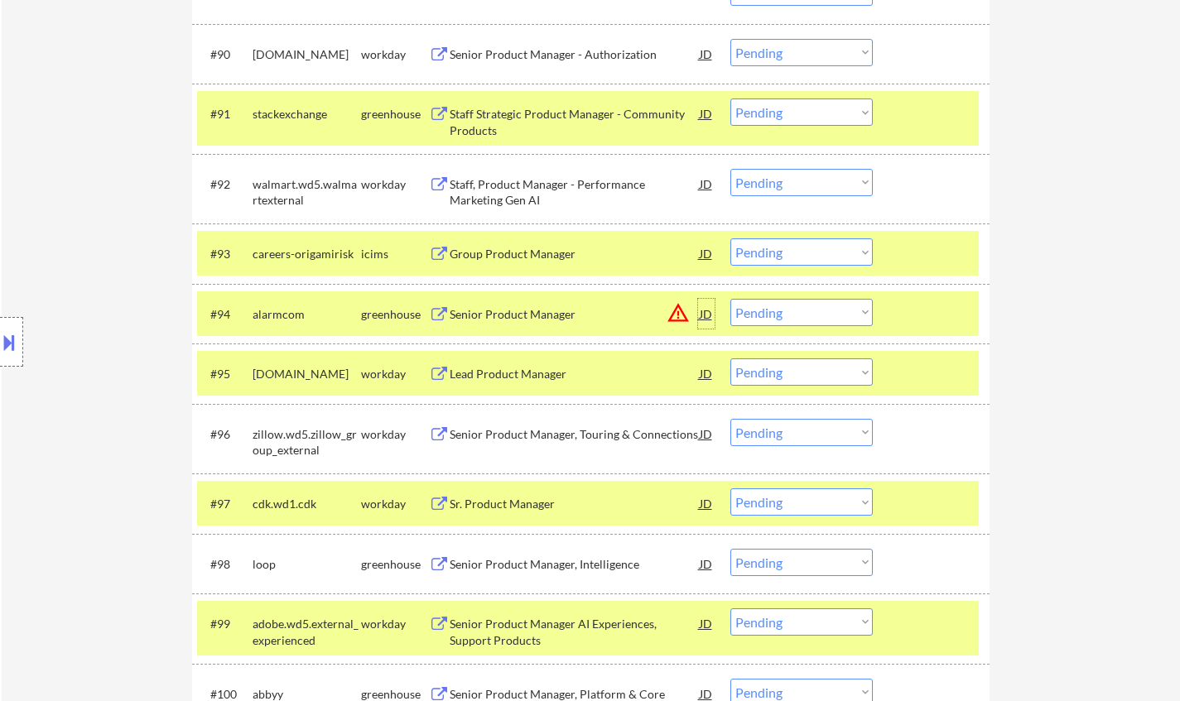
click at [709, 310] on div "JD" at bounding box center [706, 314] width 17 height 30
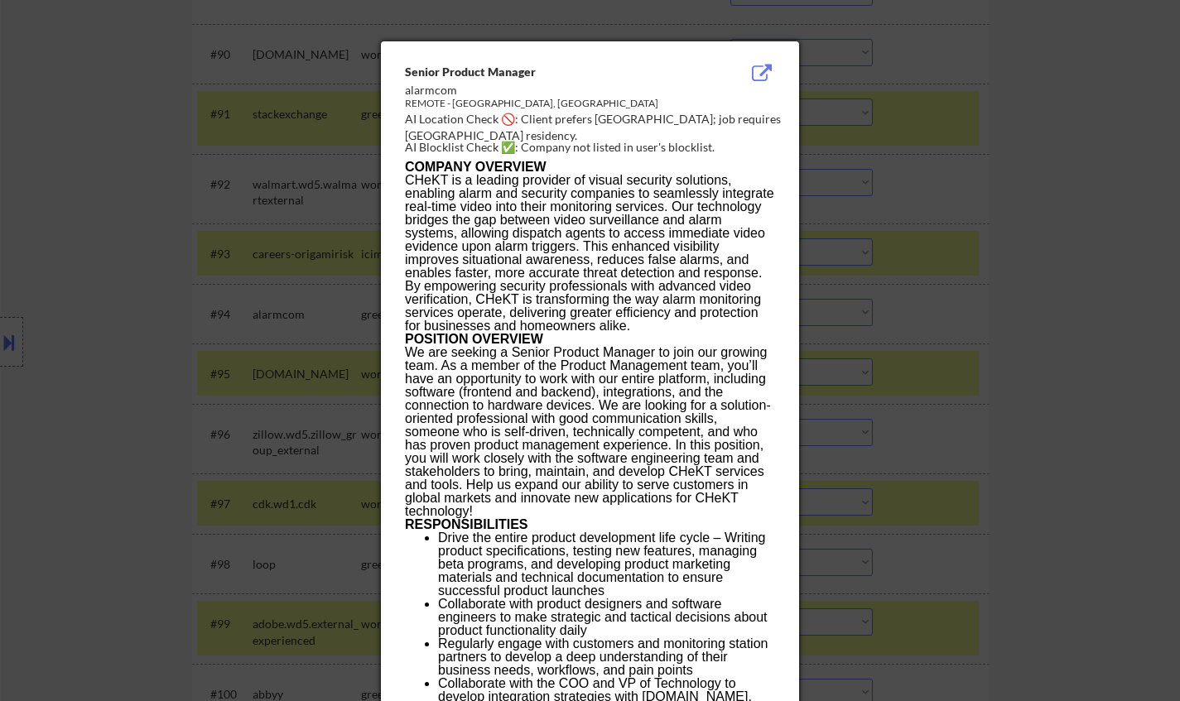
click at [960, 330] on div at bounding box center [590, 350] width 1180 height 701
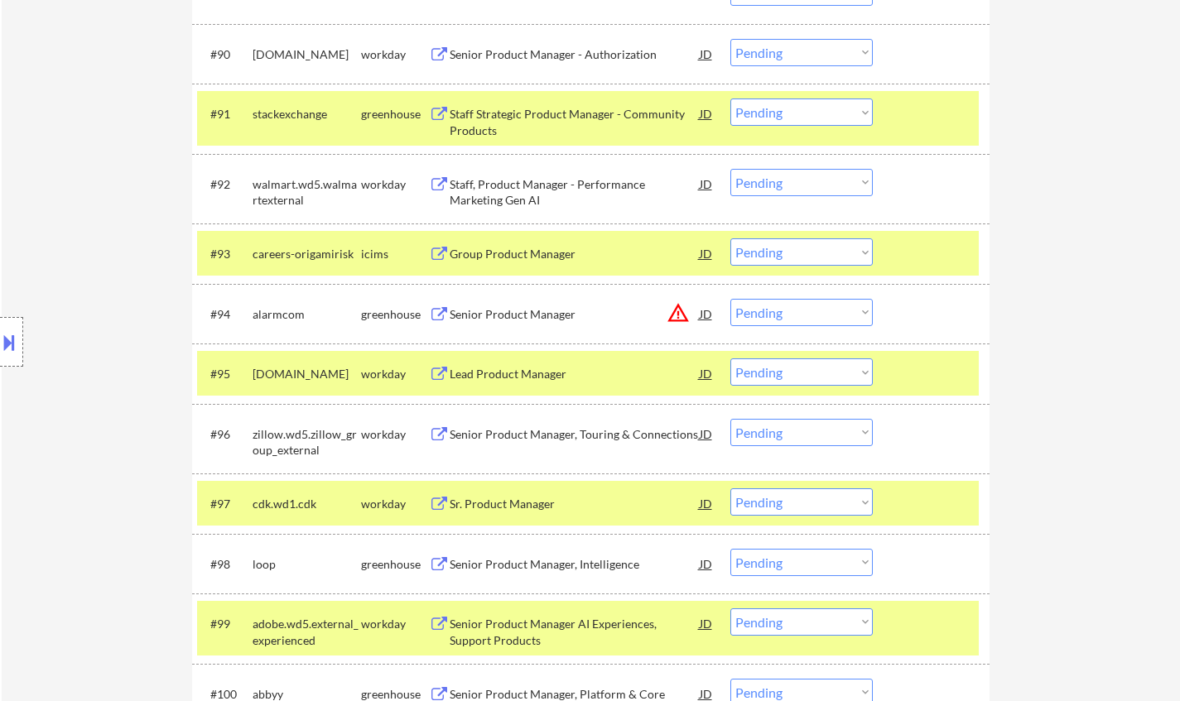
click at [800, 318] on select "Choose an option... Pending Applied Excluded (Questions) Excluded (Expired) Exc…" at bounding box center [801, 312] width 142 height 27
click at [730, 299] on select "Choose an option... Pending Applied Excluded (Questions) Excluded (Expired) Exc…" at bounding box center [801, 312] width 142 height 27
select select ""pending""
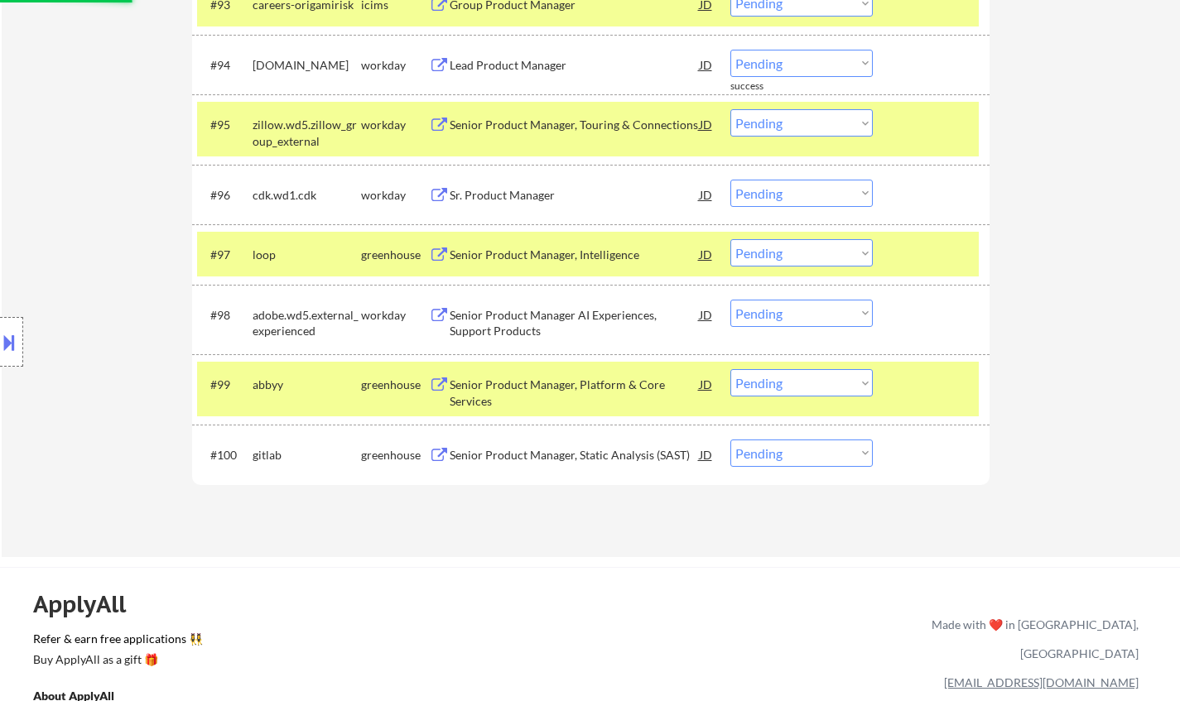
scroll to position [6596, 0]
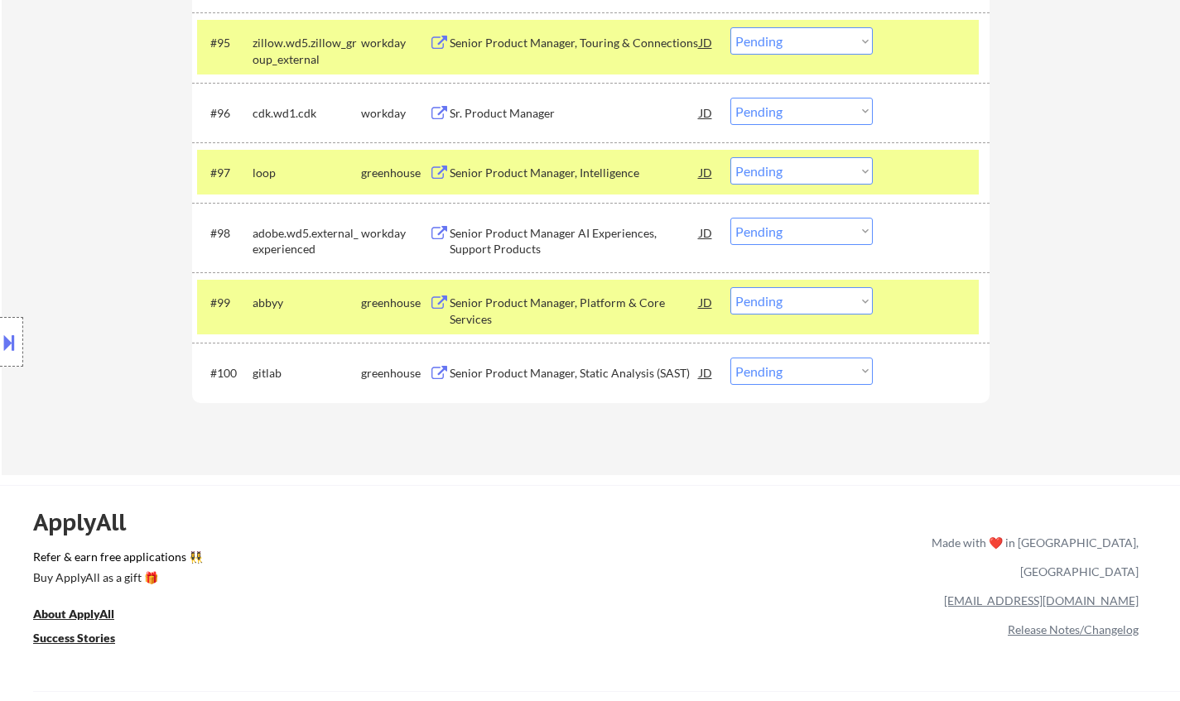
click at [543, 171] on div "Senior Product Manager, Intelligence" at bounding box center [575, 173] width 250 height 17
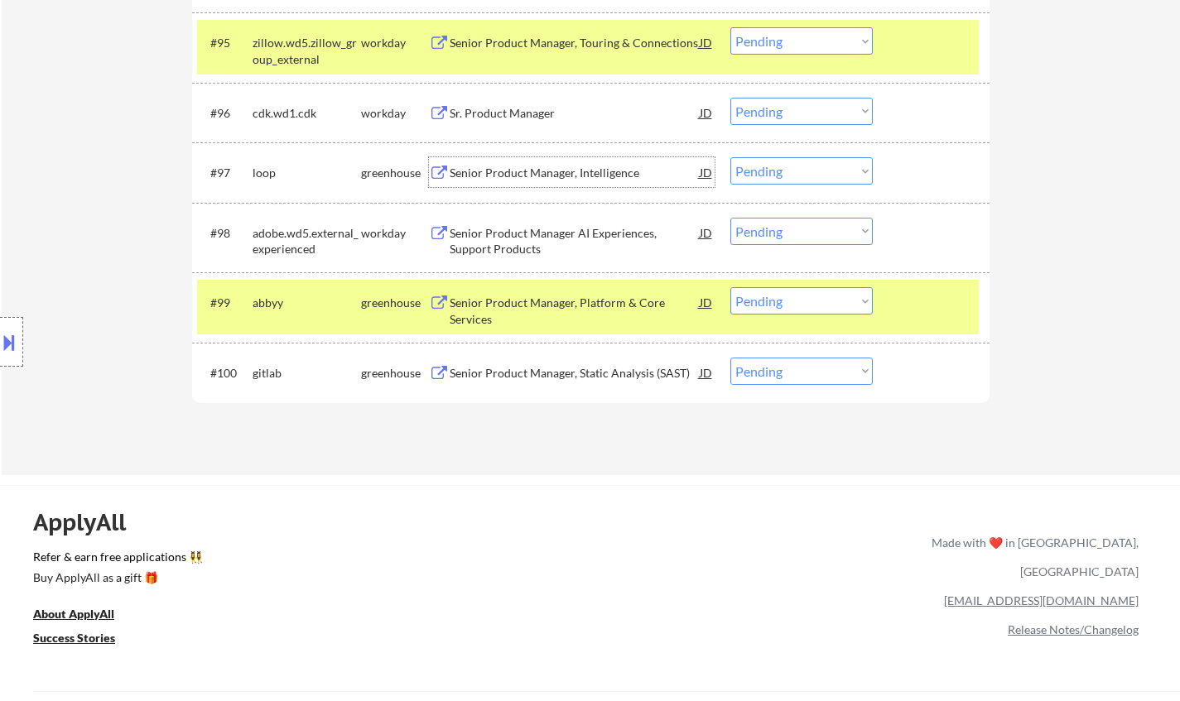
click at [790, 166] on select "Choose an option... Pending Applied Excluded (Questions) Excluded (Expired) Exc…" at bounding box center [801, 170] width 142 height 27
click at [730, 157] on select "Choose an option... Pending Applied Excluded (Questions) Excluded (Expired) Exc…" at bounding box center [801, 170] width 142 height 27
select select ""pending""
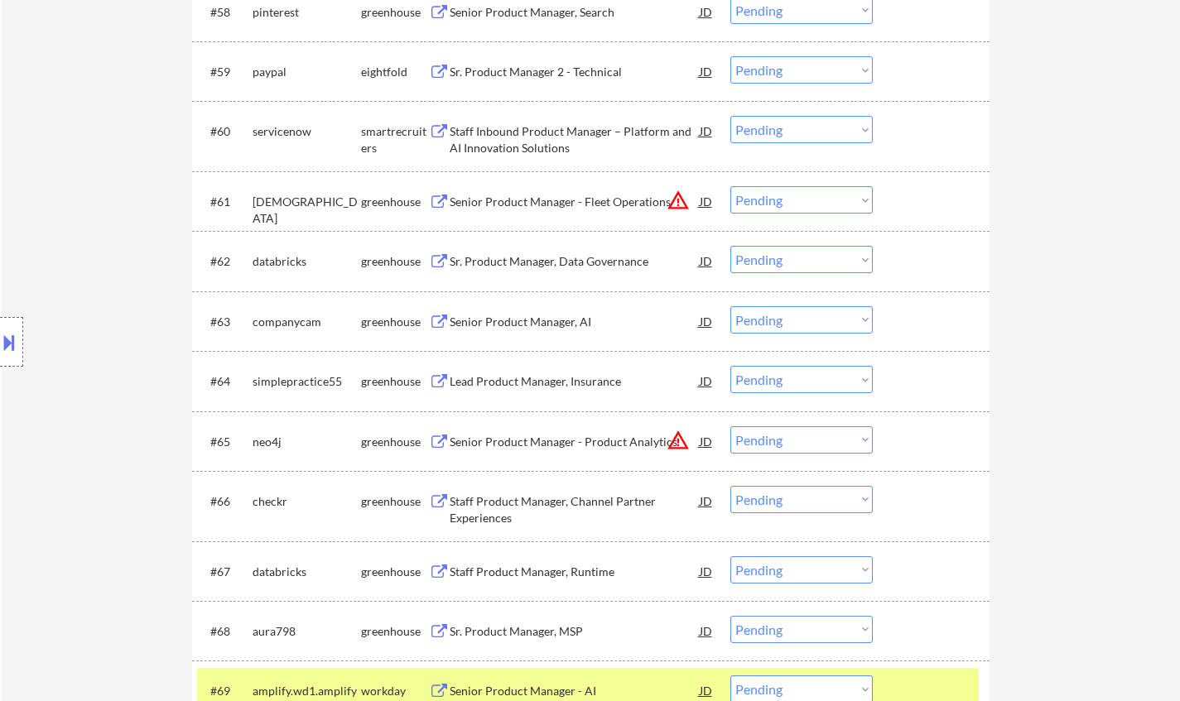
scroll to position [4278, 0]
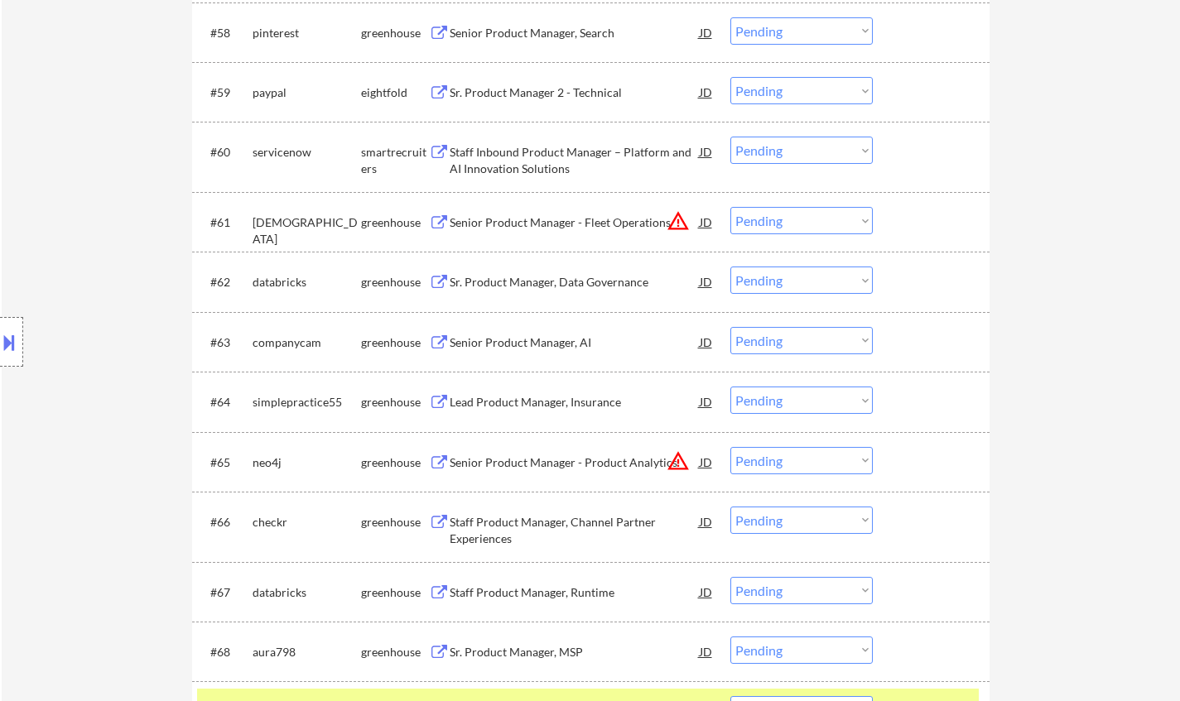
click at [537, 342] on div "Senior Product Manager, AI" at bounding box center [575, 342] width 250 height 17
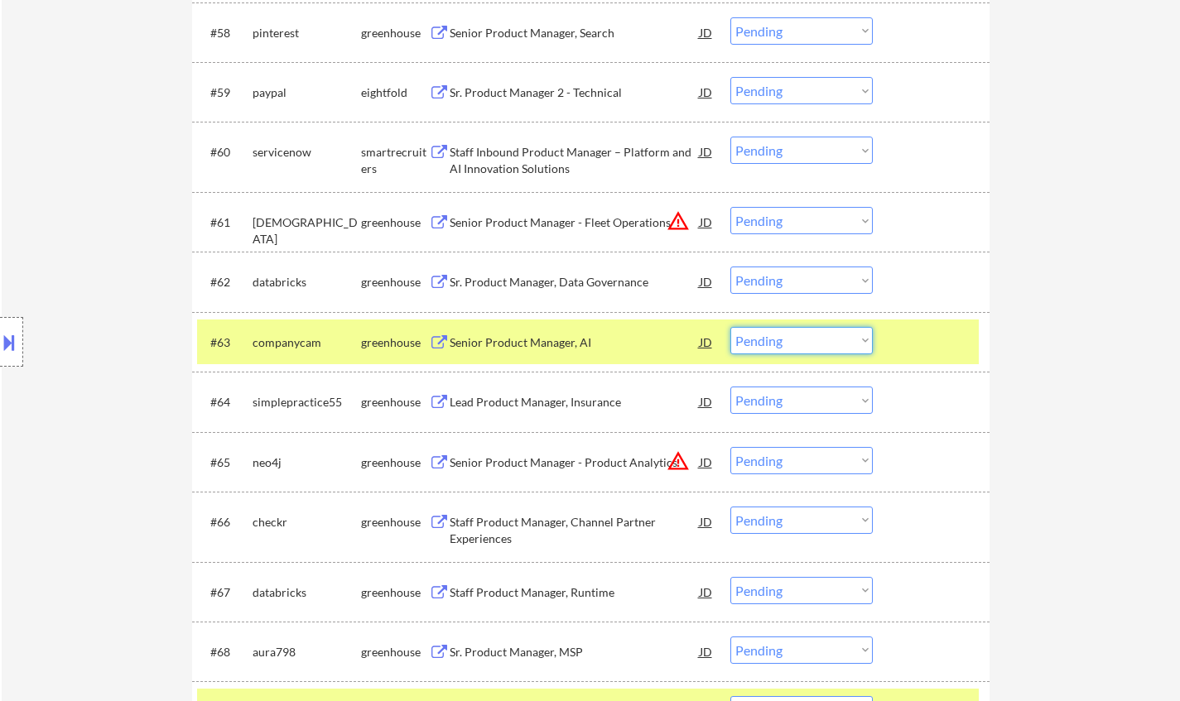
click at [799, 334] on select "Choose an option... Pending Applied Excluded (Questions) Excluded (Expired) Exc…" at bounding box center [801, 340] width 142 height 27
click at [730, 327] on select "Choose an option... Pending Applied Excluded (Questions) Excluded (Expired) Exc…" at bounding box center [801, 340] width 142 height 27
select select ""pending""
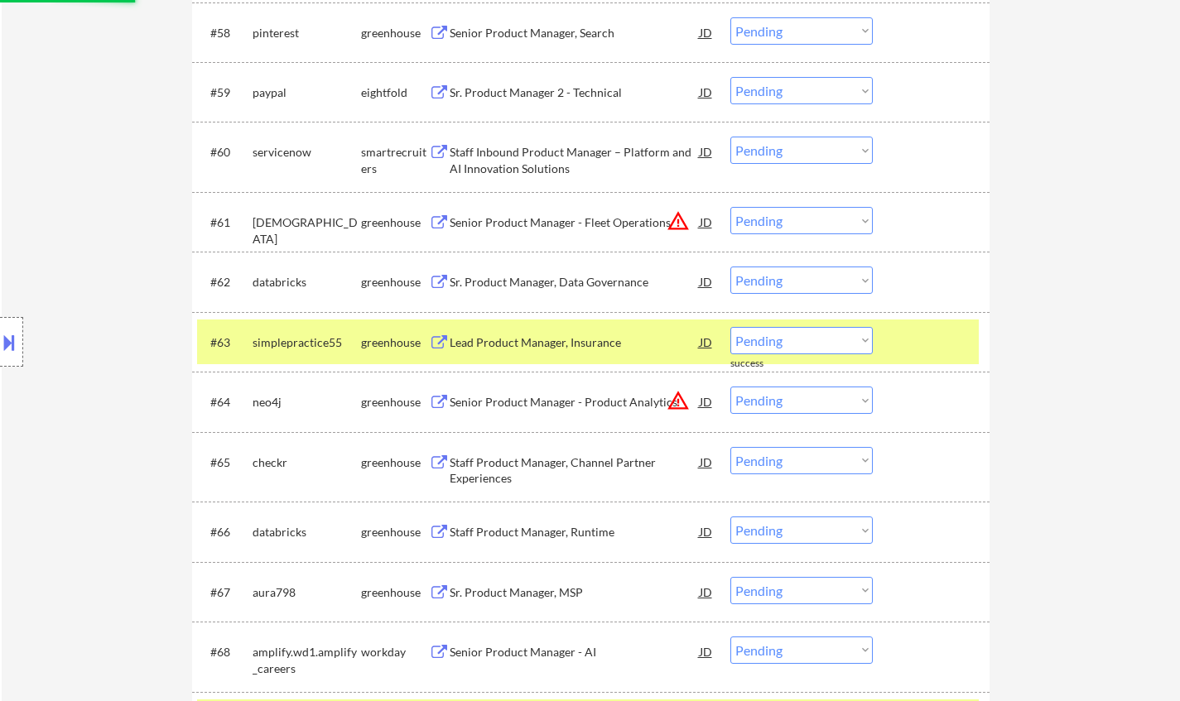
click at [537, 281] on div "Sr. Product Manager, Data Governance" at bounding box center [575, 282] width 250 height 17
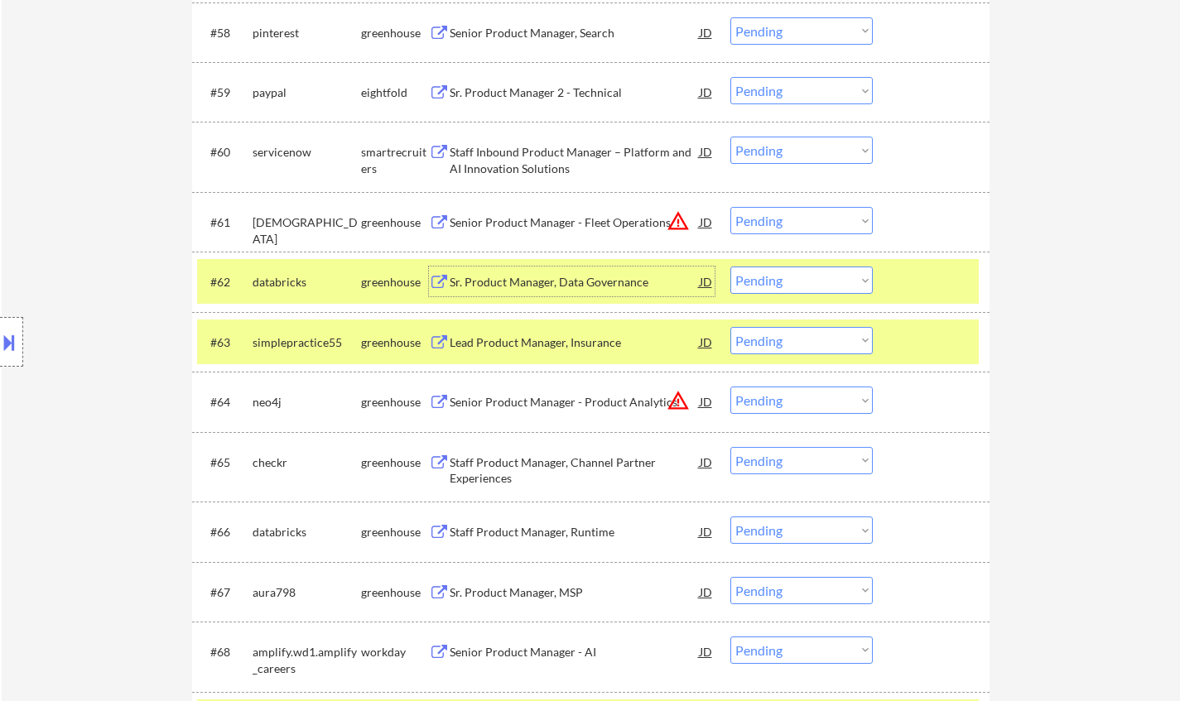
click at [805, 292] on select "Choose an option... Pending Applied Excluded (Questions) Excluded (Expired) Exc…" at bounding box center [801, 280] width 142 height 27
click at [730, 267] on select "Choose an option... Pending Applied Excluded (Questions) Excluded (Expired) Exc…" at bounding box center [801, 280] width 142 height 27
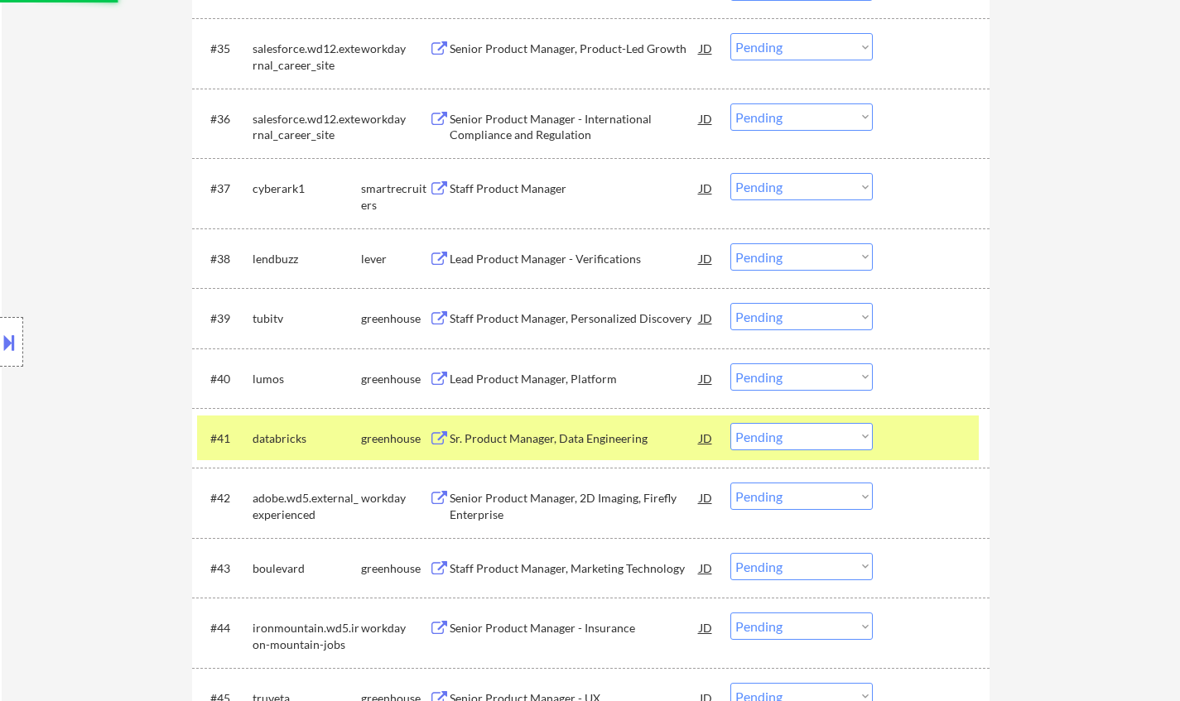
select select ""pending""
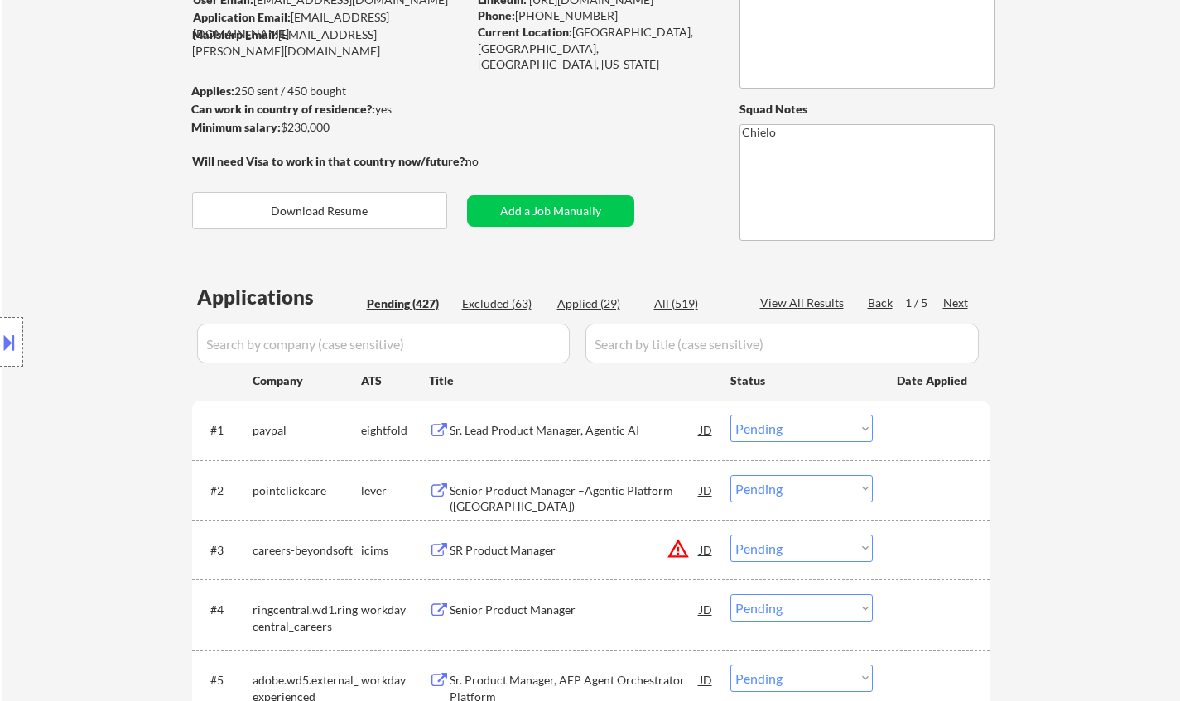
scroll to position [248, 0]
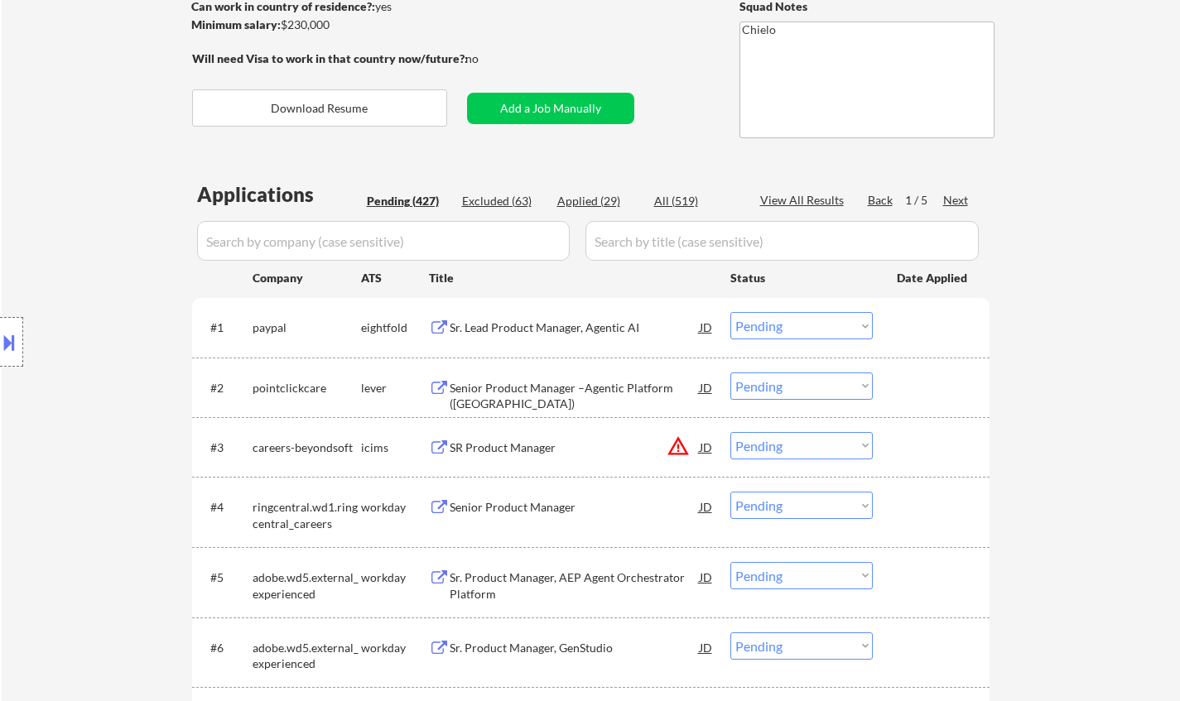
click at [704, 448] on div "JD" at bounding box center [706, 447] width 17 height 30
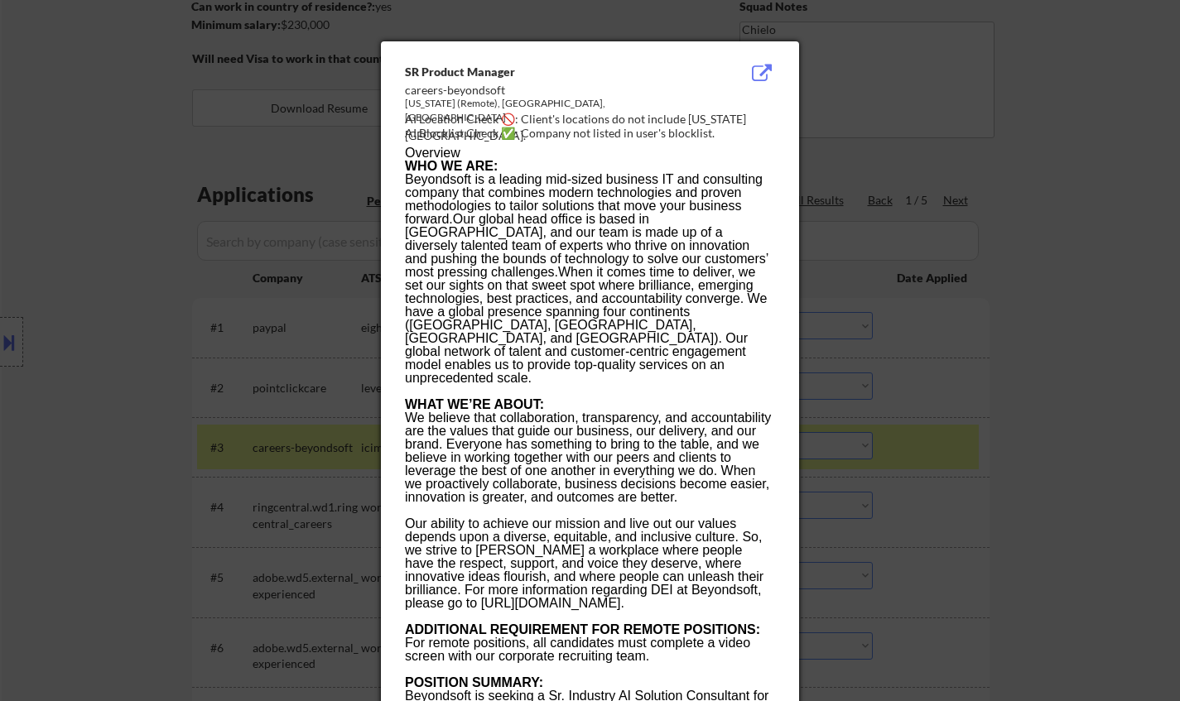
click at [1076, 321] on div at bounding box center [590, 350] width 1180 height 701
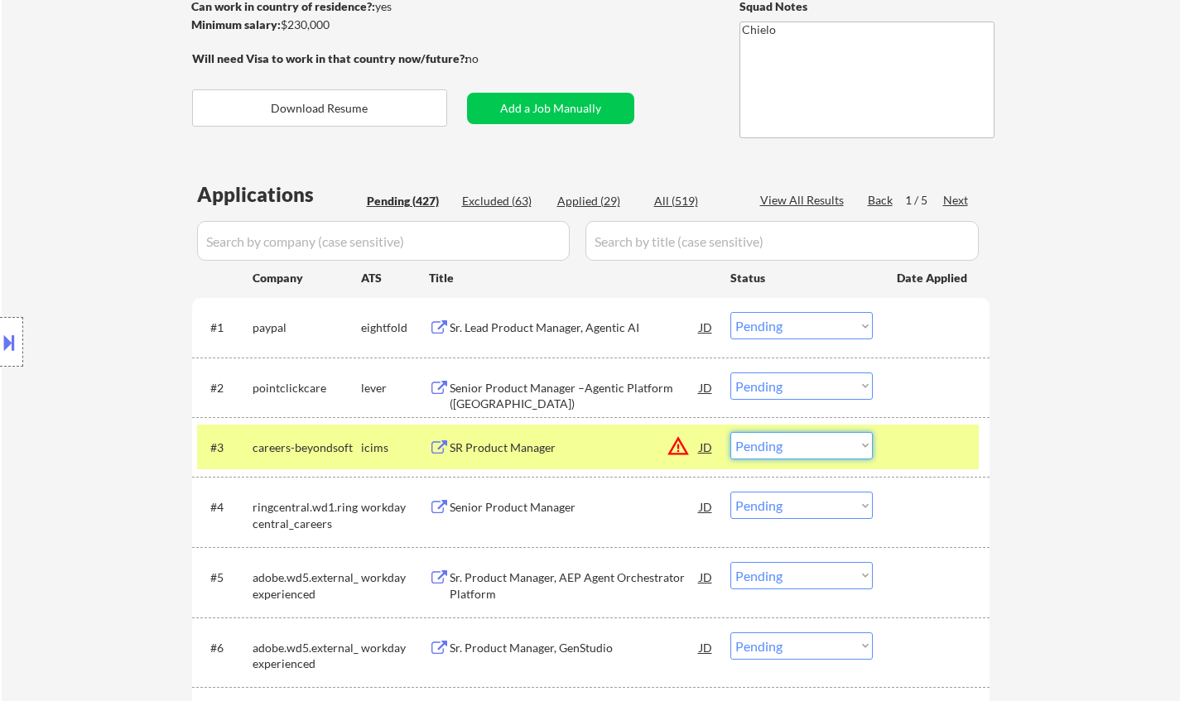
click at [782, 441] on select "Choose an option... Pending Applied Excluded (Questions) Excluded (Expired) Exc…" at bounding box center [801, 445] width 142 height 27
click at [730, 432] on select "Choose an option... Pending Applied Excluded (Questions) Excluded (Expired) Exc…" at bounding box center [801, 445] width 142 height 27
select select ""pending""
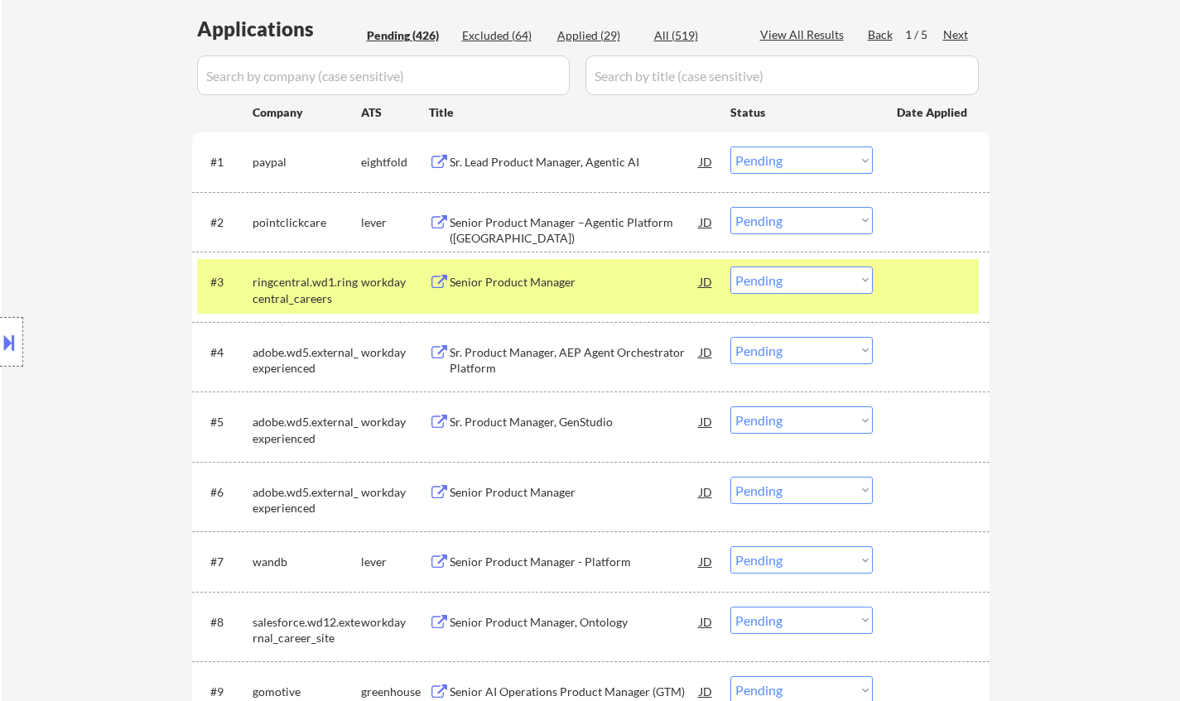
click at [511, 493] on div "Senior Product Manager" at bounding box center [575, 492] width 250 height 17
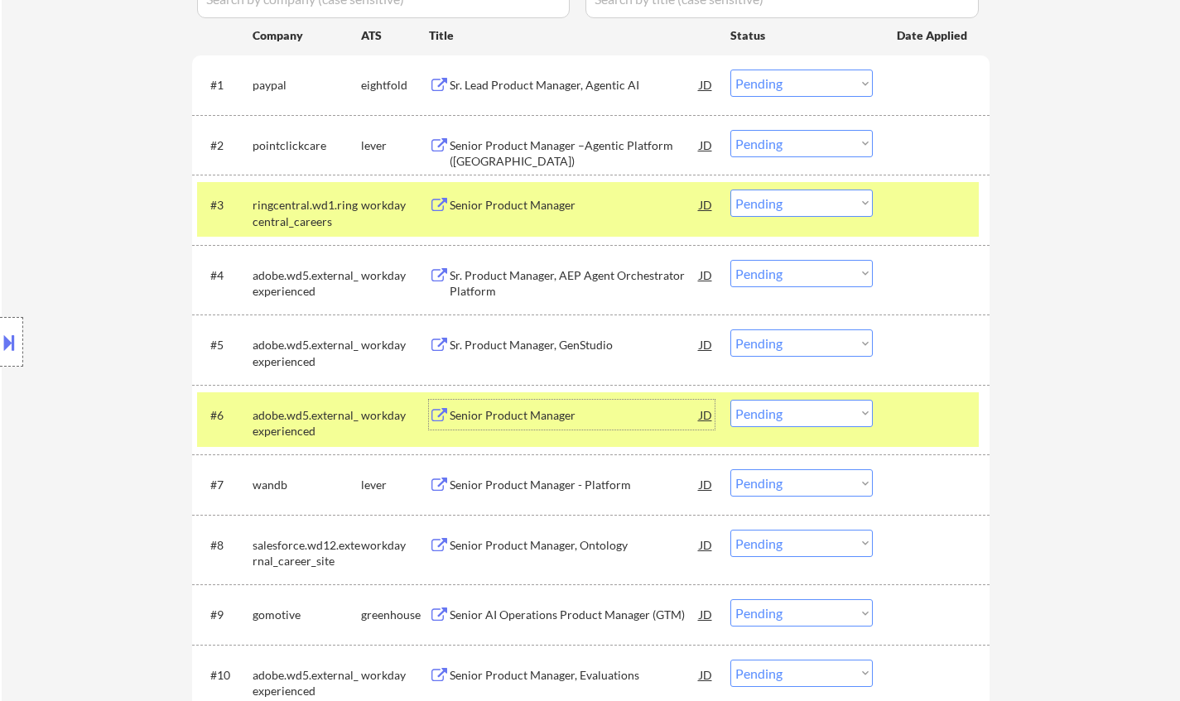
scroll to position [497, 0]
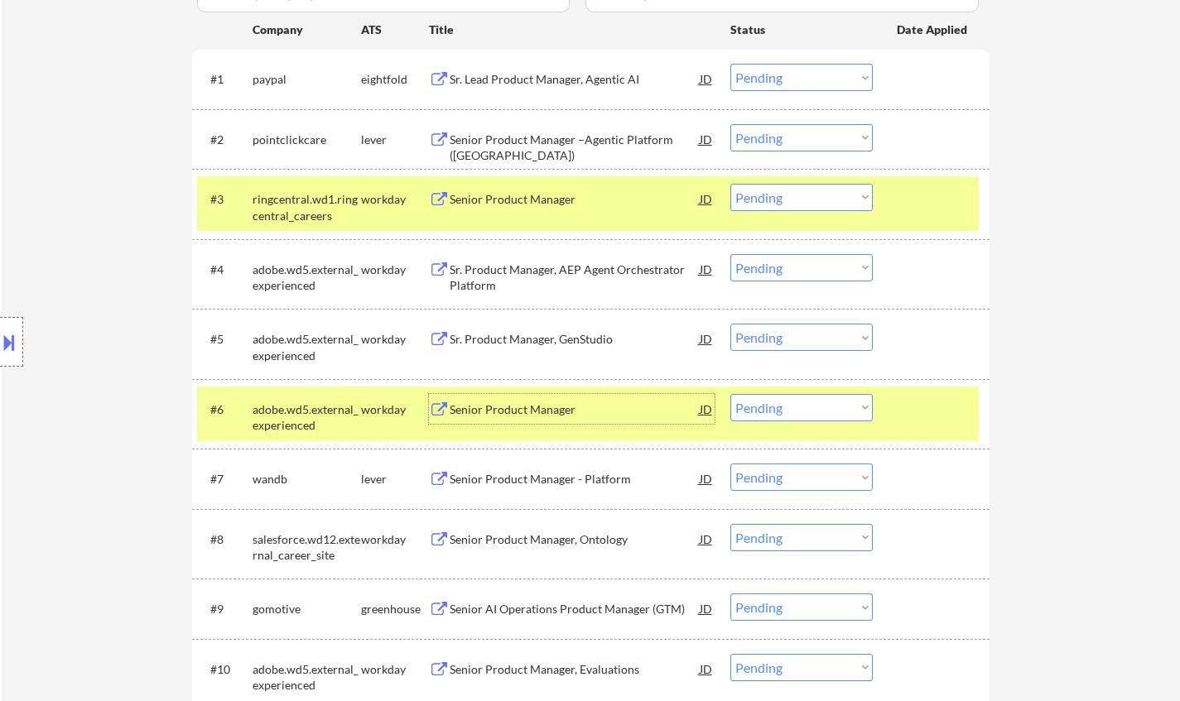
click at [512, 403] on div "Senior Product Manager" at bounding box center [575, 410] width 250 height 17
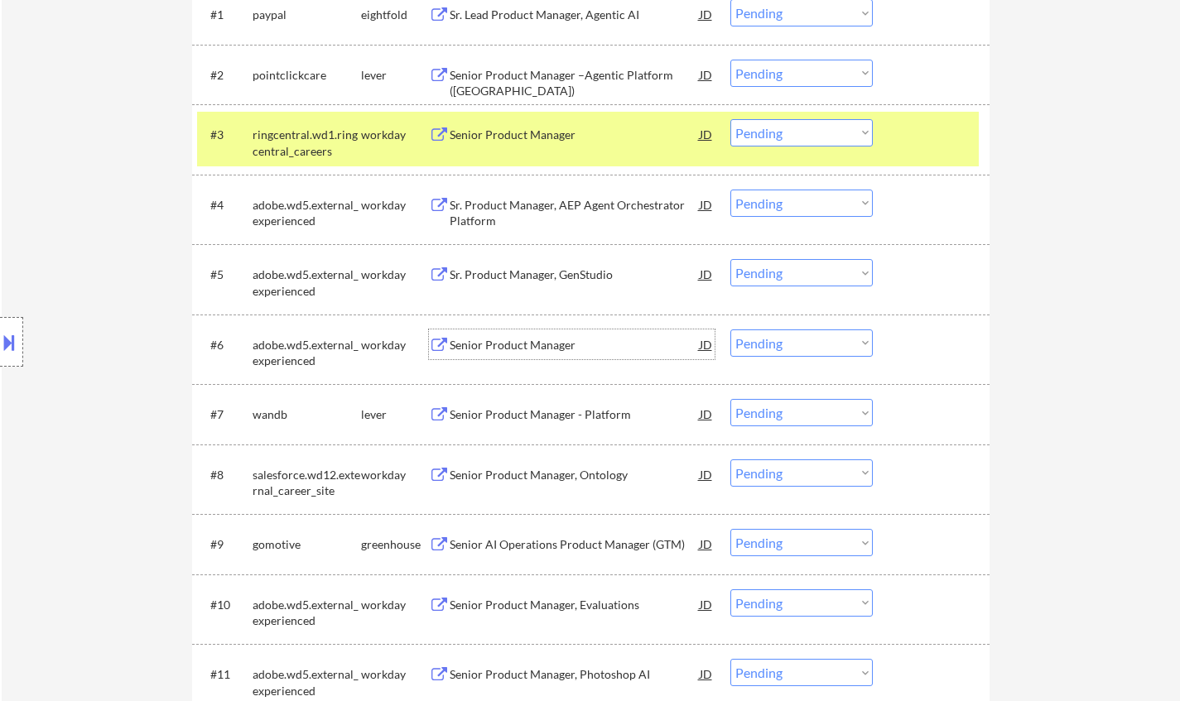
scroll to position [580, 0]
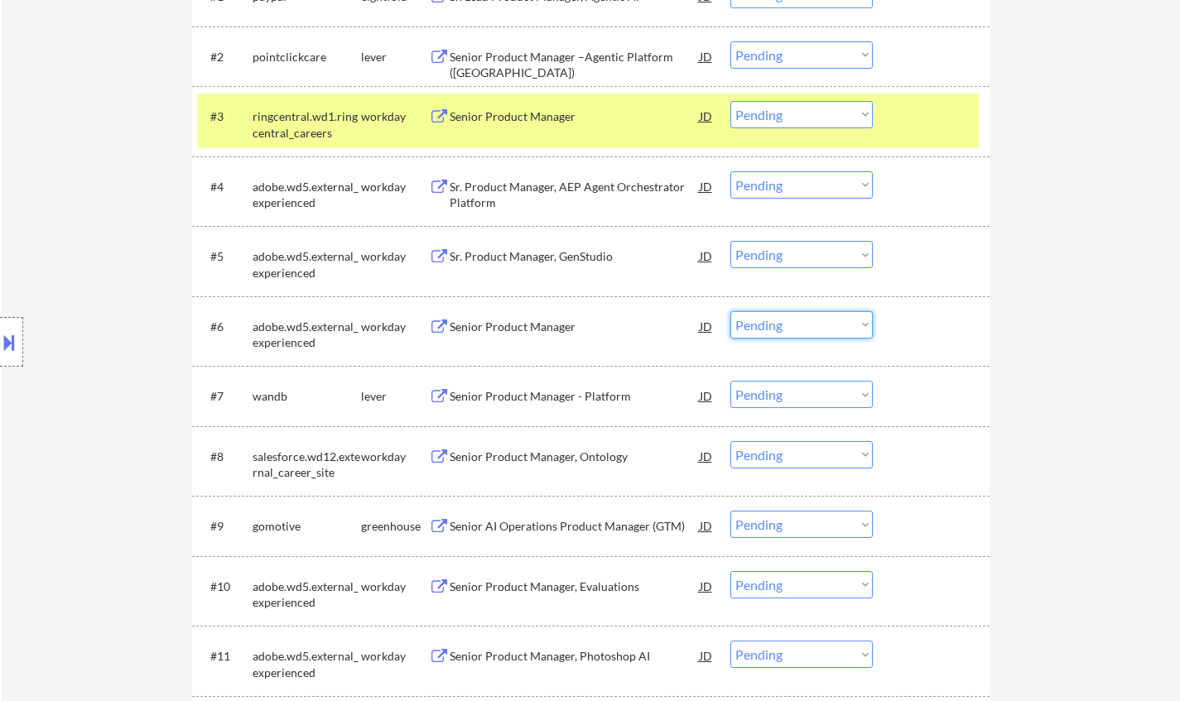
click at [830, 332] on select "Choose an option... Pending Applied Excluded (Questions) Excluded (Expired) Exc…" at bounding box center [801, 324] width 142 height 27
click at [730, 311] on select "Choose an option... Pending Applied Excluded (Questions) Excluded (Expired) Exc…" at bounding box center [801, 324] width 142 height 27
select select ""pending""
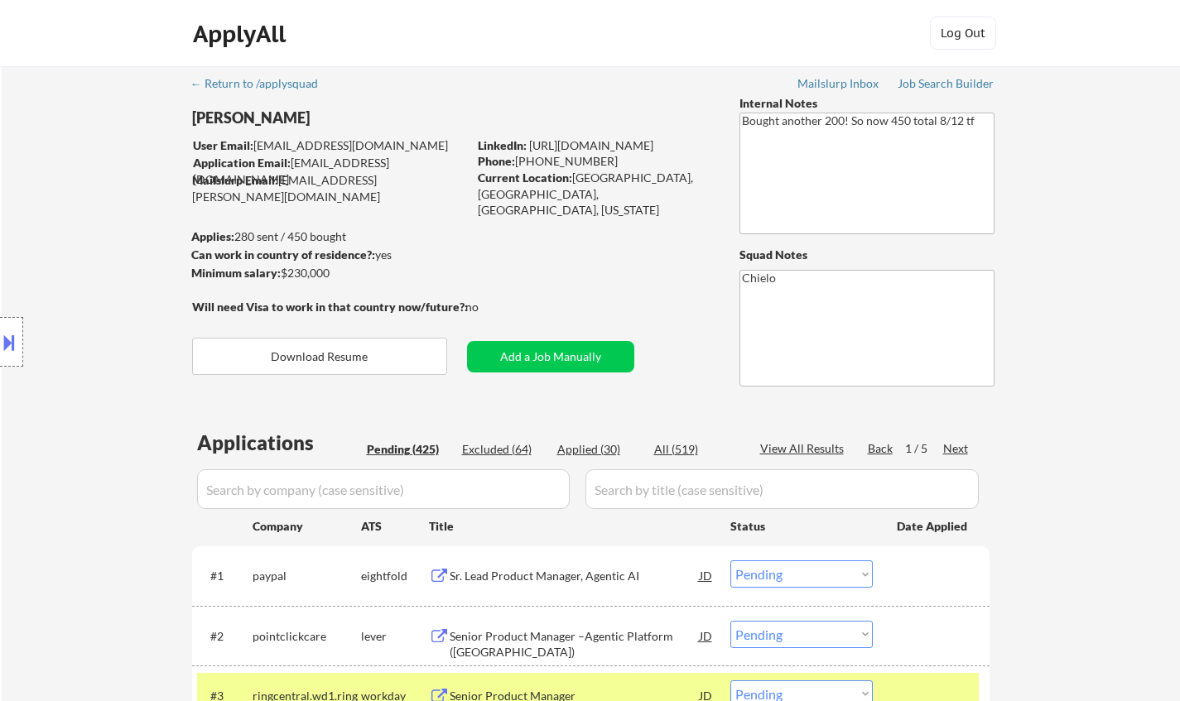
scroll to position [248, 0]
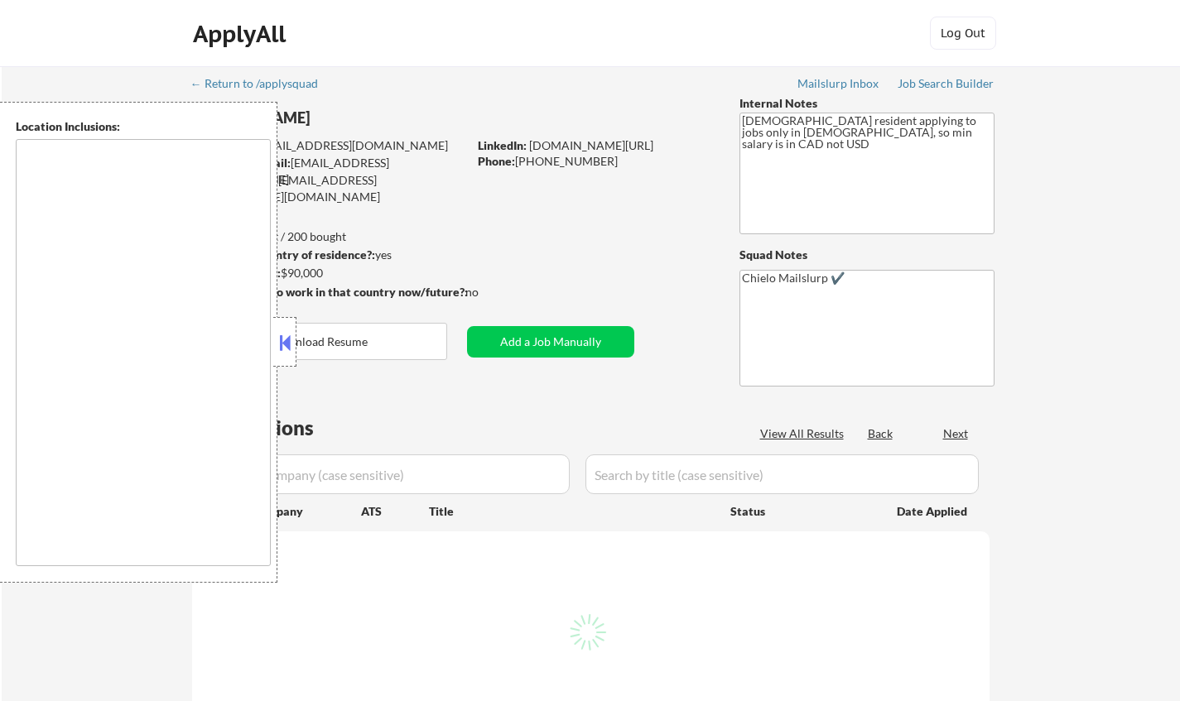
type textarea "remote"
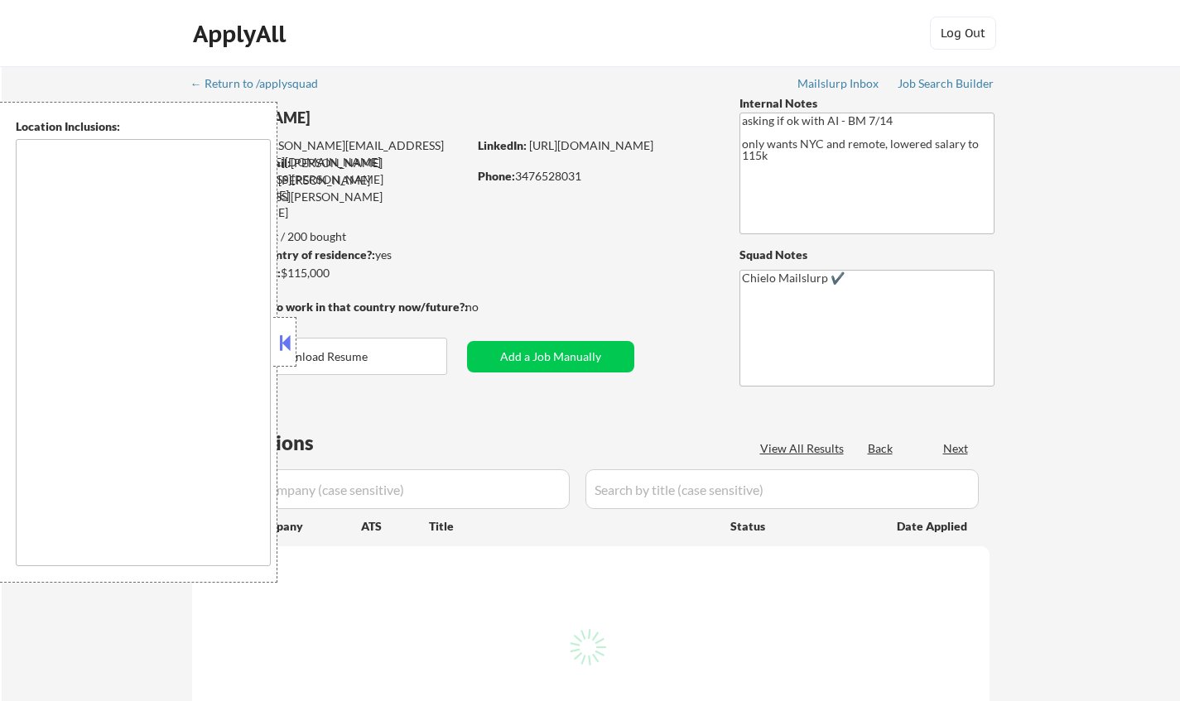
type textarea "Manhattan, NY Brooklyn, NY Queens, NY Jersey City, NJ Hoboken, NJ Weehawken, NJ…"
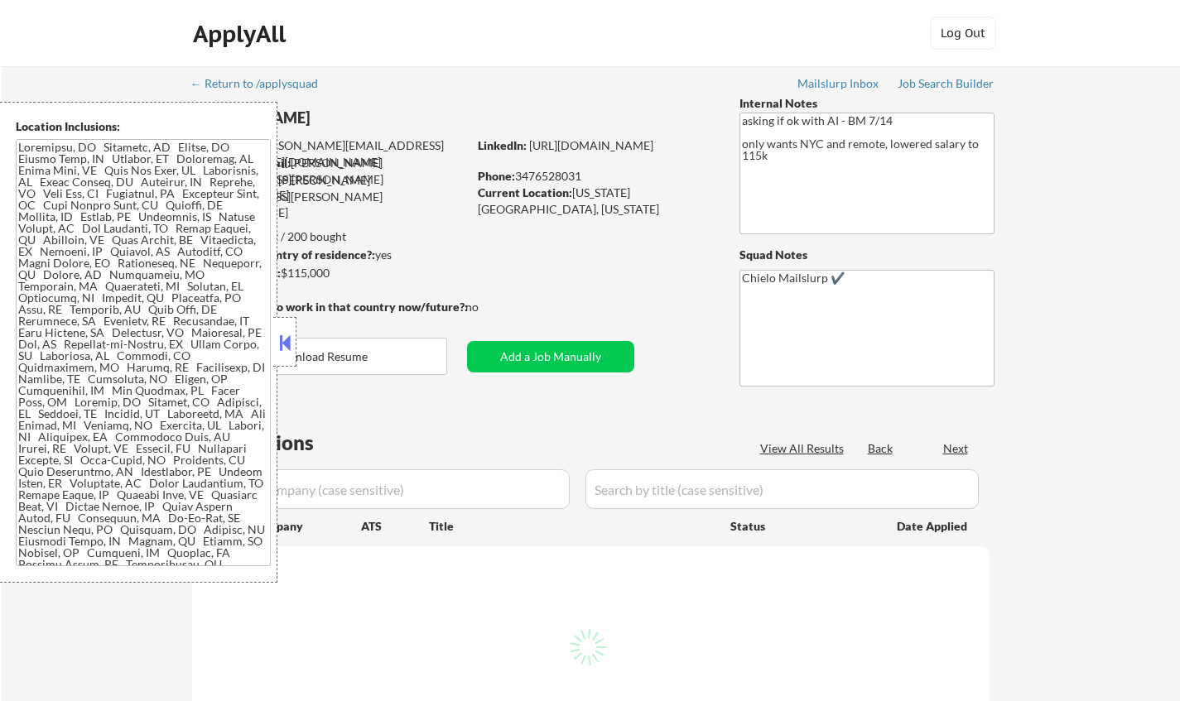
click at [288, 335] on button at bounding box center [285, 342] width 18 height 25
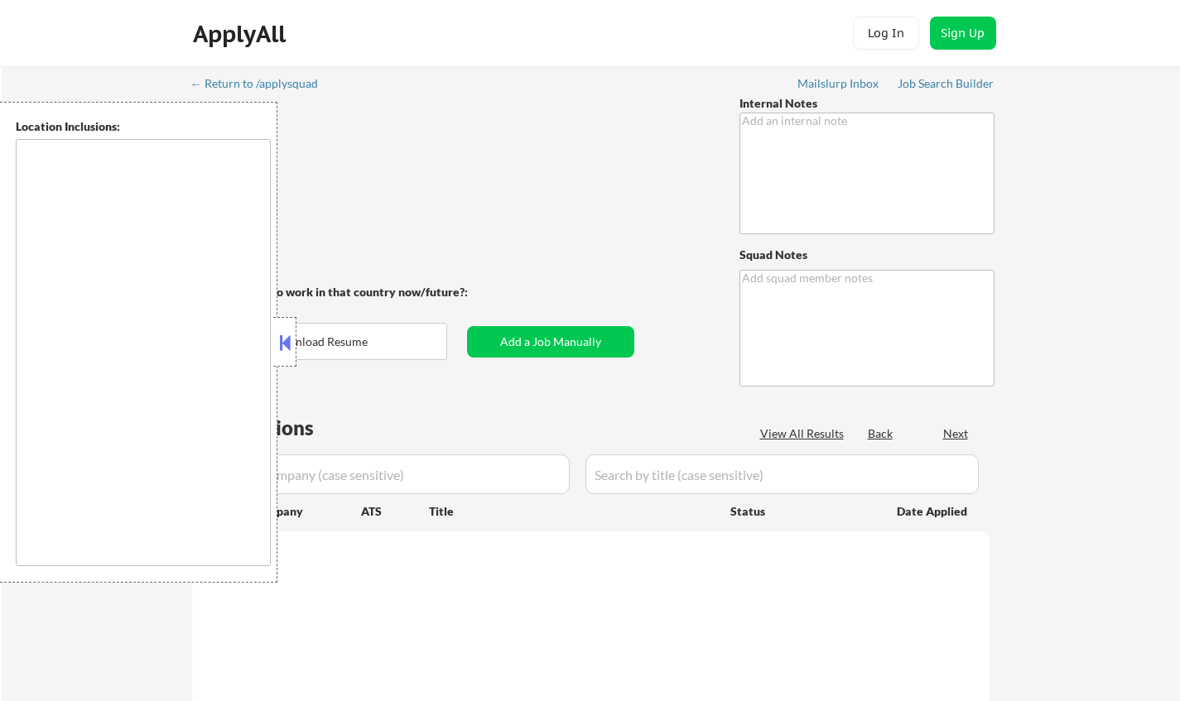
type textarea "Open to AI answers 🤖! 8/6 BM WATCH OUT: One of her job roles is "AR" (Accounts …"
type textarea "Chielo Mailslurp ✔️ AI answers: [URL][DOMAIN_NAME]"
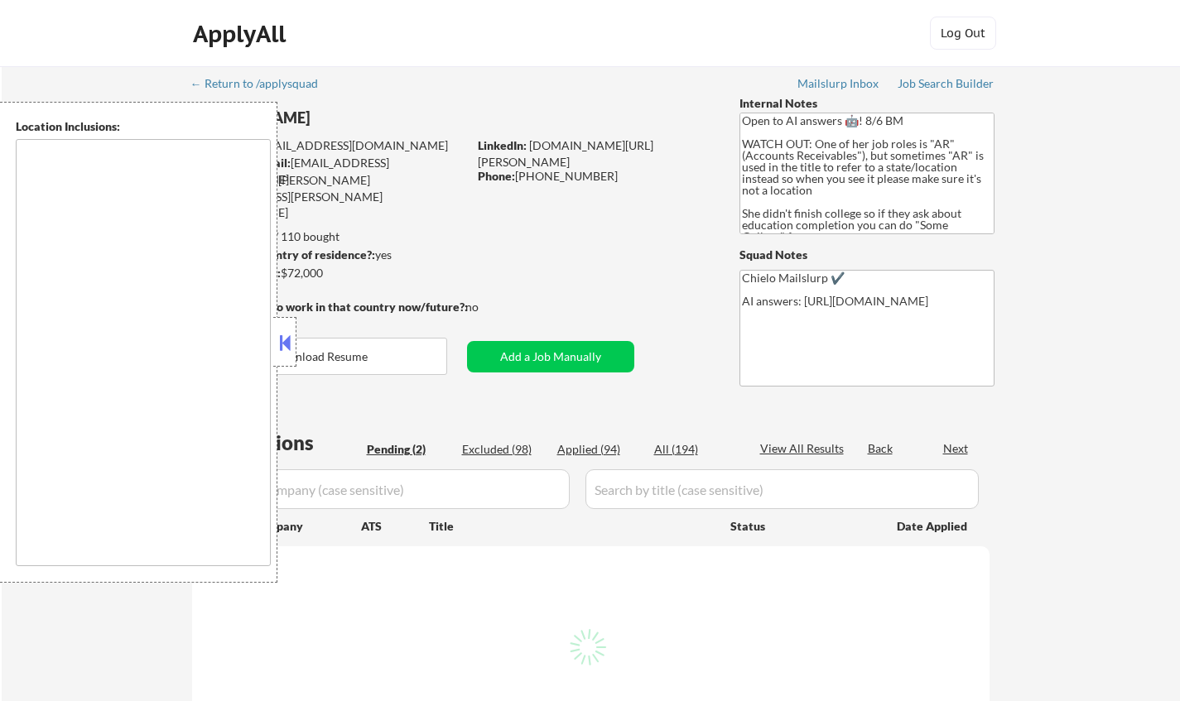
select select ""pending""
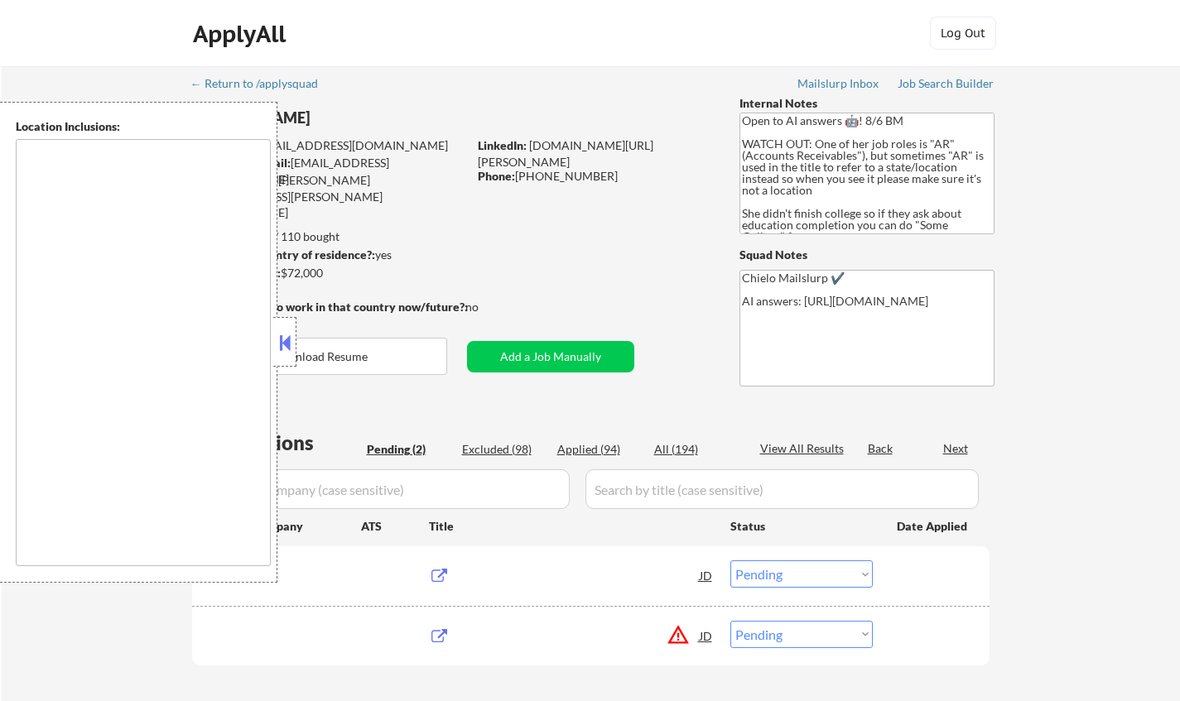
type textarea "[GEOGRAPHIC_DATA], [GEOGRAPHIC_DATA] [GEOGRAPHIC_DATA], [GEOGRAPHIC_DATA] [GEOG…"
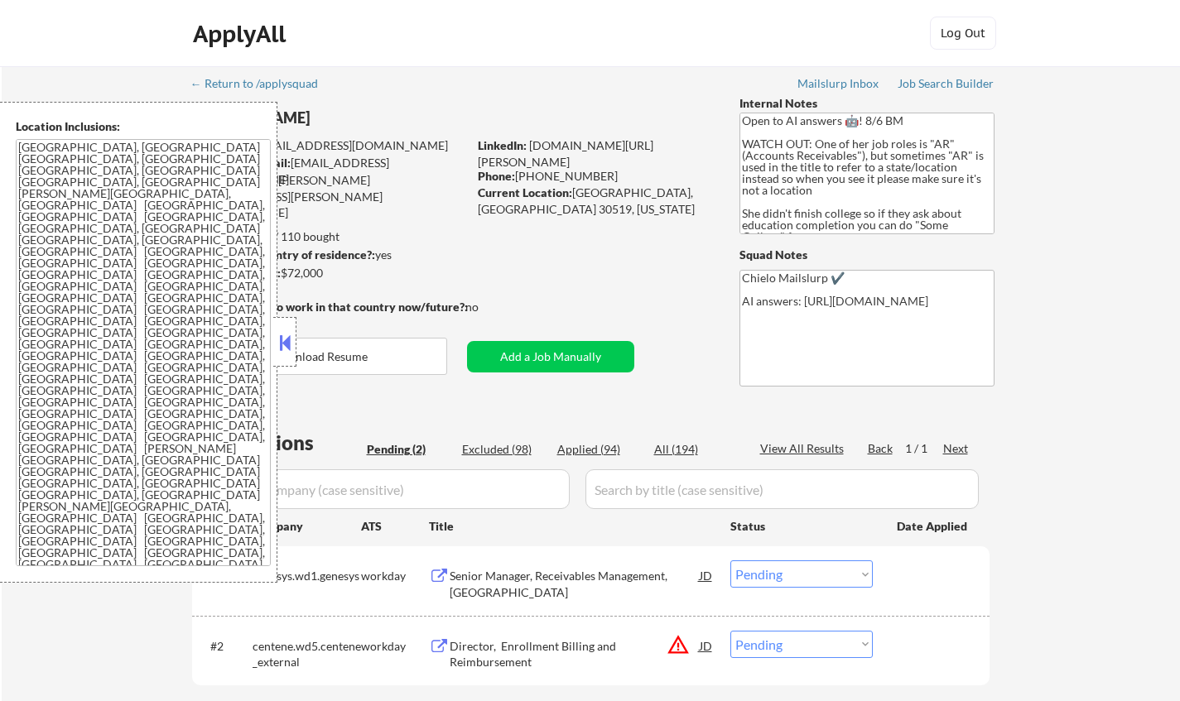
click at [286, 347] on button at bounding box center [285, 342] width 18 height 25
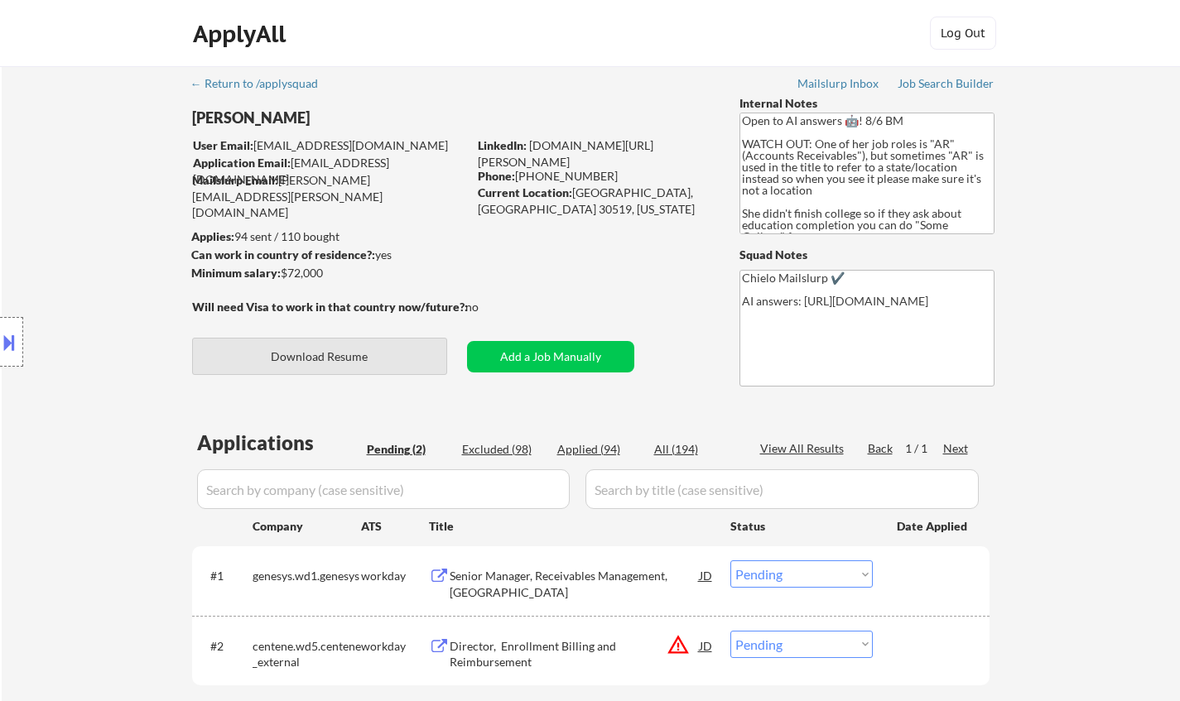
click at [351, 358] on button "Download Resume" at bounding box center [319, 356] width 255 height 37
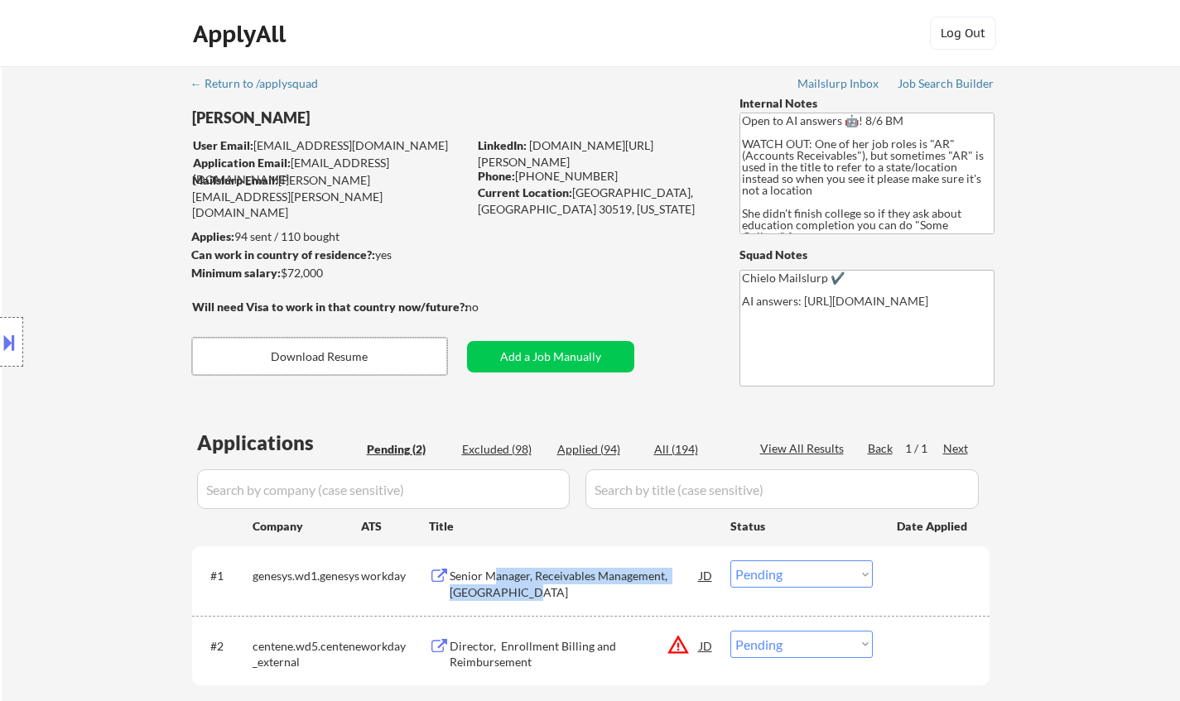
click at [496, 584] on div "Senior Manager, Receivables Management, [GEOGRAPHIC_DATA]" at bounding box center [575, 584] width 250 height 32
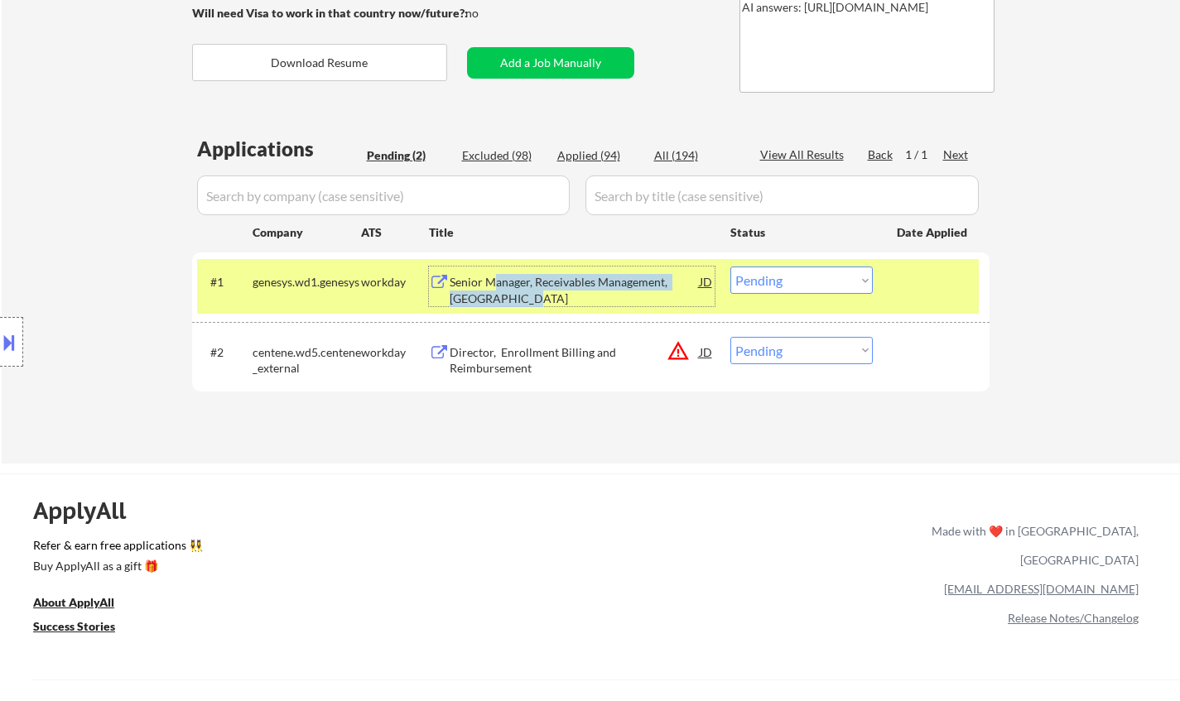
scroll to position [331, 0]
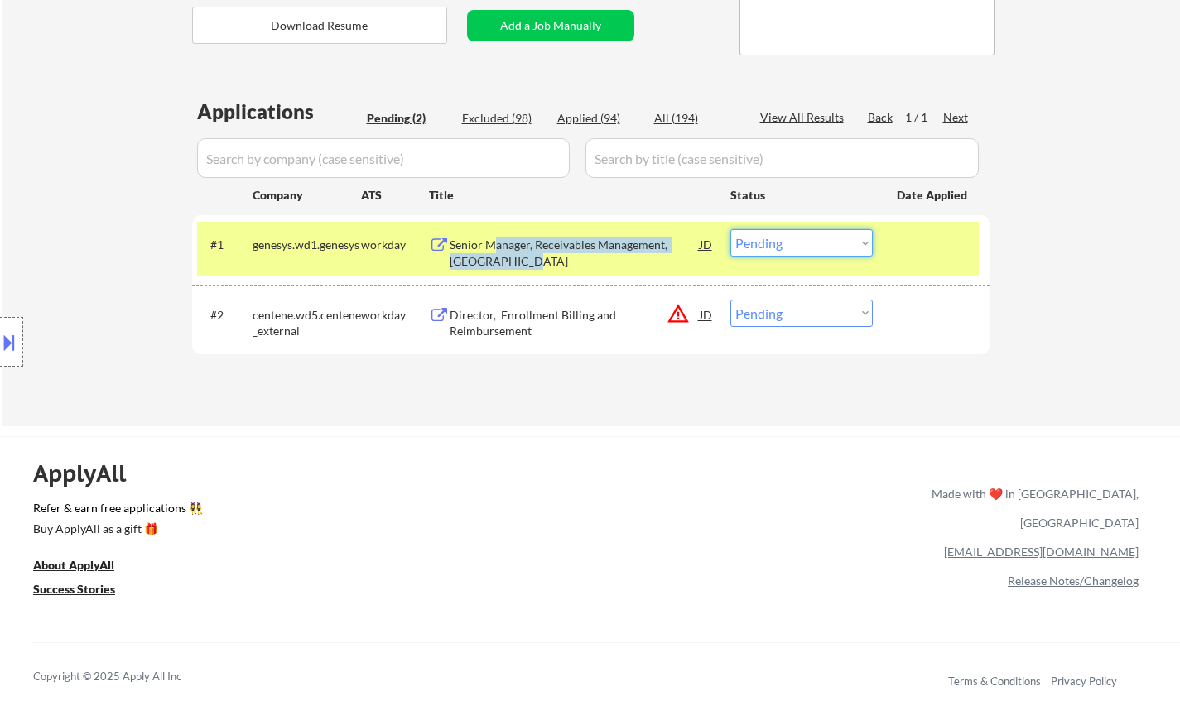
click at [823, 244] on select "Choose an option... Pending Applied Excluded (Questions) Excluded (Expired) Exc…" at bounding box center [801, 242] width 142 height 27
click at [730, 229] on select "Choose an option... Pending Applied Excluded (Questions) Excluded (Expired) Exc…" at bounding box center [801, 242] width 142 height 27
click at [0, 344] on button at bounding box center [9, 342] width 18 height 27
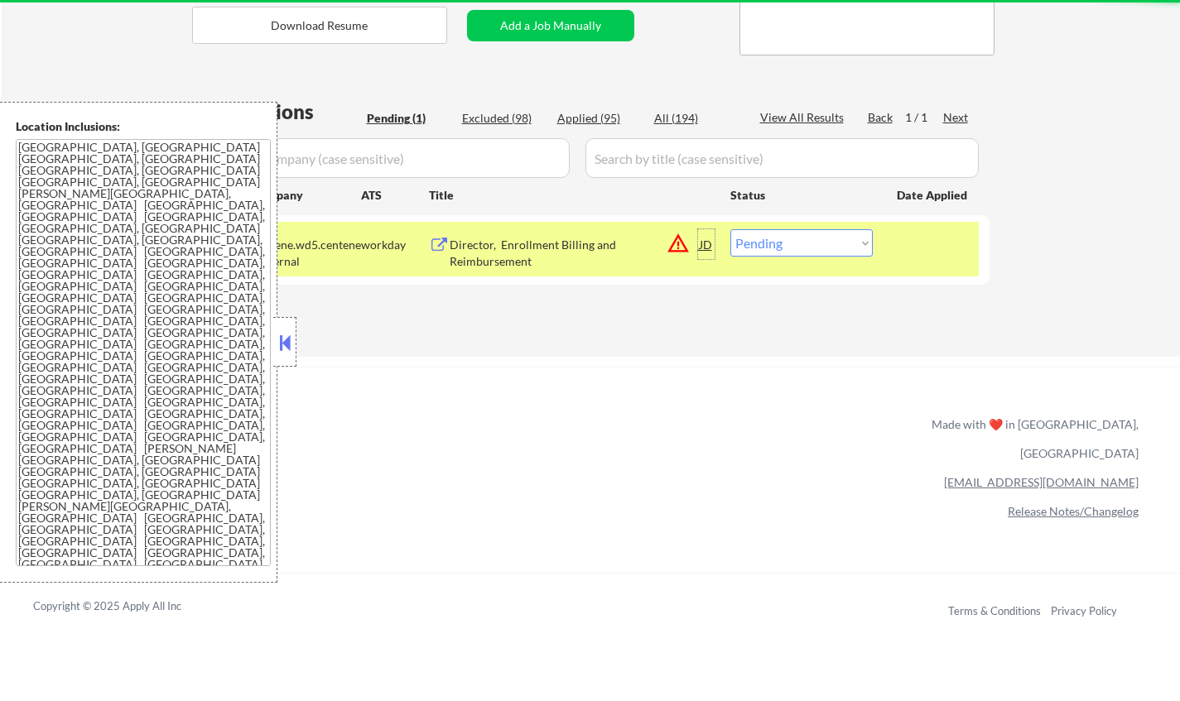
click at [704, 246] on div "JD" at bounding box center [706, 244] width 17 height 30
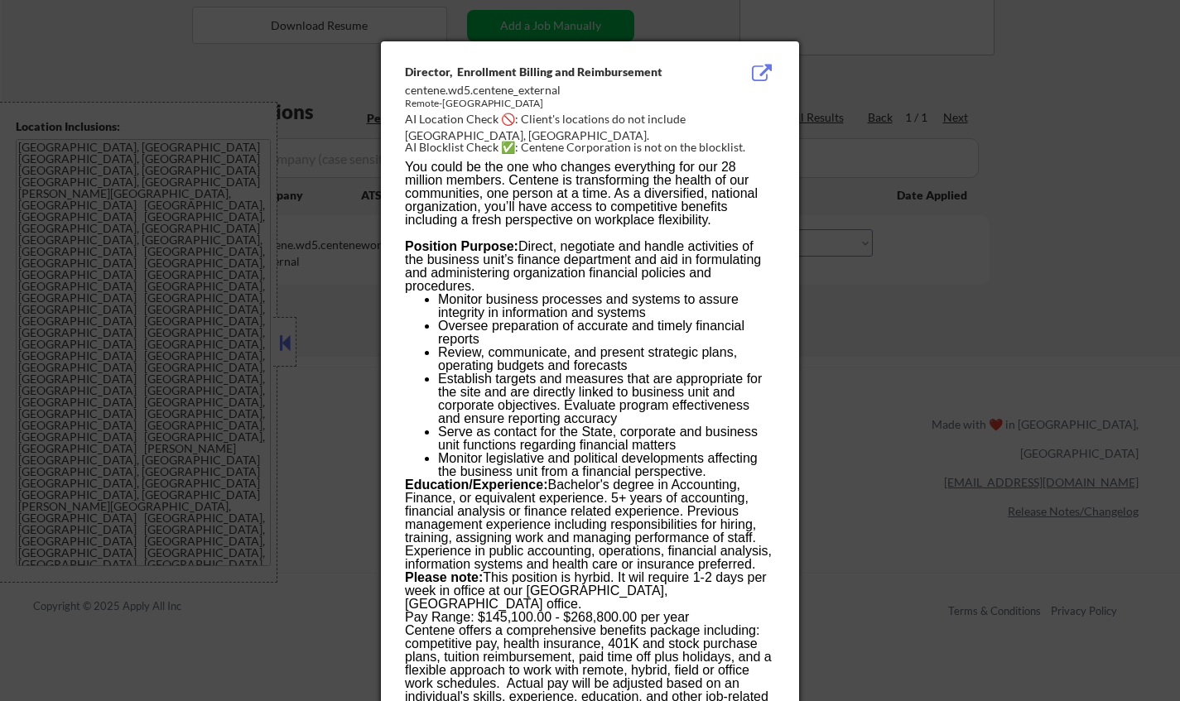
drag, startPoint x: 1068, startPoint y: 397, endPoint x: 936, endPoint y: 321, distance: 152.1
click at [1066, 397] on div at bounding box center [590, 350] width 1180 height 701
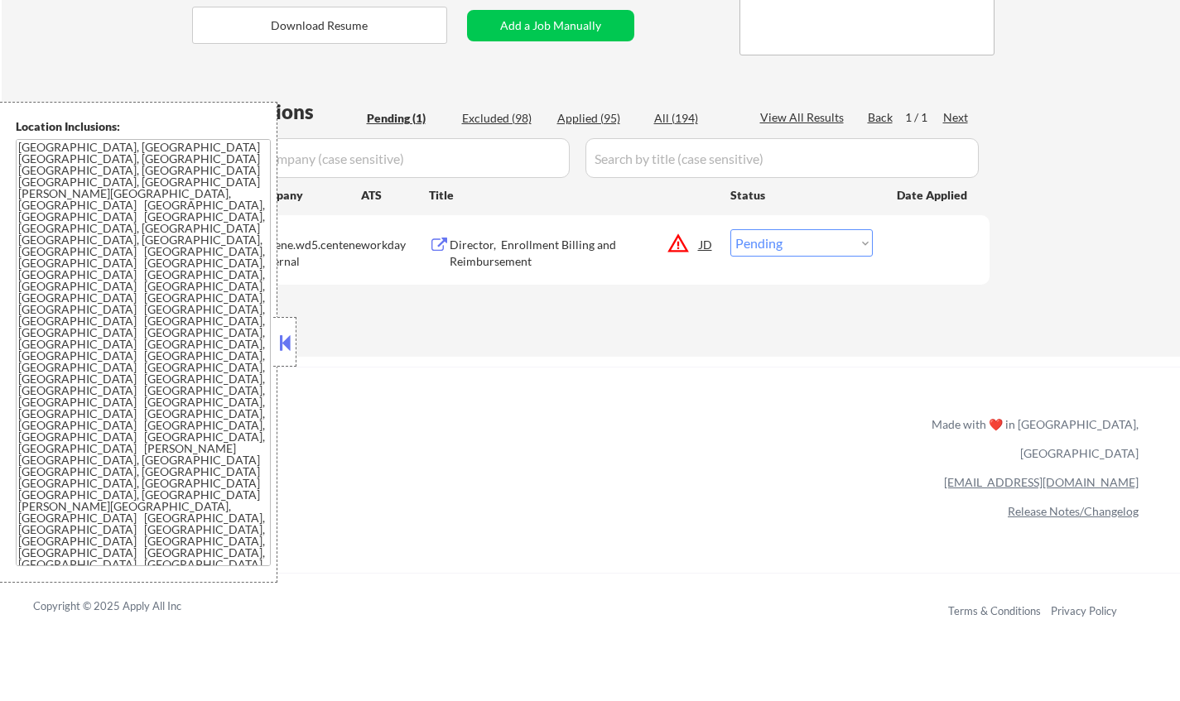
click at [830, 239] on select "Choose an option... Pending Applied Excluded (Questions) Excluded (Expired) Exc…" at bounding box center [801, 242] width 142 height 27
select select ""excluded__location_""
click at [730, 229] on select "Choose an option... Pending Applied Excluded (Questions) Excluded (Expired) Exc…" at bounding box center [801, 242] width 142 height 27
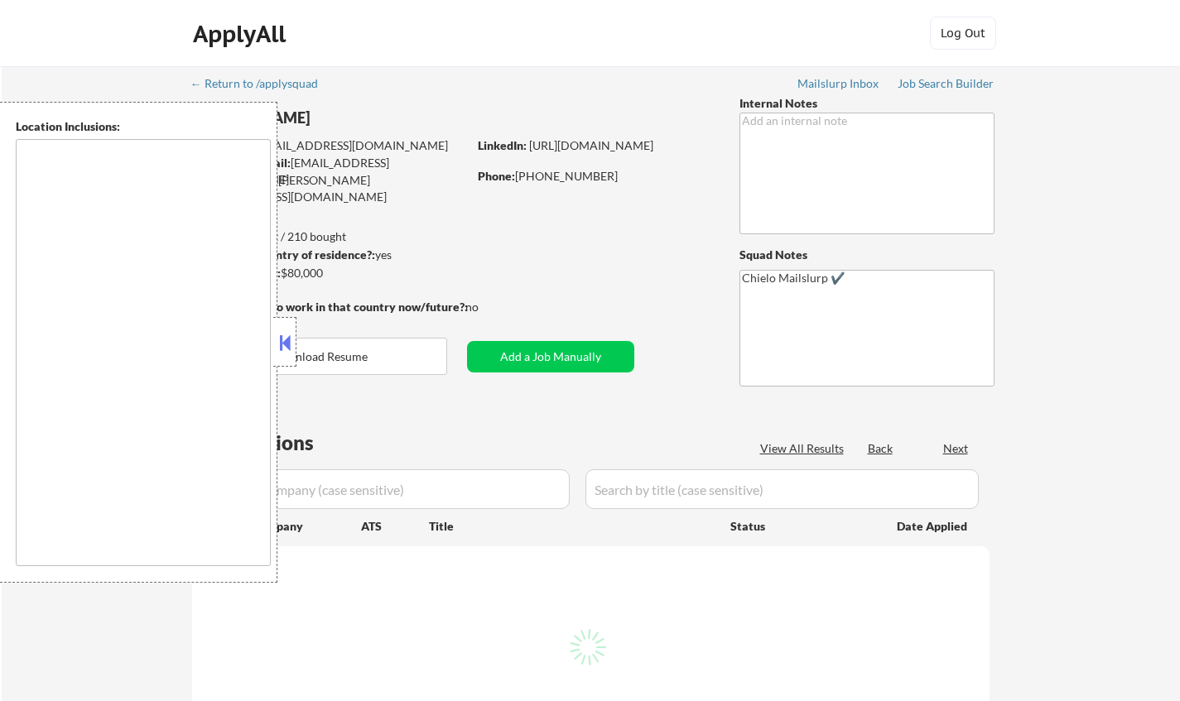
type textarea "[GEOGRAPHIC_DATA], [GEOGRAPHIC_DATA] [GEOGRAPHIC_DATA], [GEOGRAPHIC_DATA] [GEOG…"
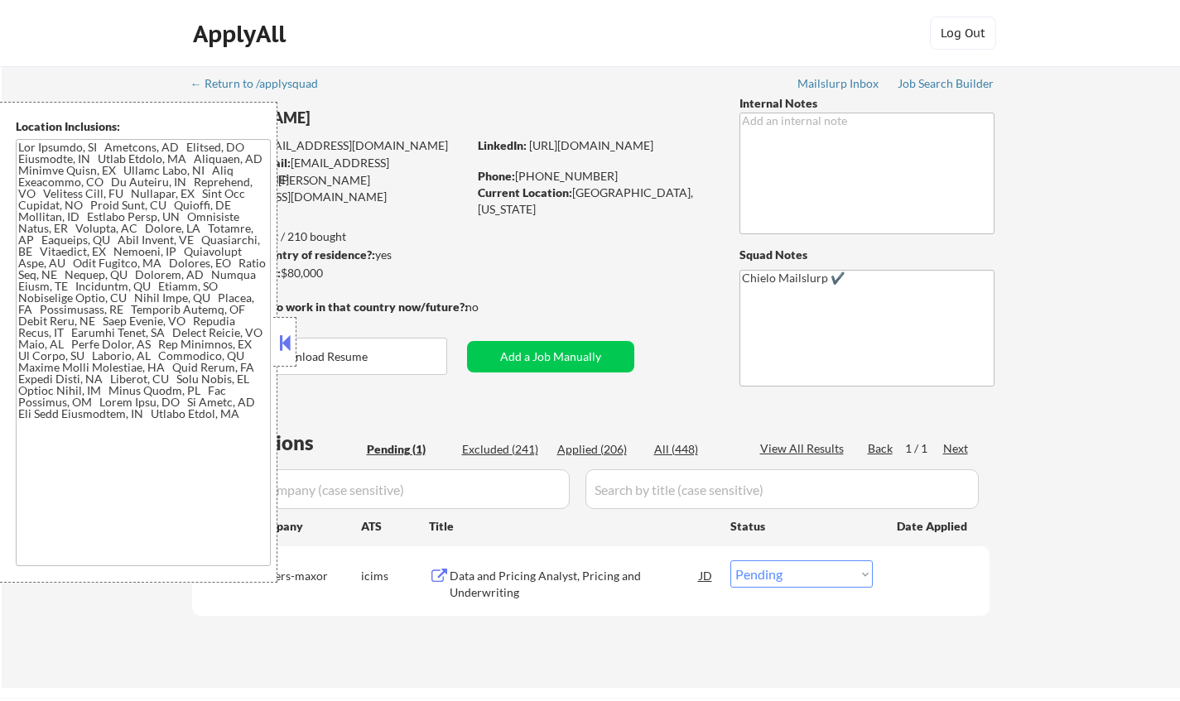
click at [282, 349] on button at bounding box center [285, 342] width 18 height 25
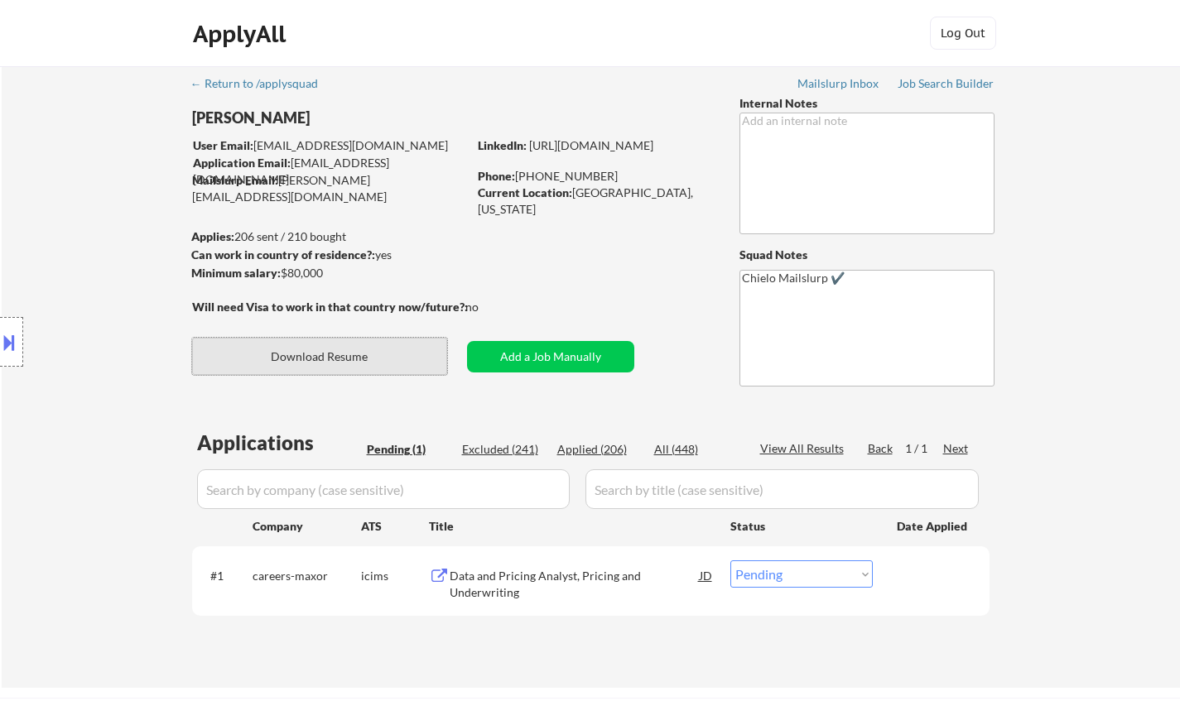
click at [348, 357] on button "Download Resume" at bounding box center [319, 356] width 255 height 37
click at [468, 572] on div "Data and Pricing Analyst, Pricing and Underwriting" at bounding box center [575, 584] width 250 height 32
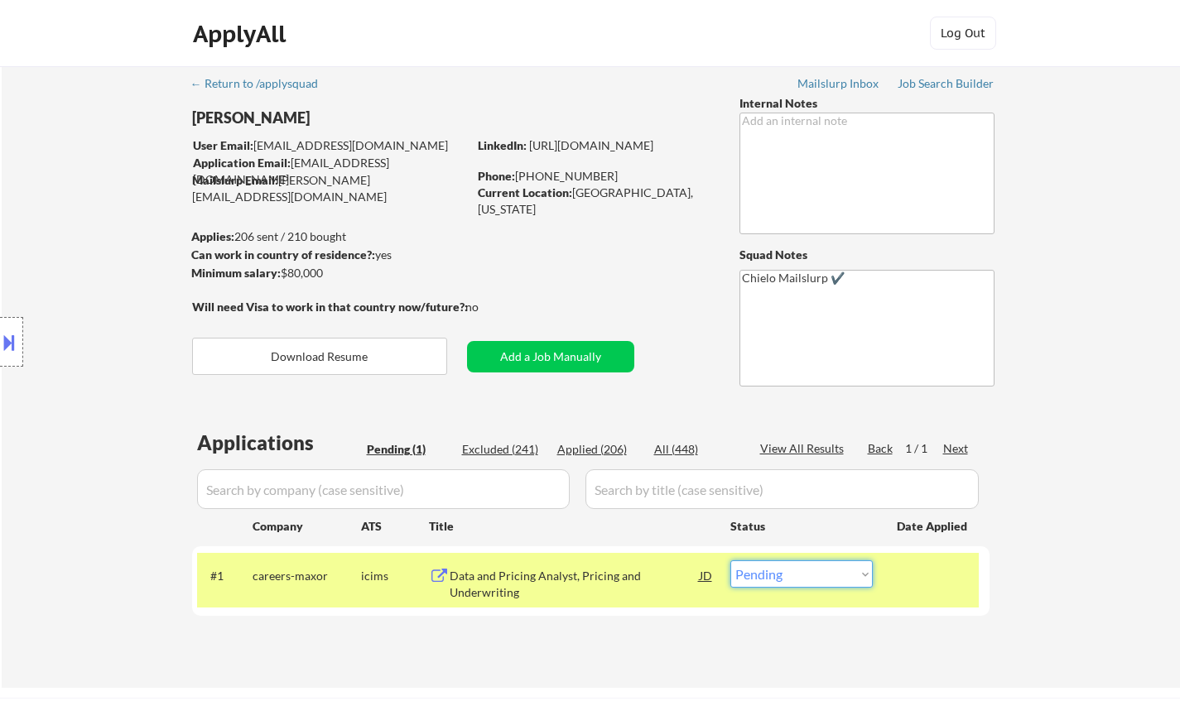
click at [815, 577] on select "Choose an option... Pending Applied Excluded (Questions) Excluded (Expired) Exc…" at bounding box center [801, 573] width 142 height 27
select select ""applied""
click at [730, 560] on select "Choose an option... Pending Applied Excluded (Questions) Excluded (Expired) Exc…" at bounding box center [801, 573] width 142 height 27
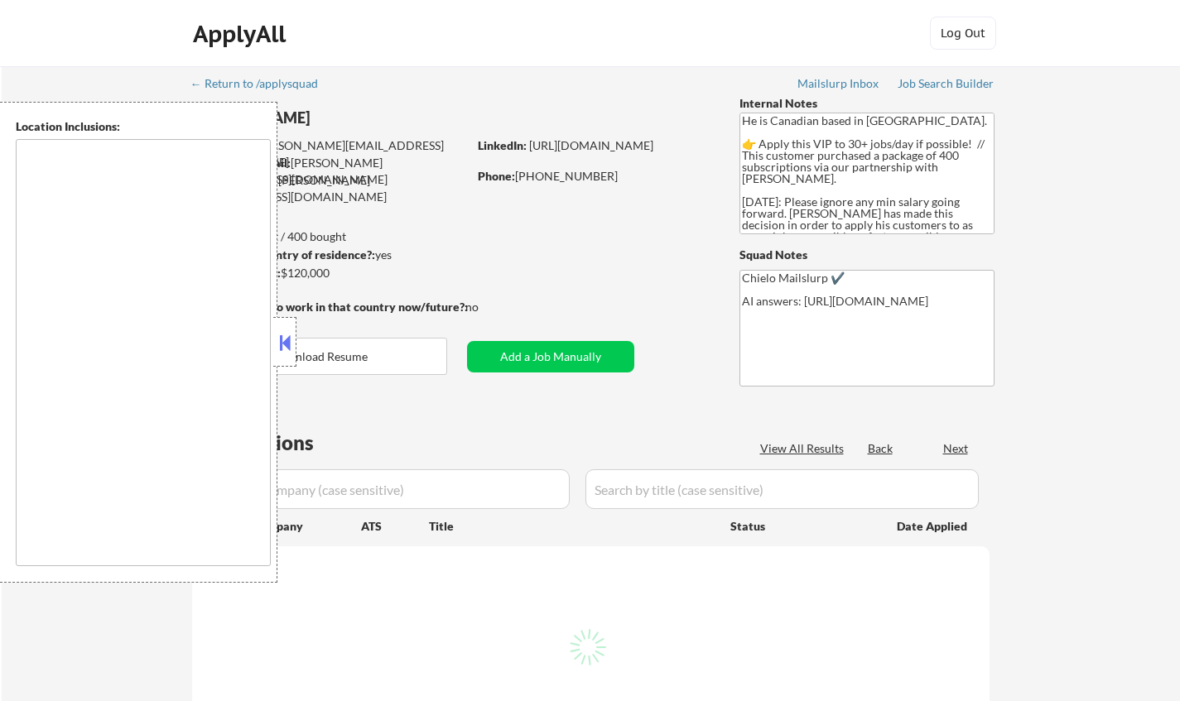
select select ""pending""
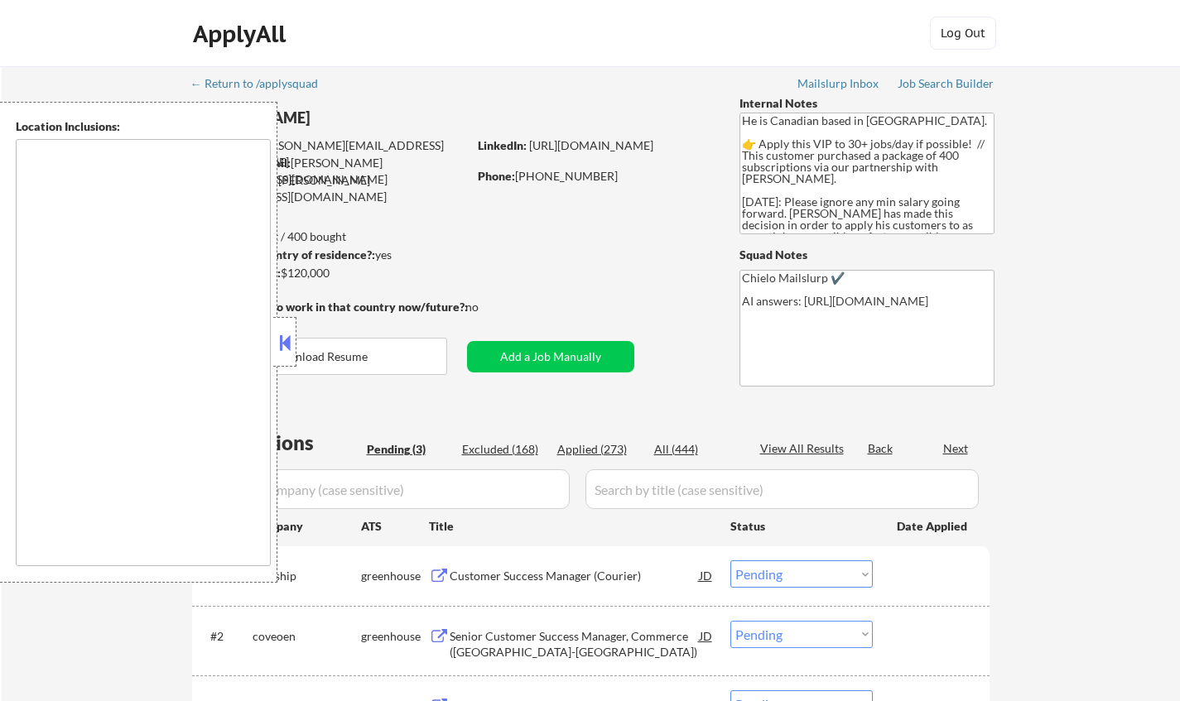
type textarea "[GEOGRAPHIC_DATA], ON [GEOGRAPHIC_DATA], ON [GEOGRAPHIC_DATA], ON [GEOGRAPHIC_D…"
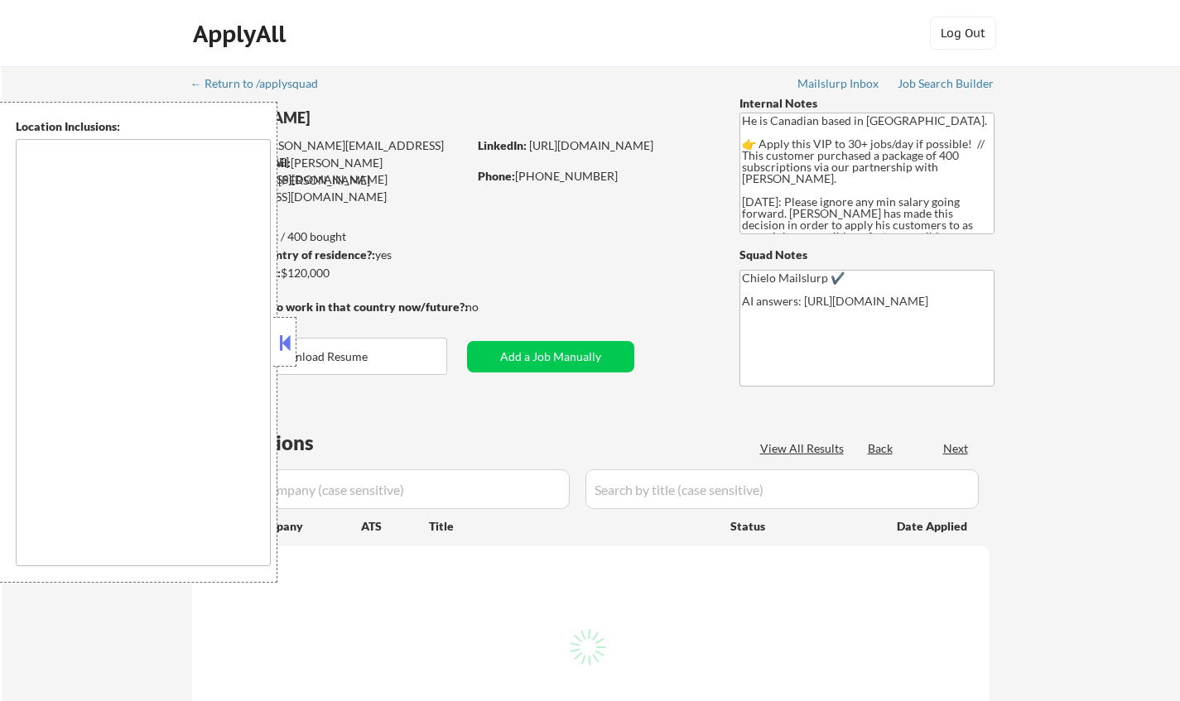
type textarea "[GEOGRAPHIC_DATA], ON [GEOGRAPHIC_DATA], ON [GEOGRAPHIC_DATA], ON [GEOGRAPHIC_D…"
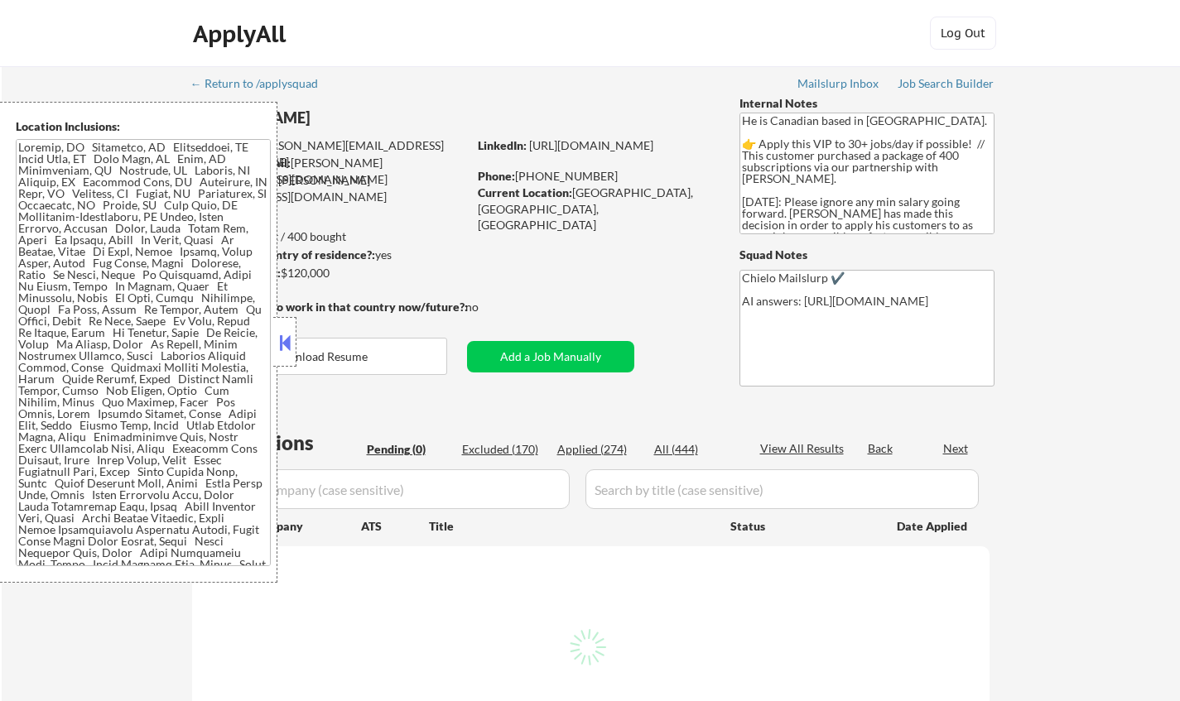
click at [603, 445] on div "Applied (274)" at bounding box center [598, 449] width 83 height 17
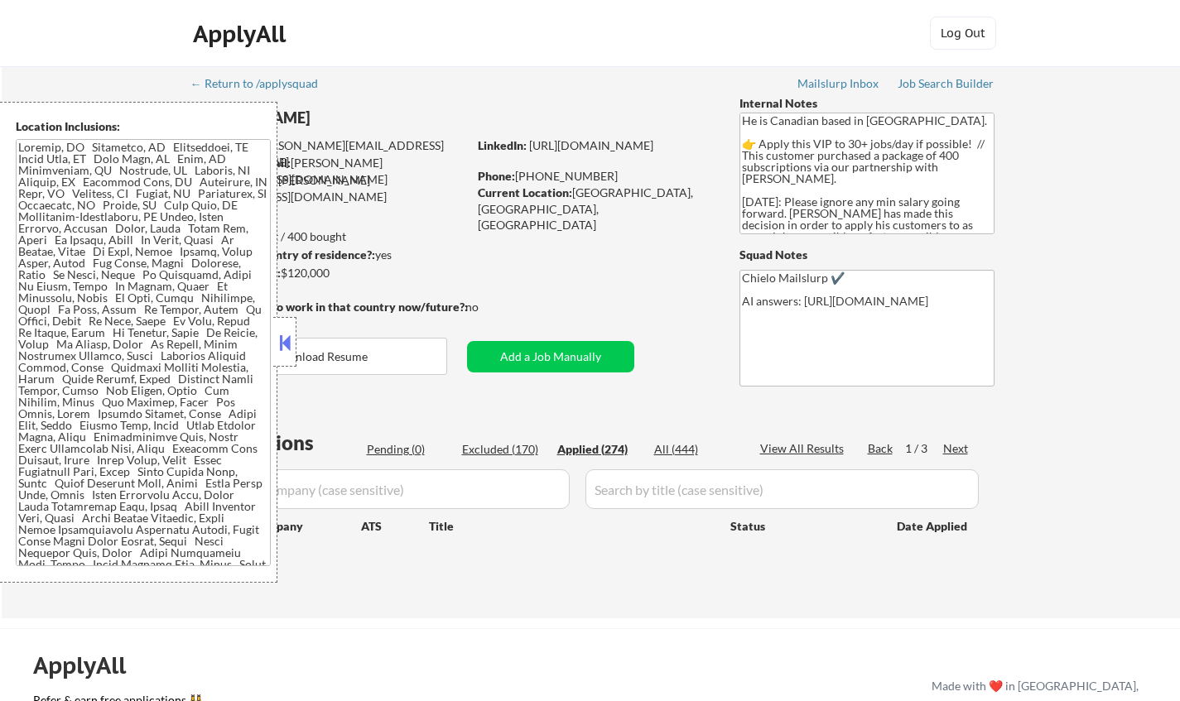
click at [279, 340] on button at bounding box center [285, 342] width 18 height 25
select select ""applied""
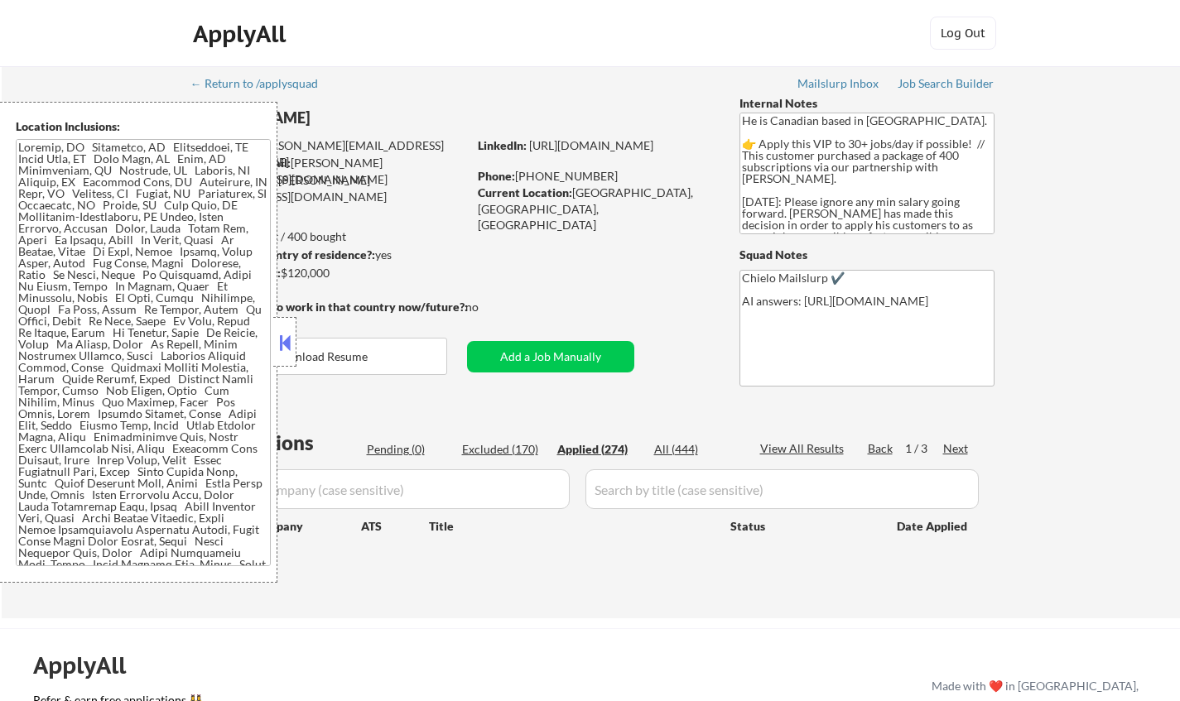
select select ""applied""
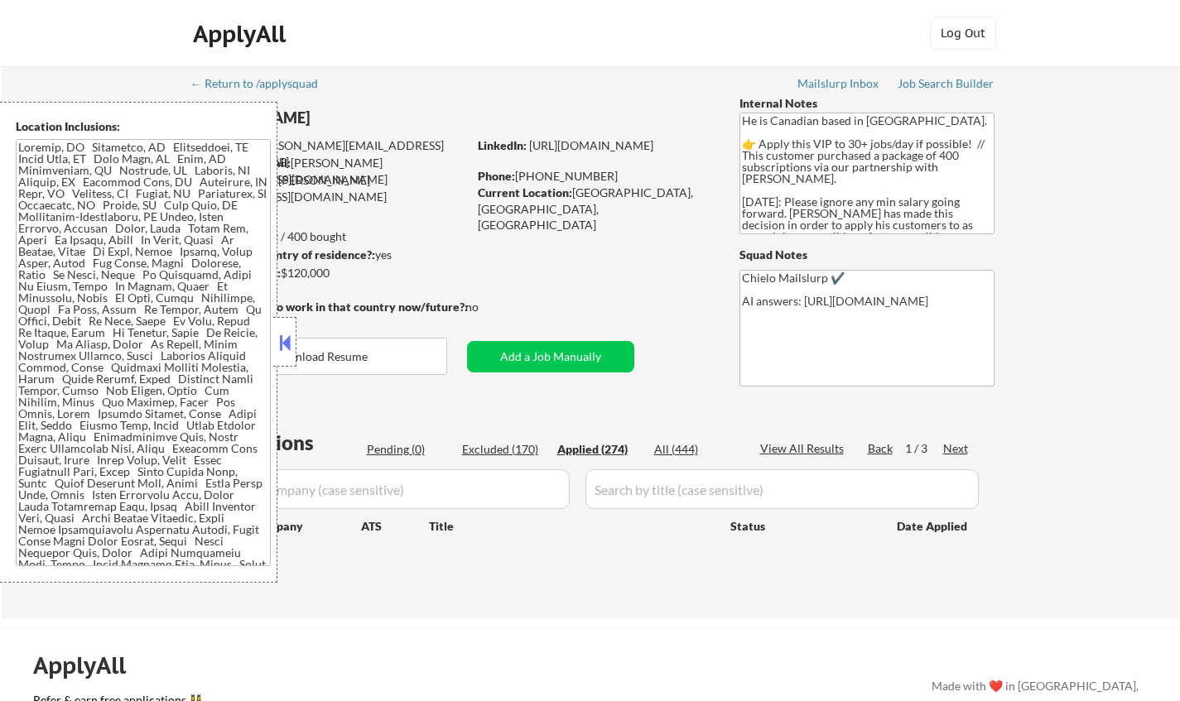
select select ""applied""
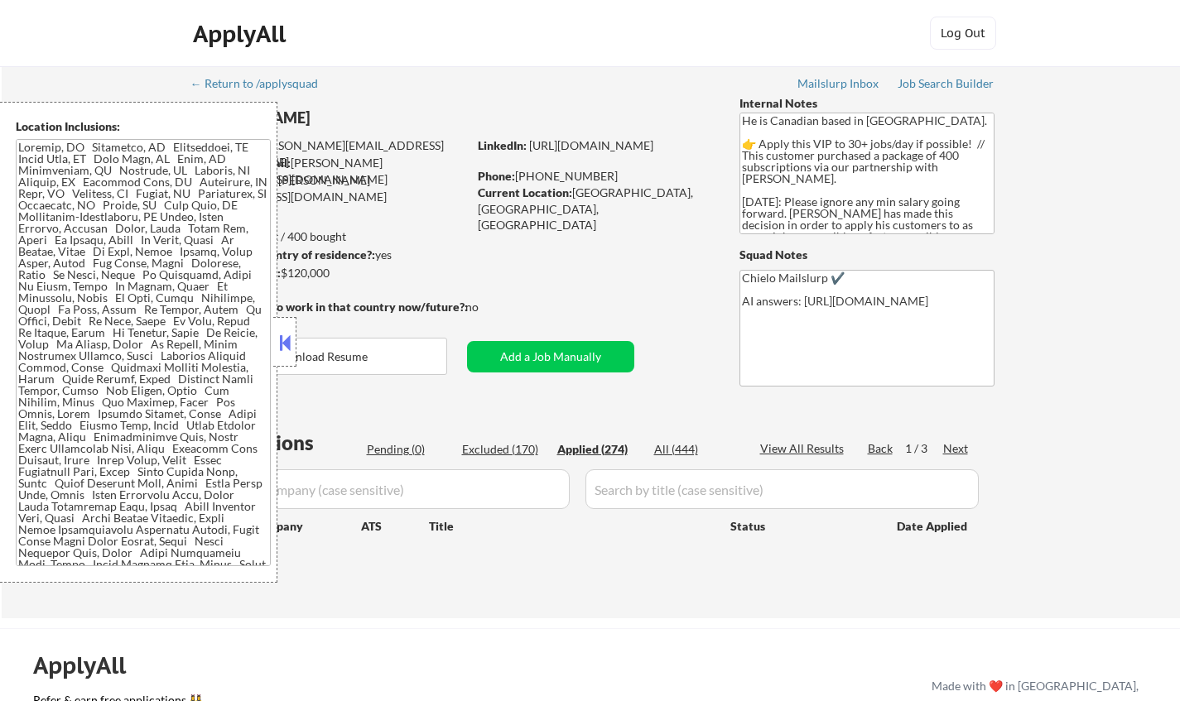
select select ""applied""
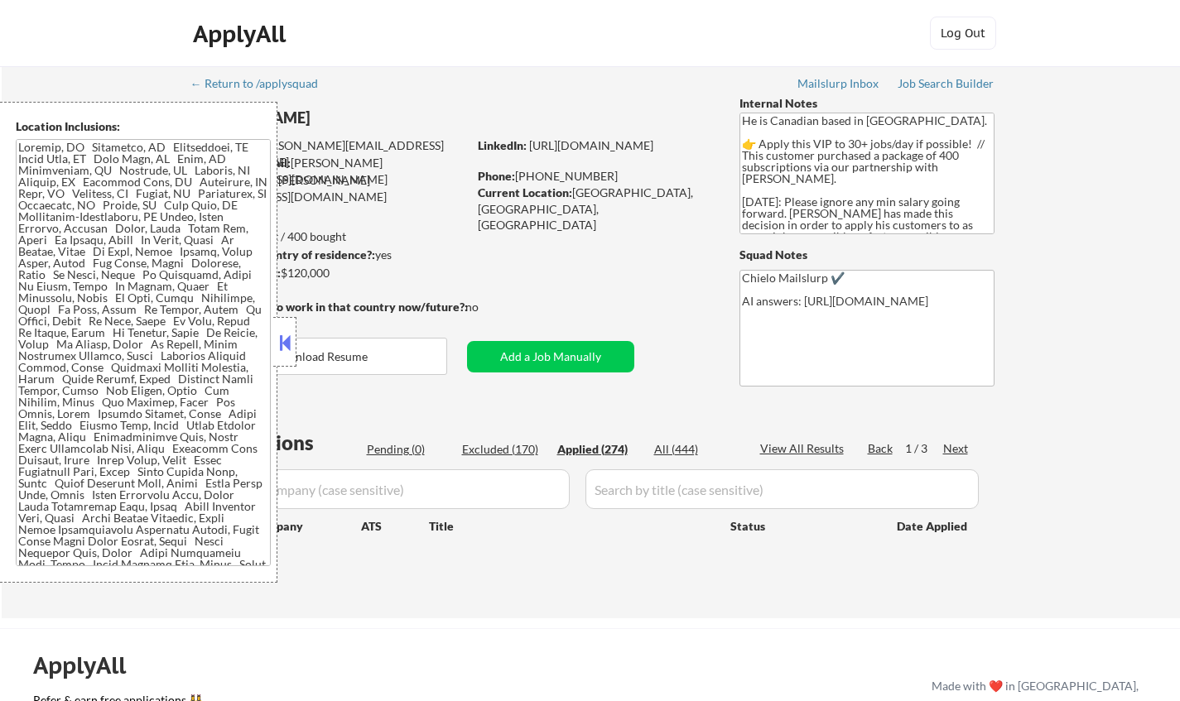
select select ""applied""
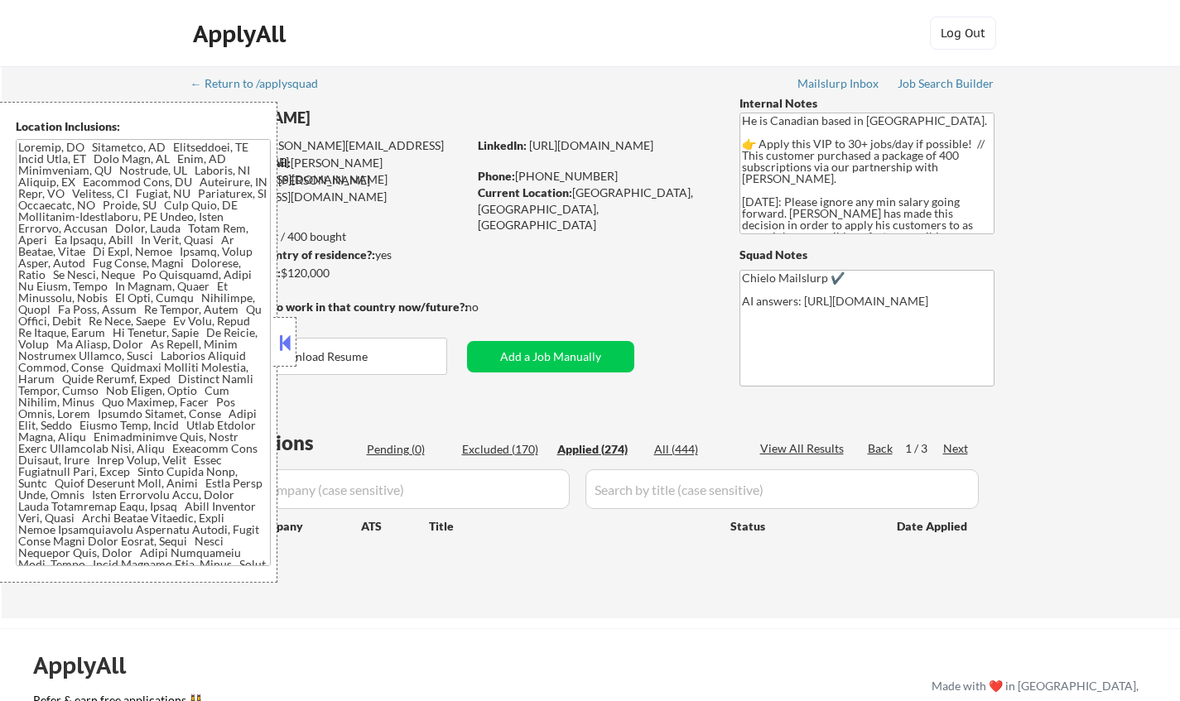
select select ""applied""
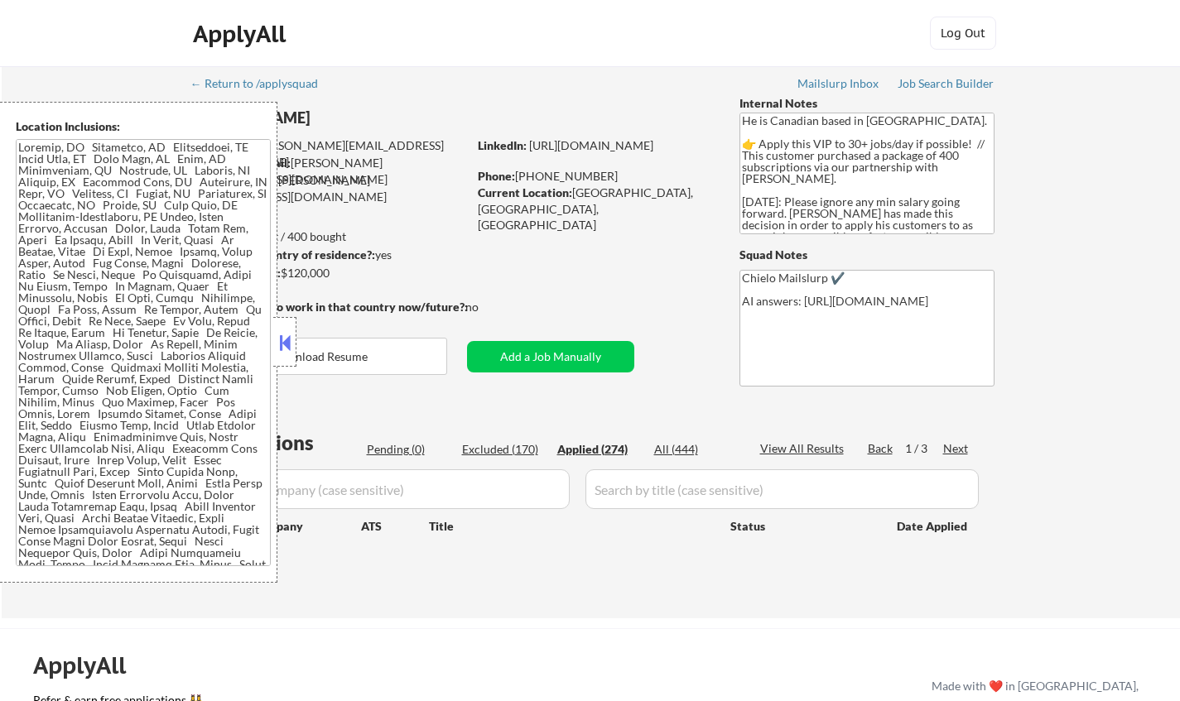
select select ""applied""
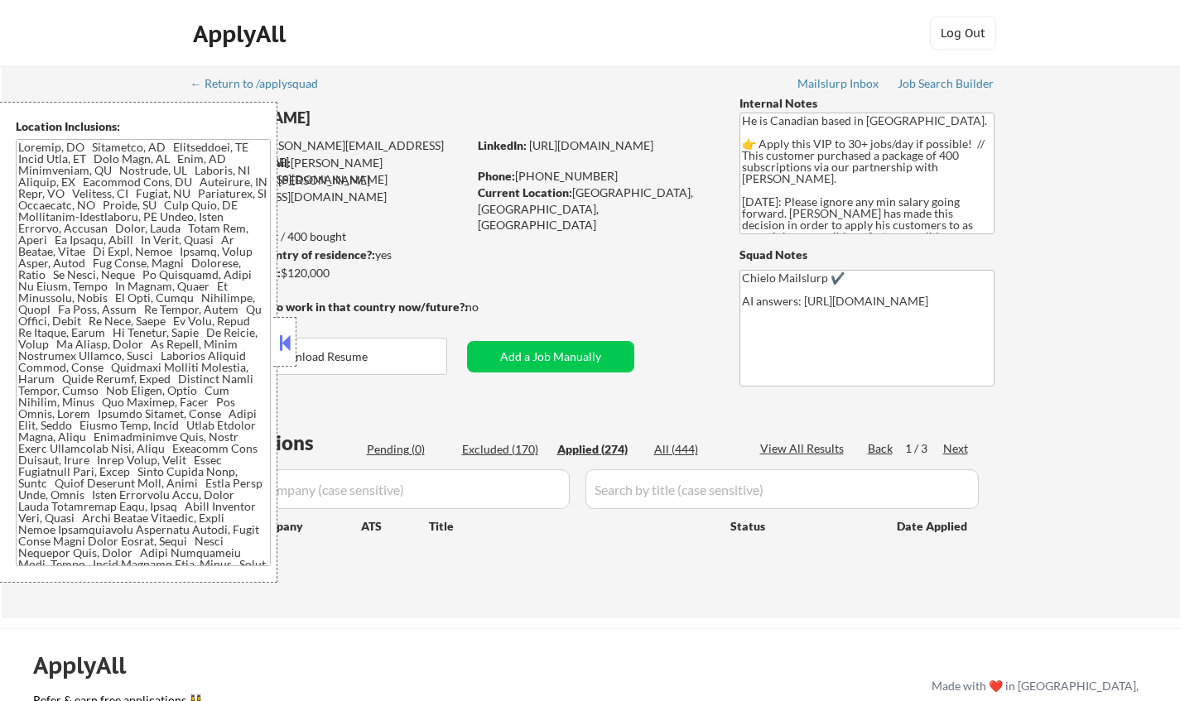
select select ""applied""
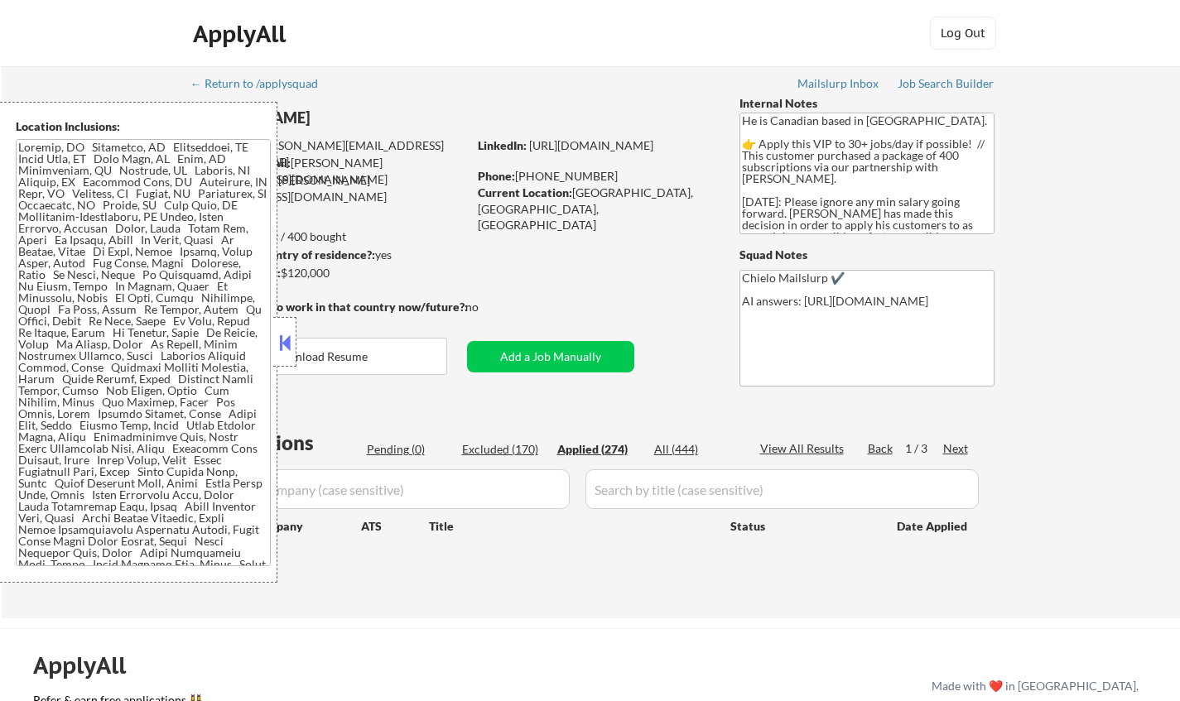
select select ""applied""
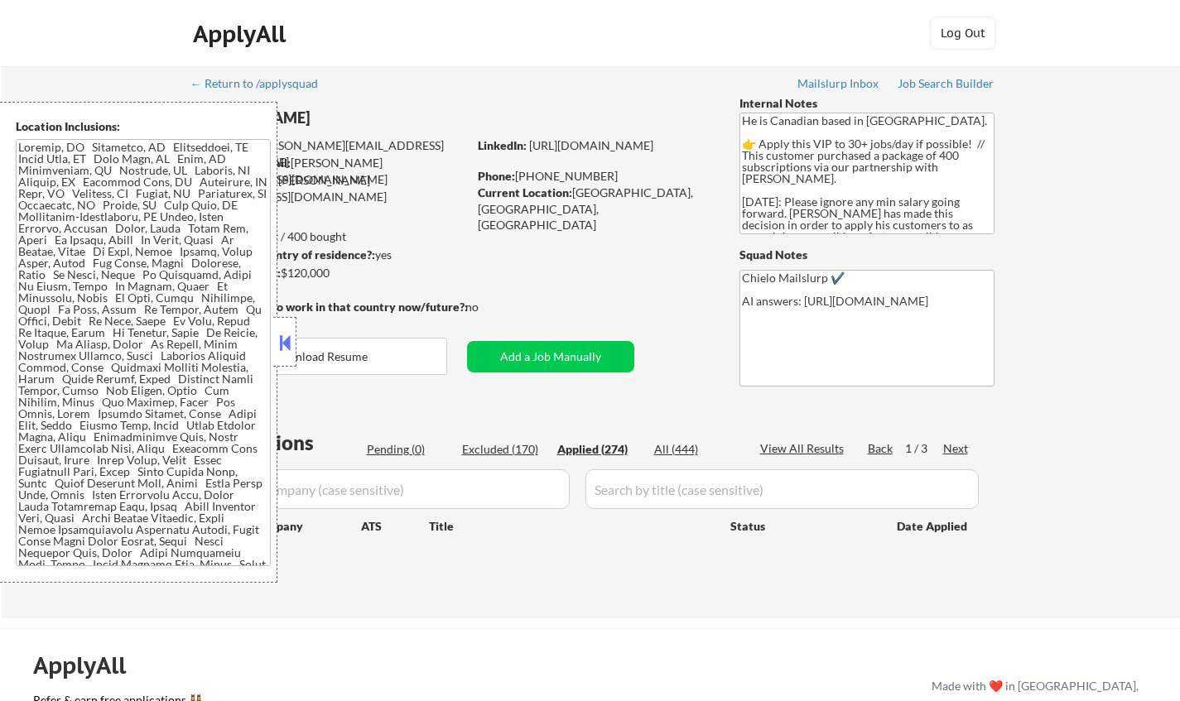
select select ""applied""
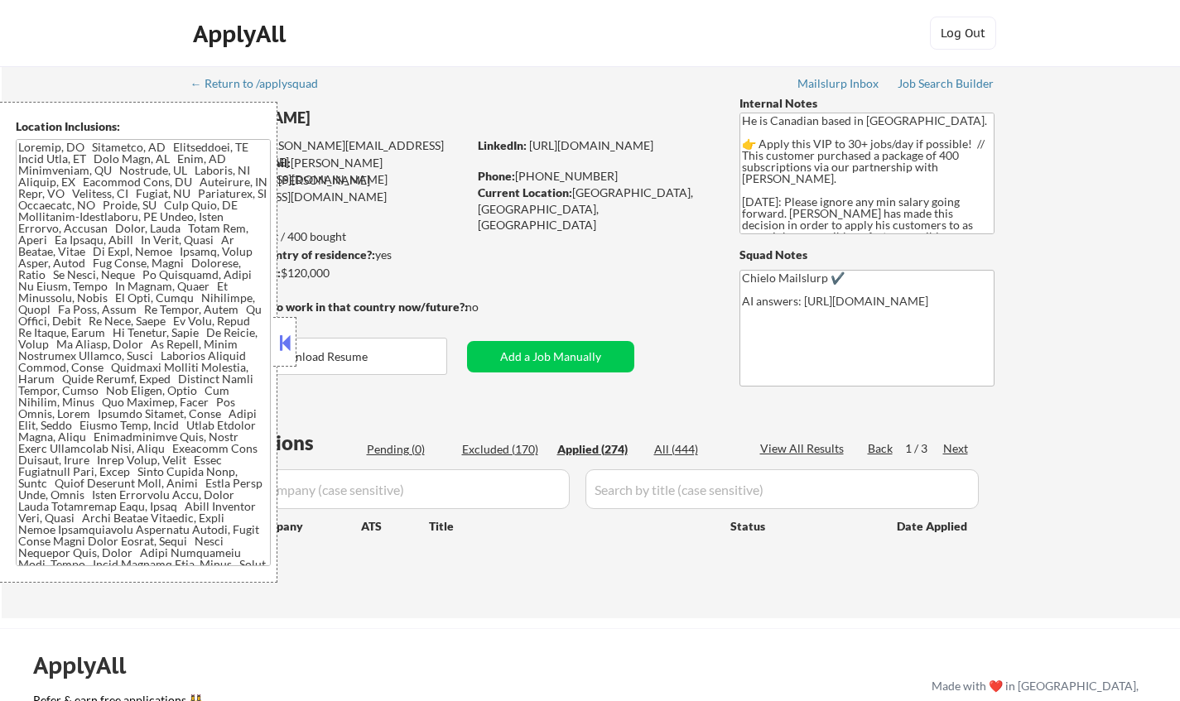
select select ""applied""
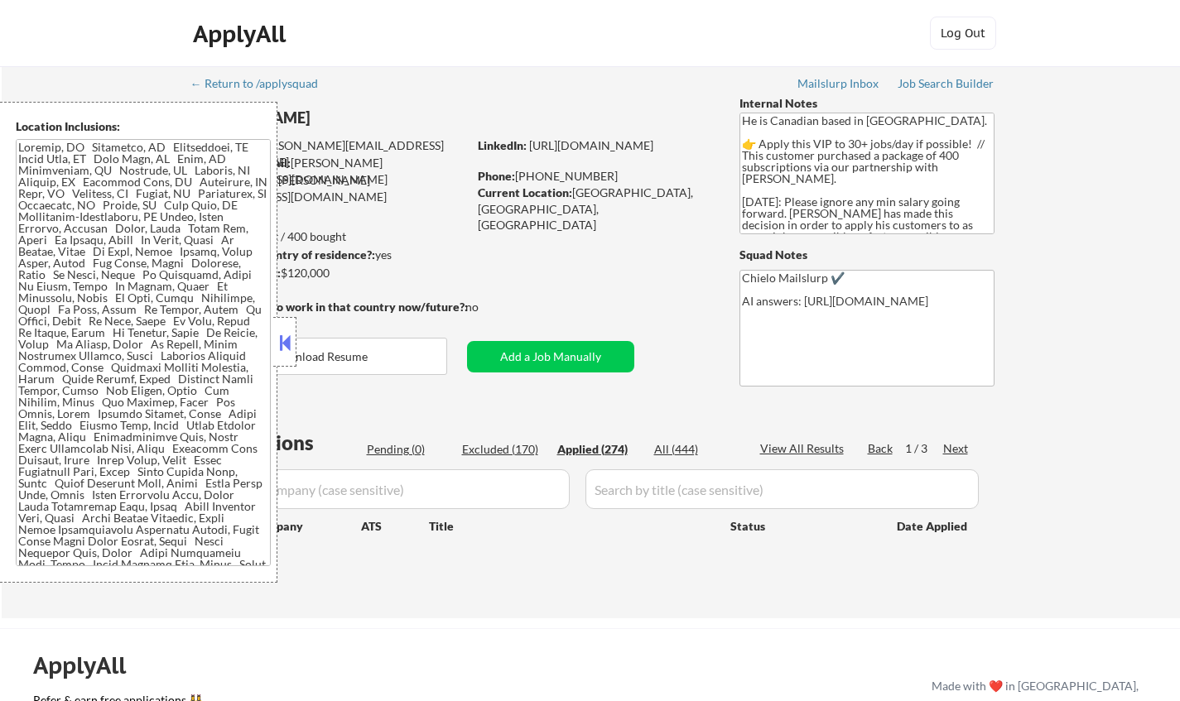
select select ""applied""
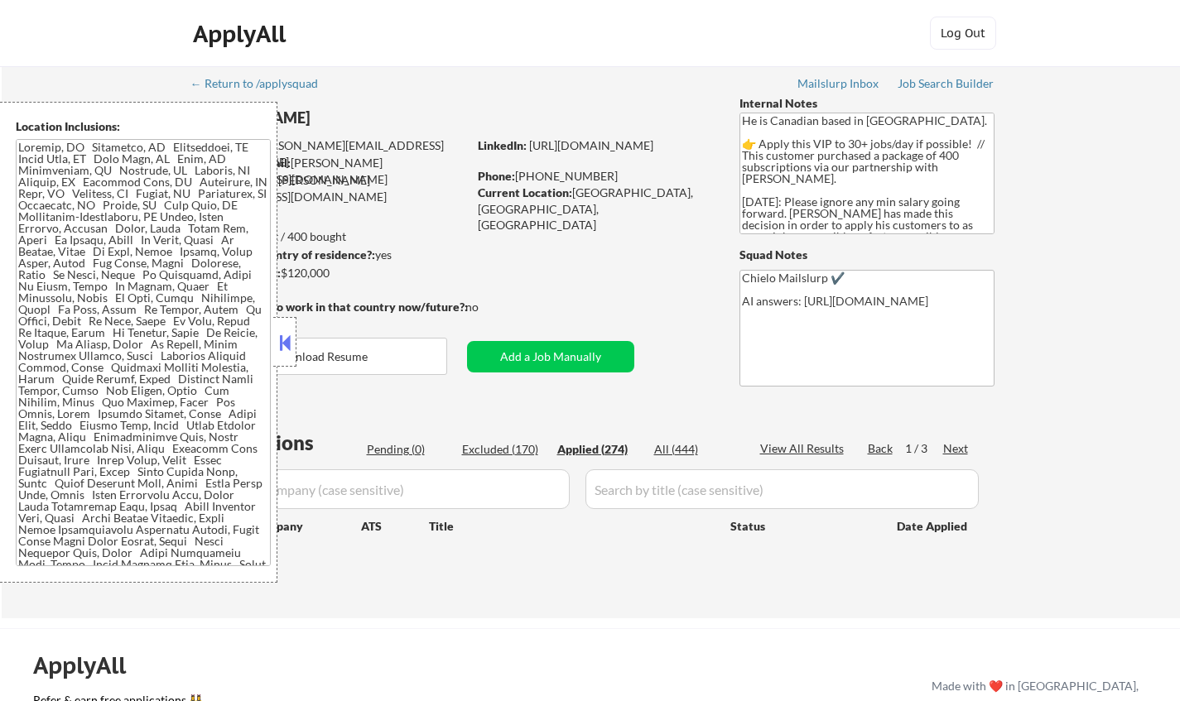
select select ""applied""
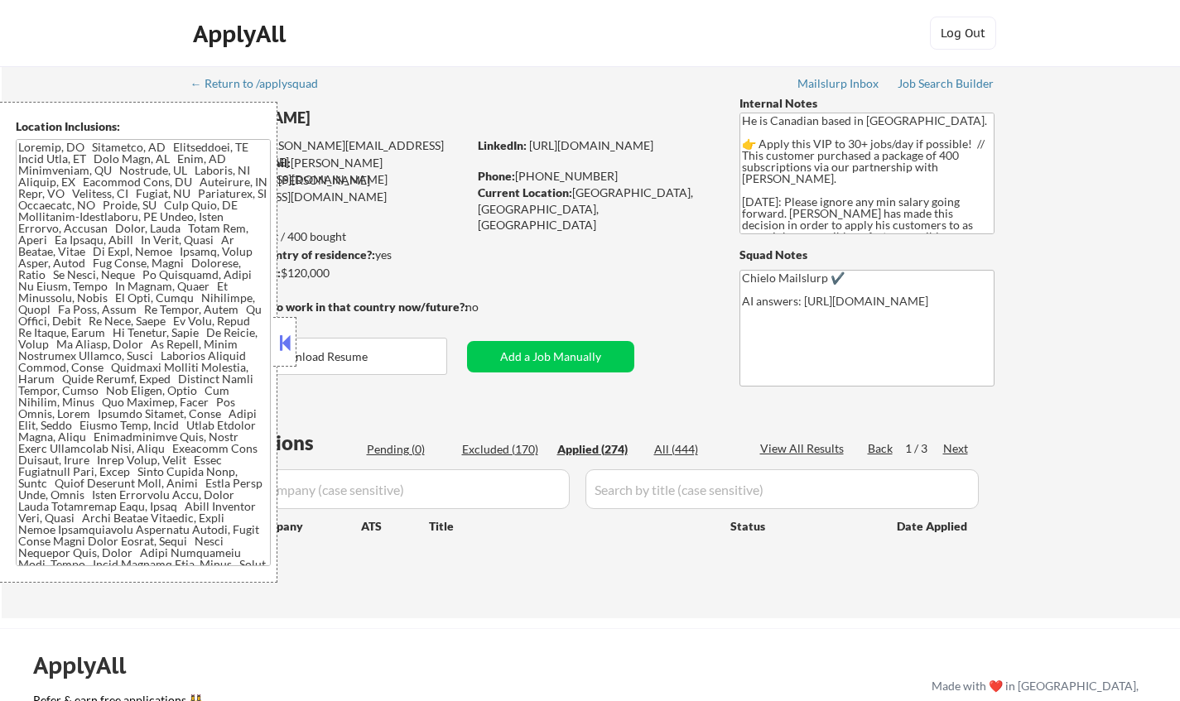
select select ""applied""
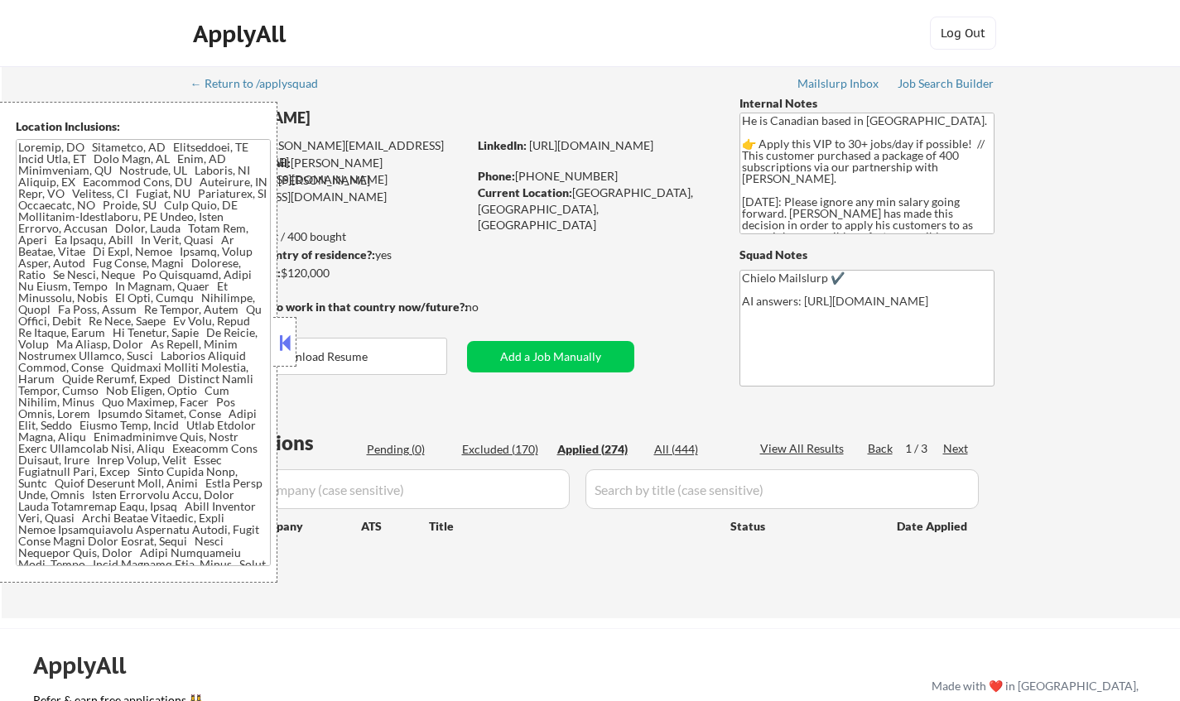
select select ""applied""
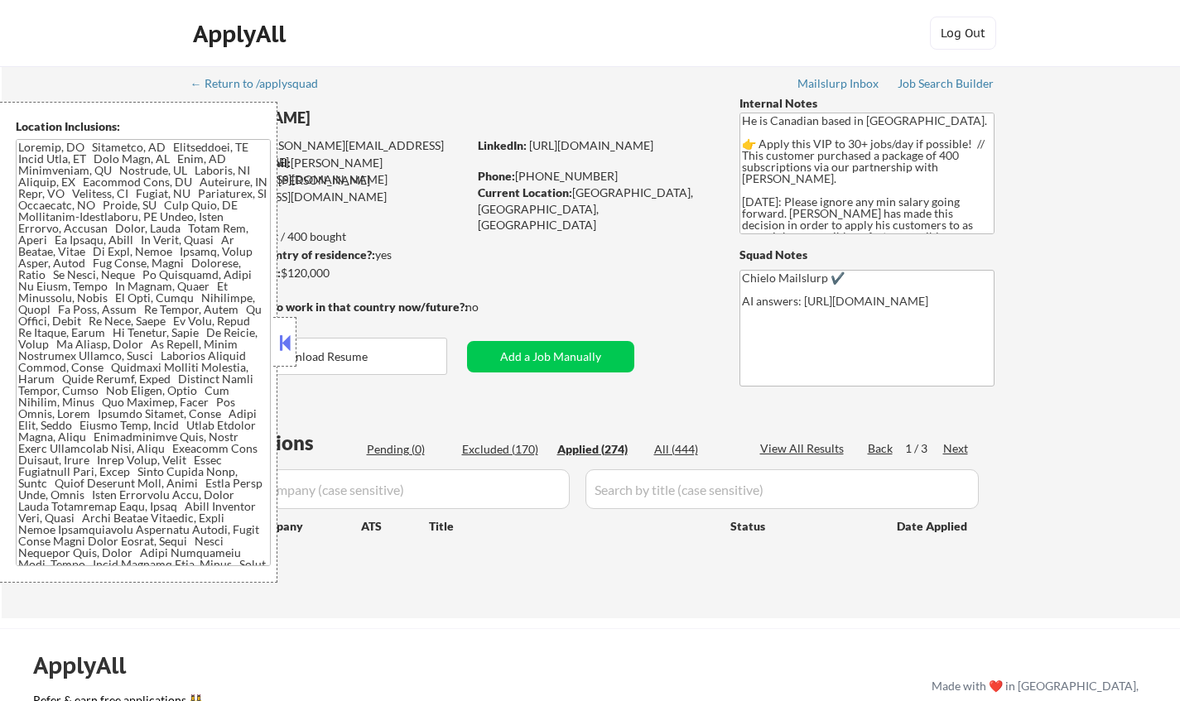
select select ""applied""
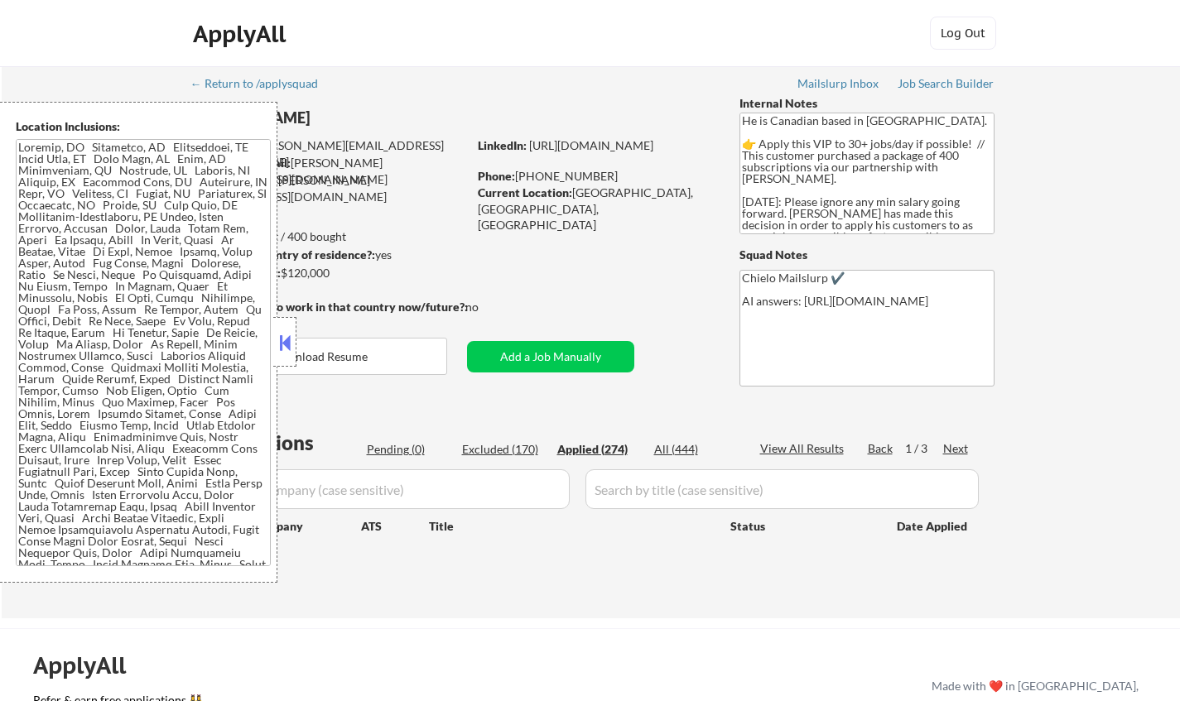
select select ""applied""
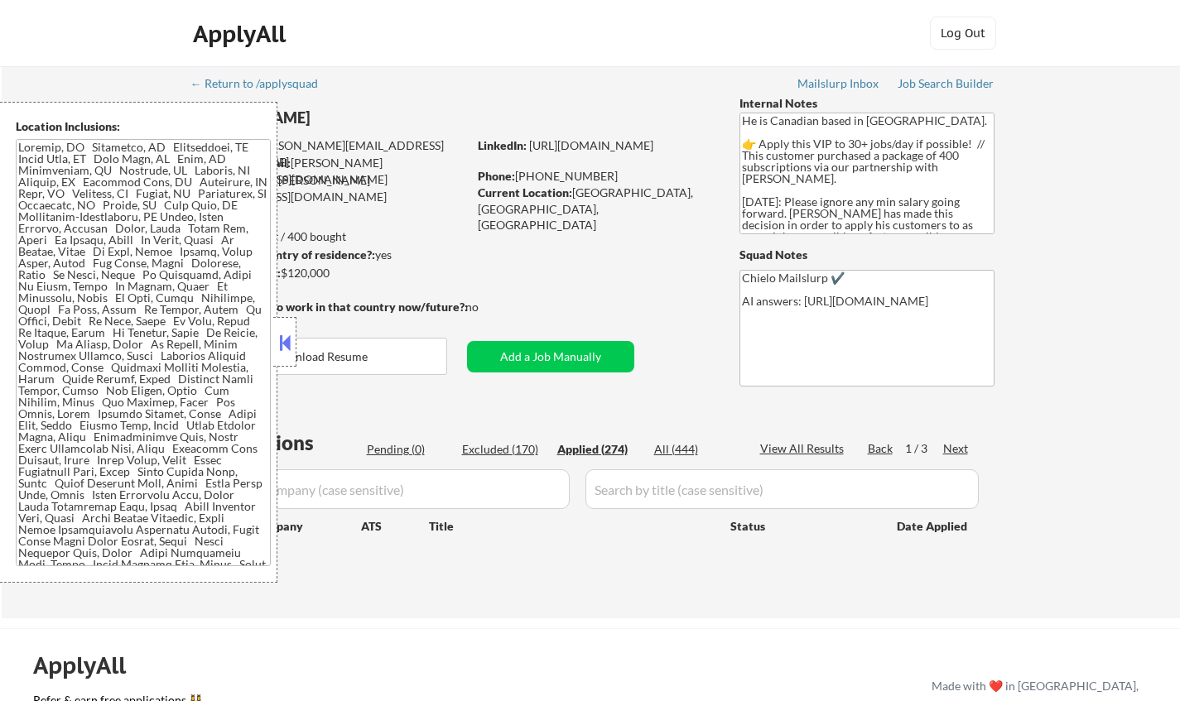
select select ""applied""
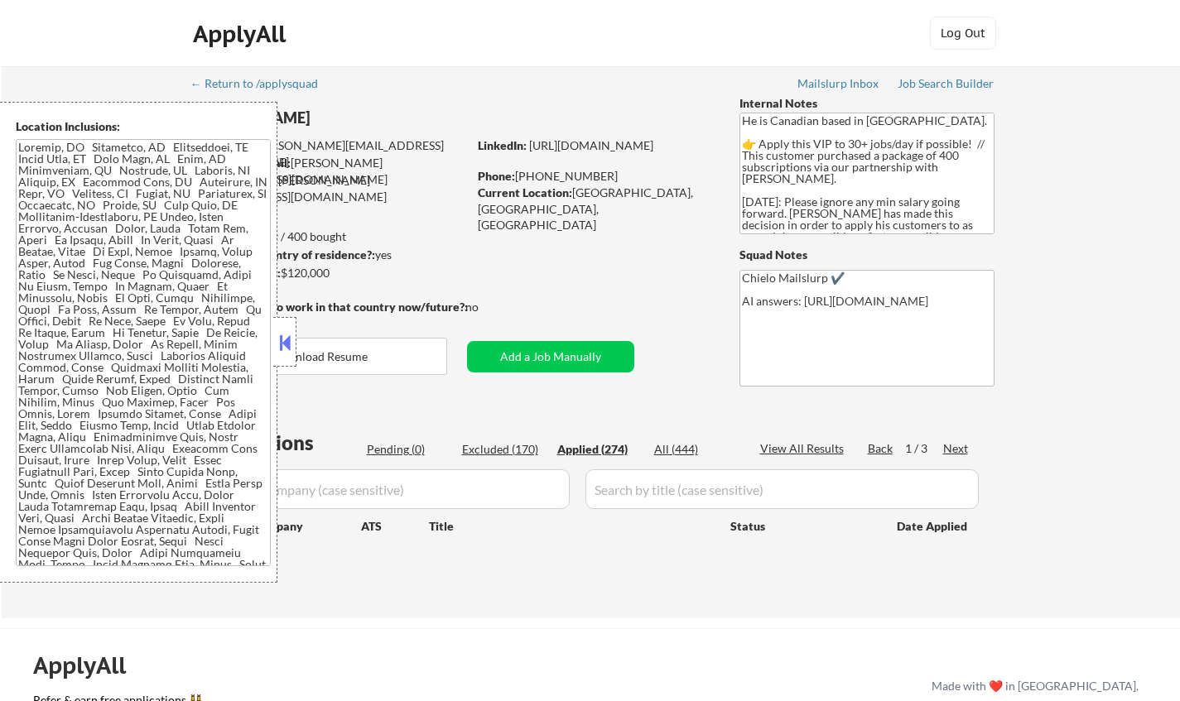
select select ""applied""
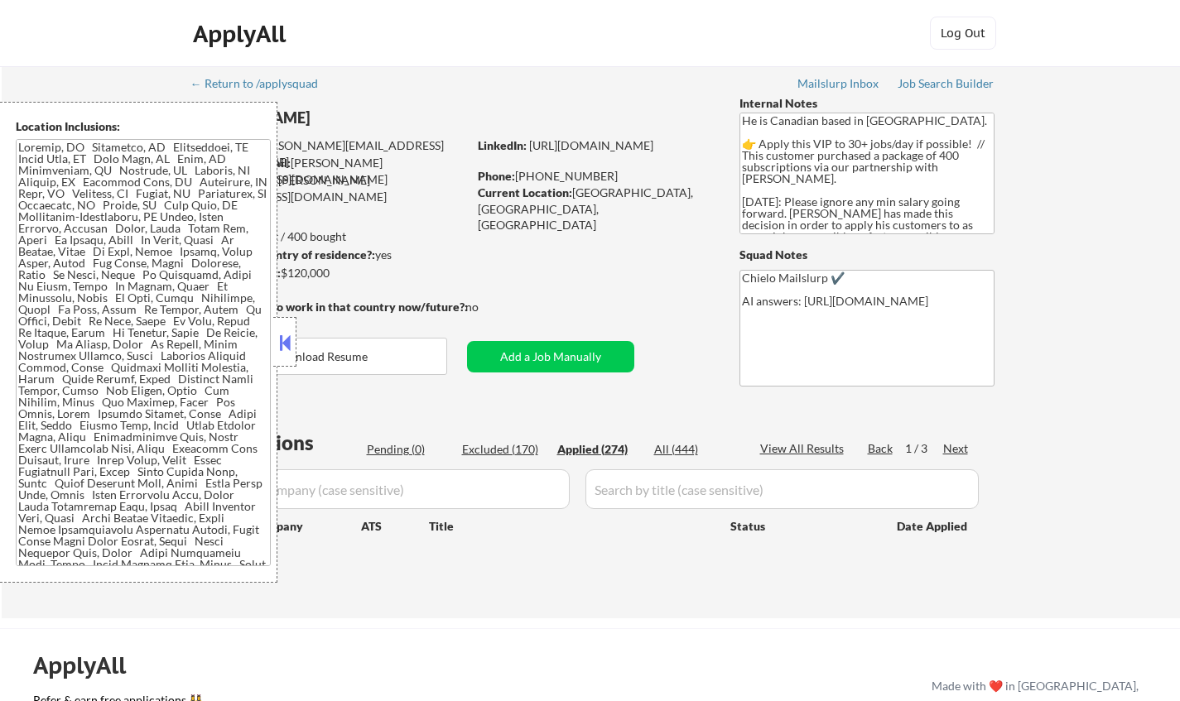
select select ""applied""
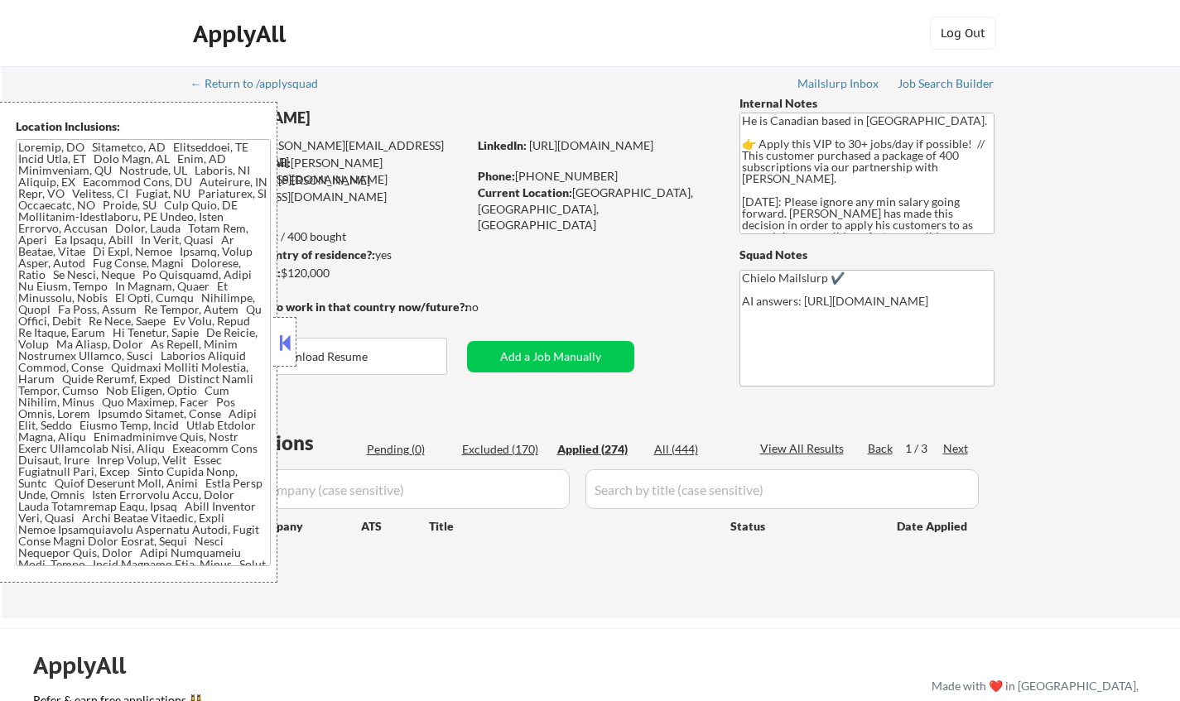
select select ""applied""
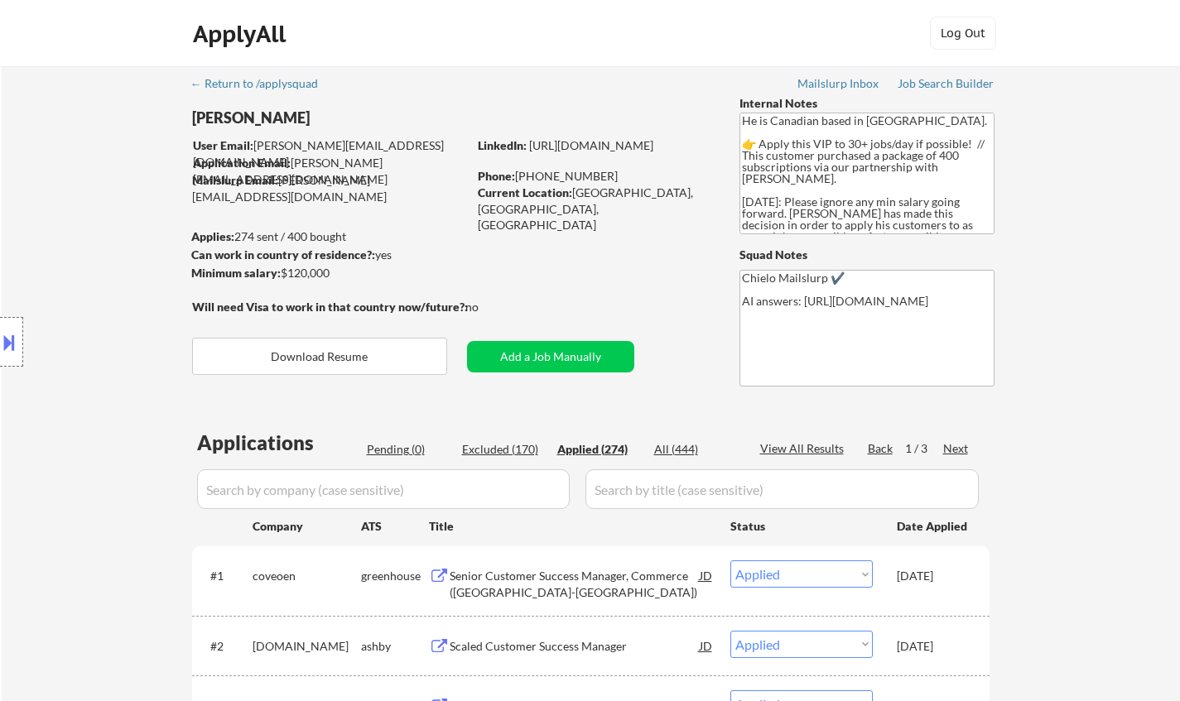
click at [551, 575] on div "Senior Customer Success Manager, Commerce (Canada-East Coast)" at bounding box center [575, 584] width 250 height 32
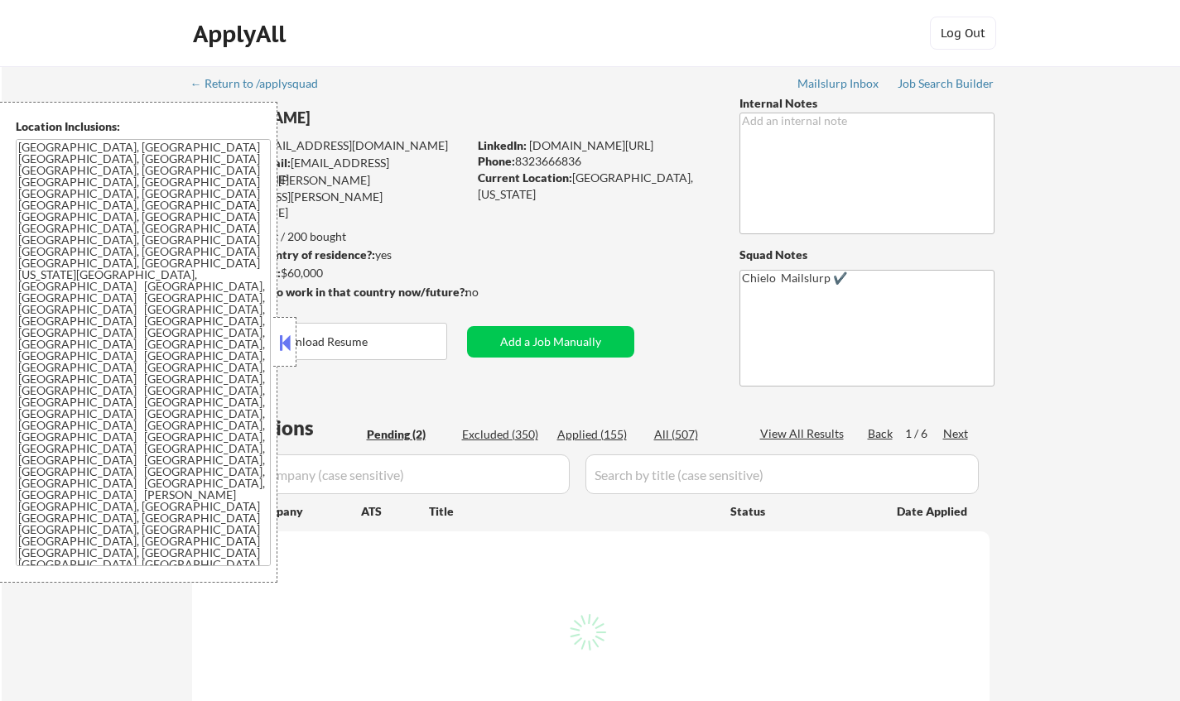
select select ""pending""
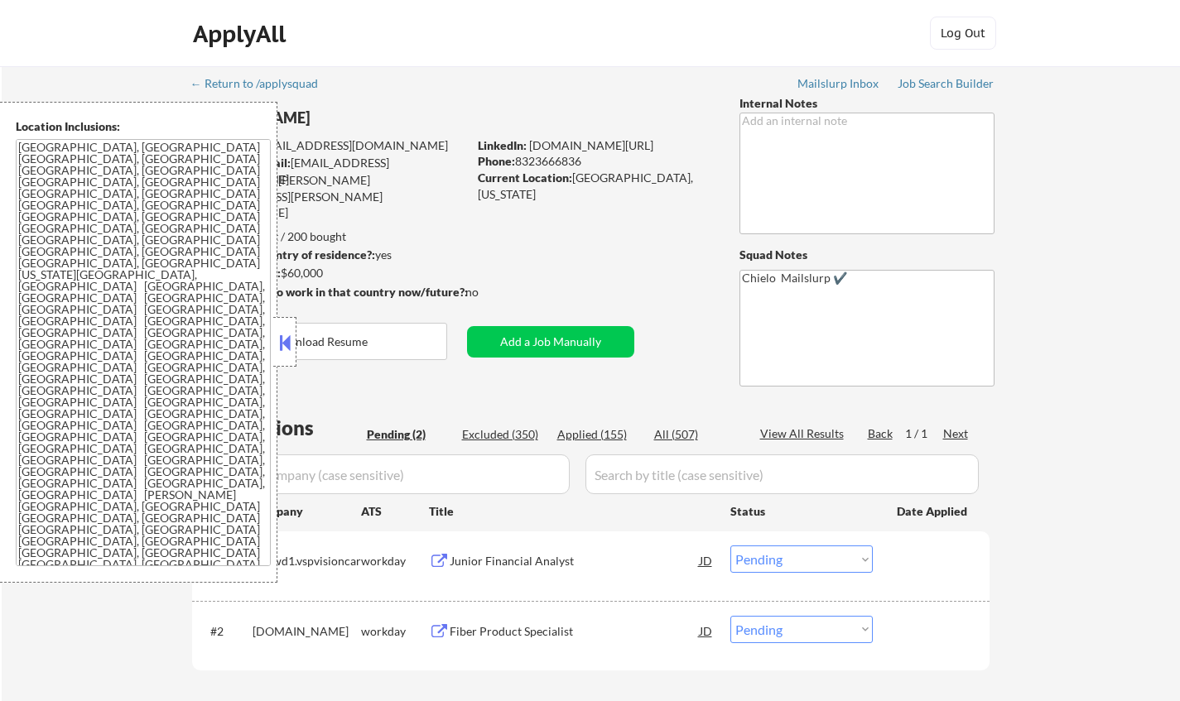
click at [285, 343] on button at bounding box center [285, 342] width 18 height 25
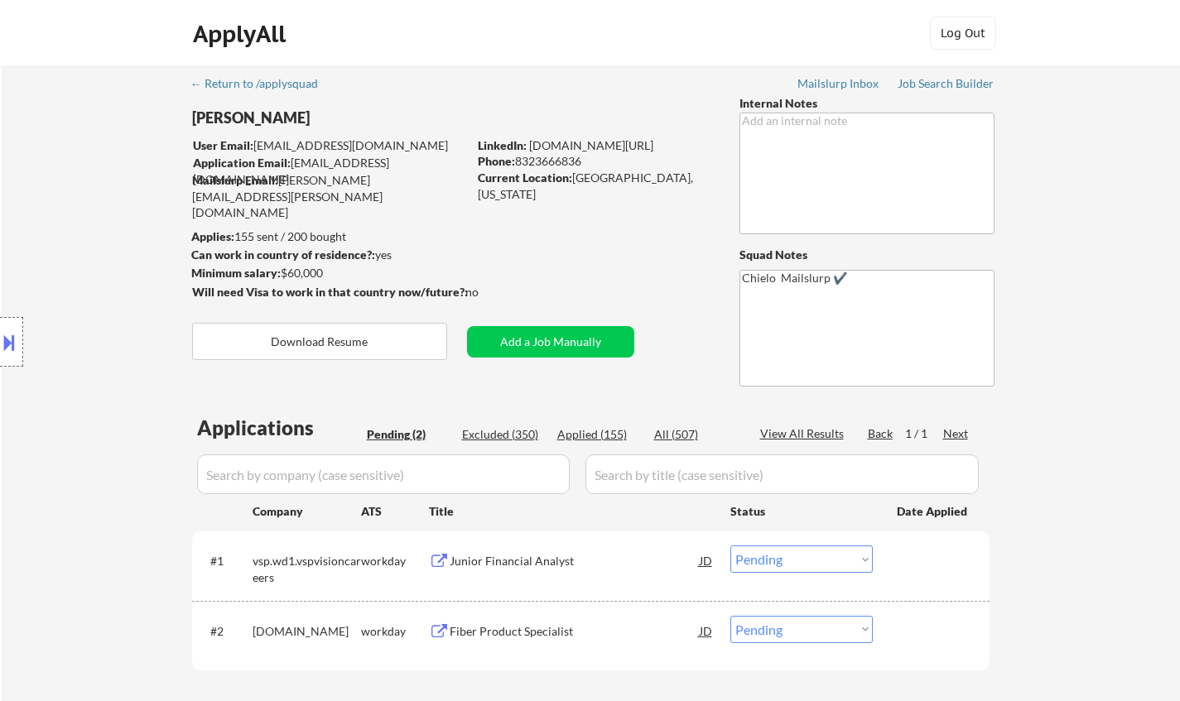
click at [515, 559] on div "Junior Financial Analyst" at bounding box center [575, 561] width 250 height 17
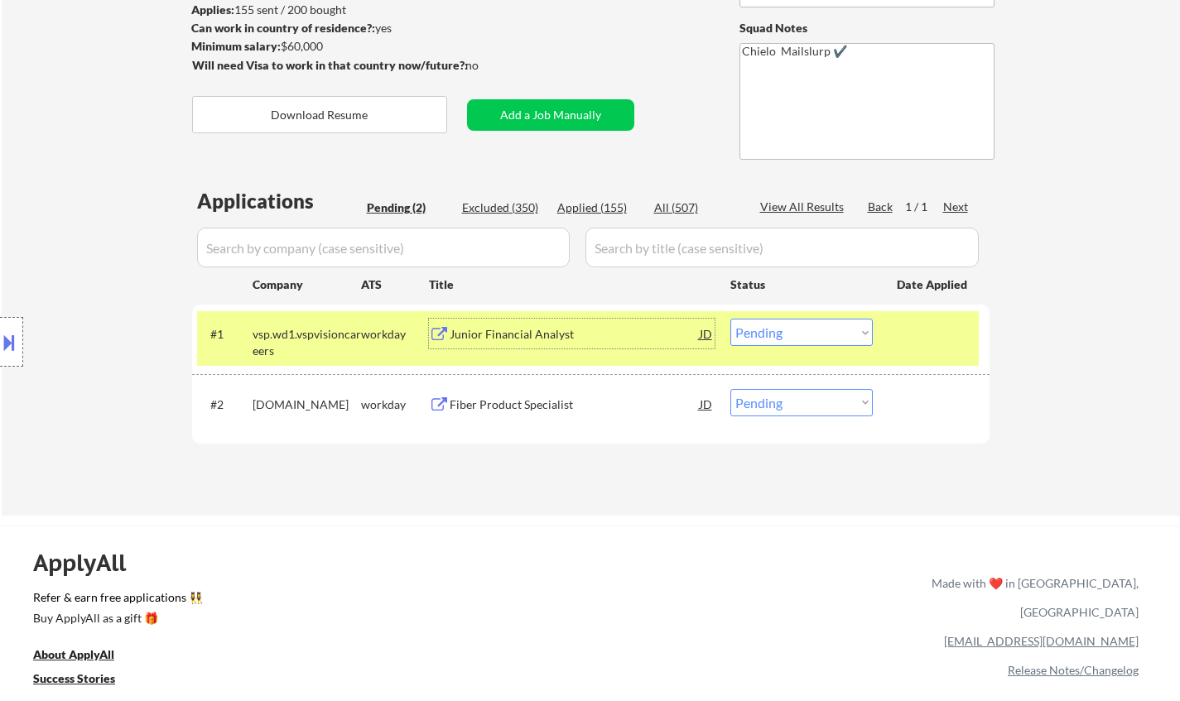
scroll to position [331, 0]
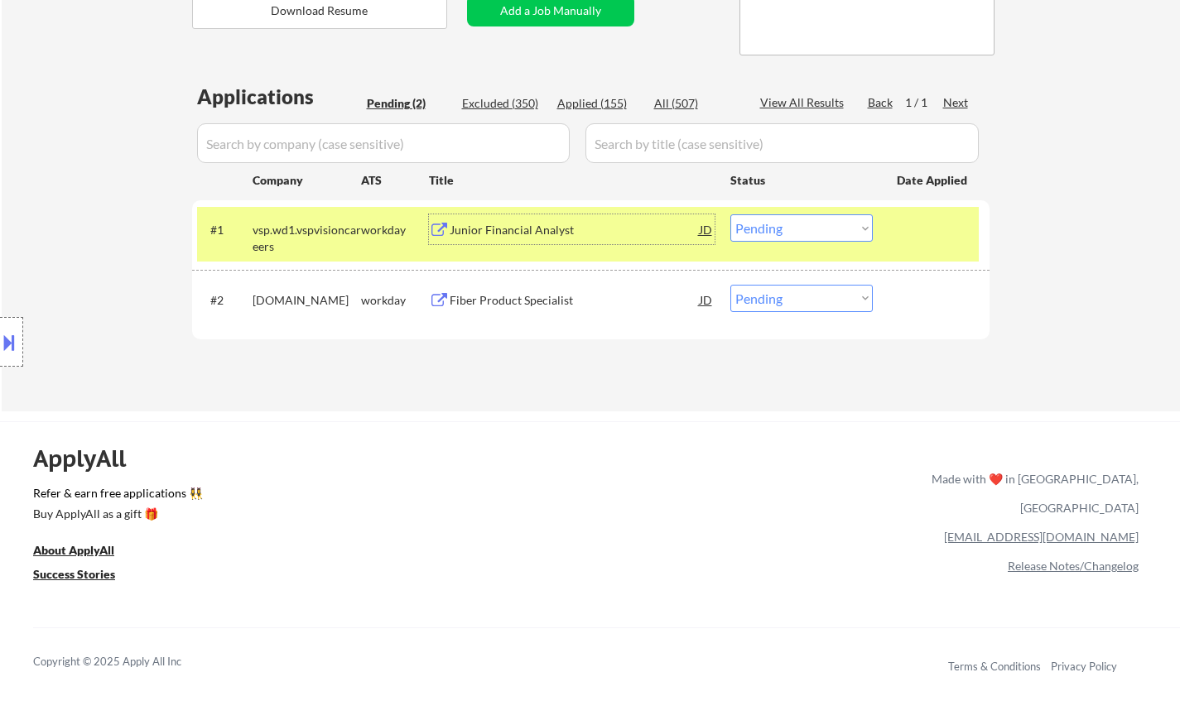
click at [758, 228] on select "Choose an option... Pending Applied Excluded (Questions) Excluded (Expired) Exc…" at bounding box center [801, 227] width 142 height 27
click at [730, 214] on select "Choose an option... Pending Applied Excluded (Questions) Excluded (Expired) Exc…" at bounding box center [801, 227] width 142 height 27
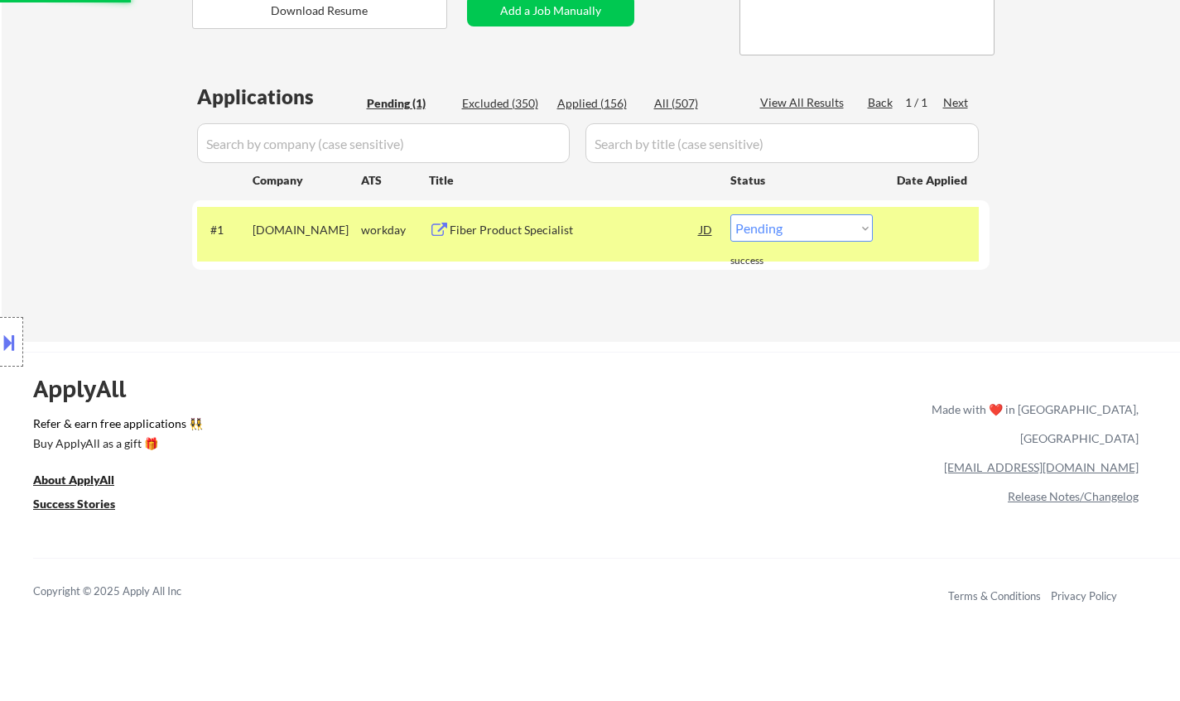
click at [501, 221] on div "Fiber Product Specialist" at bounding box center [575, 229] width 250 height 30
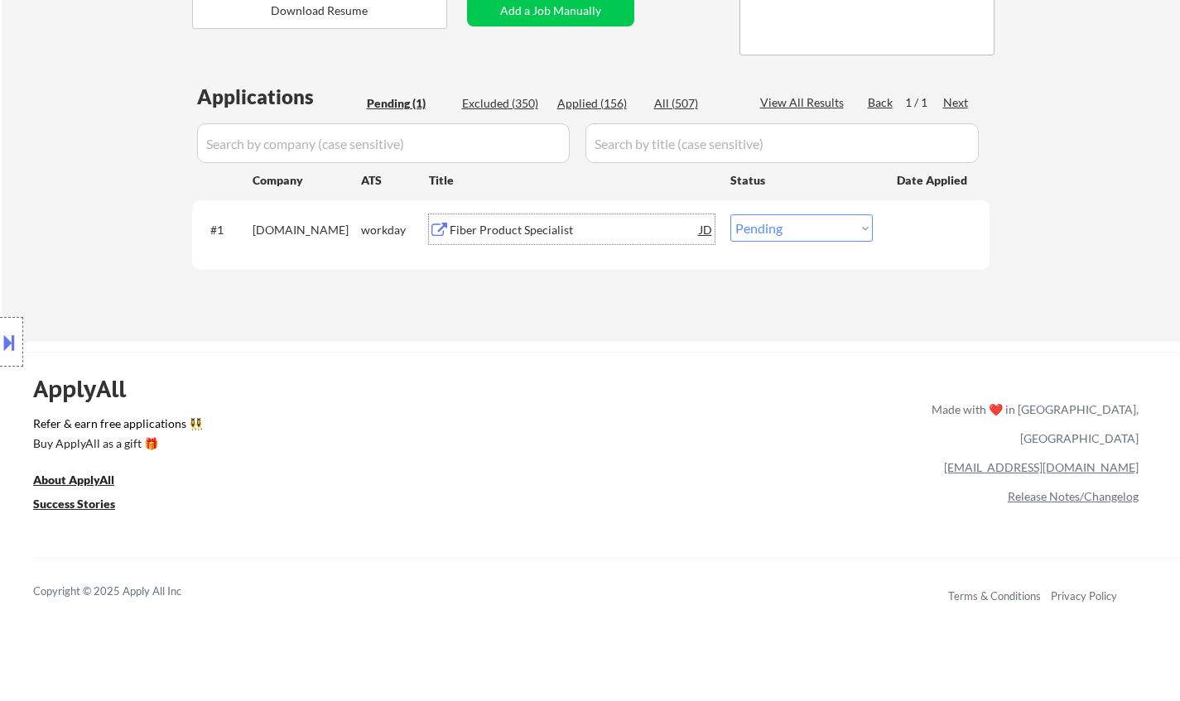
drag, startPoint x: 808, startPoint y: 227, endPoint x: 810, endPoint y: 238, distance: 11.0
click at [808, 227] on select "Choose an option... Pending Applied Excluded (Questions) Excluded (Expired) Exc…" at bounding box center [801, 227] width 142 height 27
select select ""excluded__bad_match_""
click at [730, 214] on select "Choose an option... Pending Applied Excluded (Questions) Excluded (Expired) Exc…" at bounding box center [801, 227] width 142 height 27
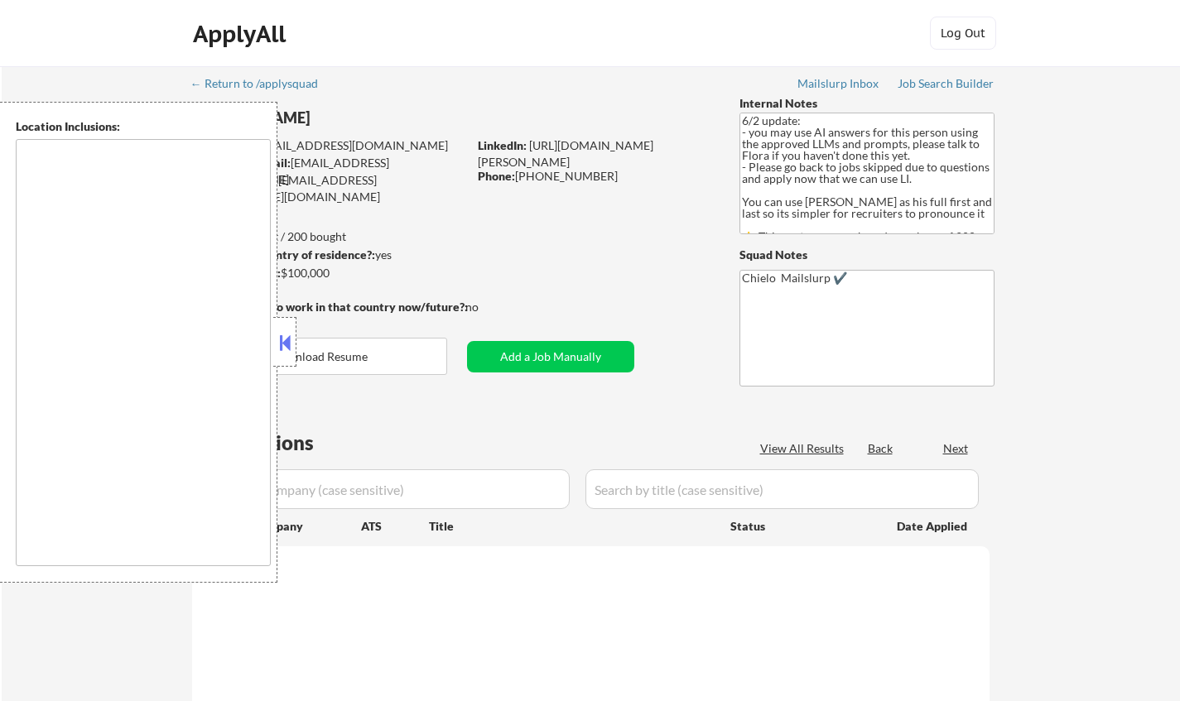
type textarea "[GEOGRAPHIC_DATA], [GEOGRAPHIC_DATA] [GEOGRAPHIC_DATA], [GEOGRAPHIC_DATA] [GEOG…"
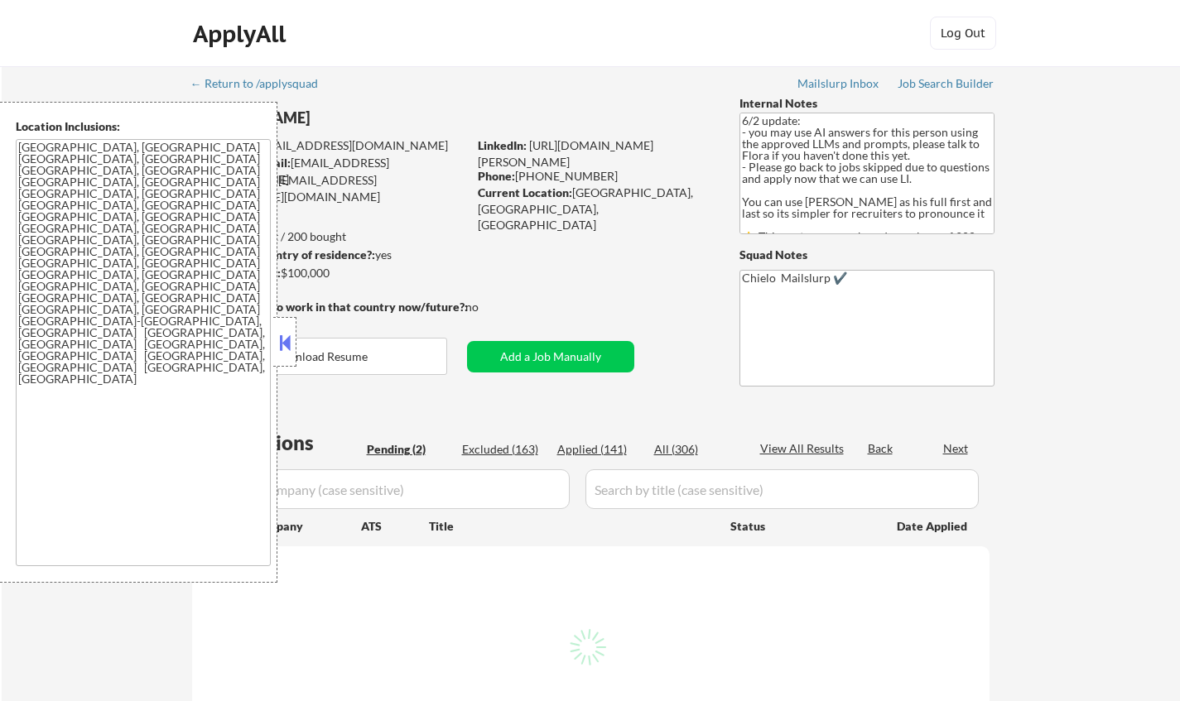
click at [288, 339] on button at bounding box center [285, 342] width 18 height 25
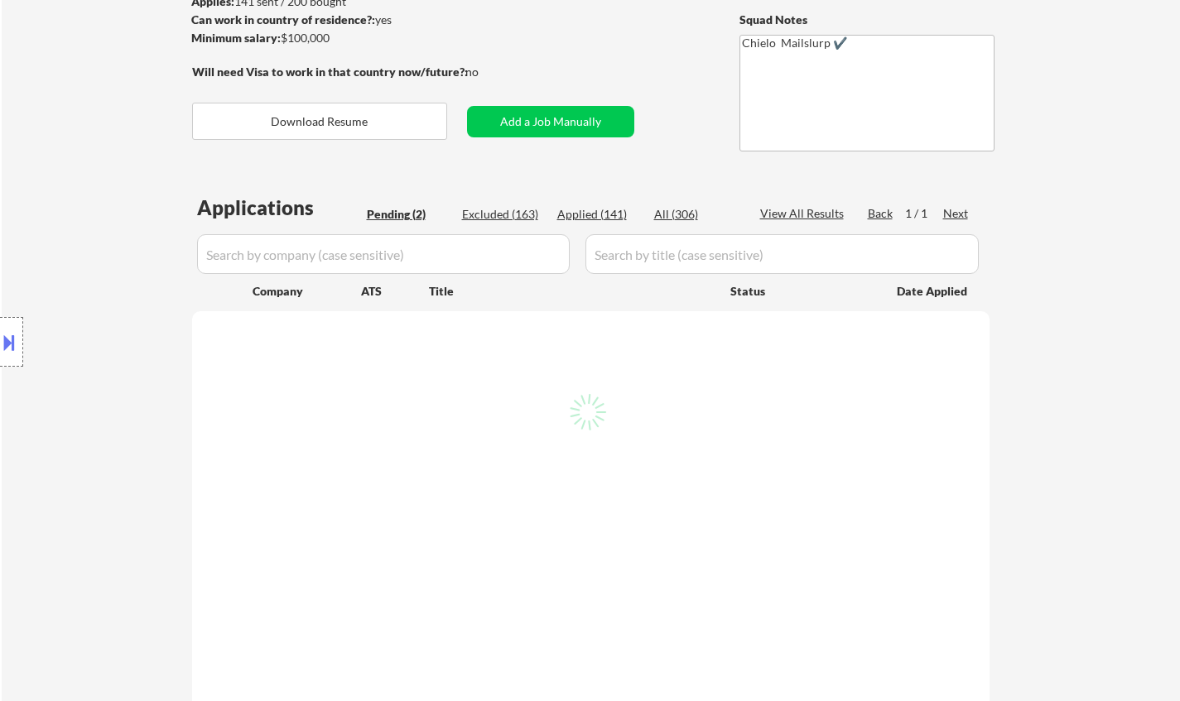
scroll to position [331, 0]
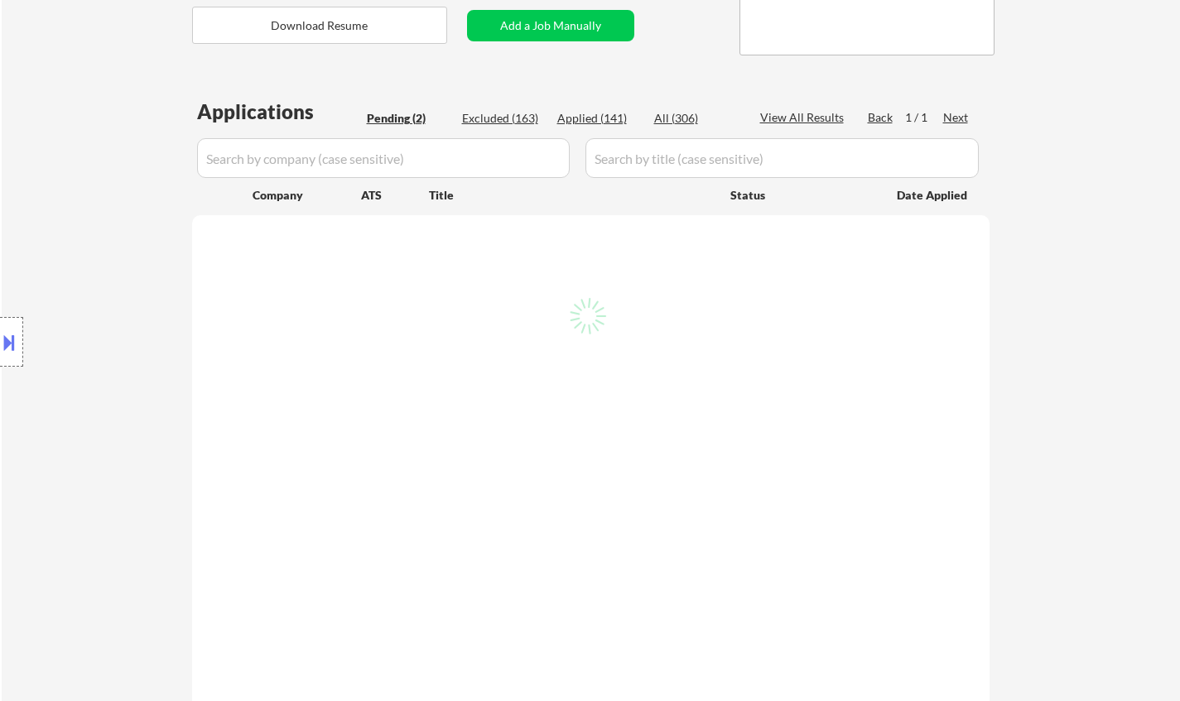
select select ""pending""
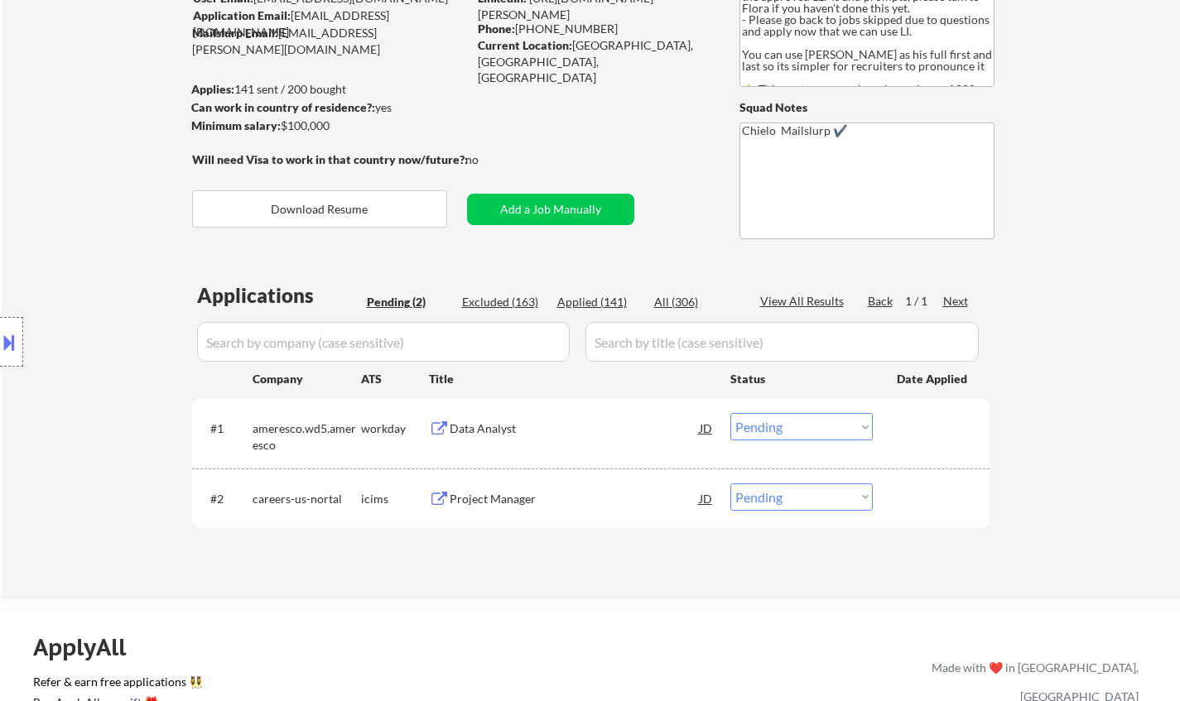
scroll to position [83, 0]
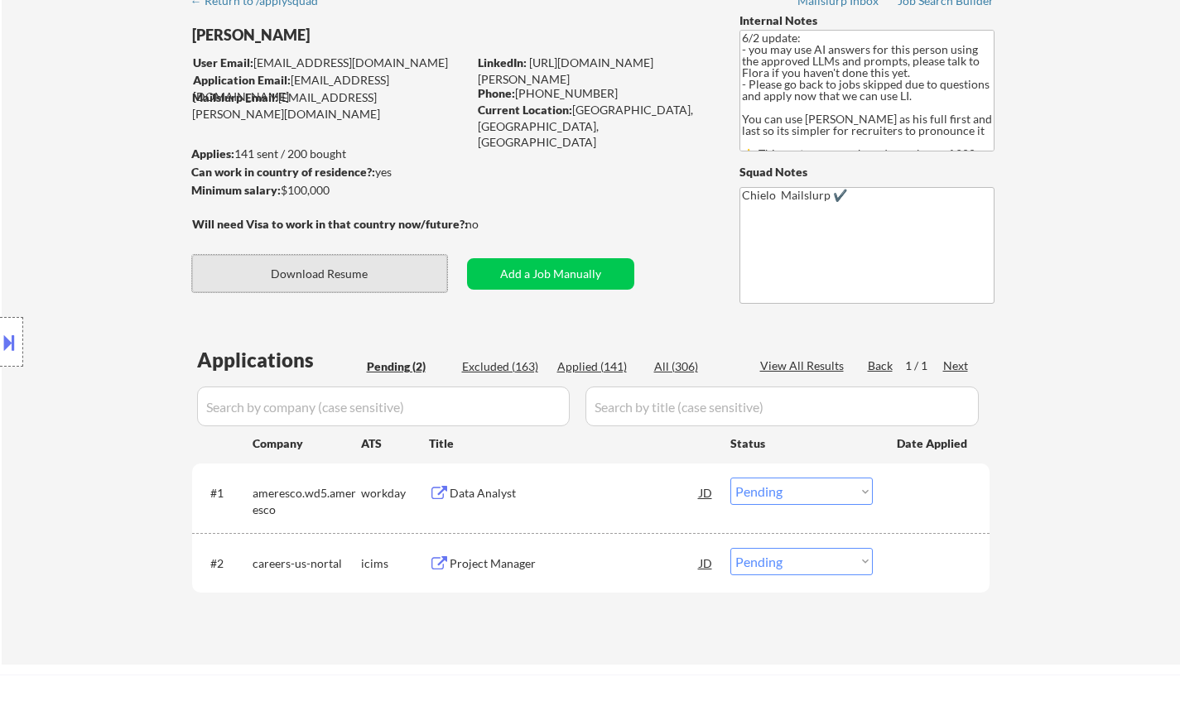
click at [354, 274] on button "Download Resume" at bounding box center [319, 273] width 255 height 37
click at [474, 487] on div "Data Analyst" at bounding box center [575, 493] width 250 height 17
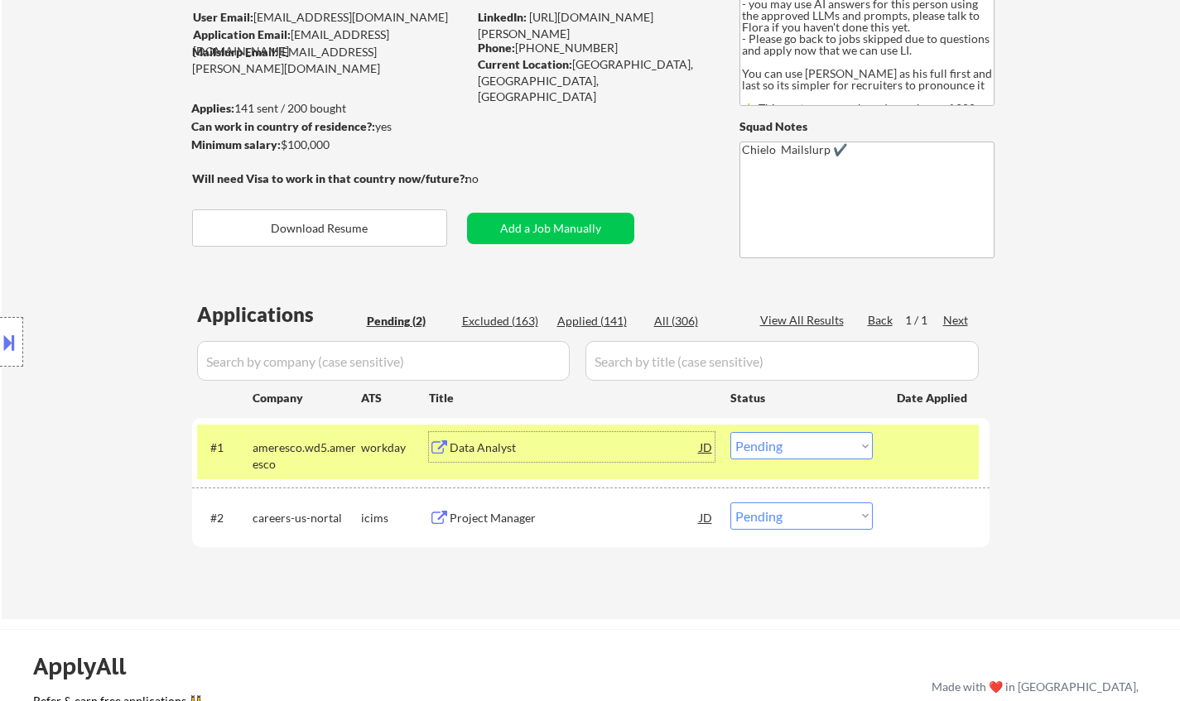
scroll to position [331, 0]
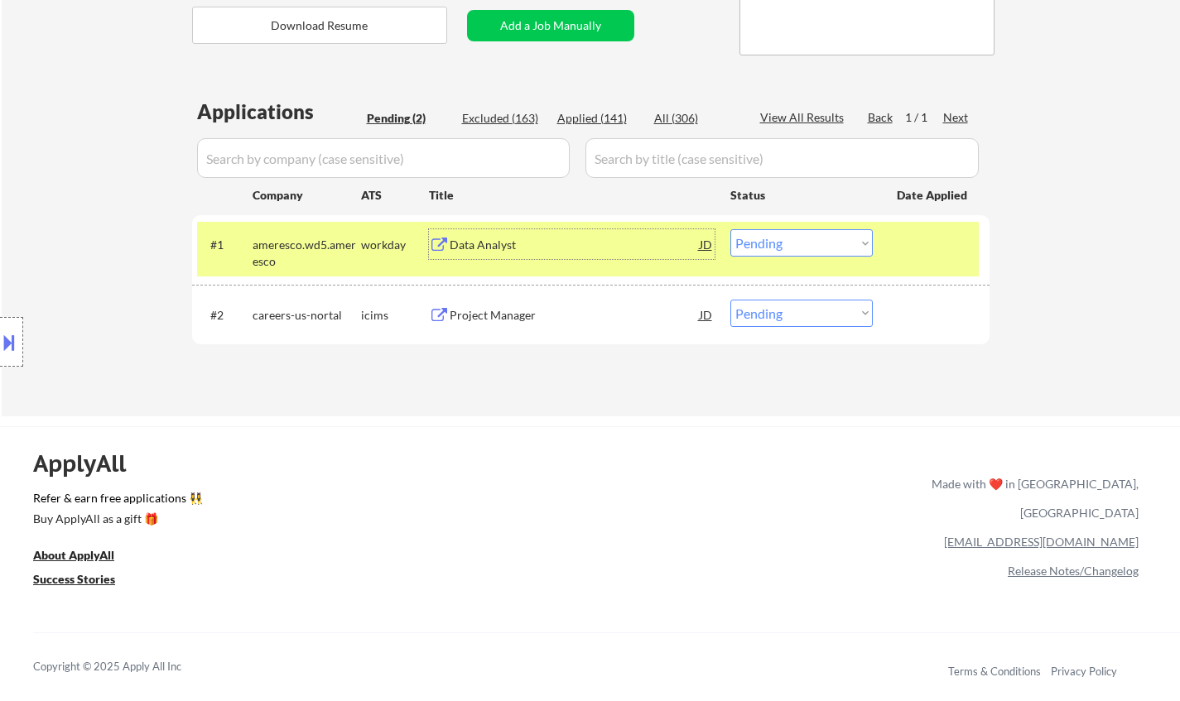
click at [816, 243] on select "Choose an option... Pending Applied Excluded (Questions) Excluded (Expired) Exc…" at bounding box center [801, 242] width 142 height 27
click at [730, 229] on select "Choose an option... Pending Applied Excluded (Questions) Excluded (Expired) Exc…" at bounding box center [801, 242] width 142 height 27
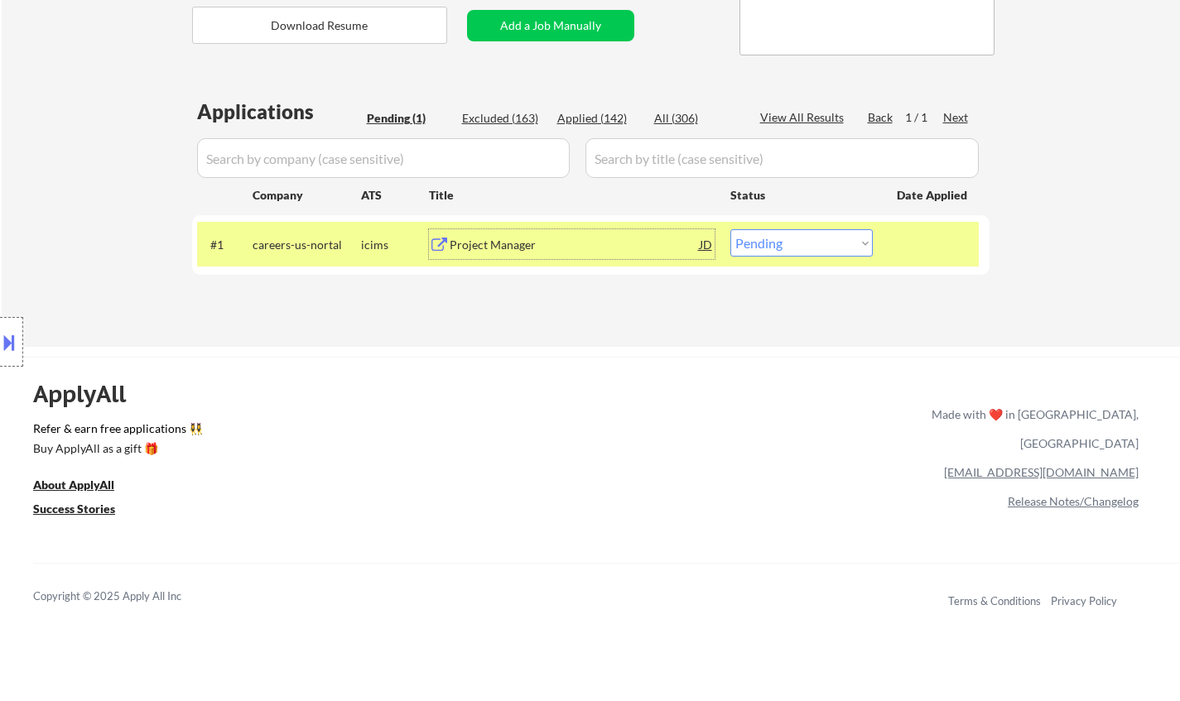
click at [499, 239] on div "Project Manager" at bounding box center [575, 245] width 250 height 17
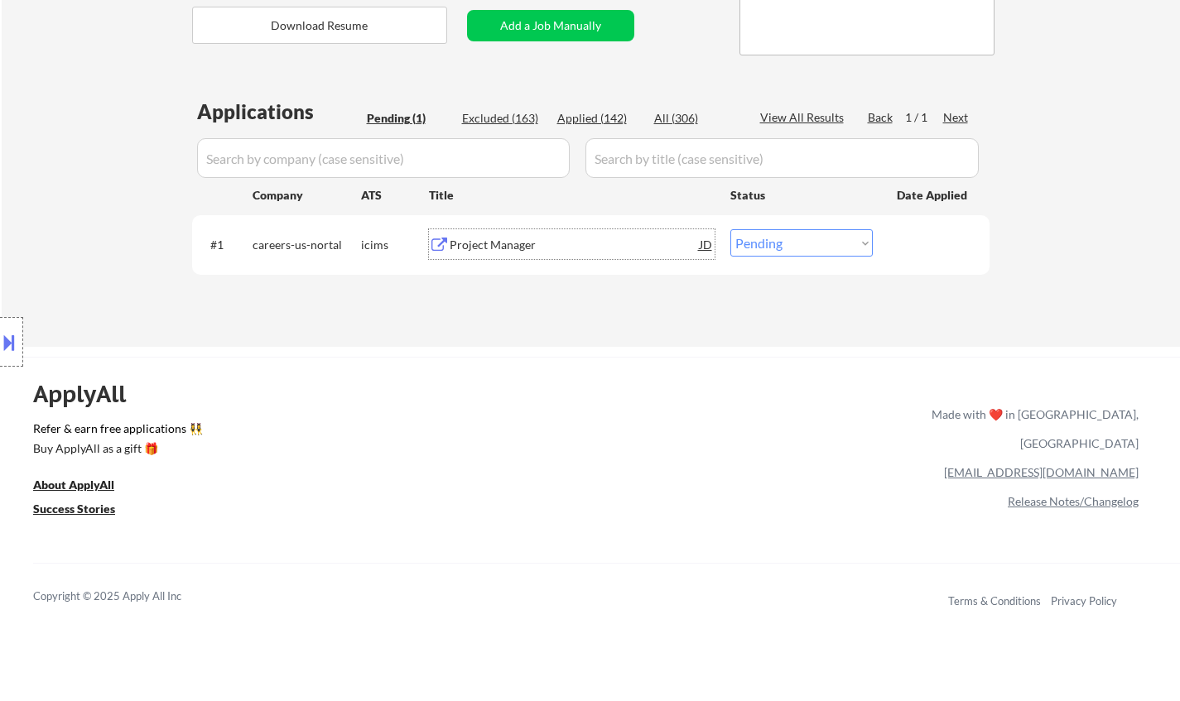
click at [767, 241] on select "Choose an option... Pending Applied Excluded (Questions) Excluded (Expired) Exc…" at bounding box center [801, 242] width 142 height 27
select select ""excluded__location_""
click at [730, 229] on select "Choose an option... Pending Applied Excluded (Questions) Excluded (Expired) Exc…" at bounding box center [801, 242] width 142 height 27
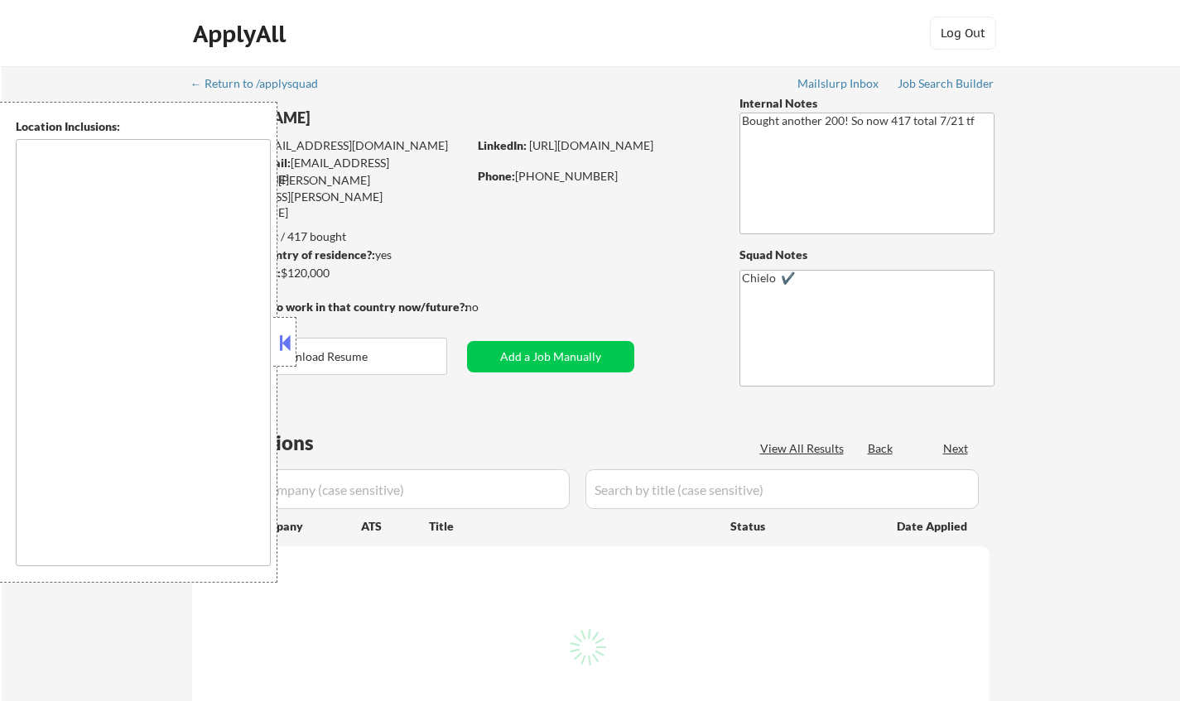
type textarea "Princeton, NJ West Windsor Township, NJ Plainsboro Township, NJ Lawrence Townsh…"
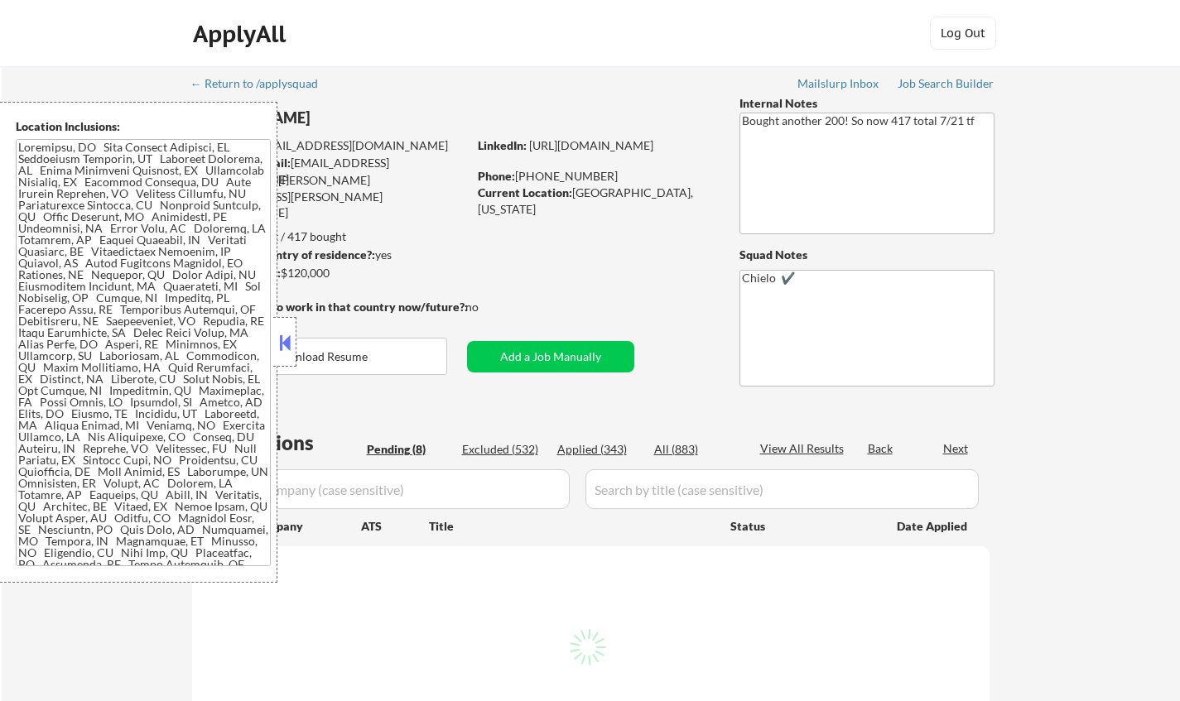
select select ""pending""
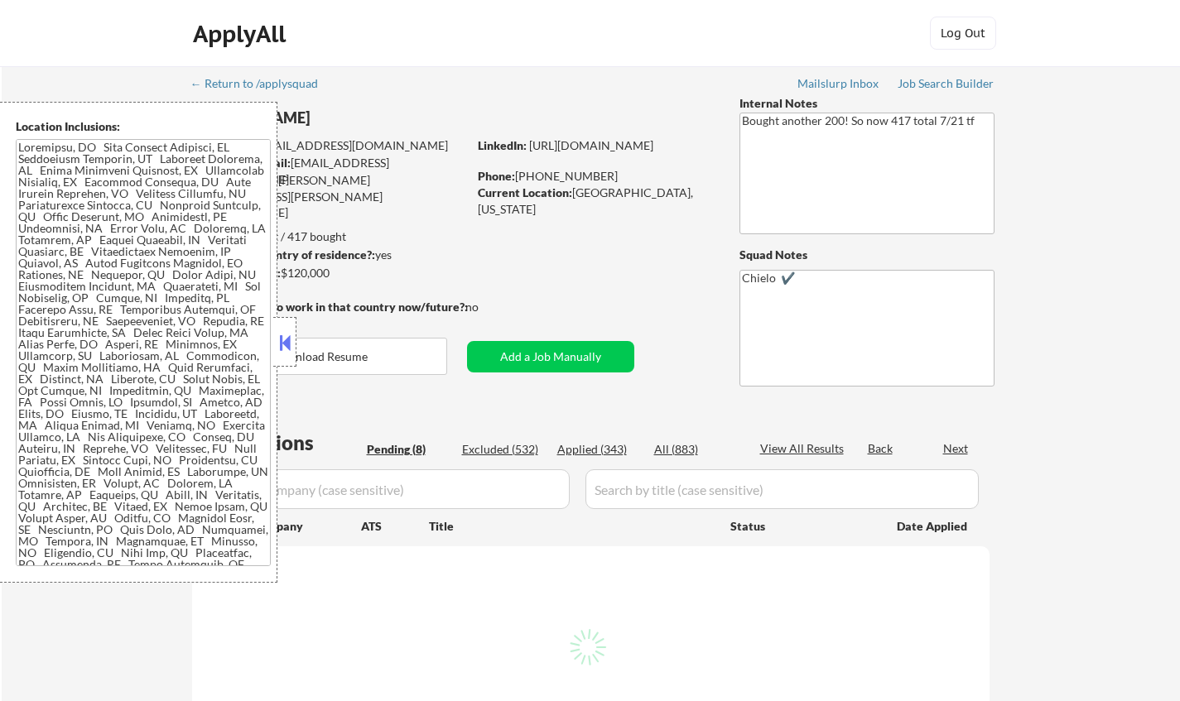
select select ""pending""
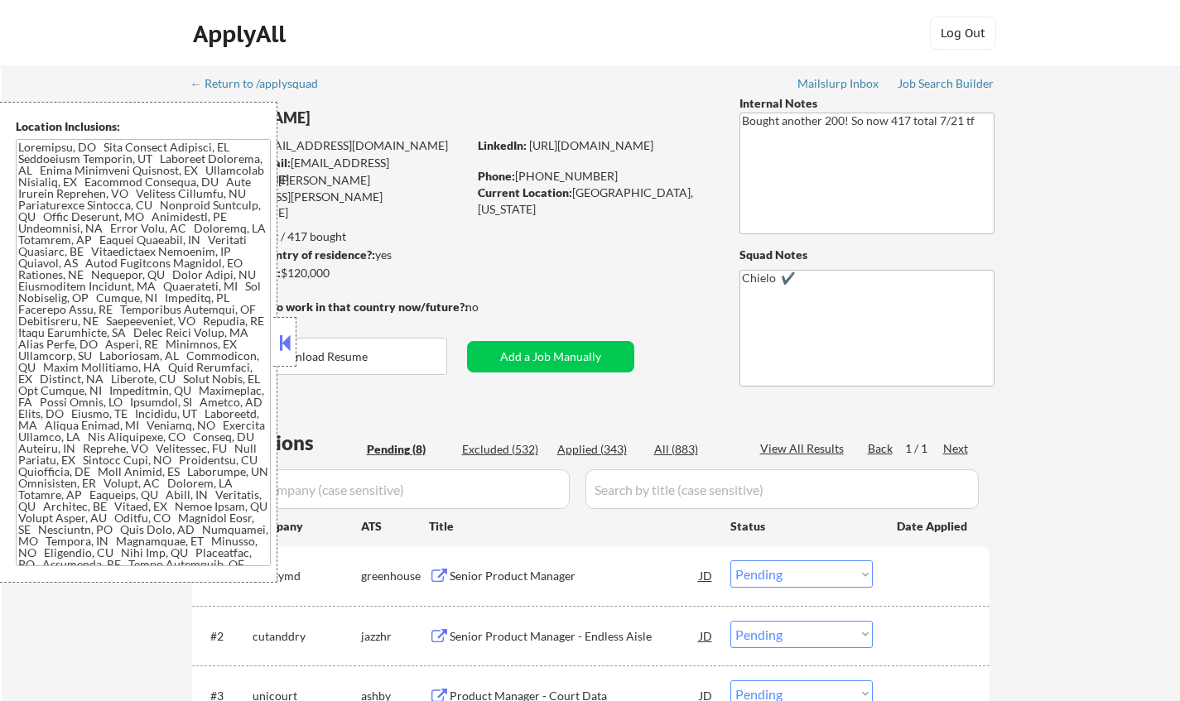
click at [280, 339] on button at bounding box center [285, 342] width 18 height 25
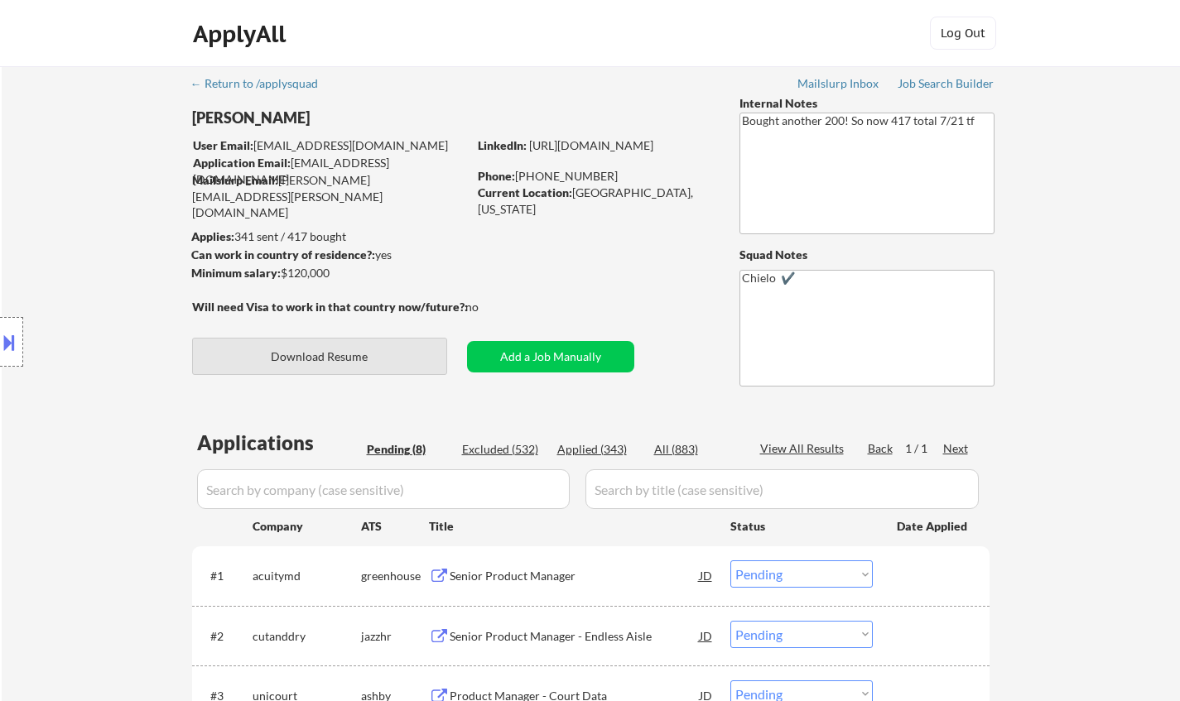
click at [353, 359] on button "Download Resume" at bounding box center [319, 356] width 255 height 37
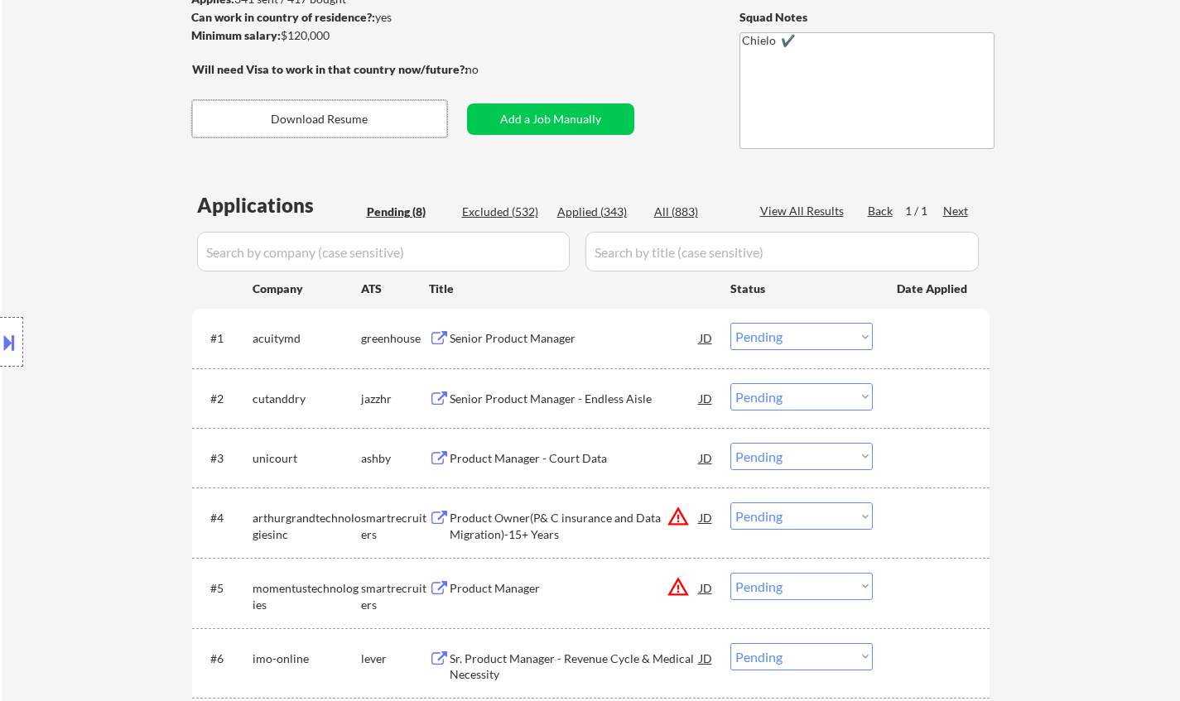
scroll to position [248, 0]
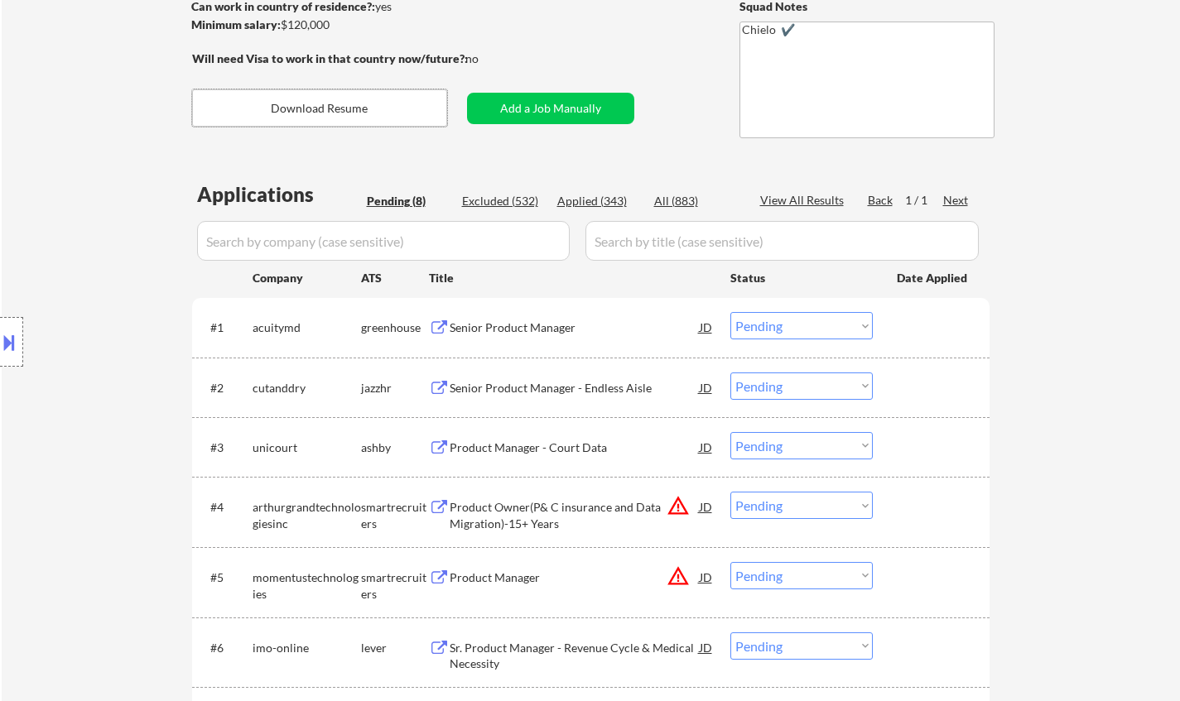
click at [521, 325] on div "Senior Product Manager" at bounding box center [575, 328] width 250 height 17
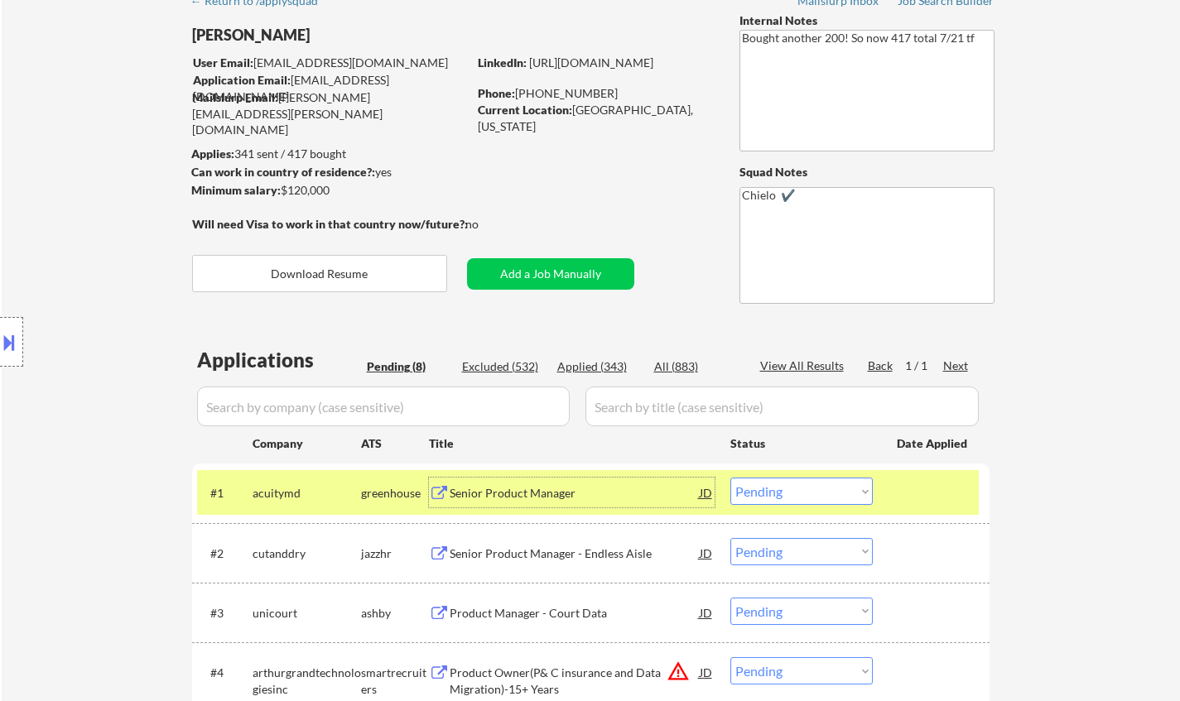
scroll to position [166, 0]
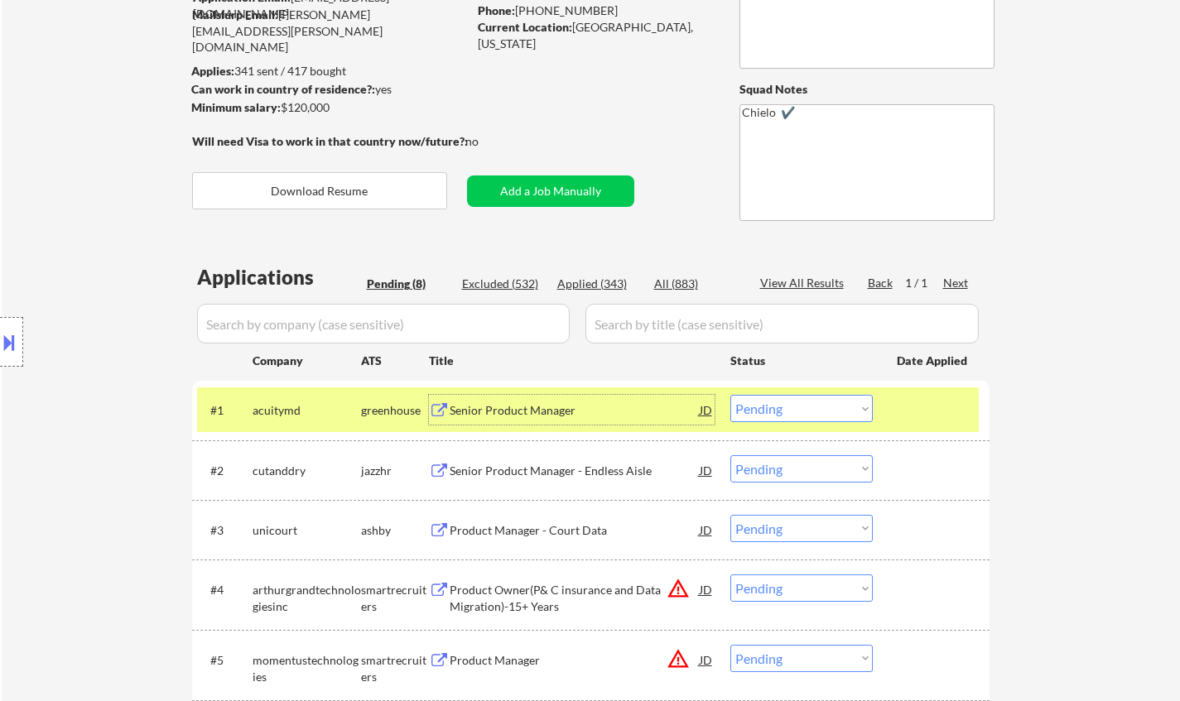
click at [791, 416] on select "Choose an option... Pending Applied Excluded (Questions) Excluded (Expired) Exc…" at bounding box center [801, 408] width 142 height 27
click at [730, 395] on select "Choose an option... Pending Applied Excluded (Questions) Excluded (Expired) Exc…" at bounding box center [801, 408] width 142 height 27
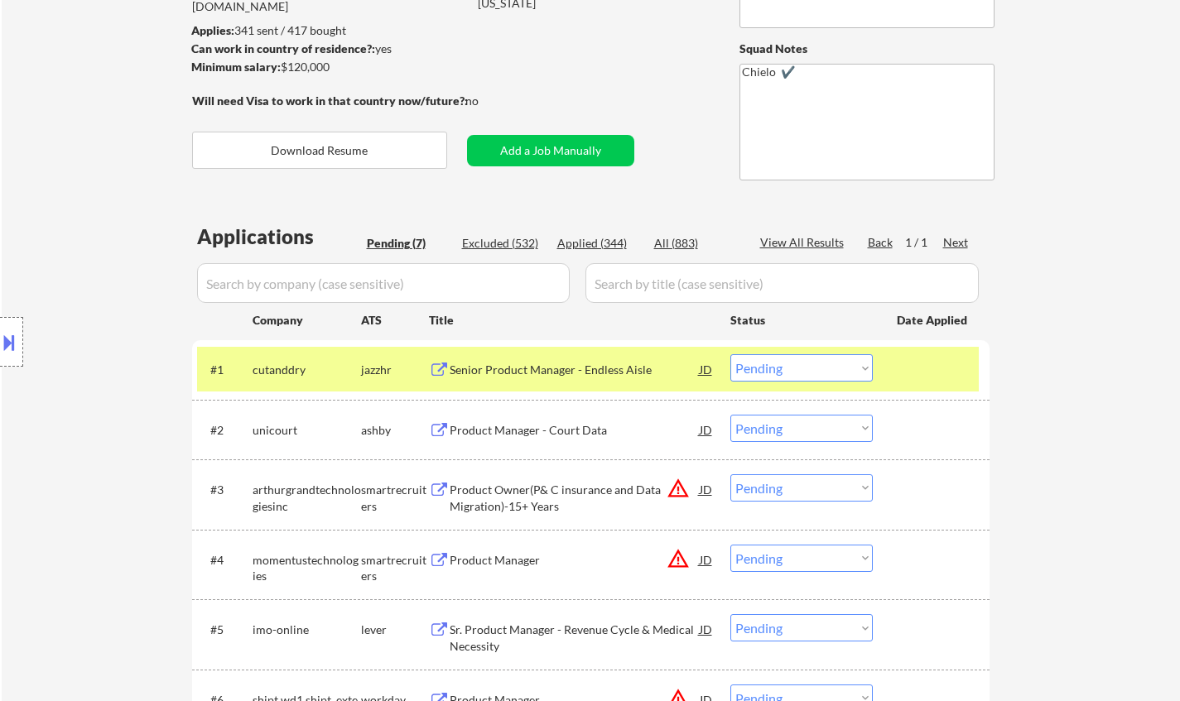
scroll to position [248, 0]
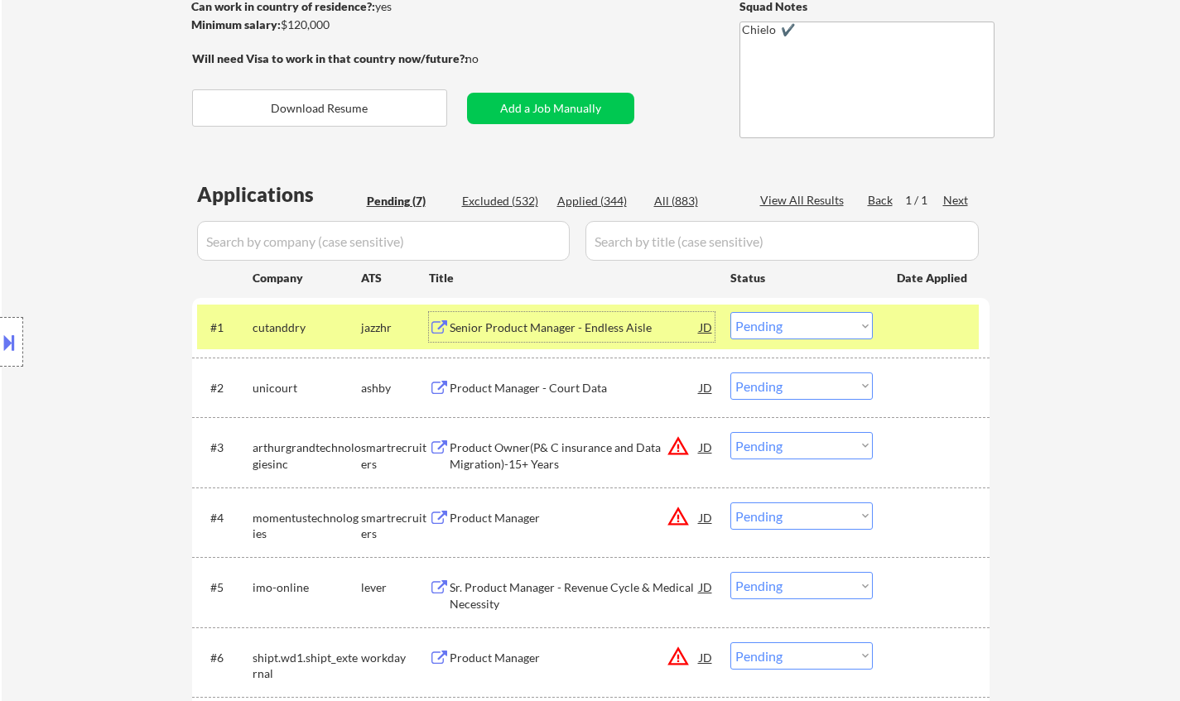
click at [531, 321] on div "Senior Product Manager - Endless Aisle" at bounding box center [575, 328] width 250 height 17
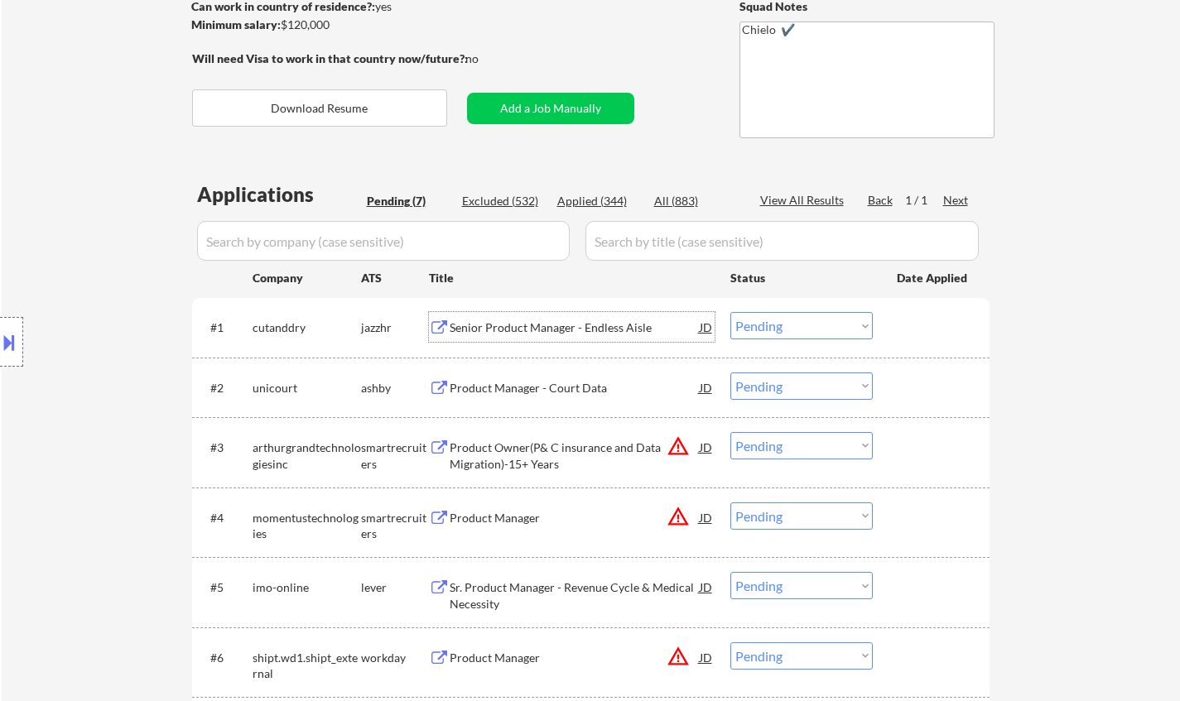
drag, startPoint x: 795, startPoint y: 325, endPoint x: 800, endPoint y: 339, distance: 14.9
click at [796, 325] on select "Choose an option... Pending Applied Excluded (Questions) Excluded (Expired) Exc…" at bounding box center [801, 325] width 142 height 27
click at [730, 312] on select "Choose an option... Pending Applied Excluded (Questions) Excluded (Expired) Exc…" at bounding box center [801, 325] width 142 height 27
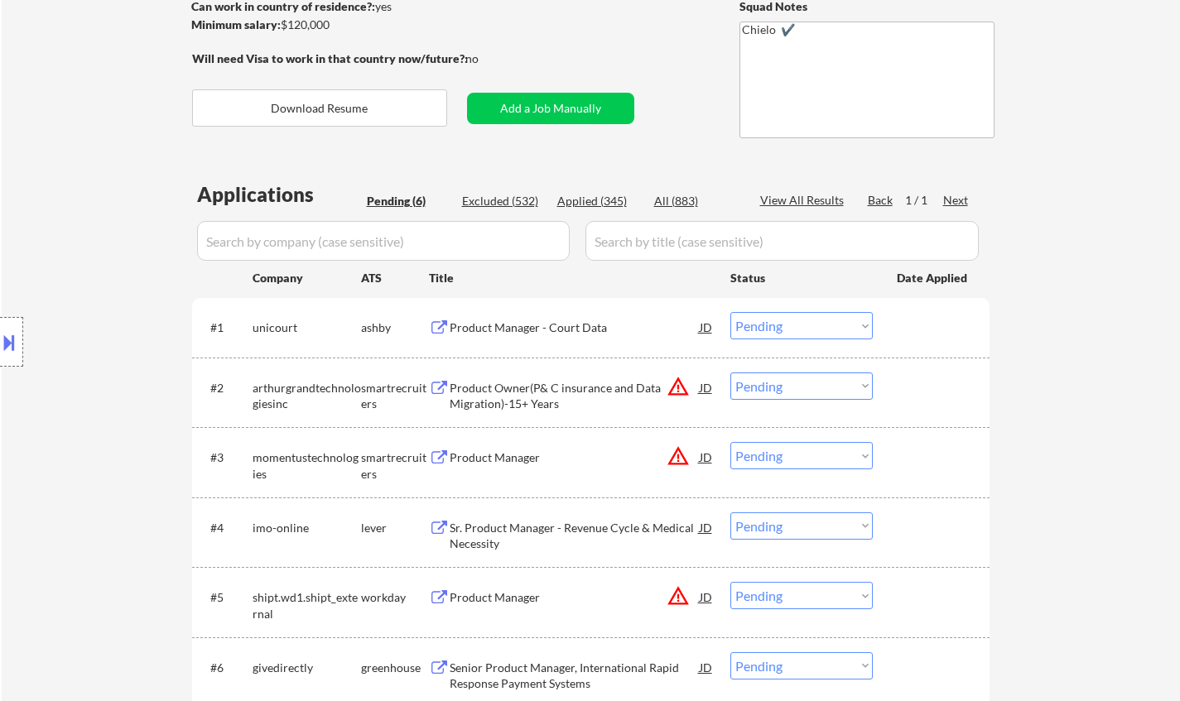
click at [576, 333] on div "Product Manager - Court Data" at bounding box center [575, 328] width 250 height 17
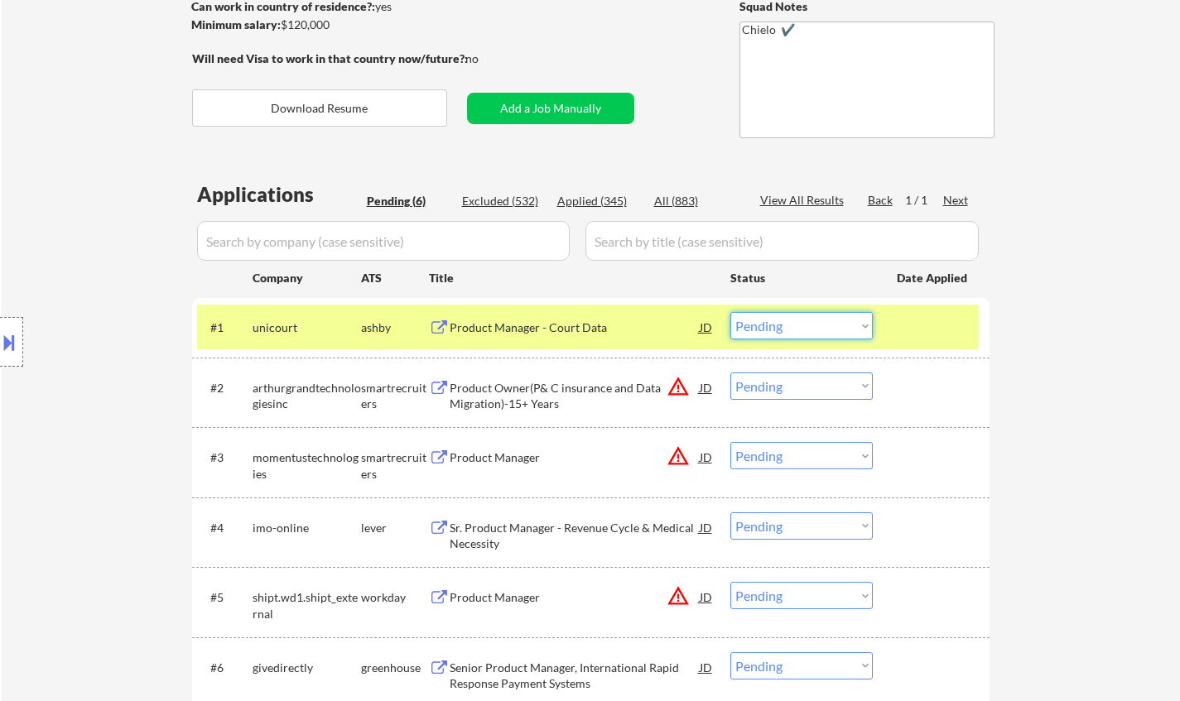
drag, startPoint x: 778, startPoint y: 326, endPoint x: 801, endPoint y: 338, distance: 25.9
click at [778, 326] on select "Choose an option... Pending Applied Excluded (Questions) Excluded (Expired) Exc…" at bounding box center [801, 325] width 142 height 27
click at [730, 312] on select "Choose an option... Pending Applied Excluded (Questions) Excluded (Expired) Exc…" at bounding box center [801, 325] width 142 height 27
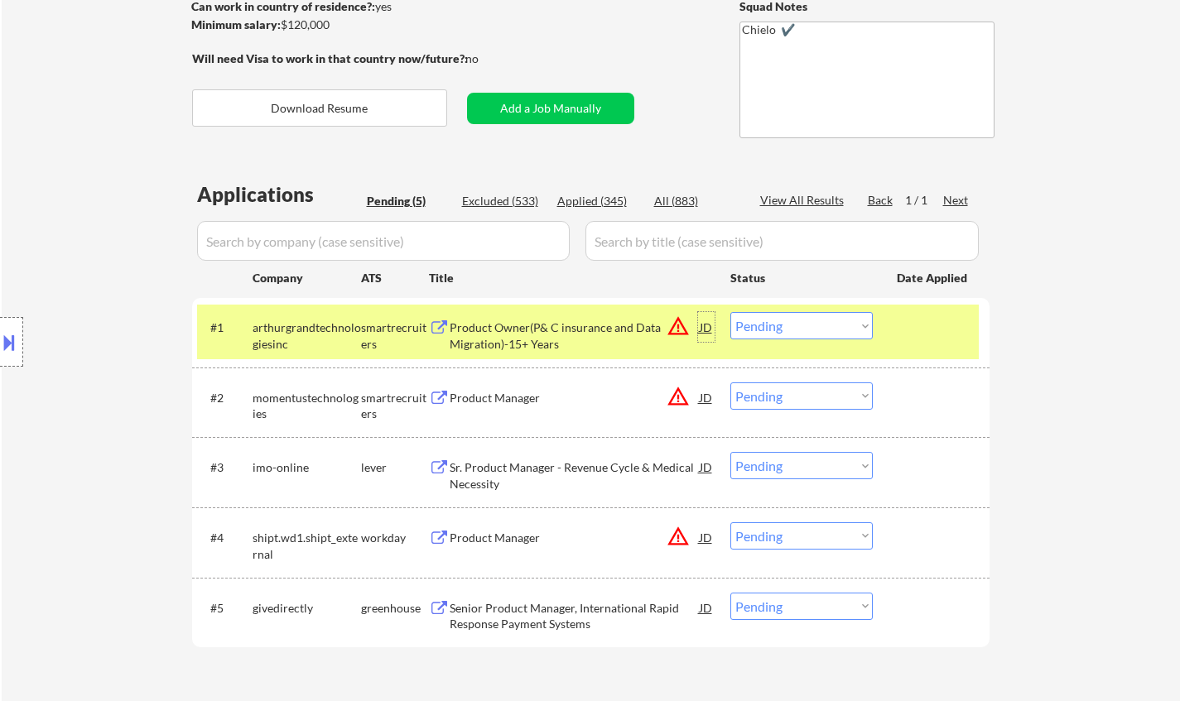
click at [699, 327] on div "JD" at bounding box center [706, 327] width 17 height 30
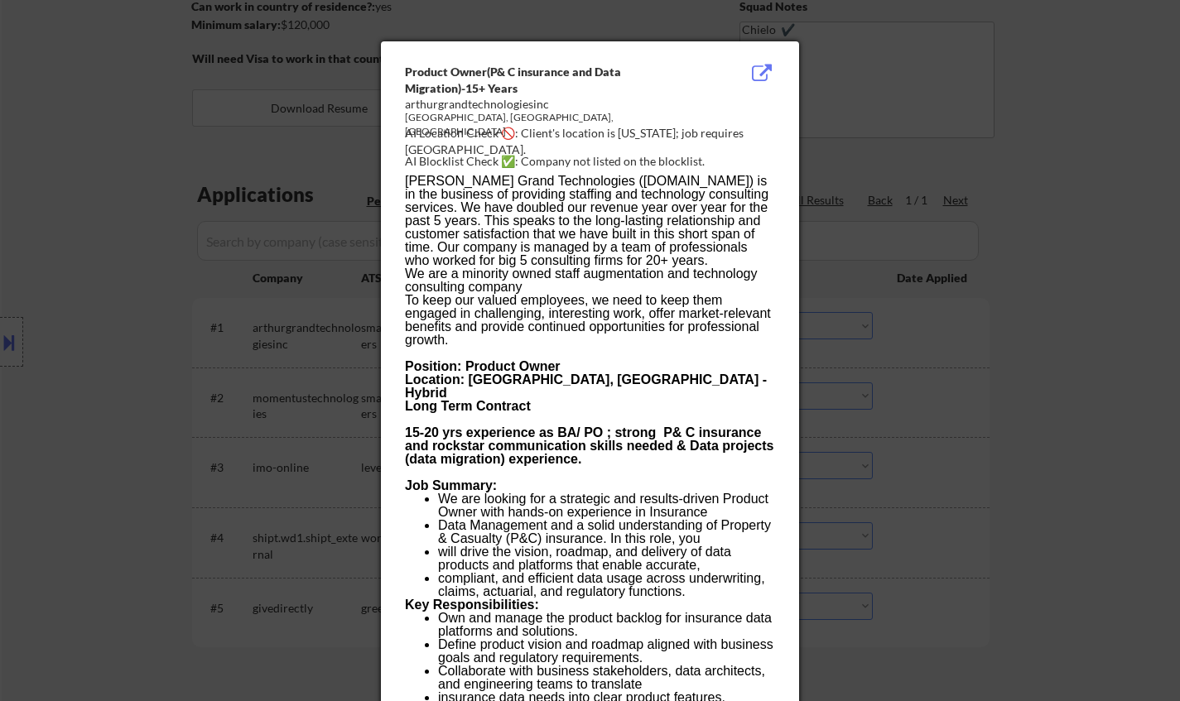
click at [1036, 472] on div at bounding box center [590, 350] width 1180 height 701
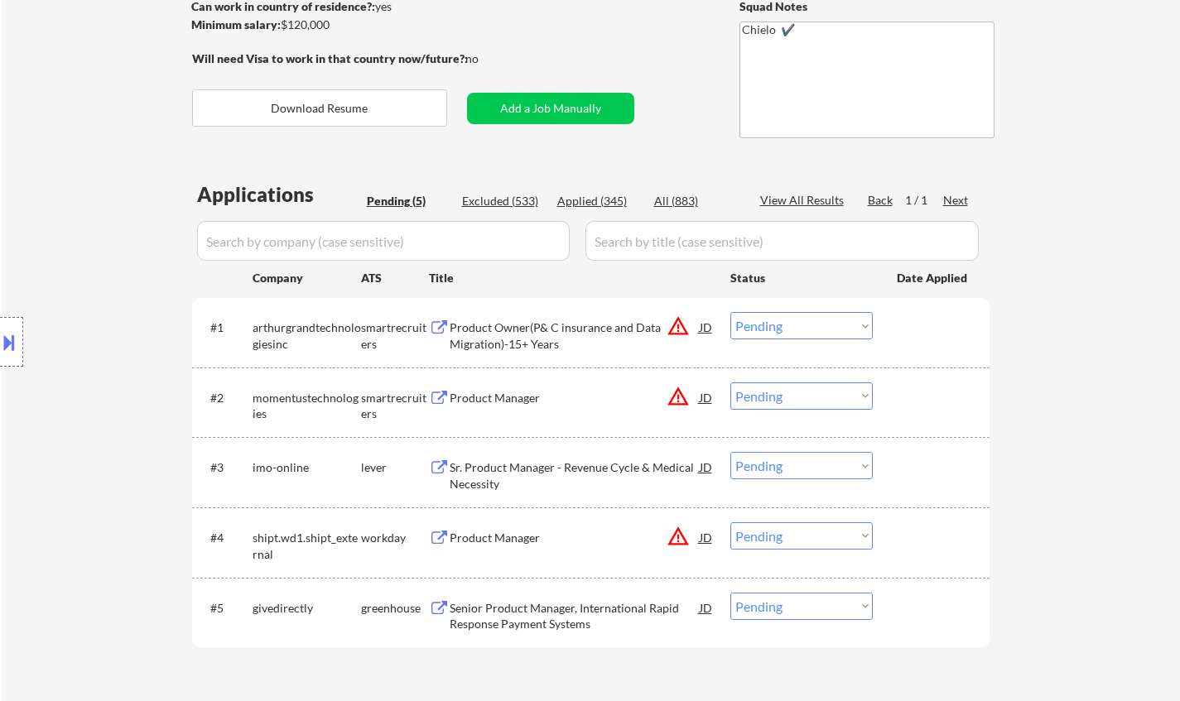
click at [0, 333] on button at bounding box center [9, 342] width 18 height 27
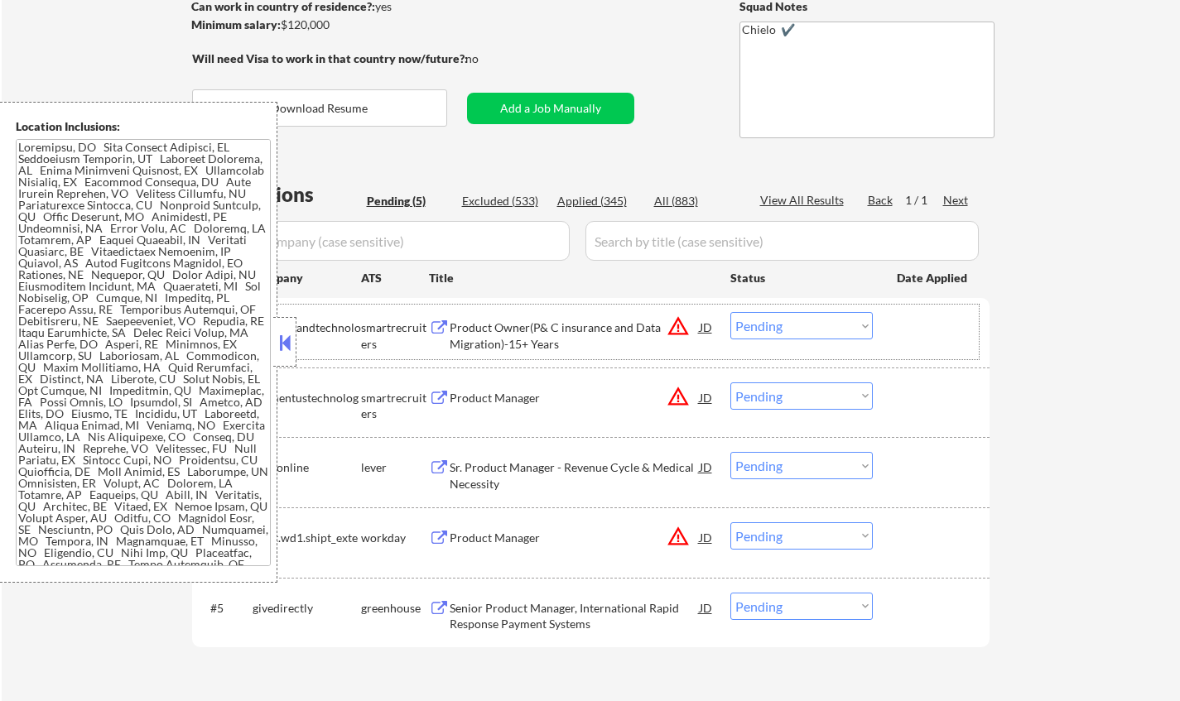
click at [719, 332] on div "#1 arthurgrandtechnologiesinc smartrecruiters Product Owner(P& C insurance and …" at bounding box center [588, 332] width 782 height 55
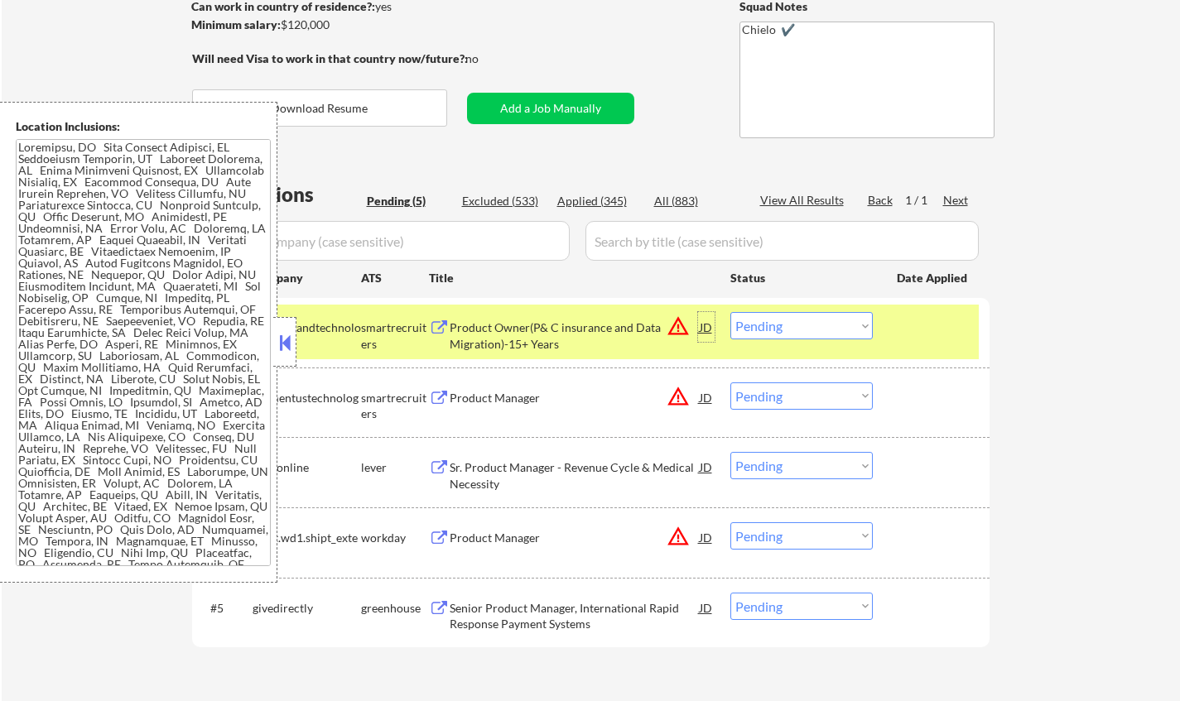
click at [709, 328] on div "JD" at bounding box center [706, 327] width 17 height 30
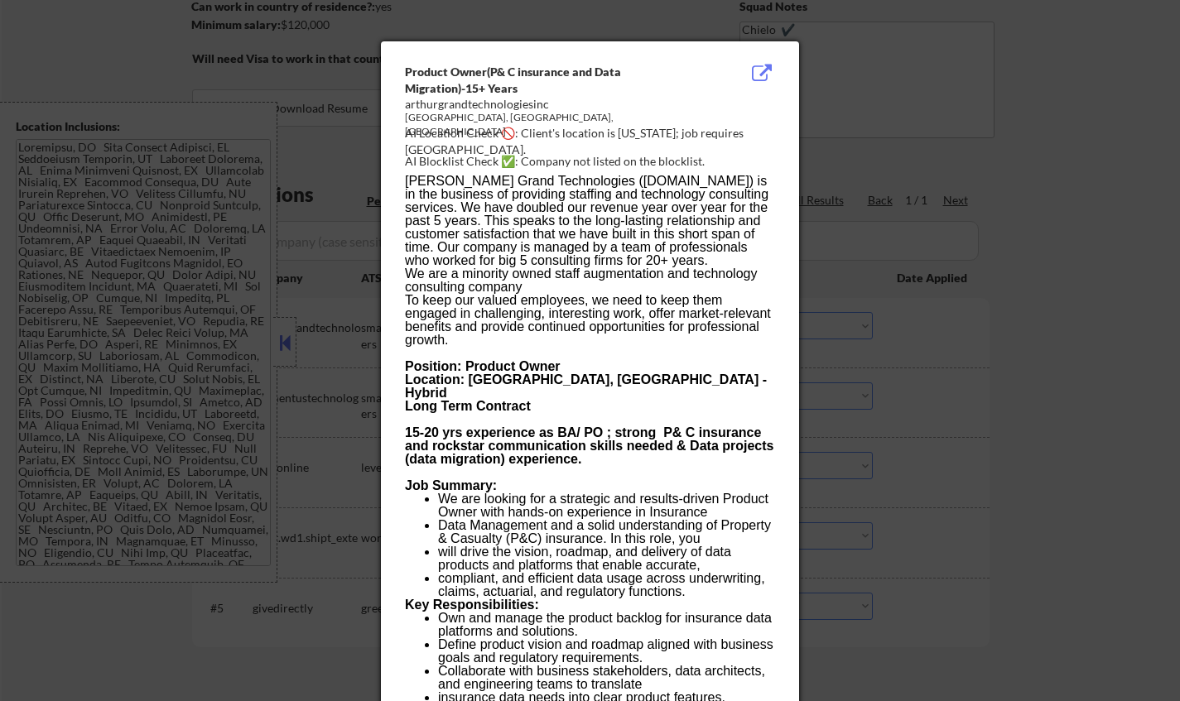
click at [943, 378] on div at bounding box center [590, 350] width 1180 height 701
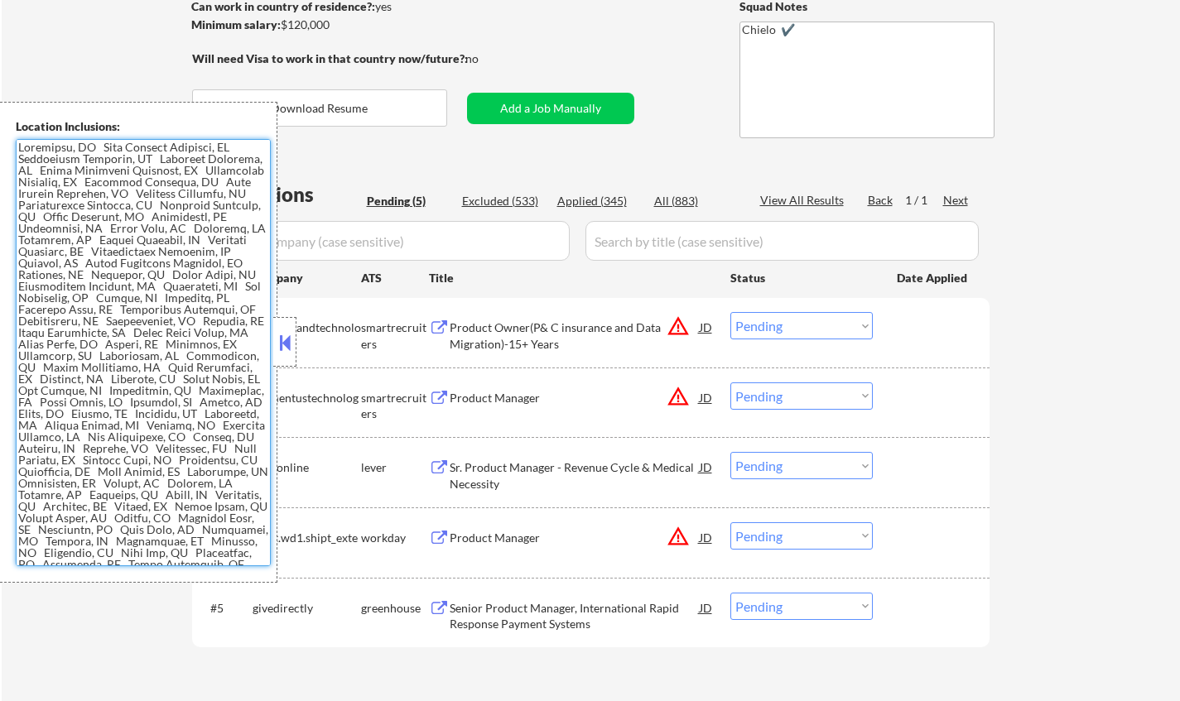
drag, startPoint x: 75, startPoint y: 337, endPoint x: 632, endPoint y: 208, distance: 571.9
click at [76, 337] on textarea at bounding box center [143, 352] width 255 height 427
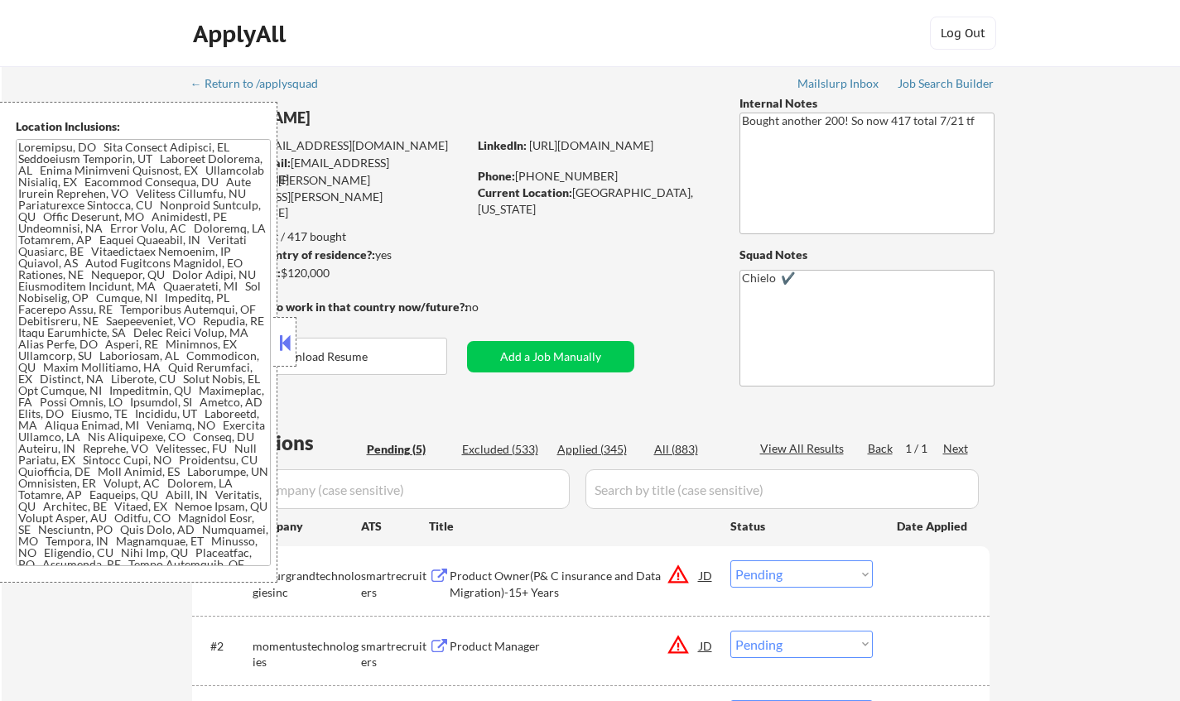
scroll to position [247, 0]
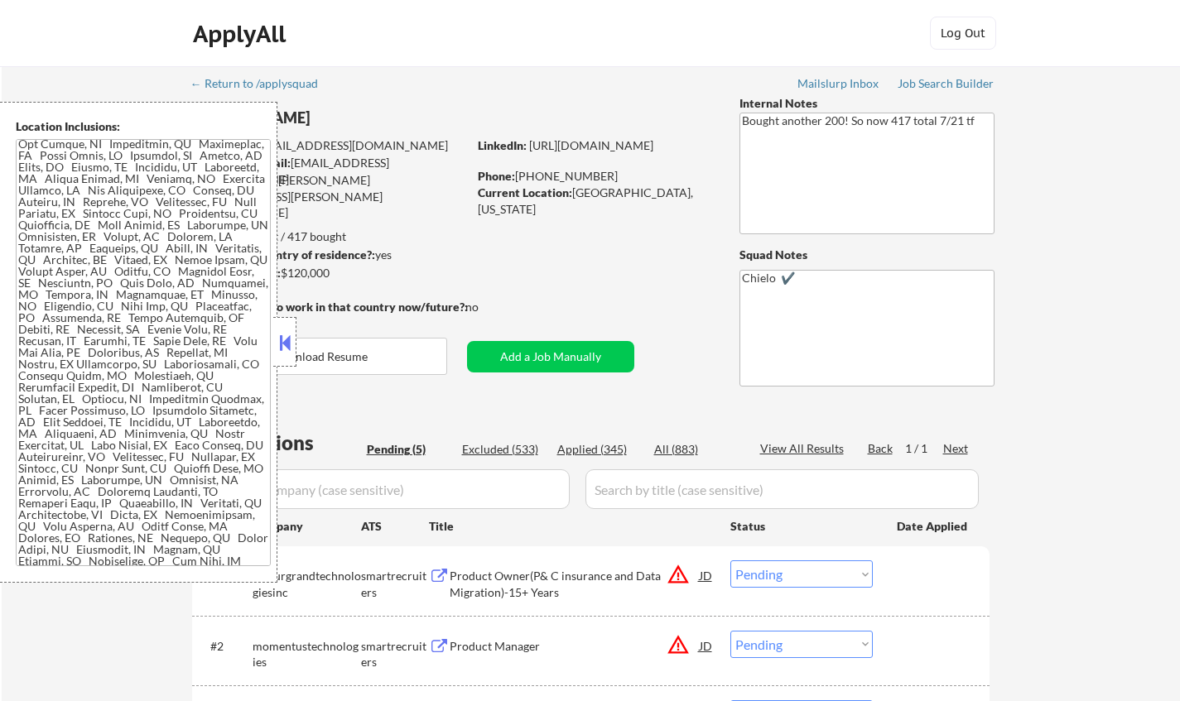
click at [497, 592] on div "Product Owner(P& C insurance and Data Migration)-15+ Years" at bounding box center [575, 584] width 250 height 32
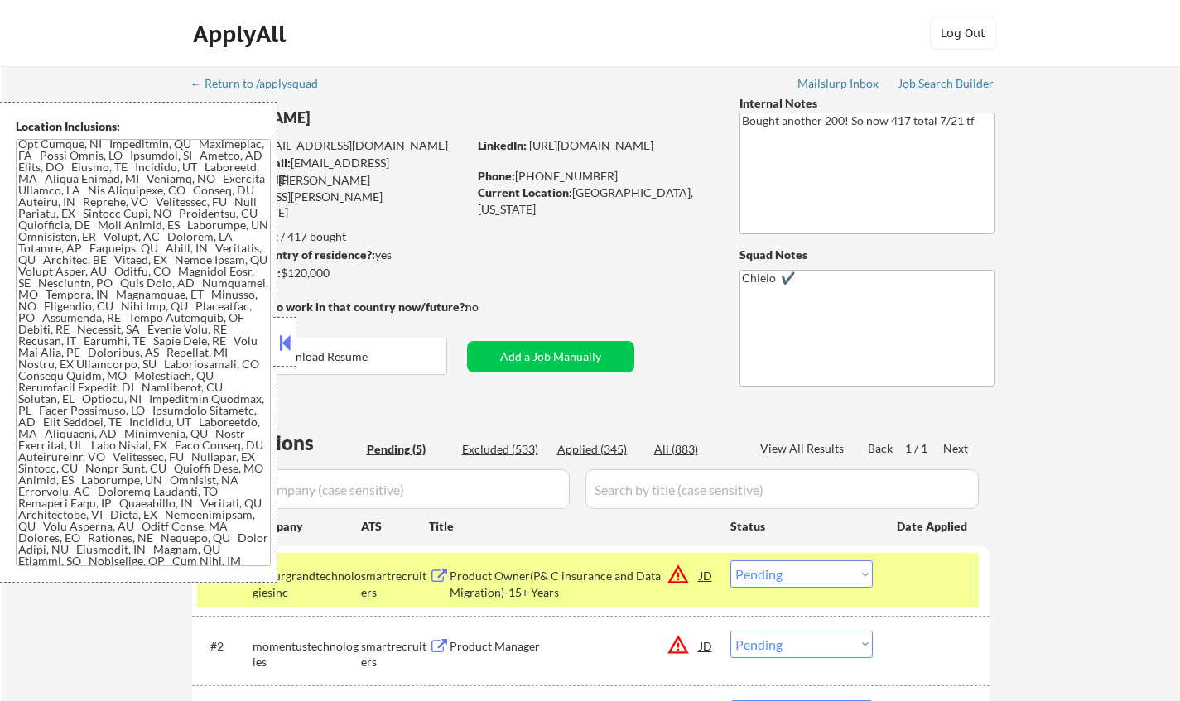
click at [286, 343] on button at bounding box center [285, 342] width 18 height 25
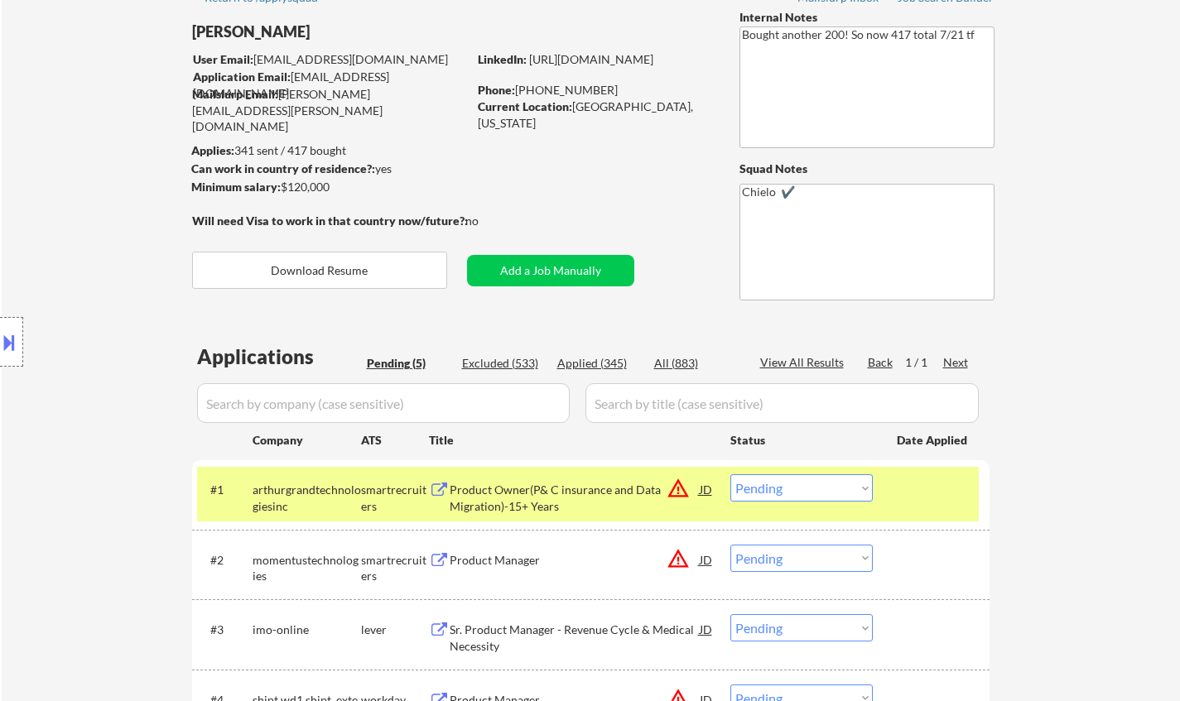
scroll to position [166, 0]
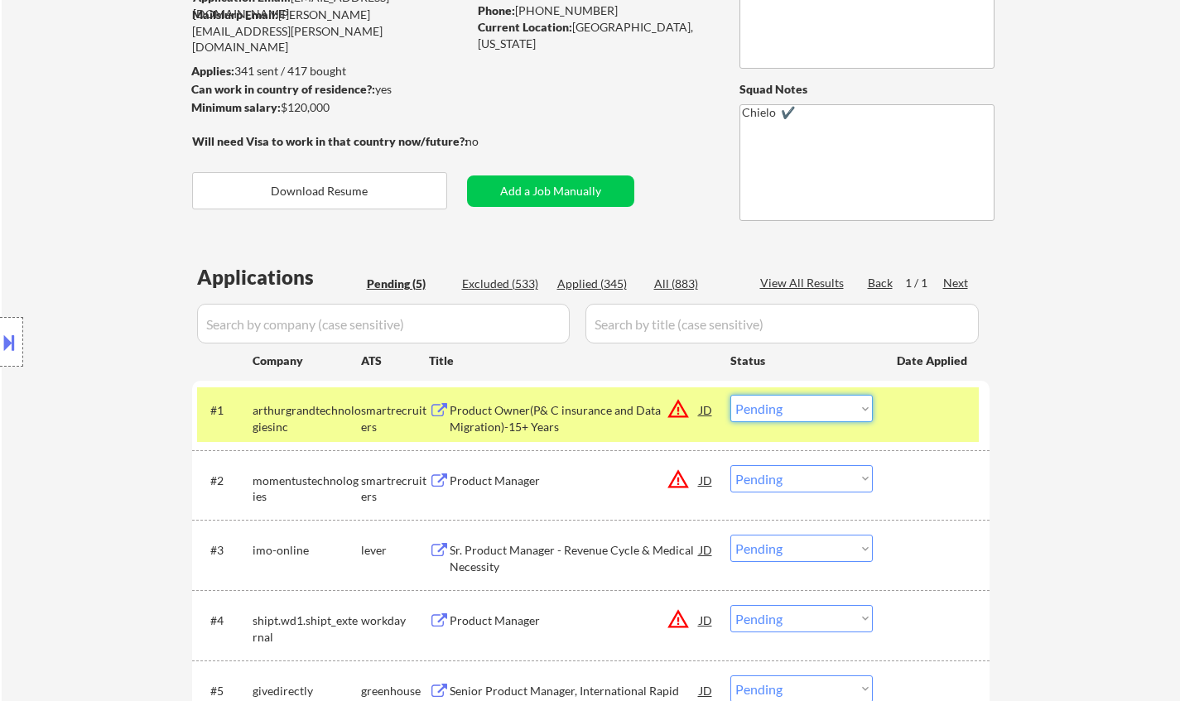
click at [811, 399] on select "Choose an option... Pending Applied Excluded (Questions) Excluded (Expired) Exc…" at bounding box center [801, 408] width 142 height 27
click at [730, 395] on select "Choose an option... Pending Applied Excluded (Questions) Excluded (Expired) Exc…" at bounding box center [801, 408] width 142 height 27
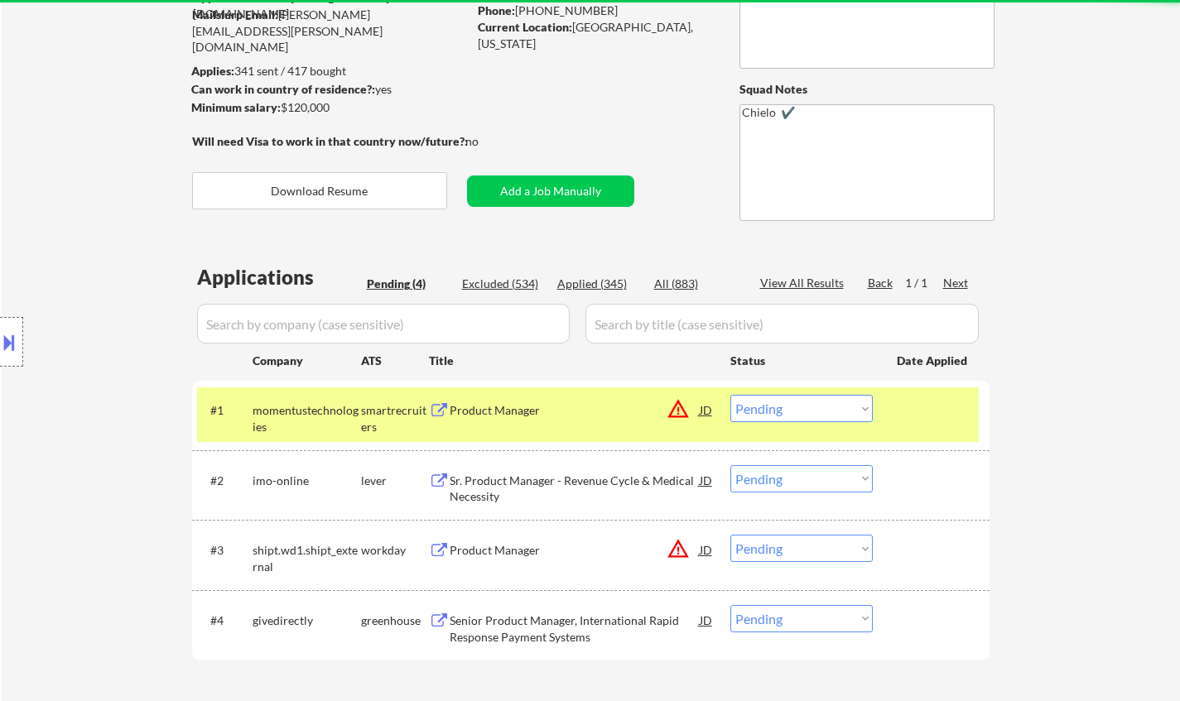
click at [507, 407] on div "Product Manager" at bounding box center [575, 410] width 250 height 17
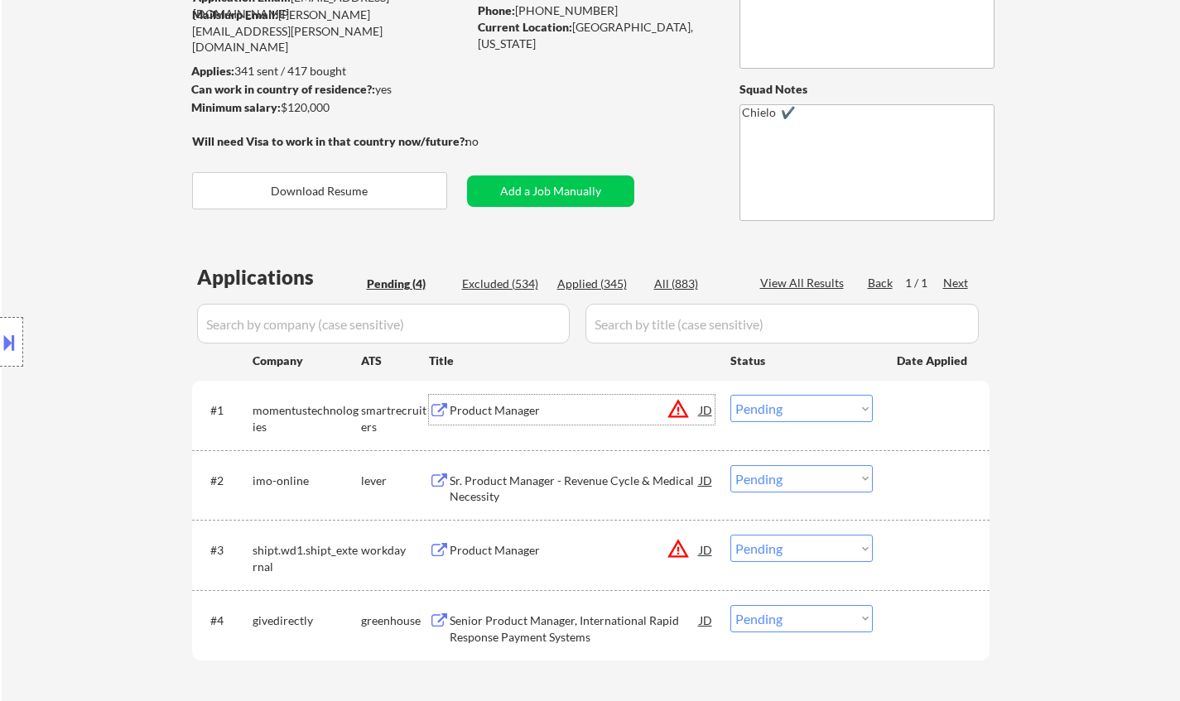
click at [807, 409] on select "Choose an option... Pending Applied Excluded (Questions) Excluded (Expired) Exc…" at bounding box center [801, 408] width 142 height 27
click at [730, 395] on select "Choose an option... Pending Applied Excluded (Questions) Excluded (Expired) Exc…" at bounding box center [801, 408] width 142 height 27
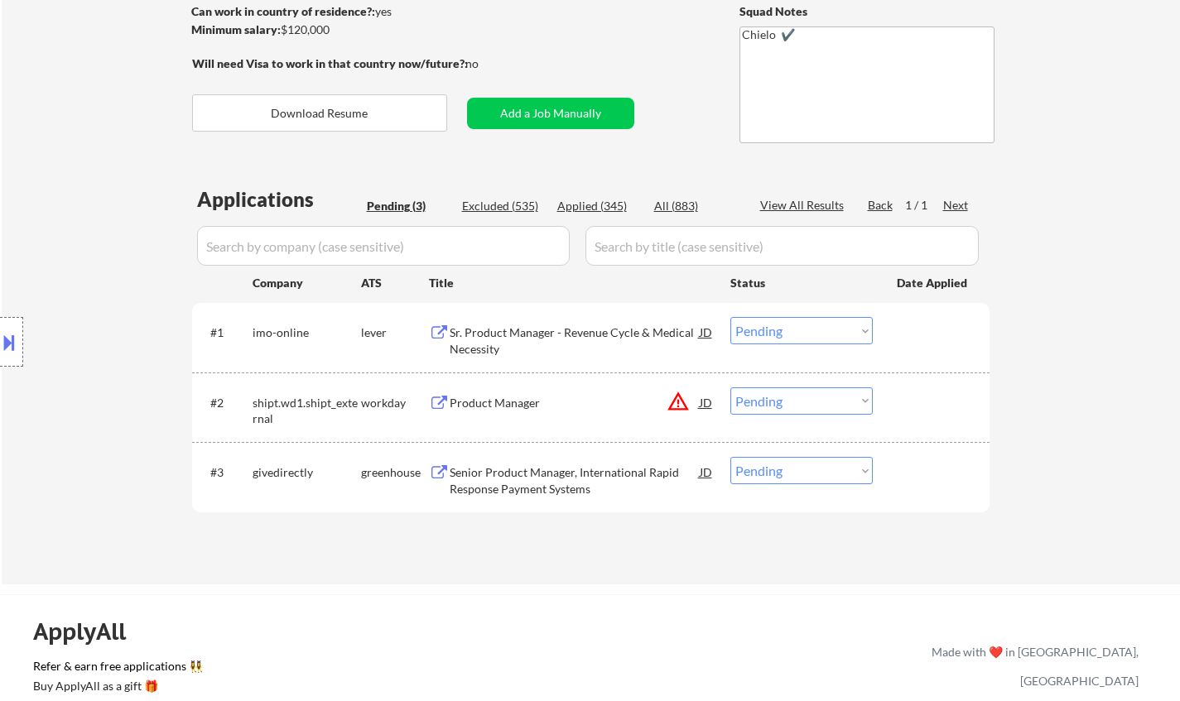
scroll to position [331, 0]
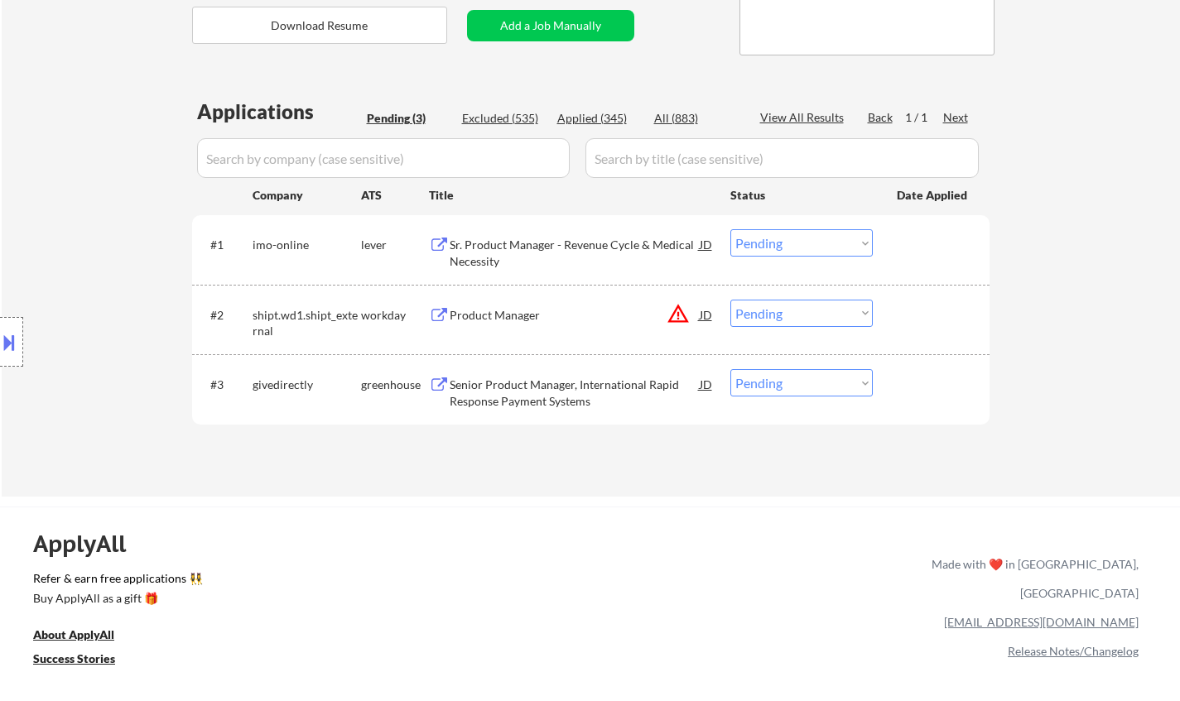
click at [593, 253] on div "Sr. Product Manager - Revenue Cycle & Medical Necessity" at bounding box center [575, 253] width 250 height 32
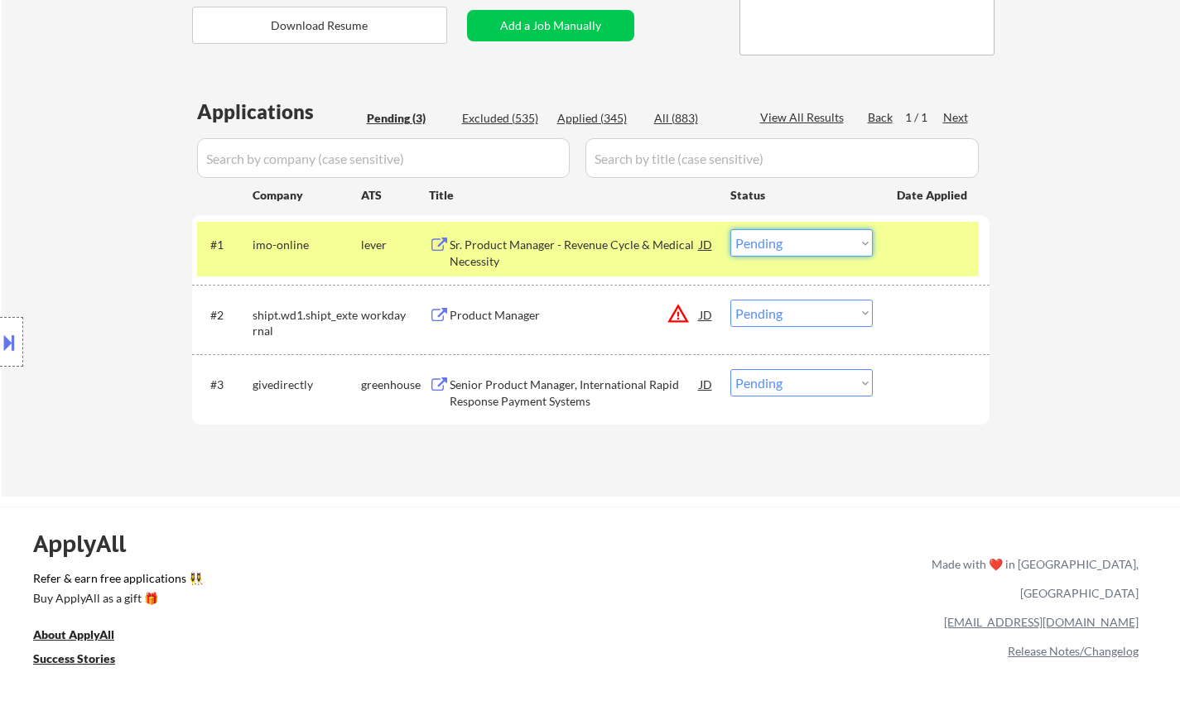
click at [830, 246] on select "Choose an option... Pending Applied Excluded (Questions) Excluded (Expired) Exc…" at bounding box center [801, 242] width 142 height 27
click at [730, 229] on select "Choose an option... Pending Applied Excluded (Questions) Excluded (Expired) Exc…" at bounding box center [801, 242] width 142 height 27
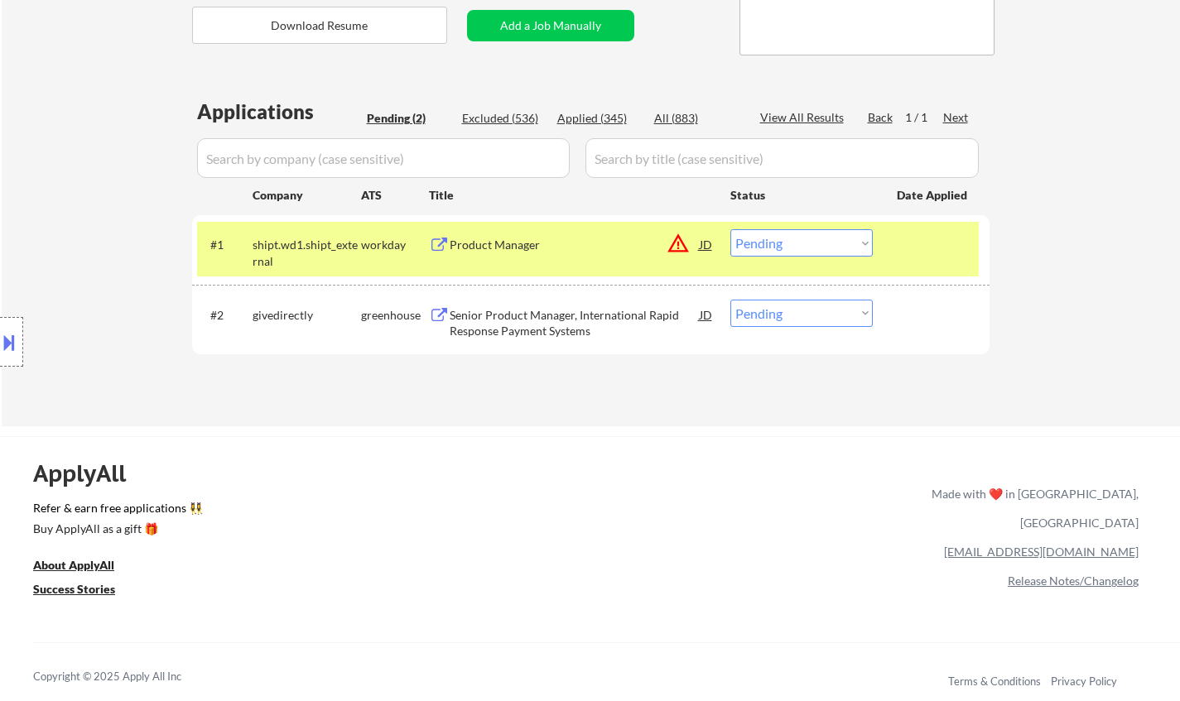
click at [703, 238] on div "JD" at bounding box center [706, 244] width 17 height 30
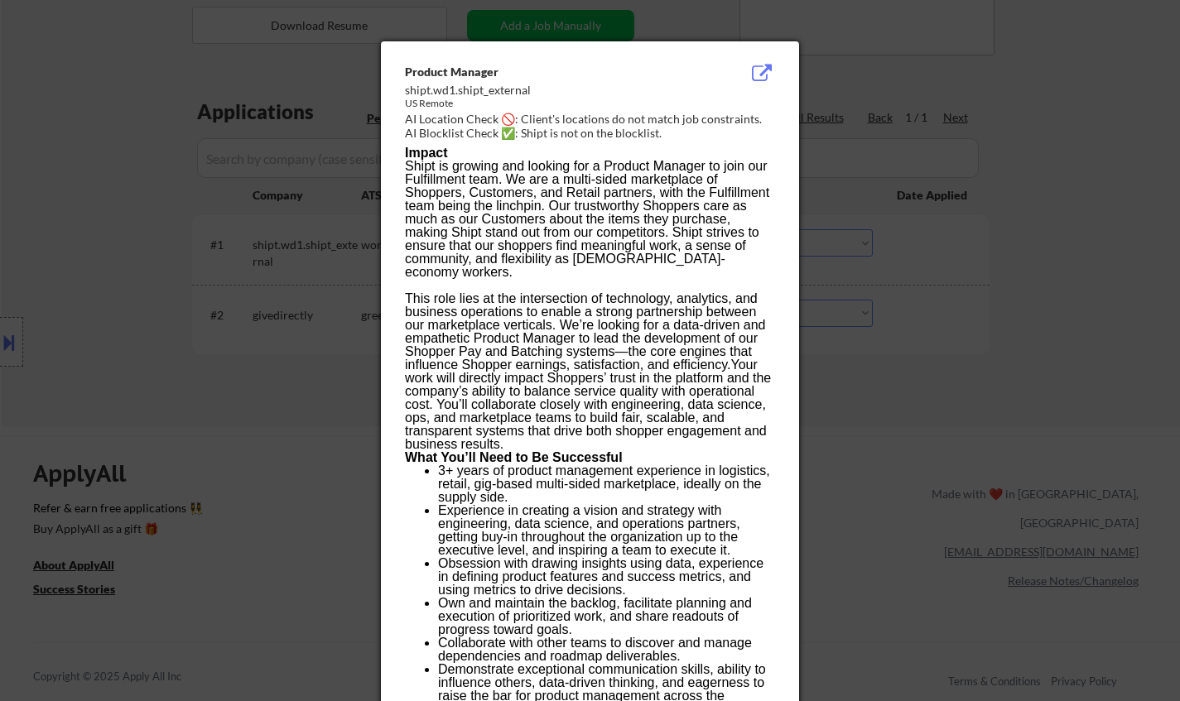
click at [935, 472] on div at bounding box center [590, 350] width 1180 height 701
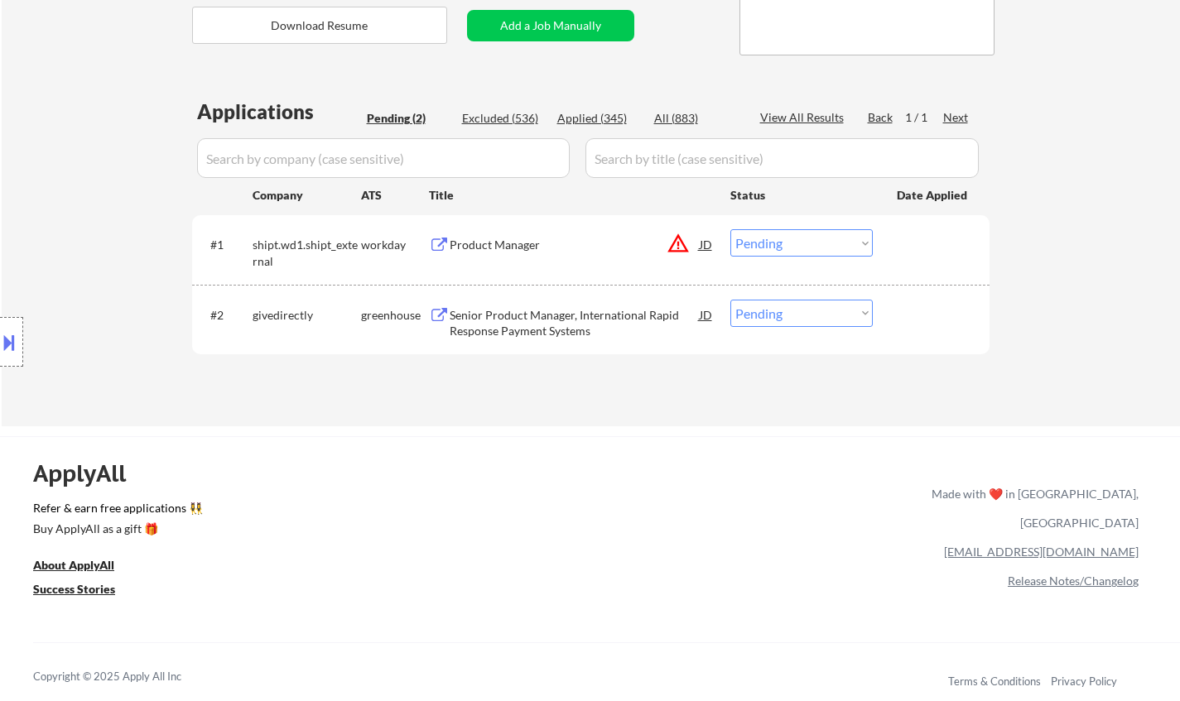
click at [515, 246] on div "Product Manager" at bounding box center [575, 245] width 250 height 17
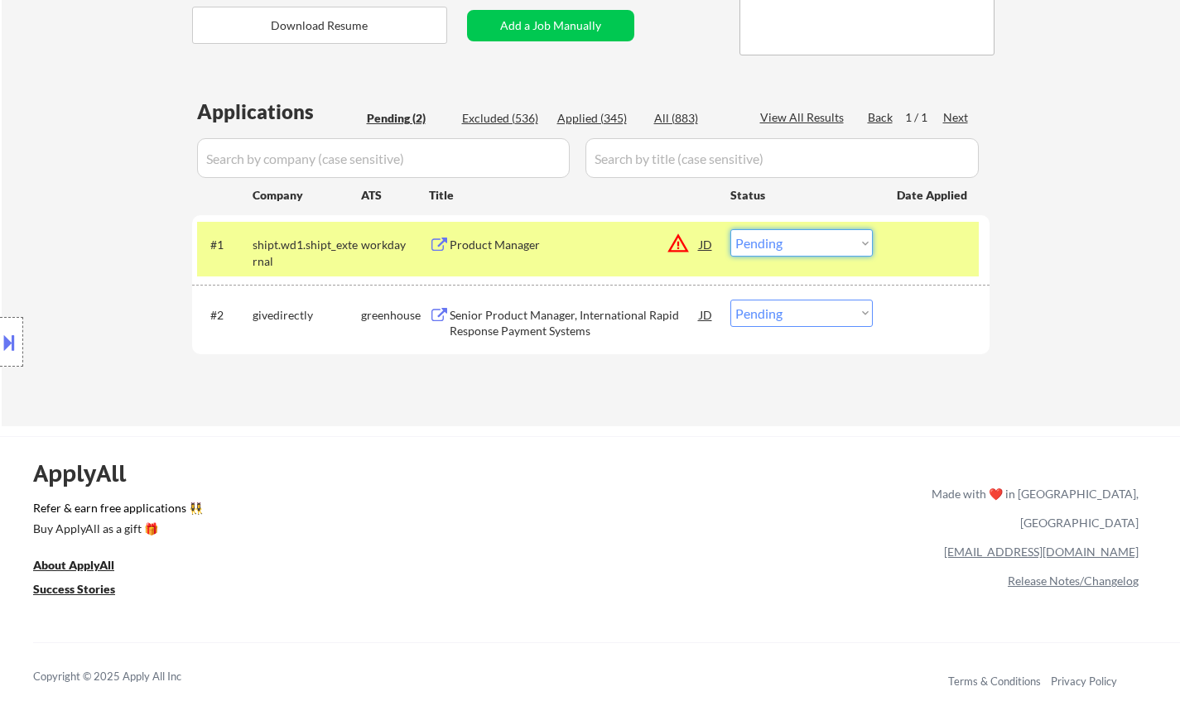
drag, startPoint x: 811, startPoint y: 246, endPoint x: 811, endPoint y: 255, distance: 9.1
click at [811, 246] on select "Choose an option... Pending Applied Excluded (Questions) Excluded (Expired) Exc…" at bounding box center [801, 242] width 142 height 27
click at [730, 229] on select "Choose an option... Pending Applied Excluded (Questions) Excluded (Expired) Exc…" at bounding box center [801, 242] width 142 height 27
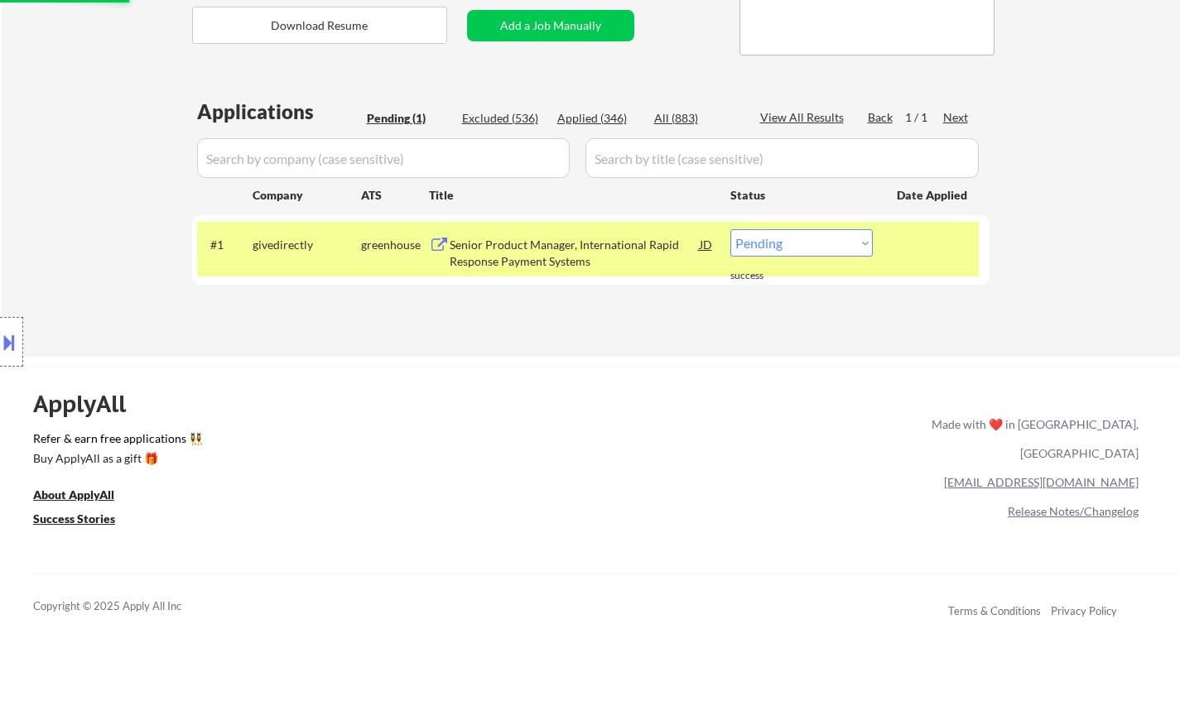
click at [541, 235] on div "Senior Product Manager, International Rapid Response Payment Systems" at bounding box center [575, 249] width 250 height 40
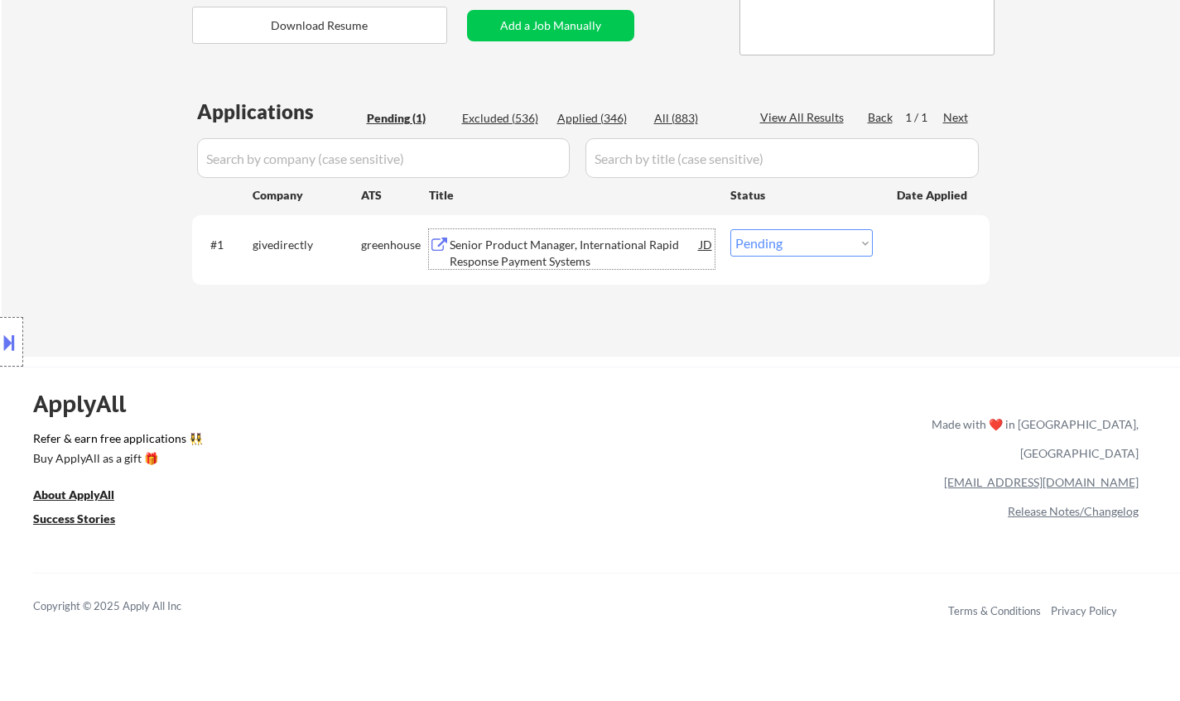
drag, startPoint x: 796, startPoint y: 245, endPoint x: 802, endPoint y: 252, distance: 9.4
click at [796, 245] on select "Choose an option... Pending Applied Excluded (Questions) Excluded (Expired) Exc…" at bounding box center [801, 242] width 142 height 27
select select ""excluded__bad_match_""
click at [730, 229] on select "Choose an option... Pending Applied Excluded (Questions) Excluded (Expired) Exc…" at bounding box center [801, 242] width 142 height 27
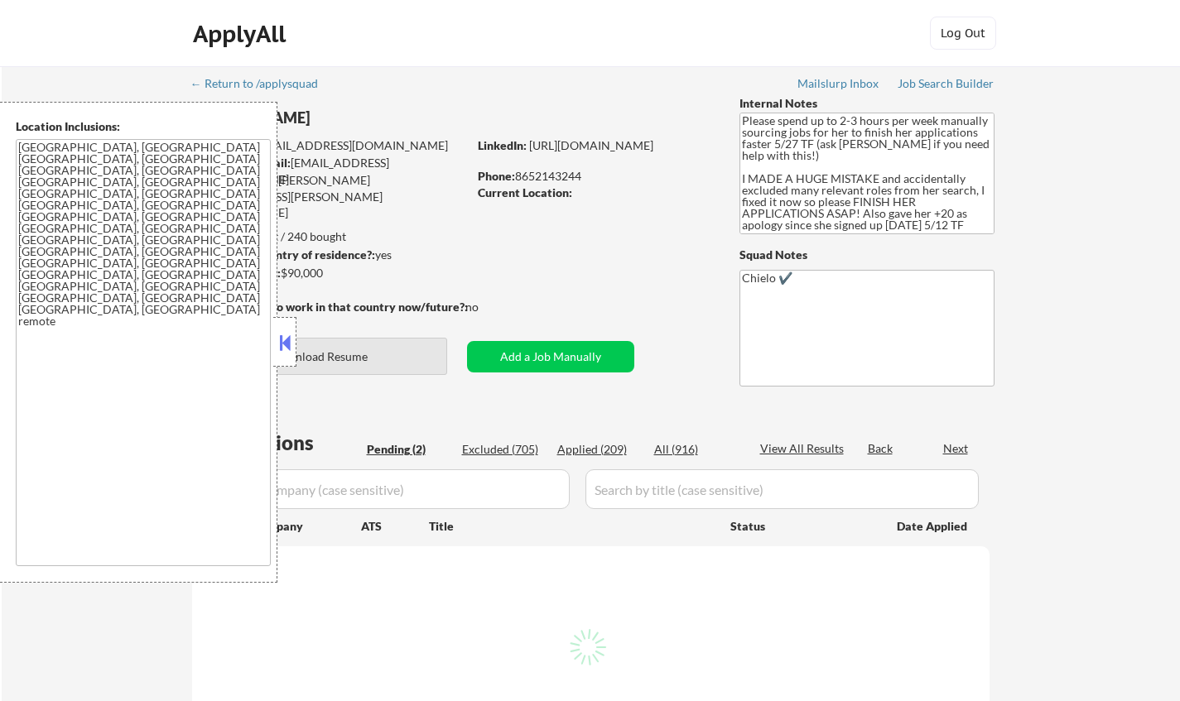
select select ""pending""
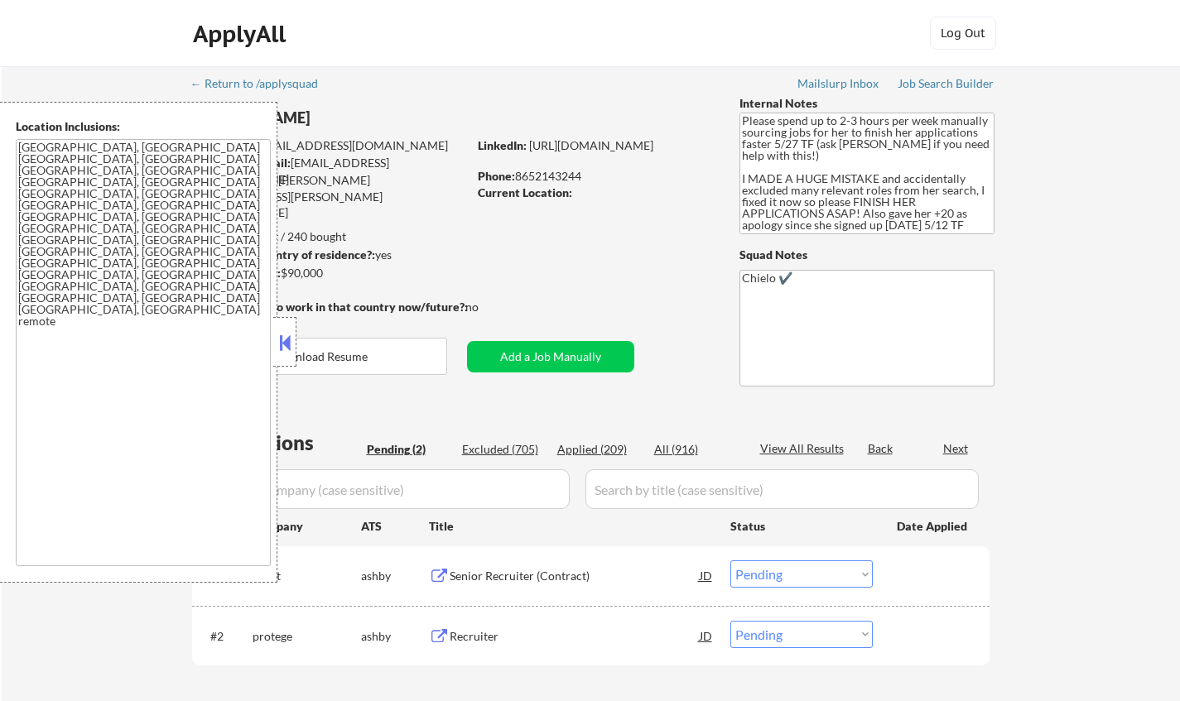
click at [291, 344] on button at bounding box center [285, 342] width 18 height 25
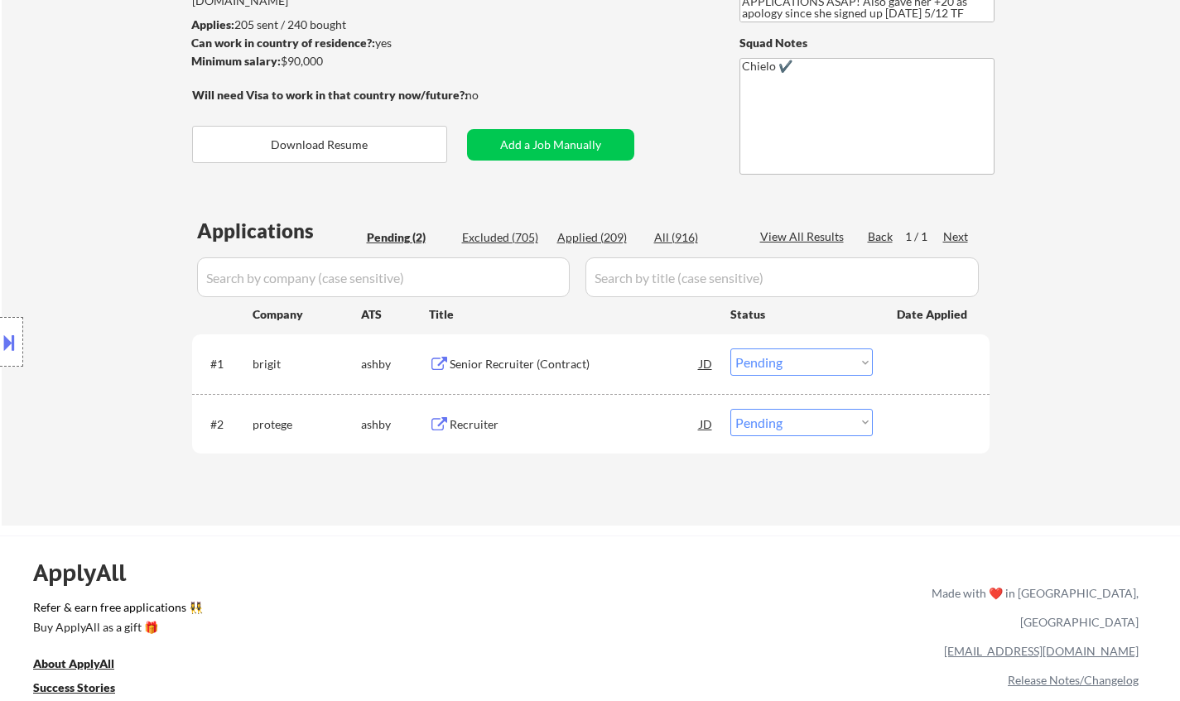
scroll to position [248, 0]
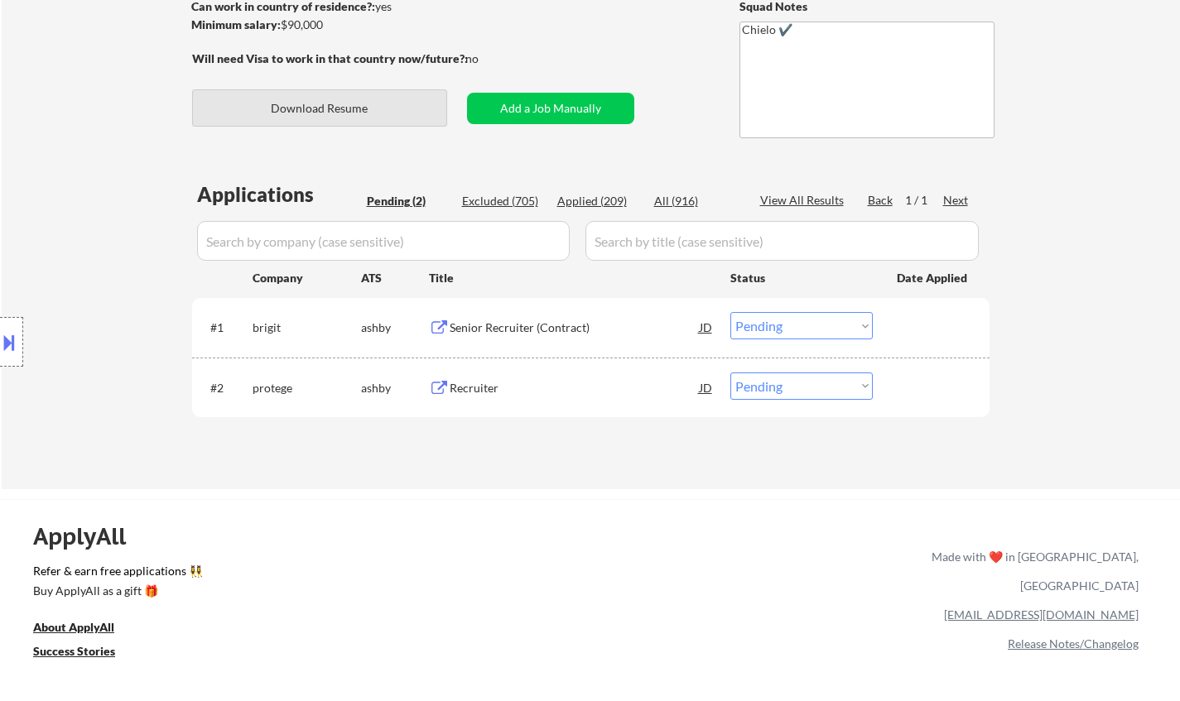
click at [344, 96] on button "Download Resume" at bounding box center [319, 107] width 255 height 37
click at [526, 332] on div "Senior Recruiter (Contract)" at bounding box center [575, 328] width 250 height 17
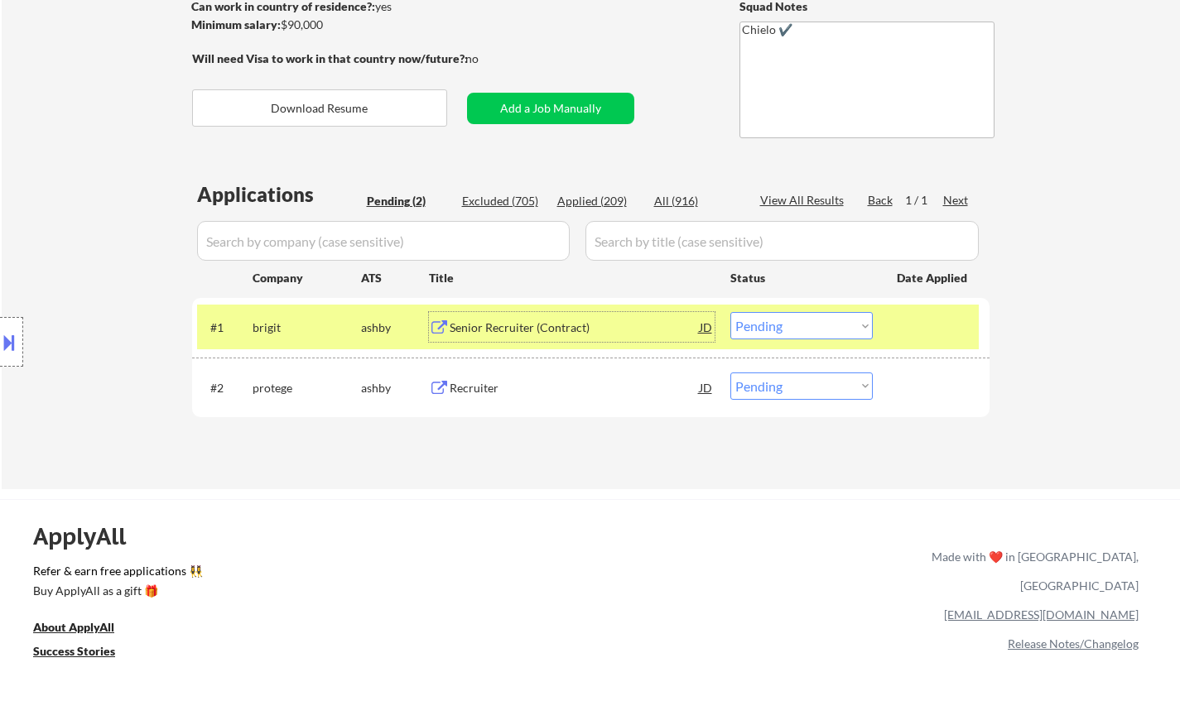
click at [850, 329] on select "Choose an option... Pending Applied Excluded (Questions) Excluded (Expired) Exc…" at bounding box center [801, 325] width 142 height 27
click at [730, 312] on select "Choose an option... Pending Applied Excluded (Questions) Excluded (Expired) Exc…" at bounding box center [801, 325] width 142 height 27
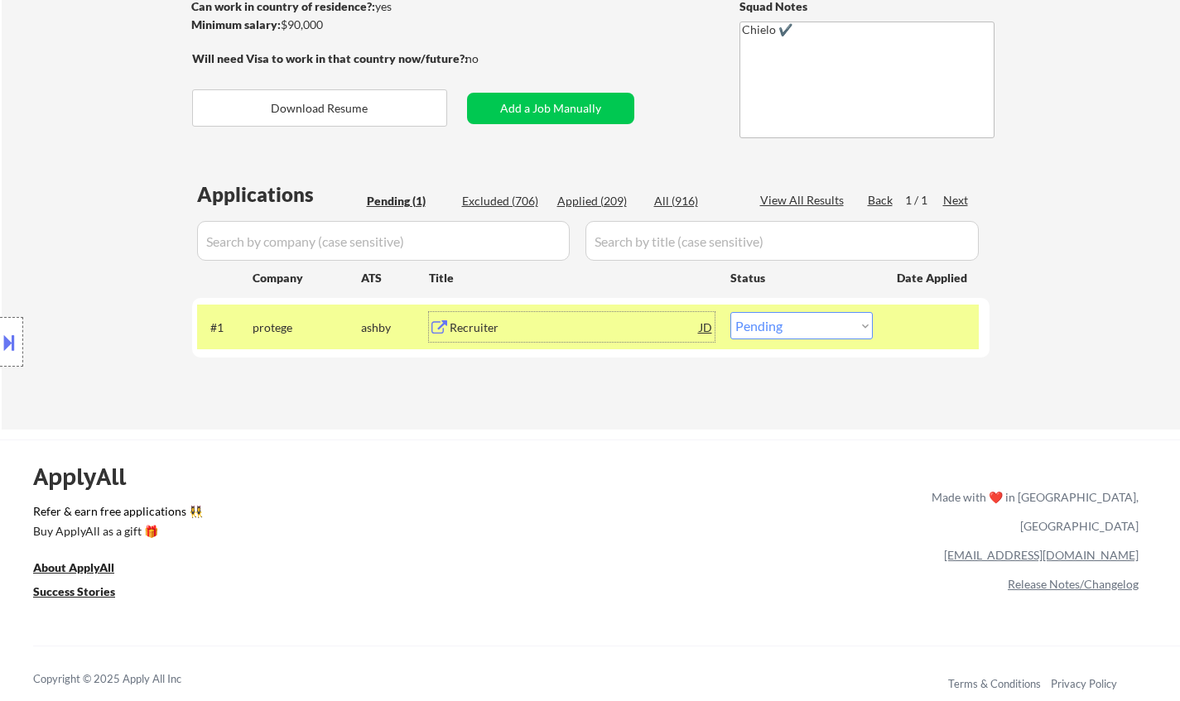
click at [493, 324] on div "Recruiter" at bounding box center [575, 328] width 250 height 17
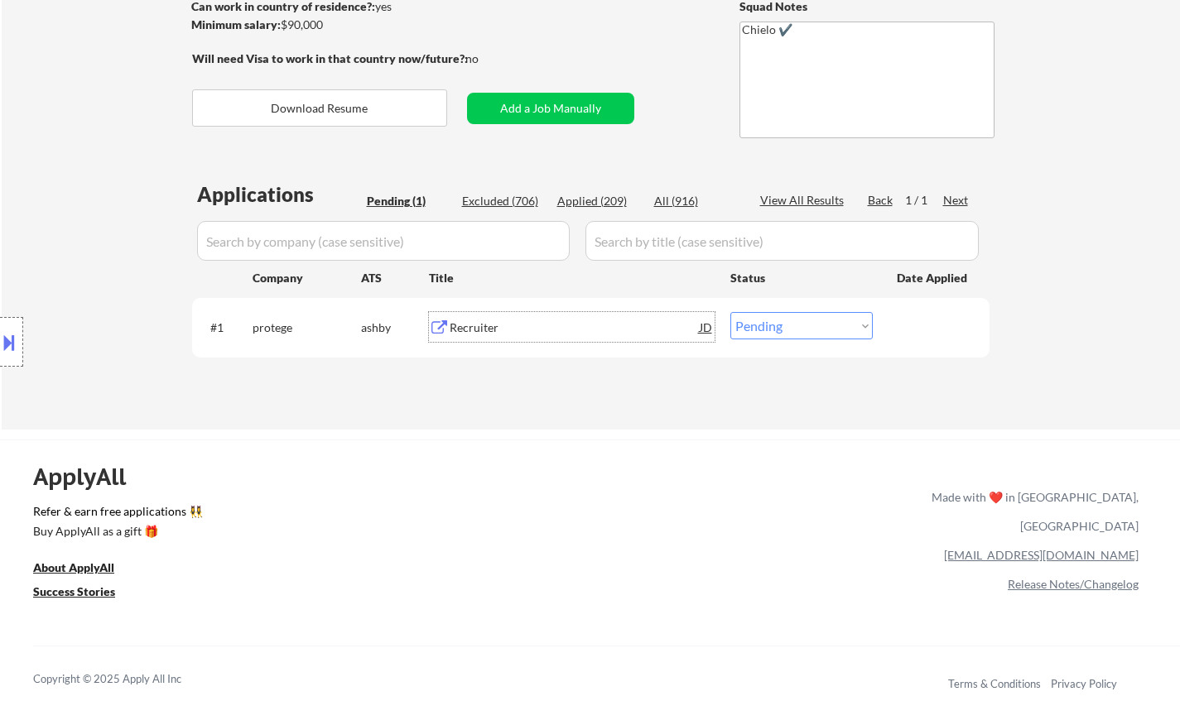
drag, startPoint x: 782, startPoint y: 332, endPoint x: 793, endPoint y: 338, distance: 13.0
click at [783, 332] on select "Choose an option... Pending Applied Excluded (Questions) Excluded (Expired) Exc…" at bounding box center [801, 325] width 142 height 27
select select ""excluded""
click at [730, 312] on select "Choose an option... Pending Applied Excluded (Questions) Excluded (Expired) Exc…" at bounding box center [801, 325] width 142 height 27
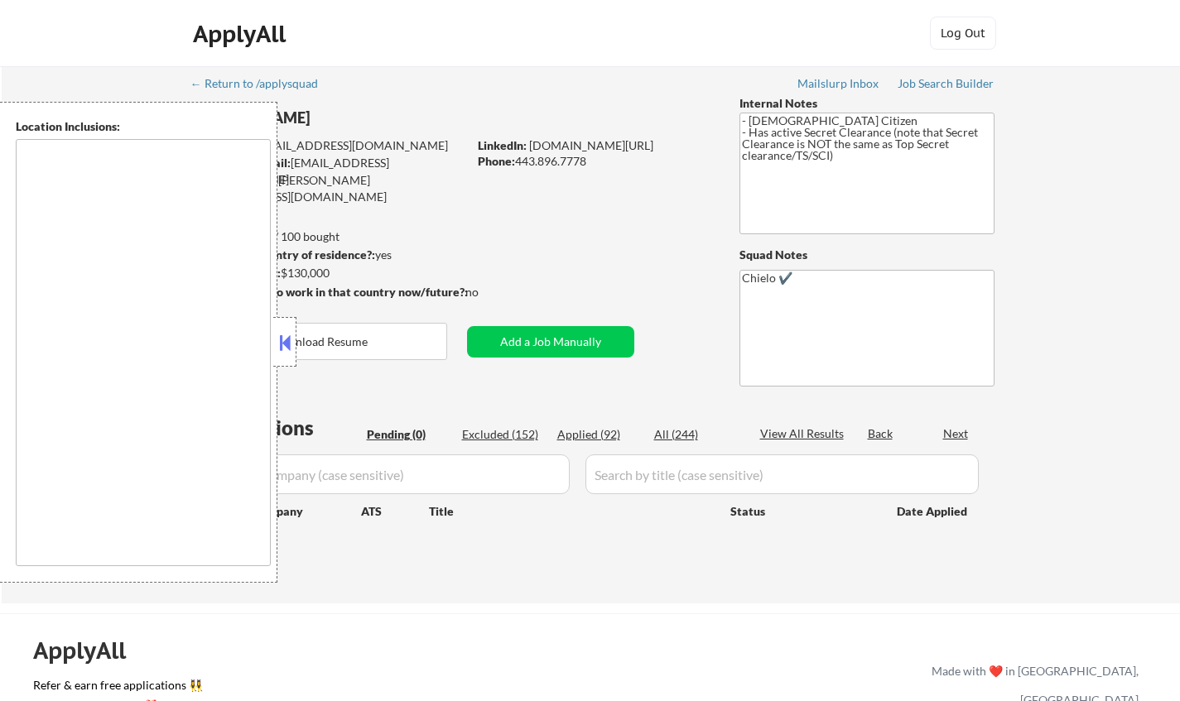
click at [282, 341] on button at bounding box center [285, 342] width 18 height 25
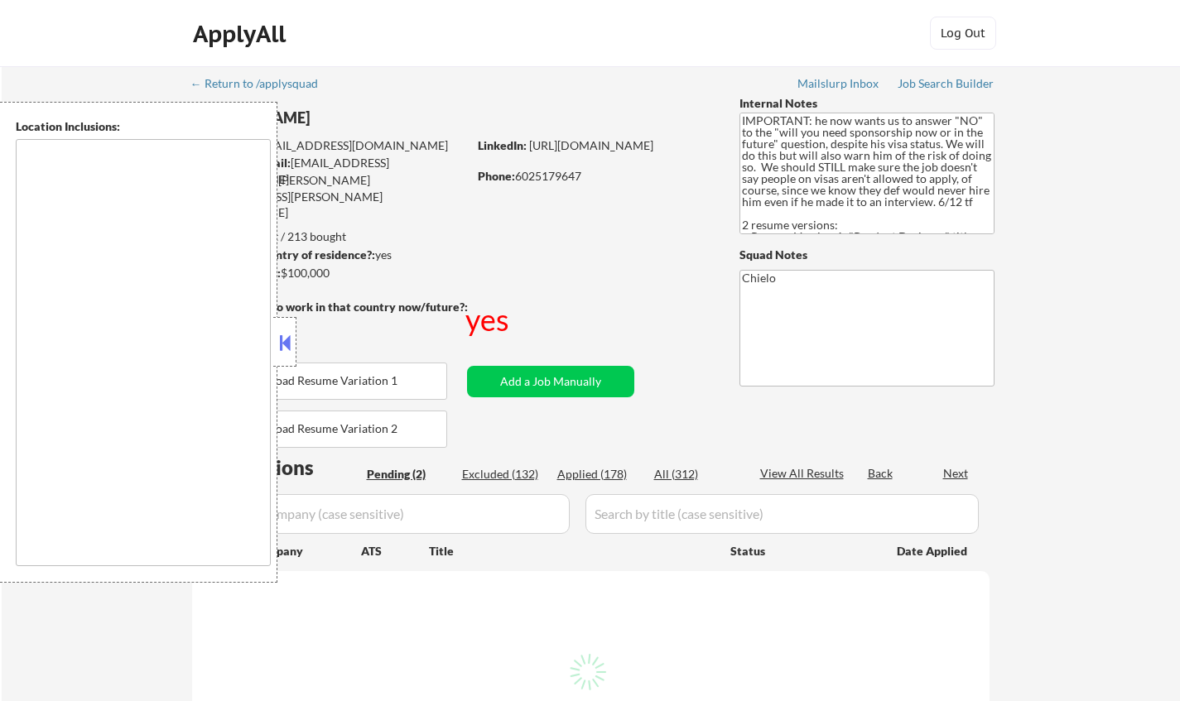
type textarea "country:[GEOGRAPHIC_DATA]"
select select ""pending""
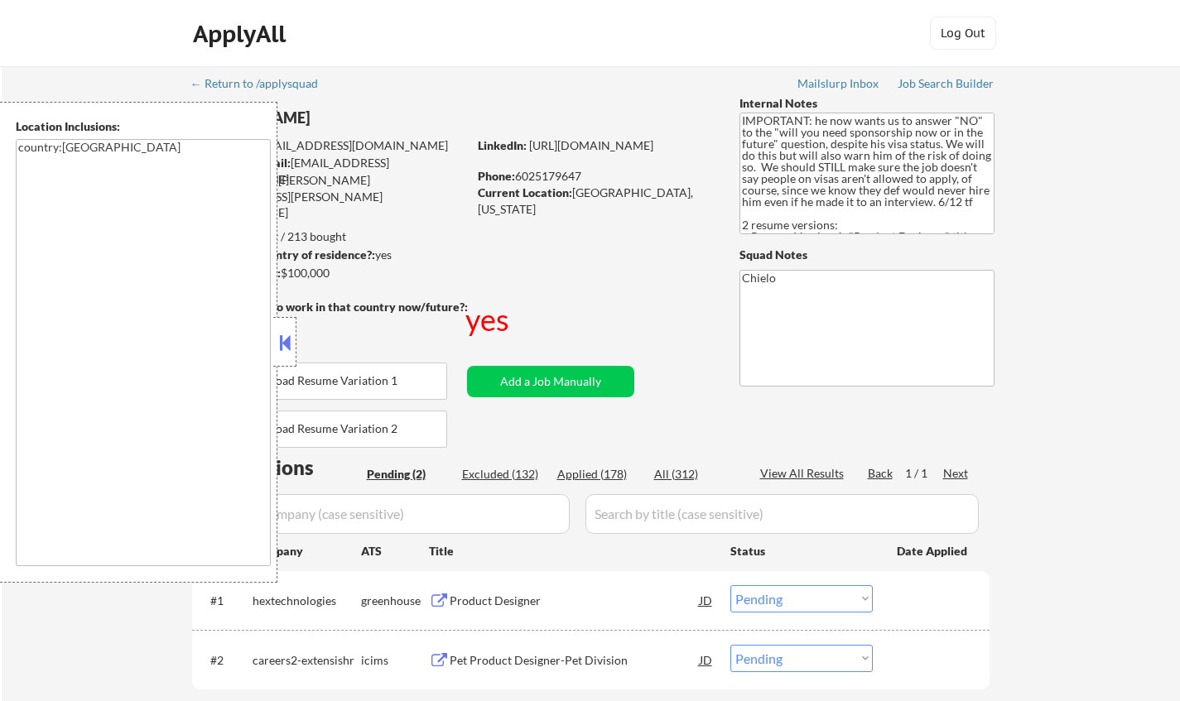
click at [286, 344] on button at bounding box center [285, 342] width 18 height 25
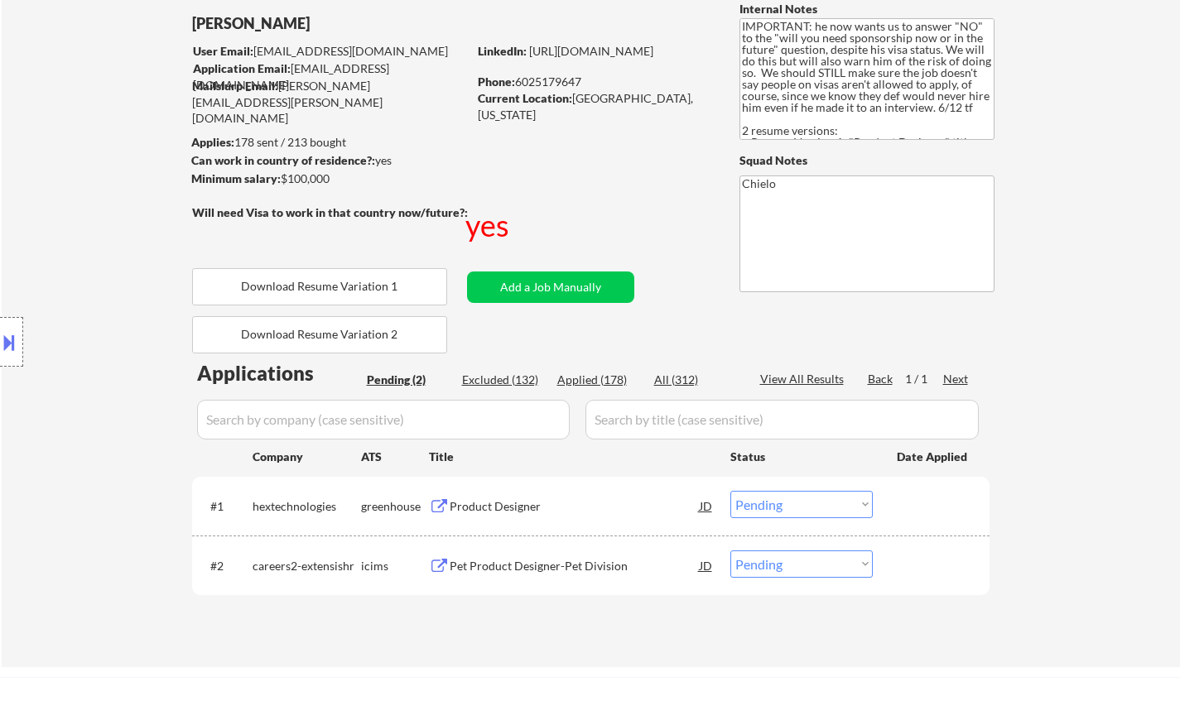
scroll to position [248, 0]
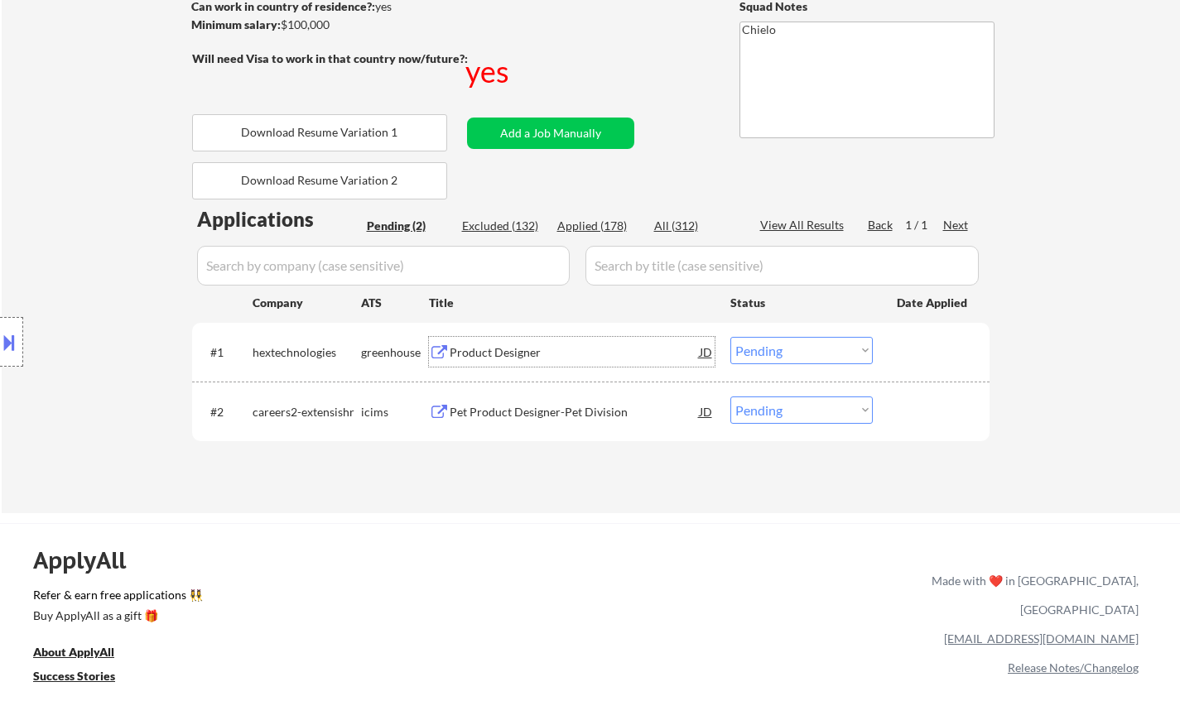
click at [494, 351] on div "Product Designer" at bounding box center [575, 352] width 250 height 17
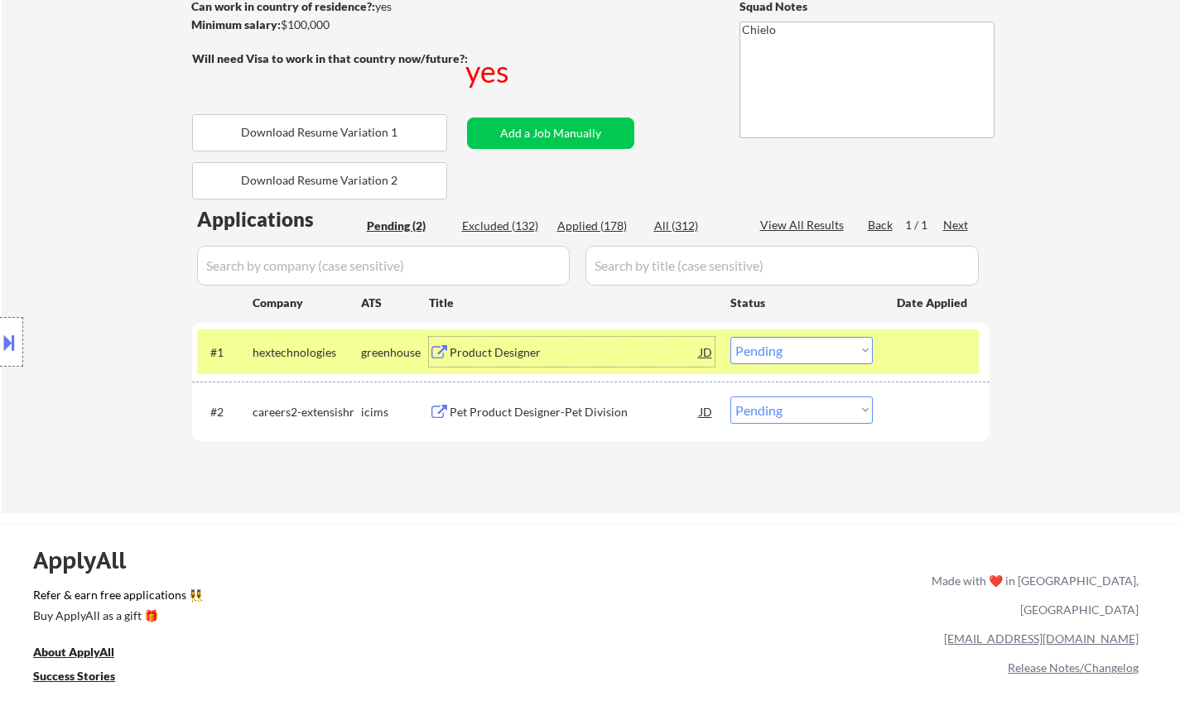
drag, startPoint x: 821, startPoint y: 351, endPoint x: 821, endPoint y: 361, distance: 9.9
click at [821, 351] on select "Choose an option... Pending Applied Excluded (Questions) Excluded (Expired) Exc…" at bounding box center [801, 350] width 142 height 27
click at [730, 337] on select "Choose an option... Pending Applied Excluded (Questions) Excluded (Expired) Exc…" at bounding box center [801, 350] width 142 height 27
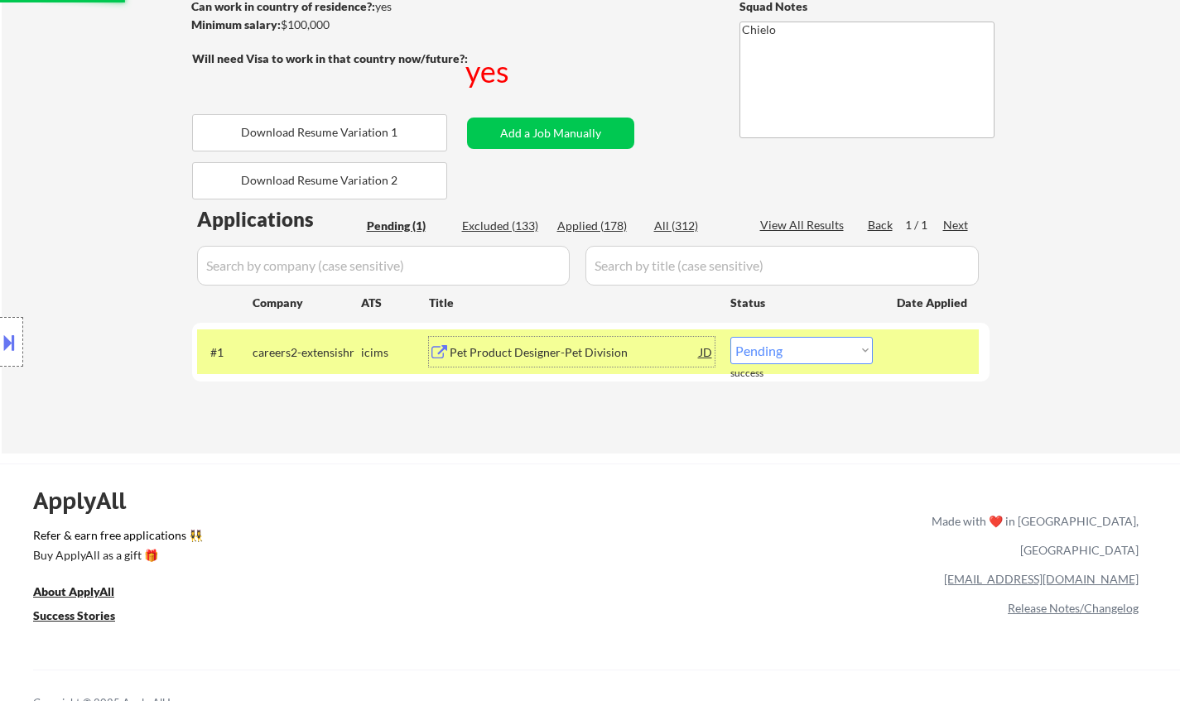
click at [530, 349] on div "Pet Product Designer-Pet Division" at bounding box center [575, 352] width 250 height 17
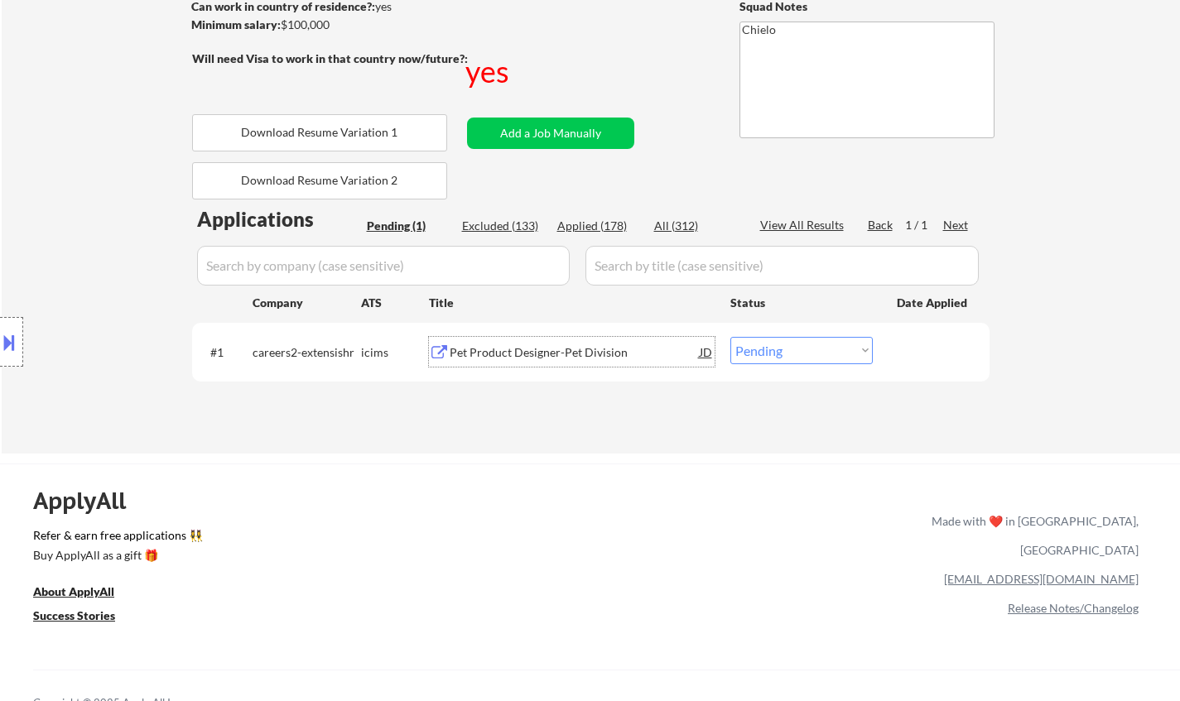
click at [782, 363] on select "Choose an option... Pending Applied Excluded (Questions) Excluded (Expired) Exc…" at bounding box center [801, 350] width 142 height 27
select select ""excluded__bad_match_""
click at [730, 337] on select "Choose an option... Pending Applied Excluded (Questions) Excluded (Expired) Exc…" at bounding box center [801, 350] width 142 height 27
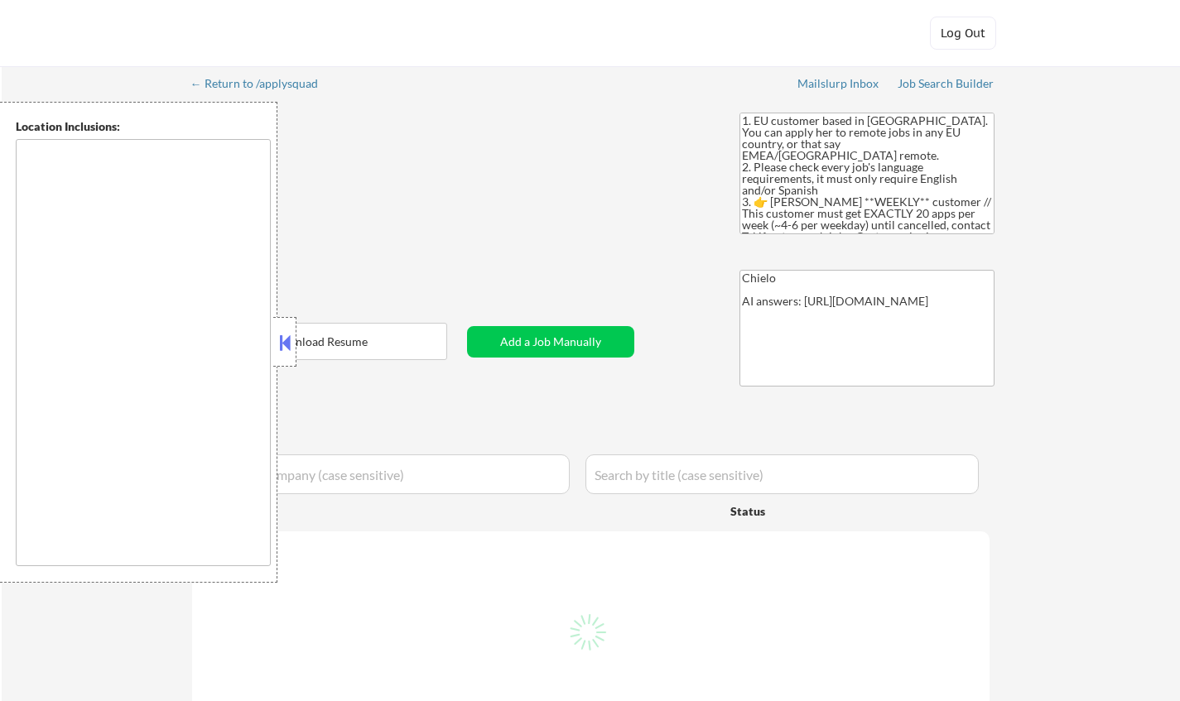
type textarea "remote"
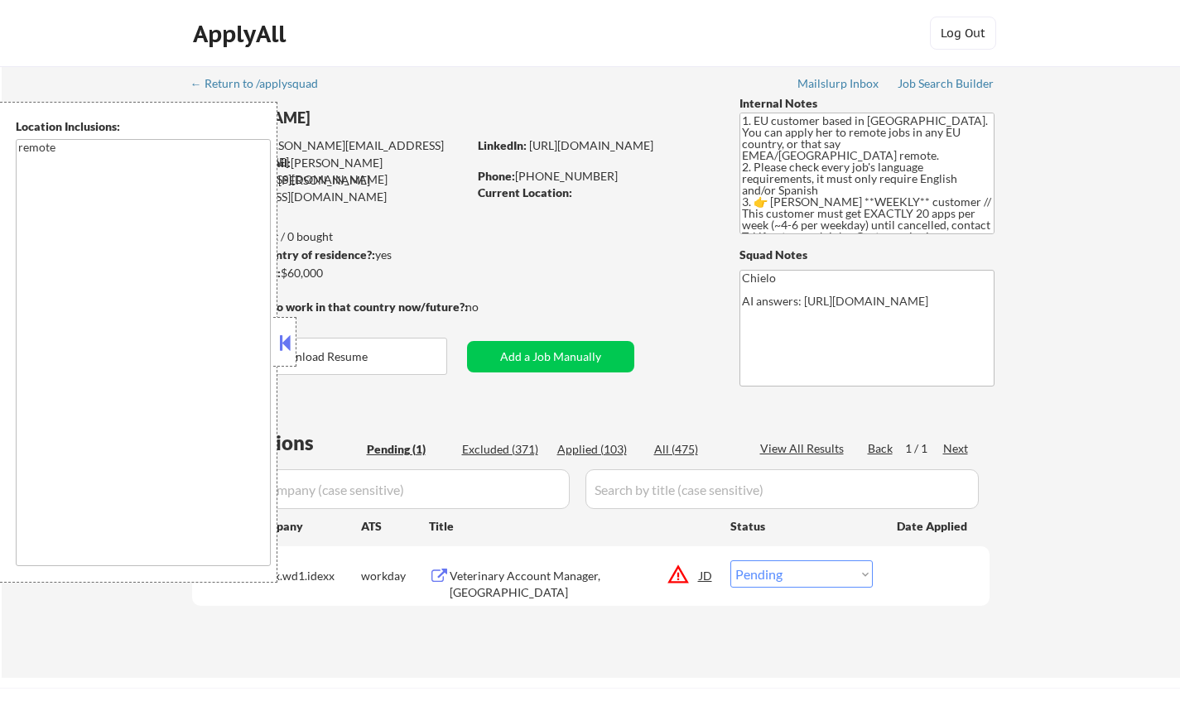
click at [284, 351] on button at bounding box center [285, 342] width 18 height 25
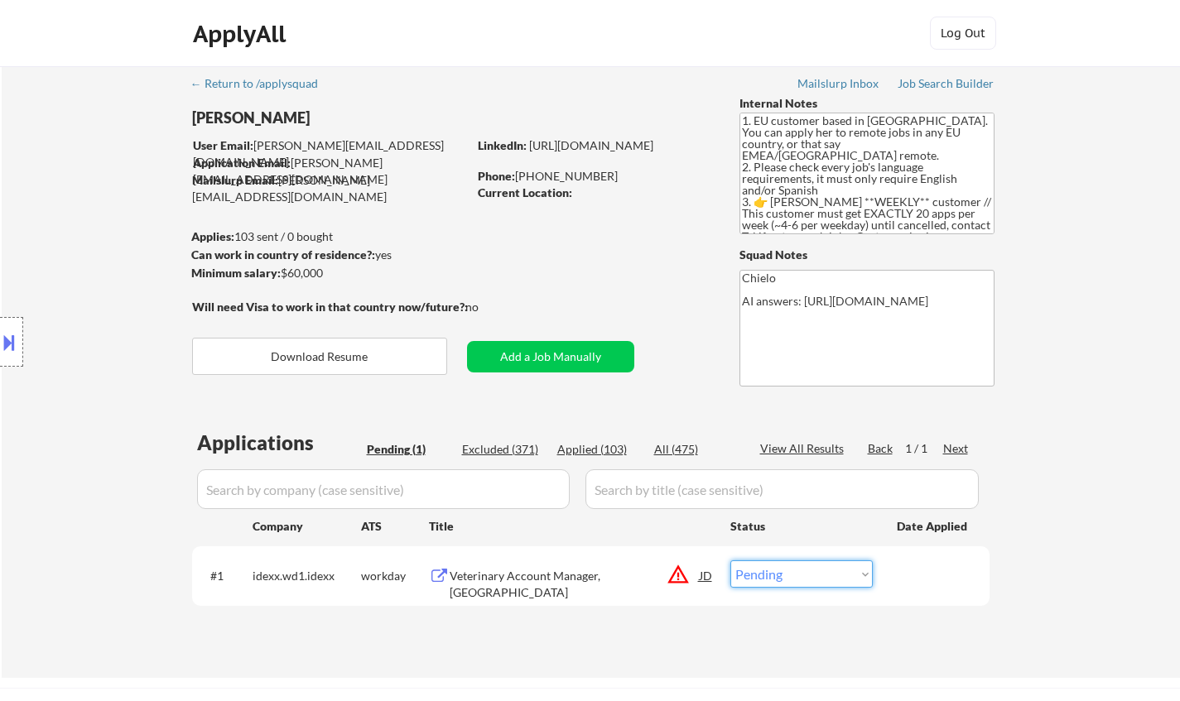
click at [806, 575] on select "Choose an option... Pending Applied Excluded (Questions) Excluded (Expired) Exc…" at bounding box center [801, 573] width 142 height 27
select select ""excluded__location_""
click at [730, 560] on select "Choose an option... Pending Applied Excluded (Questions) Excluded (Expired) Exc…" at bounding box center [801, 573] width 142 height 27
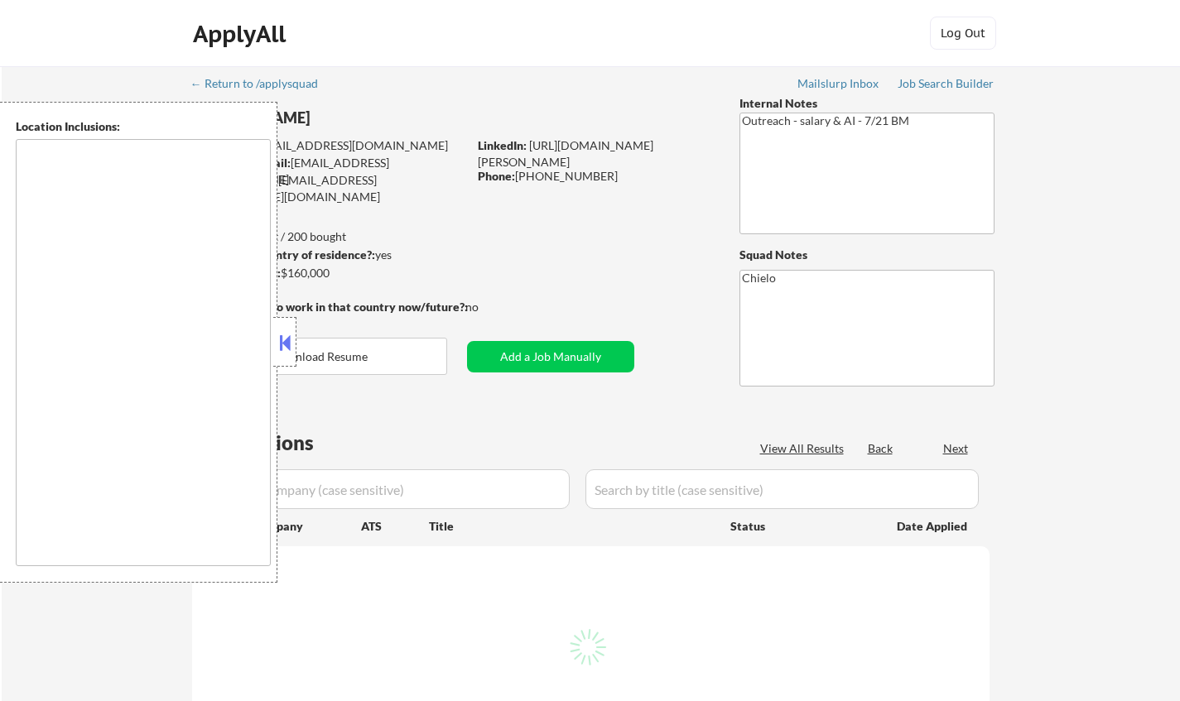
type textarea "remote"
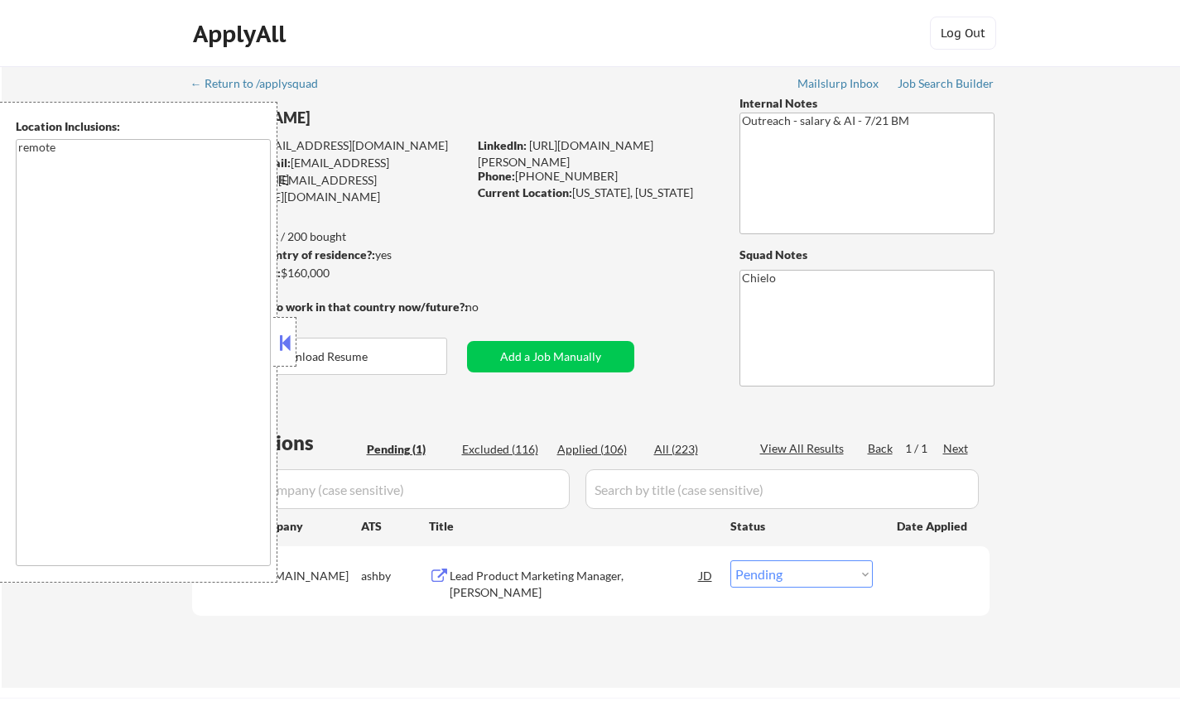
click at [283, 343] on button at bounding box center [285, 342] width 18 height 25
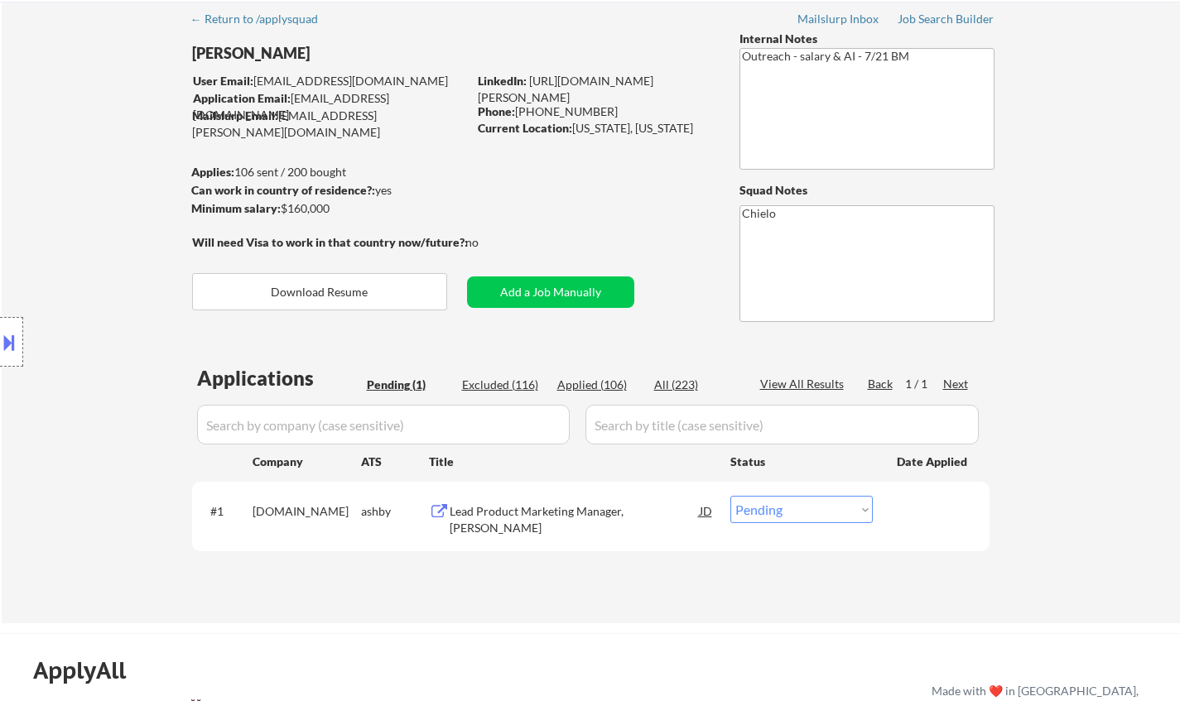
scroll to position [83, 0]
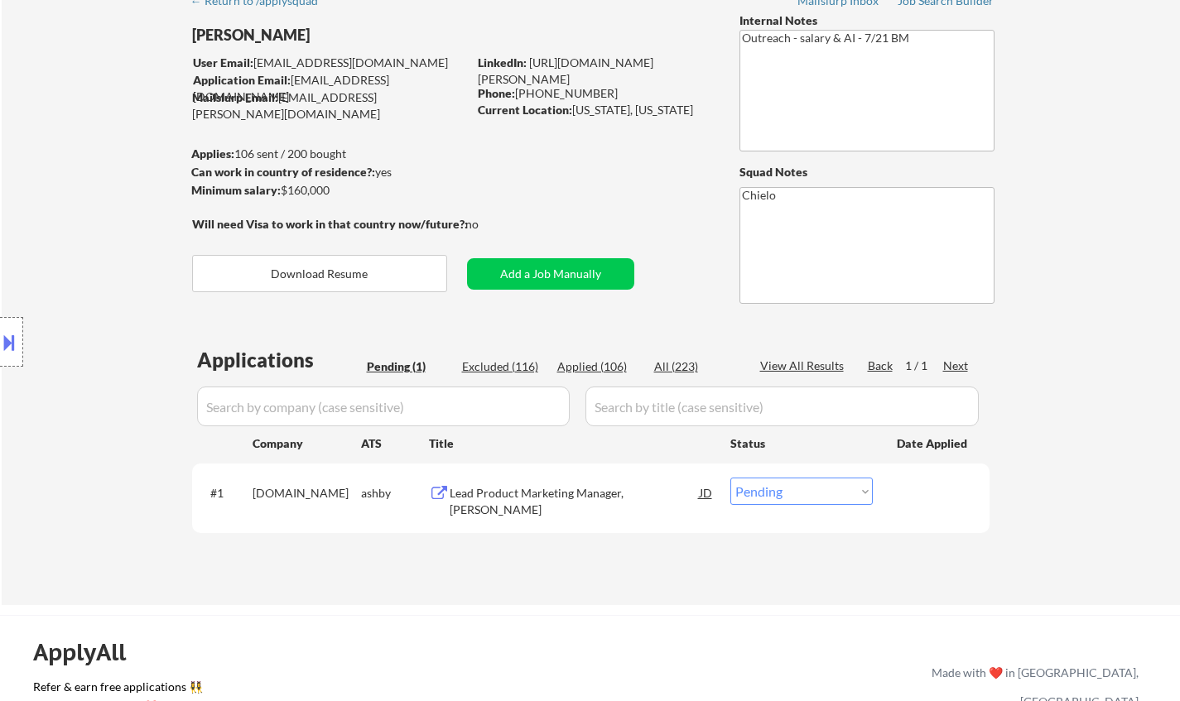
click at [793, 493] on select "Choose an option... Pending Applied Excluded (Questions) Excluded (Expired) Exc…" at bounding box center [801, 491] width 142 height 27
select select ""excluded""
click at [730, 478] on select "Choose an option... Pending Applied Excluded (Questions) Excluded (Expired) Exc…" at bounding box center [801, 491] width 142 height 27
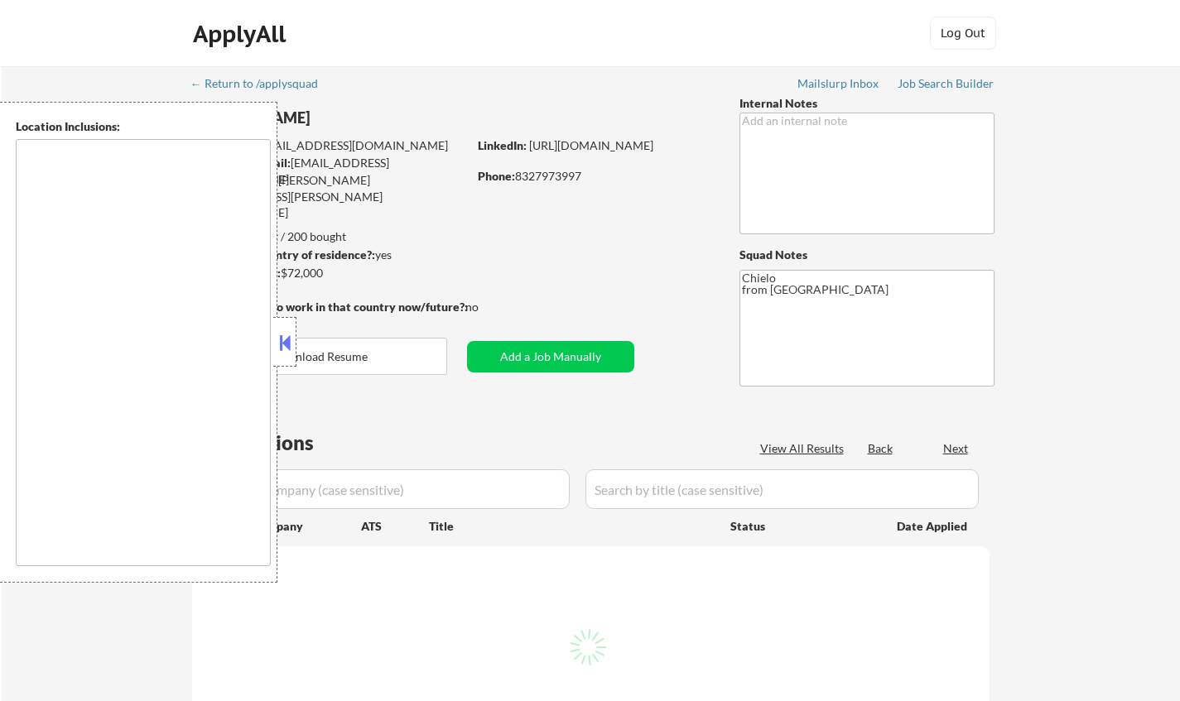
type textarea "[GEOGRAPHIC_DATA], [GEOGRAPHIC_DATA] [GEOGRAPHIC_DATA], [GEOGRAPHIC_DATA] [GEOG…"
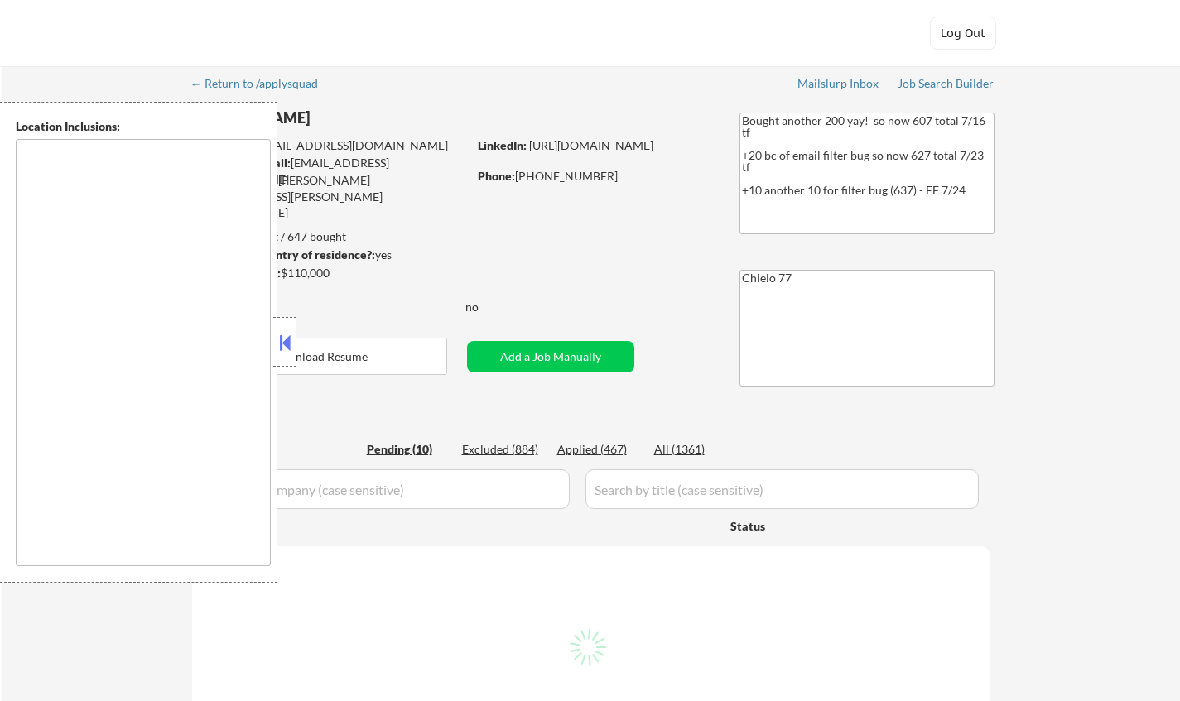
type textarea "[GEOGRAPHIC_DATA], [GEOGRAPHIC_DATA] [GEOGRAPHIC_DATA], [GEOGRAPHIC_DATA] [GEOG…"
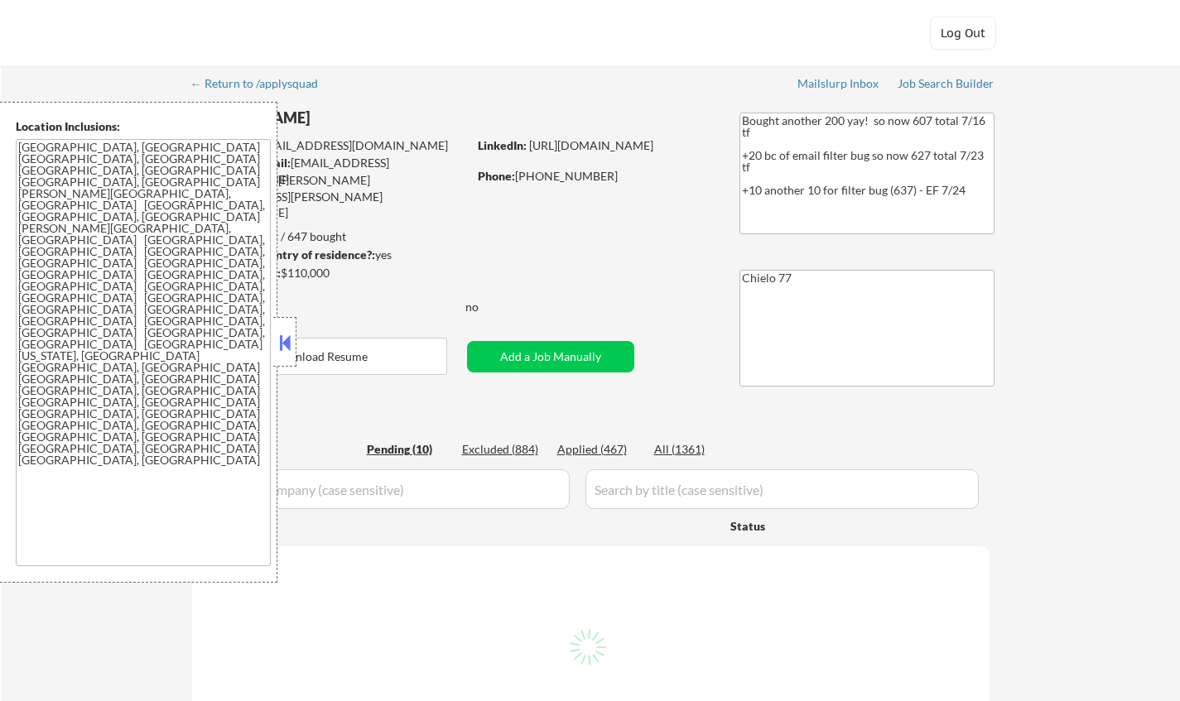
select select ""pending""
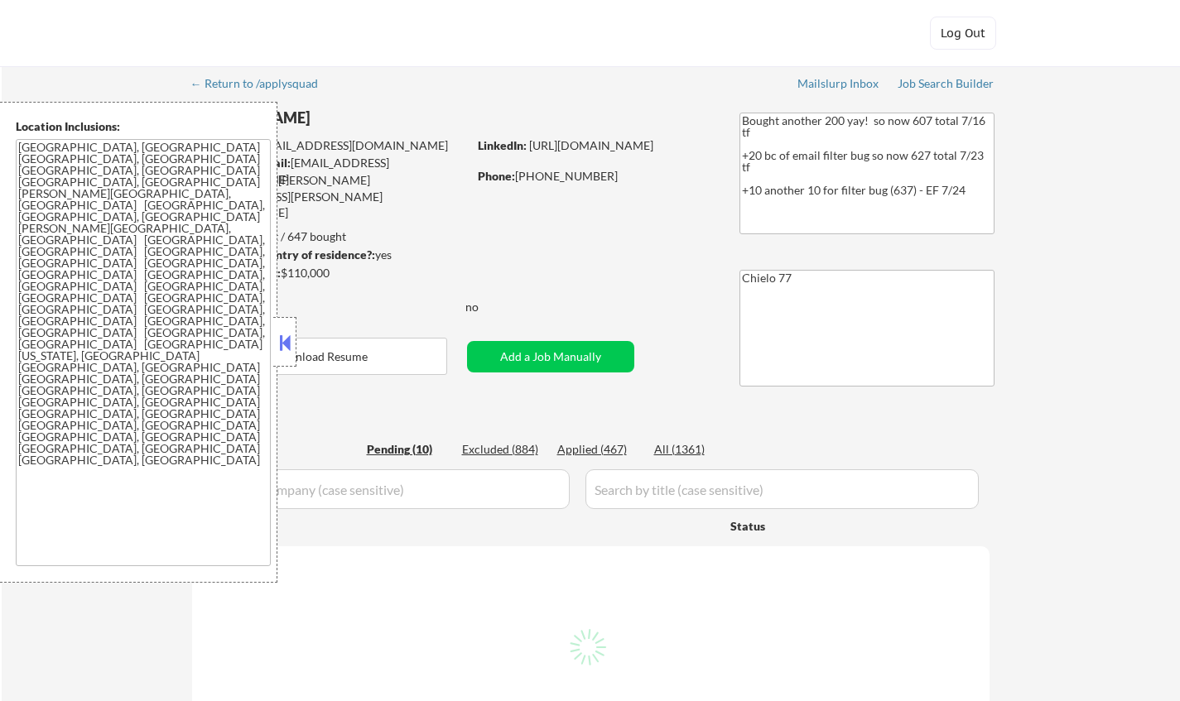
select select ""pending""
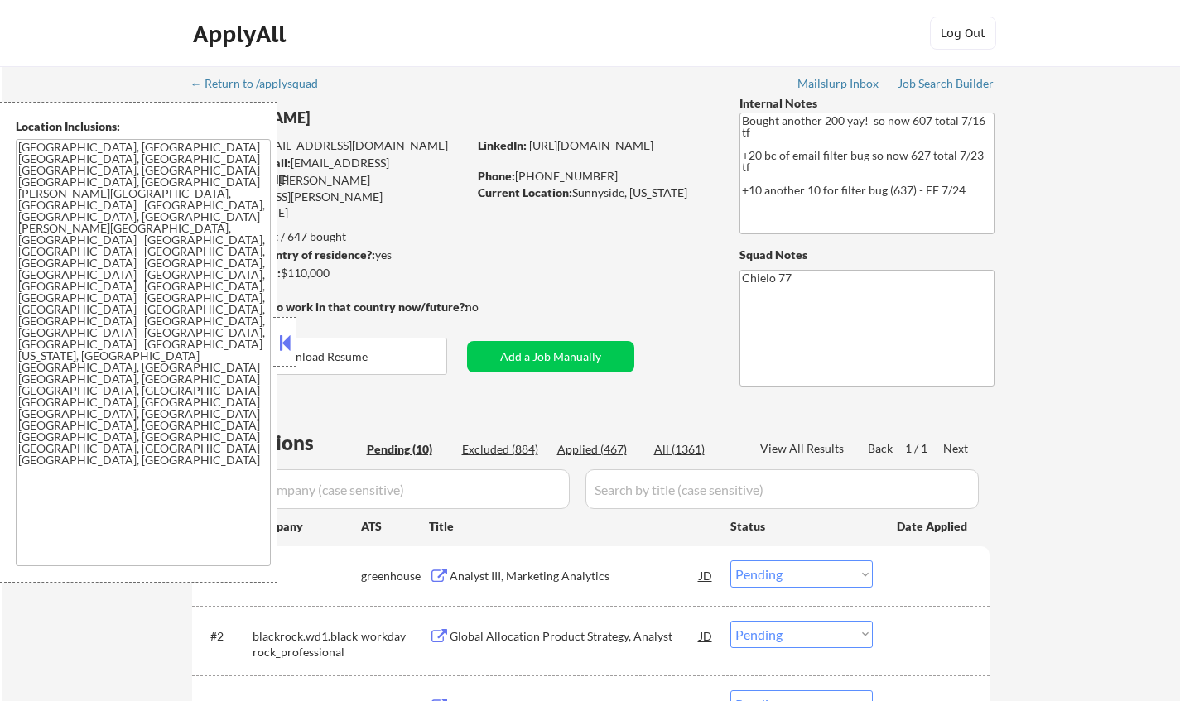
click at [281, 339] on button at bounding box center [285, 342] width 18 height 25
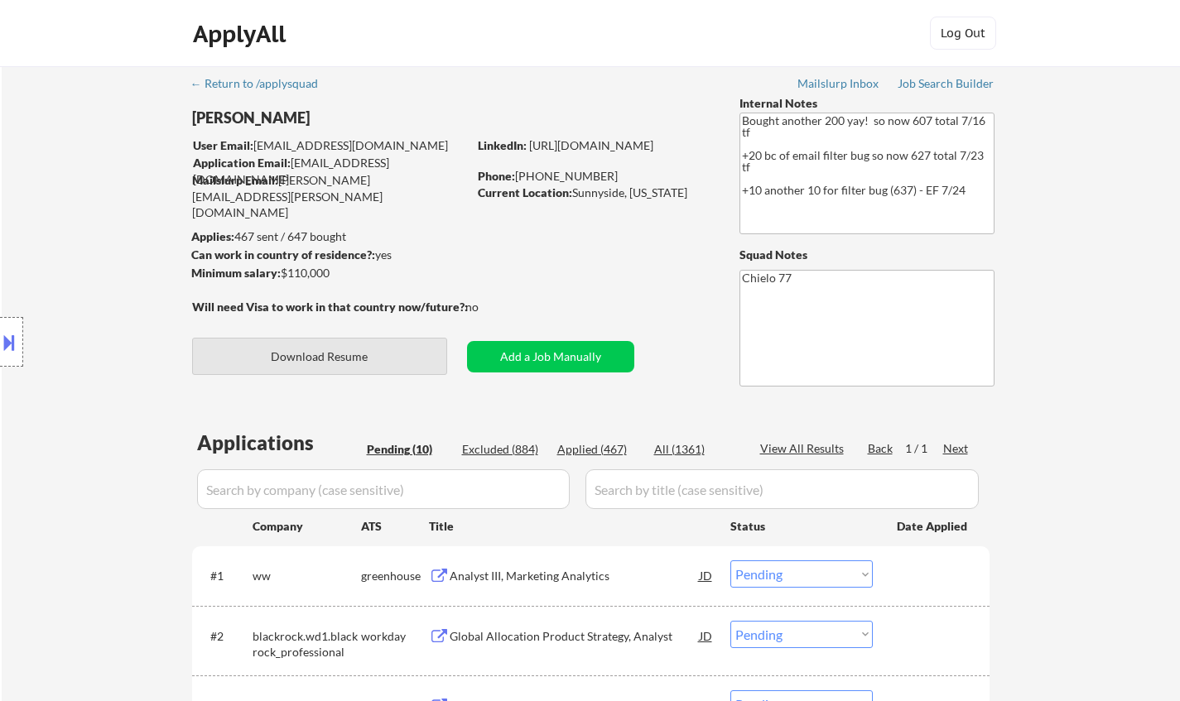
click at [360, 355] on button "Download Resume" at bounding box center [319, 356] width 255 height 37
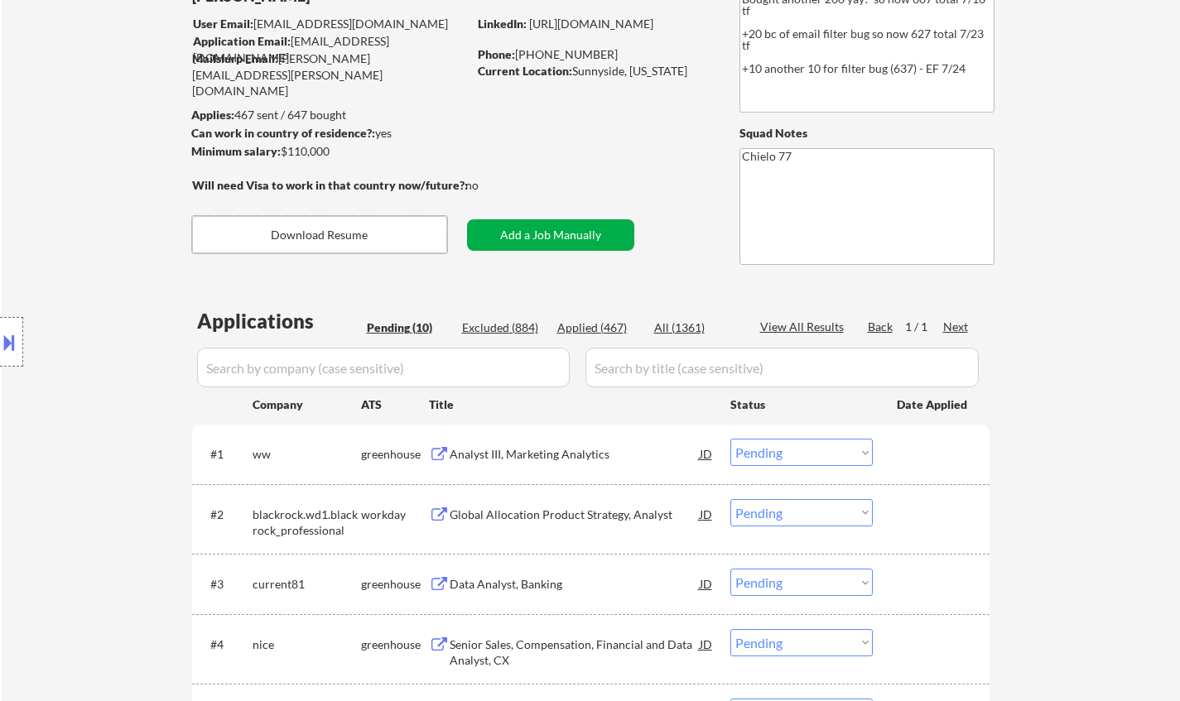
scroll to position [166, 0]
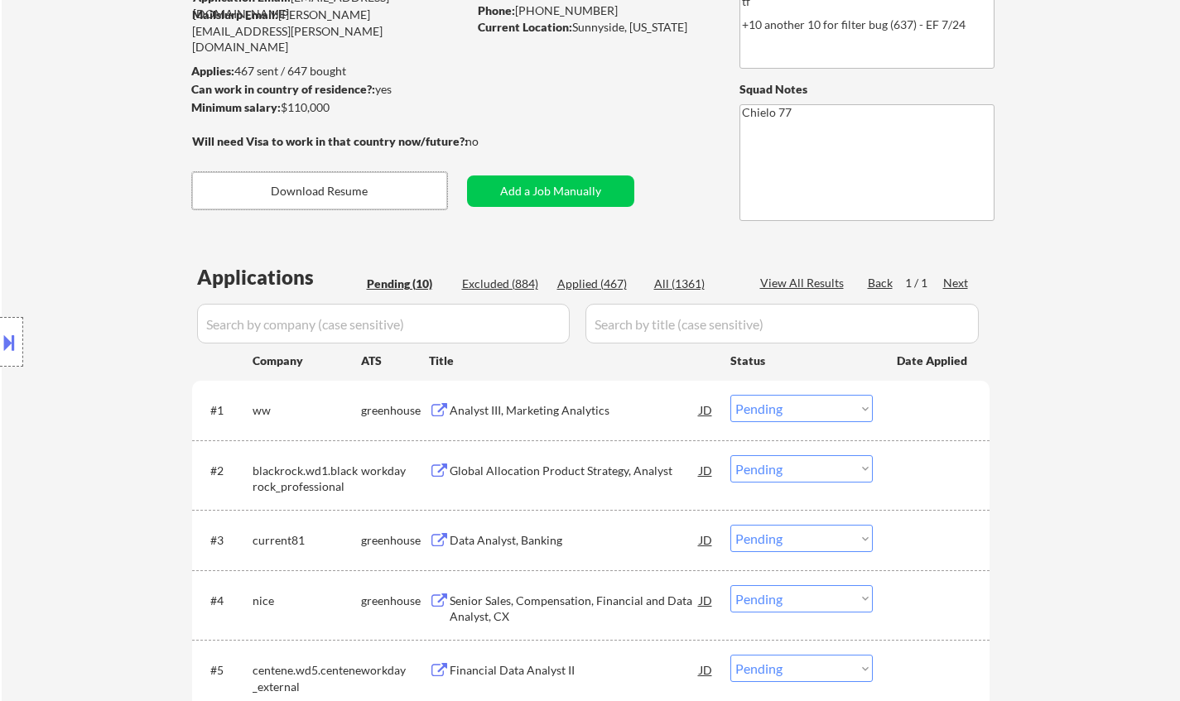
click at [512, 416] on div "Analyst III, Marketing Analytics" at bounding box center [575, 410] width 250 height 17
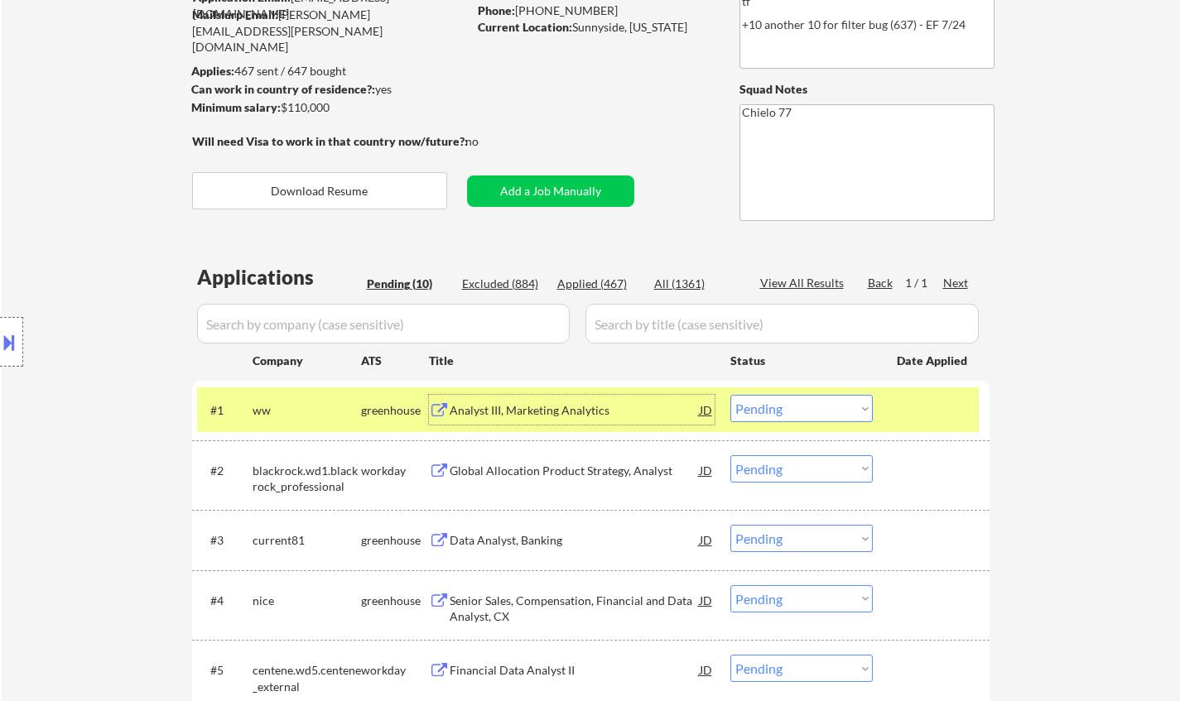
click at [762, 407] on select "Choose an option... Pending Applied Excluded (Questions) Excluded (Expired) Exc…" at bounding box center [801, 408] width 142 height 27
click at [786, 407] on select "Choose an option... Pending Applied Excluded (Questions) Excluded (Expired) Exc…" at bounding box center [801, 408] width 142 height 27
click at [730, 395] on select "Choose an option... Pending Applied Excluded (Questions) Excluded (Expired) Exc…" at bounding box center [801, 408] width 142 height 27
select select ""pending""
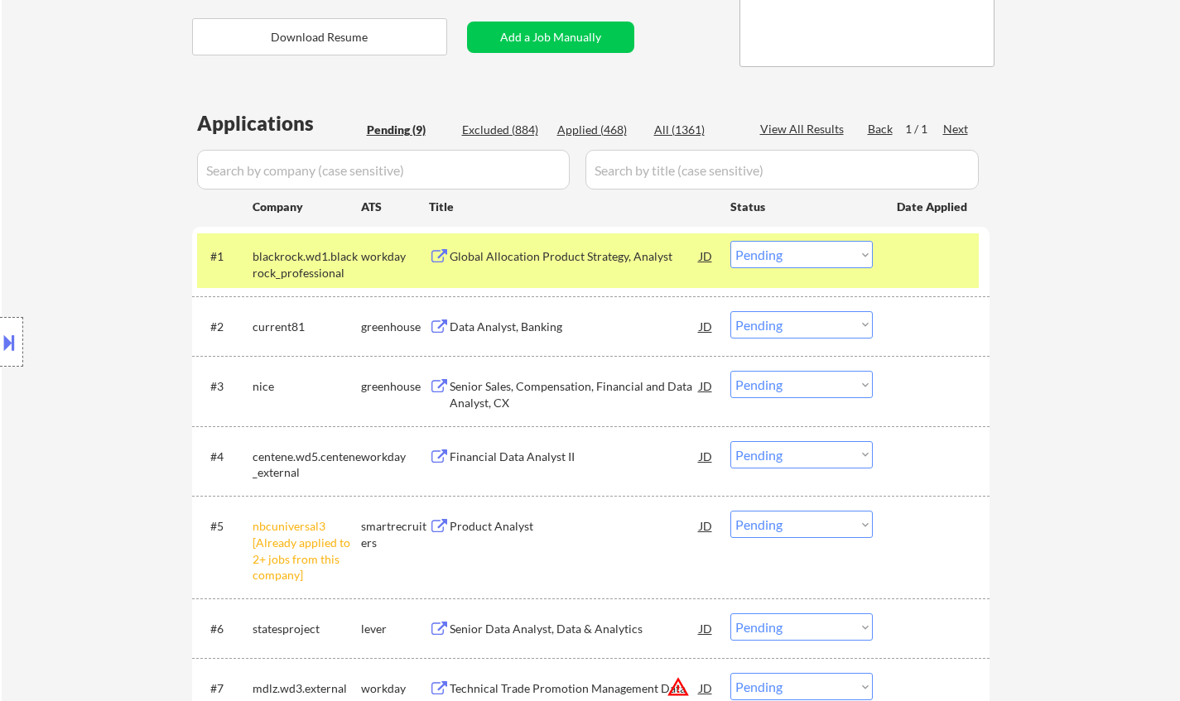
scroll to position [331, 0]
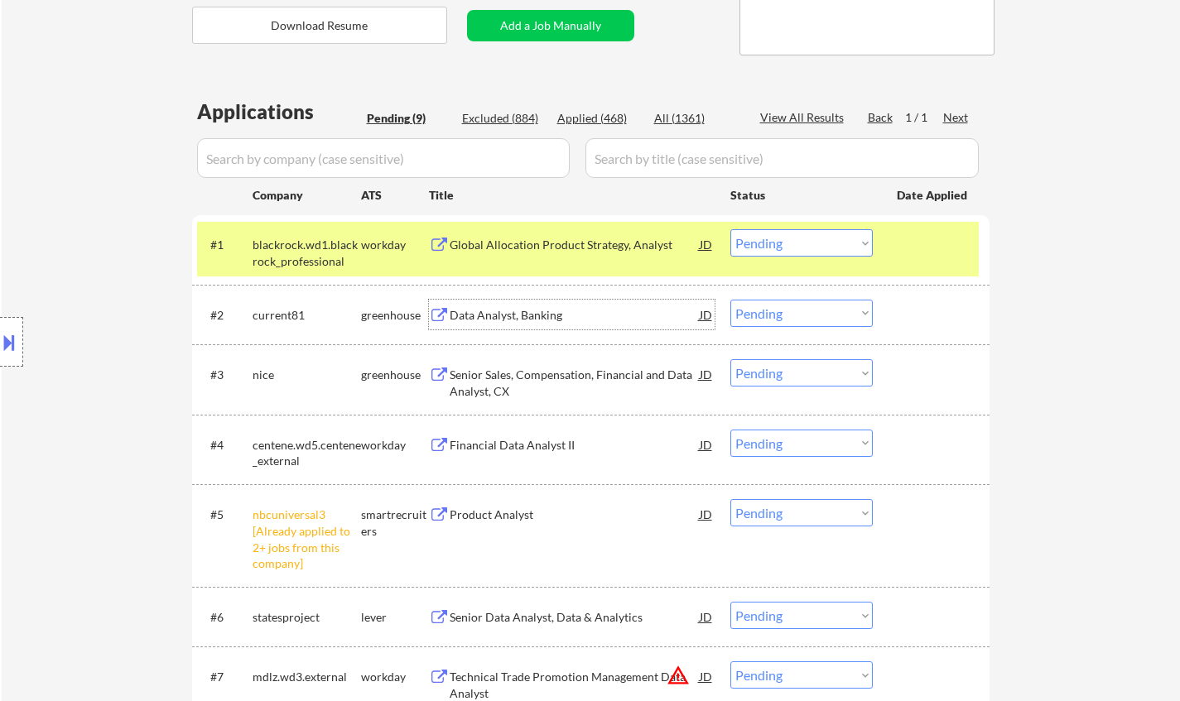
click at [487, 307] on div "Data Analyst, Banking" at bounding box center [575, 315] width 250 height 17
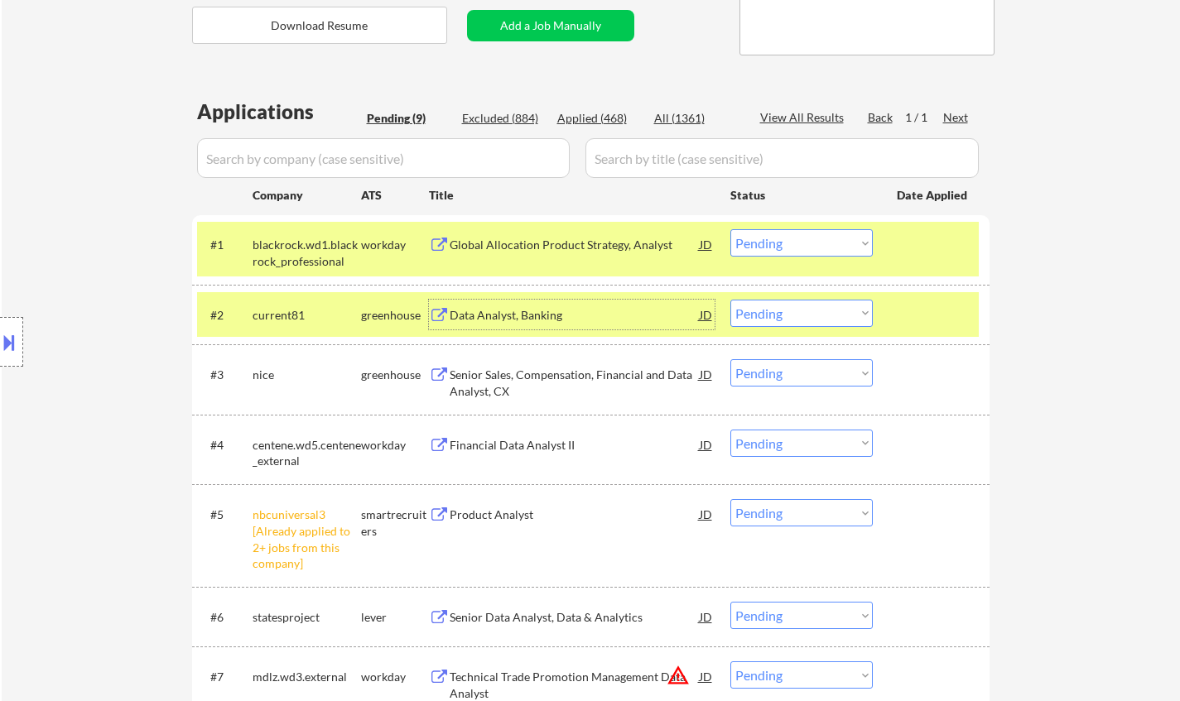
click at [782, 311] on select "Choose an option... Pending Applied Excluded (Questions) Excluded (Expired) Exc…" at bounding box center [801, 313] width 142 height 27
click at [730, 300] on select "Choose an option... Pending Applied Excluded (Questions) Excluded (Expired) Exc…" at bounding box center [801, 313] width 142 height 27
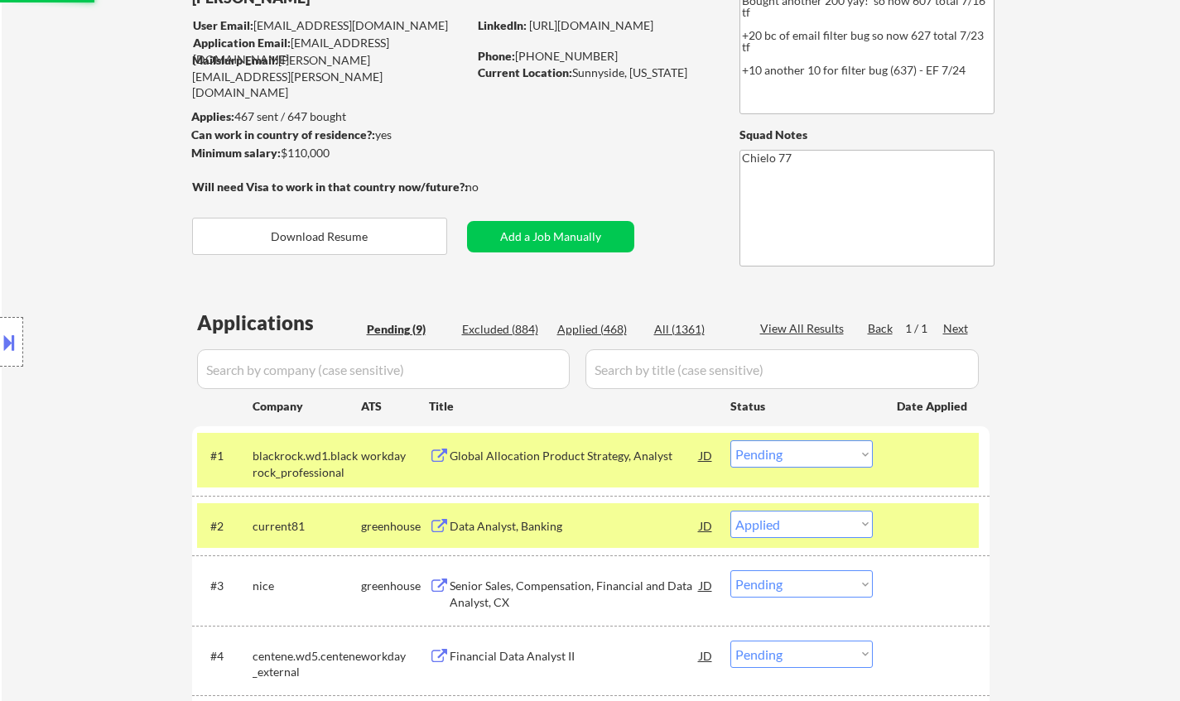
scroll to position [0, 0]
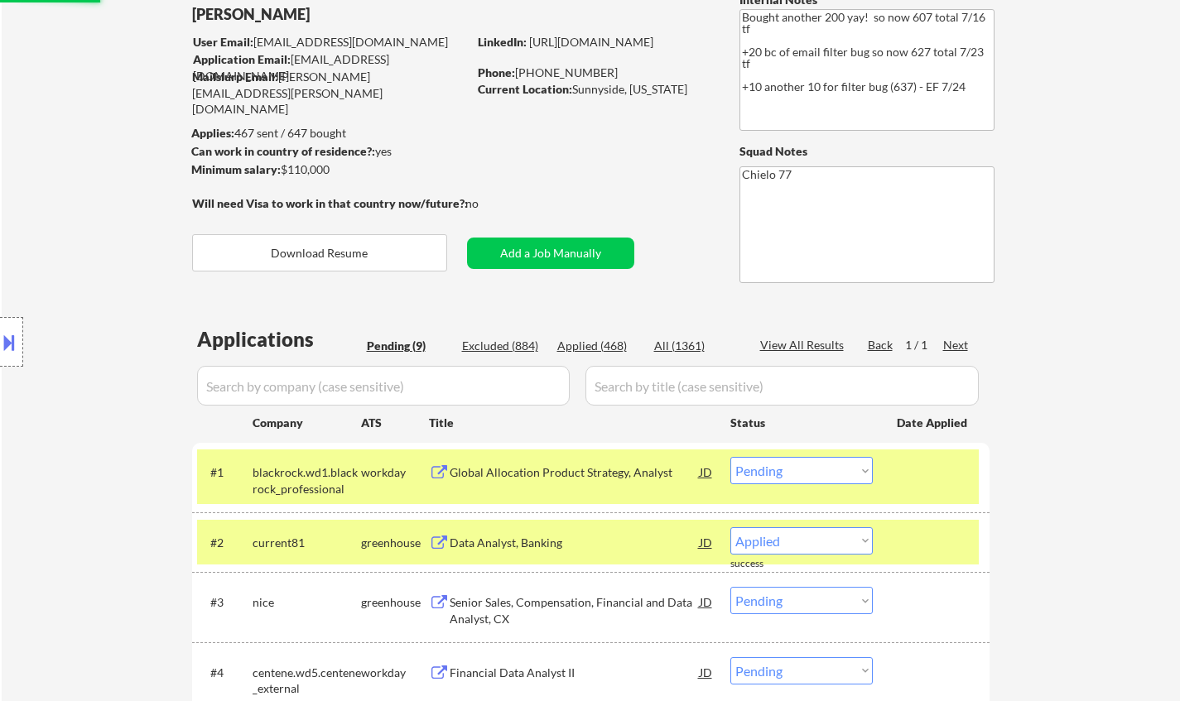
select select ""pending""
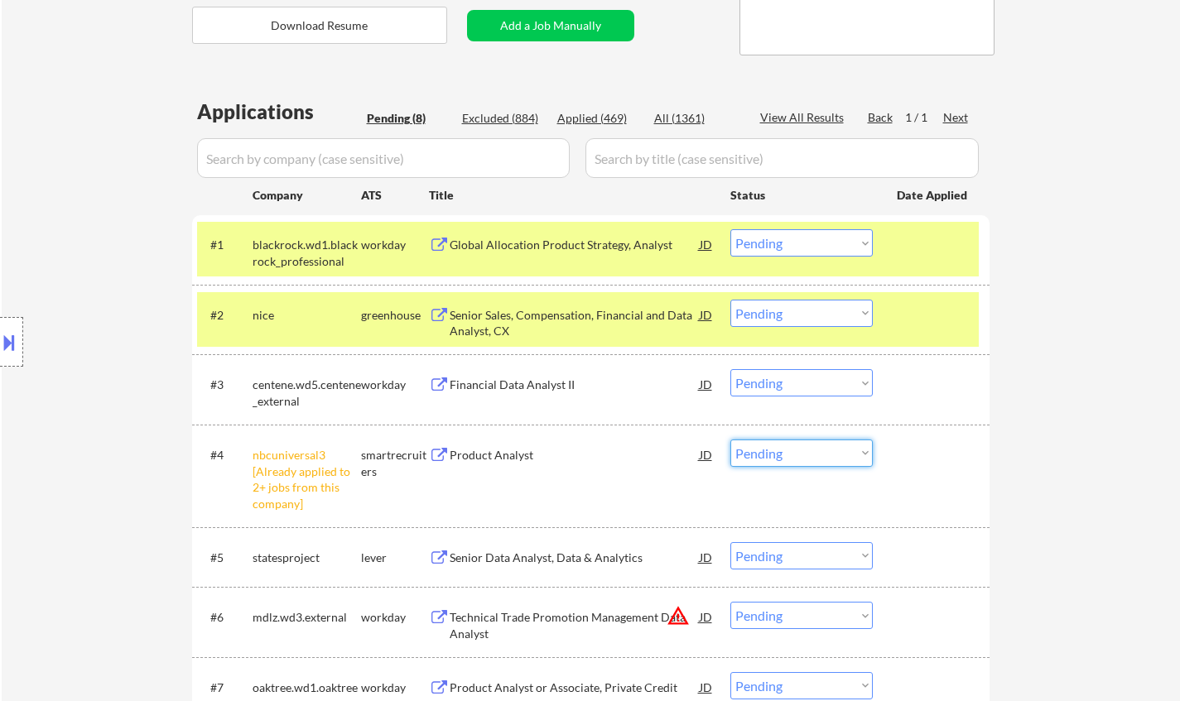
click at [780, 456] on select "Choose an option... Pending Applied Excluded (Questions) Excluded (Expired) Exc…" at bounding box center [801, 453] width 142 height 27
click at [730, 440] on select "Choose an option... Pending Applied Excluded (Questions) Excluded (Expired) Exc…" at bounding box center [801, 453] width 142 height 27
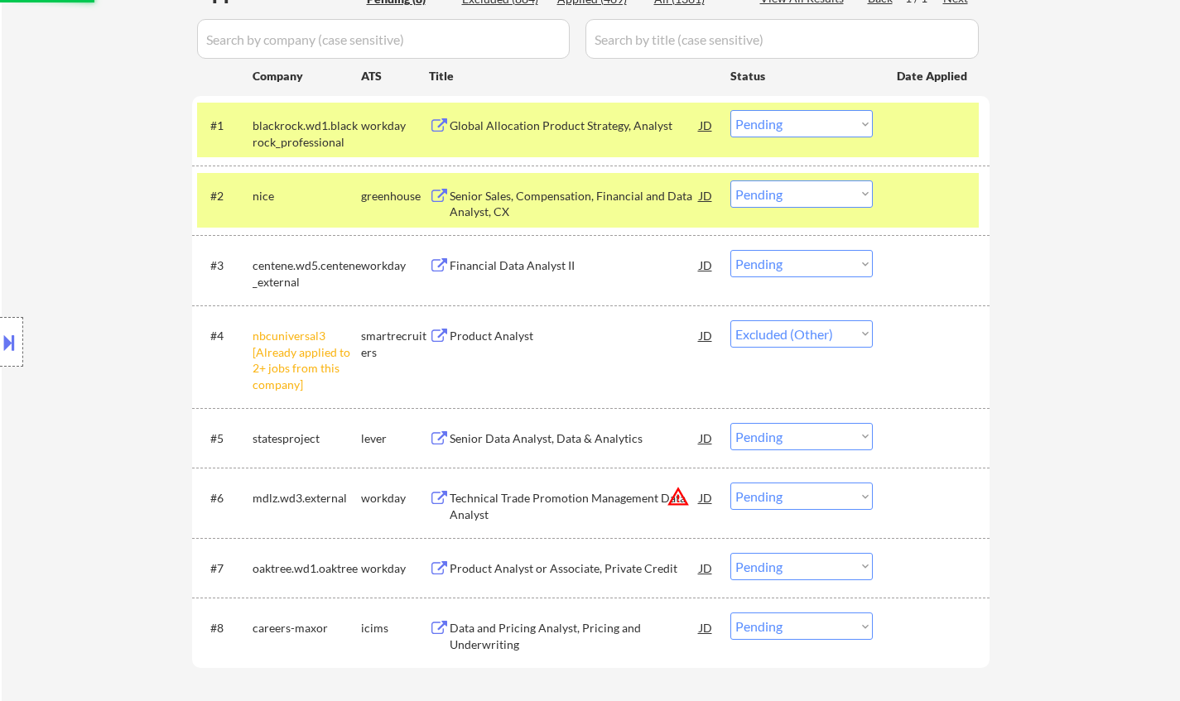
scroll to position [497, 0]
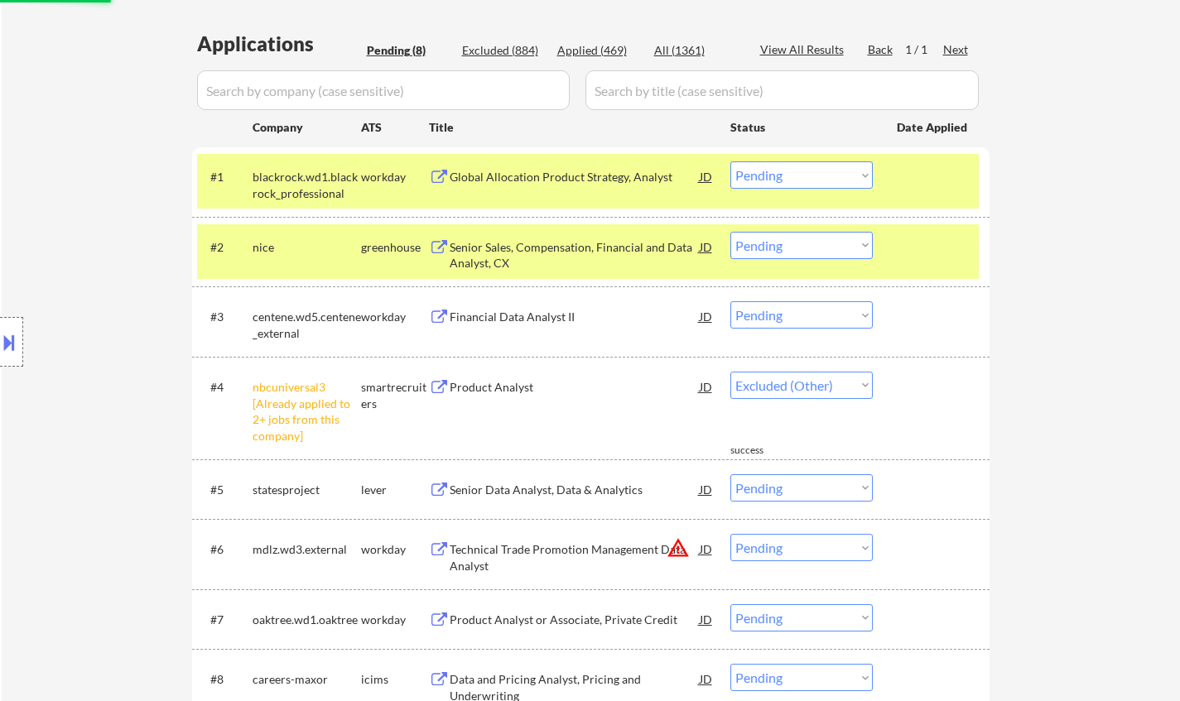
select select ""pending""
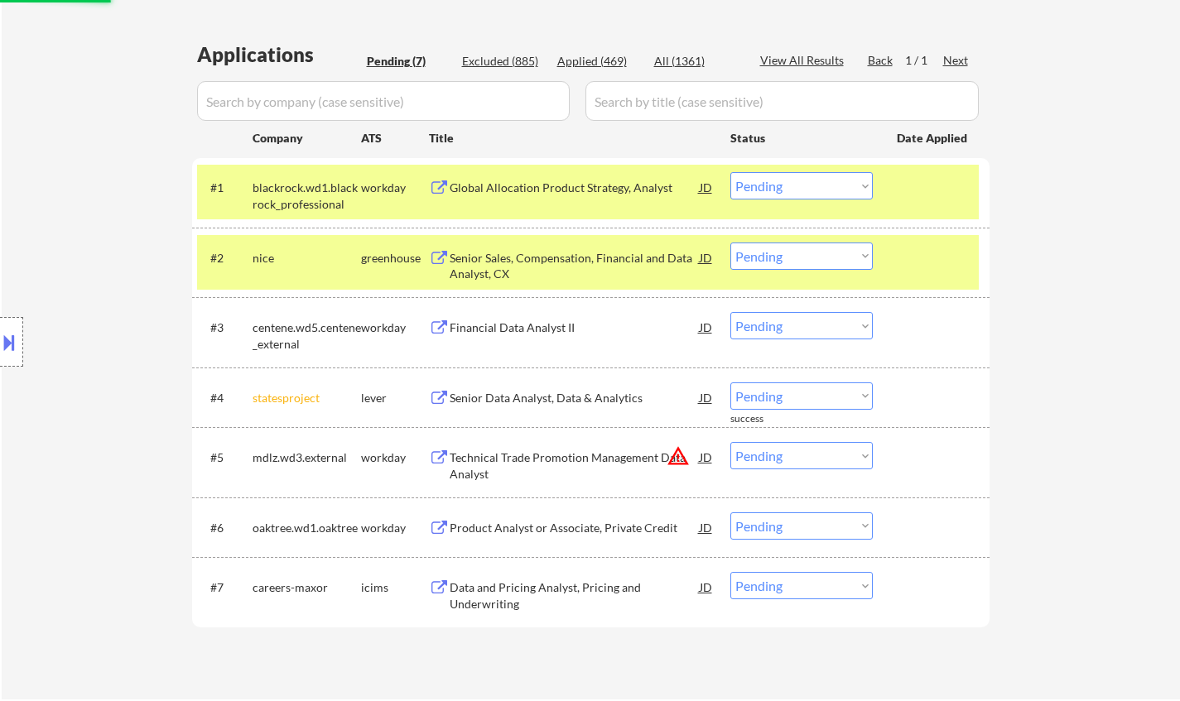
scroll to position [331, 0]
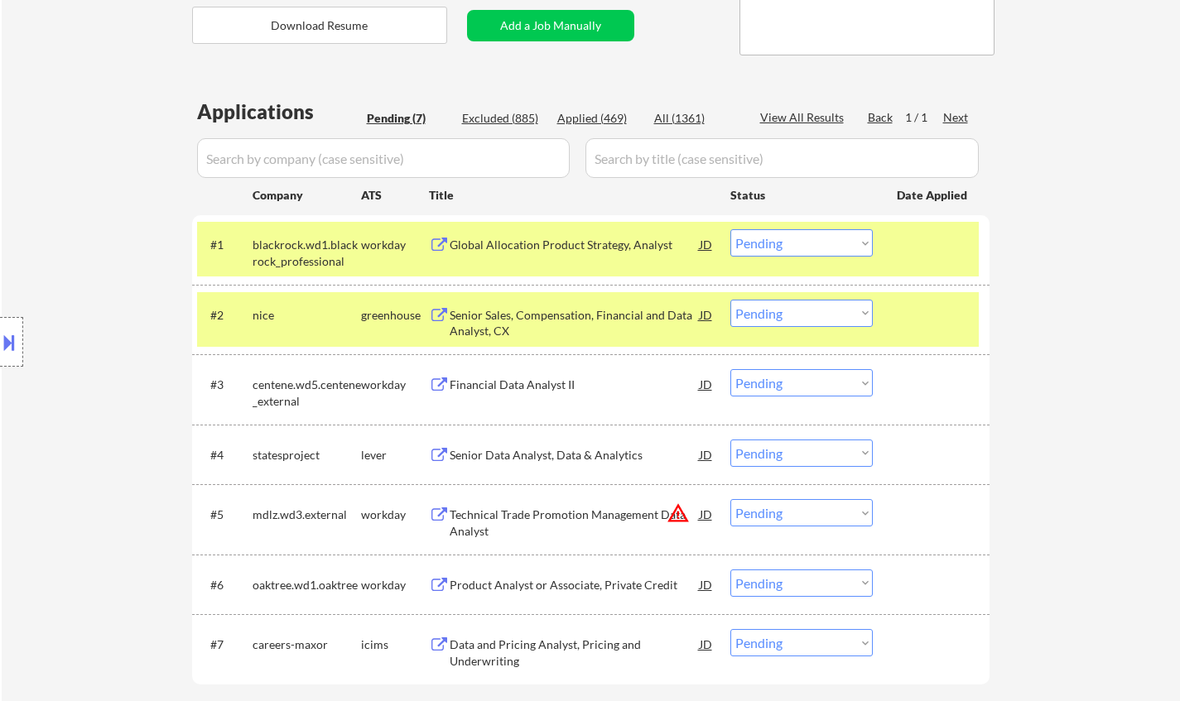
click at [550, 305] on div "Senior Sales, Compensation, Financial and Data Analyst, CX" at bounding box center [575, 320] width 250 height 40
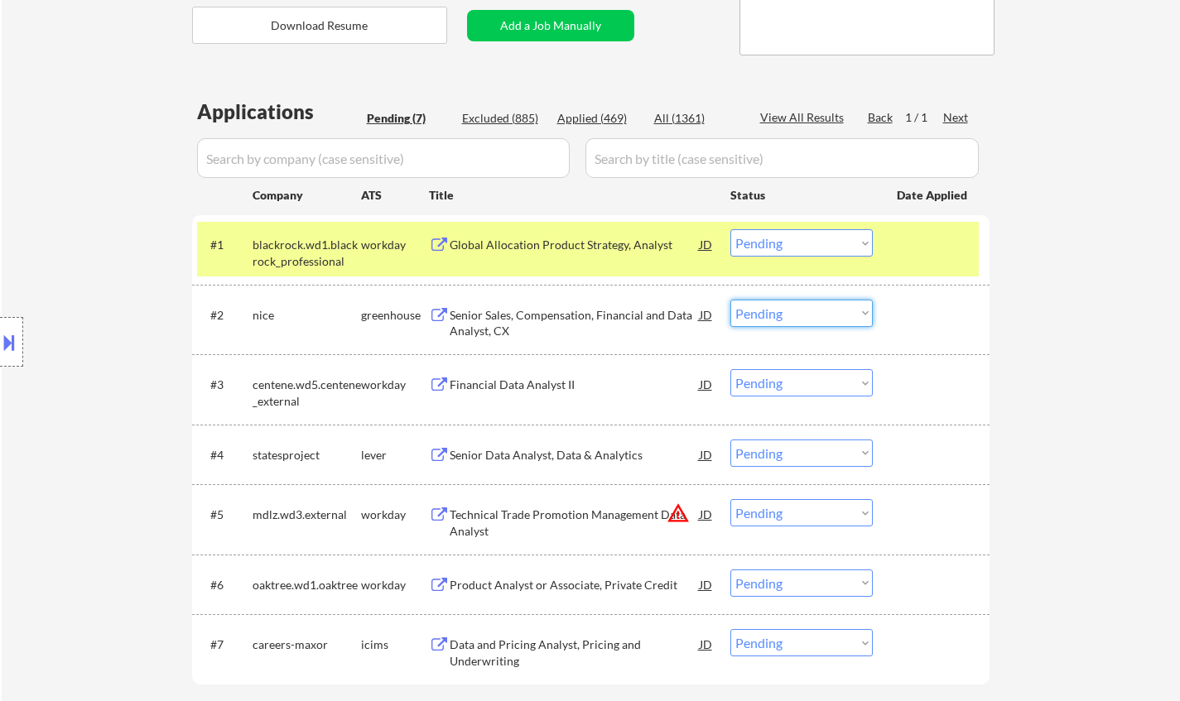
click at [789, 312] on select "Choose an option... Pending Applied Excluded (Questions) Excluded (Expired) Exc…" at bounding box center [801, 313] width 142 height 27
click at [730, 300] on select "Choose an option... Pending Applied Excluded (Questions) Excluded (Expired) Exc…" at bounding box center [801, 313] width 142 height 27
select select ""pending""
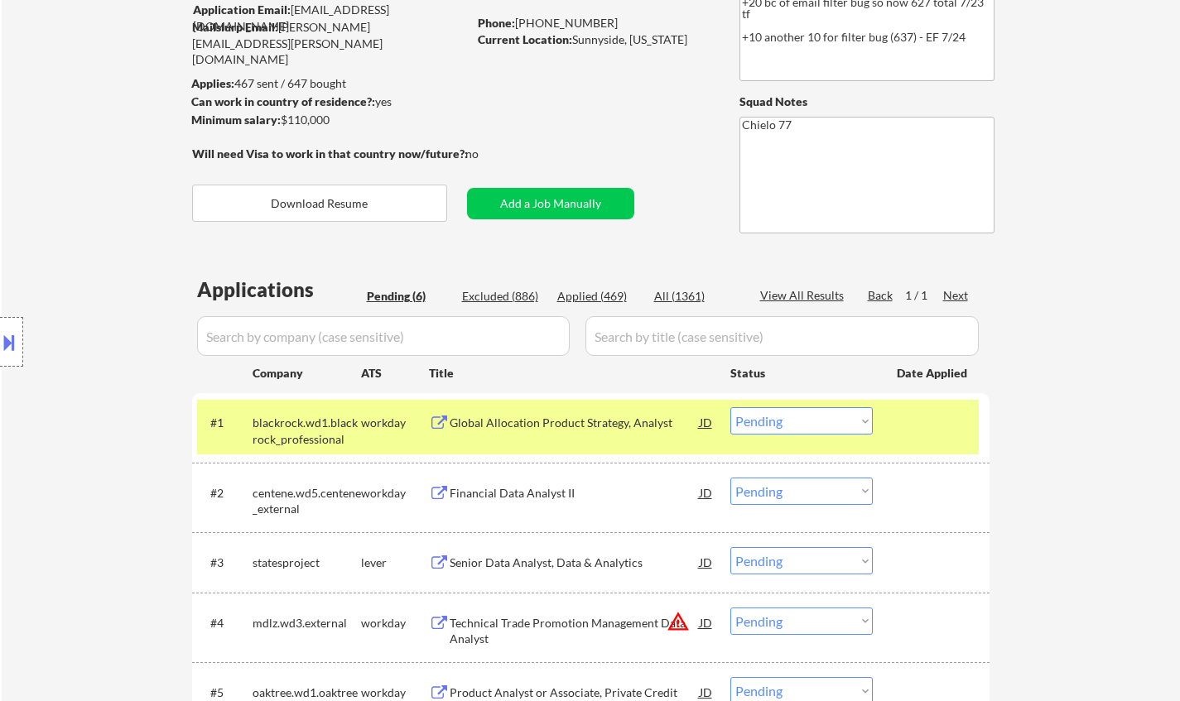
scroll to position [248, 0]
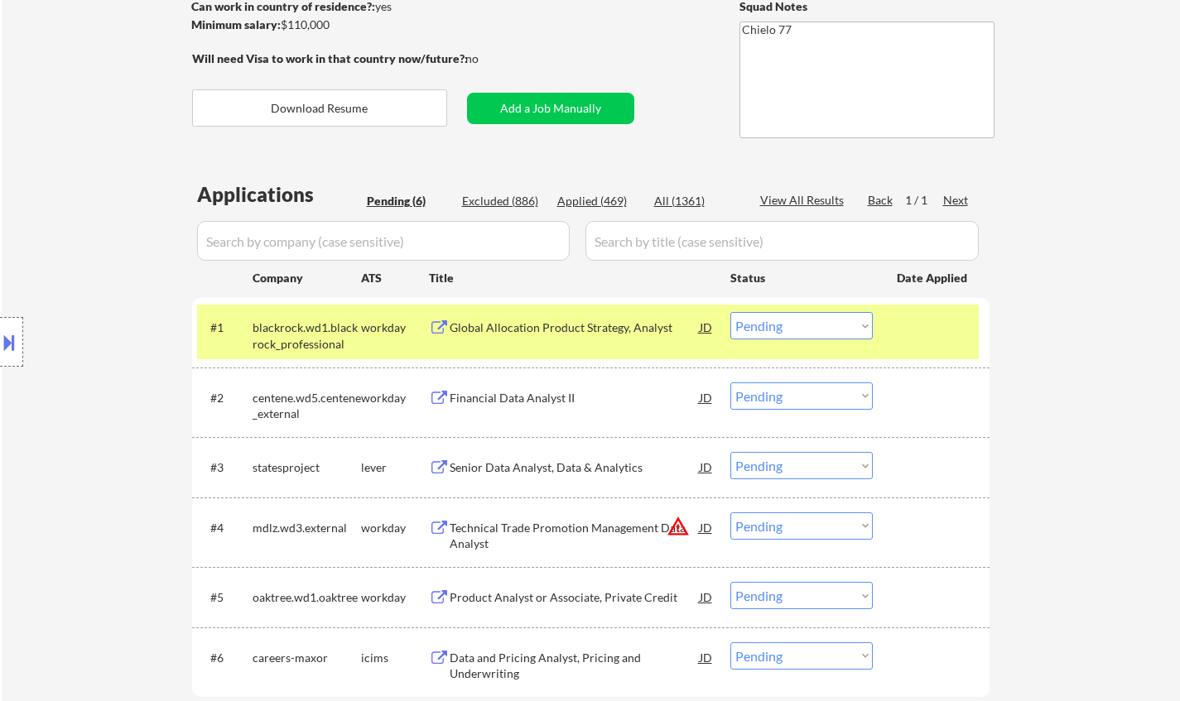
click at [553, 320] on div "Global Allocation Product Strategy, Analyst" at bounding box center [575, 328] width 250 height 17
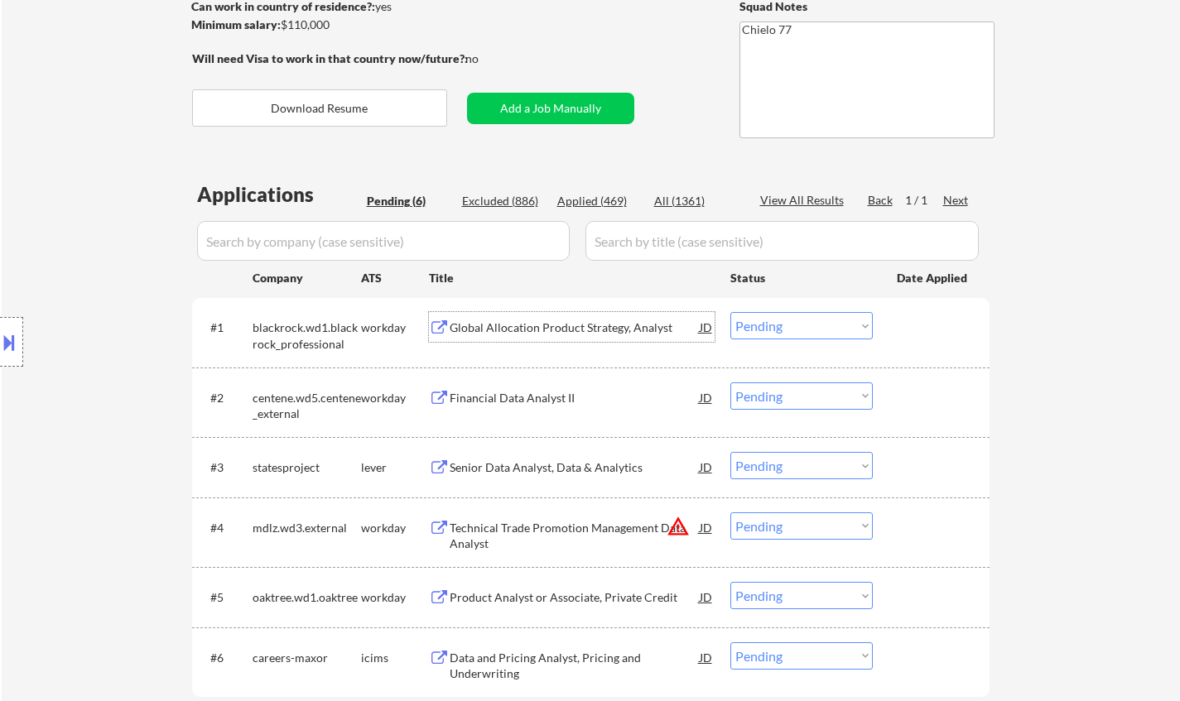
drag, startPoint x: 820, startPoint y: 315, endPoint x: 828, endPoint y: 330, distance: 17.0
click at [820, 315] on select "Choose an option... Pending Applied Excluded (Questions) Excluded (Expired) Exc…" at bounding box center [801, 325] width 142 height 27
click at [730, 312] on select "Choose an option... Pending Applied Excluded (Questions) Excluded (Expired) Exc…" at bounding box center [801, 325] width 142 height 27
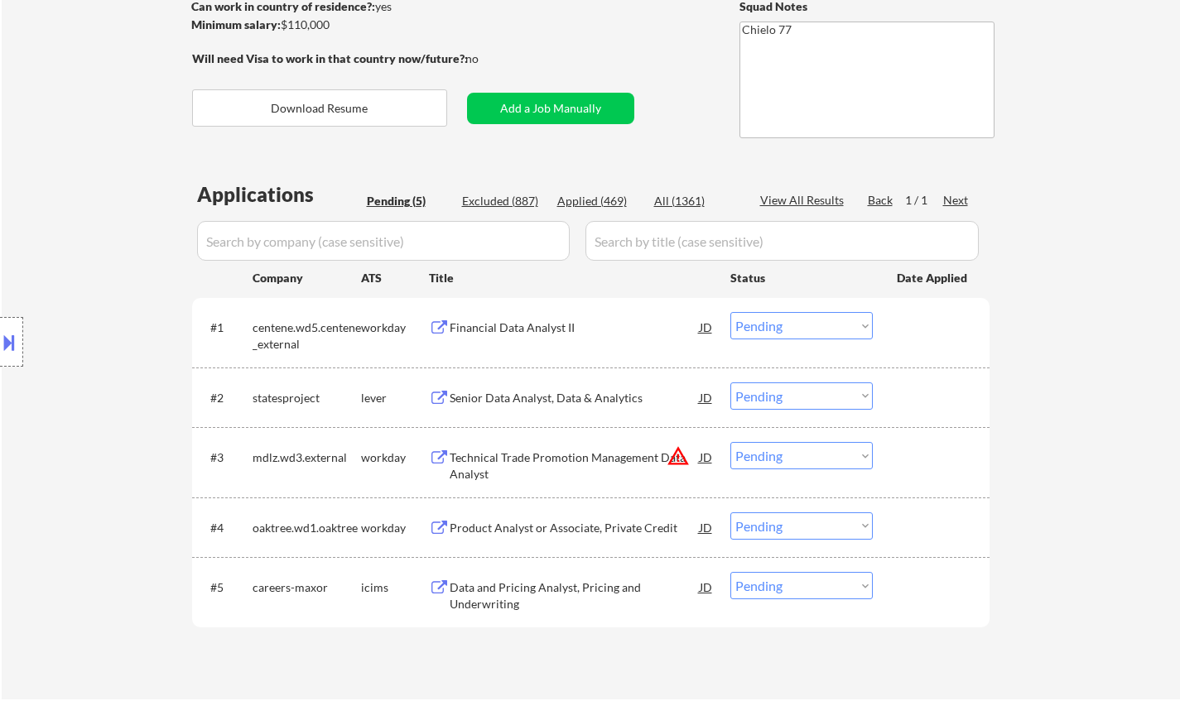
drag, startPoint x: 804, startPoint y: 326, endPoint x: 812, endPoint y: 330, distance: 9.3
click at [804, 326] on select "Choose an option... Pending Applied Excluded (Questions) Excluded (Expired) Exc…" at bounding box center [801, 325] width 142 height 27
click at [730, 312] on select "Choose an option... Pending Applied Excluded (Questions) Excluded (Expired) Exc…" at bounding box center [801, 325] width 142 height 27
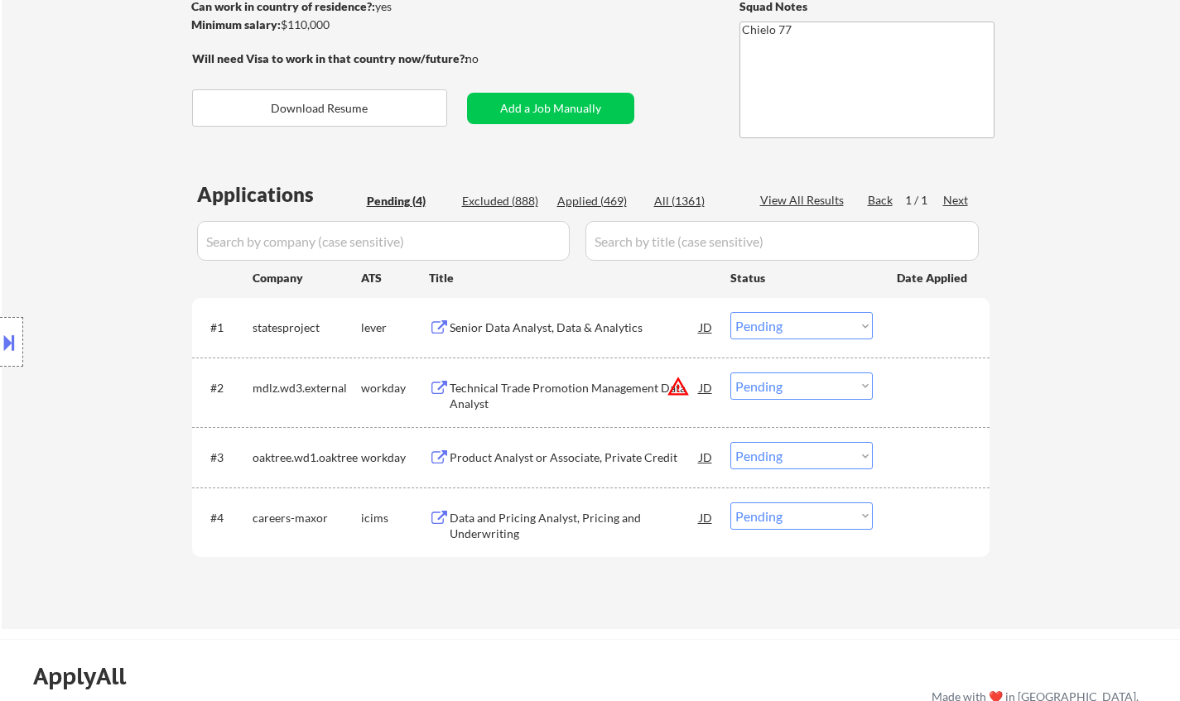
click at [565, 320] on div "Senior Data Analyst, Data & Analytics" at bounding box center [575, 328] width 250 height 17
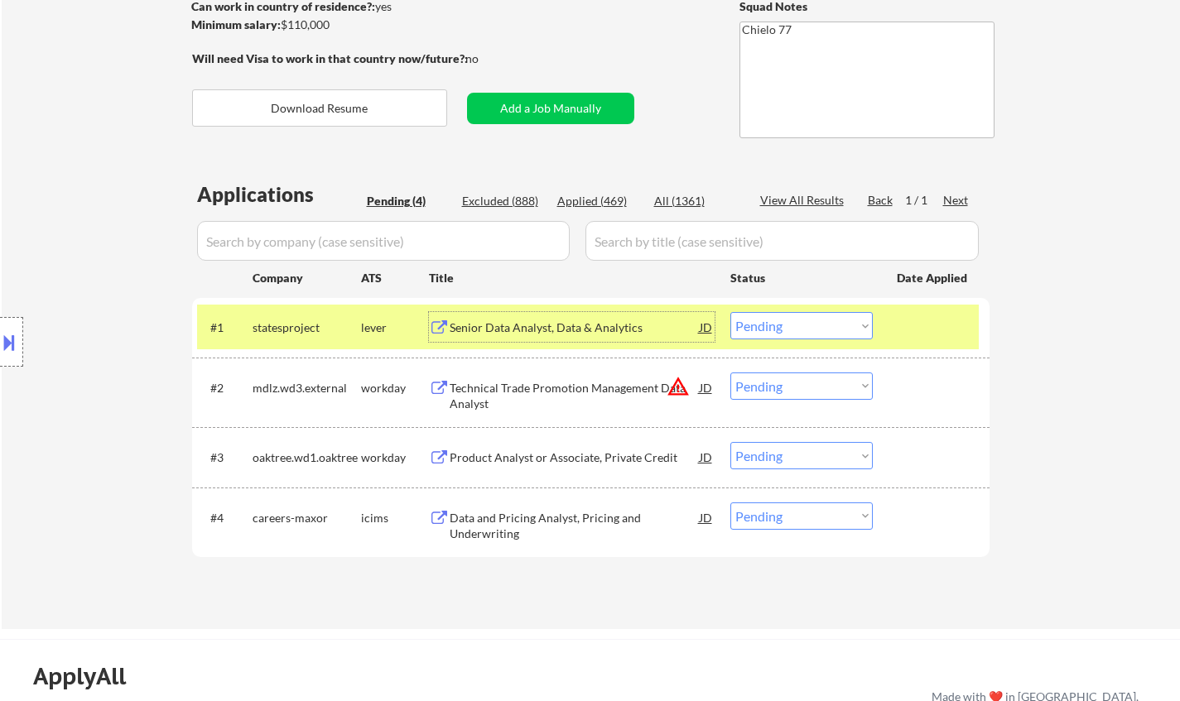
click at [823, 326] on select "Choose an option... Pending Applied Excluded (Questions) Excluded (Expired) Exc…" at bounding box center [801, 325] width 142 height 27
click at [730, 312] on select "Choose an option... Pending Applied Excluded (Questions) Excluded (Expired) Exc…" at bounding box center [801, 325] width 142 height 27
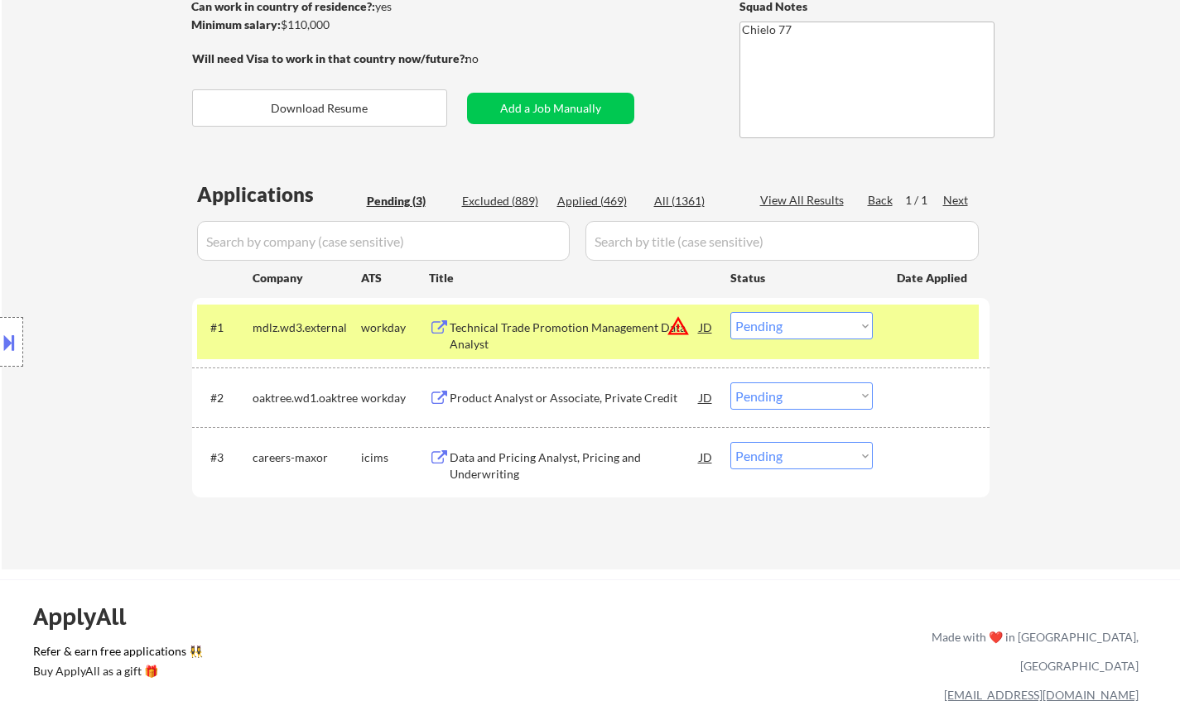
click at [709, 327] on div "JD" at bounding box center [706, 327] width 17 height 30
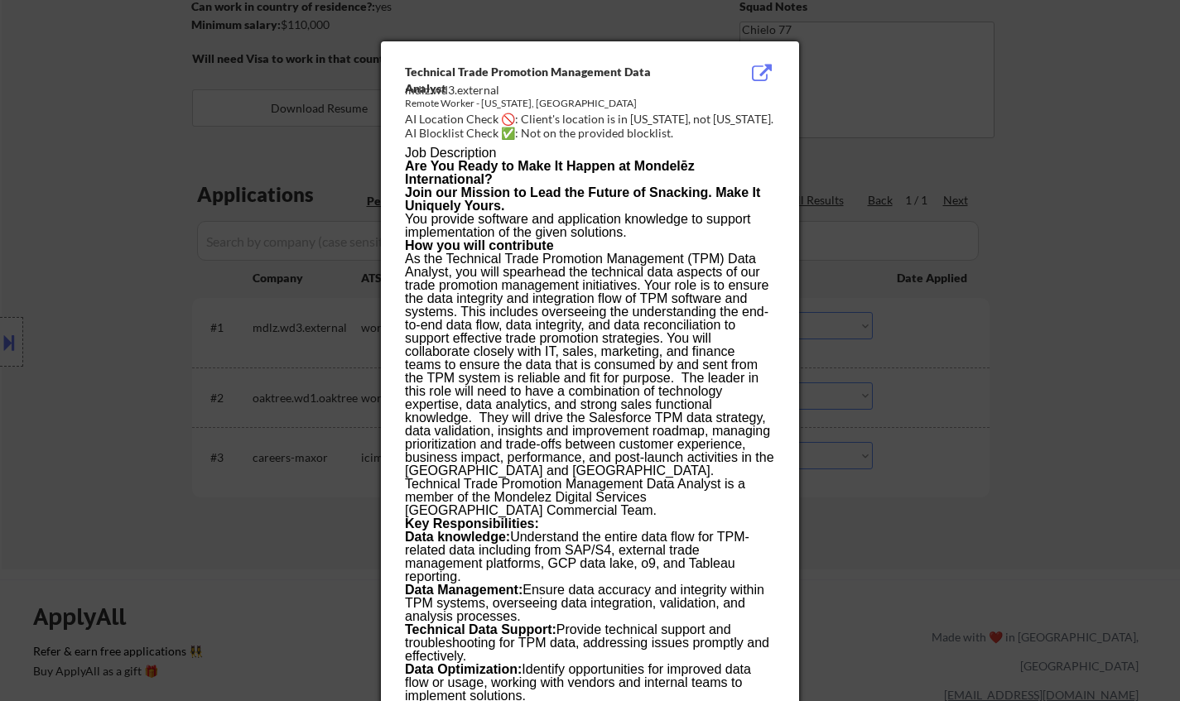
click at [1056, 483] on div at bounding box center [590, 350] width 1180 height 701
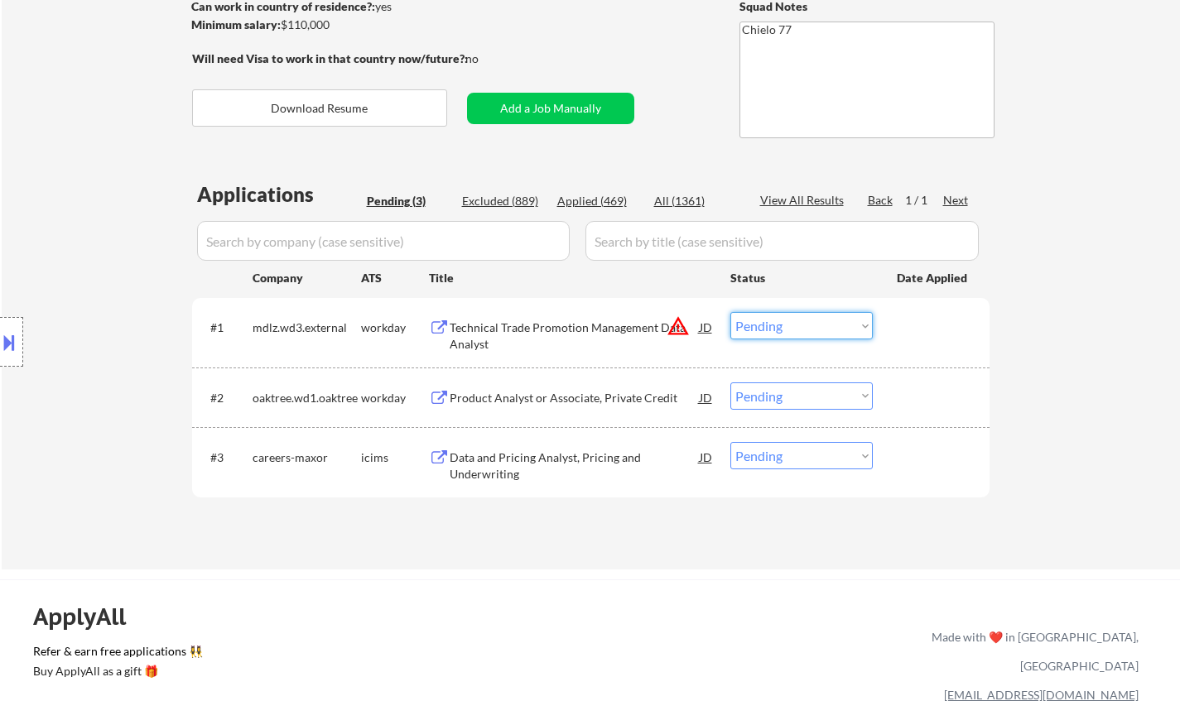
click at [809, 323] on select "Choose an option... Pending Applied Excluded (Questions) Excluded (Expired) Exc…" at bounding box center [801, 325] width 142 height 27
click at [730, 312] on select "Choose an option... Pending Applied Excluded (Questions) Excluded (Expired) Exc…" at bounding box center [801, 325] width 142 height 27
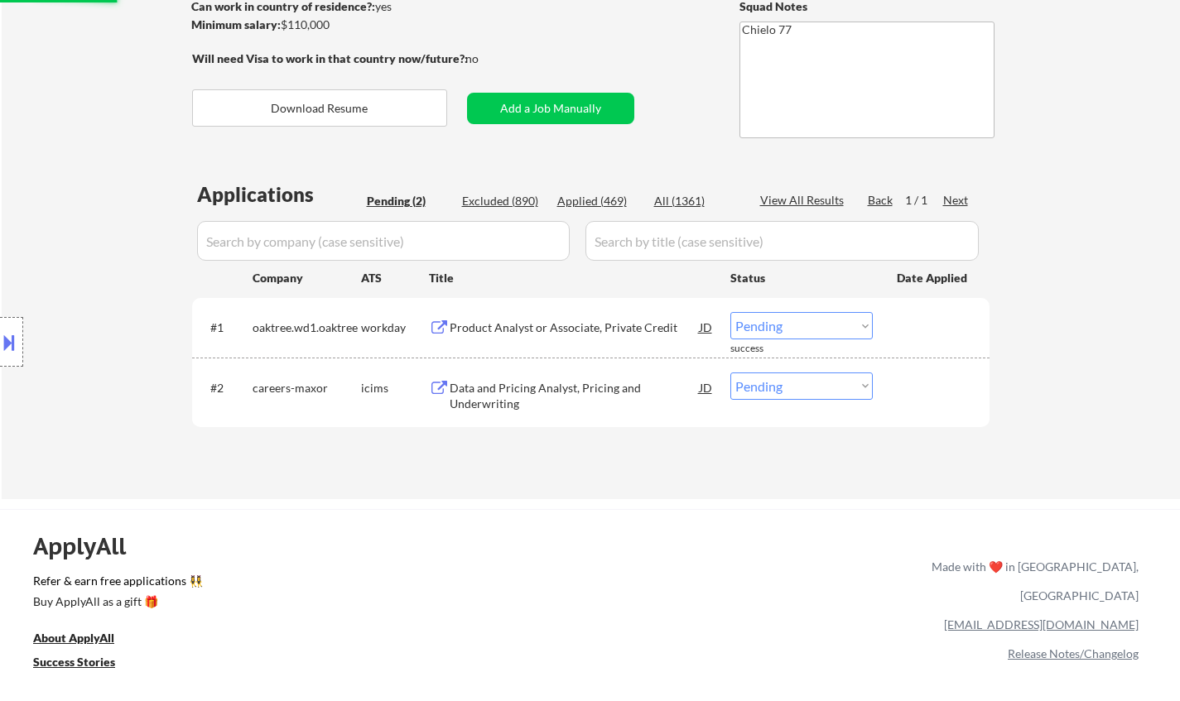
click at [608, 331] on div "Product Analyst or Associate, Private Credit" at bounding box center [575, 328] width 250 height 17
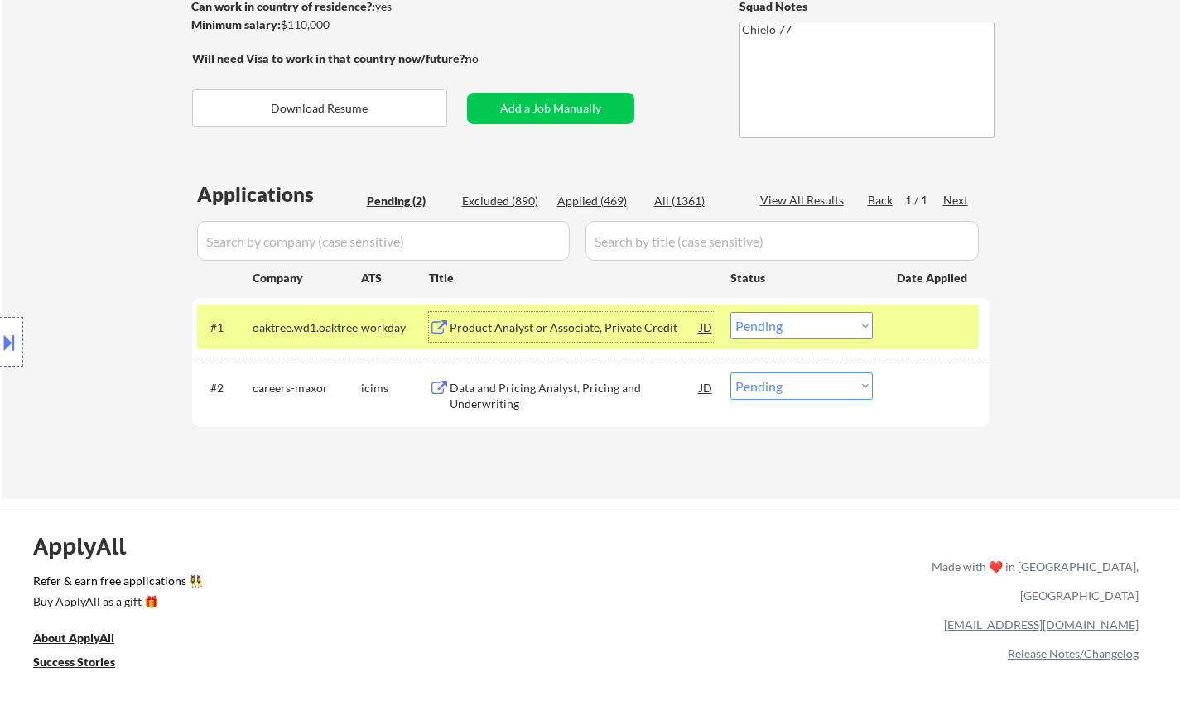
click at [806, 331] on select "Choose an option... Pending Applied Excluded (Questions) Excluded (Expired) Exc…" at bounding box center [801, 325] width 142 height 27
click at [730, 312] on select "Choose an option... Pending Applied Excluded (Questions) Excluded (Expired) Exc…" at bounding box center [801, 325] width 142 height 27
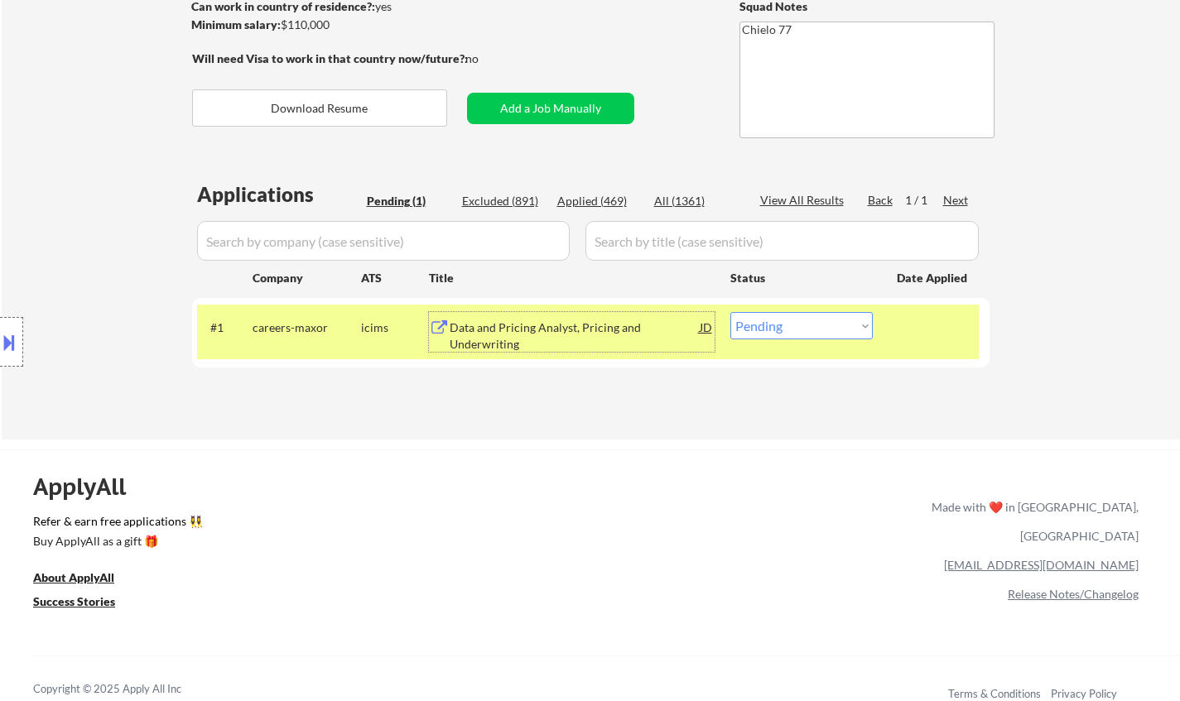
click at [571, 334] on div "Data and Pricing Analyst, Pricing and Underwriting" at bounding box center [575, 336] width 250 height 32
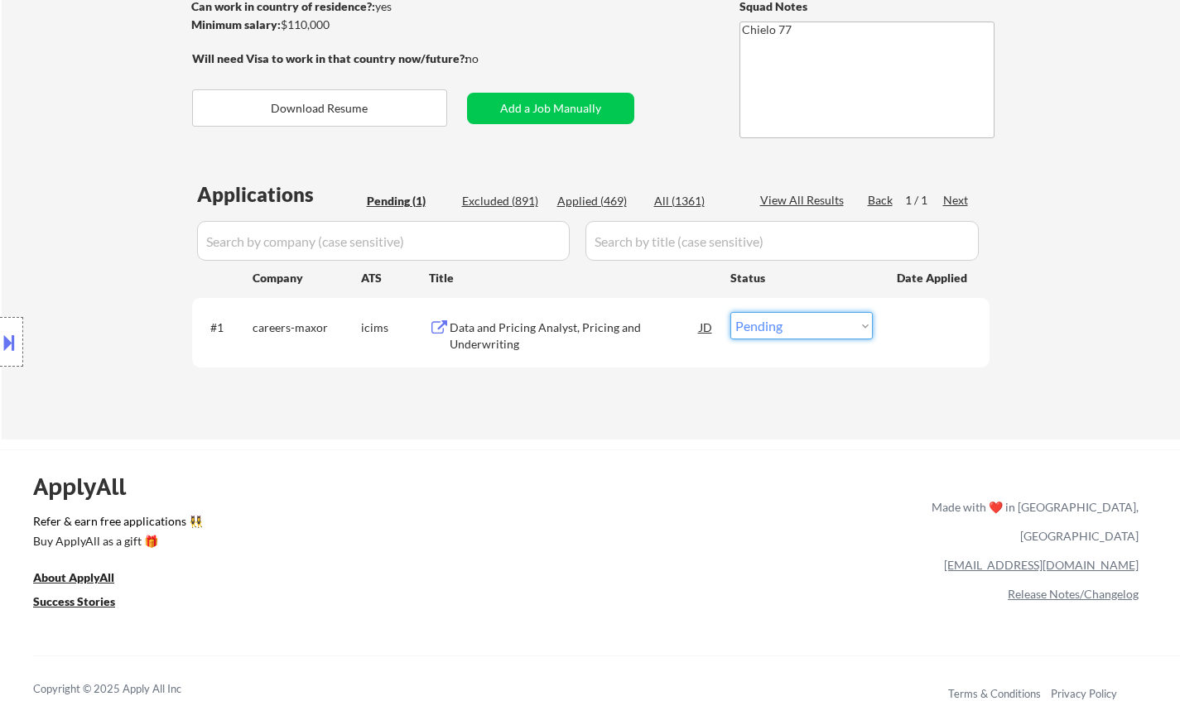
click at [801, 332] on select "Choose an option... Pending Applied Excluded (Questions) Excluded (Expired) Exc…" at bounding box center [801, 325] width 142 height 27
select select ""excluded__bad_match_""
click at [730, 312] on select "Choose an option... Pending Applied Excluded (Questions) Excluded (Expired) Exc…" at bounding box center [801, 325] width 142 height 27
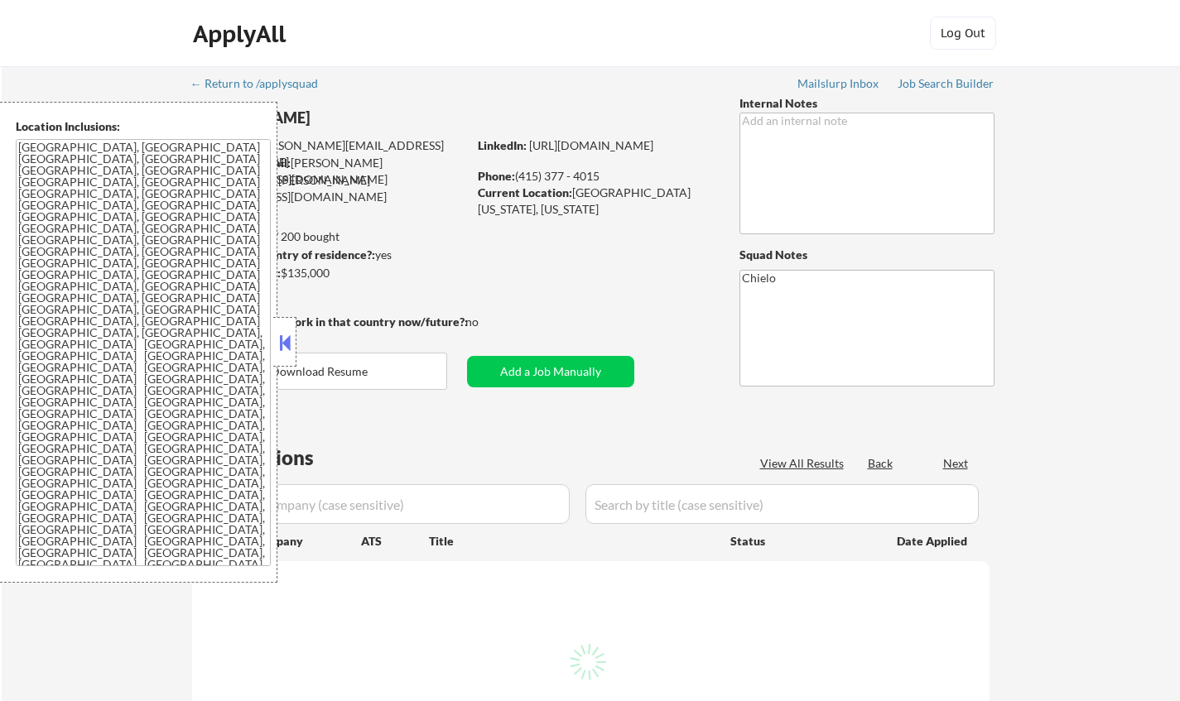
select select ""pending""
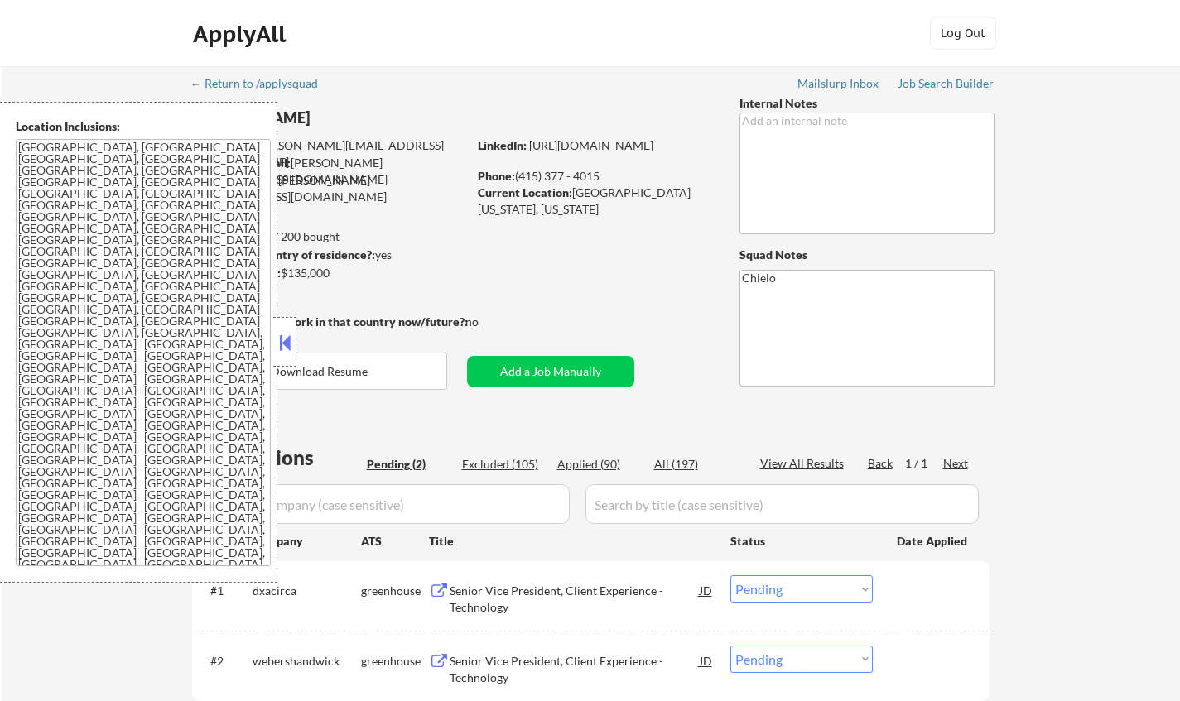
click at [284, 344] on button at bounding box center [285, 342] width 18 height 25
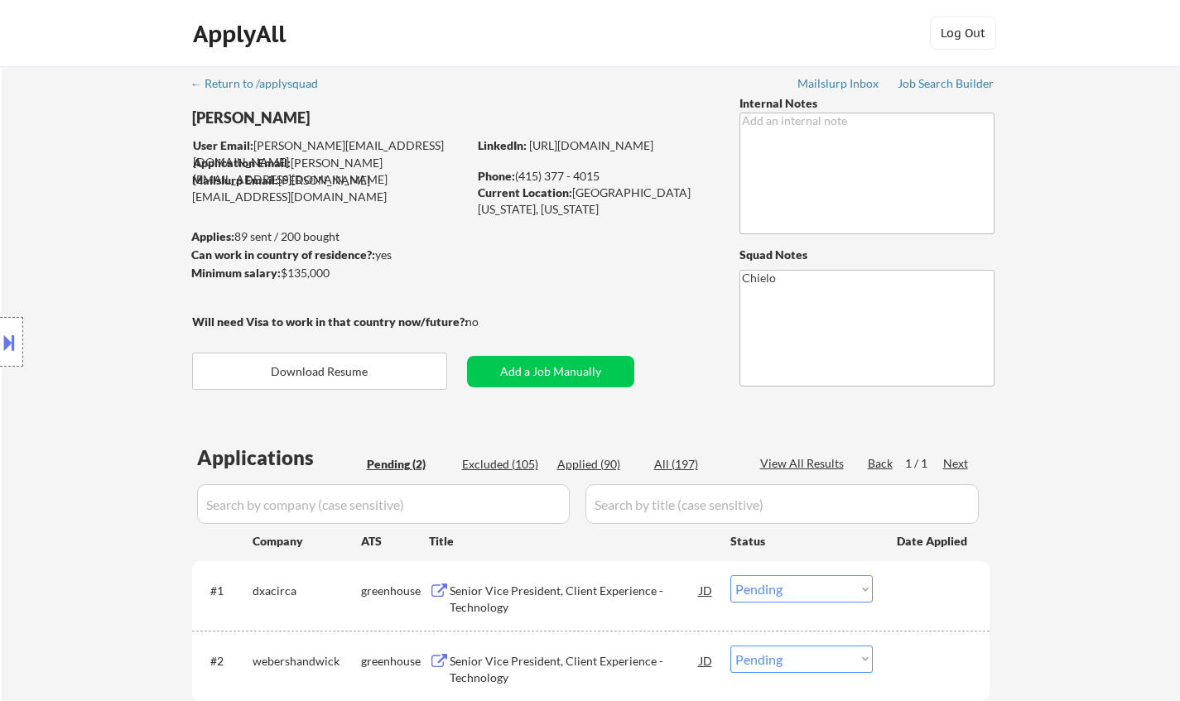
click at [517, 603] on div "Senior Vice President, Client Experience - Technology" at bounding box center [575, 599] width 250 height 32
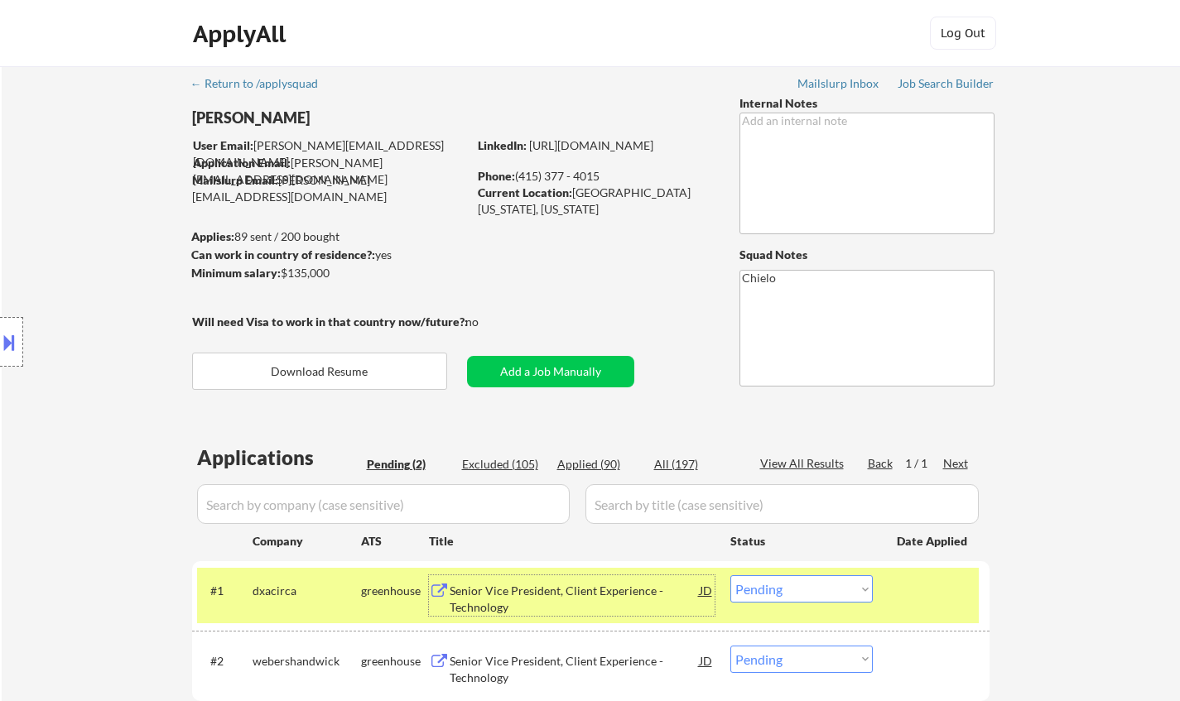
click at [9, 342] on button at bounding box center [9, 342] width 18 height 27
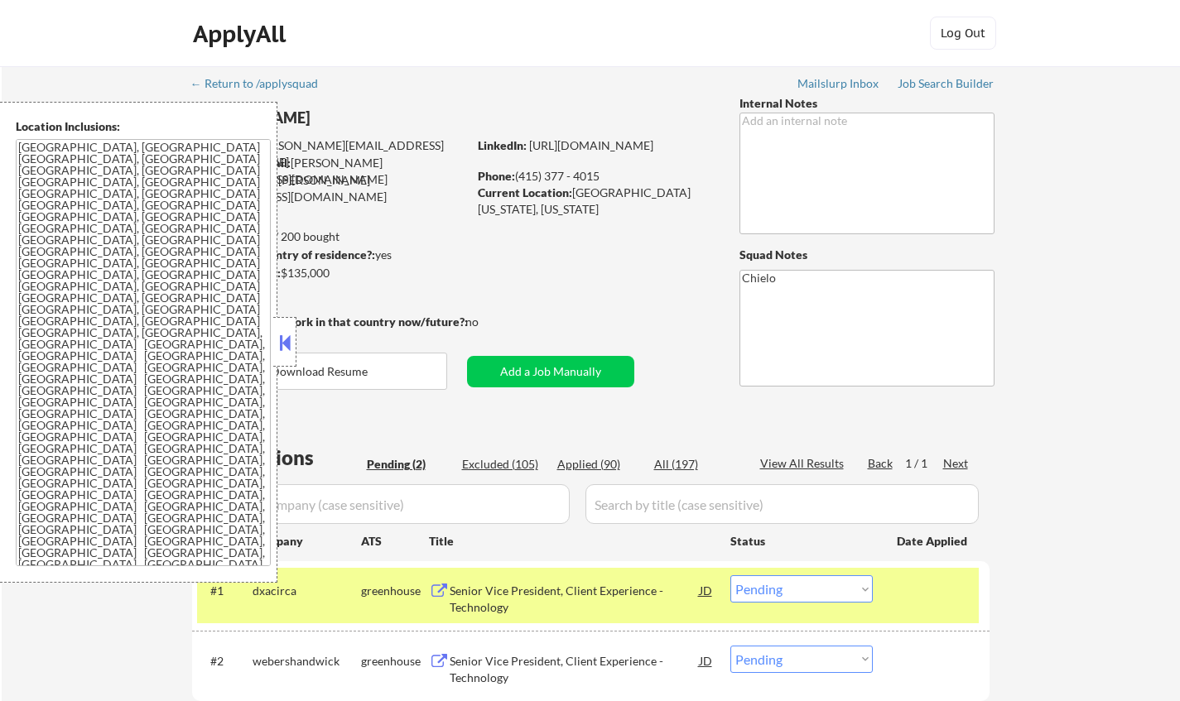
click at [286, 339] on button at bounding box center [285, 342] width 18 height 25
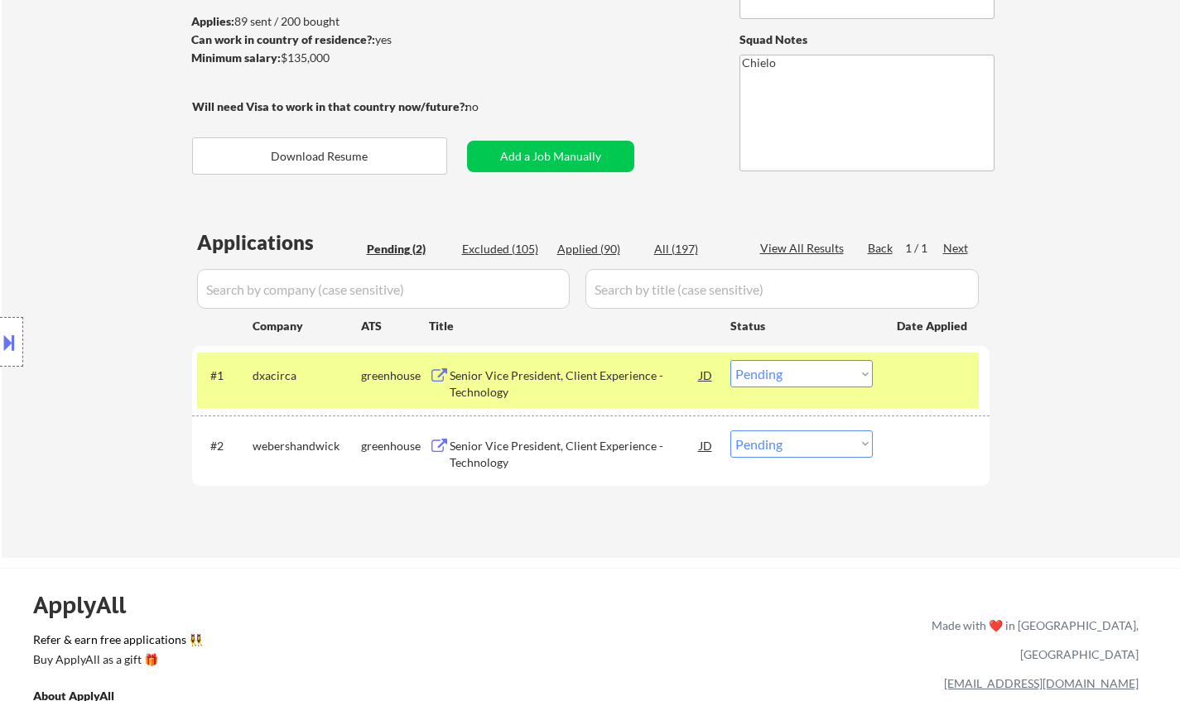
scroll to position [331, 0]
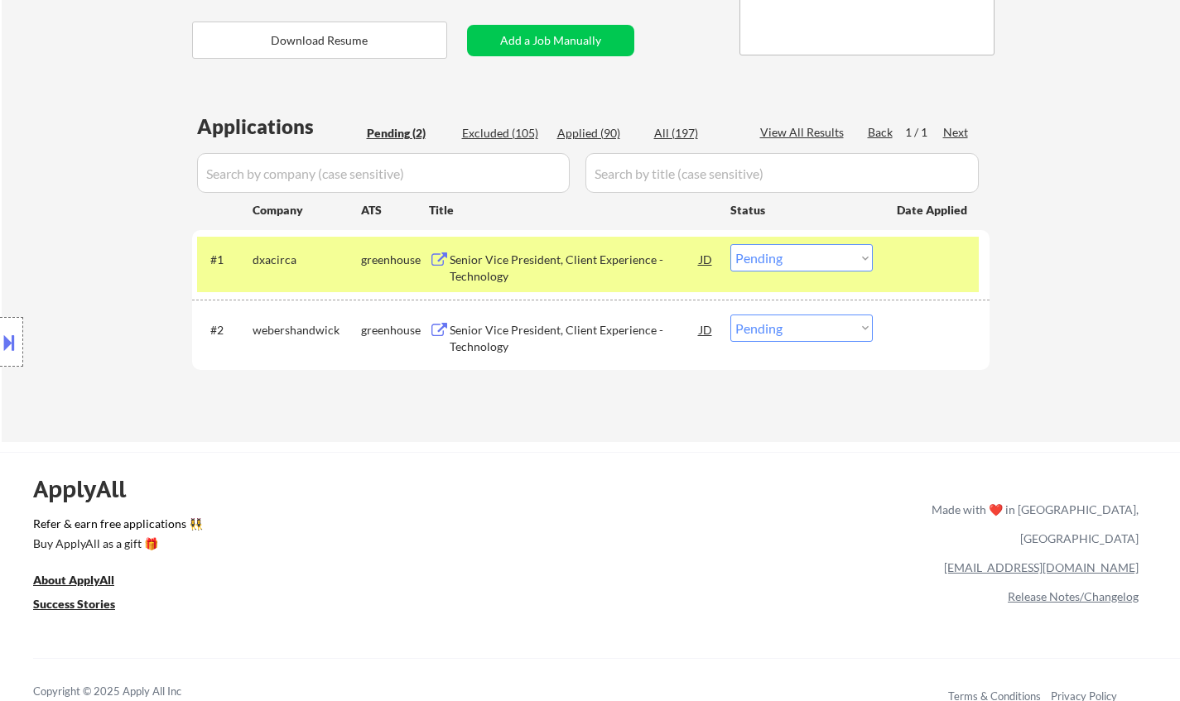
click at [791, 259] on select "Choose an option... Pending Applied Excluded (Questions) Excluded (Expired) Exc…" at bounding box center [801, 257] width 142 height 27
click at [730, 244] on select "Choose an option... Pending Applied Excluded (Questions) Excluded (Expired) Exc…" at bounding box center [801, 257] width 142 height 27
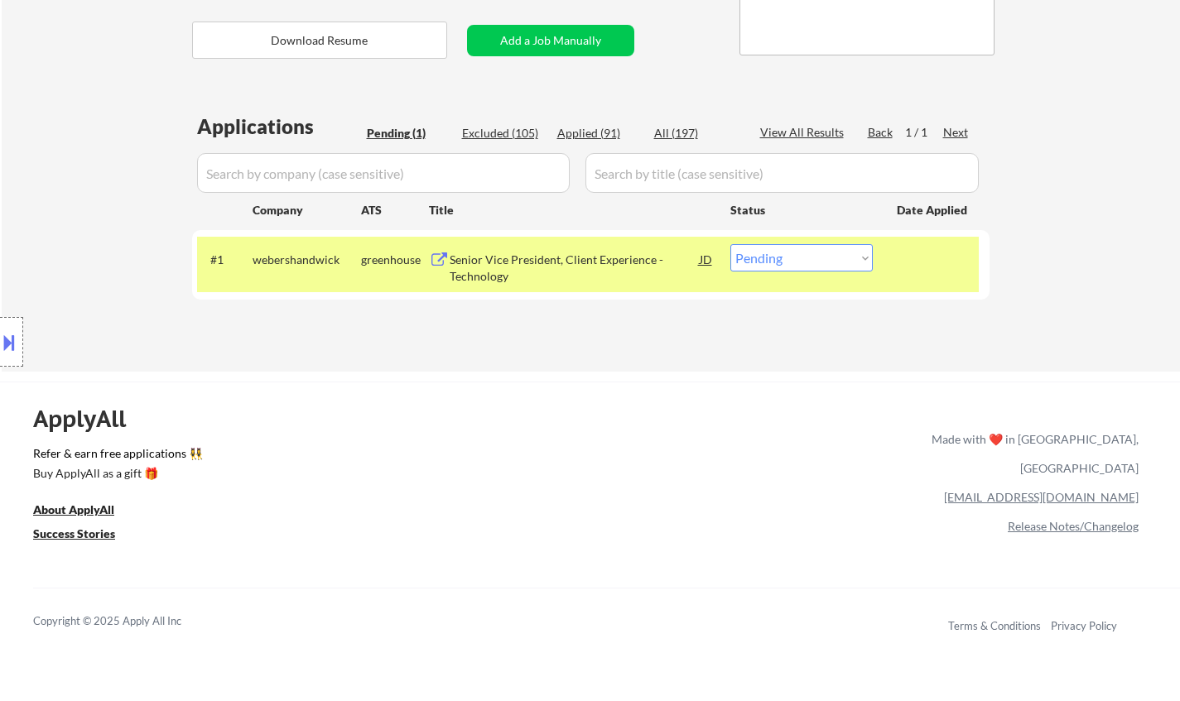
click at [536, 256] on div "Senior Vice President, Client Experience - Technology" at bounding box center [575, 268] width 250 height 32
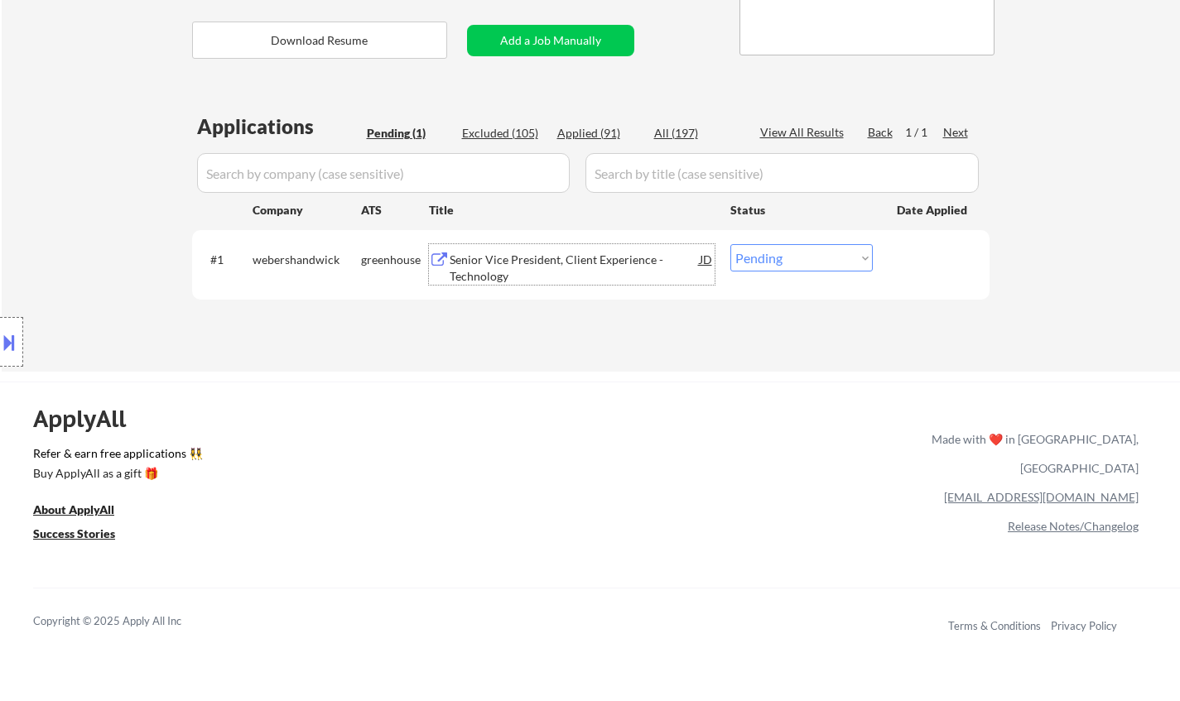
drag, startPoint x: 769, startPoint y: 261, endPoint x: 772, endPoint y: 270, distance: 9.4
click at [769, 261] on select "Choose an option... Pending Applied Excluded (Questions) Excluded (Expired) Exc…" at bounding box center [801, 257] width 142 height 27
select select ""applied""
click at [730, 244] on select "Choose an option... Pending Applied Excluded (Questions) Excluded (Expired) Exc…" at bounding box center [801, 257] width 142 height 27
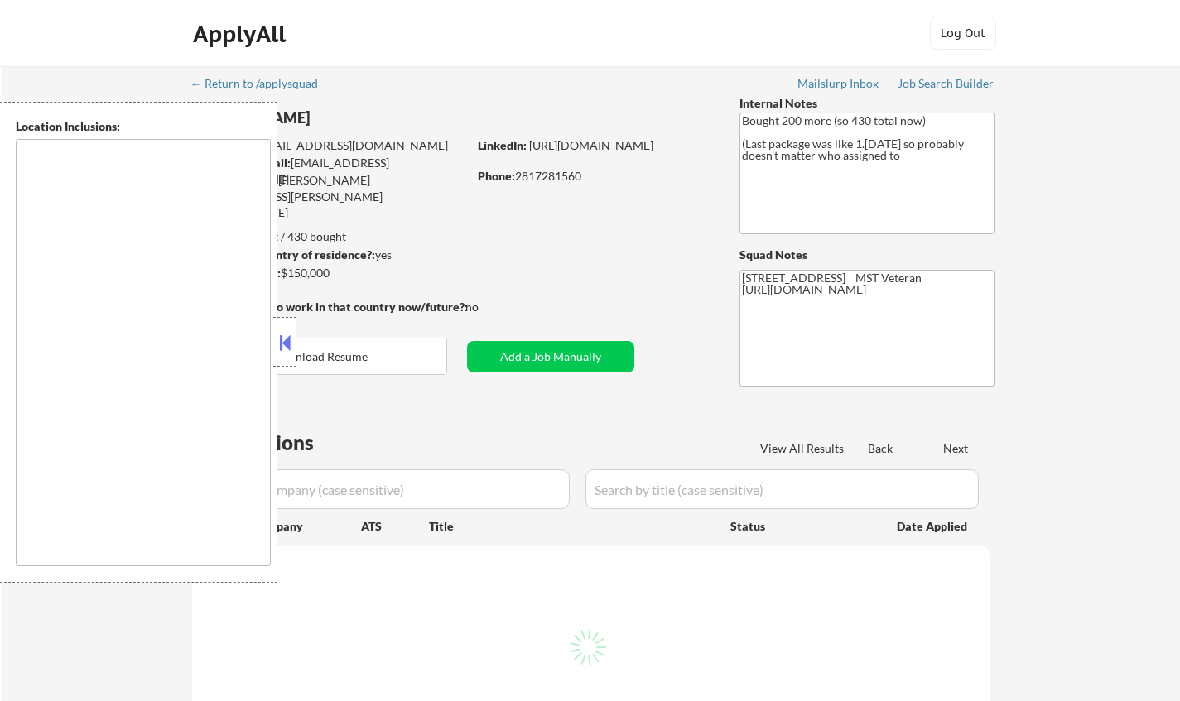
type textarea "remote"
select select ""pending""
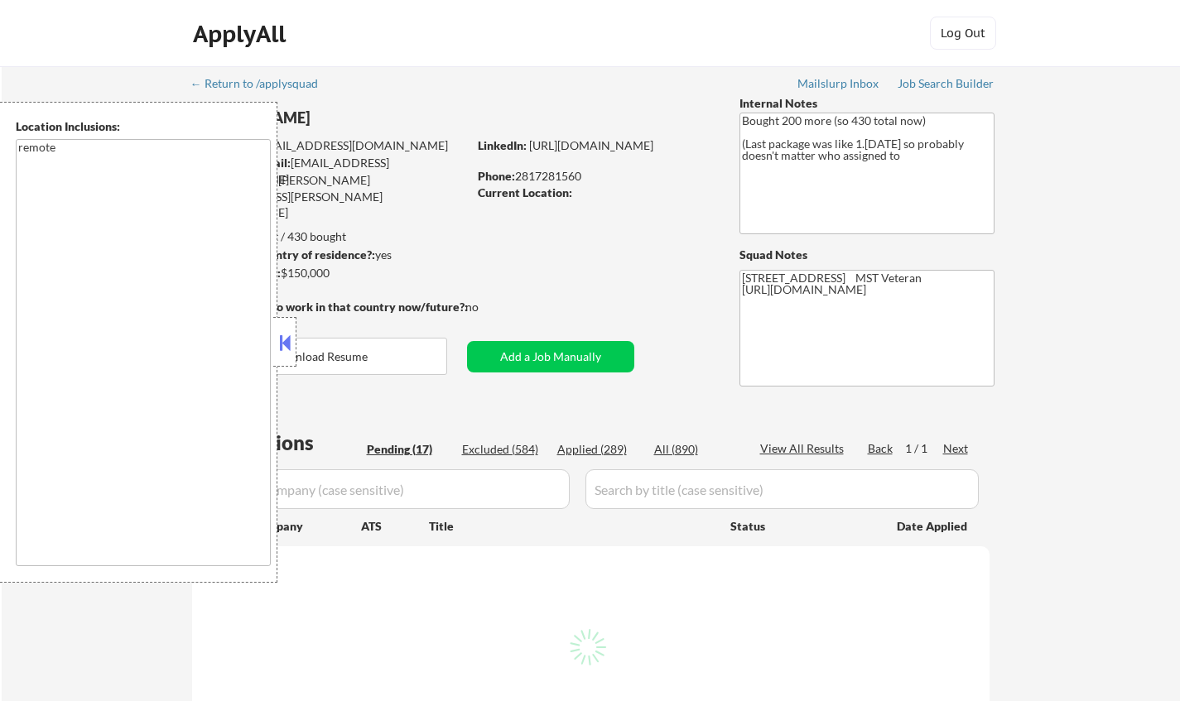
select select ""pending""
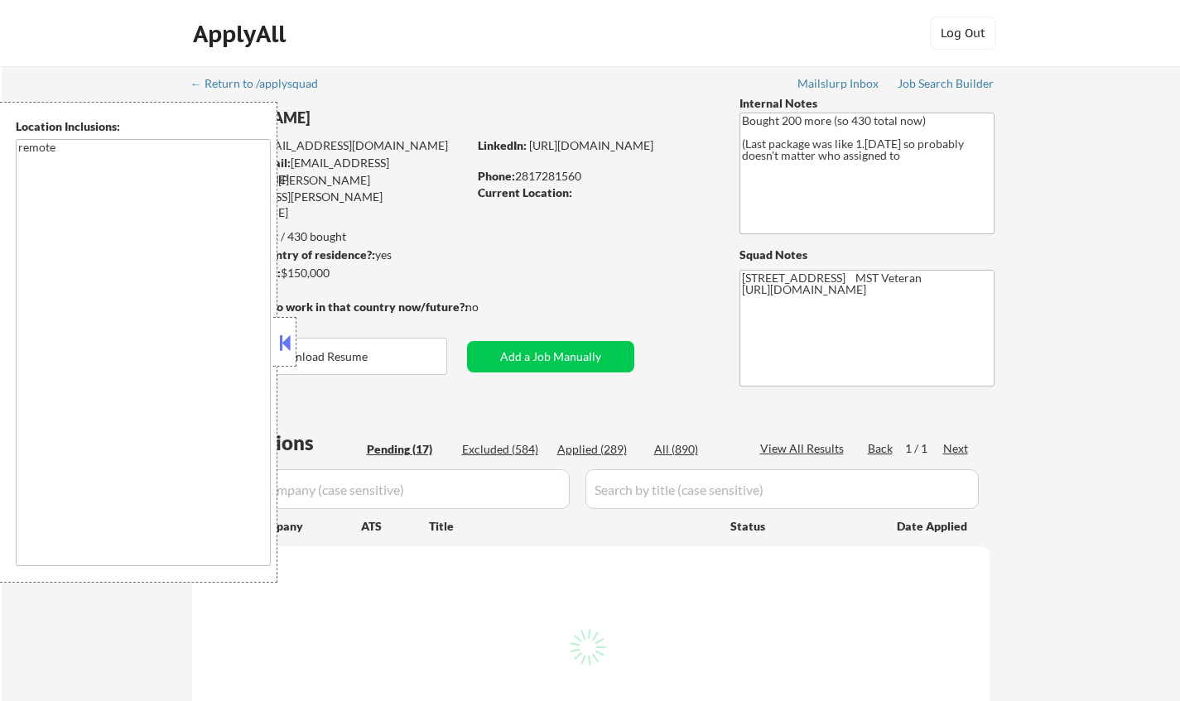
select select ""pending""
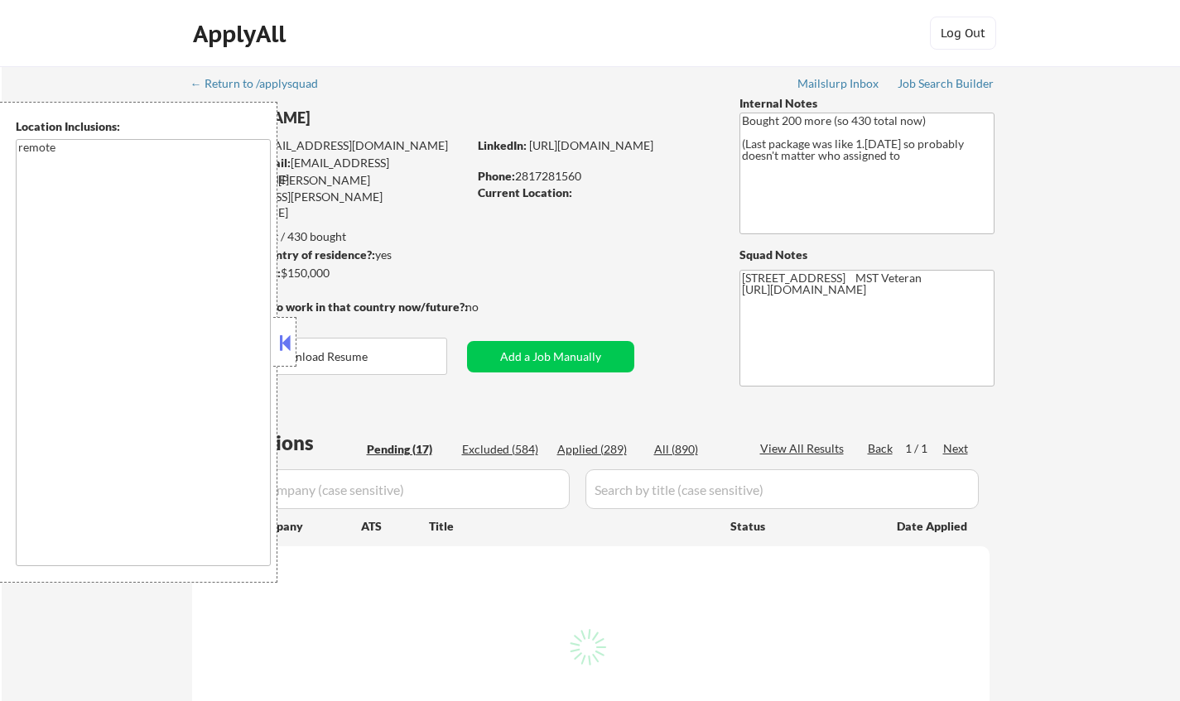
select select ""pending""
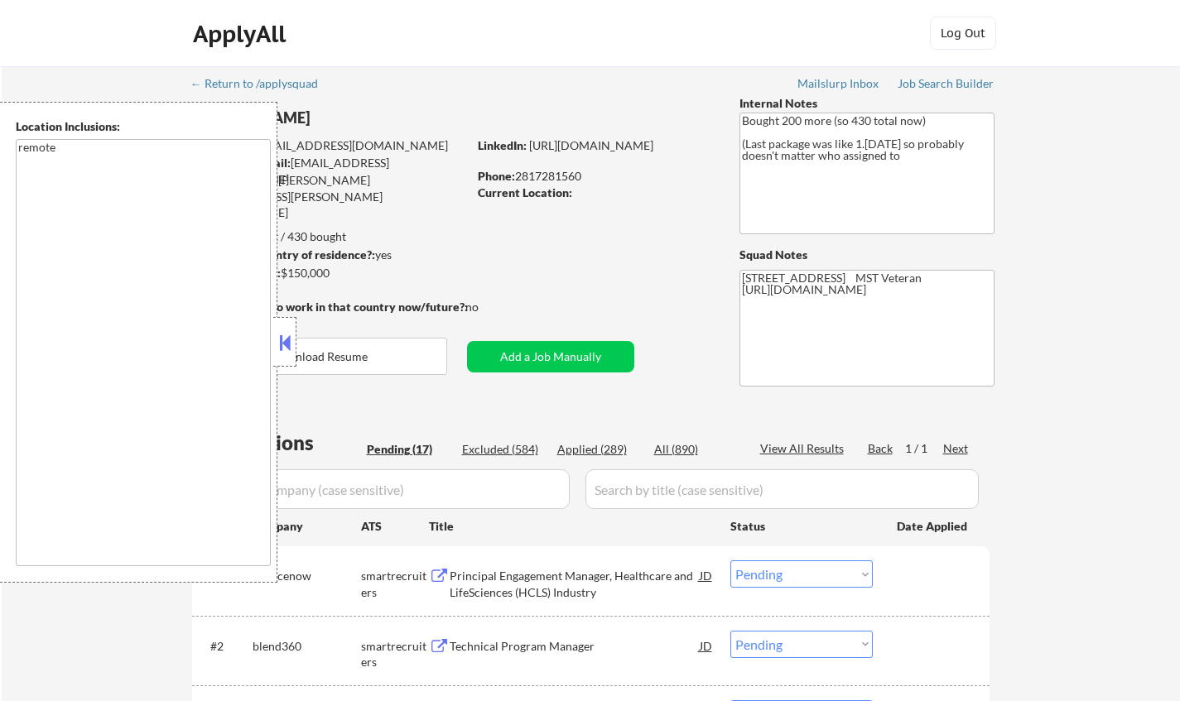
click at [282, 349] on button at bounding box center [285, 342] width 18 height 25
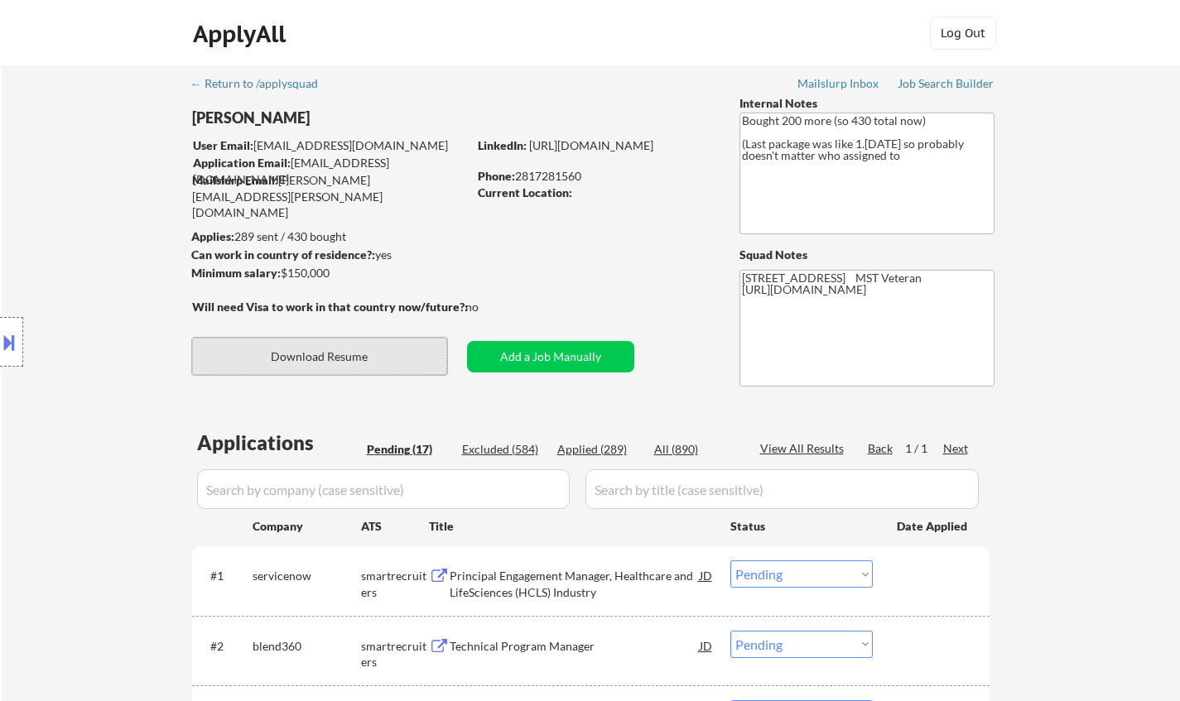
click at [335, 360] on button "Download Resume" at bounding box center [319, 356] width 255 height 37
click at [11, 333] on button at bounding box center [9, 342] width 18 height 27
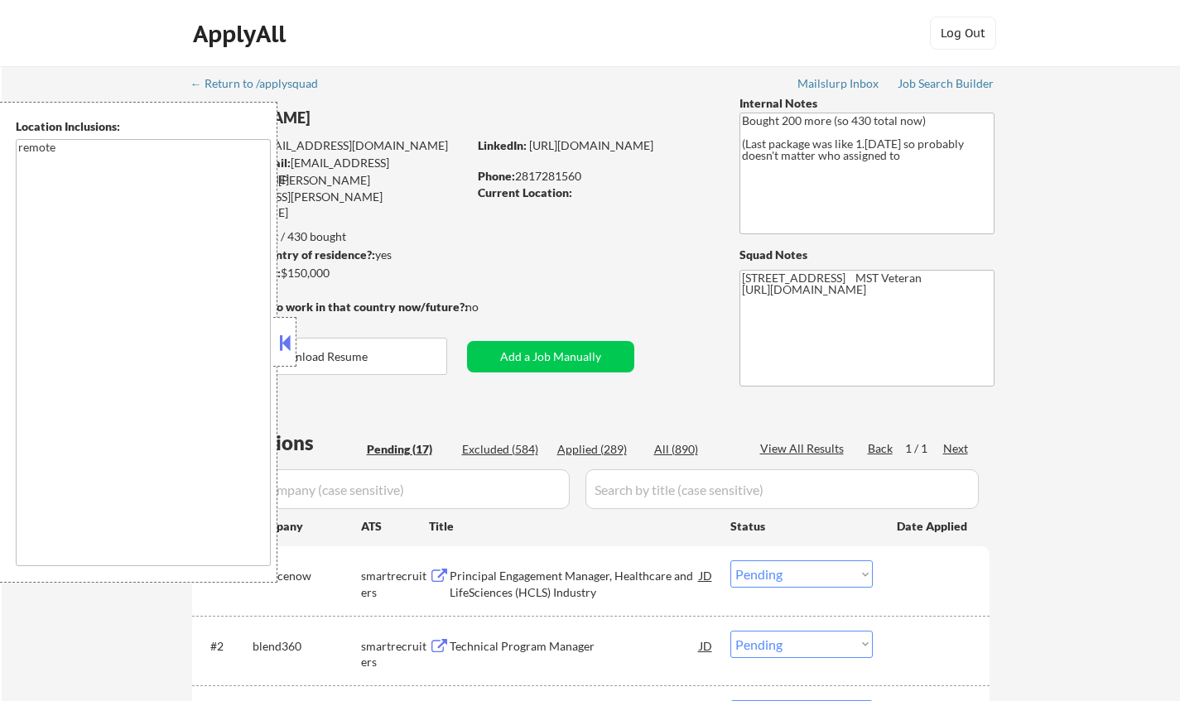
click at [291, 342] on button at bounding box center [285, 342] width 18 height 25
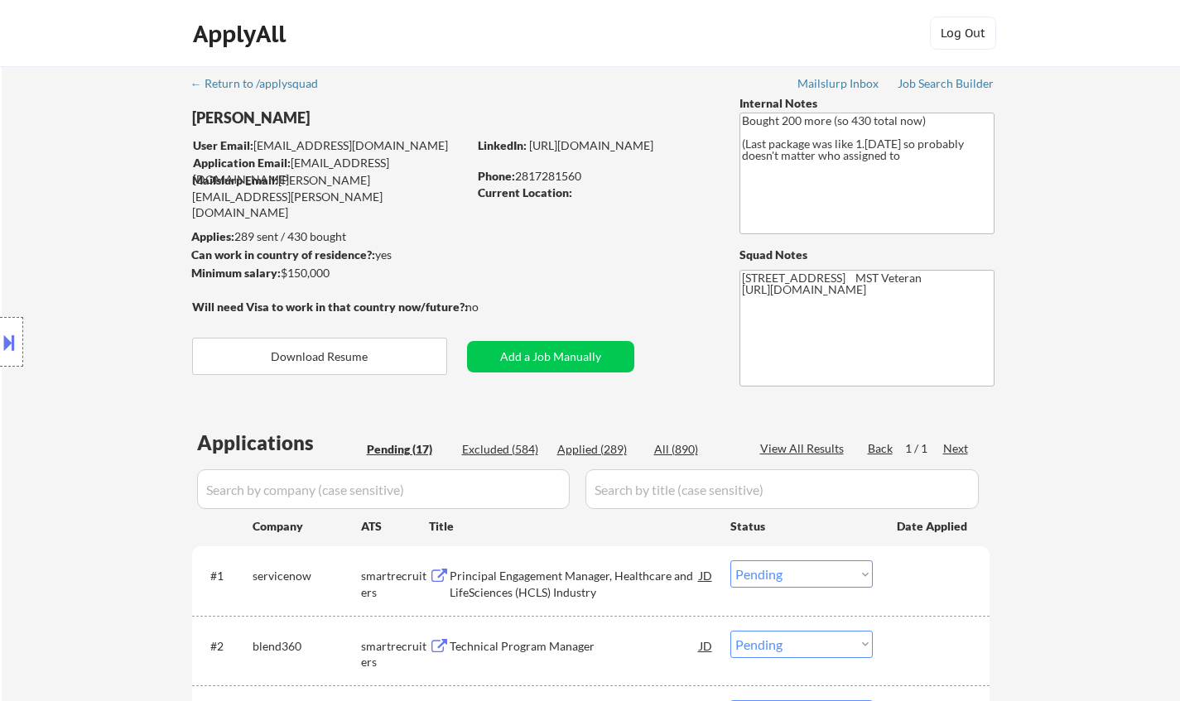
scroll to position [248, 0]
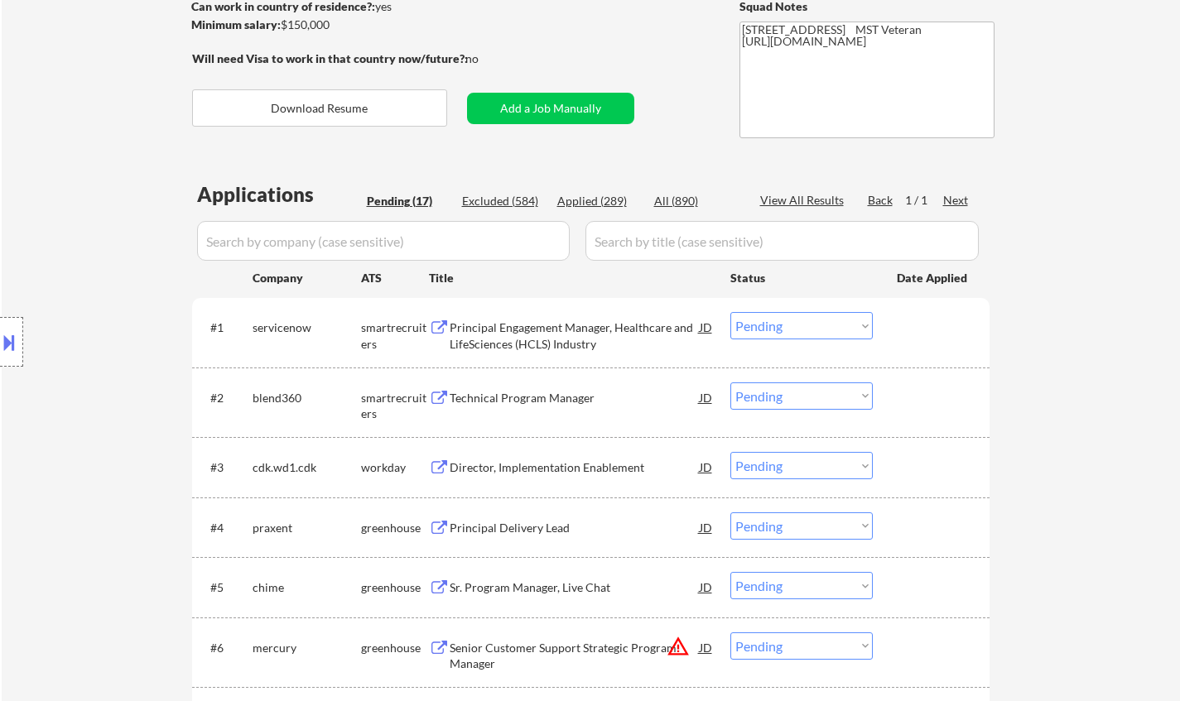
click at [536, 397] on div "Technical Program Manager" at bounding box center [575, 398] width 250 height 17
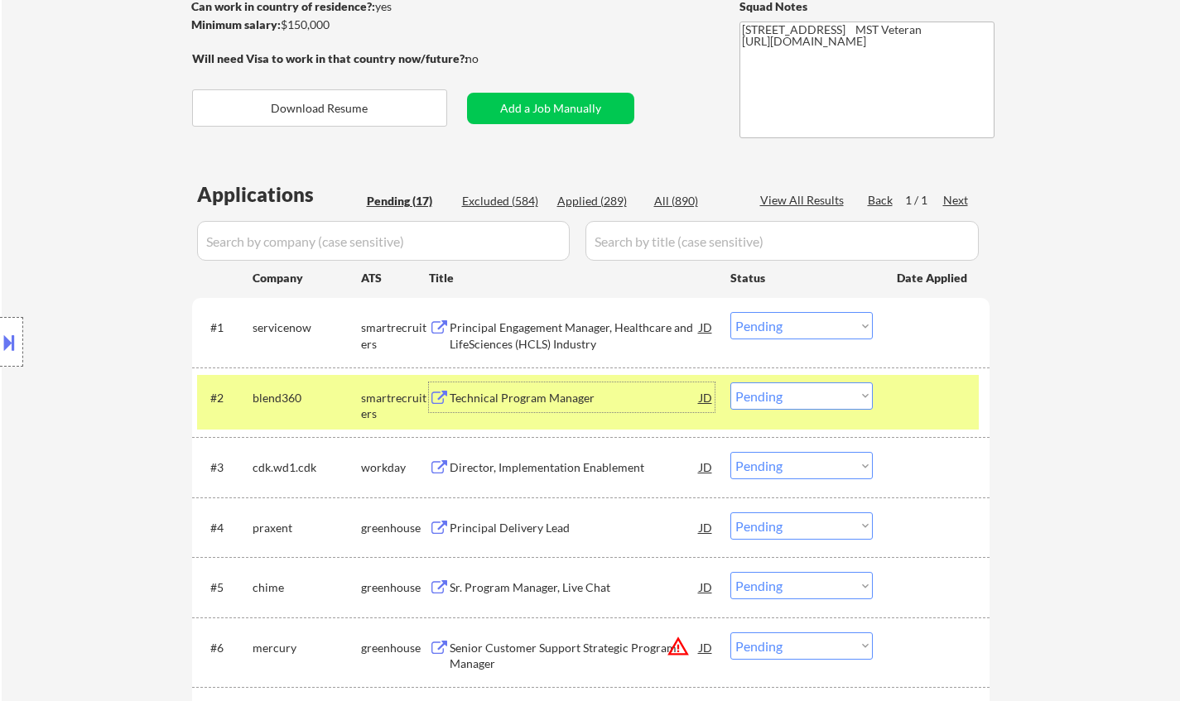
click at [777, 403] on select "Choose an option... Pending Applied Excluded (Questions) Excluded (Expired) Exc…" at bounding box center [801, 395] width 142 height 27
click at [730, 382] on select "Choose an option... Pending Applied Excluded (Questions) Excluded (Expired) Exc…" at bounding box center [801, 395] width 142 height 27
select select ""pending""
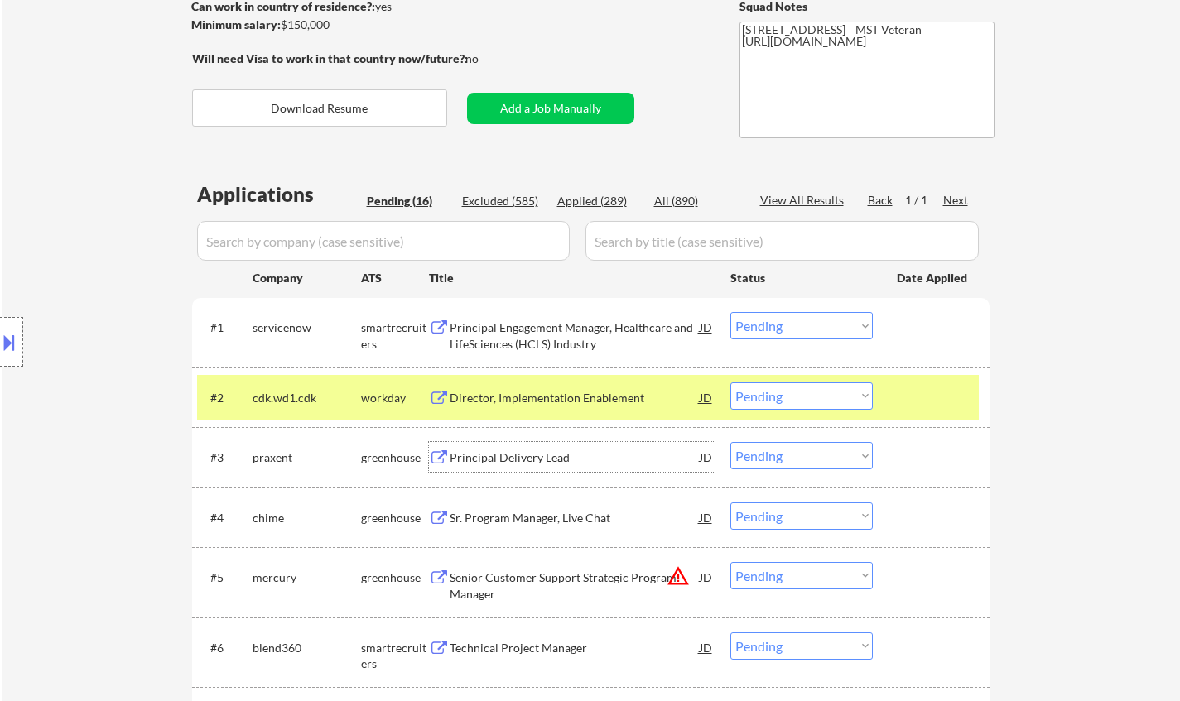
click at [537, 469] on div "Principal Delivery Lead" at bounding box center [575, 457] width 250 height 30
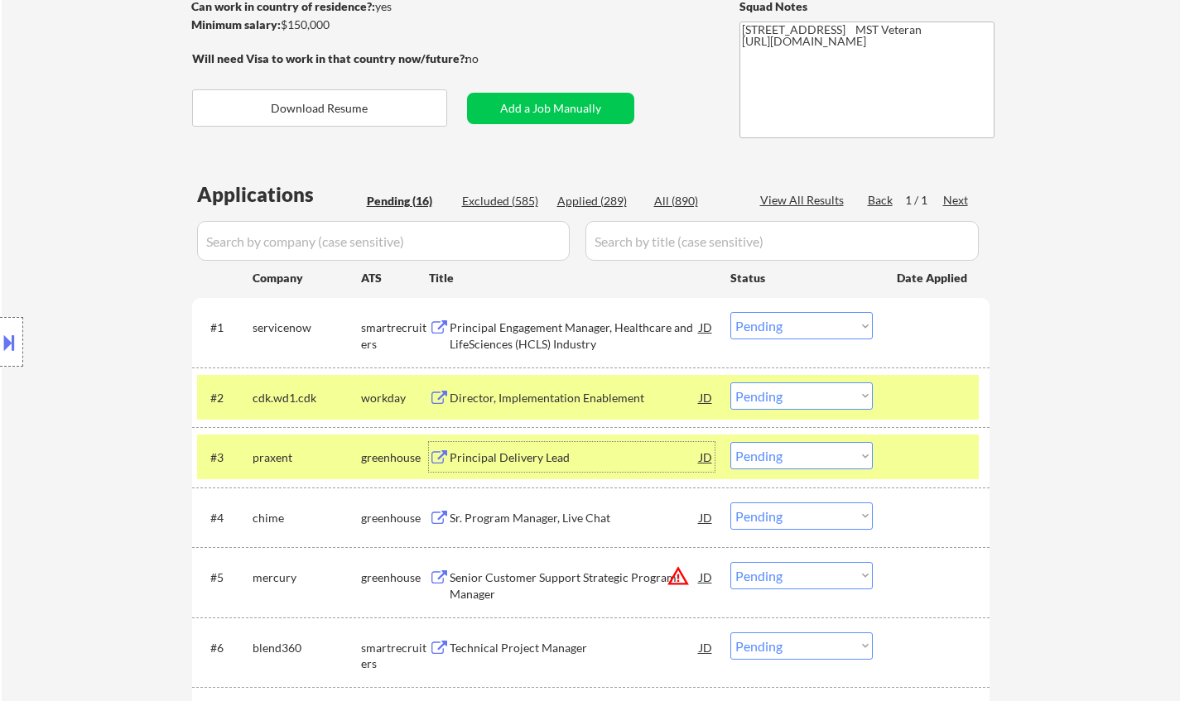
click at [777, 464] on select "Choose an option... Pending Applied Excluded (Questions) Excluded (Expired) Exc…" at bounding box center [801, 455] width 142 height 27
click at [730, 442] on select "Choose an option... Pending Applied Excluded (Questions) Excluded (Expired) Exc…" at bounding box center [801, 455] width 142 height 27
select select ""pending""
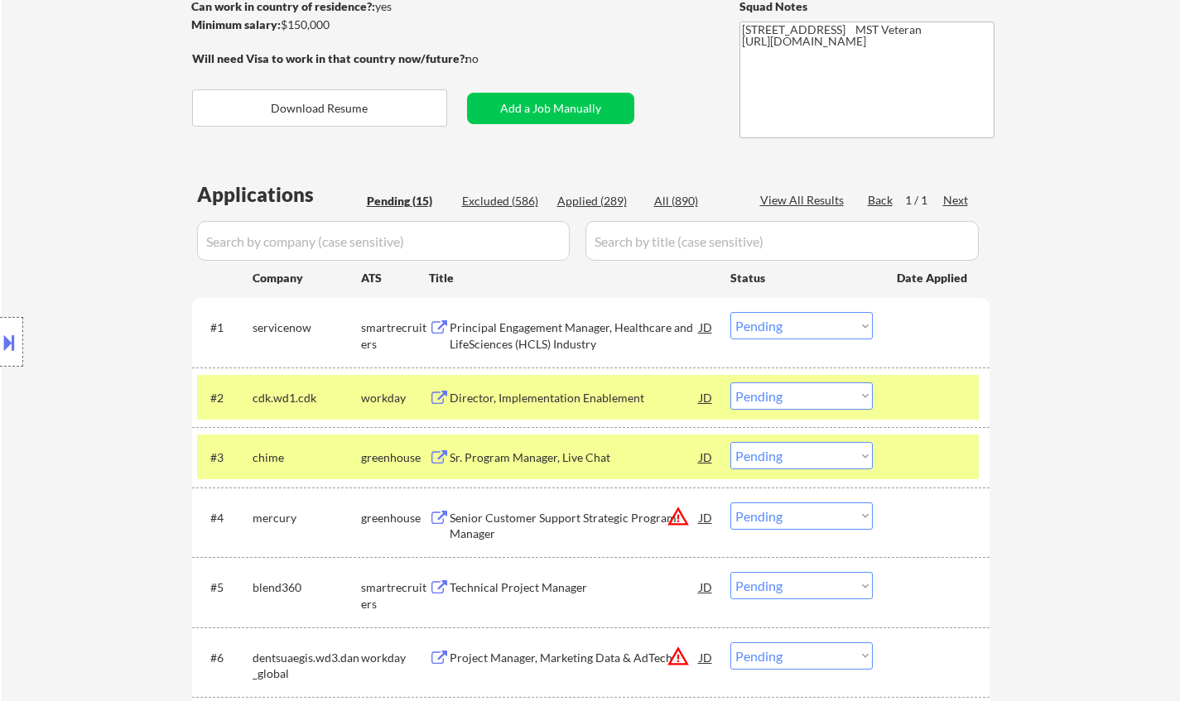
click at [585, 389] on div "Director, Implementation Enablement" at bounding box center [575, 397] width 250 height 30
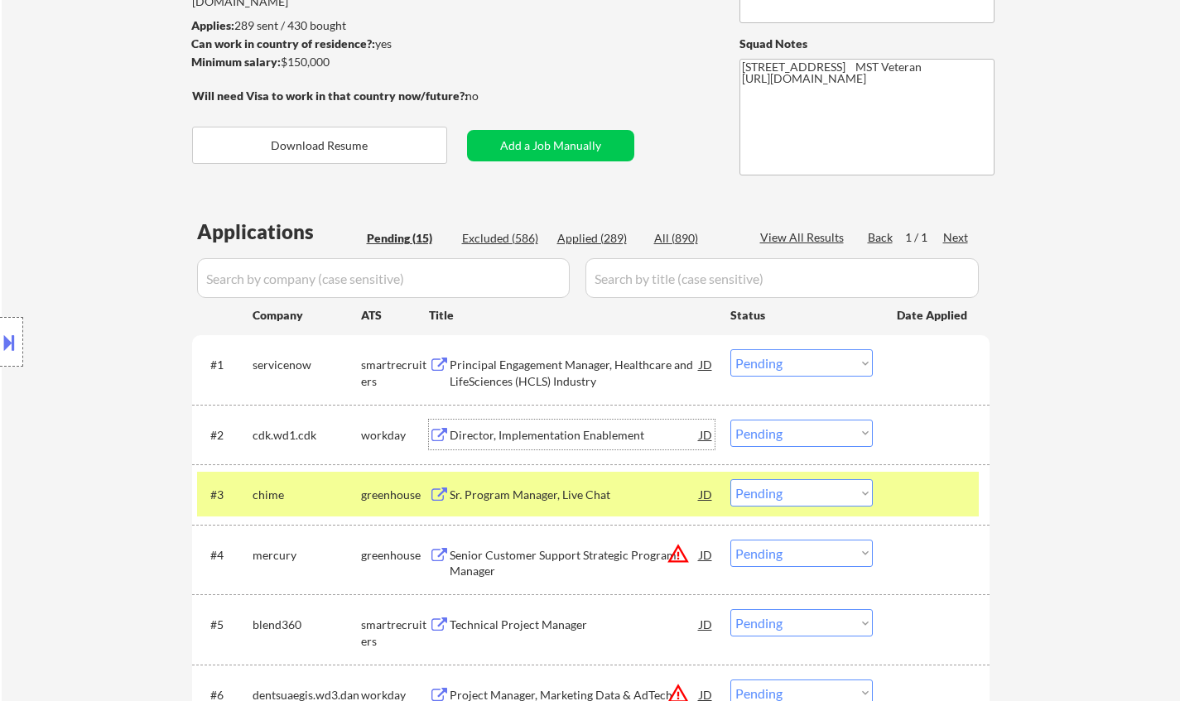
scroll to position [331, 0]
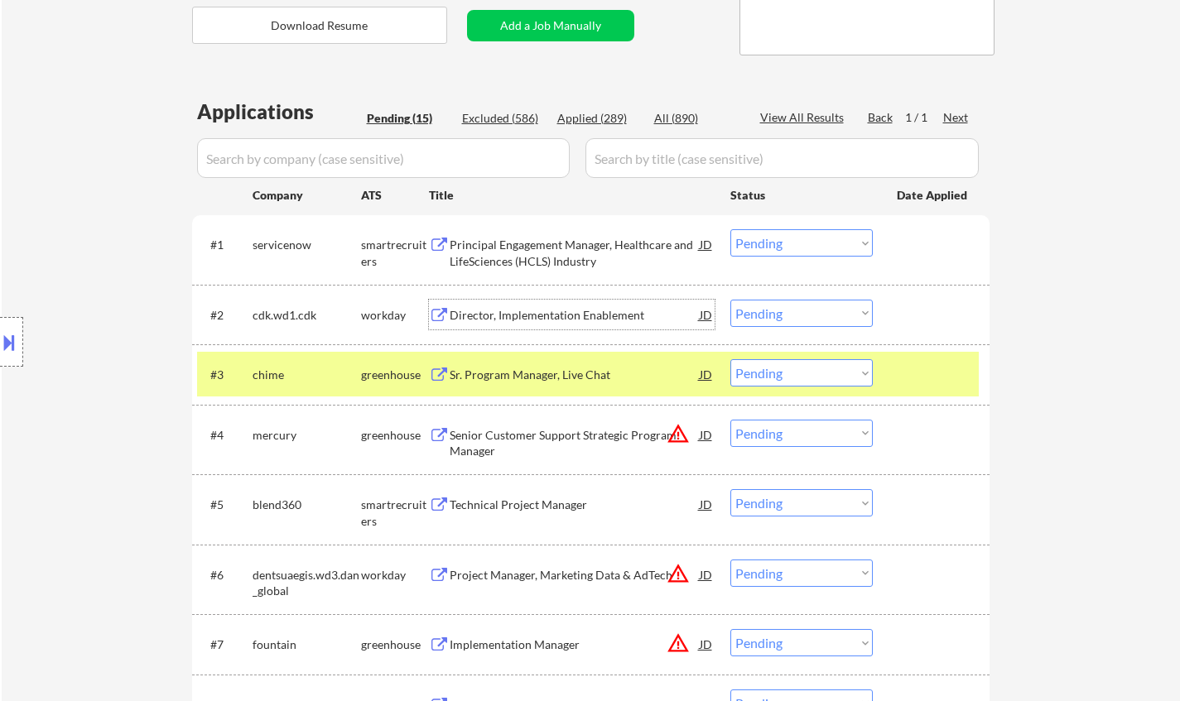
click at [803, 310] on select "Choose an option... Pending Applied Excluded (Questions) Excluded (Expired) Exc…" at bounding box center [801, 313] width 142 height 27
click at [730, 300] on select "Choose an option... Pending Applied Excluded (Questions) Excluded (Expired) Exc…" at bounding box center [801, 313] width 142 height 27
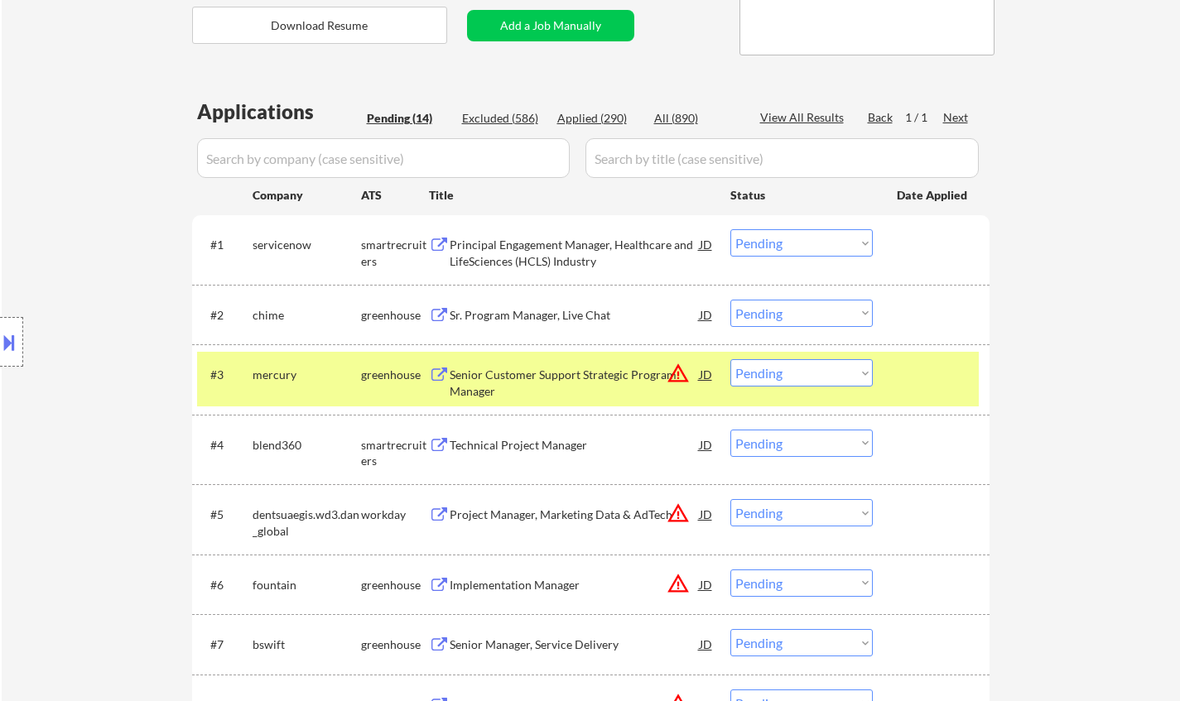
click at [543, 312] on div "Sr. Program Manager, Live Chat" at bounding box center [575, 315] width 250 height 17
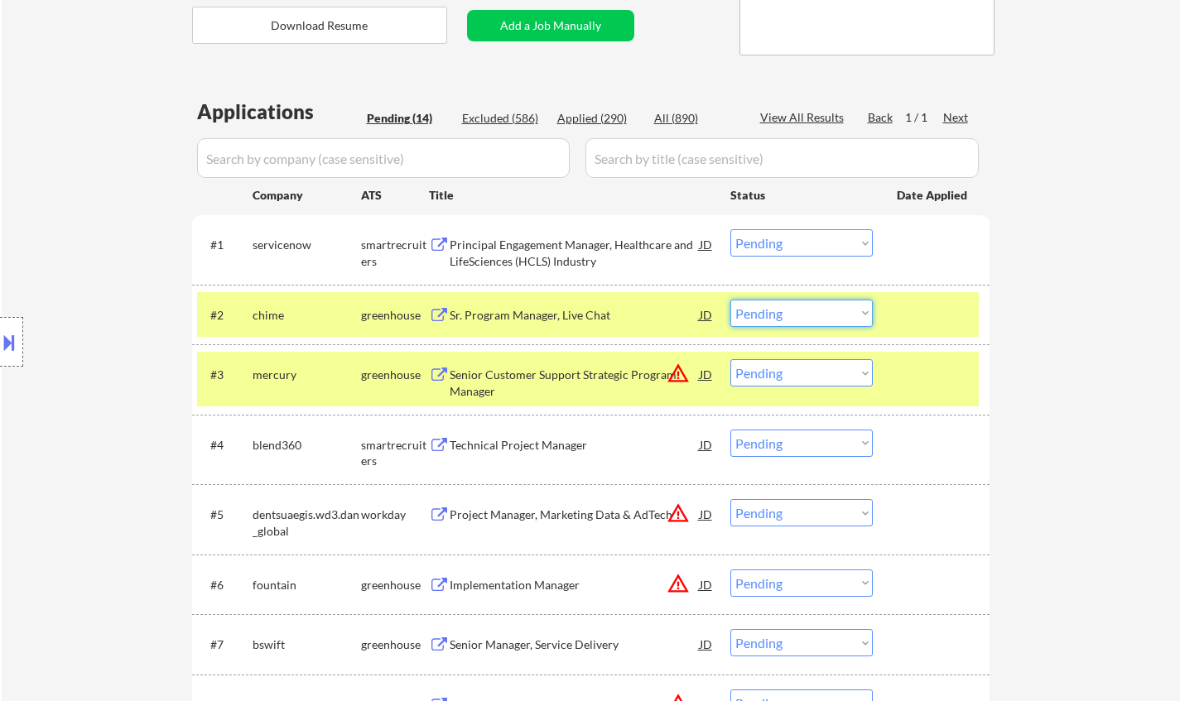
click at [786, 309] on select "Choose an option... Pending Applied Excluded (Questions) Excluded (Expired) Exc…" at bounding box center [801, 313] width 142 height 27
click at [730, 300] on select "Choose an option... Pending Applied Excluded (Questions) Excluded (Expired) Exc…" at bounding box center [801, 313] width 142 height 27
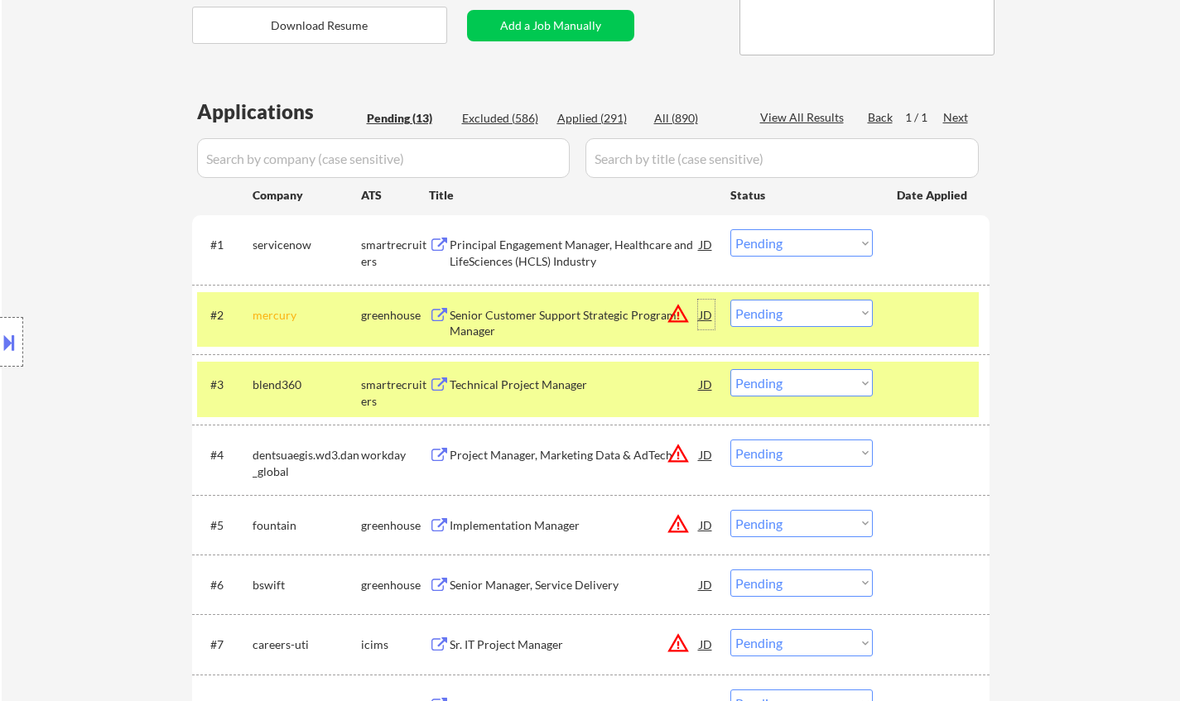
click at [708, 315] on div "JD" at bounding box center [706, 315] width 17 height 30
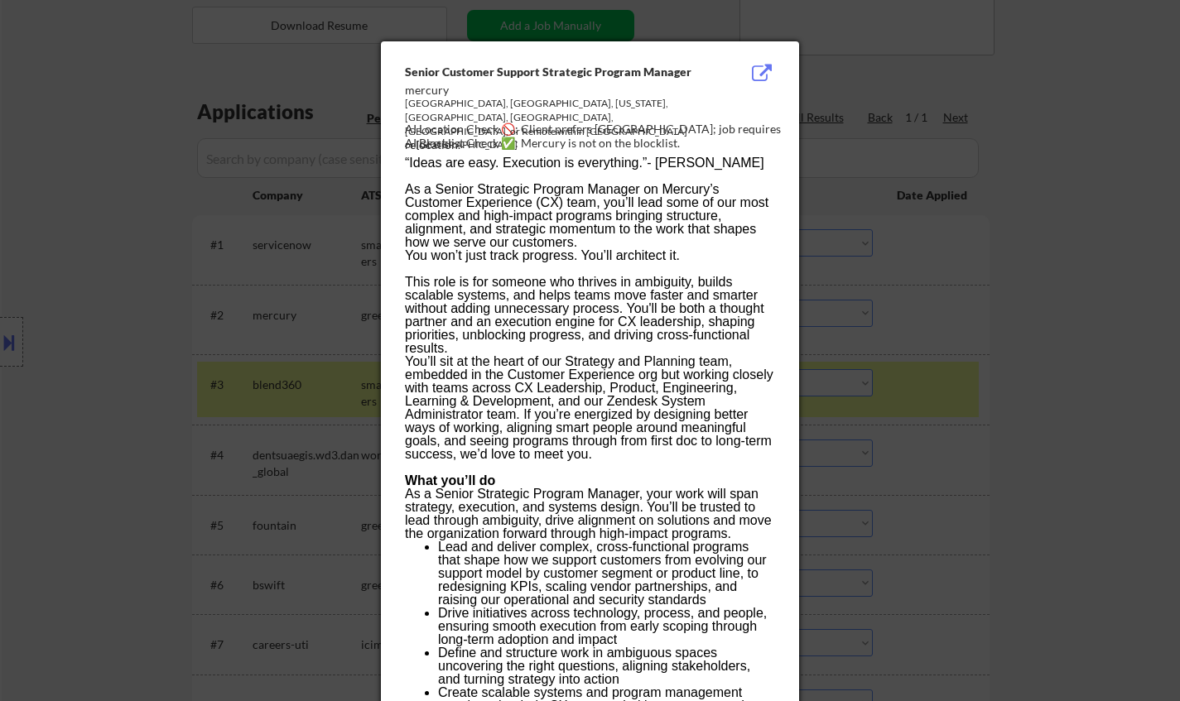
click at [876, 486] on div at bounding box center [590, 350] width 1180 height 701
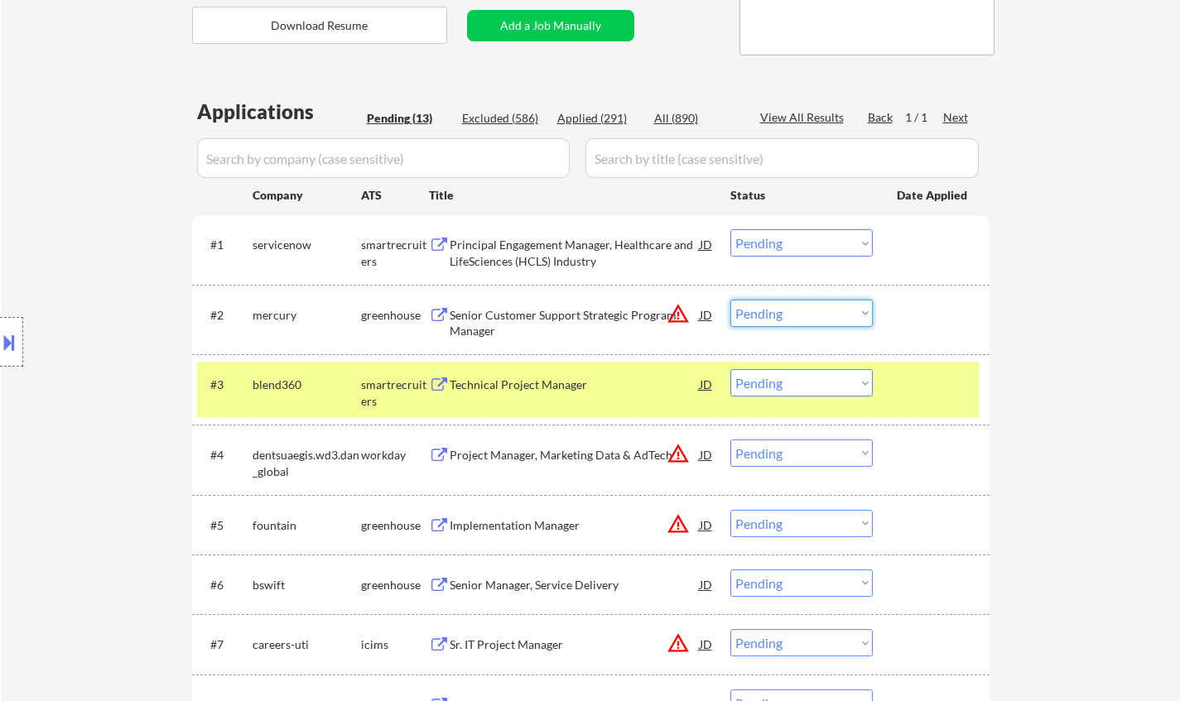
drag, startPoint x: 782, startPoint y: 311, endPoint x: 789, endPoint y: 320, distance: 11.1
click at [782, 311] on select "Choose an option... Pending Applied Excluded (Questions) Excluded (Expired) Exc…" at bounding box center [801, 313] width 142 height 27
click at [730, 300] on select "Choose an option... Pending Applied Excluded (Questions) Excluded (Expired) Exc…" at bounding box center [801, 313] width 142 height 27
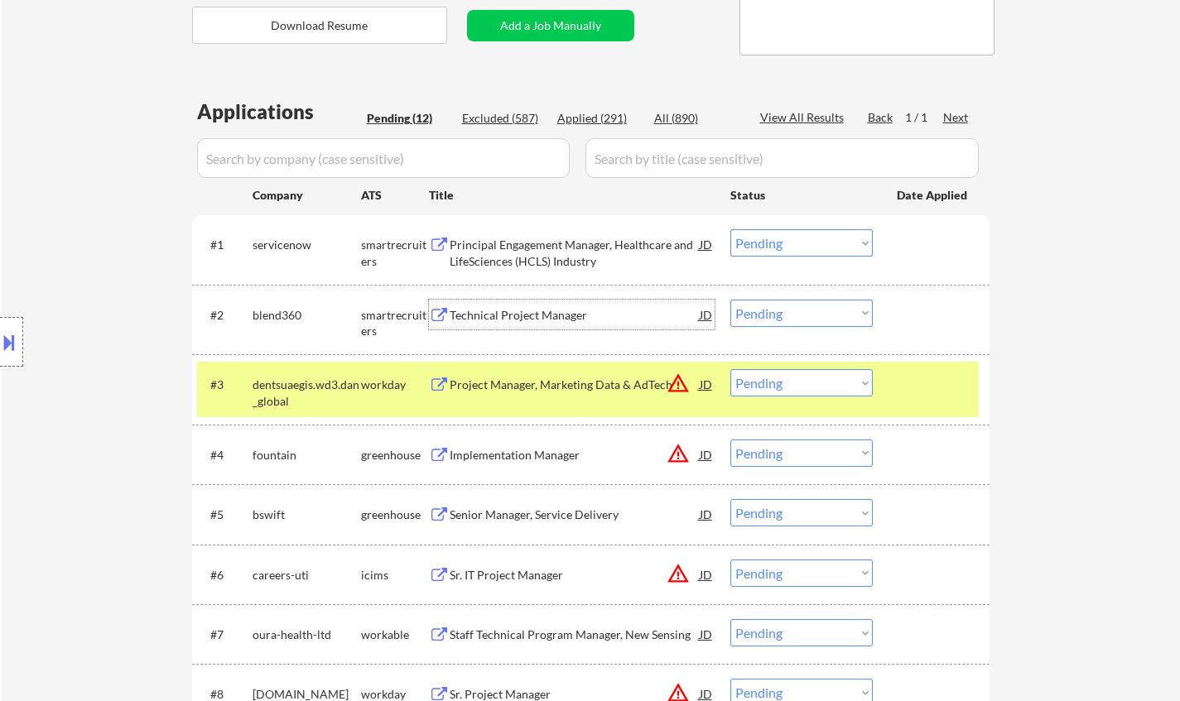
click at [536, 323] on div "Technical Project Manager" at bounding box center [575, 315] width 250 height 30
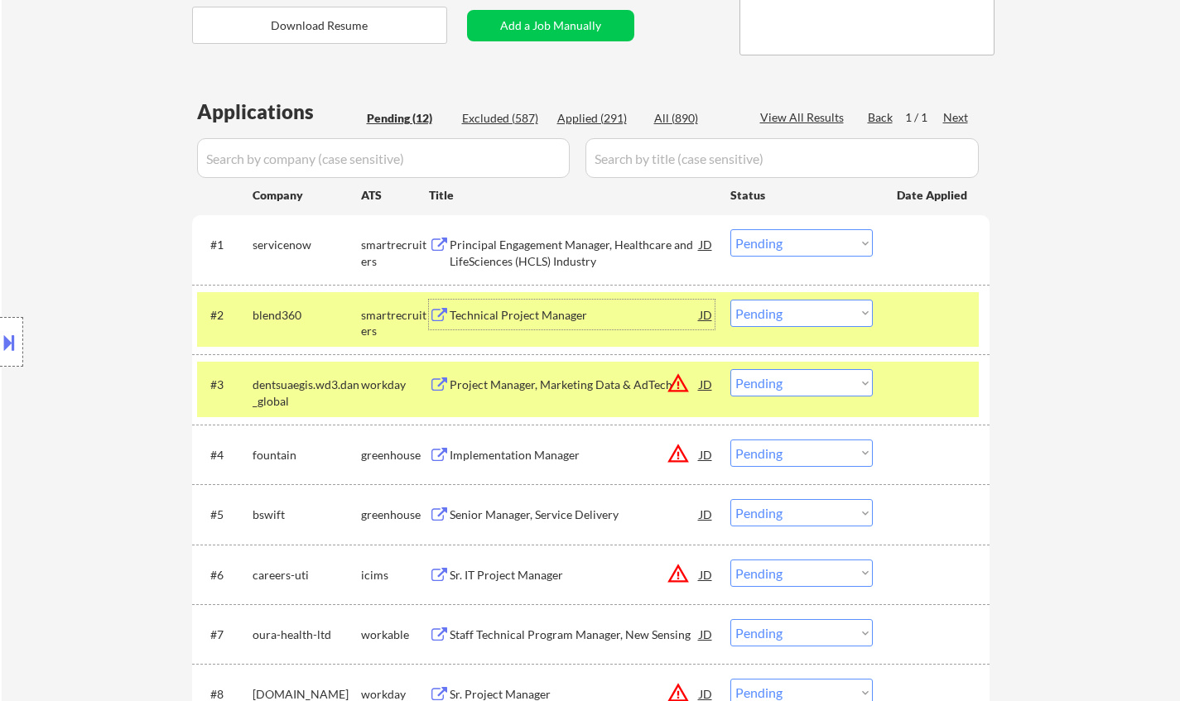
click at [781, 313] on select "Choose an option... Pending Applied Excluded (Questions) Excluded (Expired) Exc…" at bounding box center [801, 313] width 142 height 27
click at [730, 300] on select "Choose an option... Pending Applied Excluded (Questions) Excluded (Expired) Exc…" at bounding box center [801, 313] width 142 height 27
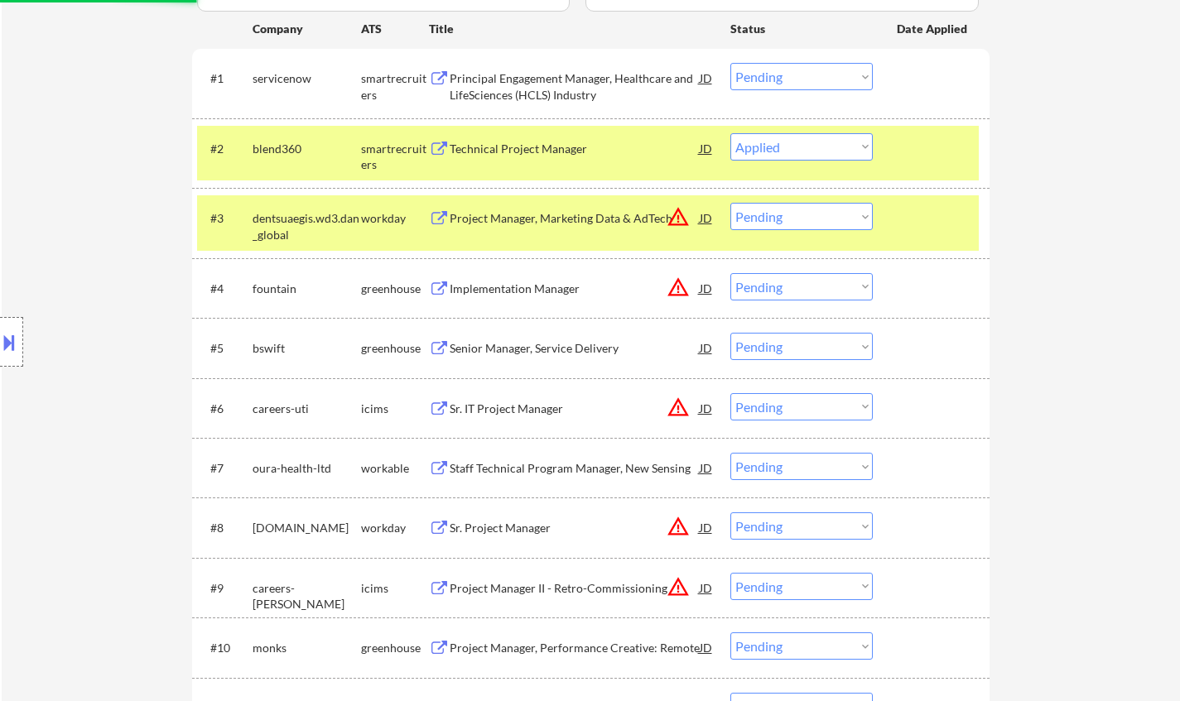
scroll to position [497, 0]
select select ""pending""
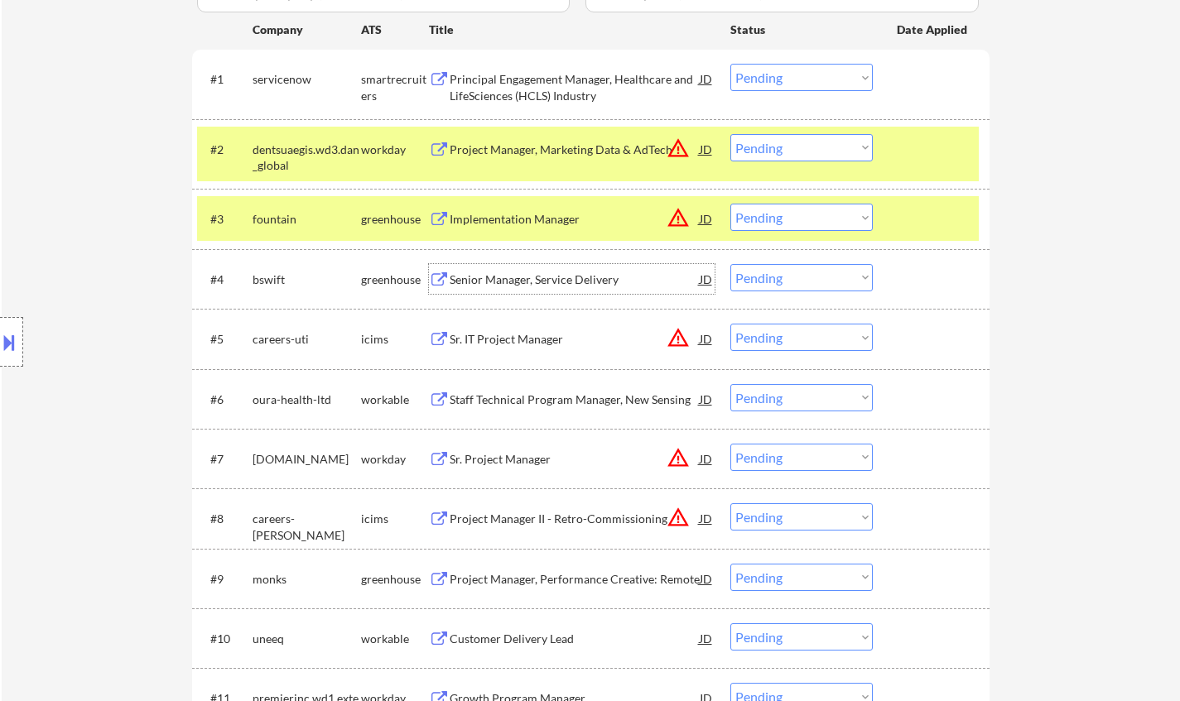
click at [559, 288] on div "Senior Manager, Service Delivery" at bounding box center [575, 279] width 250 height 30
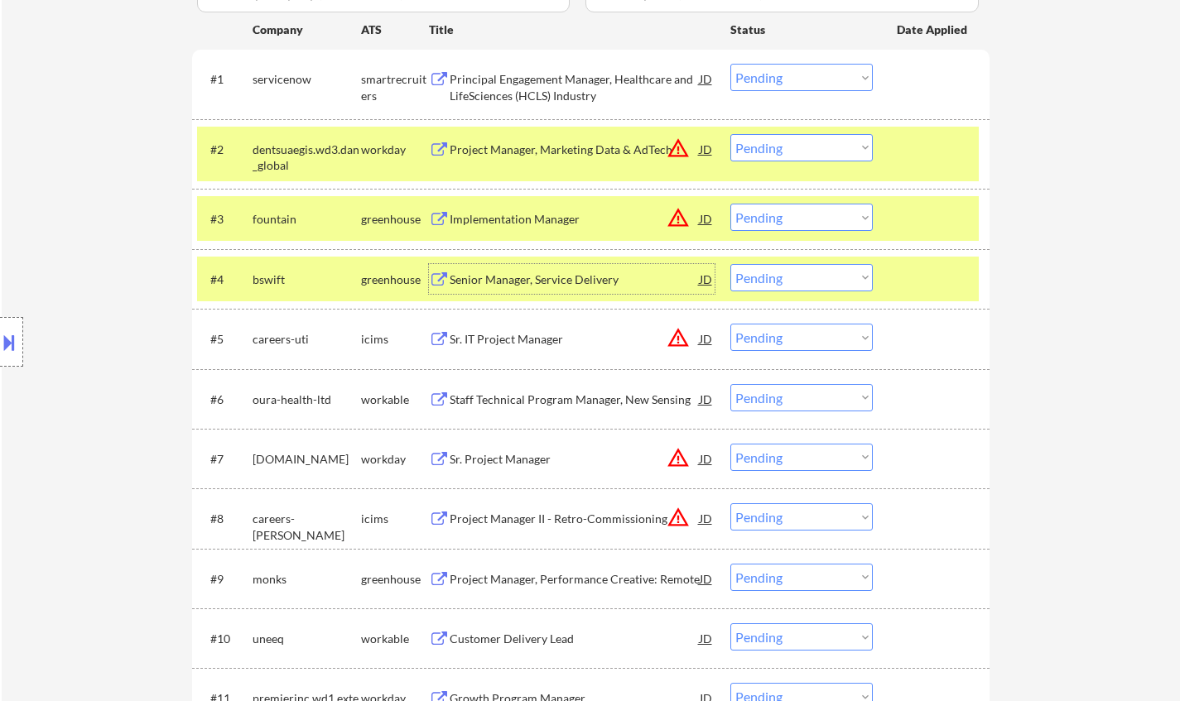
click at [796, 276] on select "Choose an option... Pending Applied Excluded (Questions) Excluded (Expired) Exc…" at bounding box center [801, 277] width 142 height 27
click at [730, 264] on select "Choose an option... Pending Applied Excluded (Questions) Excluded (Expired) Exc…" at bounding box center [801, 277] width 142 height 27
click at [0, 361] on div at bounding box center [11, 342] width 23 height 50
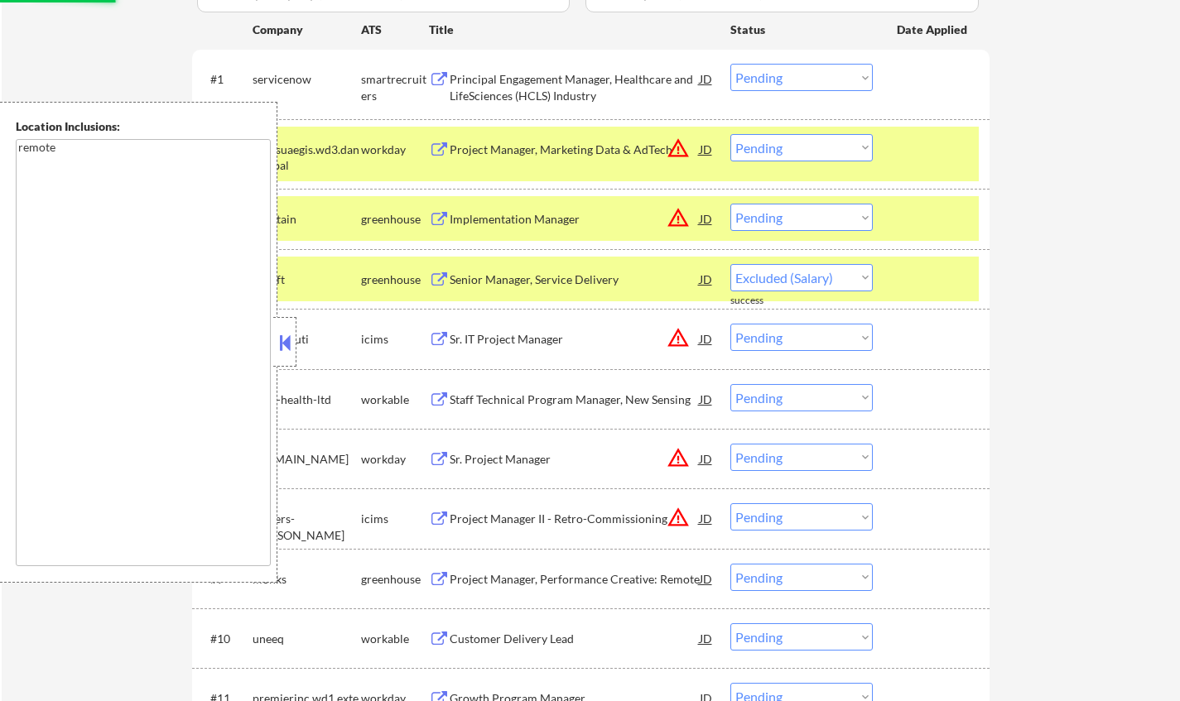
select select ""pending""
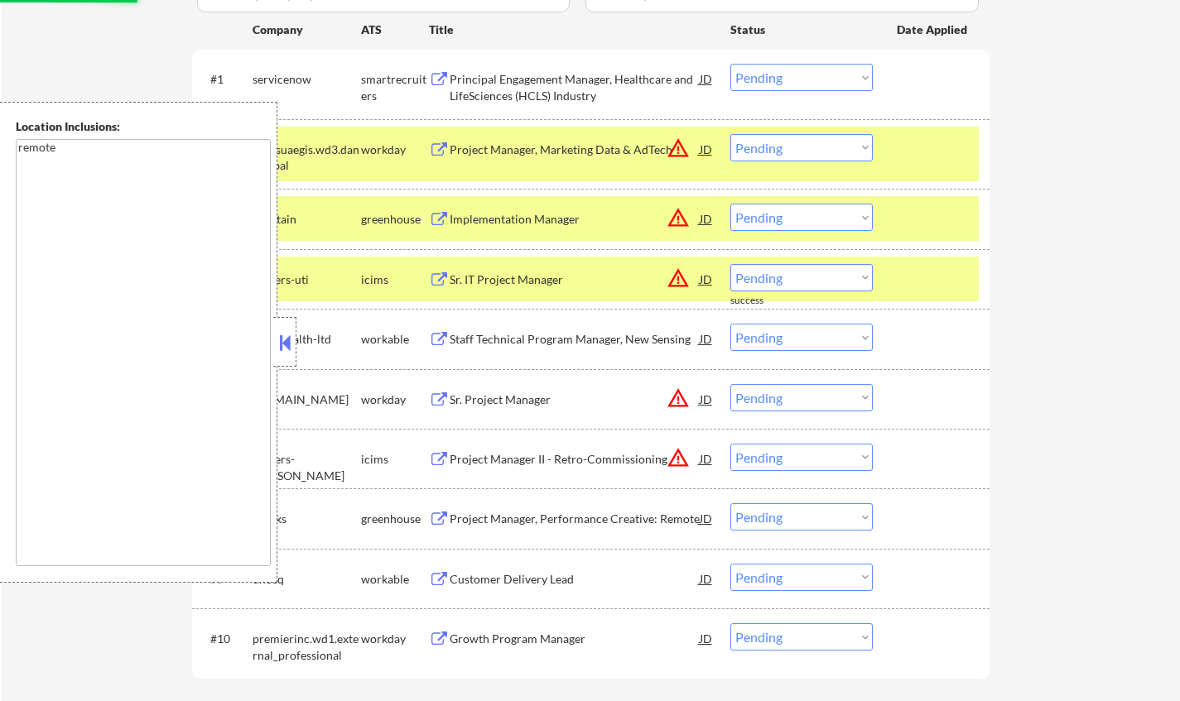
click at [712, 147] on div "JD" at bounding box center [706, 149] width 17 height 30
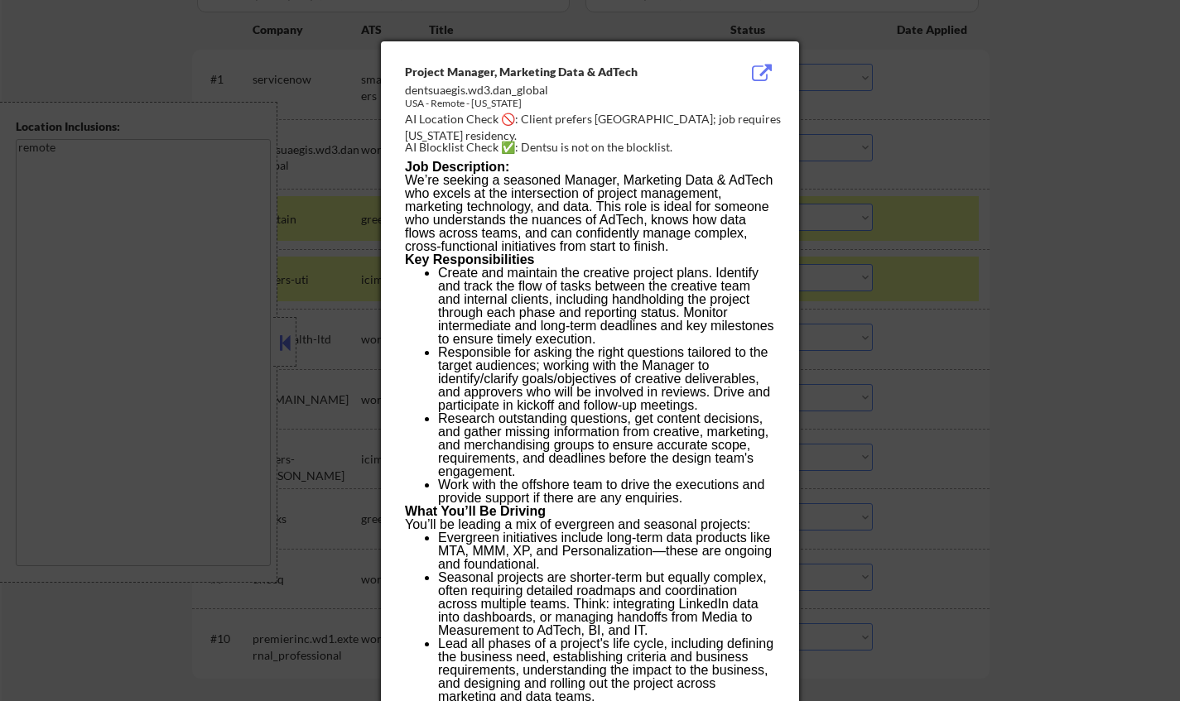
click at [1048, 272] on div at bounding box center [590, 350] width 1180 height 701
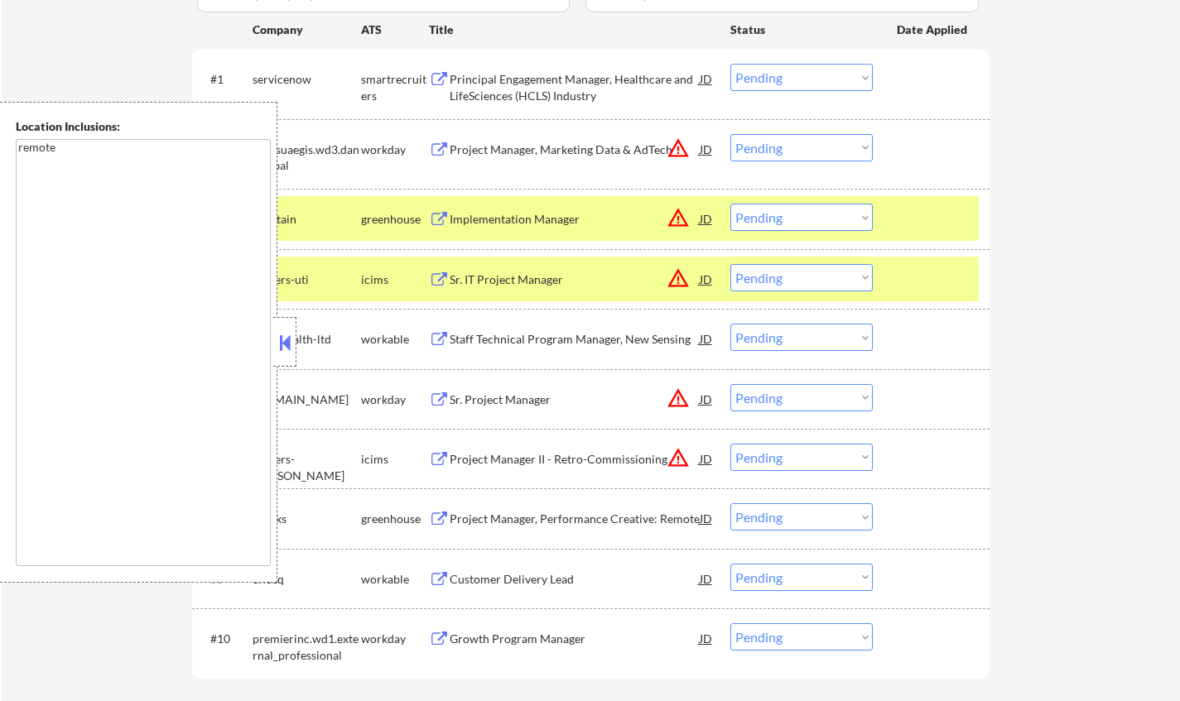
drag, startPoint x: 777, startPoint y: 152, endPoint x: 782, endPoint y: 161, distance: 10.4
click at [777, 152] on select "Choose an option... Pending Applied Excluded (Questions) Excluded (Expired) Exc…" at bounding box center [801, 147] width 142 height 27
click at [730, 134] on select "Choose an option... Pending Applied Excluded (Questions) Excluded (Expired) Exc…" at bounding box center [801, 147] width 142 height 27
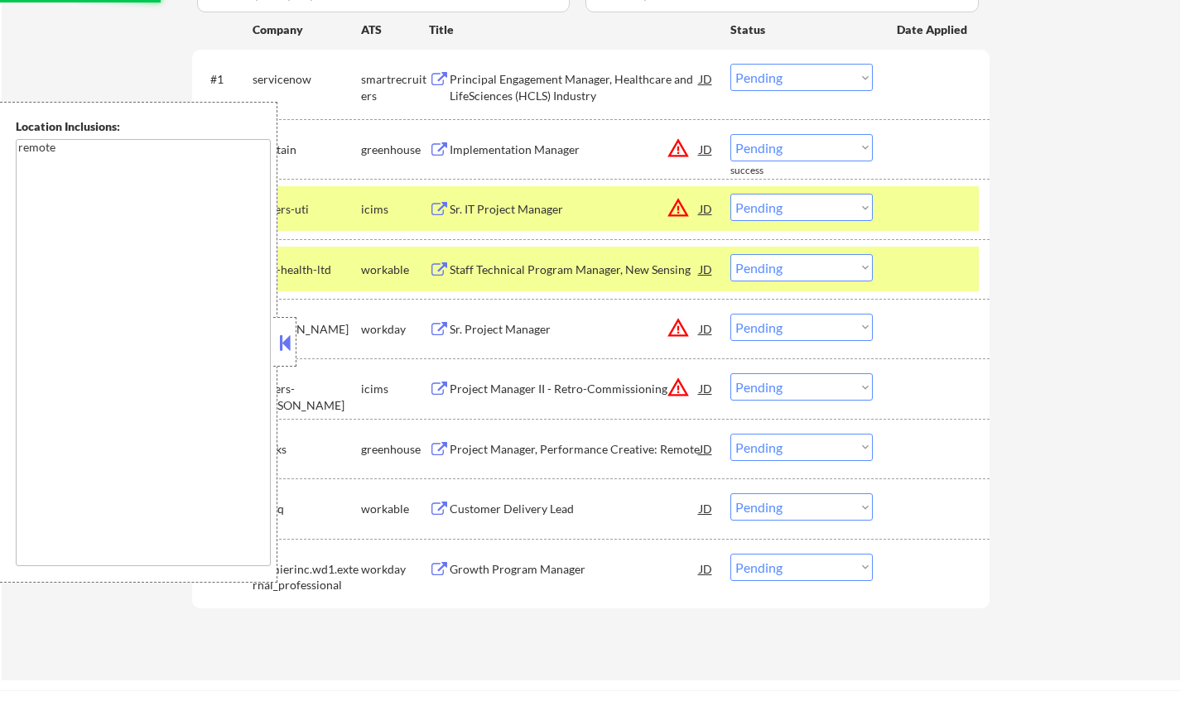
click at [700, 155] on div "JD" at bounding box center [706, 149] width 17 height 30
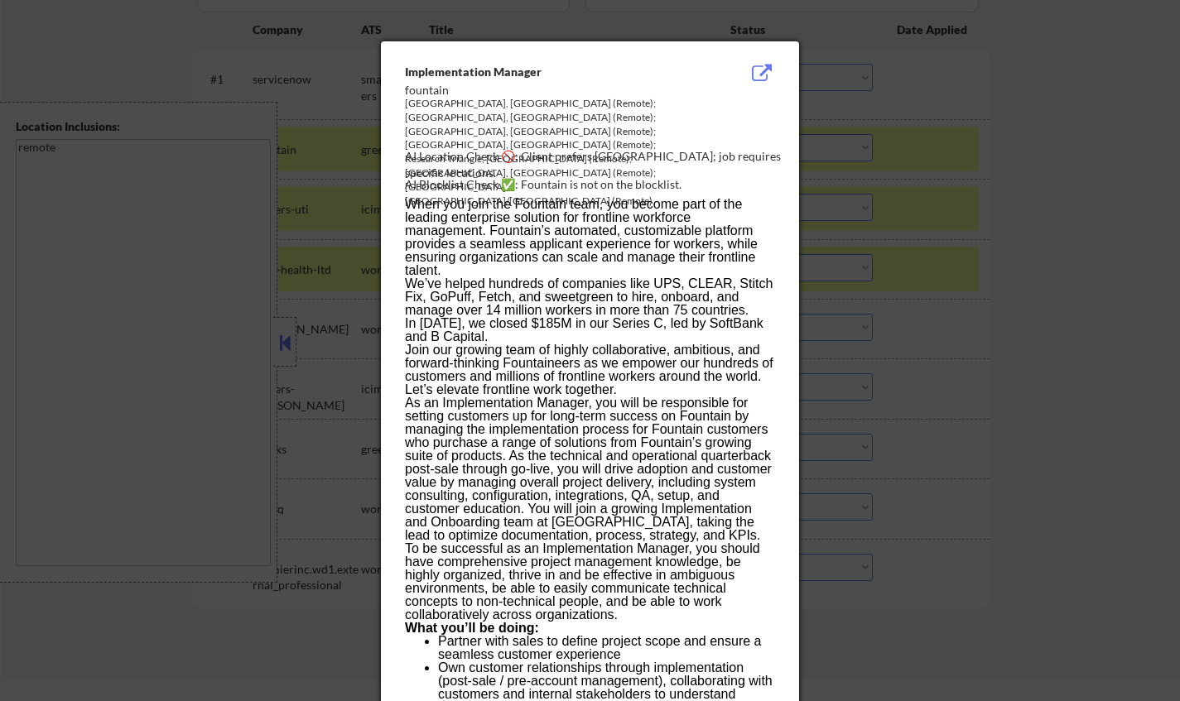
click at [909, 237] on div at bounding box center [590, 350] width 1180 height 701
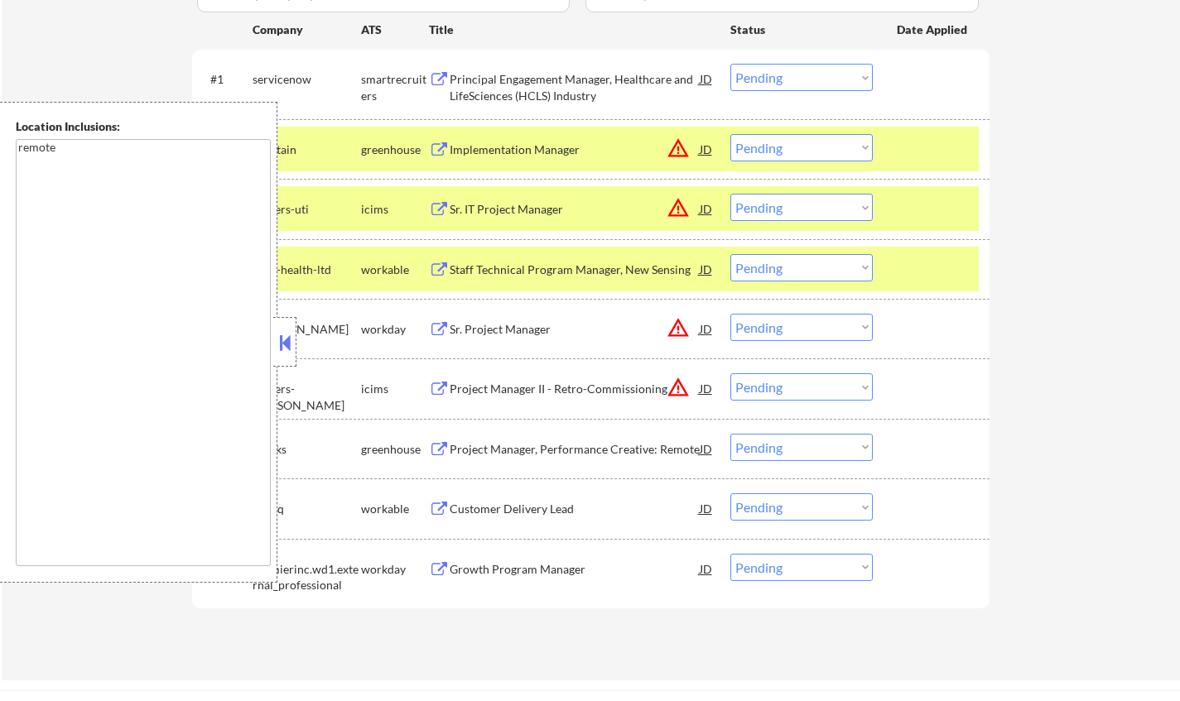
drag, startPoint x: 818, startPoint y: 147, endPoint x: 822, endPoint y: 159, distance: 12.3
click at [817, 147] on select "Choose an option... Pending Applied Excluded (Questions) Excluded (Expired) Exc…" at bounding box center [801, 147] width 142 height 27
click at [730, 134] on select "Choose an option... Pending Applied Excluded (Questions) Excluded (Expired) Exc…" at bounding box center [801, 147] width 142 height 27
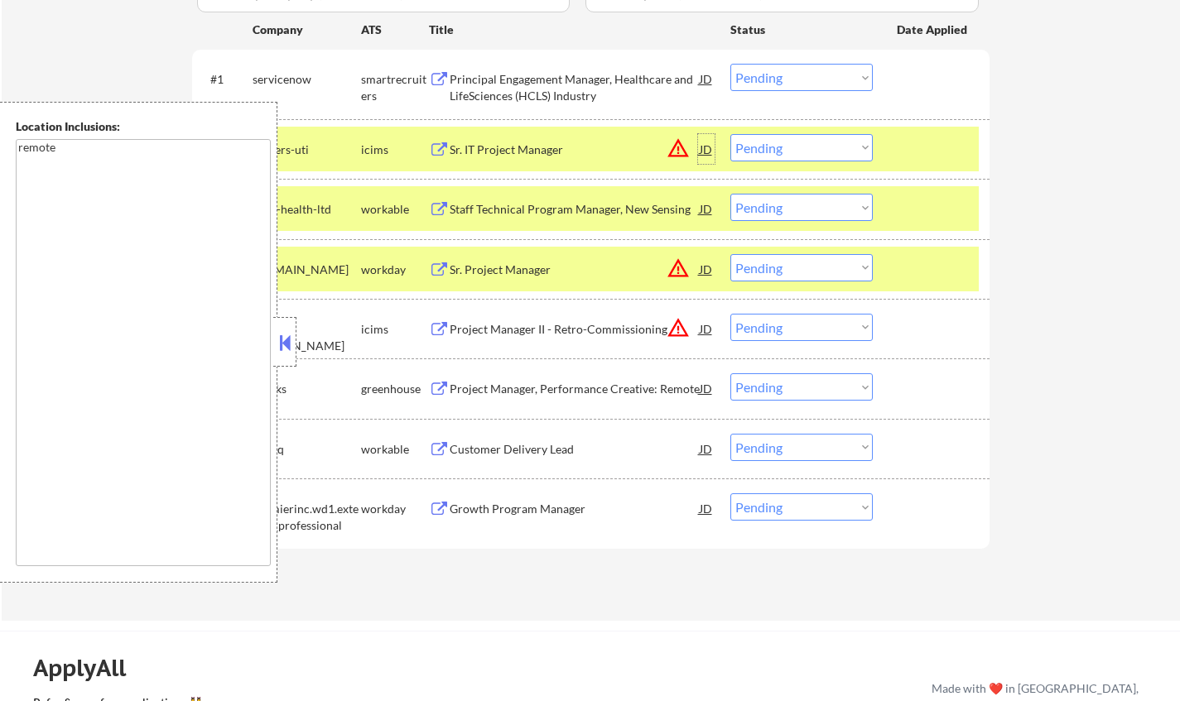
click at [707, 150] on div "JD" at bounding box center [706, 149] width 17 height 30
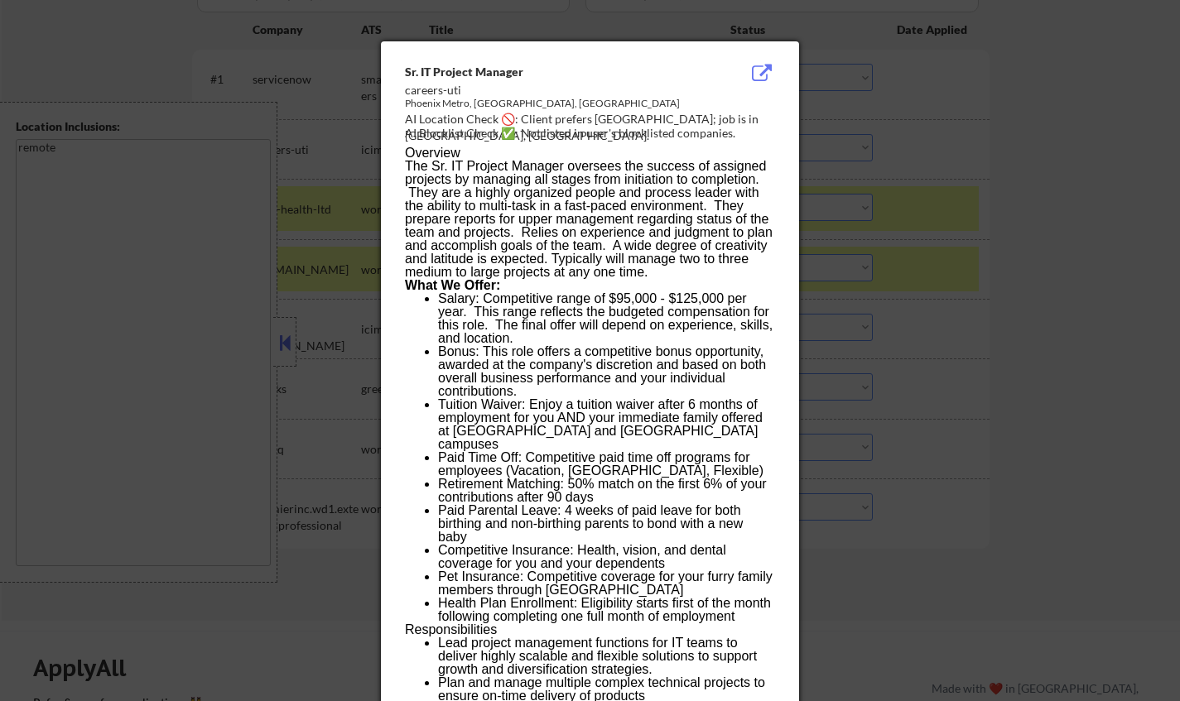
click at [945, 332] on div at bounding box center [590, 350] width 1180 height 701
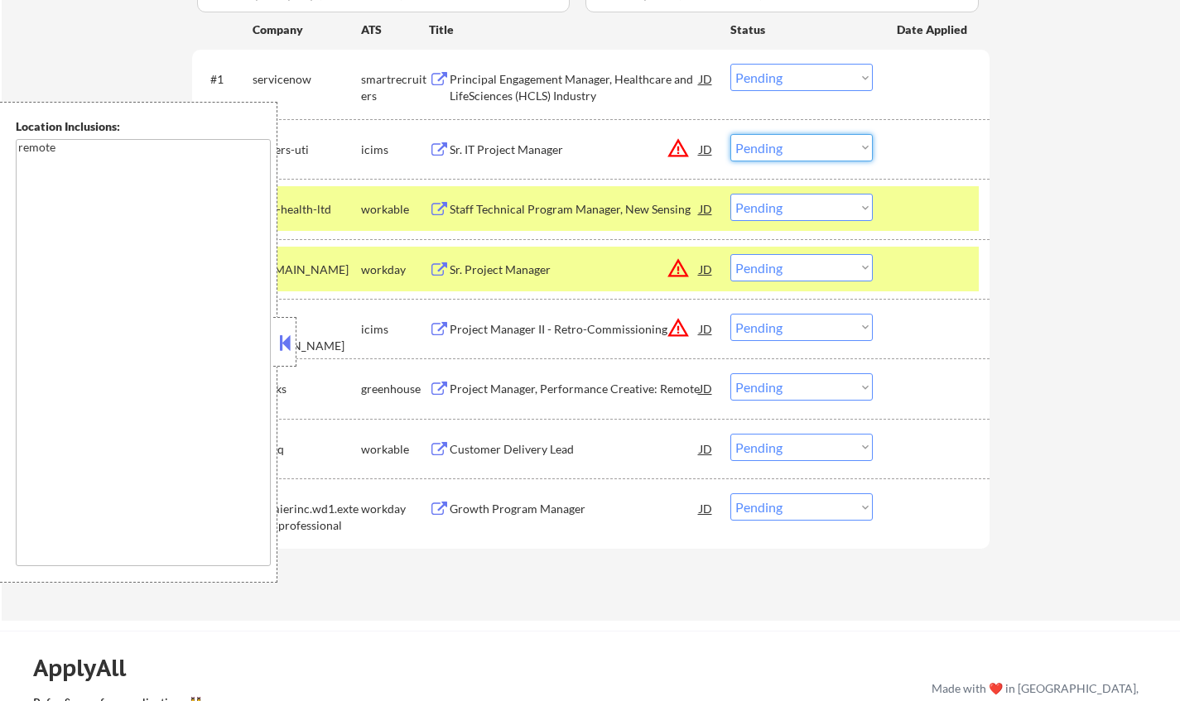
click at [839, 147] on select "Choose an option... Pending Applied Excluded (Questions) Excluded (Expired) Exc…" at bounding box center [801, 147] width 142 height 27
click at [730, 134] on select "Choose an option... Pending Applied Excluded (Questions) Excluded (Expired) Exc…" at bounding box center [801, 147] width 142 height 27
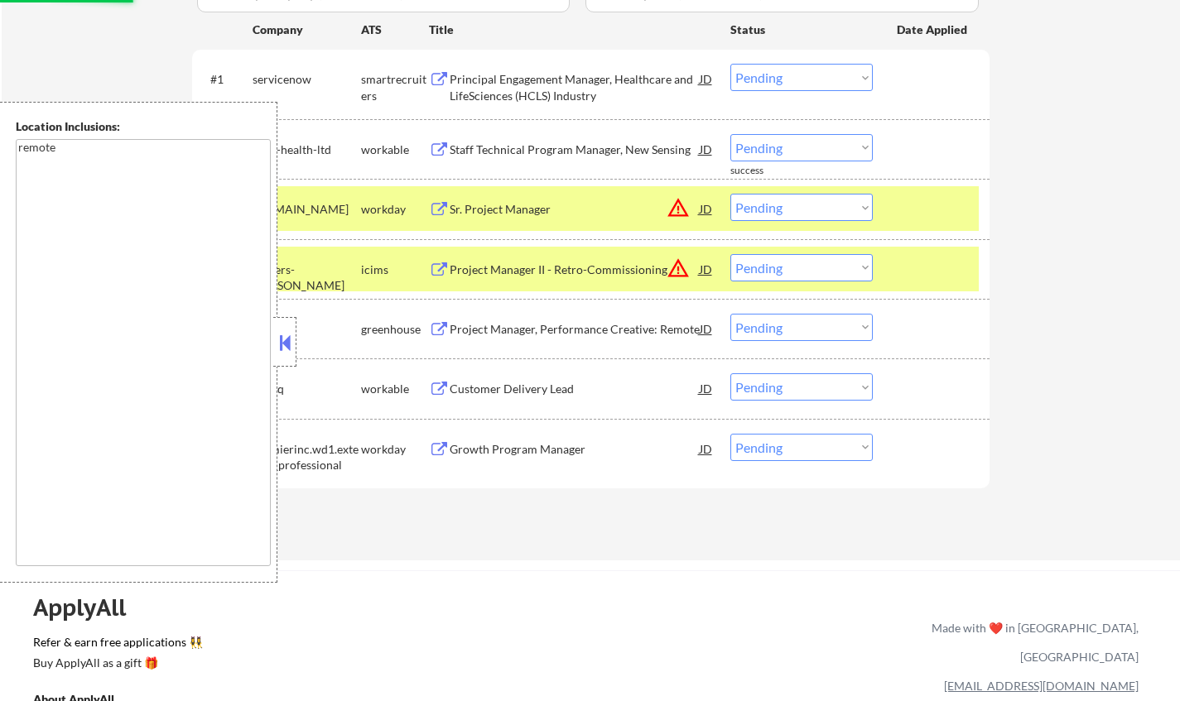
click at [608, 146] on div "Staff Technical Program Manager, New Sensing" at bounding box center [575, 150] width 250 height 17
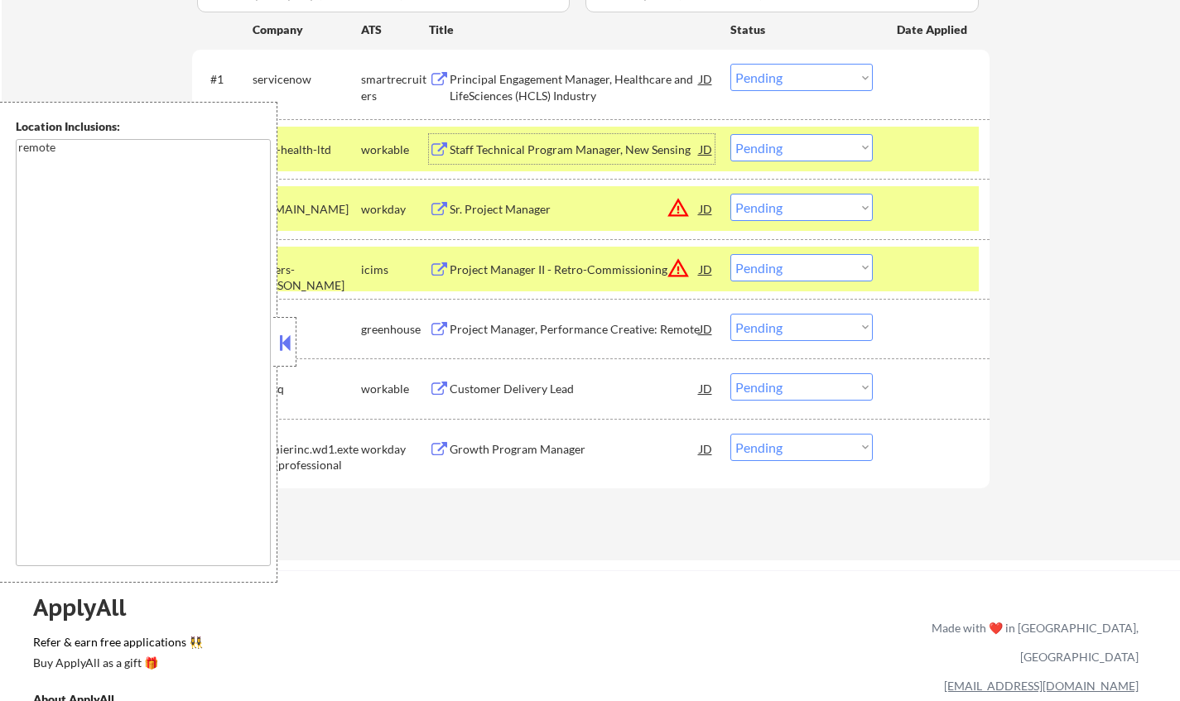
click at [290, 339] on button at bounding box center [285, 342] width 18 height 25
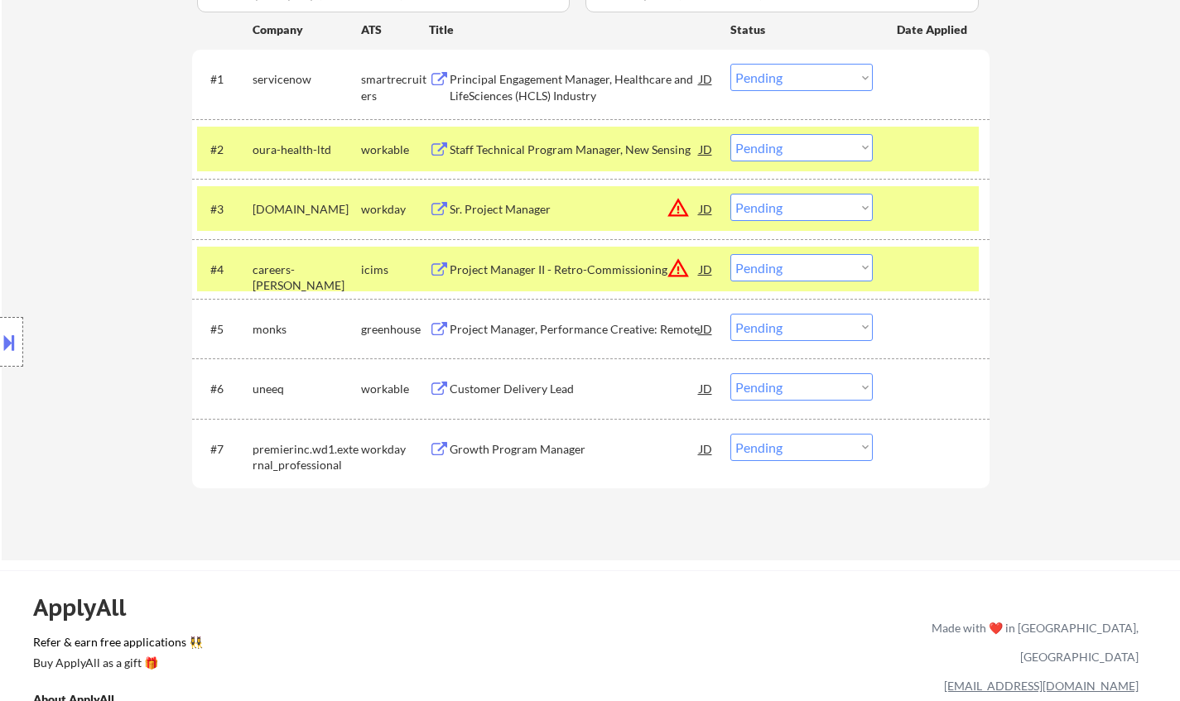
click at [854, 141] on select "Choose an option... Pending Applied Excluded (Questions) Excluded (Expired) Exc…" at bounding box center [801, 147] width 142 height 27
click at [730, 134] on select "Choose an option... Pending Applied Excluded (Questions) Excluded (Expired) Exc…" at bounding box center [801, 147] width 142 height 27
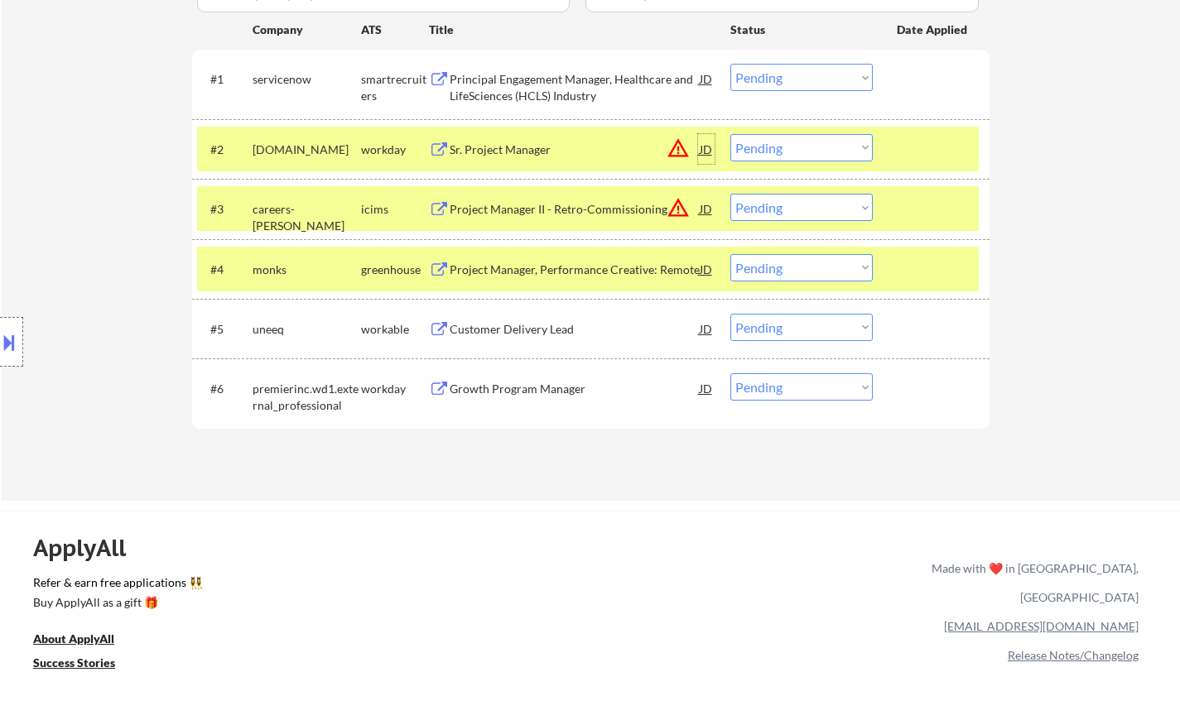
click at [703, 147] on div "JD" at bounding box center [706, 149] width 17 height 30
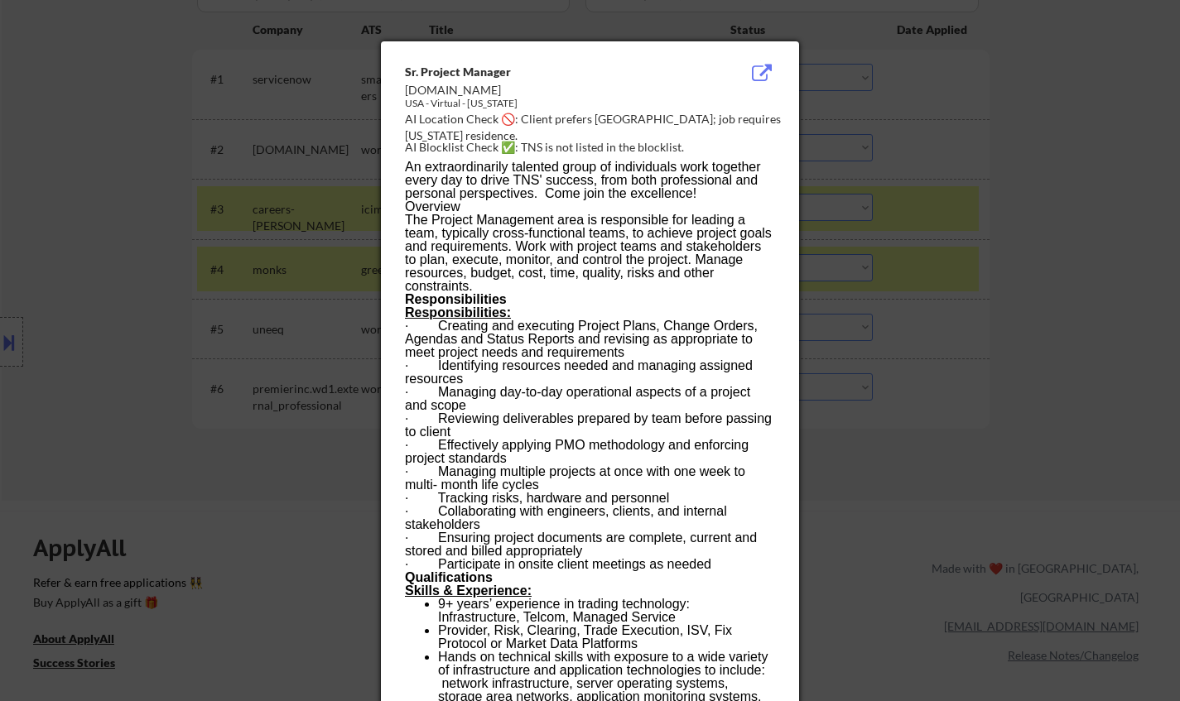
click at [918, 223] on div at bounding box center [590, 350] width 1180 height 701
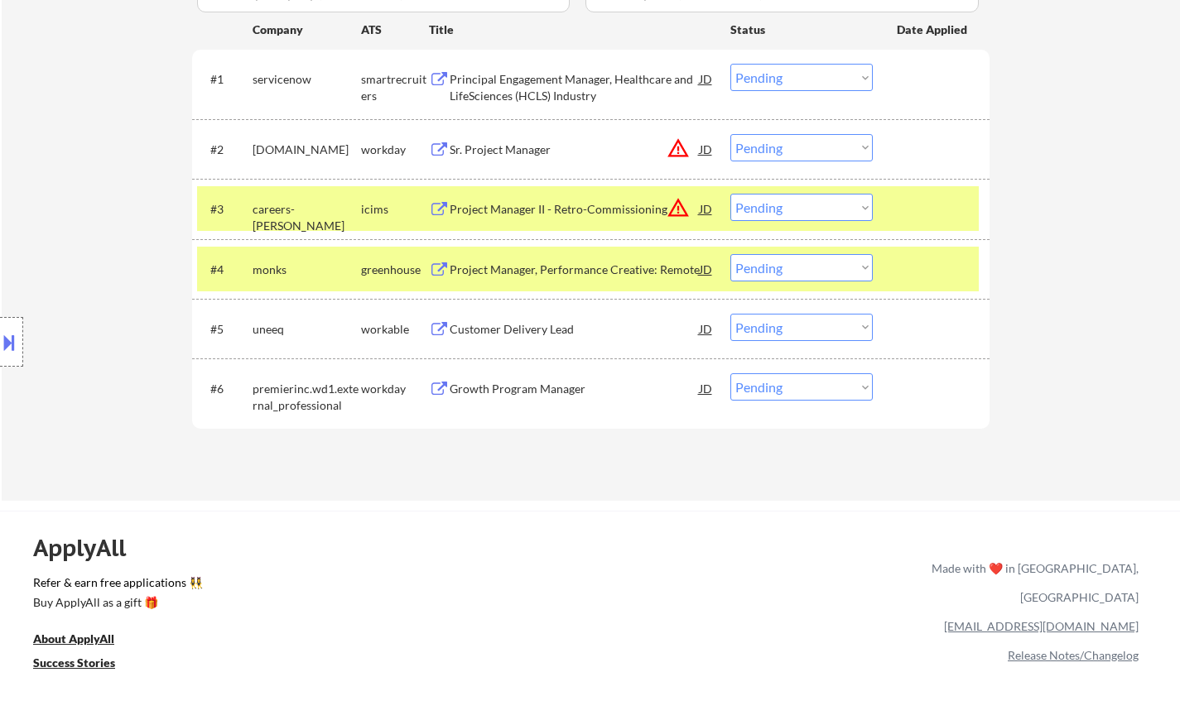
click at [803, 150] on select "Choose an option... Pending Applied Excluded (Questions) Excluded (Expired) Exc…" at bounding box center [801, 147] width 142 height 27
click at [730, 134] on select "Choose an option... Pending Applied Excluded (Questions) Excluded (Expired) Exc…" at bounding box center [801, 147] width 142 height 27
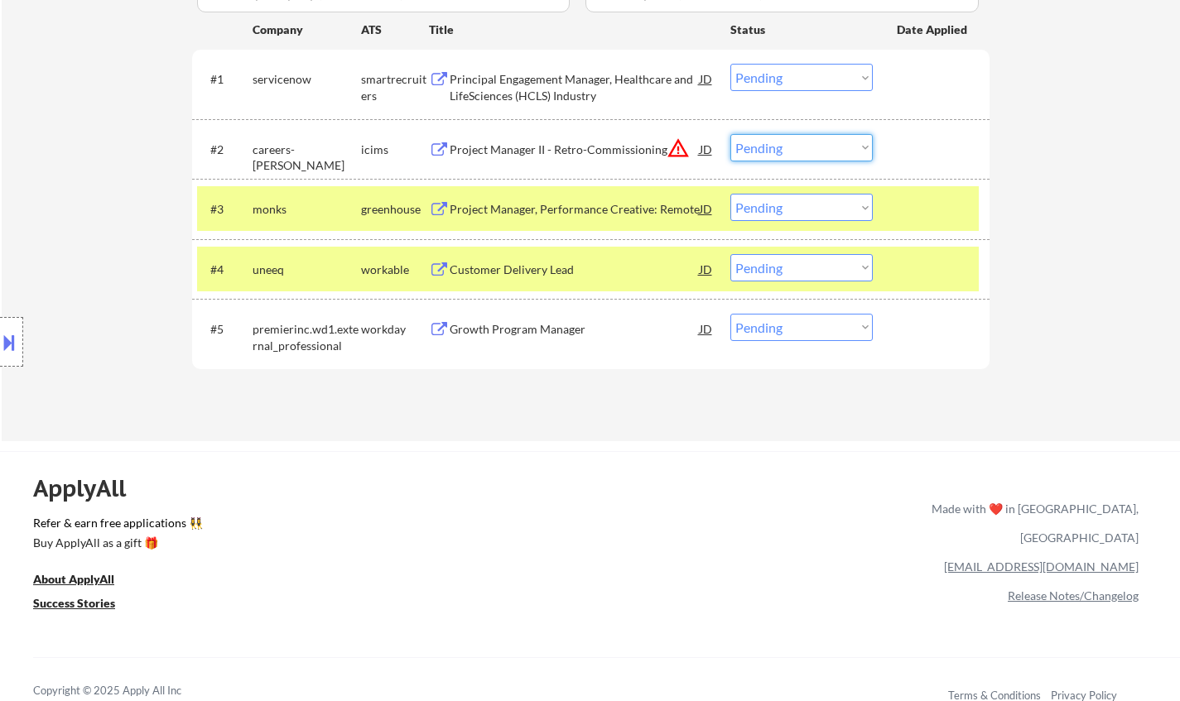
click at [762, 142] on select "Choose an option... Pending Applied Excluded (Questions) Excluded (Expired) Exc…" at bounding box center [801, 147] width 142 height 27
click at [730, 134] on select "Choose an option... Pending Applied Excluded (Questions) Excluded (Expired) Exc…" at bounding box center [801, 147] width 142 height 27
click at [494, 275] on div "Customer Delivery Lead" at bounding box center [575, 270] width 250 height 17
select select ""pending""
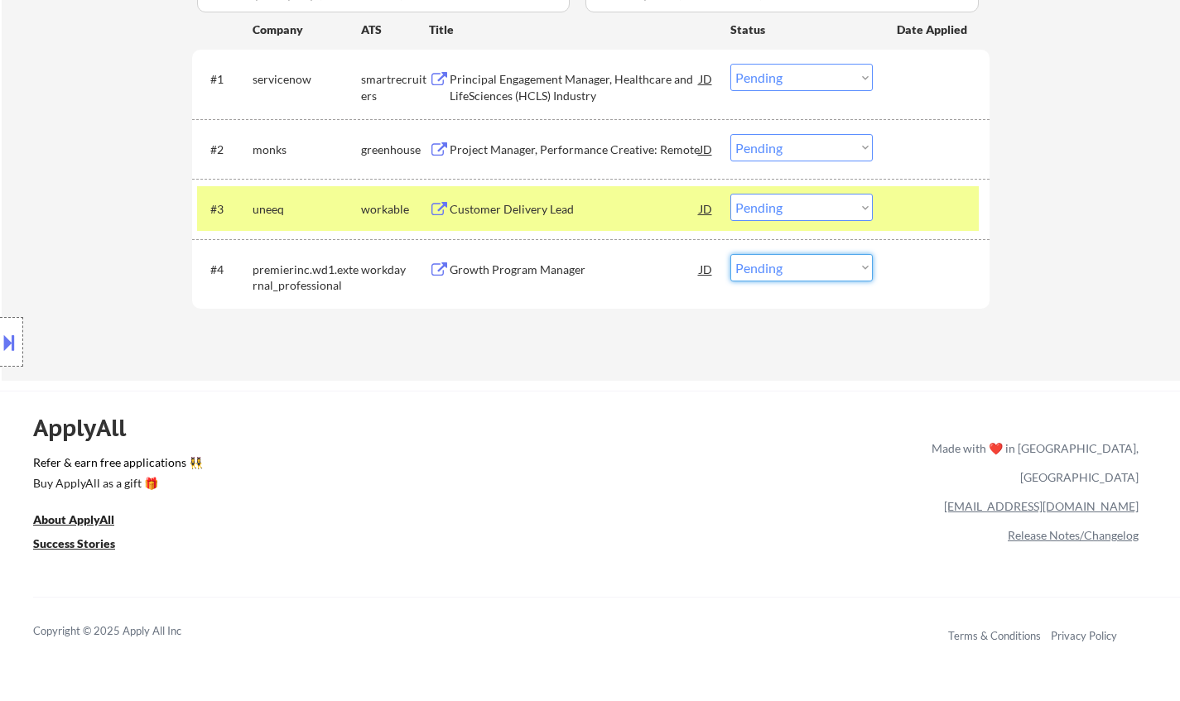
drag, startPoint x: 799, startPoint y: 263, endPoint x: 803, endPoint y: 274, distance: 11.5
click at [799, 263] on select "Choose an option... Pending Applied Excluded (Questions) Excluded (Expired) Exc…" at bounding box center [801, 267] width 142 height 27
select select ""applied""
click at [730, 254] on select "Choose an option... Pending Applied Excluded (Questions) Excluded (Expired) Exc…" at bounding box center [801, 267] width 142 height 27
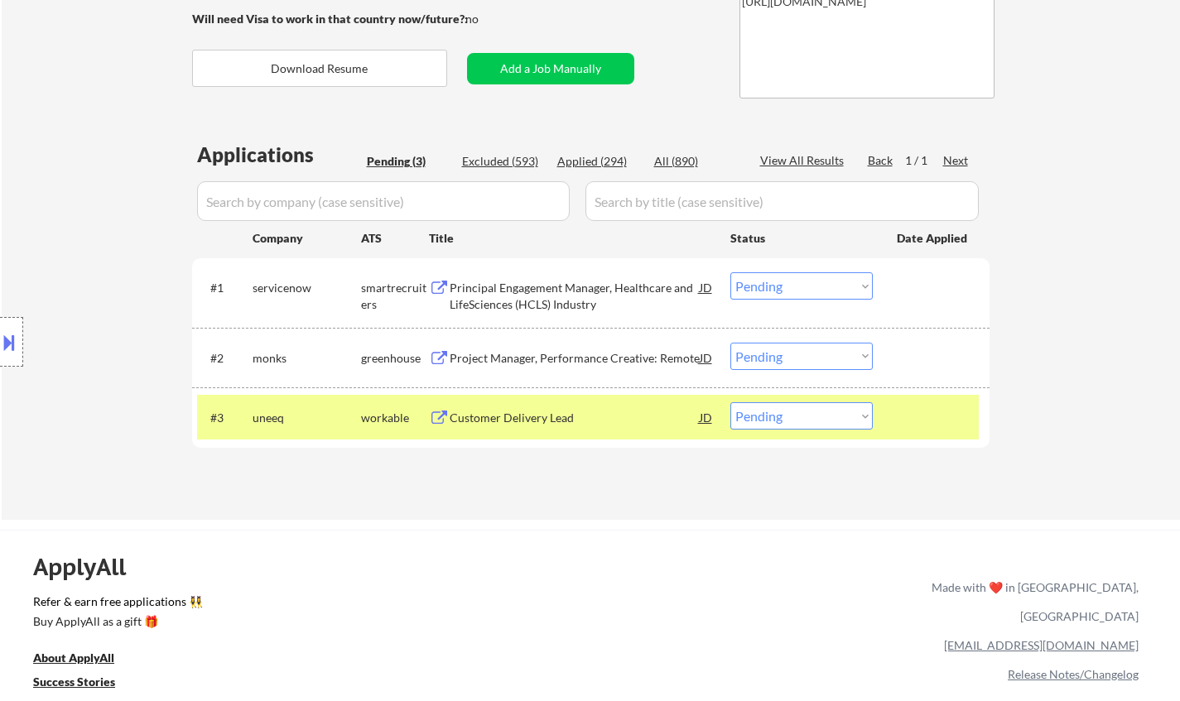
scroll to position [248, 0]
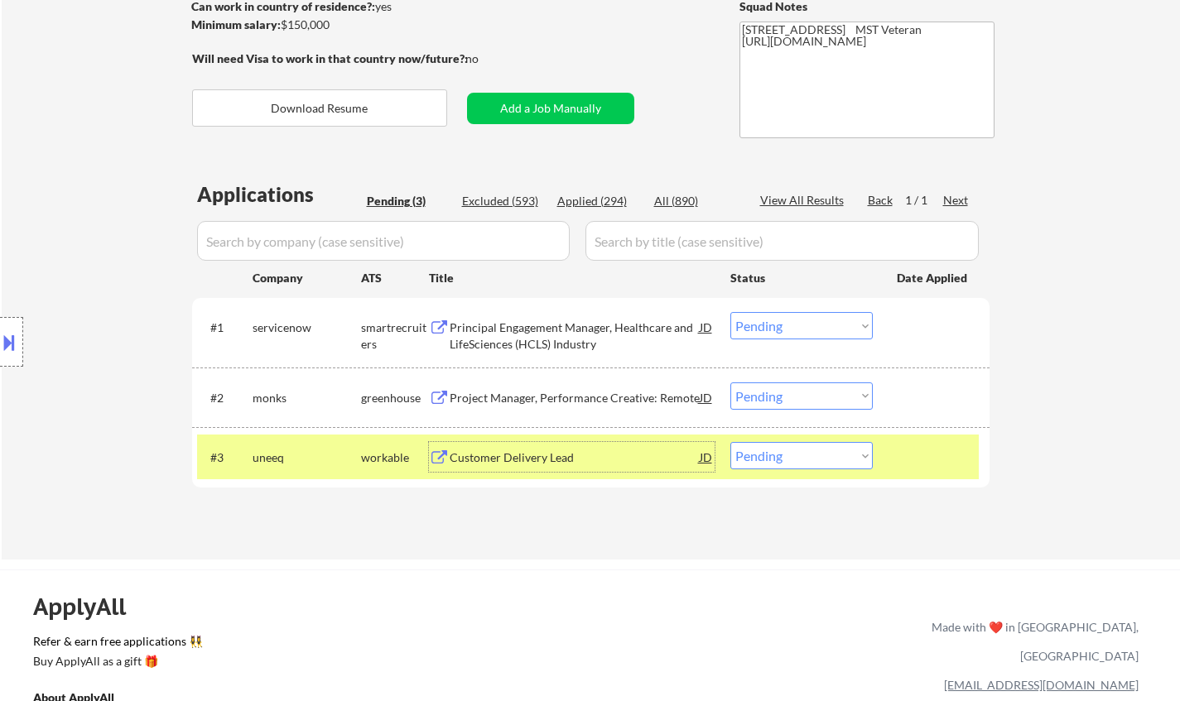
click at [520, 450] on div "Customer Delivery Lead" at bounding box center [575, 458] width 250 height 17
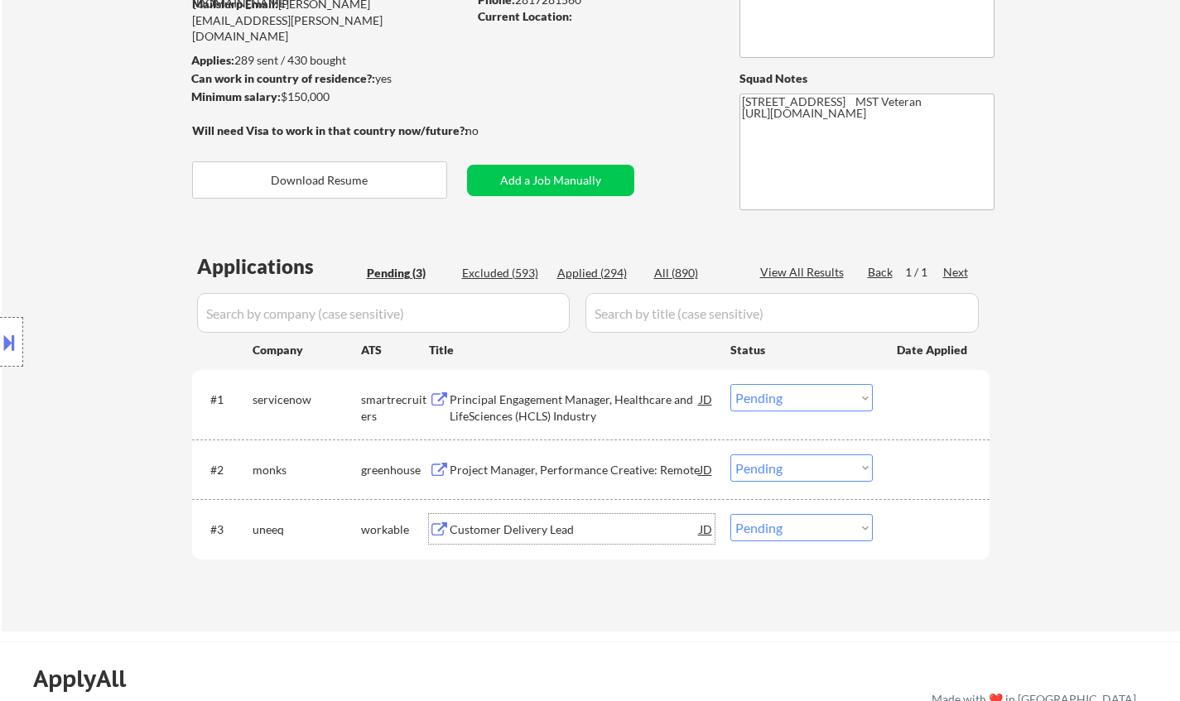
scroll to position [331, 0]
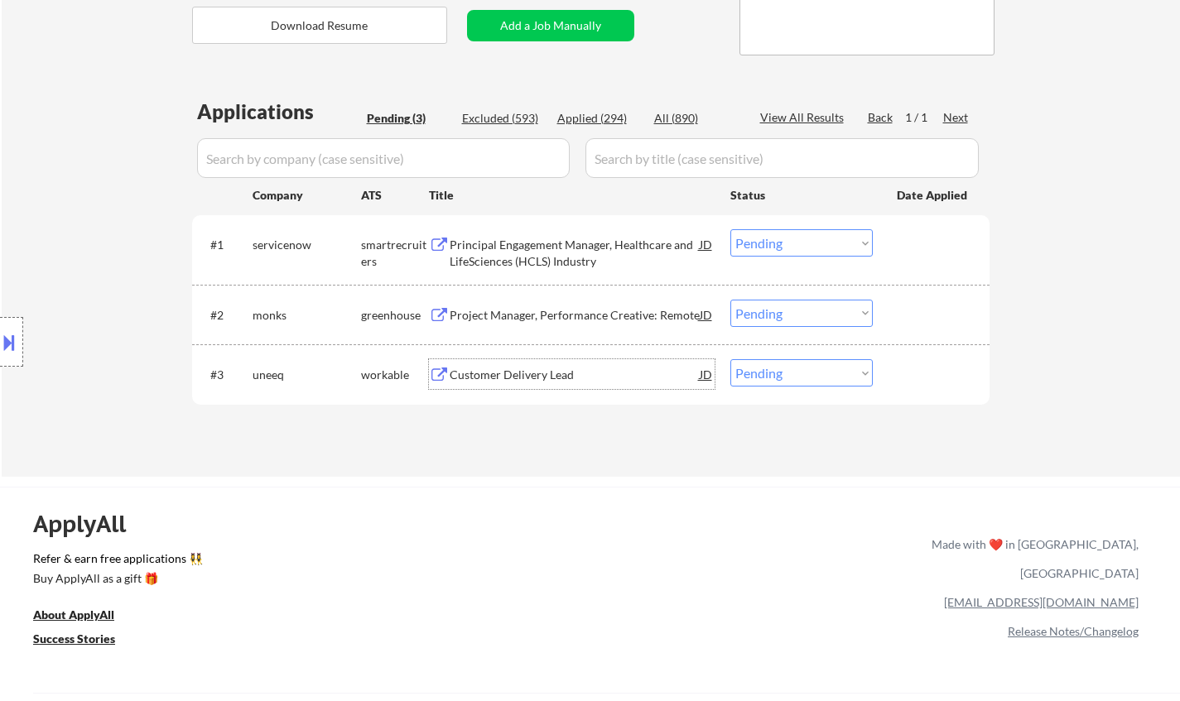
click at [805, 372] on select "Choose an option... Pending Applied Excluded (Questions) Excluded (Expired) Exc…" at bounding box center [801, 372] width 142 height 27
select select ""excluded""
click at [730, 359] on select "Choose an option... Pending Applied Excluded (Questions) Excluded (Expired) Exc…" at bounding box center [801, 372] width 142 height 27
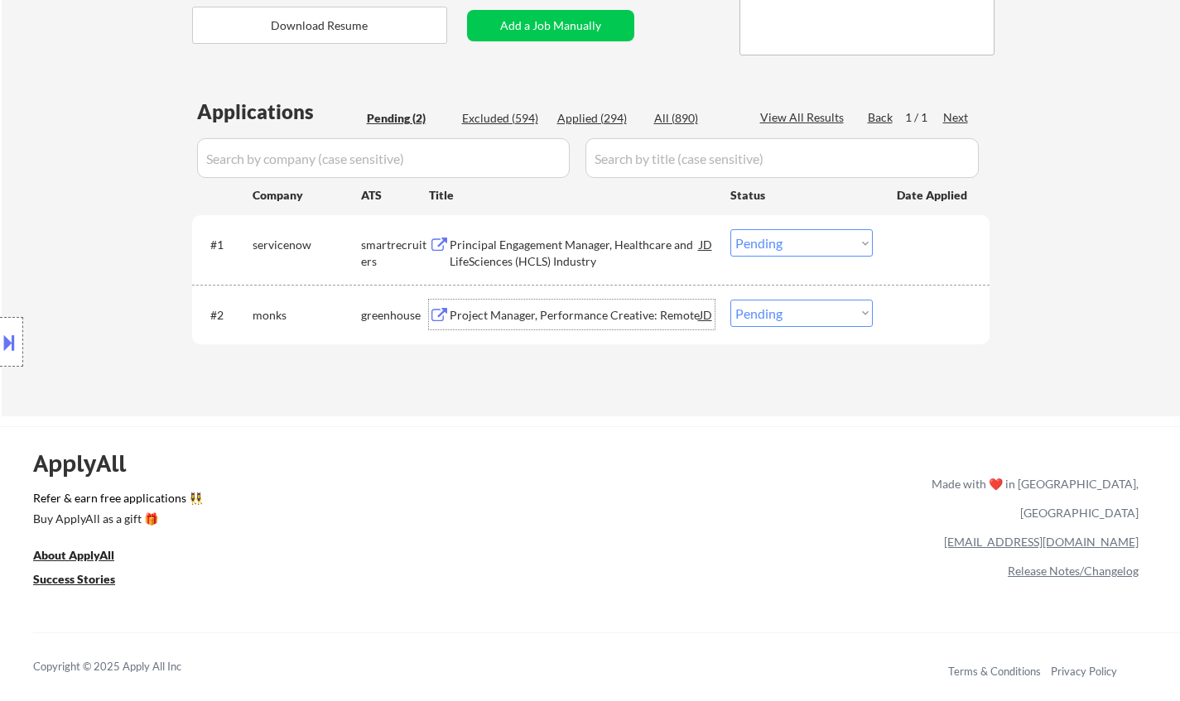
click at [545, 312] on div "Project Manager, Performance Creative: Remote" at bounding box center [575, 315] width 250 height 17
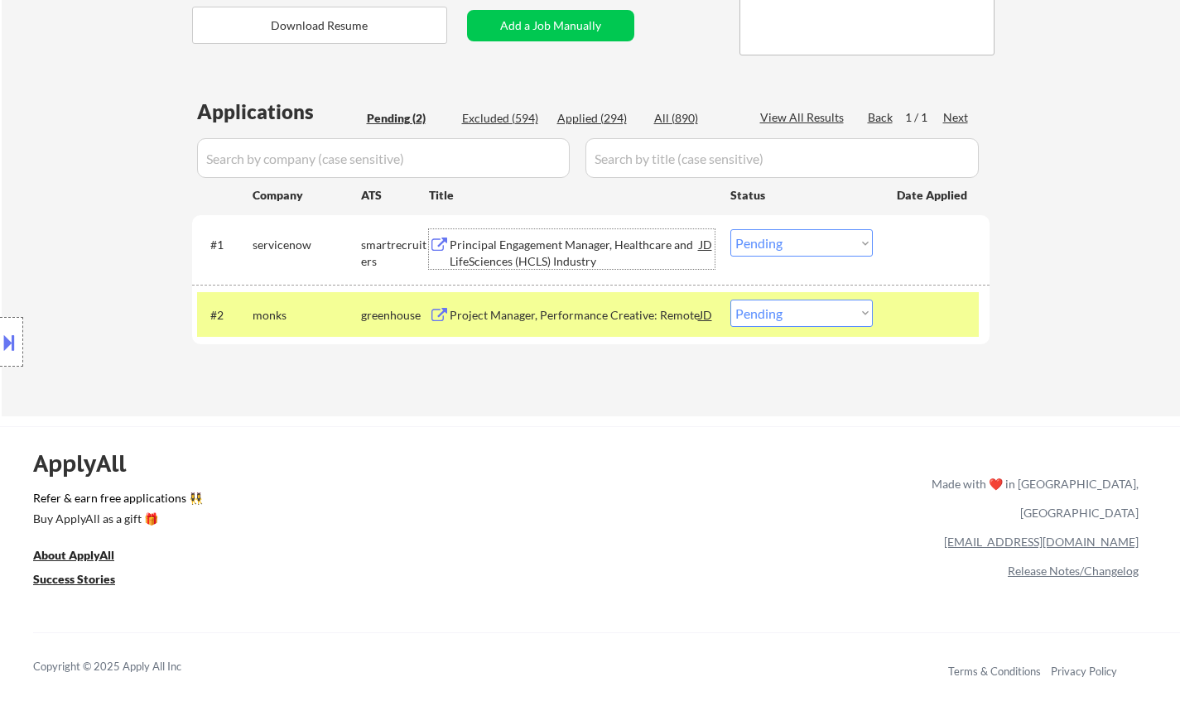
click at [512, 253] on div "Principal Engagement Manager, Healthcare and LifeSciences (HCLS) Industry" at bounding box center [575, 253] width 250 height 32
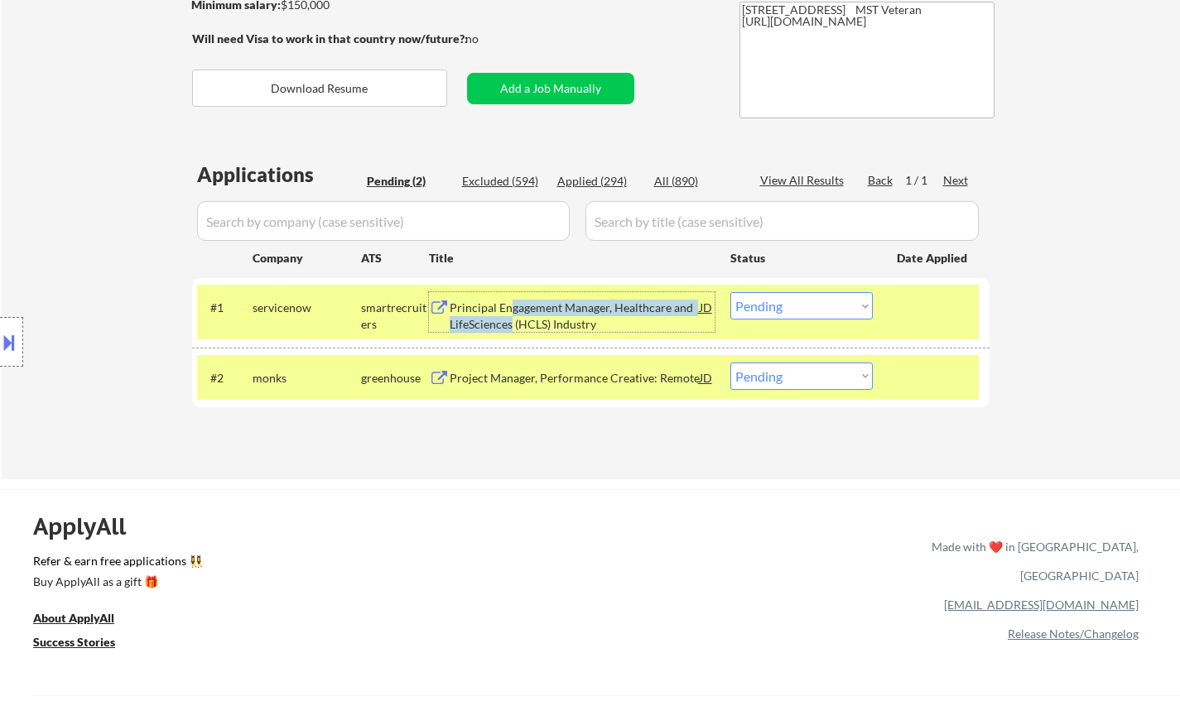
scroll to position [248, 0]
